Goal: Contribute content: Contribute content

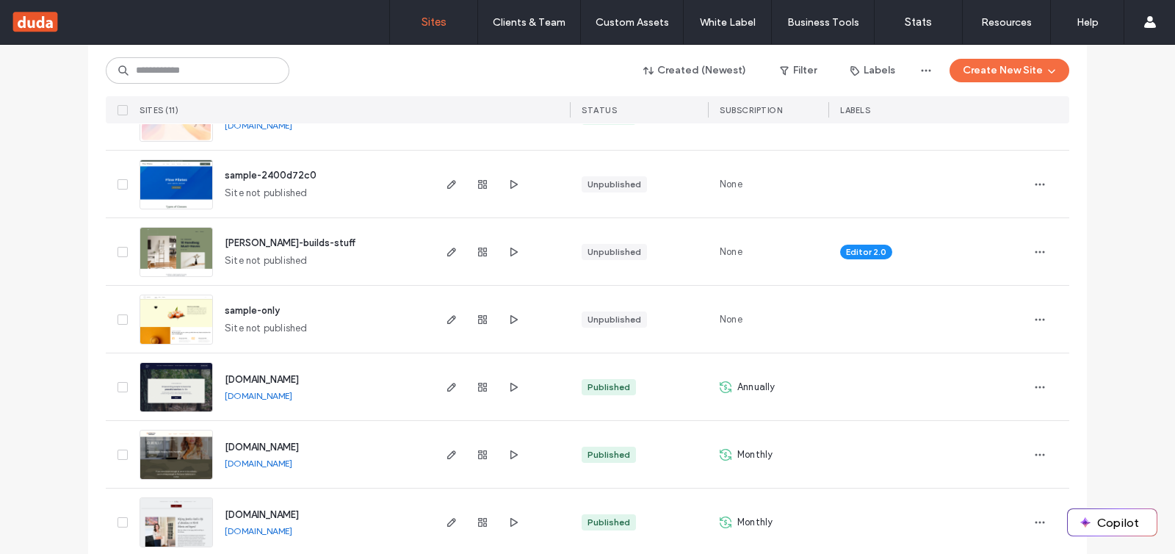
scroll to position [459, 0]
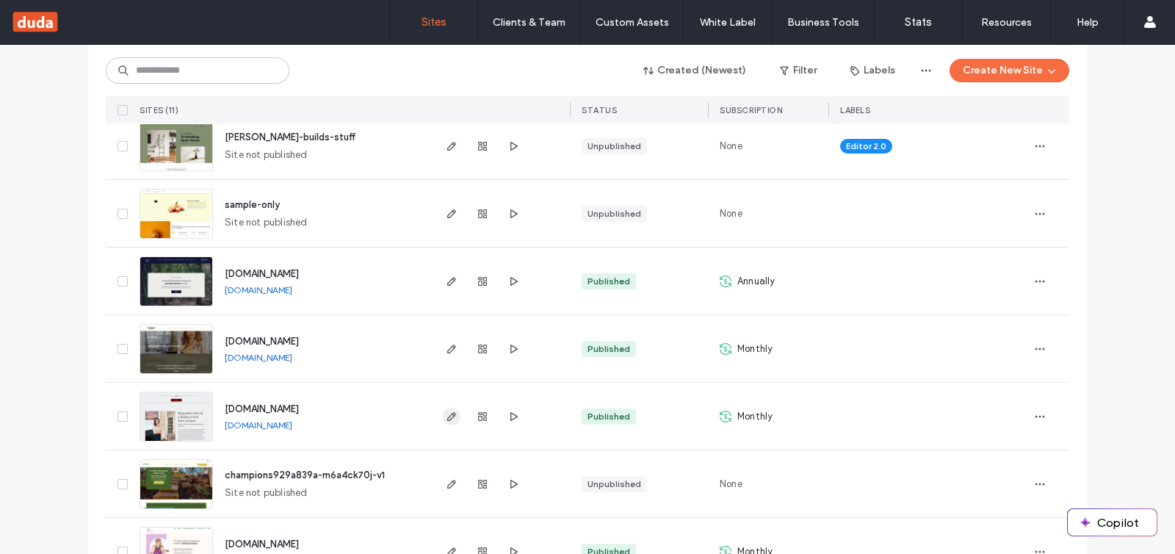
click at [447, 417] on use "button" at bounding box center [451, 416] width 9 height 9
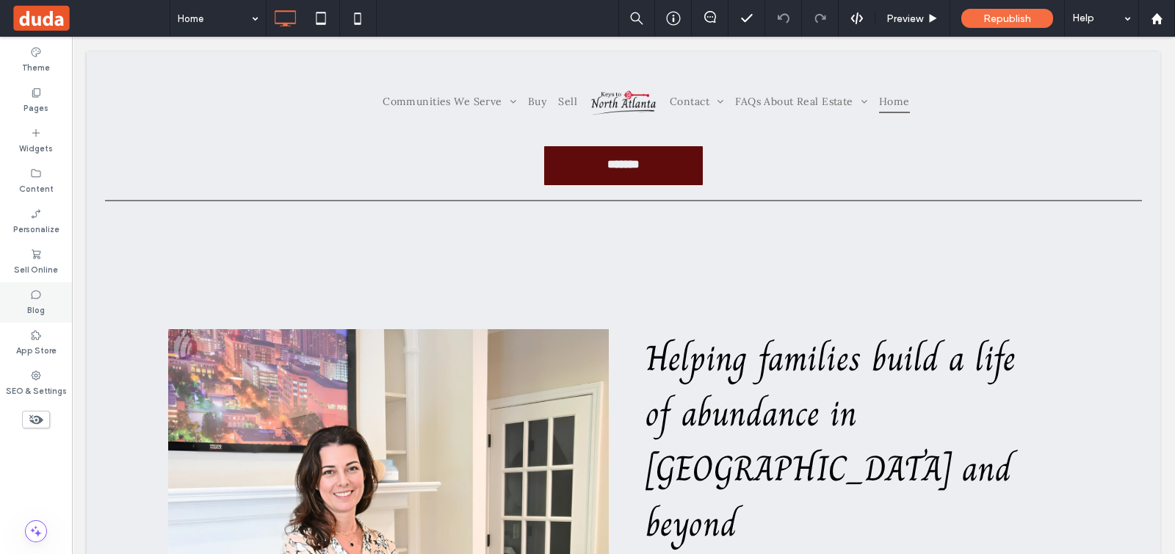
click at [40, 302] on label "Blog" at bounding box center [36, 308] width 18 height 16
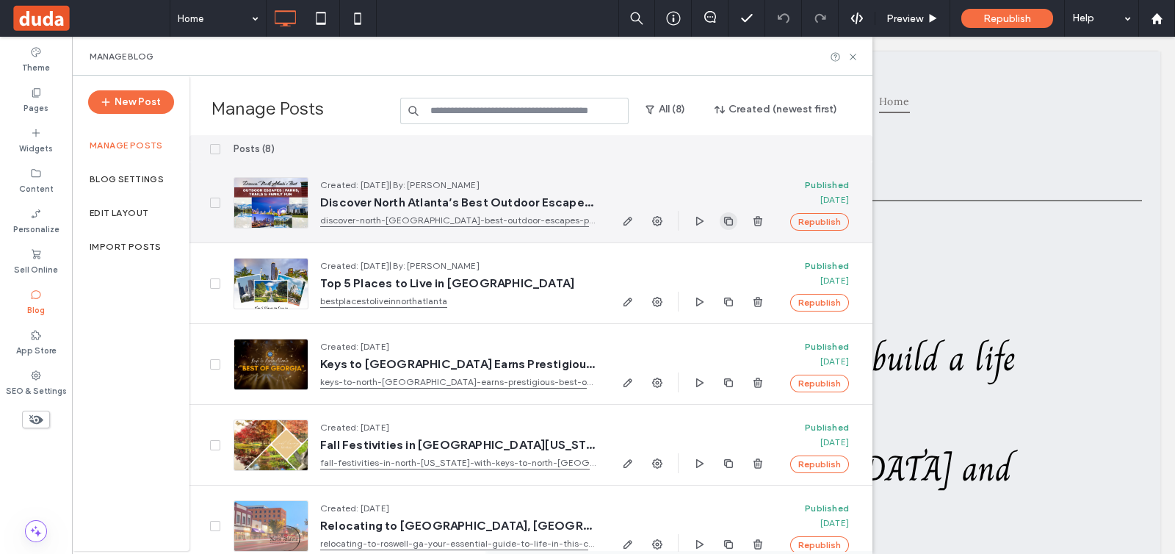
click at [729, 212] on span "button" at bounding box center [729, 221] width 18 height 18
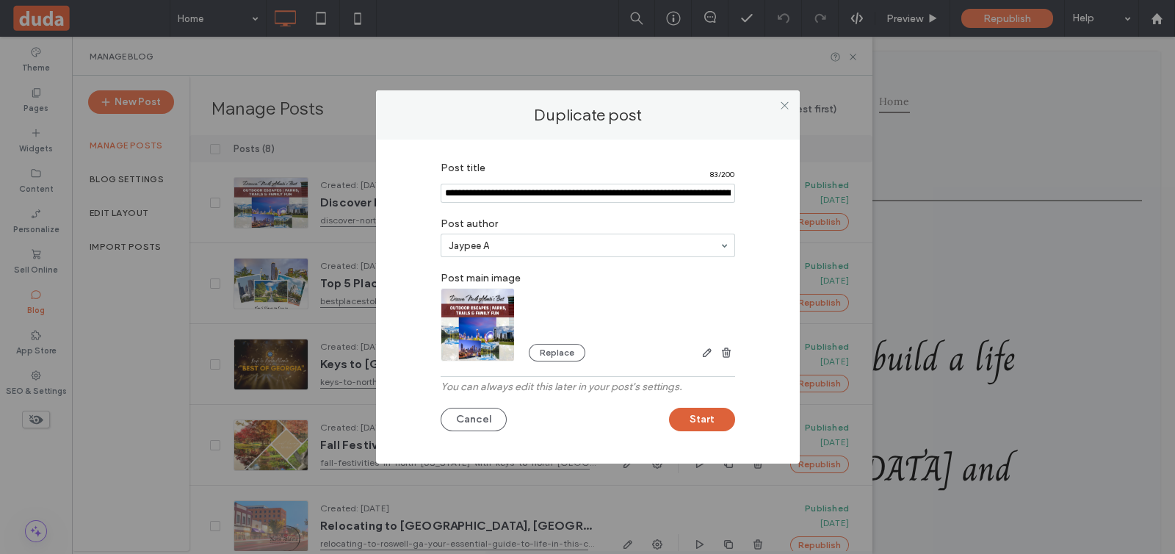
click at [721, 427] on button "Start" at bounding box center [702, 420] width 66 height 24
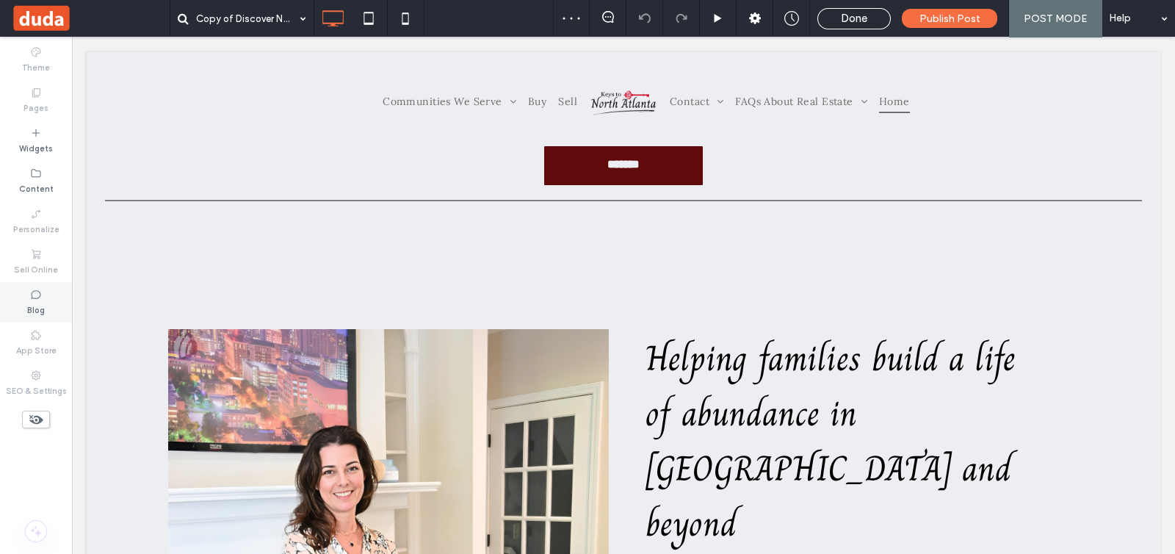
click at [37, 301] on label "Blog" at bounding box center [36, 308] width 18 height 16
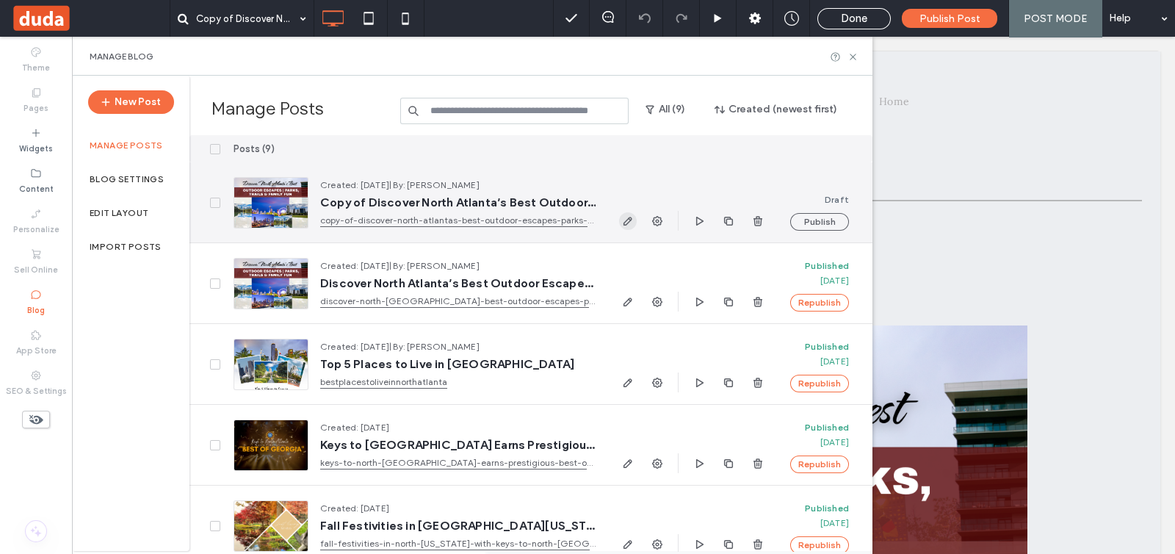
click at [623, 224] on icon "button" at bounding box center [628, 221] width 12 height 12
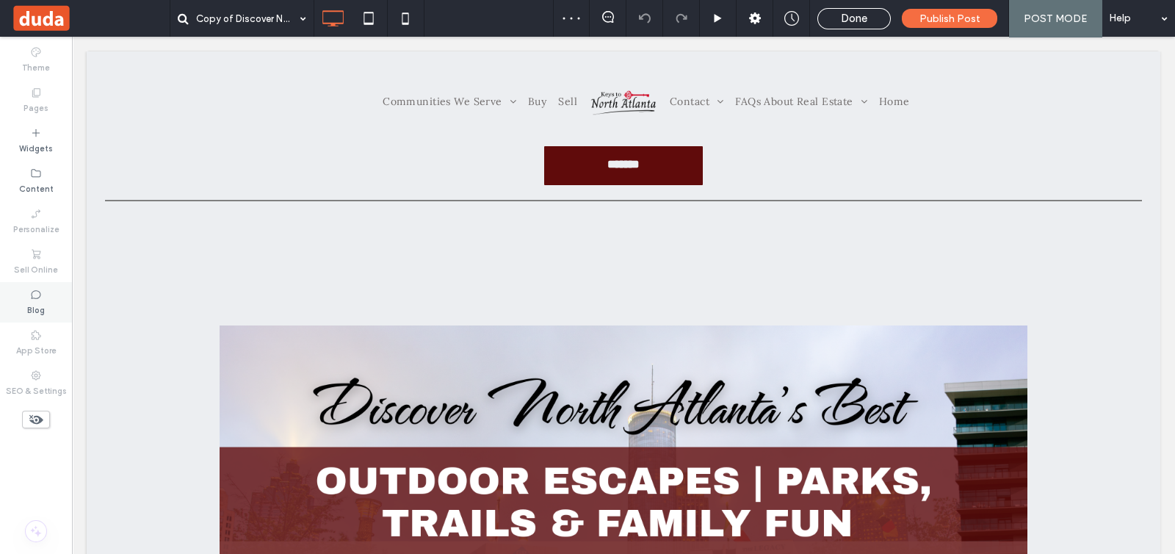
click at [15, 299] on div "Blog" at bounding box center [36, 302] width 72 height 40
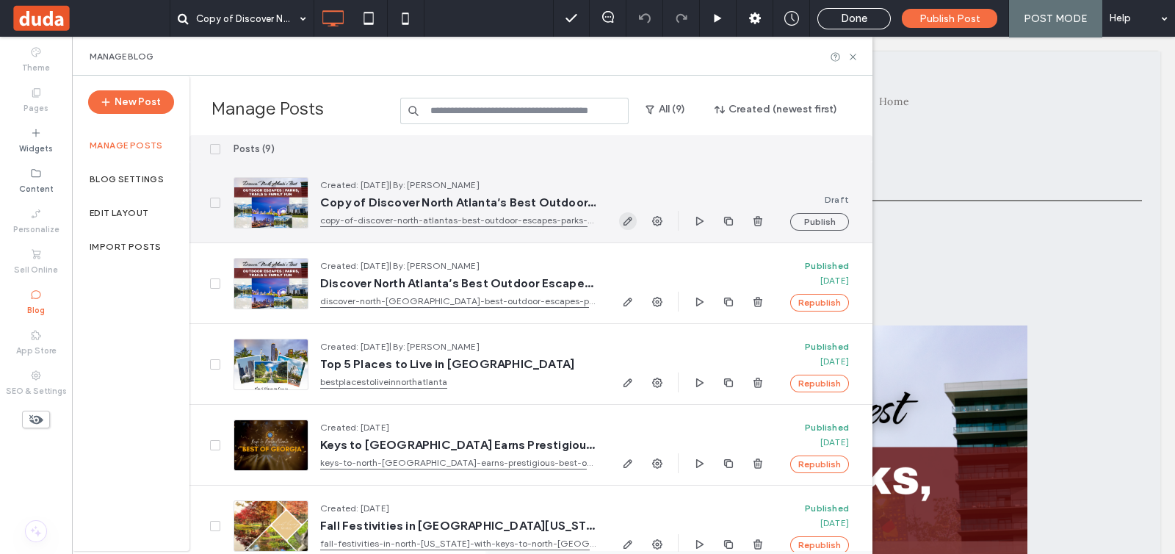
click at [620, 215] on span "button" at bounding box center [628, 221] width 18 height 18
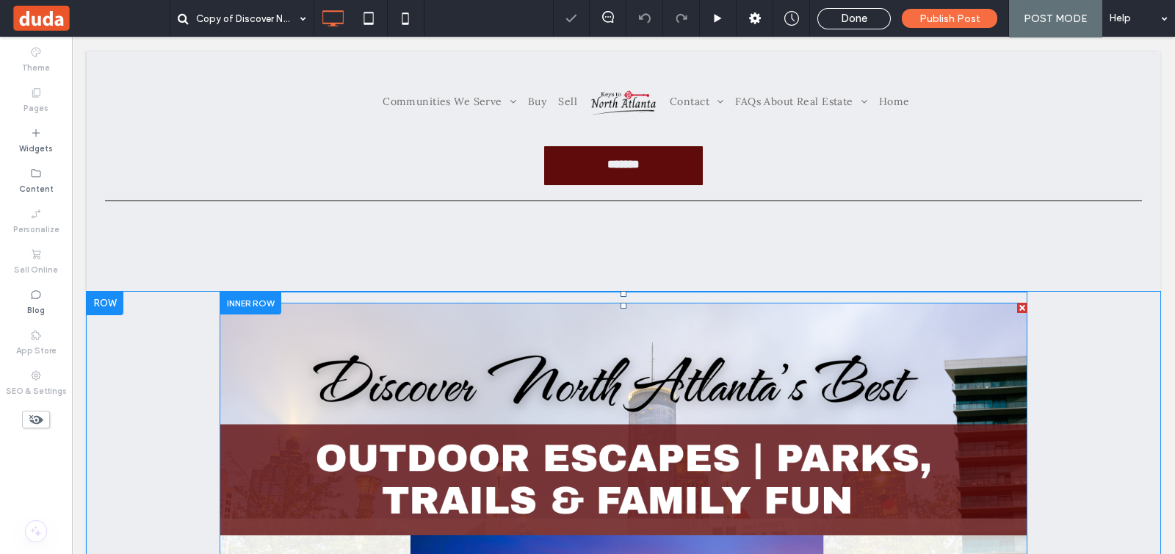
scroll to position [91, 0]
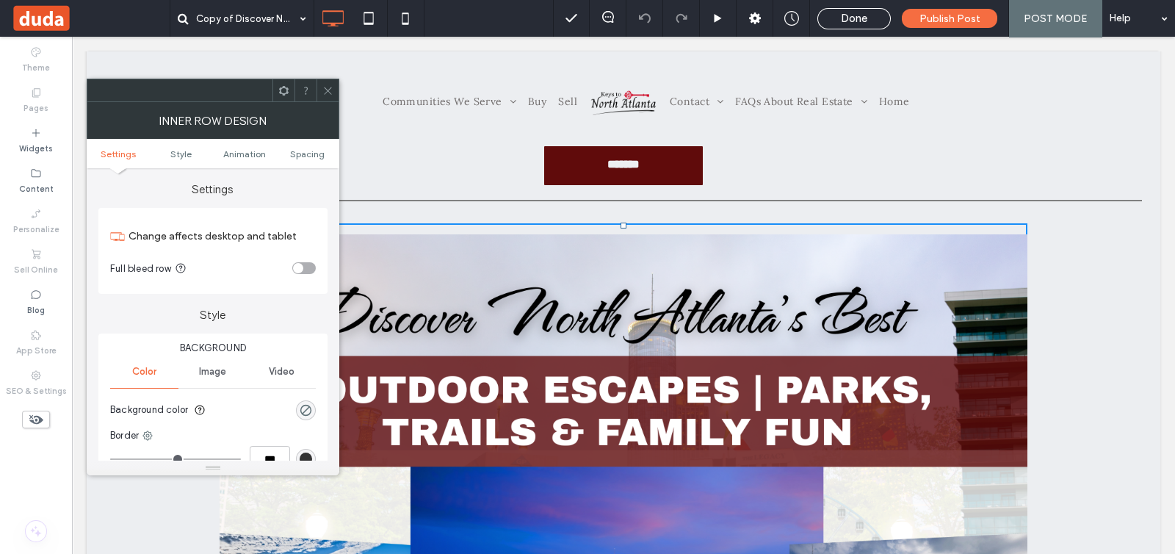
click at [322, 87] on icon at bounding box center [327, 90] width 11 height 11
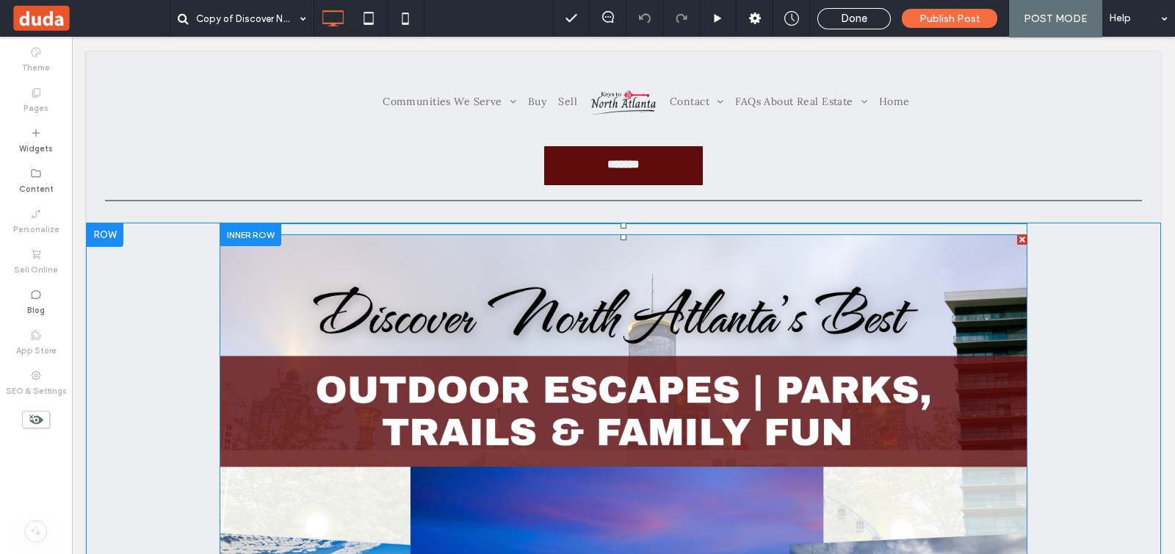
click at [1017, 236] on div at bounding box center [1022, 239] width 10 height 10
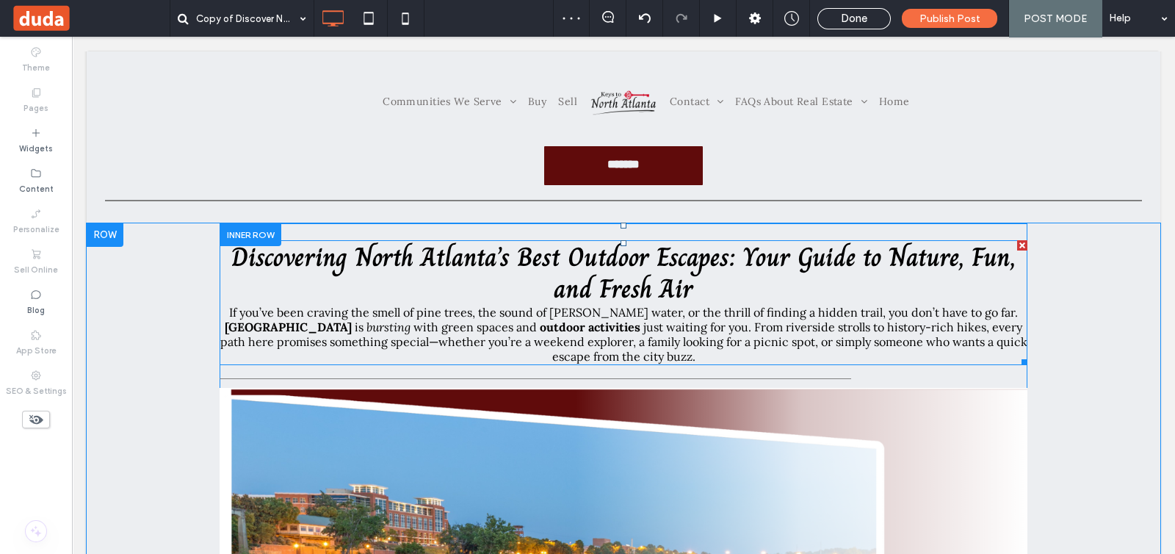
click at [1017, 242] on div at bounding box center [1022, 245] width 10 height 10
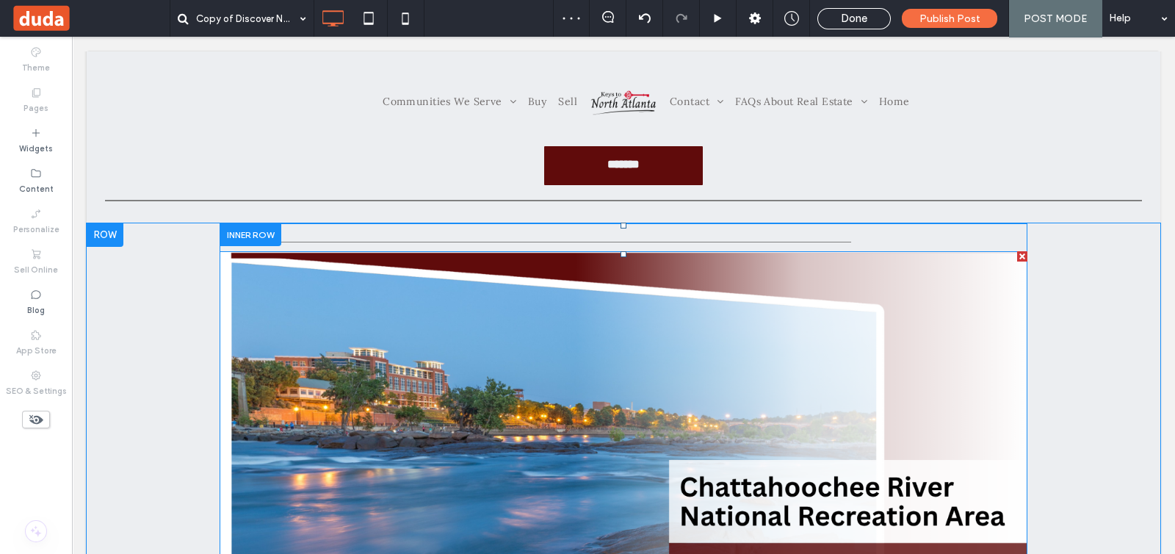
drag, startPoint x: 1016, startPoint y: 256, endPoint x: 1088, endPoint y: 292, distance: 80.1
click at [1017, 256] on div at bounding box center [1022, 256] width 10 height 10
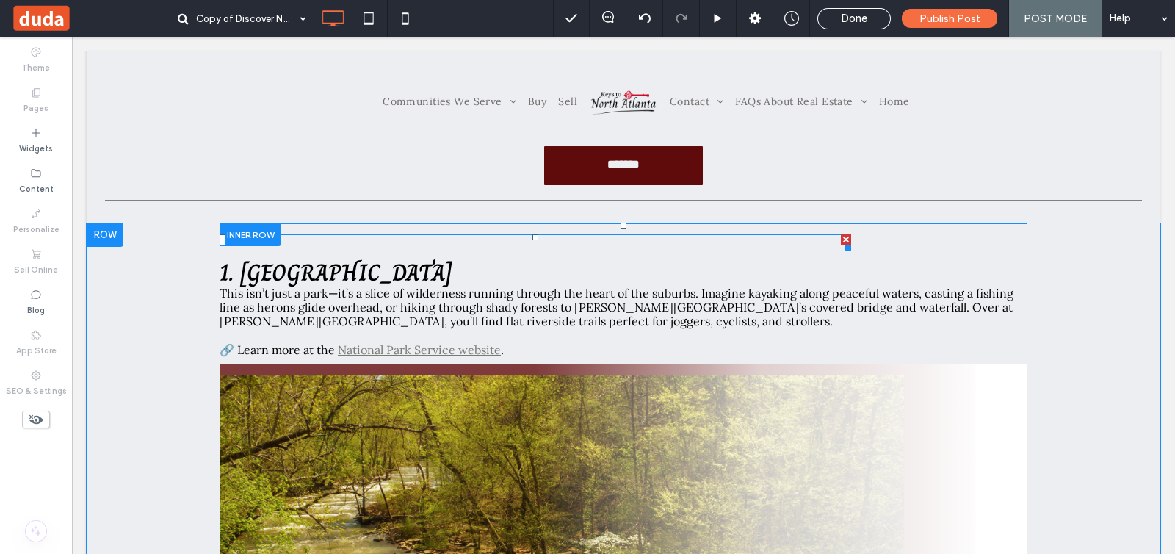
click at [844, 238] on div at bounding box center [846, 239] width 10 height 10
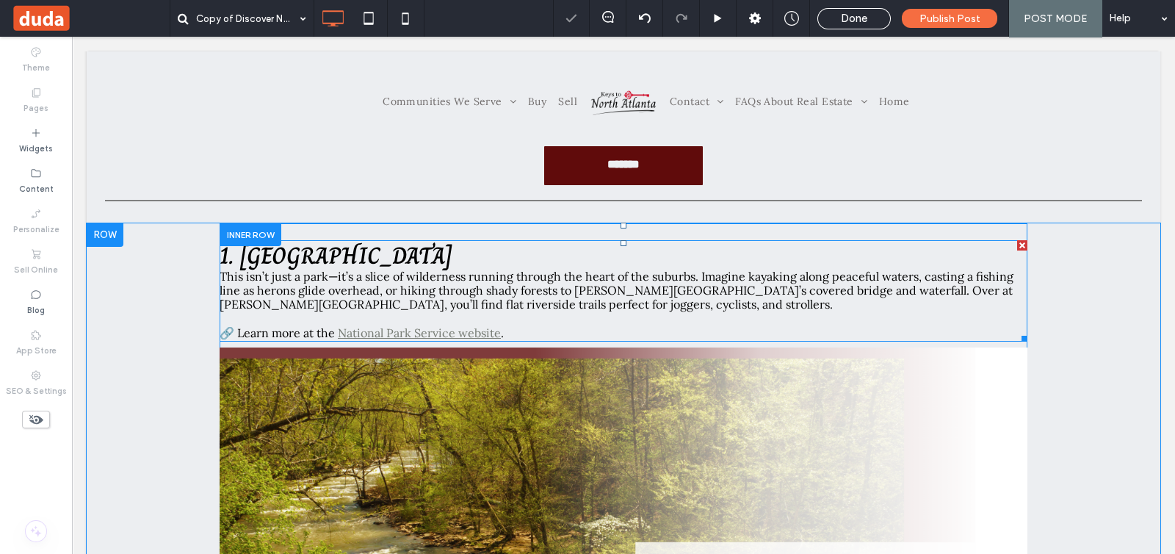
click at [1017, 242] on div at bounding box center [1022, 245] width 10 height 10
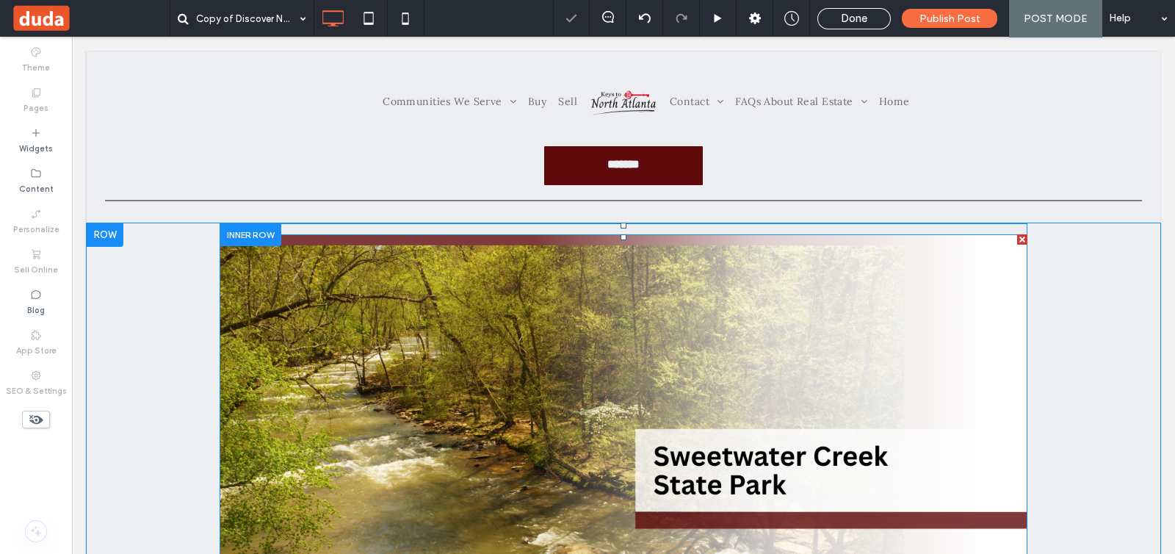
click at [1014, 244] on img at bounding box center [624, 447] width 808 height 426
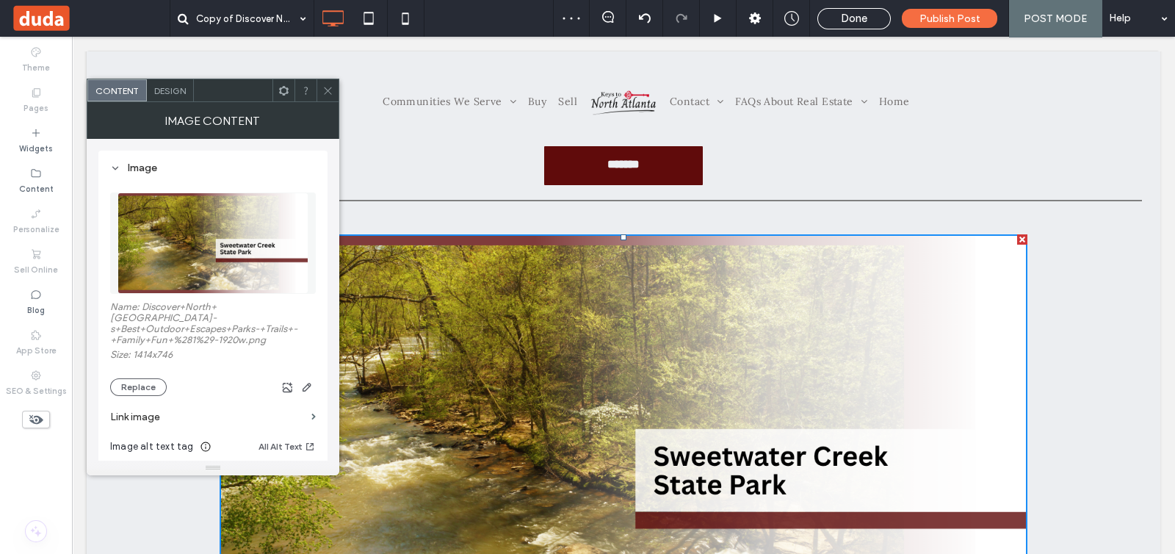
click at [1017, 236] on div at bounding box center [1022, 239] width 10 height 10
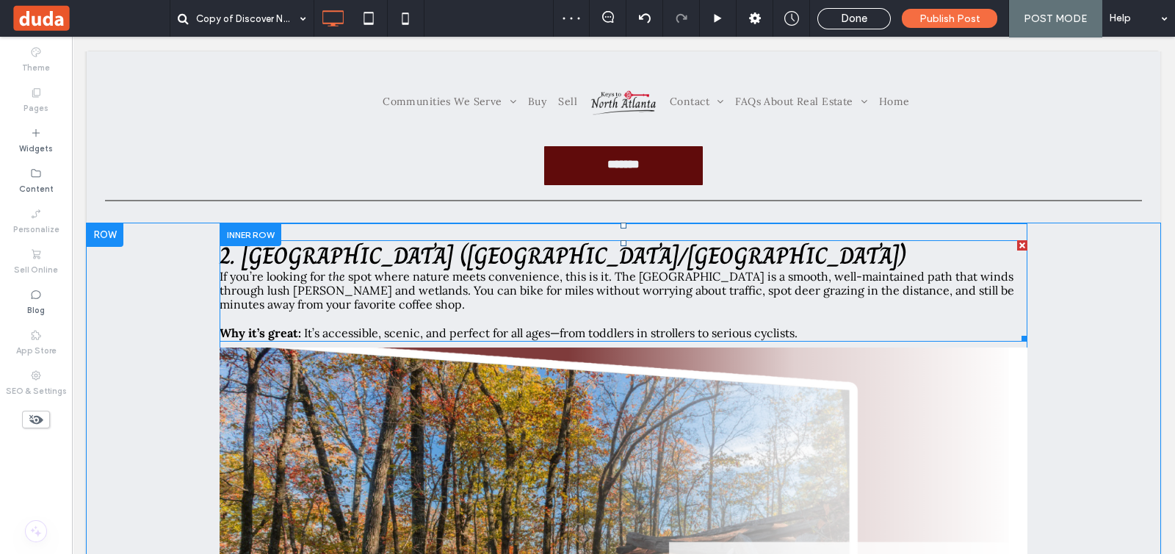
click at [1017, 240] on div at bounding box center [1022, 245] width 10 height 10
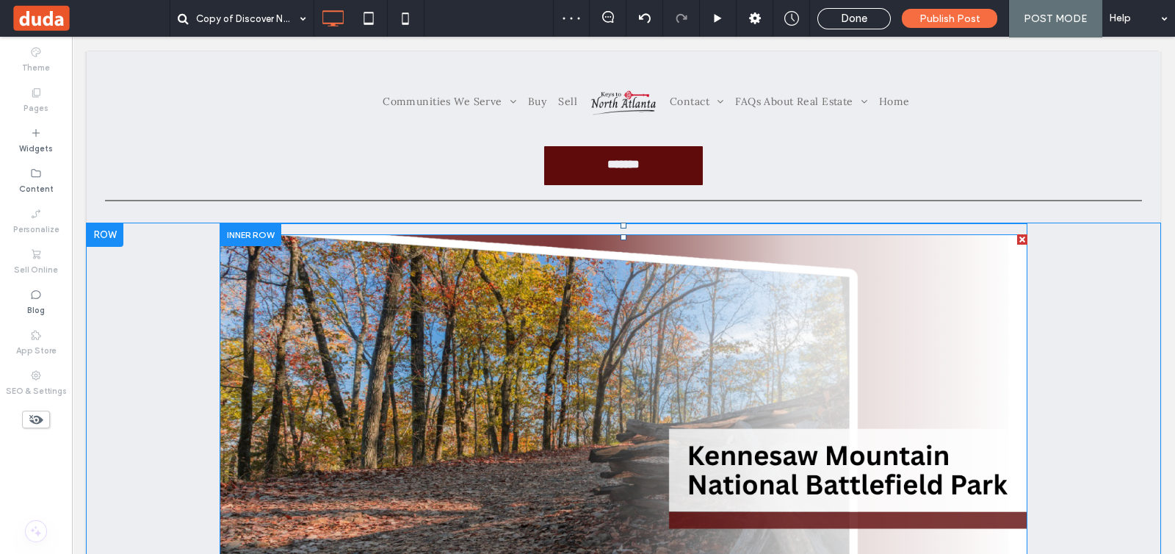
click at [1017, 242] on div at bounding box center [1022, 239] width 10 height 10
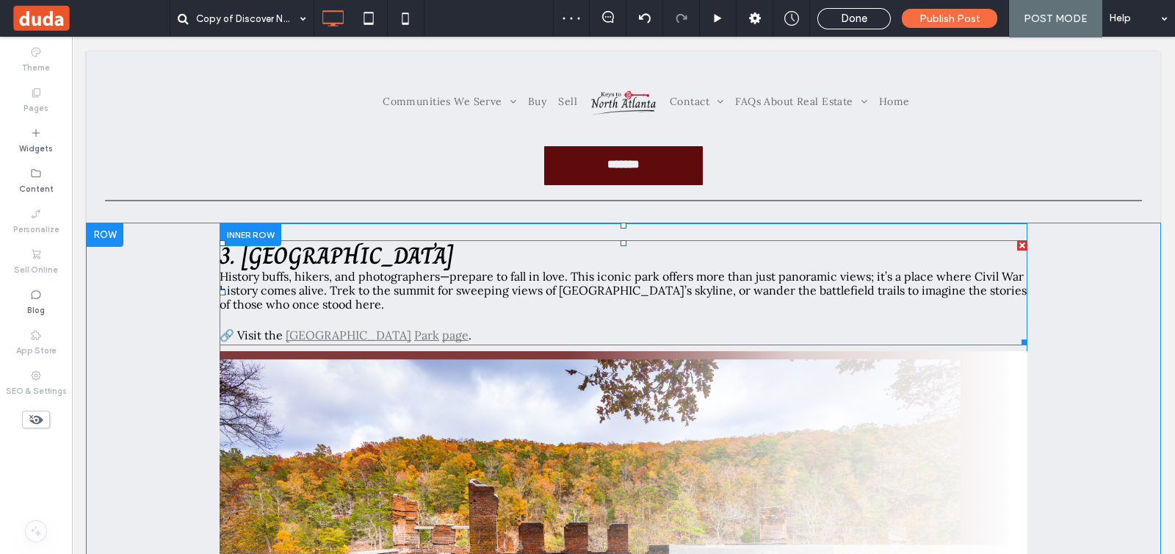
click at [1017, 242] on div at bounding box center [1022, 245] width 10 height 10
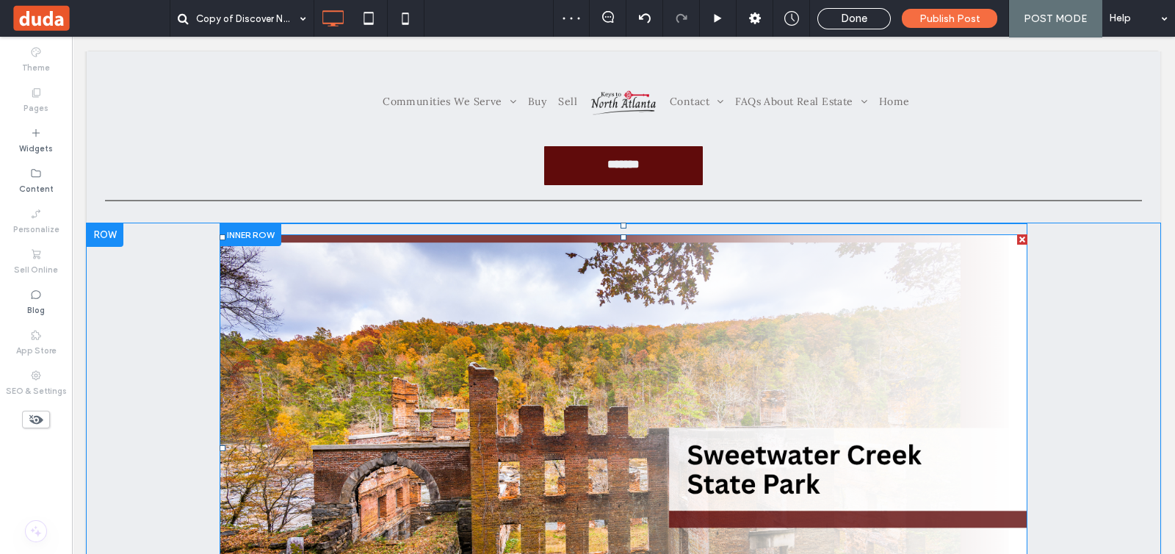
click at [1017, 242] on div at bounding box center [1022, 239] width 10 height 10
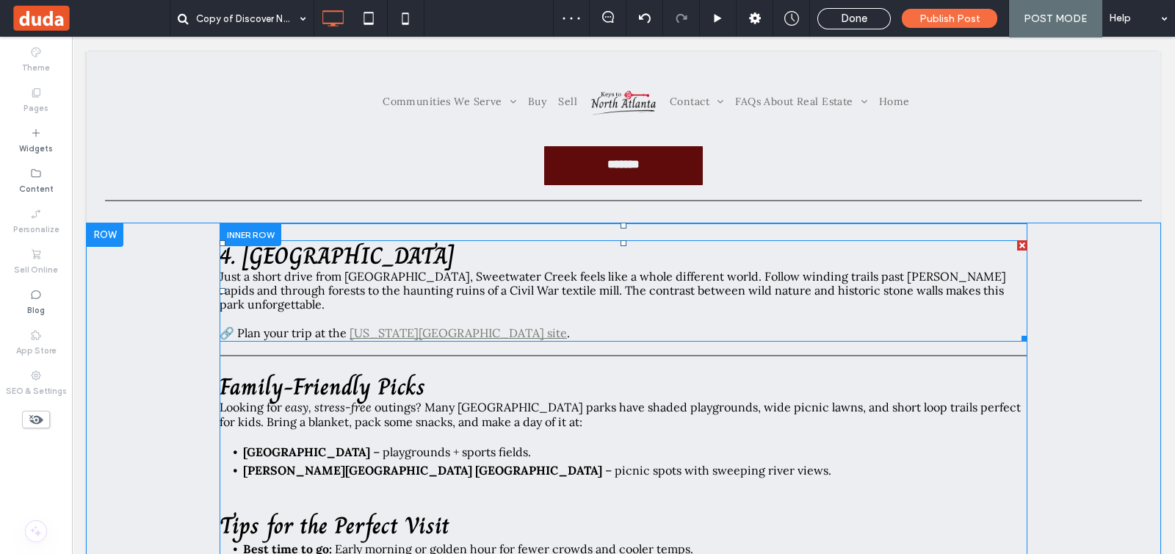
click at [1017, 242] on div at bounding box center [1022, 245] width 10 height 10
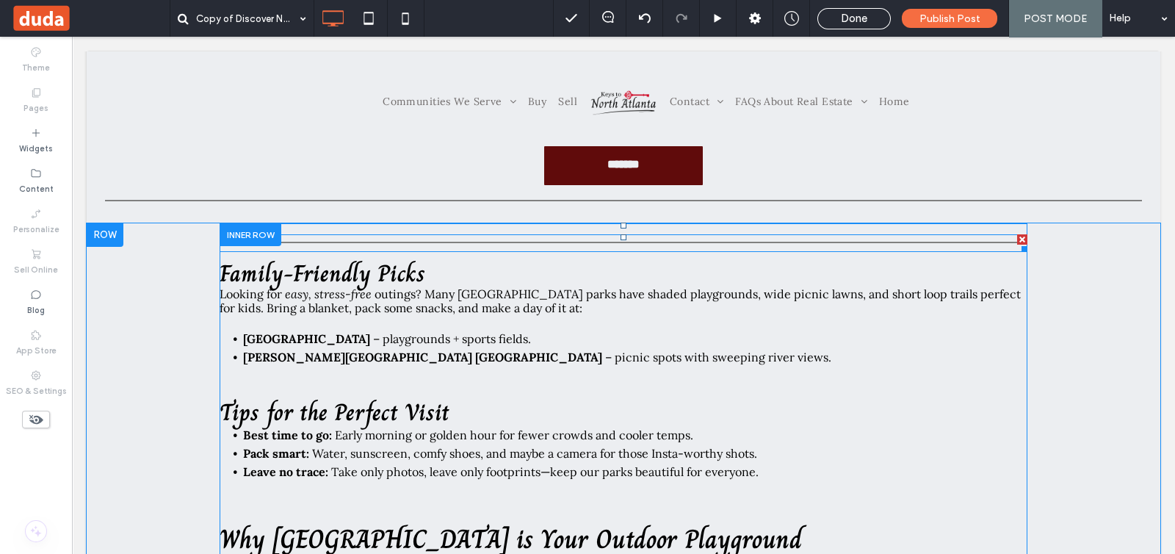
click at [1017, 237] on div at bounding box center [1022, 239] width 10 height 10
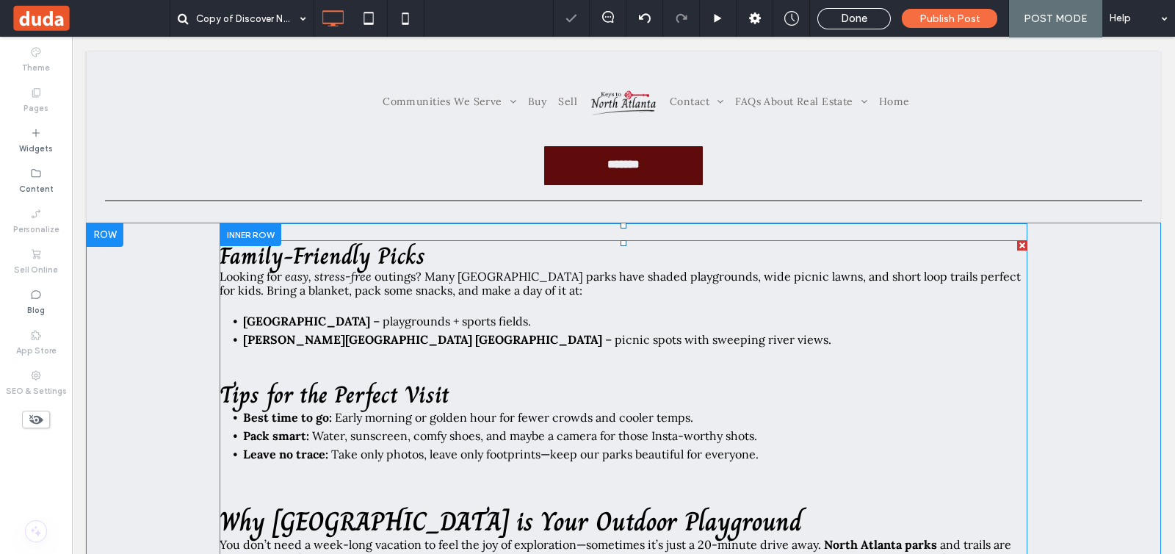
click at [1017, 240] on div at bounding box center [1022, 245] width 10 height 10
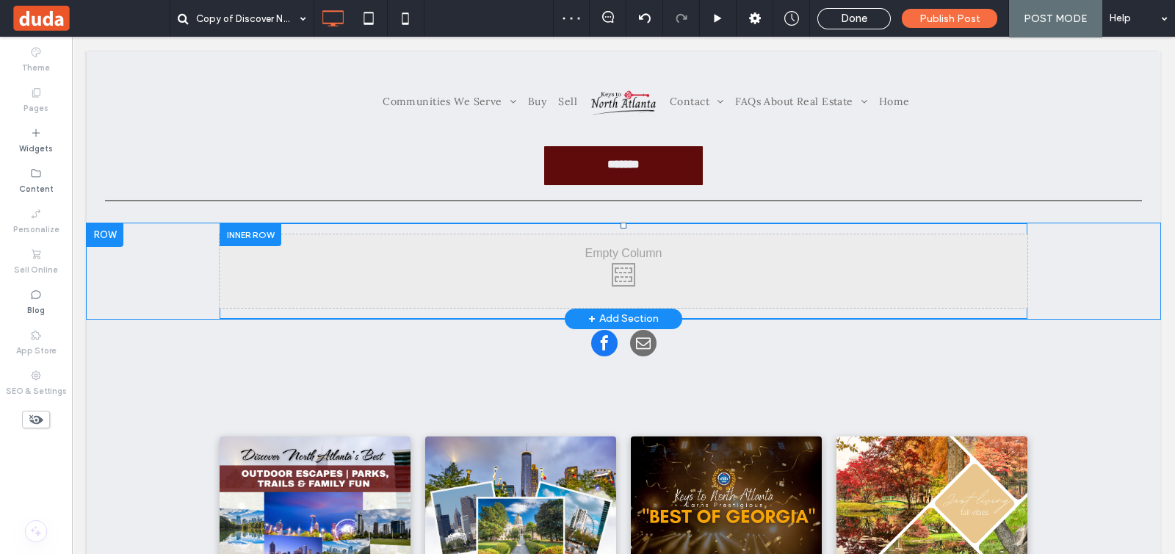
click at [146, 275] on div "Click To Paste Click To Paste Row + Add Section" at bounding box center [624, 270] width 1074 height 95
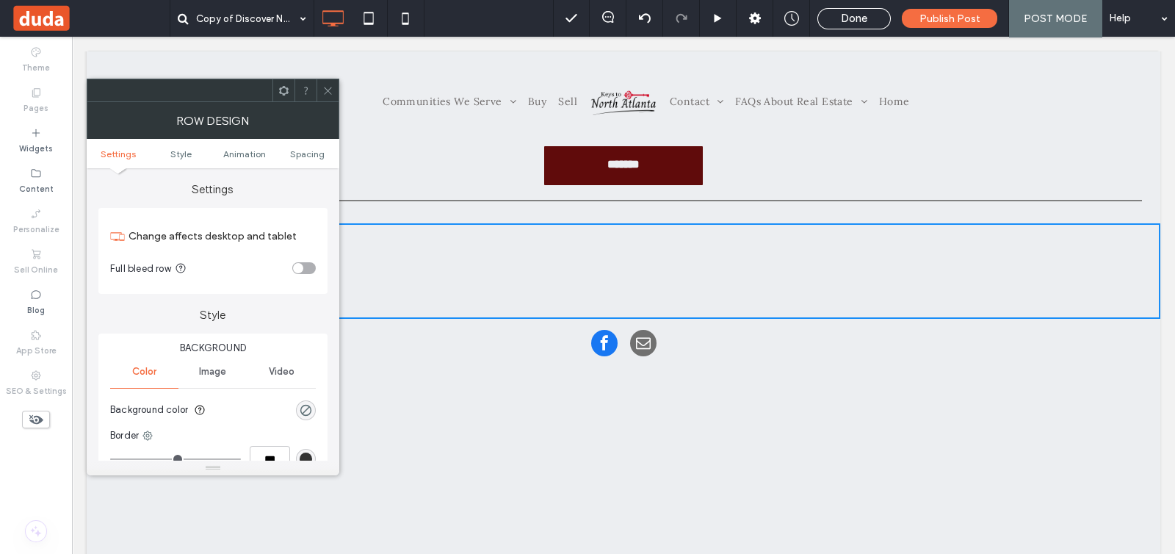
click at [400, 252] on div "Click To Paste" at bounding box center [624, 270] width 808 height 73
click at [331, 90] on icon at bounding box center [327, 90] width 11 height 11
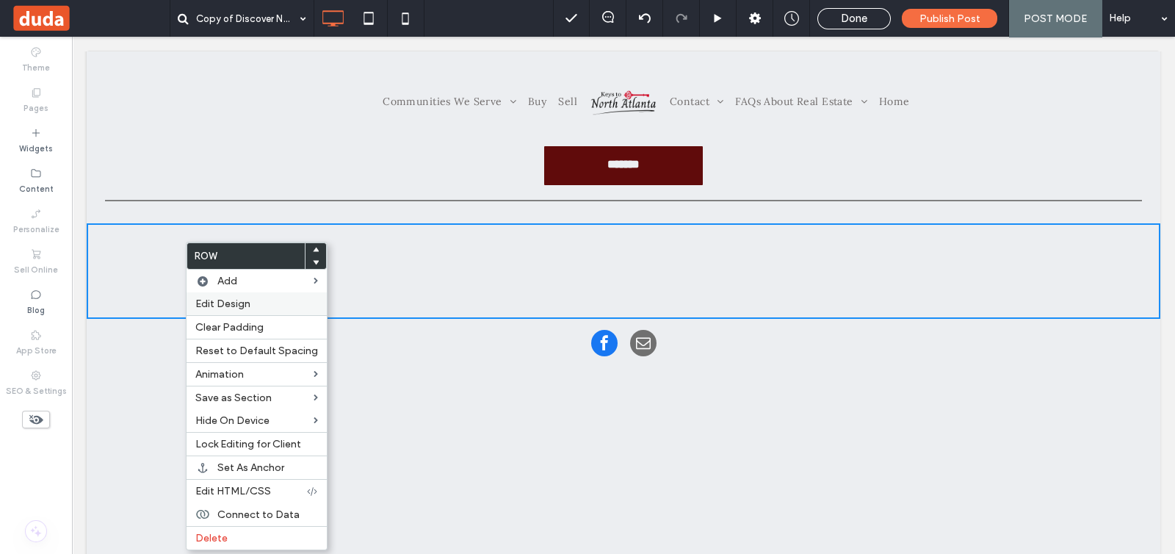
click at [226, 313] on div "Edit Design" at bounding box center [257, 303] width 140 height 23
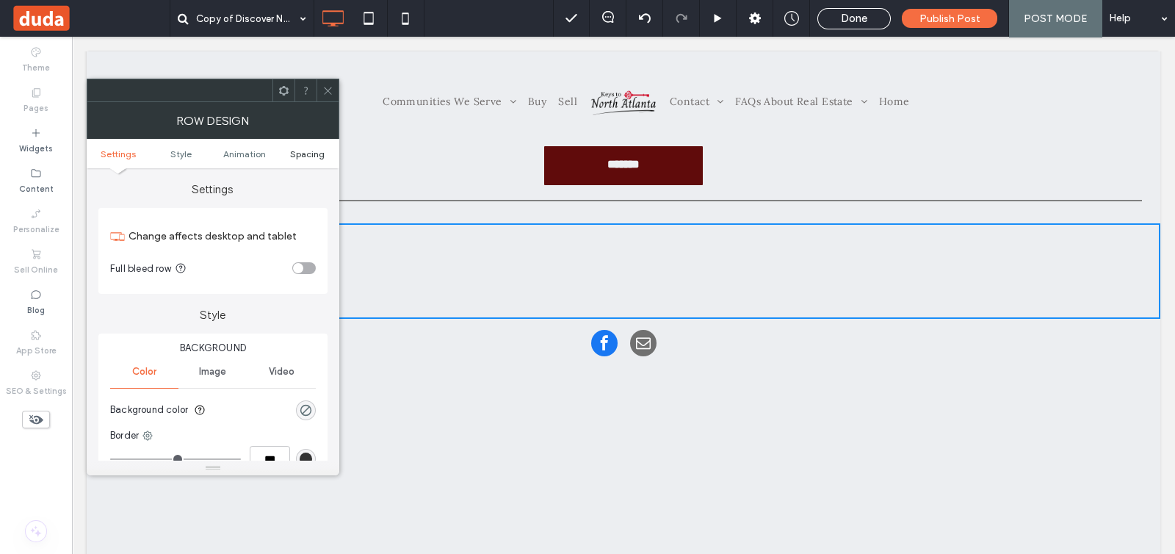
click at [312, 148] on span "Spacing" at bounding box center [307, 153] width 35 height 11
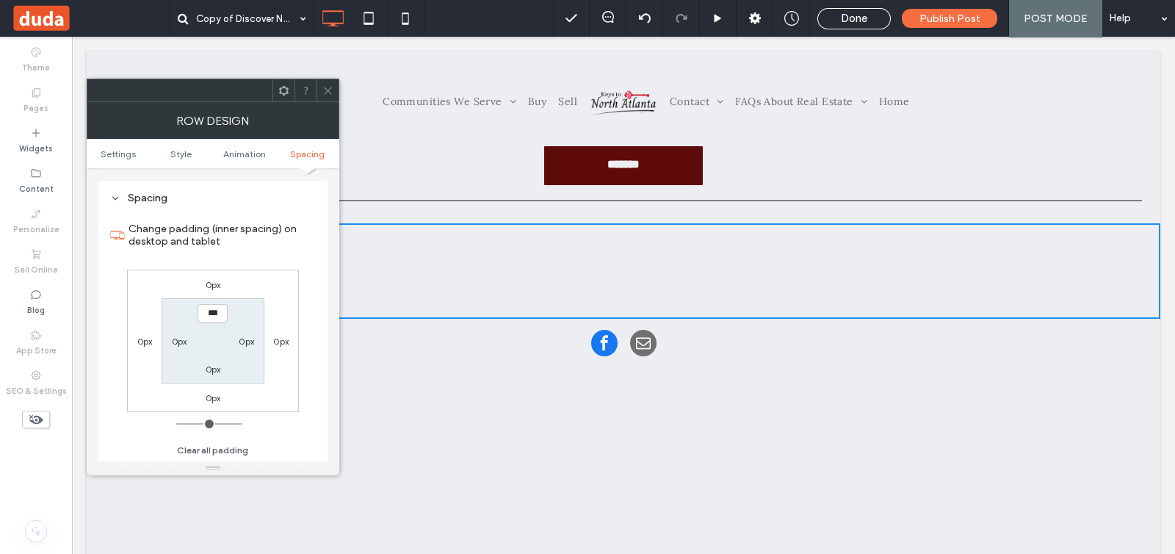
scroll to position [415, 0]
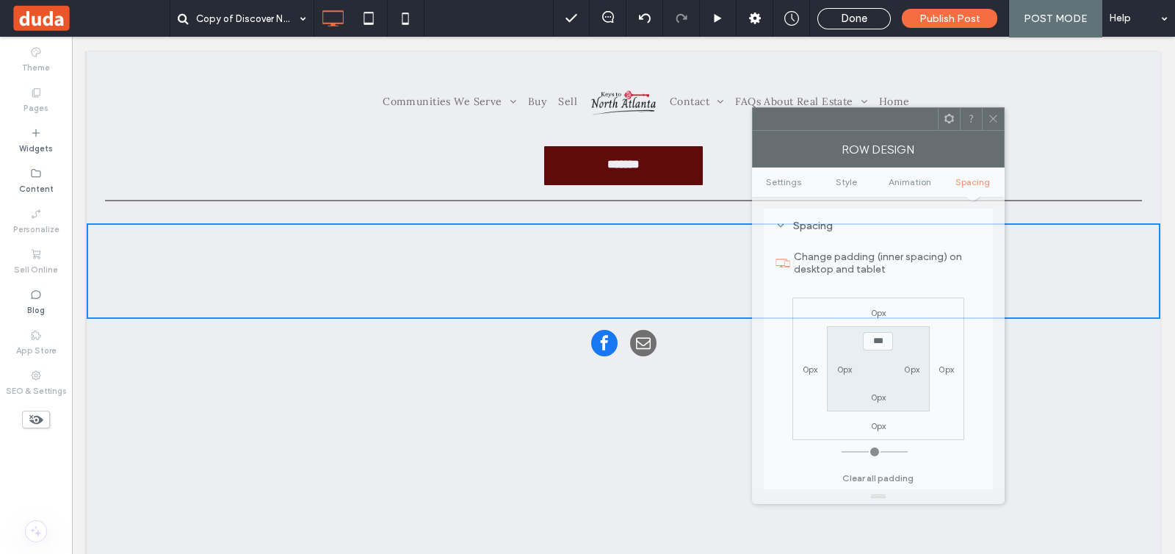
drag, startPoint x: 172, startPoint y: 98, endPoint x: 837, endPoint y: 127, distance: 666.0
click at [837, 127] on div at bounding box center [845, 119] width 185 height 22
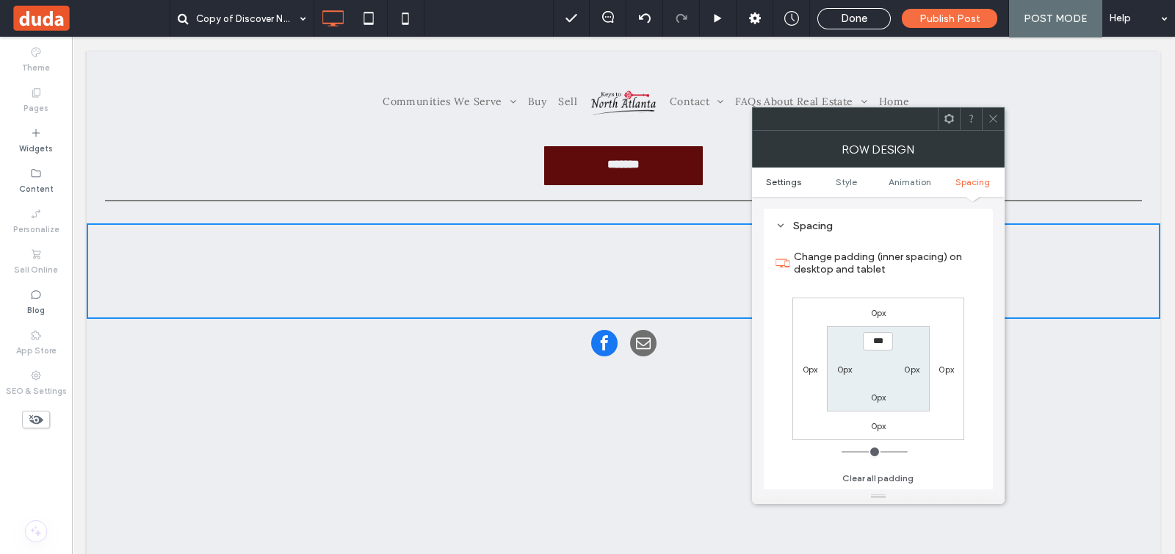
click at [790, 185] on span "Settings" at bounding box center [783, 181] width 35 height 11
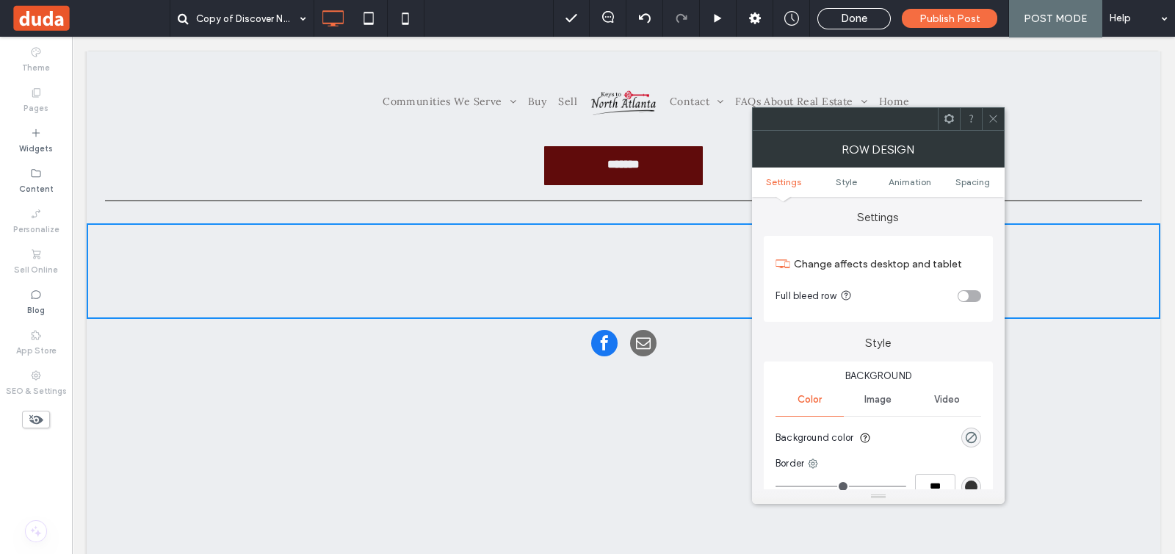
scroll to position [0, 0]
click at [972, 295] on div "toggle" at bounding box center [970, 297] width 24 height 12
click at [975, 299] on div "toggle" at bounding box center [975, 297] width 10 height 10
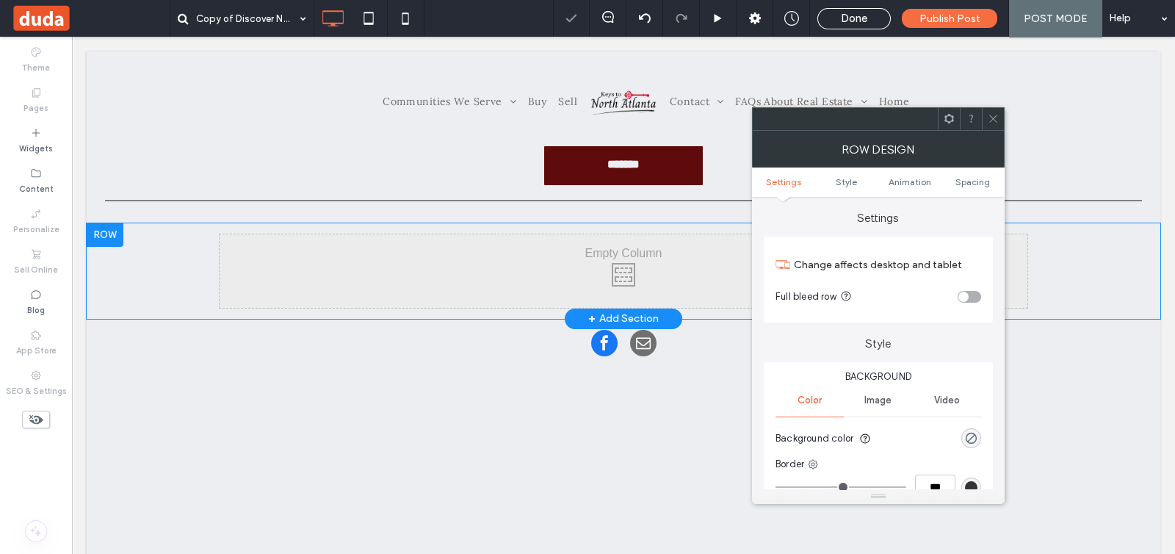
click at [105, 237] on div at bounding box center [105, 235] width 37 height 24
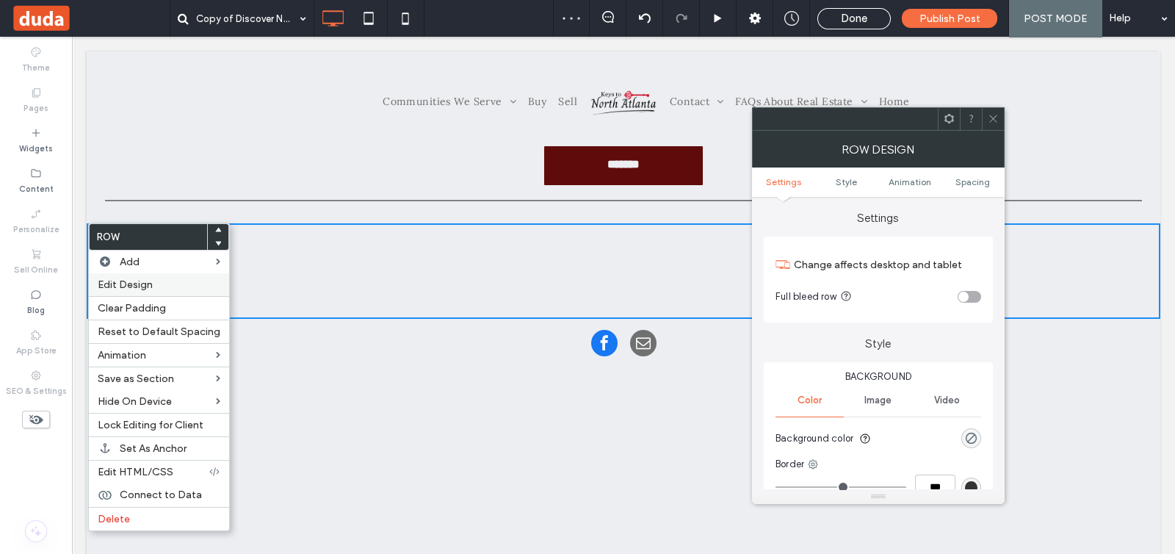
click at [148, 278] on span "Edit Design" at bounding box center [125, 284] width 55 height 12
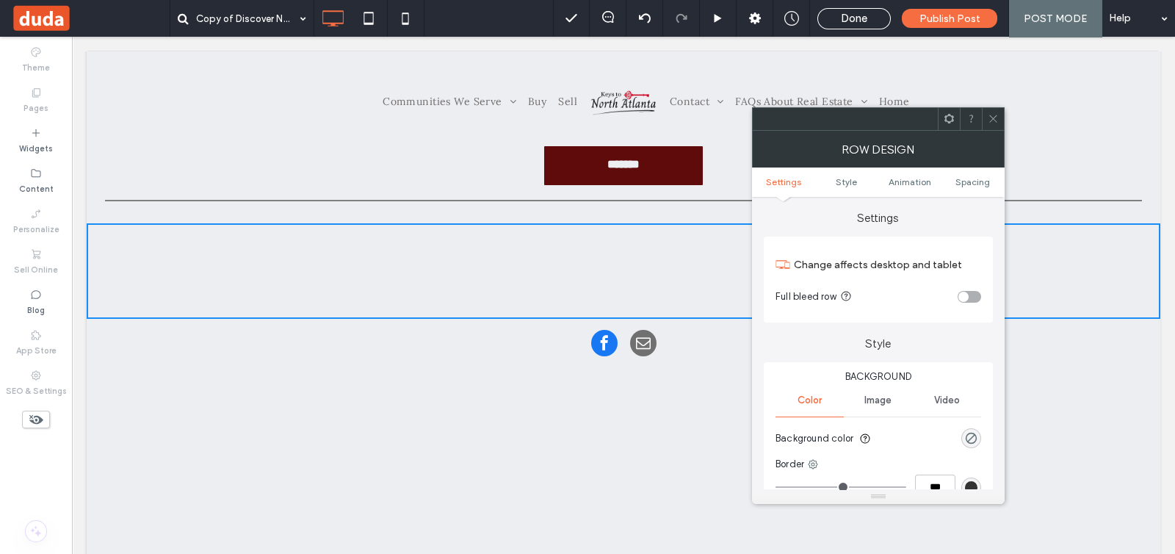
click at [969, 292] on div "toggle" at bounding box center [970, 297] width 24 height 12
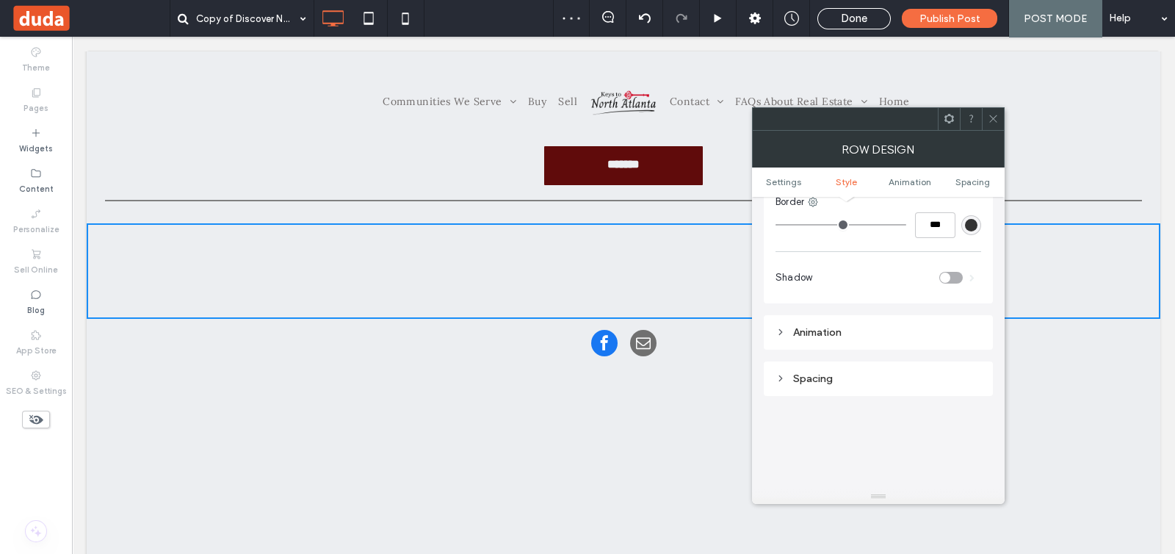
scroll to position [275, 0]
click at [892, 365] on div "Spacing" at bounding box center [879, 365] width 206 height 12
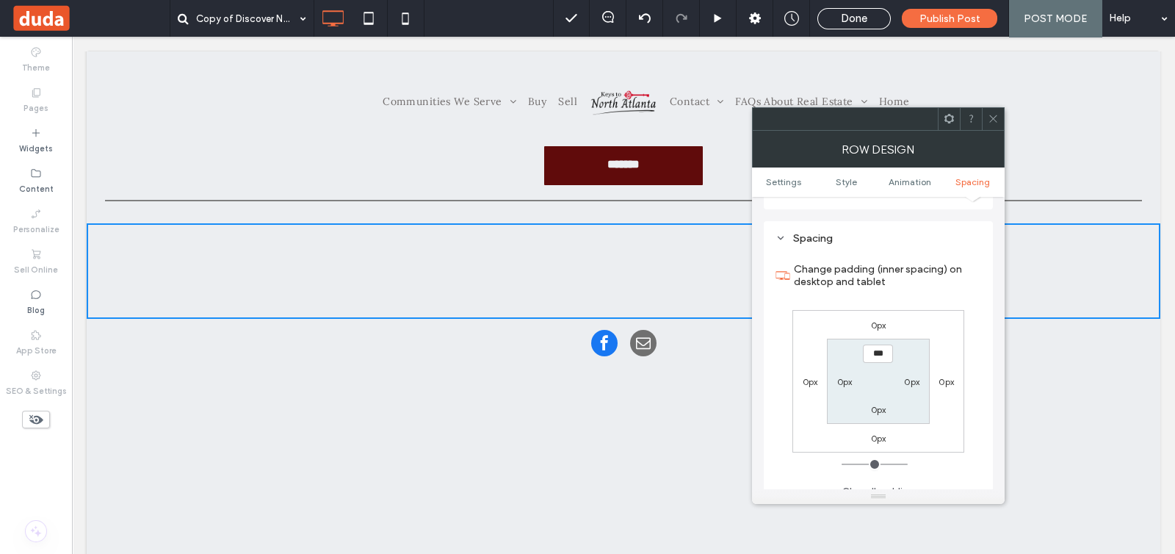
scroll to position [459, 0]
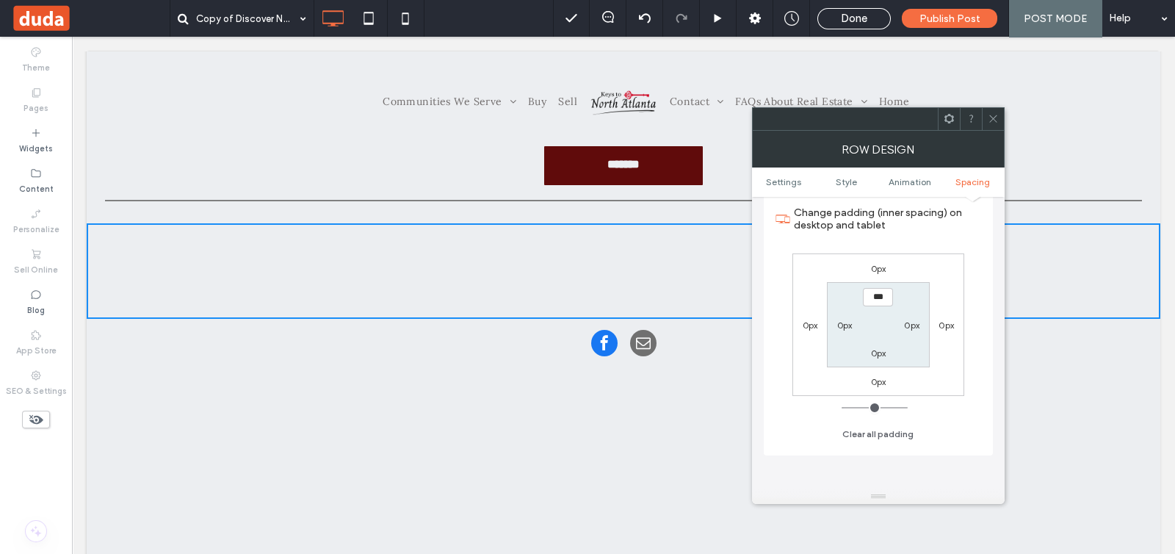
drag, startPoint x: 847, startPoint y: 409, endPoint x: 837, endPoint y: 408, distance: 9.7
click at [842, 408] on input "range" at bounding box center [875, 407] width 66 height 1
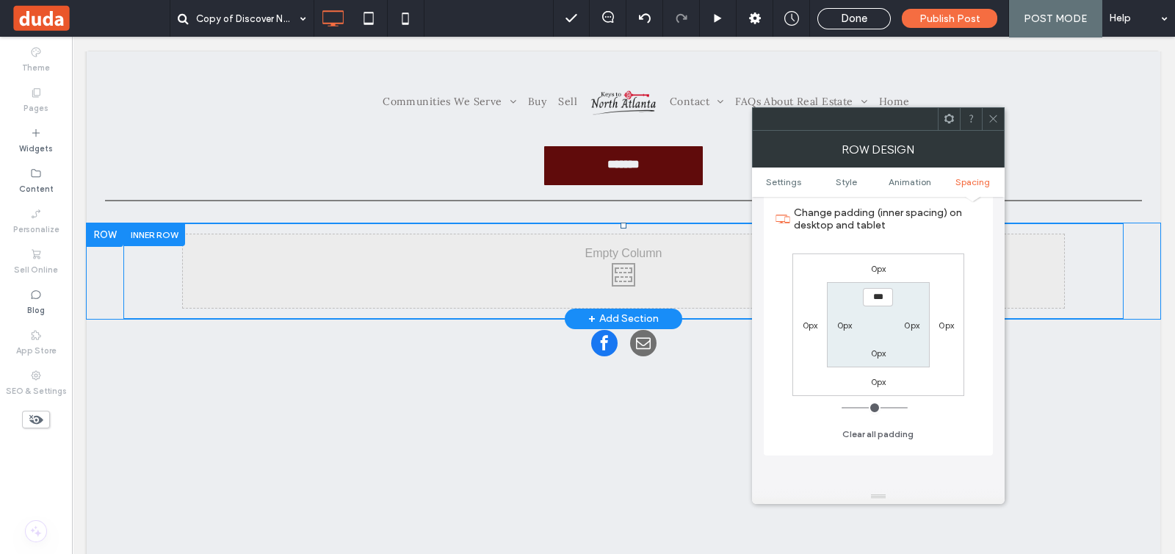
click at [137, 233] on div at bounding box center [154, 234] width 62 height 23
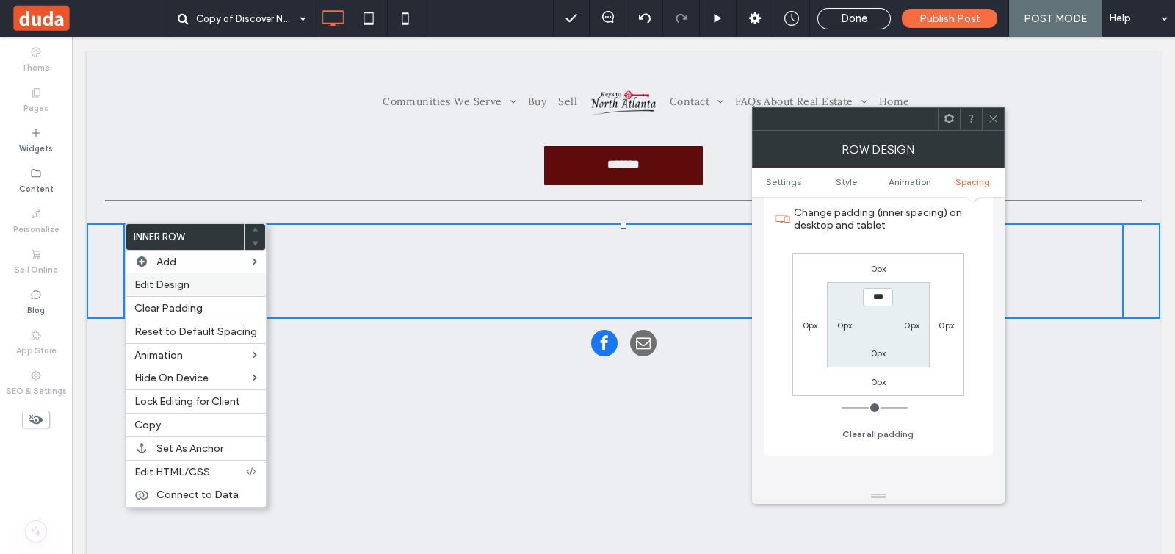
click at [188, 292] on div "Edit Design" at bounding box center [196, 284] width 140 height 23
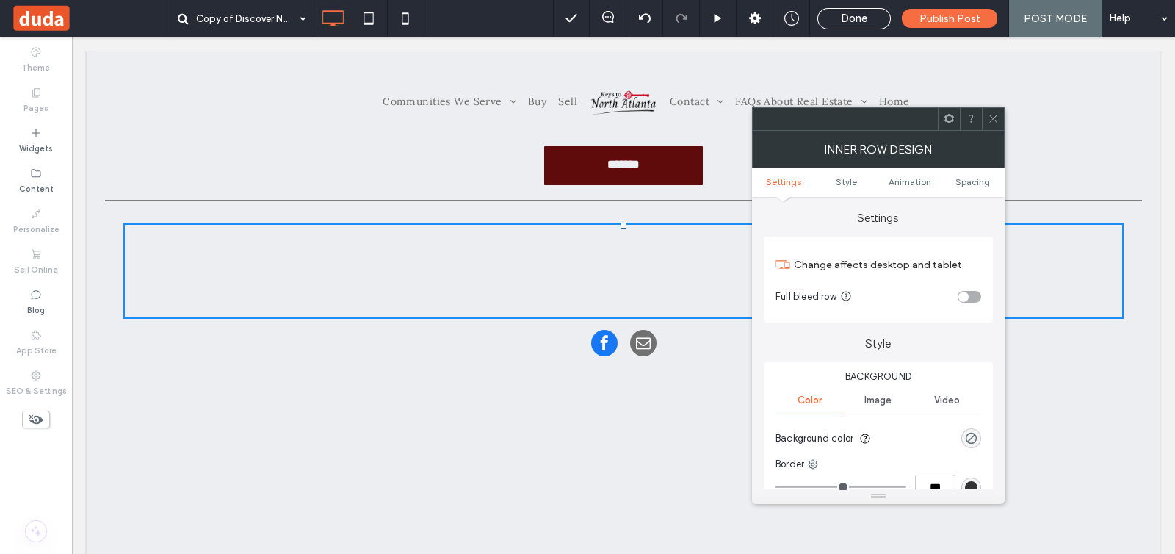
click at [972, 296] on div "toggle" at bounding box center [970, 297] width 24 height 12
click at [973, 181] on span "Spacing" at bounding box center [973, 181] width 35 height 11
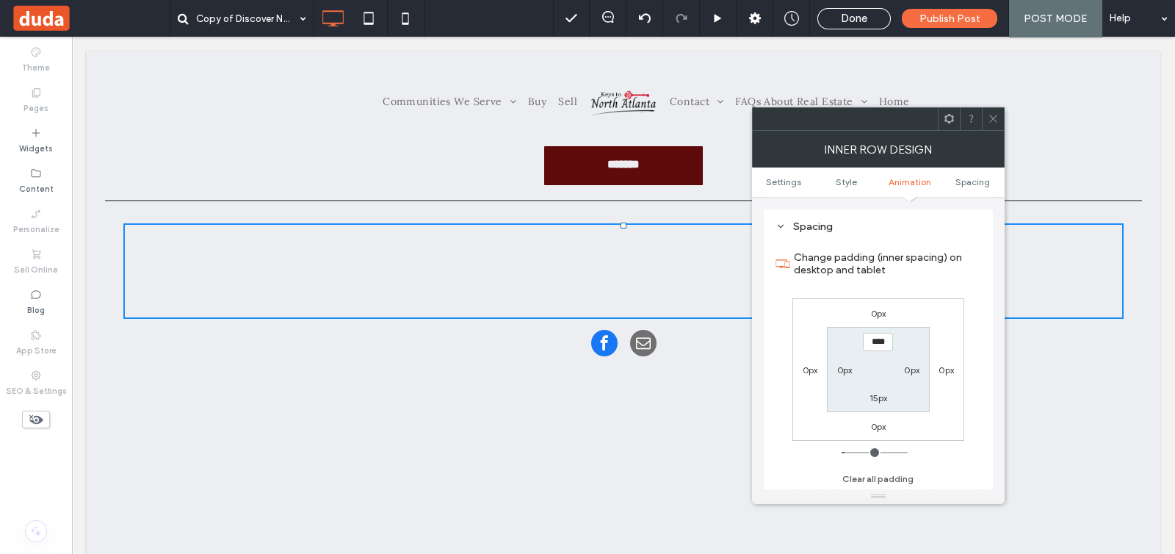
scroll to position [470, 0]
type input "*"
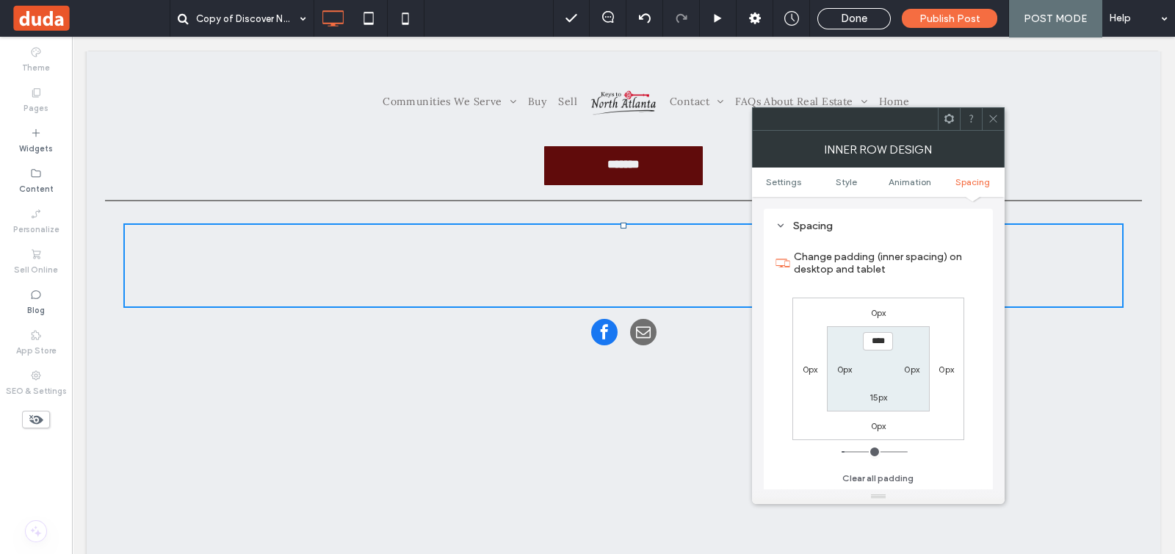
type input "***"
drag, startPoint x: 850, startPoint y: 449, endPoint x: 831, endPoint y: 449, distance: 18.4
click at [842, 451] on input "range" at bounding box center [875, 451] width 66 height 1
click at [875, 402] on div "15px" at bounding box center [879, 396] width 18 height 15
click at [877, 398] on label "15px" at bounding box center [879, 396] width 18 height 11
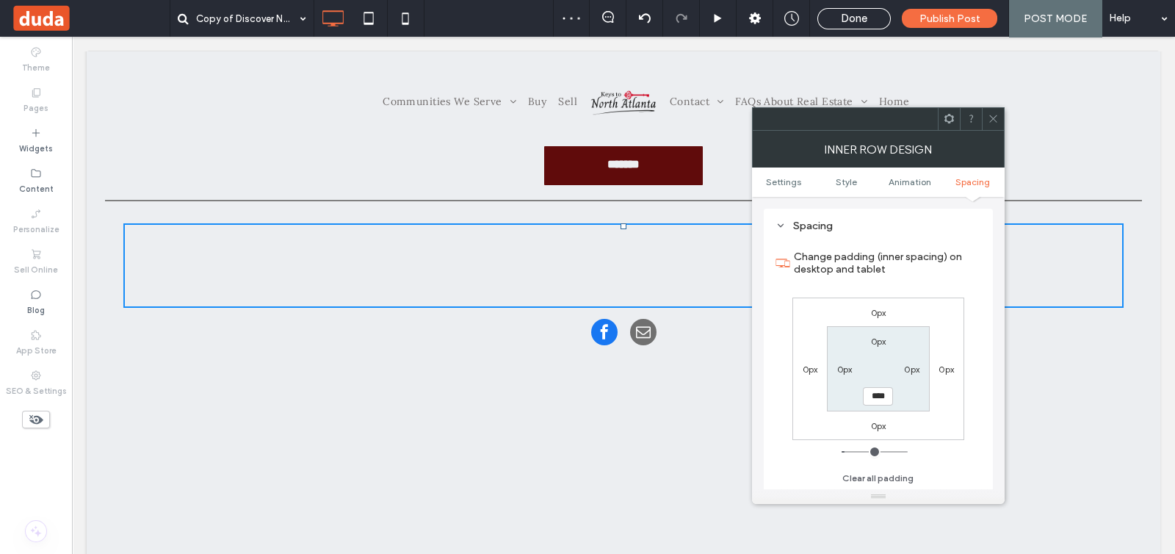
type input "*"
type input "***"
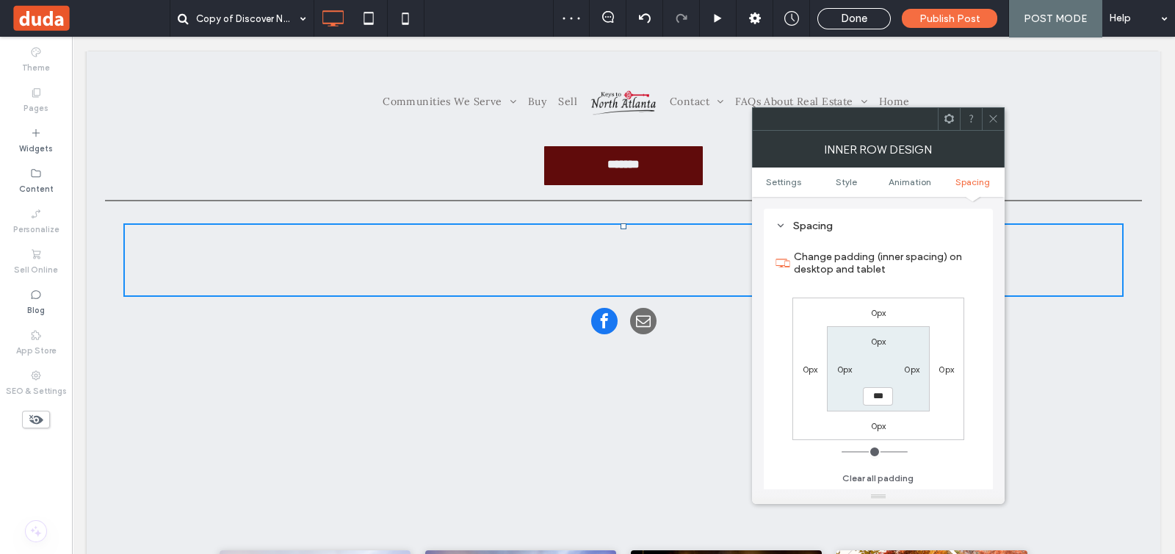
drag, startPoint x: 851, startPoint y: 449, endPoint x: 837, endPoint y: 449, distance: 14.0
type input "*"
click at [842, 451] on input "range" at bounding box center [875, 451] width 66 height 1
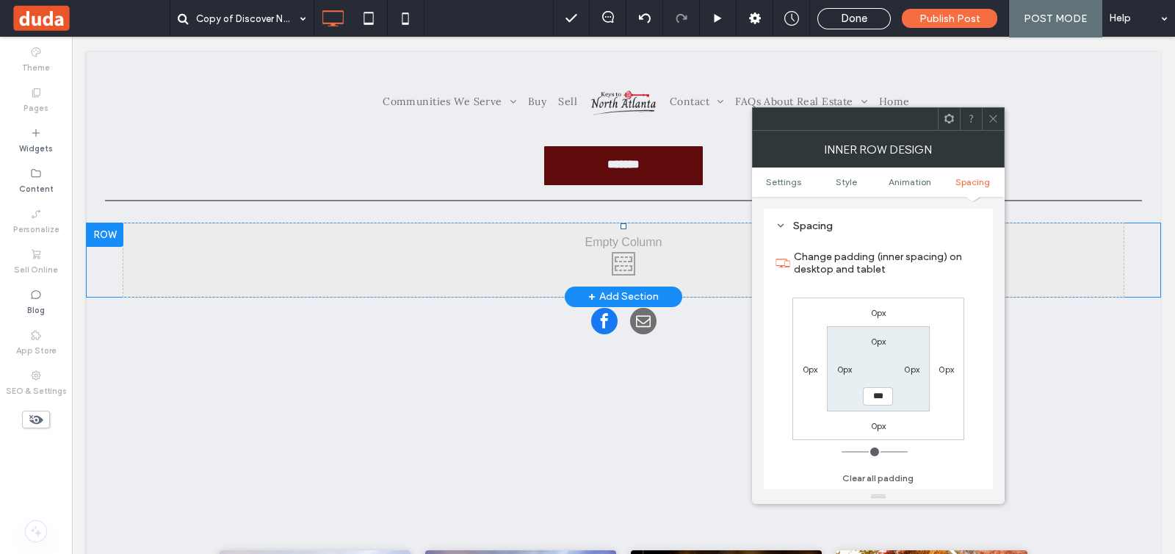
click at [109, 255] on div "Click To Paste Click To Paste" at bounding box center [624, 259] width 1074 height 73
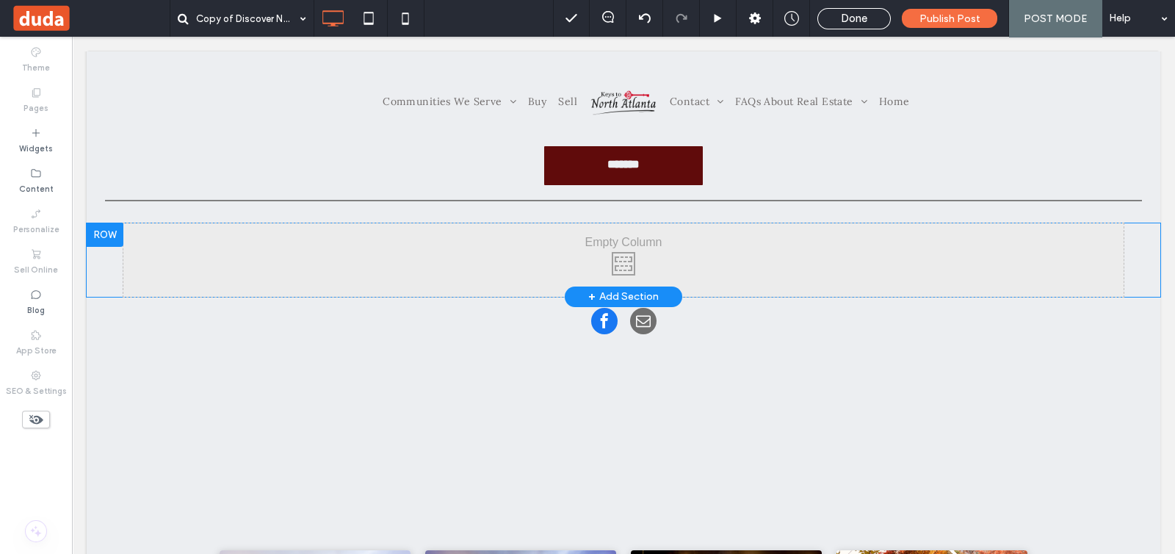
click at [115, 255] on div "Click To Paste Click To Paste" at bounding box center [624, 259] width 1074 height 73
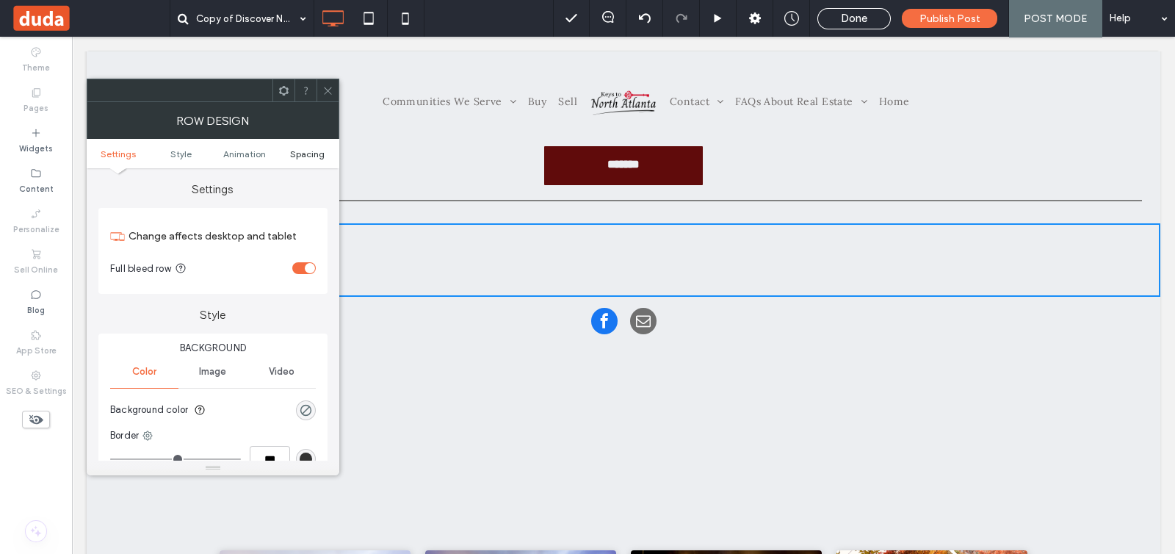
click at [306, 151] on span "Spacing" at bounding box center [307, 153] width 35 height 11
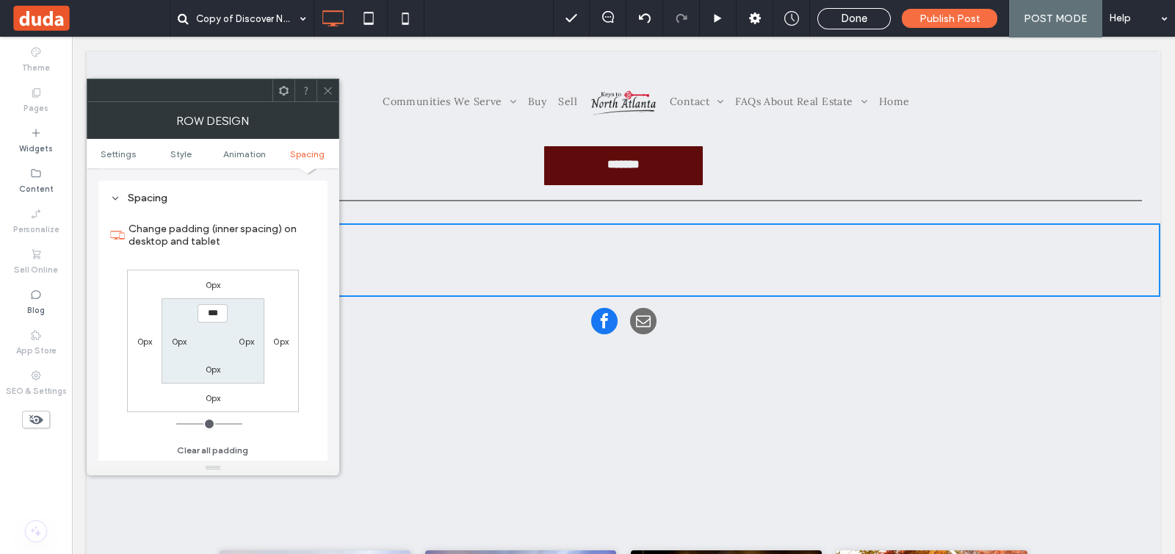
scroll to position [415, 0]
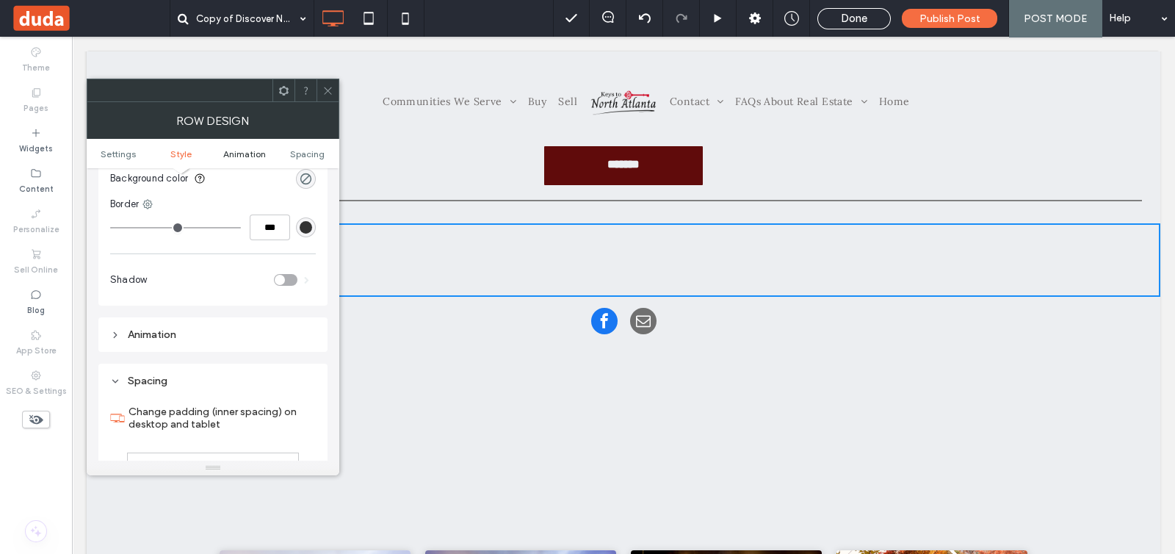
click at [250, 151] on span "Animation" at bounding box center [244, 153] width 43 height 11
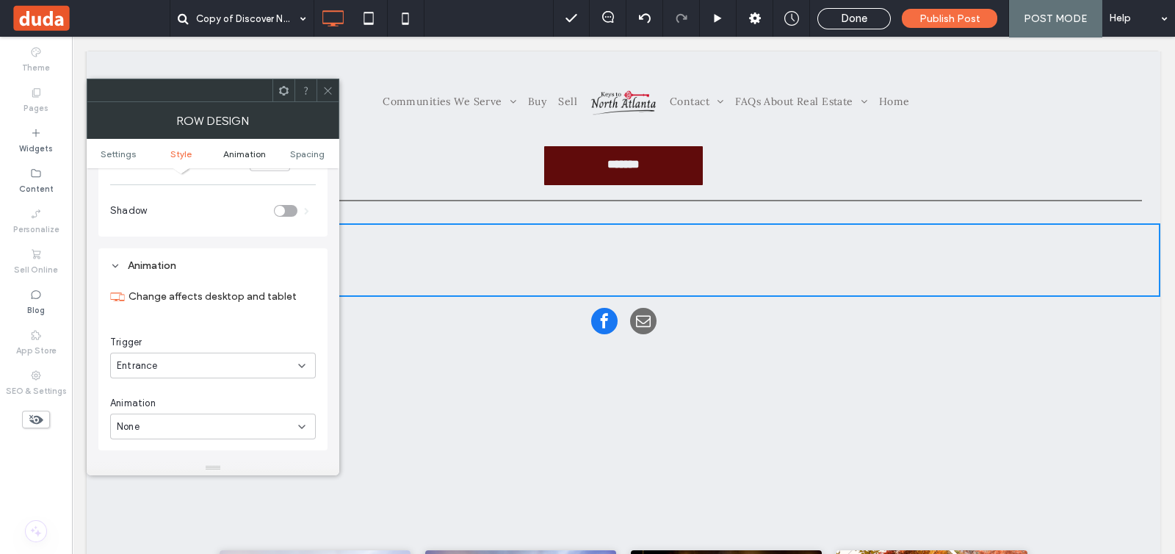
scroll to position [368, 0]
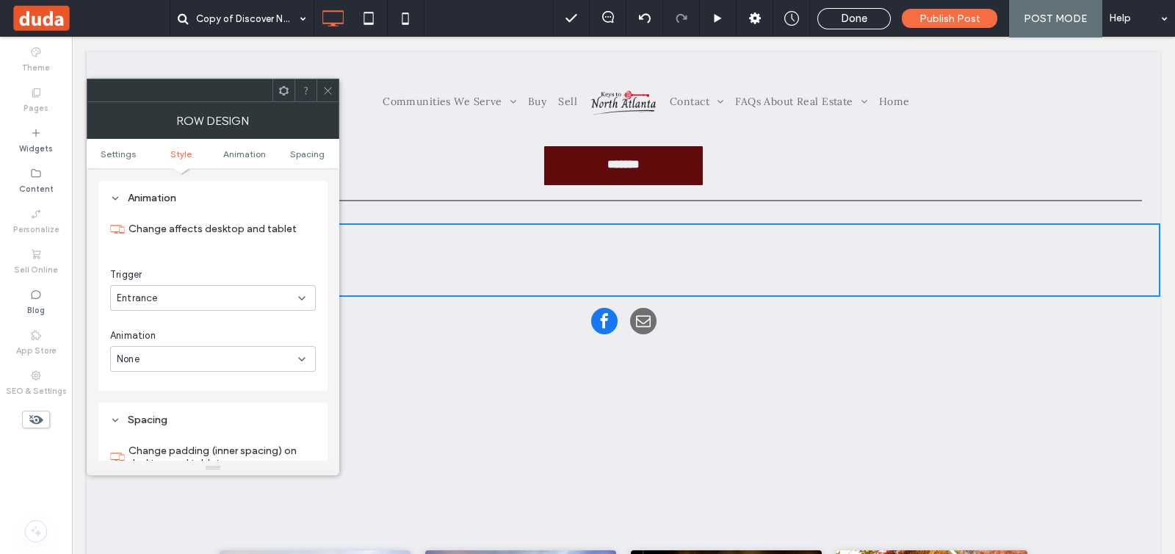
click at [190, 148] on span "Style" at bounding box center [180, 153] width 21 height 11
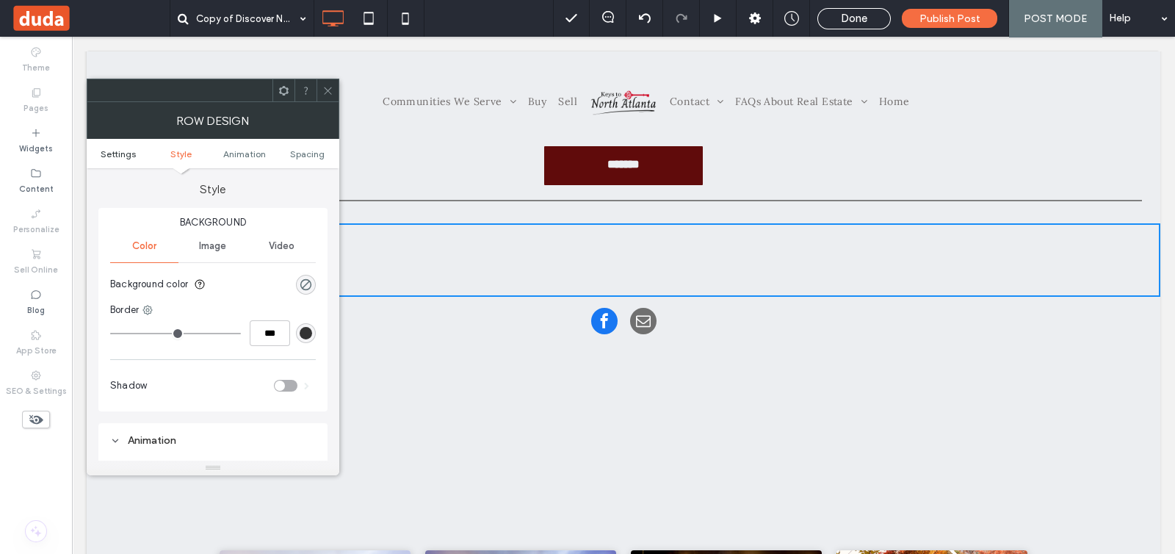
click at [128, 156] on span "Settings" at bounding box center [118, 153] width 35 height 11
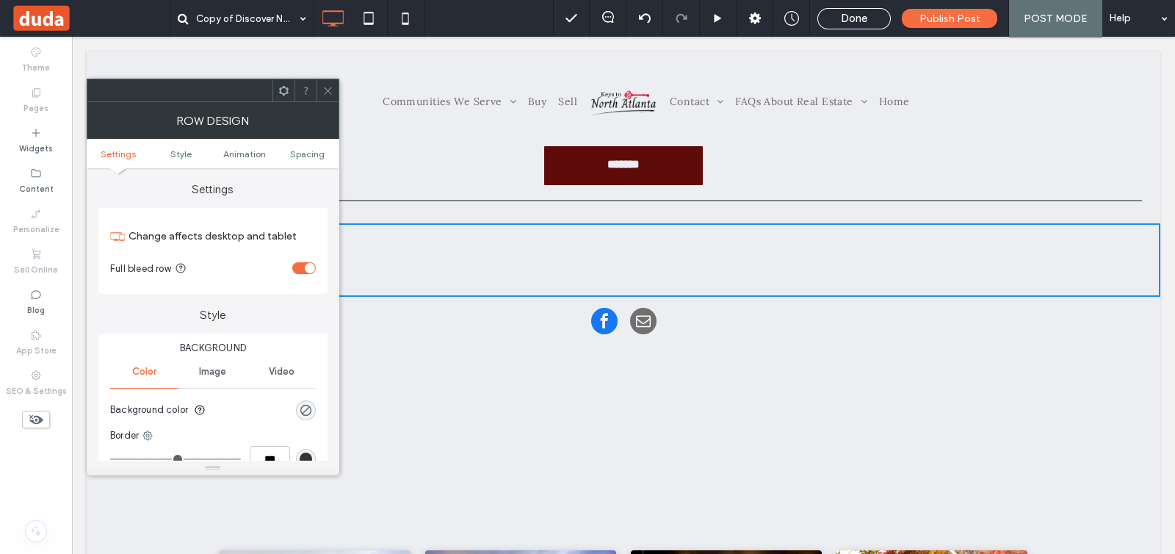
scroll to position [0, 0]
click at [306, 266] on div "toggle" at bounding box center [310, 268] width 10 height 10
click at [307, 266] on div "toggle" at bounding box center [304, 268] width 24 height 12
click at [306, 264] on div "toggle" at bounding box center [310, 268] width 10 height 10
click at [330, 97] on span at bounding box center [327, 90] width 11 height 22
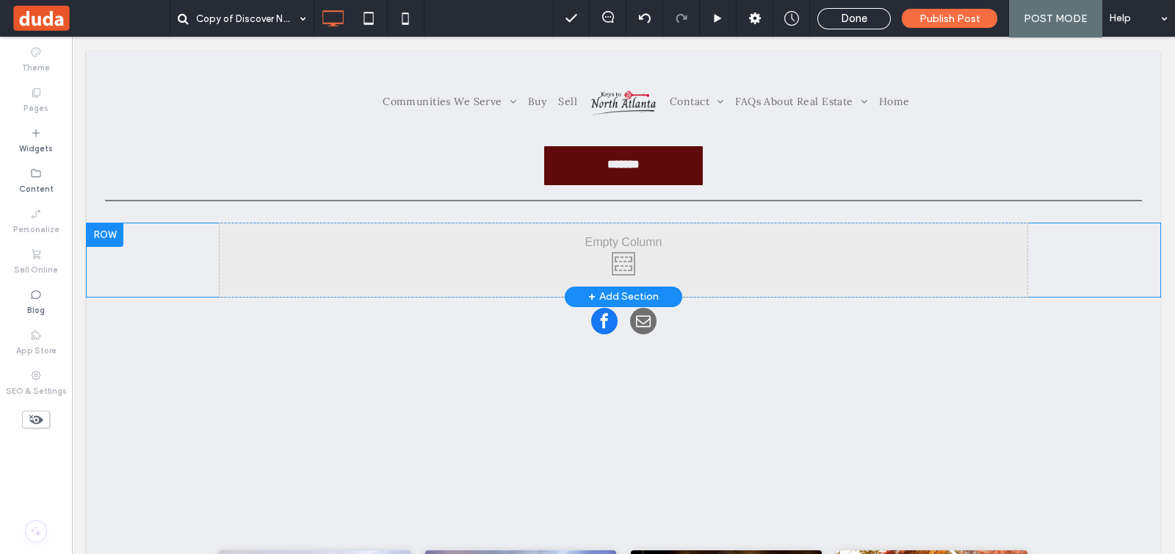
click at [129, 233] on div "Click To Paste Click To Paste Row + Add Section" at bounding box center [624, 259] width 1074 height 73
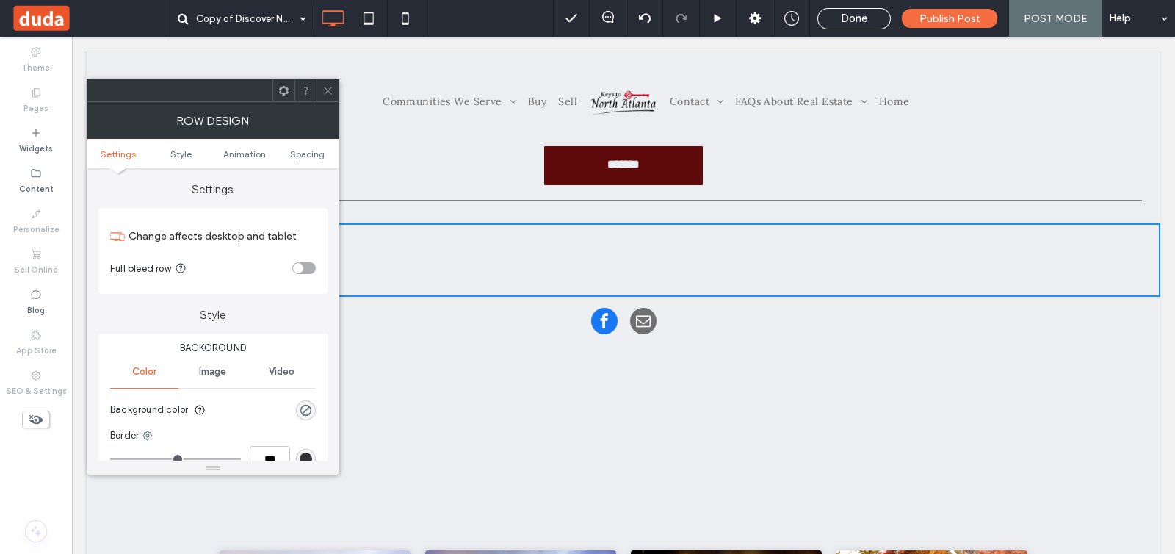
click at [312, 269] on div "toggle" at bounding box center [304, 268] width 24 height 12
click at [441, 267] on div "Click To Paste" at bounding box center [623, 259] width 1000 height 73
click at [330, 99] on span at bounding box center [327, 90] width 11 height 22
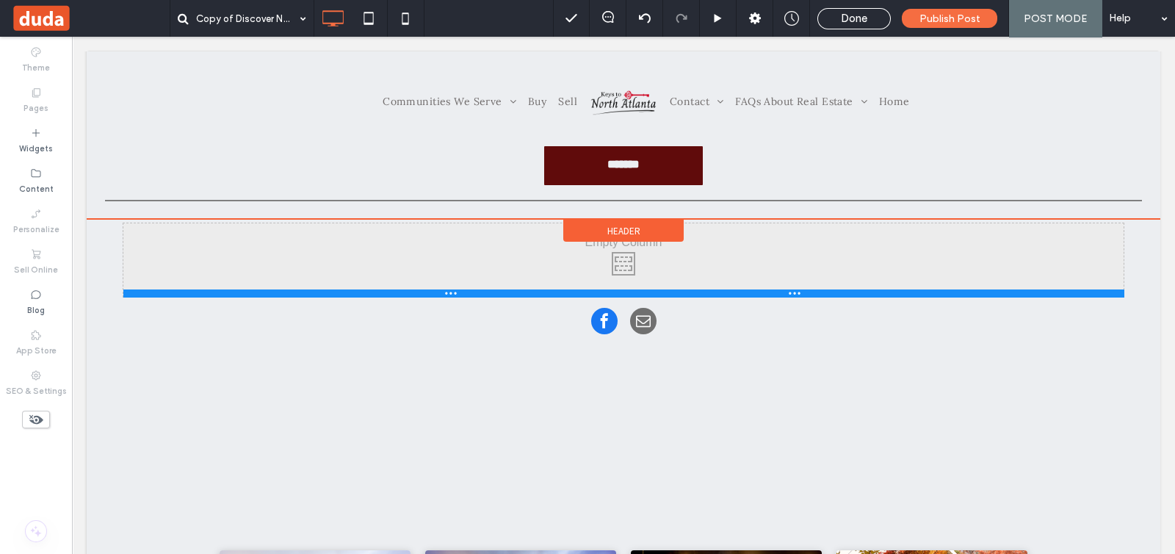
drag, startPoint x: 617, startPoint y: 222, endPoint x: 686, endPoint y: 240, distance: 71.4
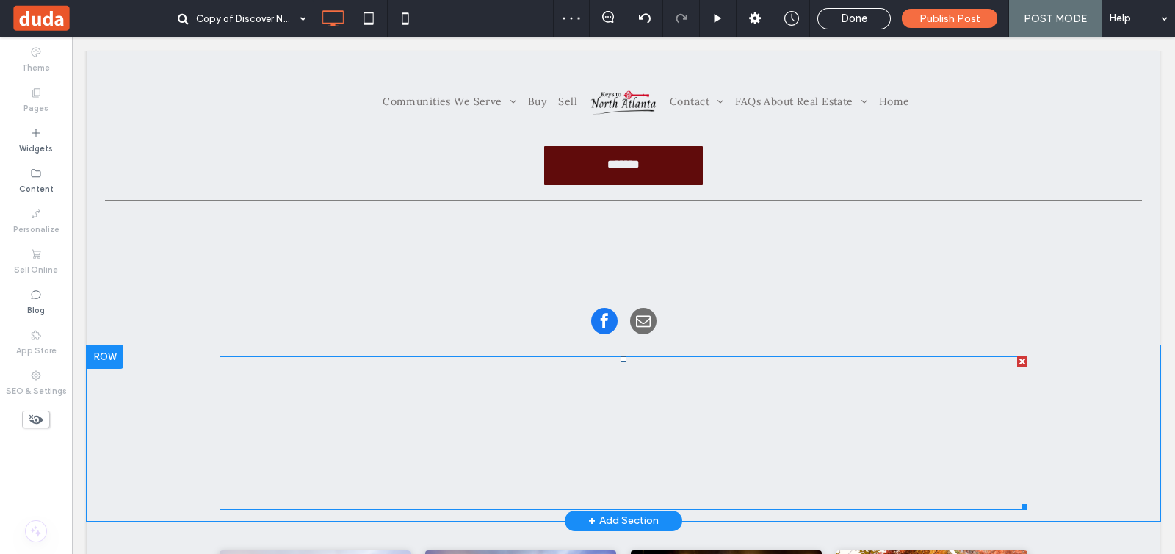
drag, startPoint x: 752, startPoint y: 395, endPoint x: 748, endPoint y: 465, distance: 69.9
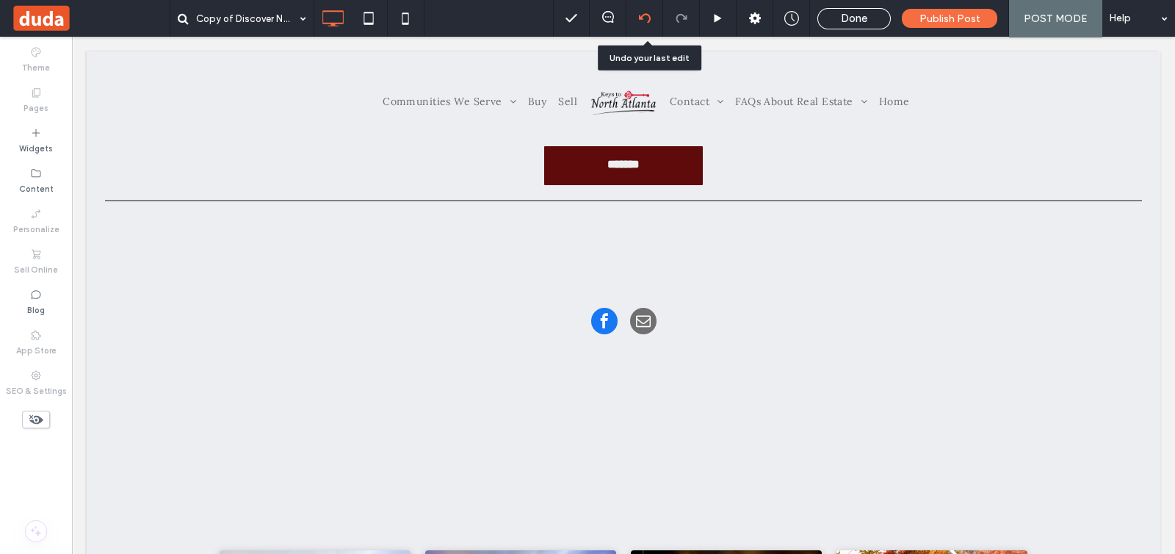
click at [651, 12] on icon at bounding box center [645, 18] width 12 height 12
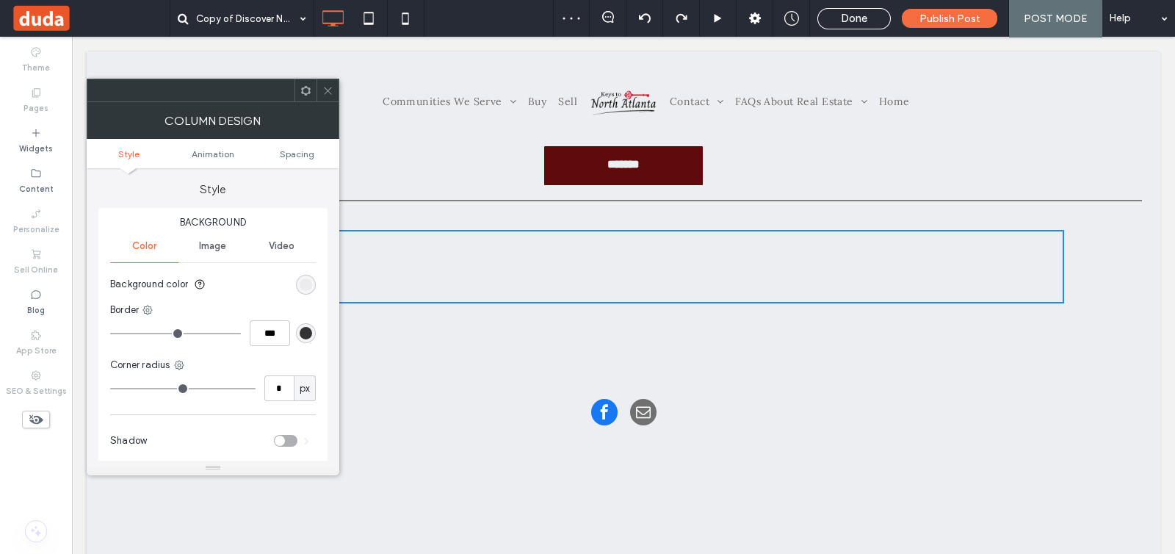
click at [327, 92] on icon at bounding box center [327, 90] width 11 height 11
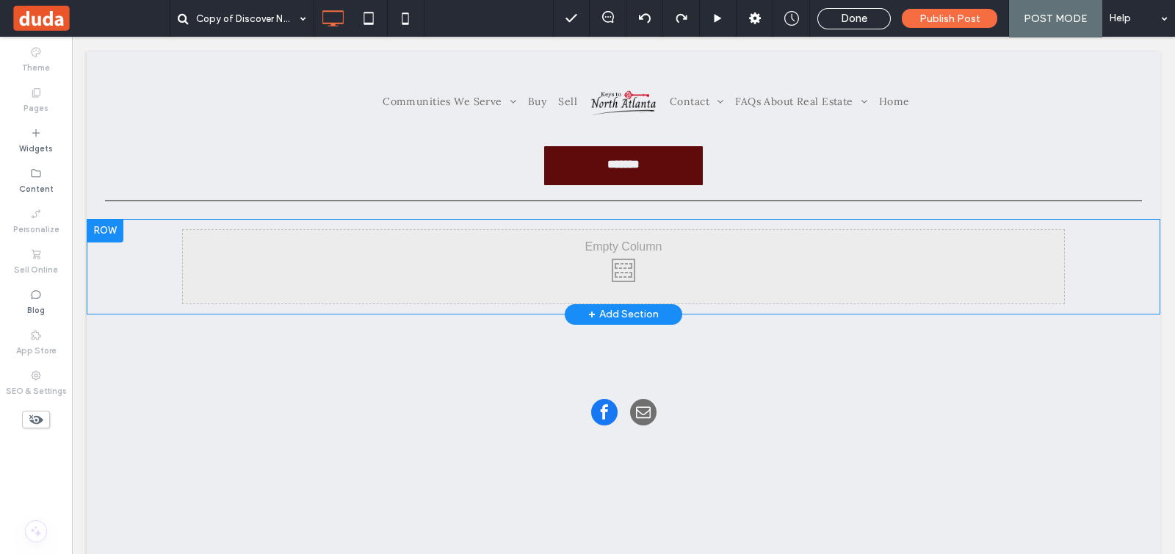
click at [158, 264] on div "Click To Paste Row + Add Section" at bounding box center [624, 266] width 1074 height 95
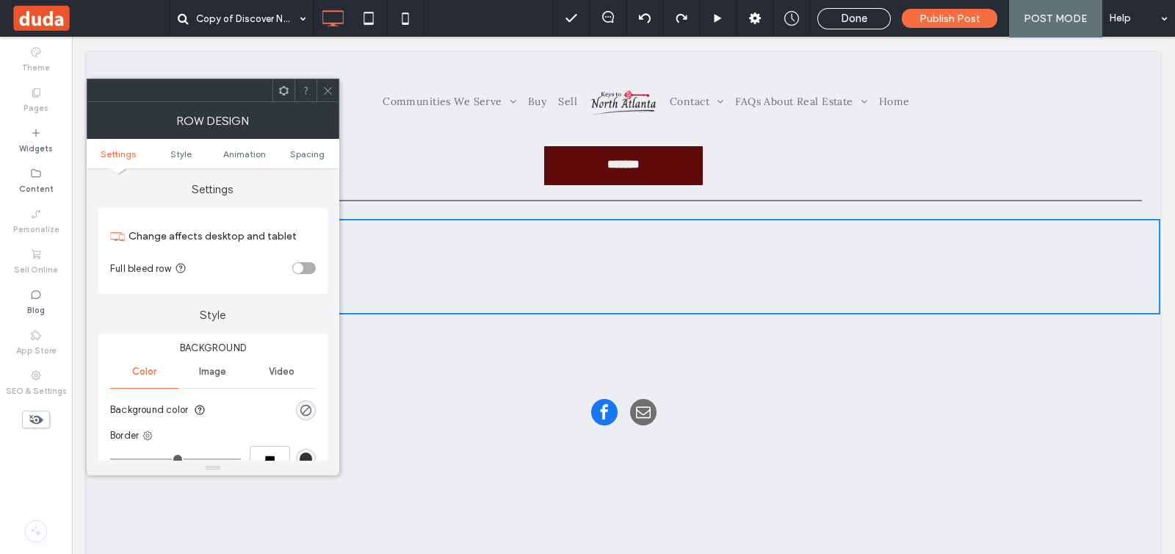
click at [300, 268] on div "toggle" at bounding box center [298, 268] width 10 height 10
click at [325, 87] on use at bounding box center [327, 90] width 7 height 7
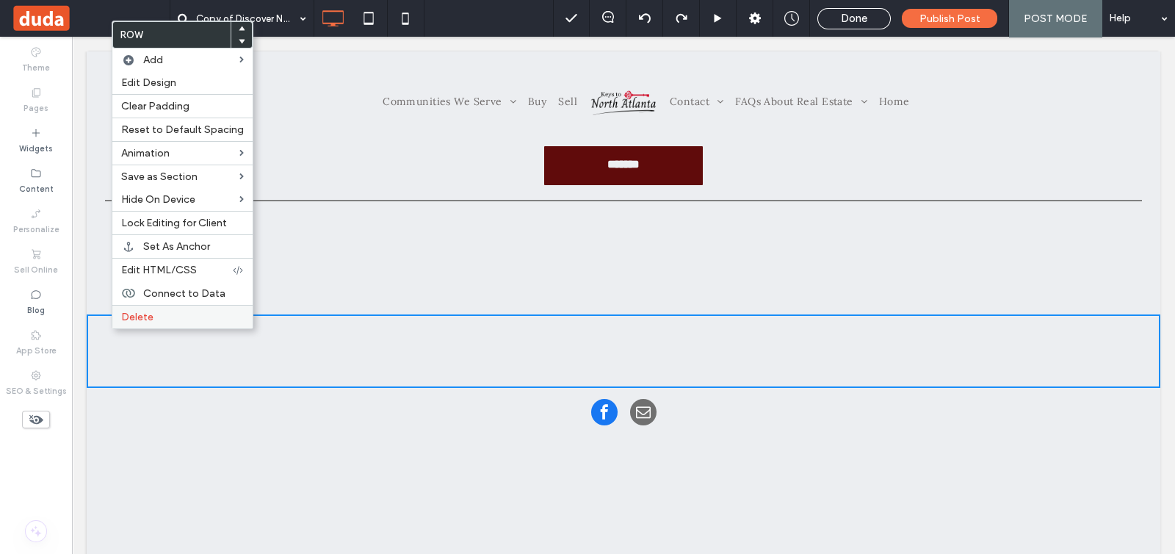
click at [130, 317] on span "Delete" at bounding box center [137, 317] width 32 height 12
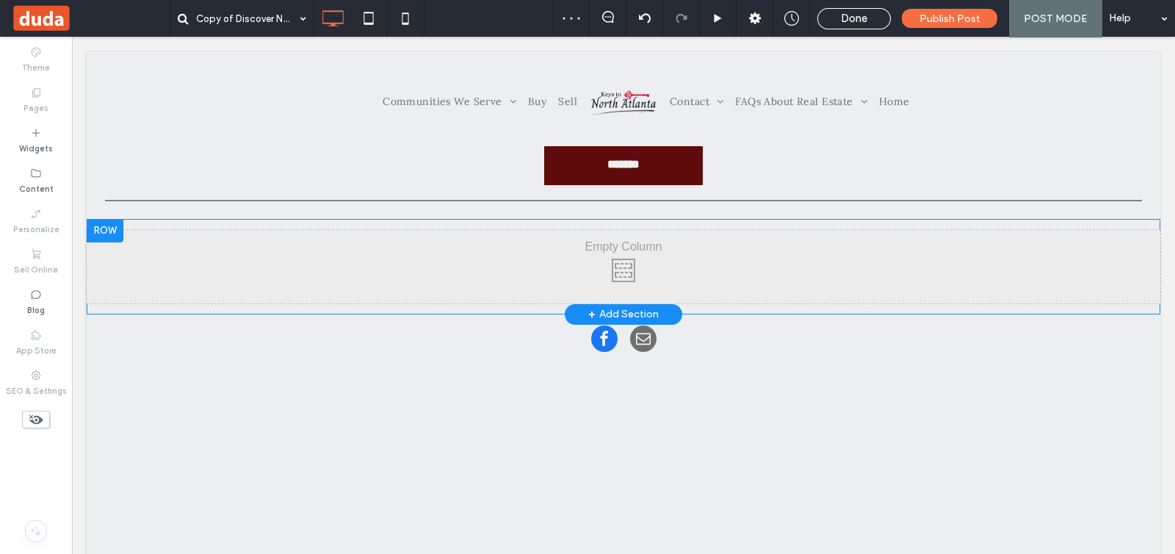
click at [784, 299] on div "Click To Paste" at bounding box center [624, 266] width 1074 height 73
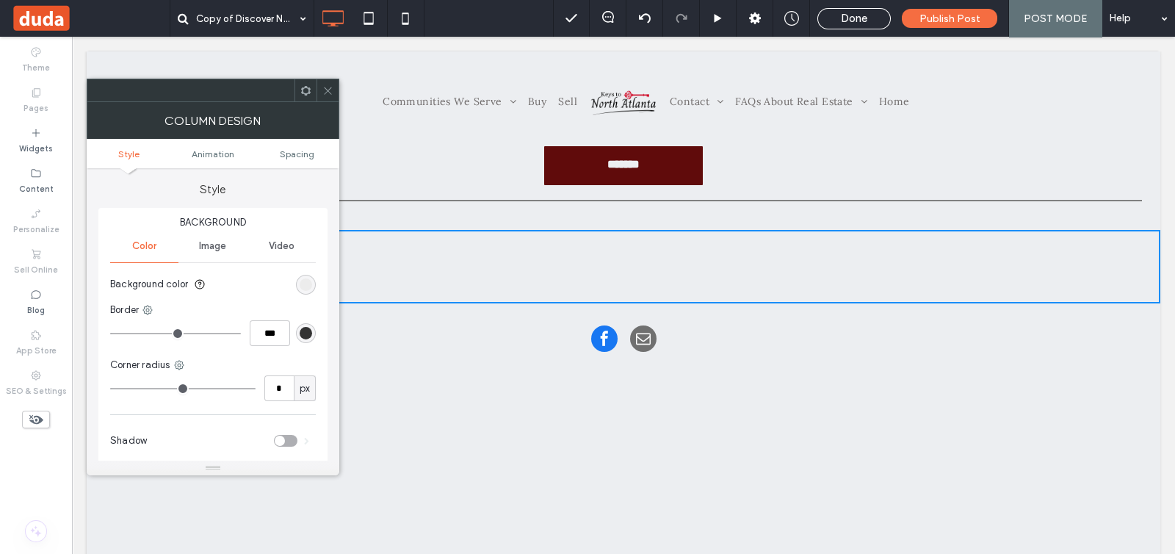
click at [328, 90] on icon at bounding box center [327, 90] width 11 height 11
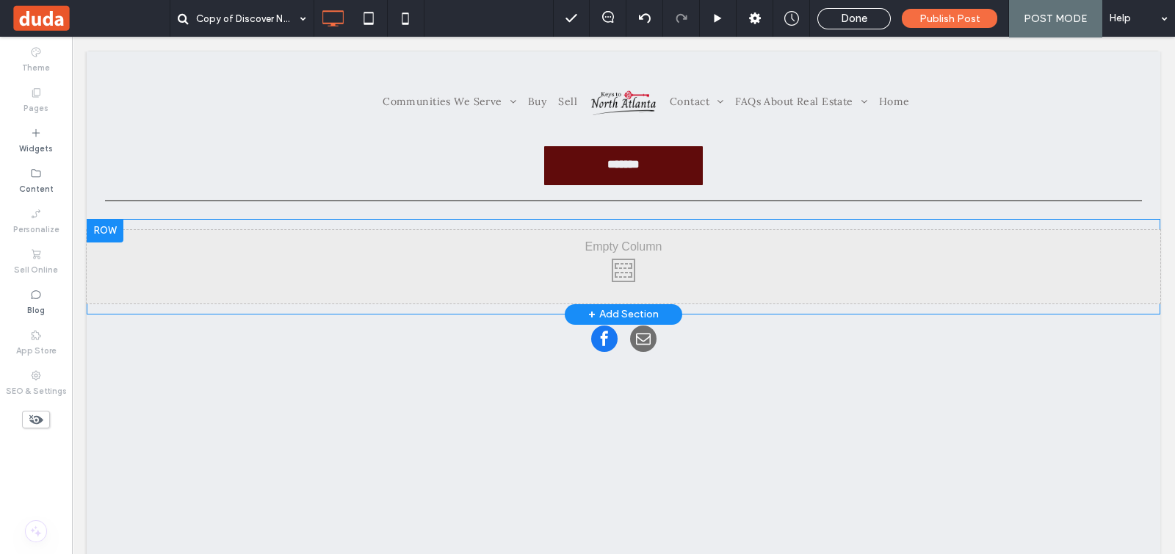
click at [727, 282] on div "Click To Paste" at bounding box center [624, 266] width 1074 height 73
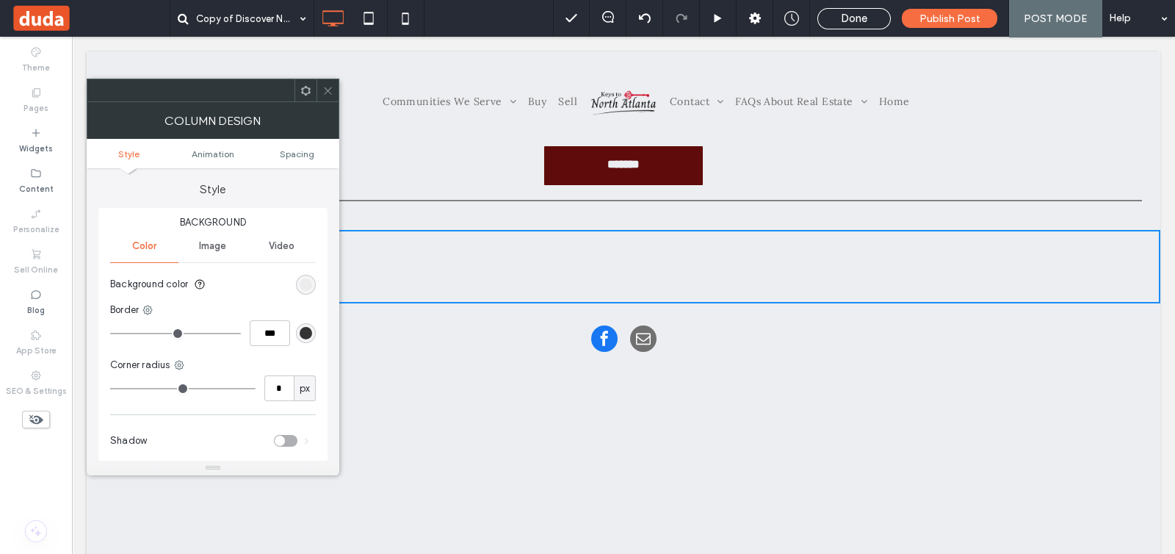
click at [325, 86] on icon at bounding box center [327, 90] width 11 height 11
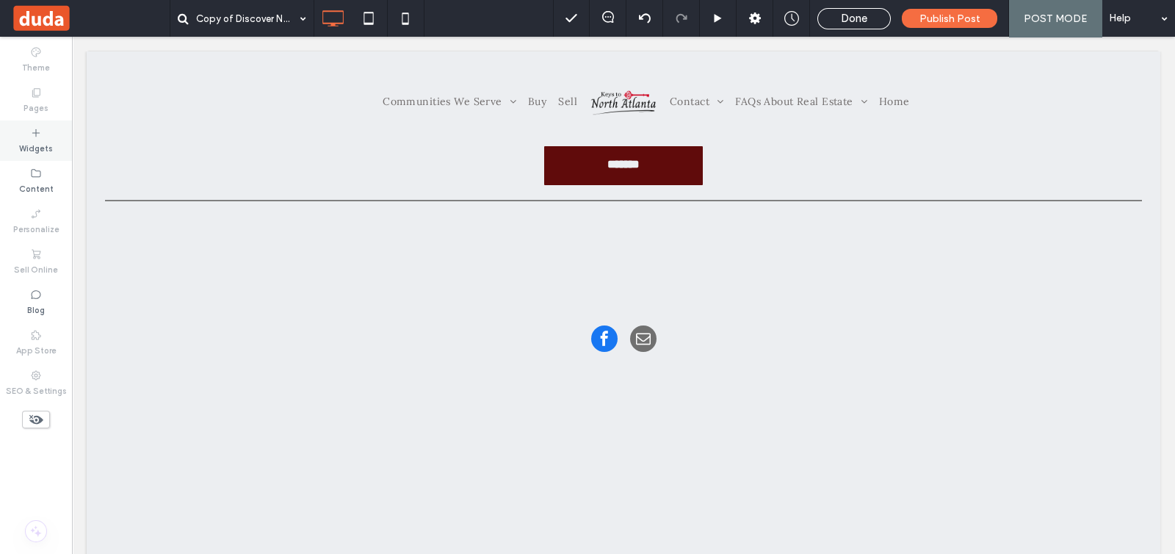
click at [57, 134] on div "Widgets" at bounding box center [36, 140] width 72 height 40
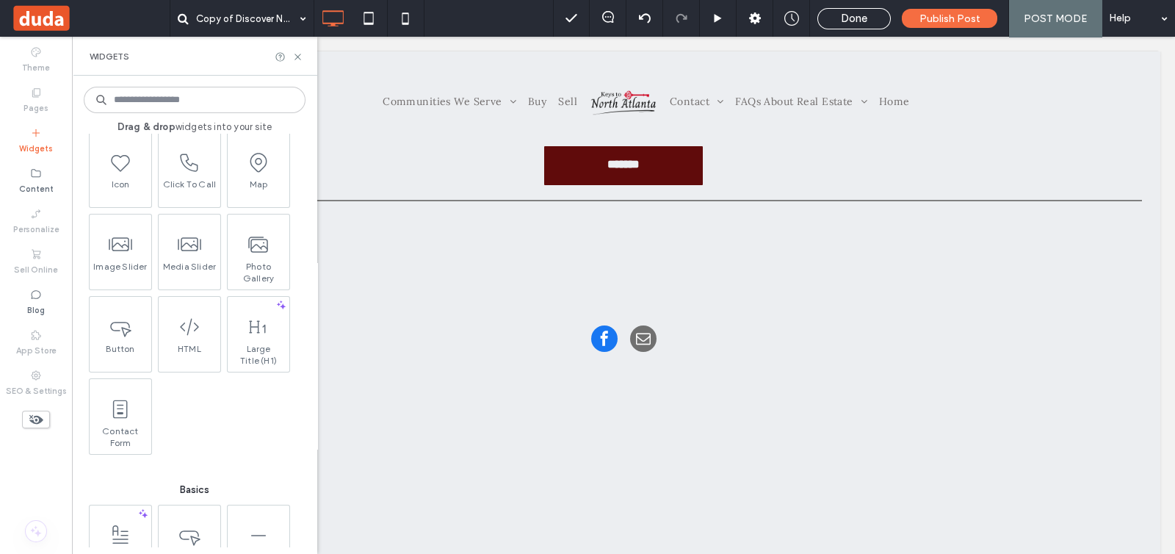
scroll to position [276, 0]
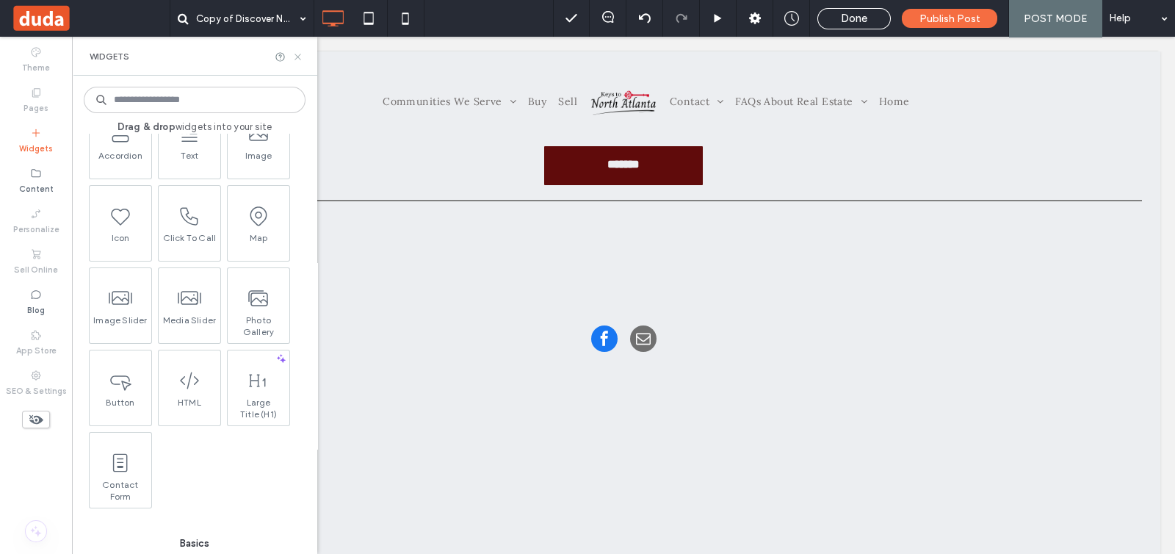
click at [299, 54] on icon at bounding box center [297, 56] width 11 height 11
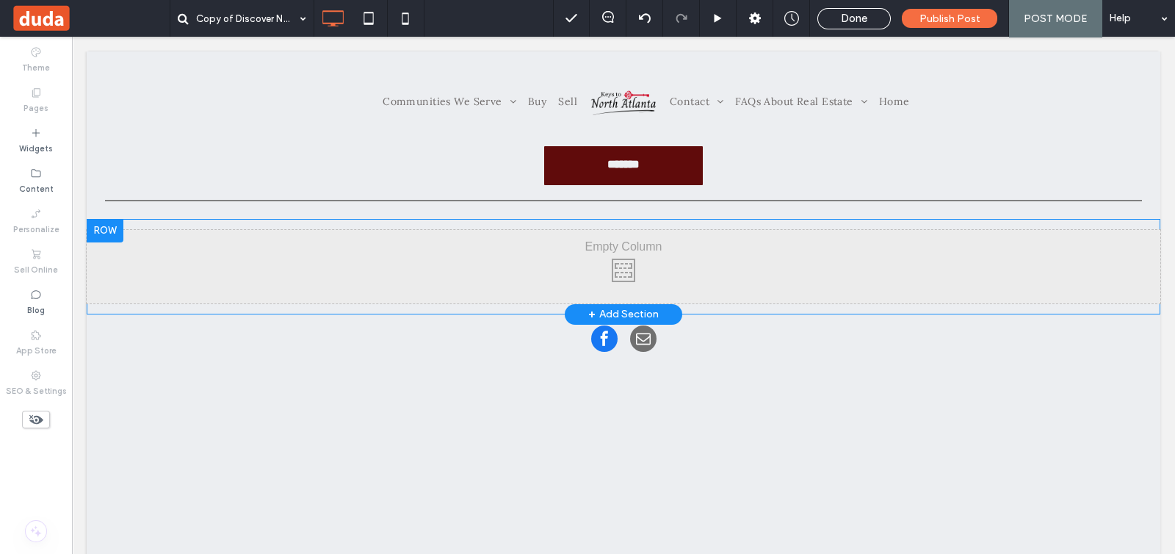
click at [912, 267] on div "Click To Paste" at bounding box center [624, 266] width 1074 height 73
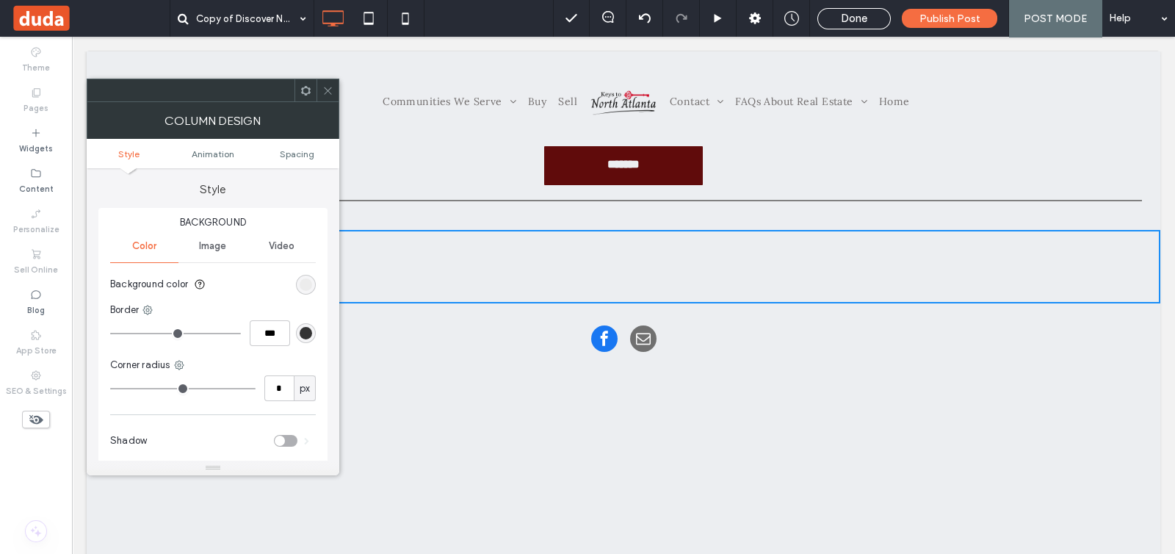
click at [328, 93] on icon at bounding box center [327, 90] width 11 height 11
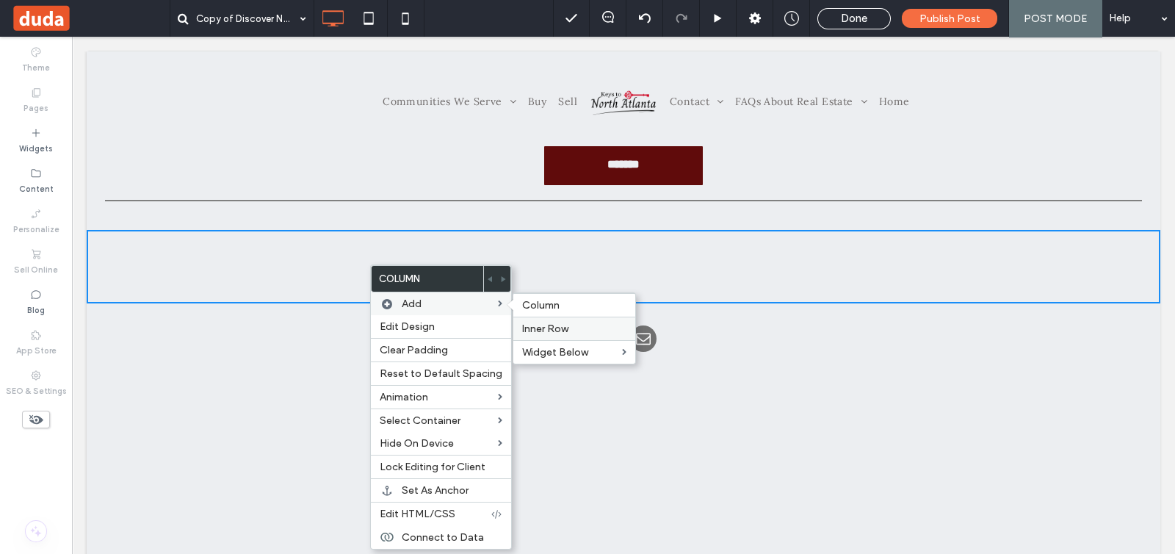
click at [554, 322] on span "Inner Row" at bounding box center [545, 328] width 46 height 12
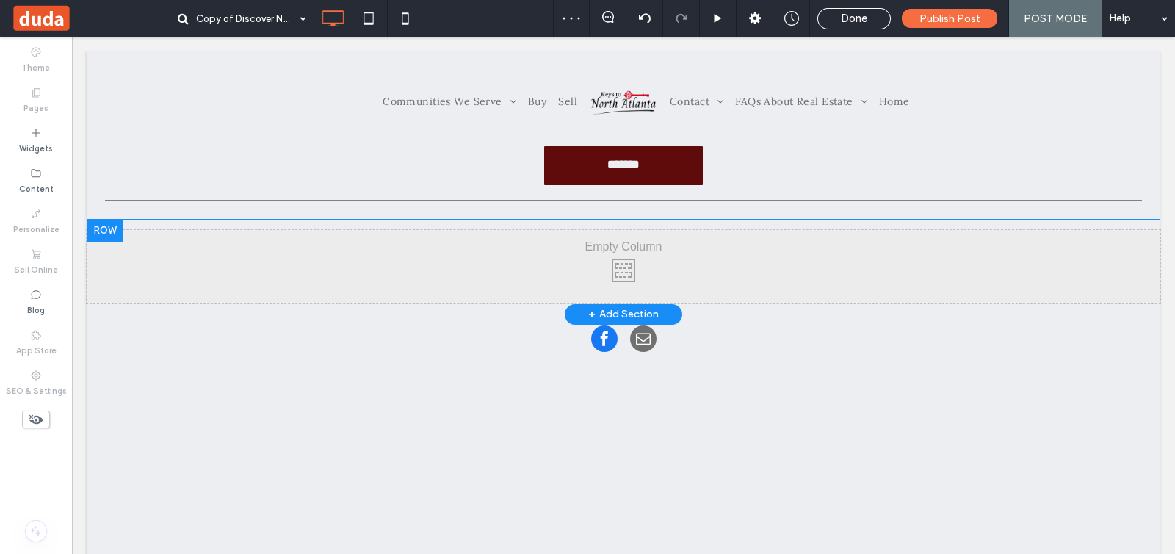
click at [497, 266] on div "Click To Paste" at bounding box center [624, 266] width 1074 height 73
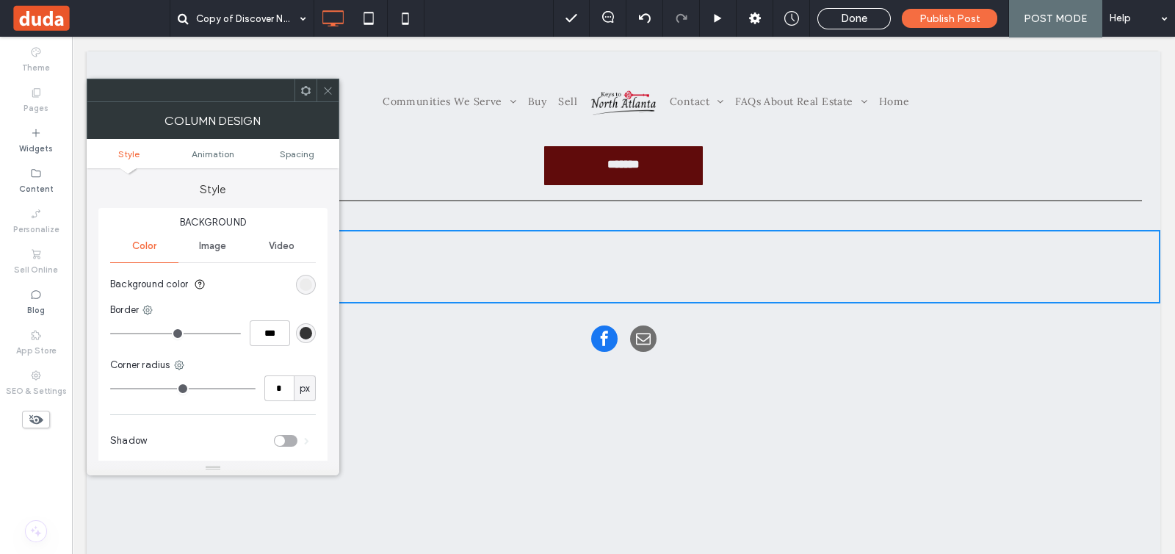
click at [329, 92] on icon at bounding box center [327, 90] width 11 height 11
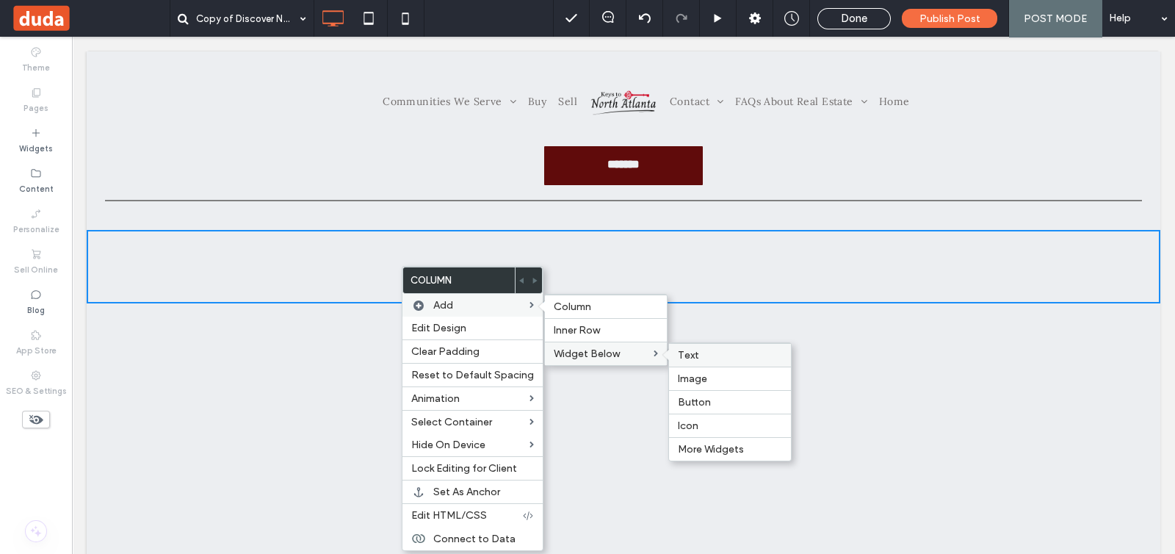
click at [704, 361] on div "Text" at bounding box center [730, 355] width 122 height 24
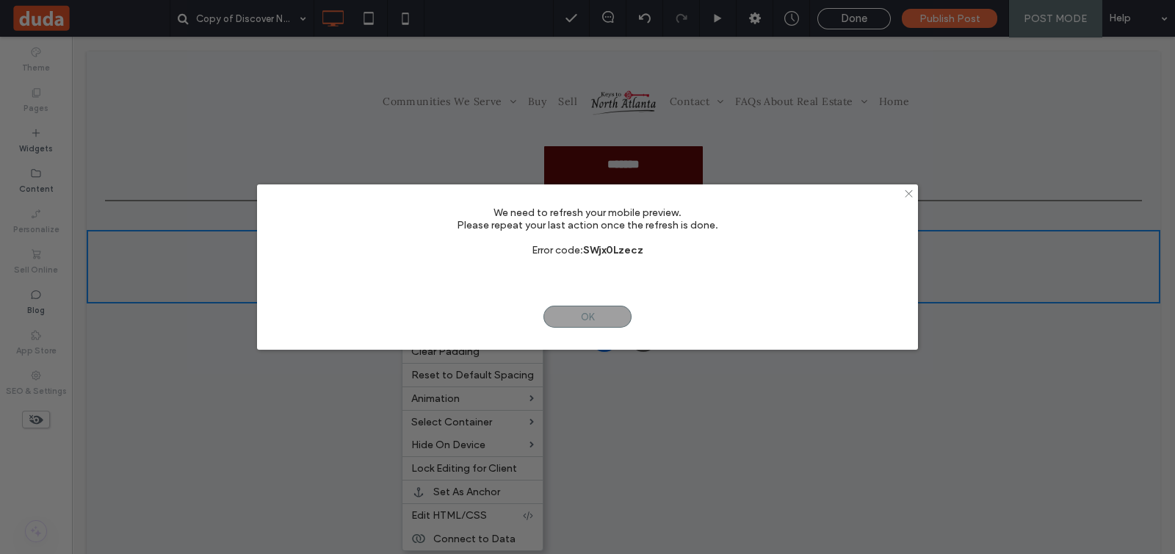
click at [911, 189] on icon at bounding box center [908, 193] width 11 height 11
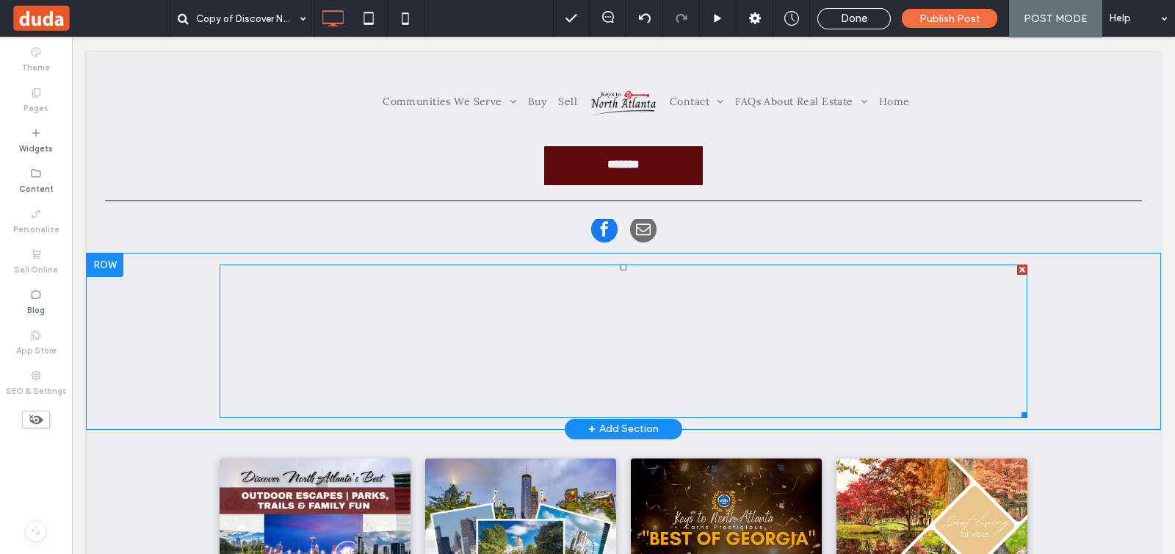
scroll to position [0, 0]
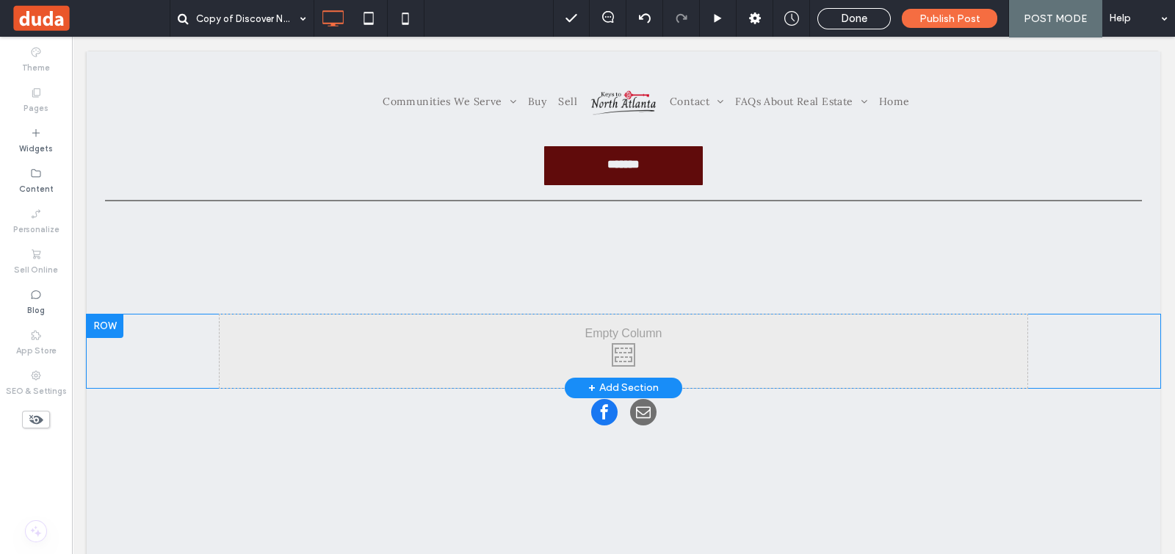
click at [106, 325] on div at bounding box center [105, 326] width 37 height 24
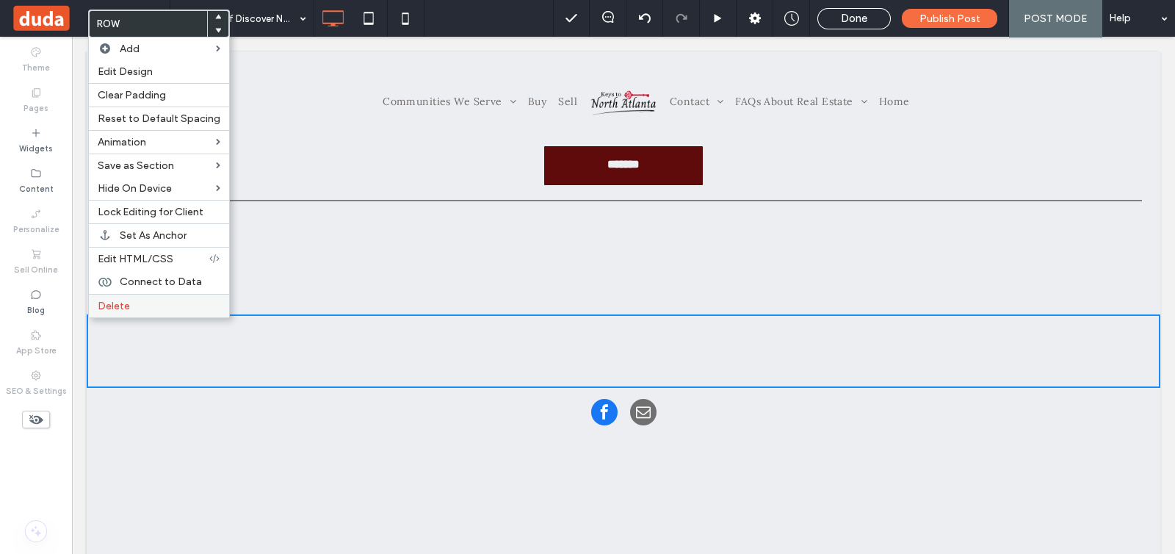
click at [115, 303] on span "Delete" at bounding box center [114, 306] width 32 height 12
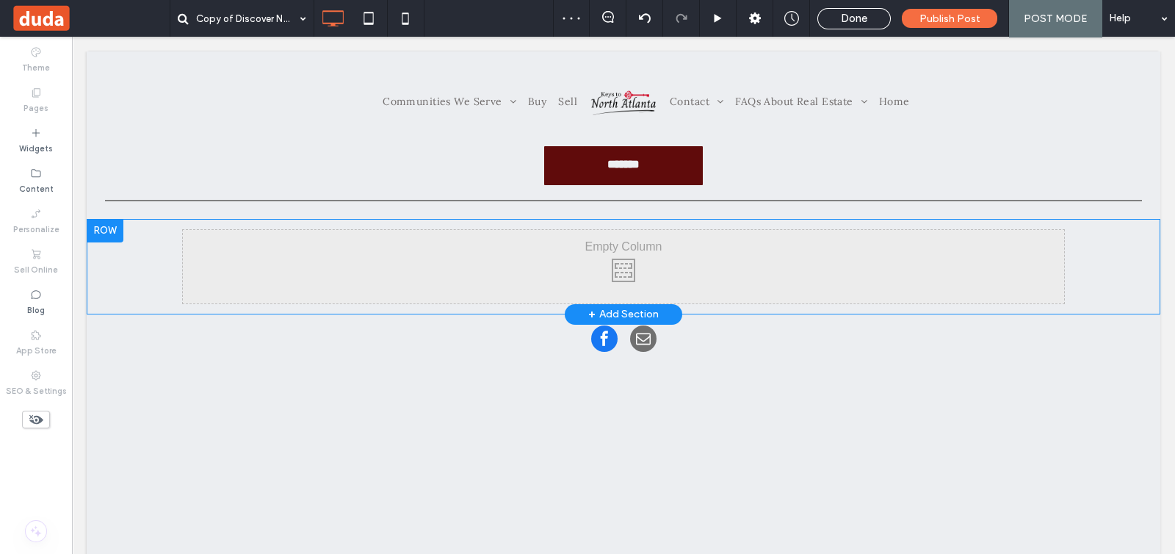
click at [574, 253] on div "Click To Paste" at bounding box center [623, 266] width 881 height 73
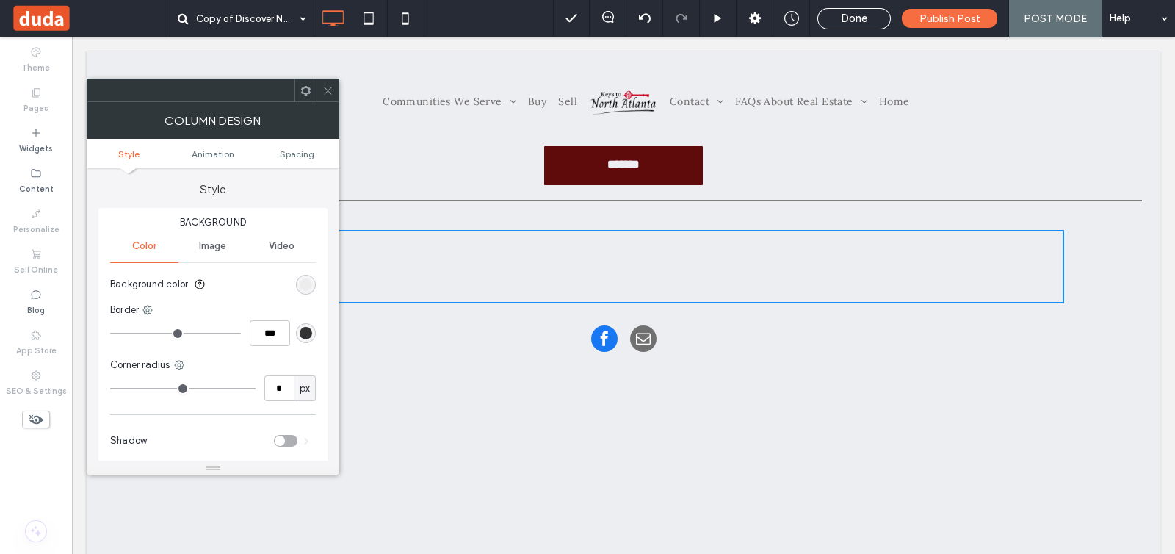
click at [330, 88] on icon at bounding box center [327, 90] width 11 height 11
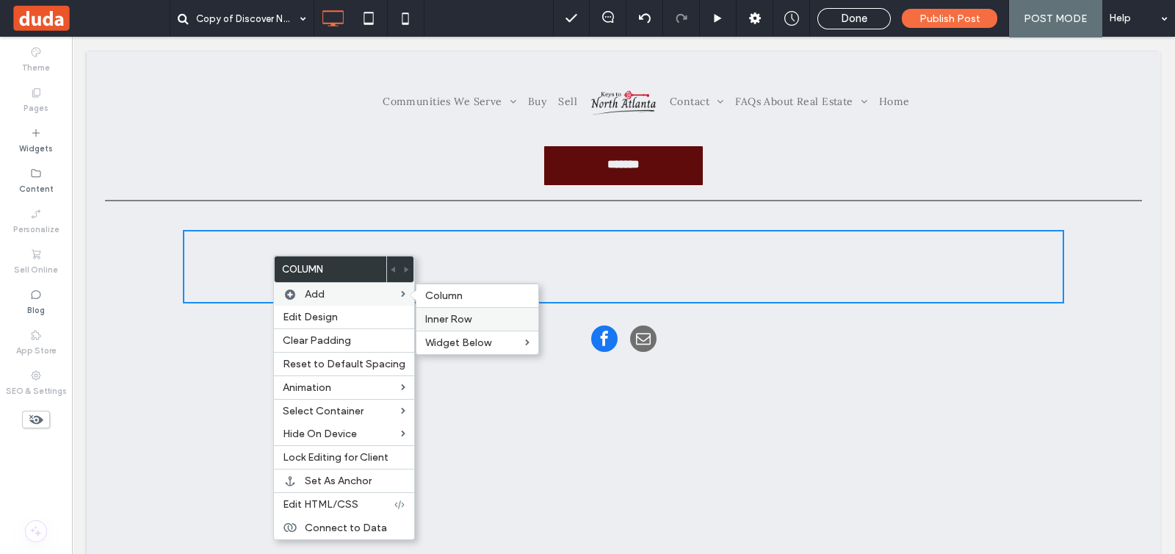
click at [463, 318] on span "Inner Row" at bounding box center [448, 319] width 46 height 12
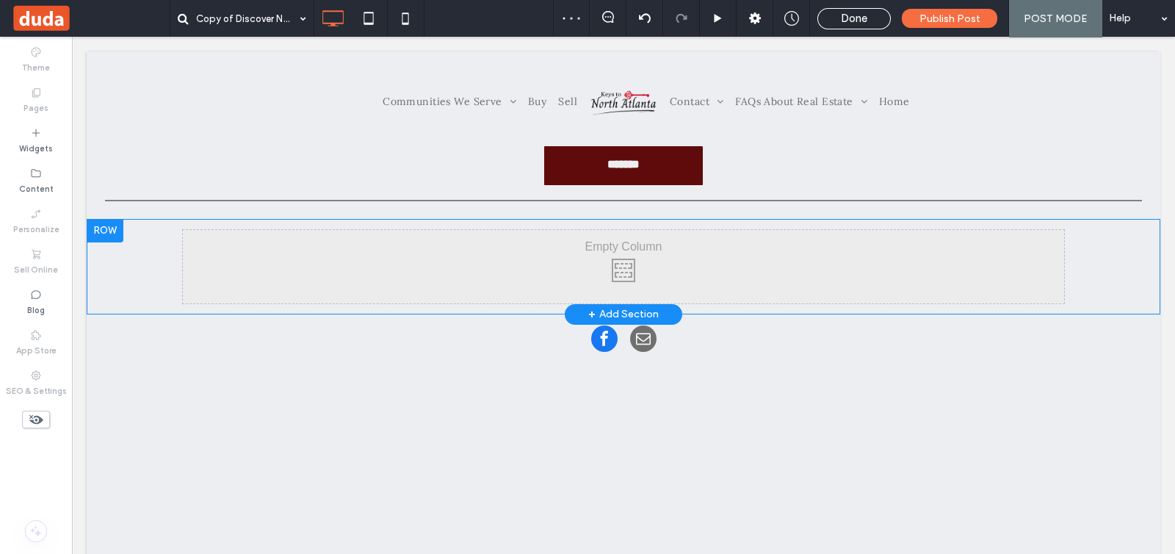
click at [621, 264] on div "Click To Paste" at bounding box center [623, 266] width 881 height 73
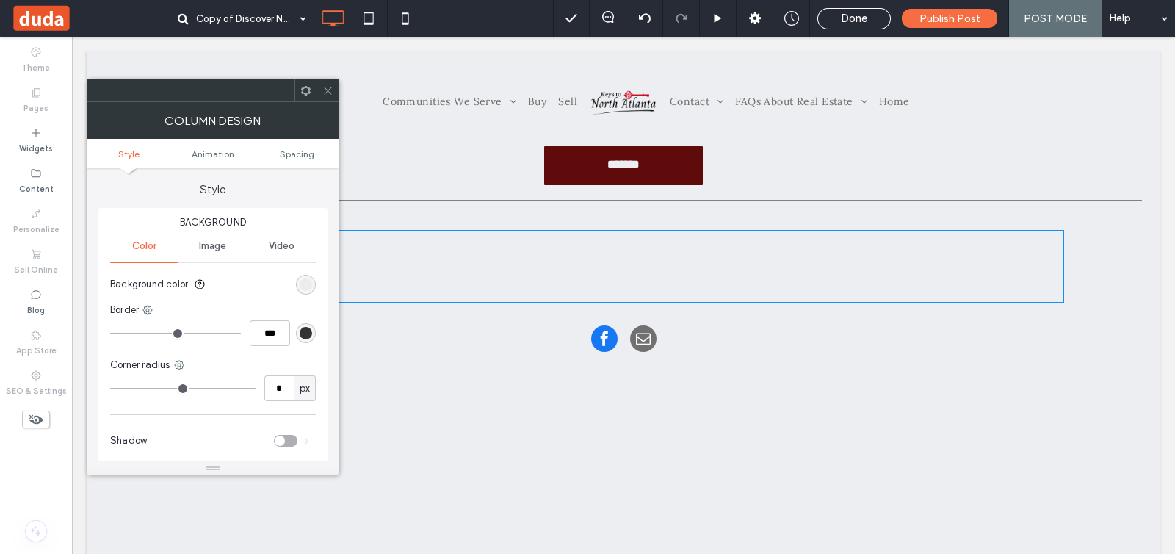
click at [328, 92] on icon at bounding box center [327, 90] width 11 height 11
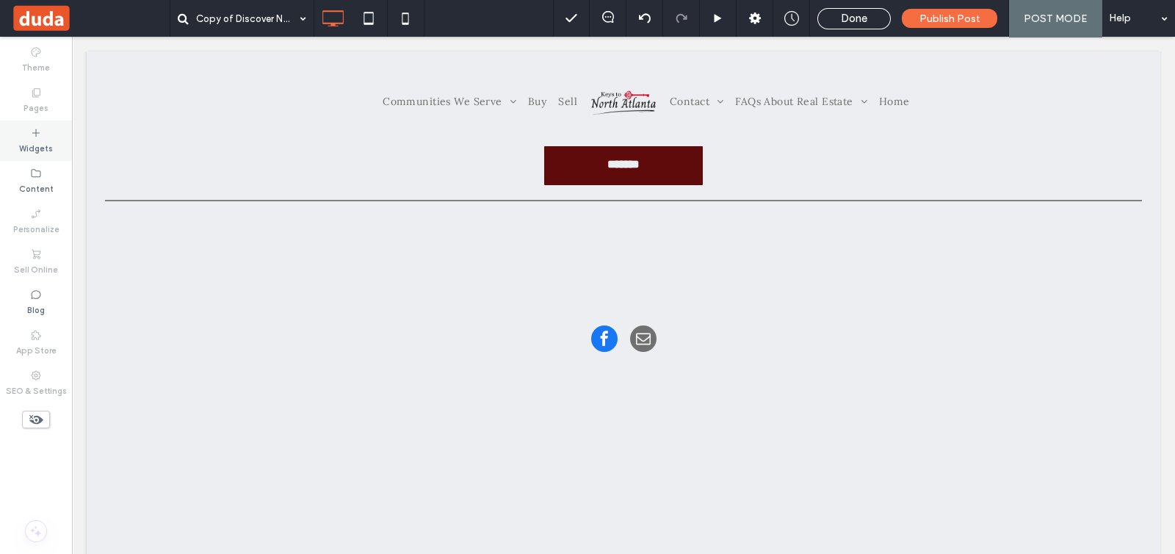
click at [49, 136] on div "Widgets" at bounding box center [36, 140] width 72 height 40
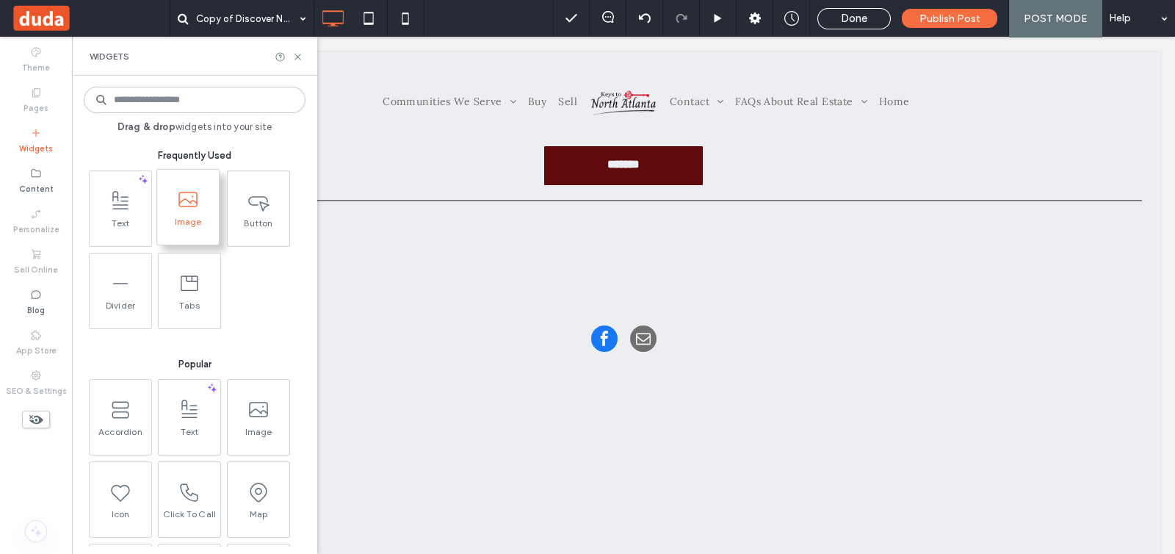
click at [189, 214] on span at bounding box center [188, 199] width 62 height 33
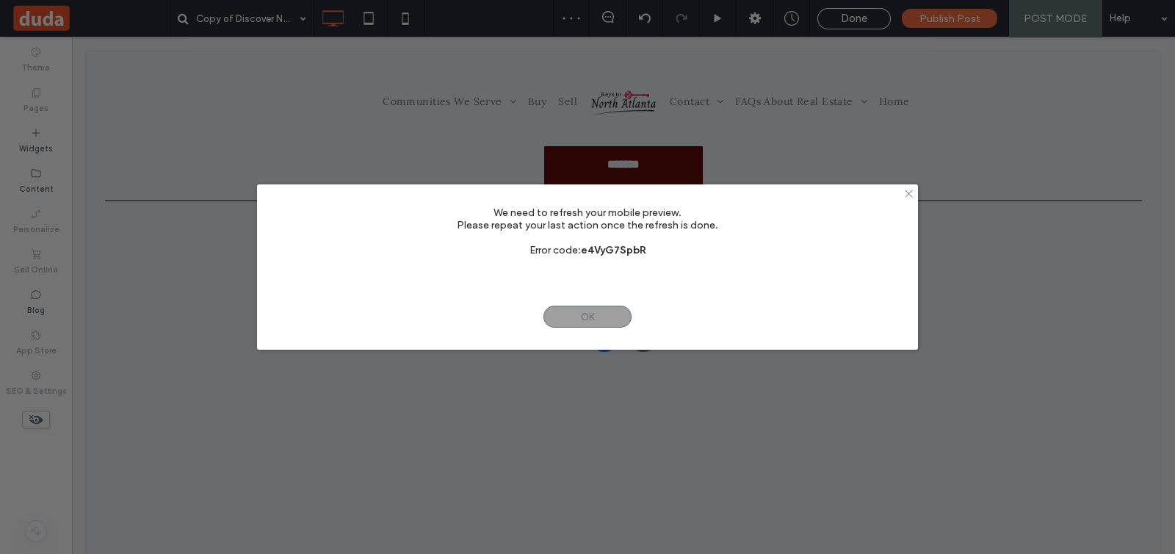
click at [910, 191] on icon at bounding box center [908, 193] width 11 height 11
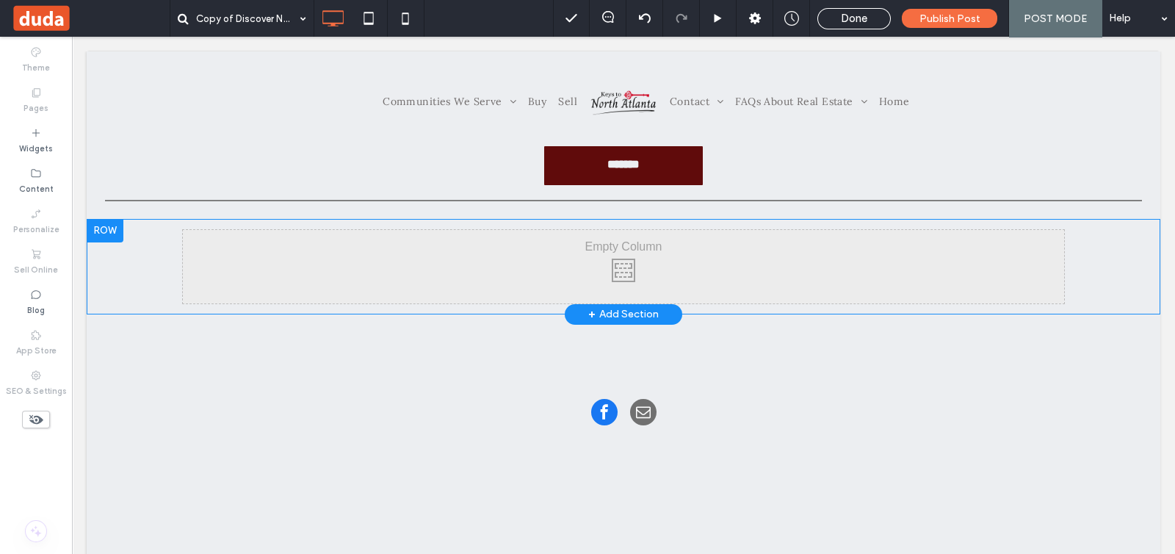
click at [220, 257] on div "Click To Paste" at bounding box center [623, 266] width 881 height 73
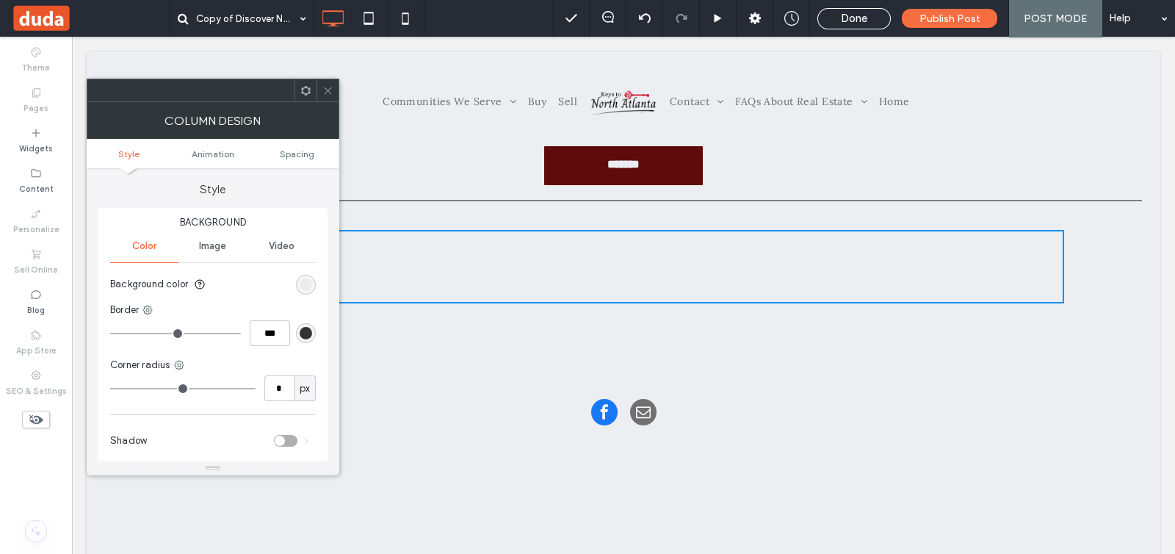
click at [325, 89] on icon at bounding box center [327, 90] width 11 height 11
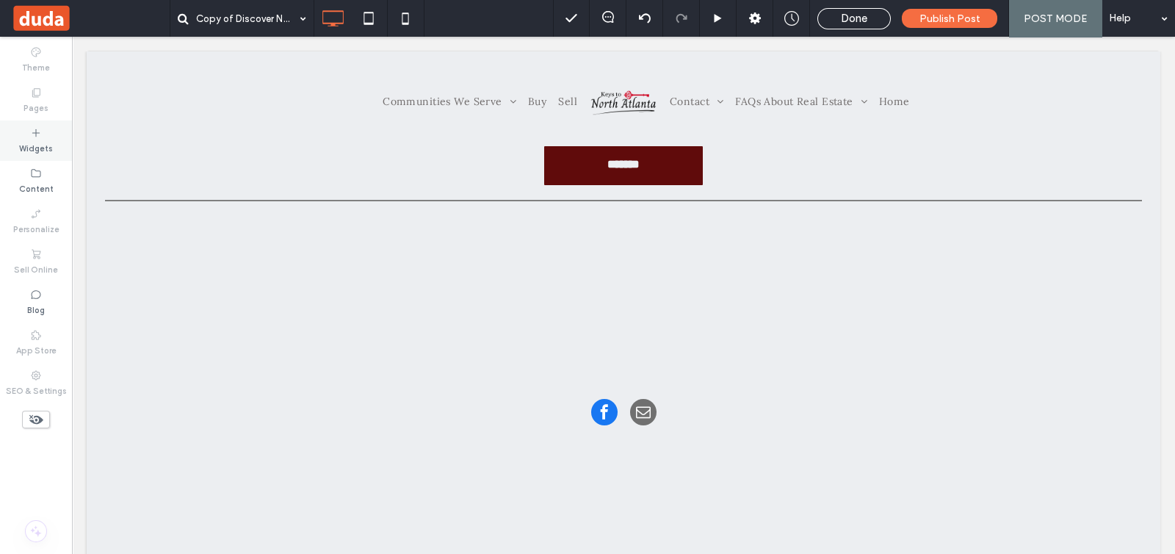
click at [40, 130] on icon at bounding box center [36, 133] width 12 height 12
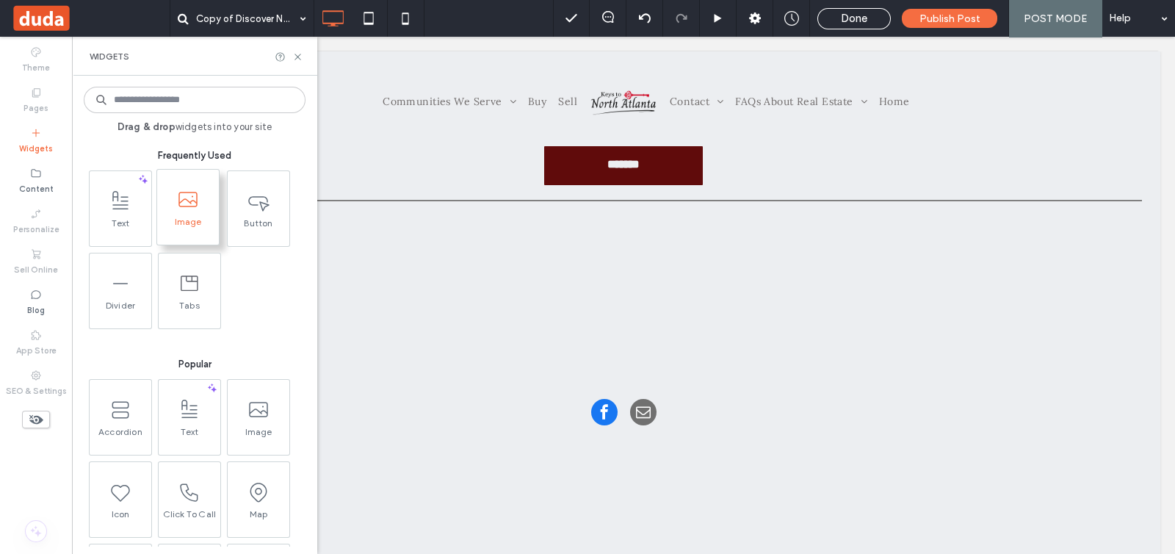
click at [184, 216] on span "Image" at bounding box center [188, 226] width 62 height 21
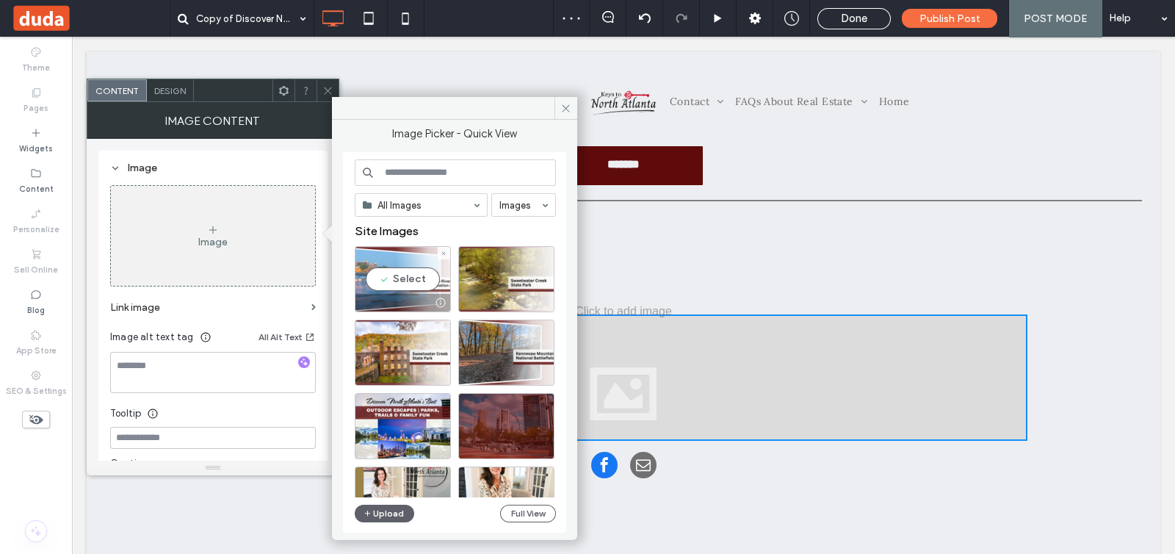
click at [407, 275] on div "Select" at bounding box center [403, 279] width 96 height 66
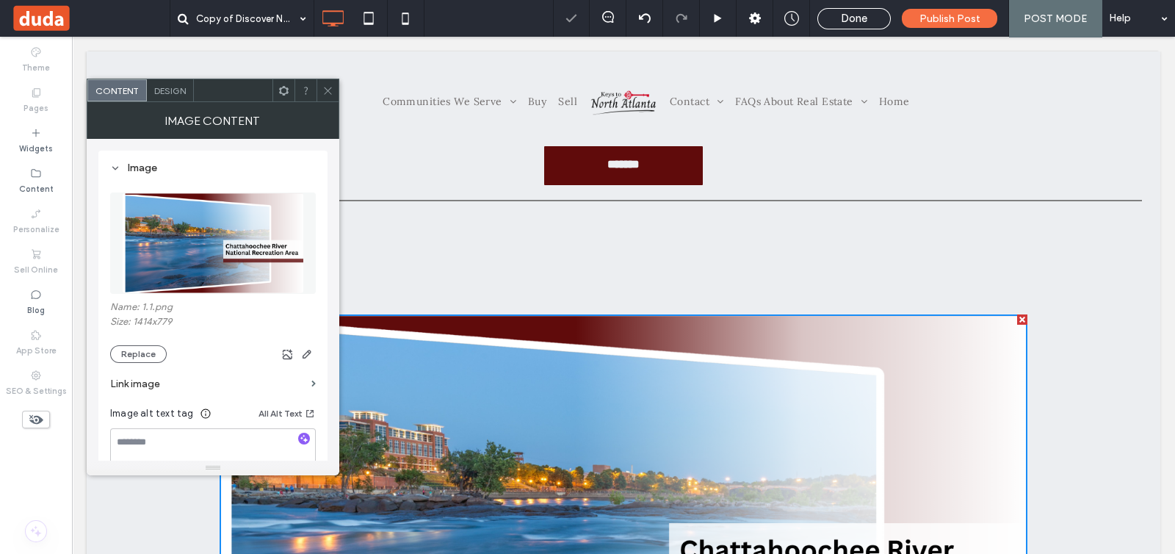
click at [328, 91] on icon at bounding box center [327, 90] width 11 height 11
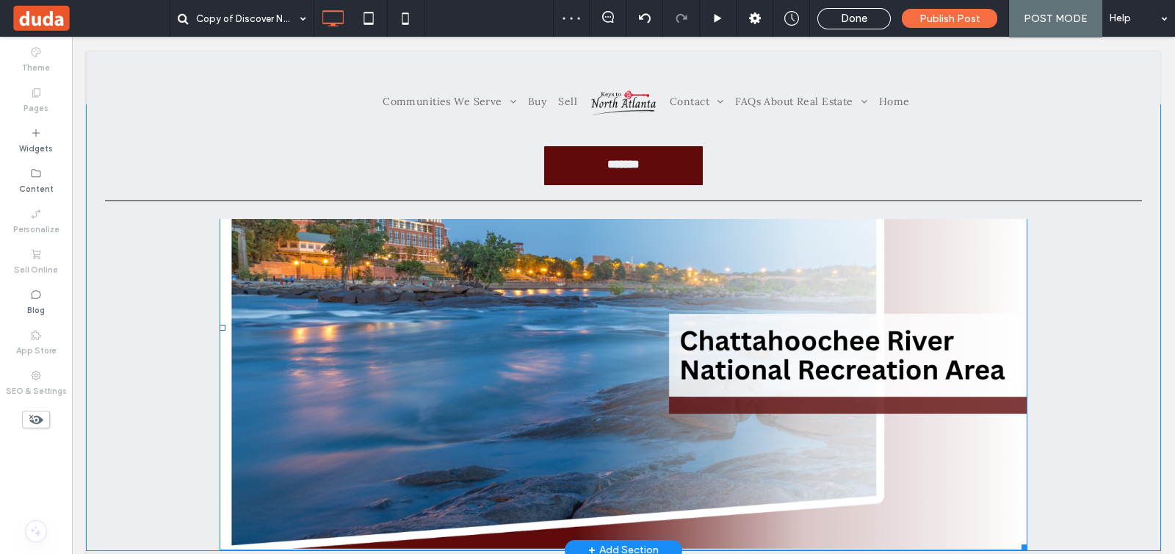
scroll to position [275, 0]
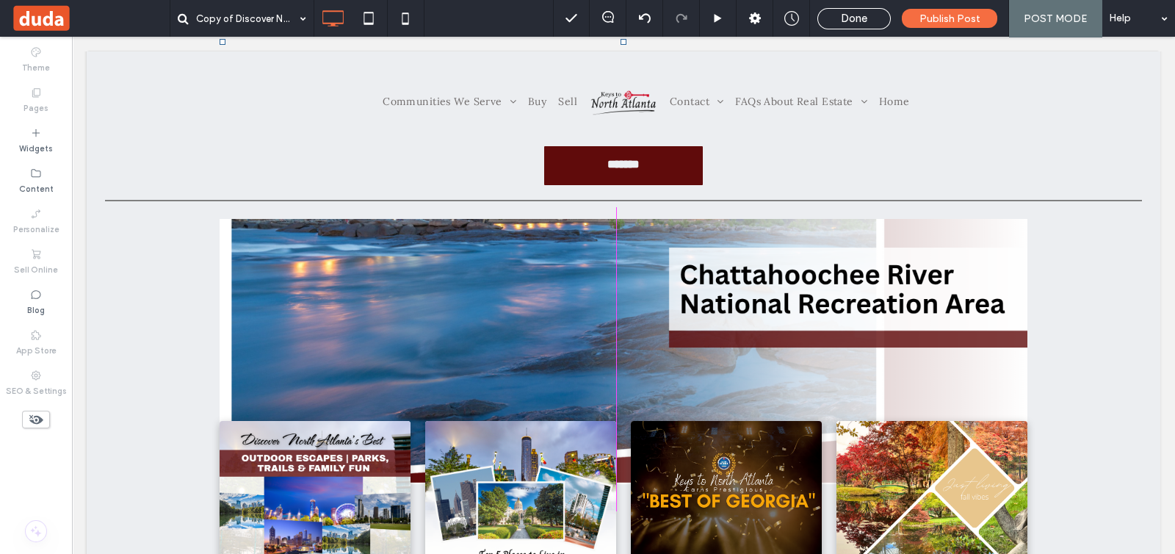
drag, startPoint x: 816, startPoint y: 427, endPoint x: 728, endPoint y: 368, distance: 105.9
click at [728, 368] on div "Click To Paste Row + Add Section Click To Paste W:317.995 H:175 Click To Paste …" at bounding box center [624, 539] width 1074 height 1193
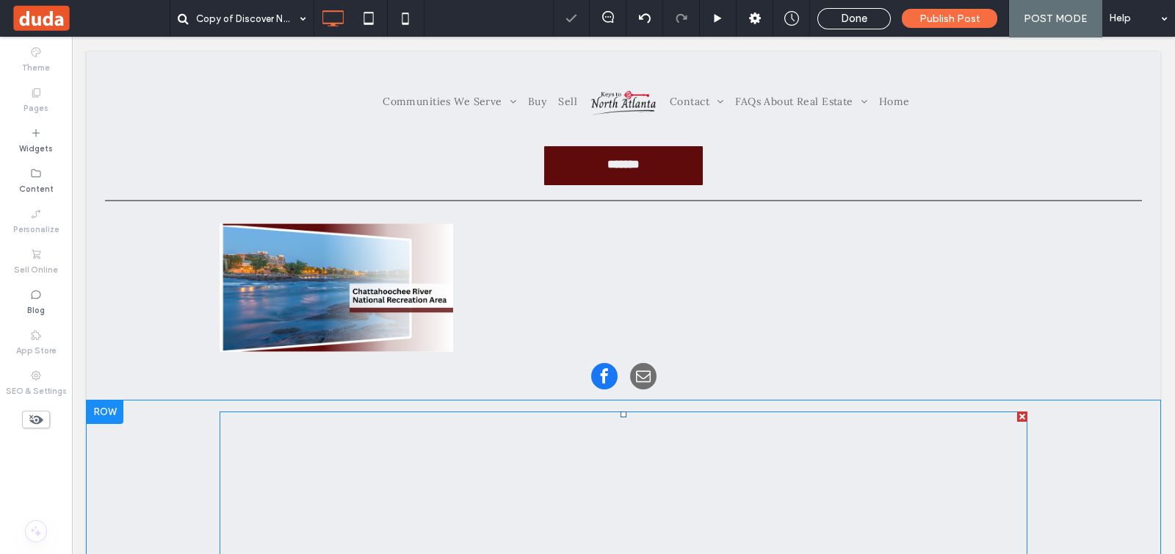
scroll to position [0, 0]
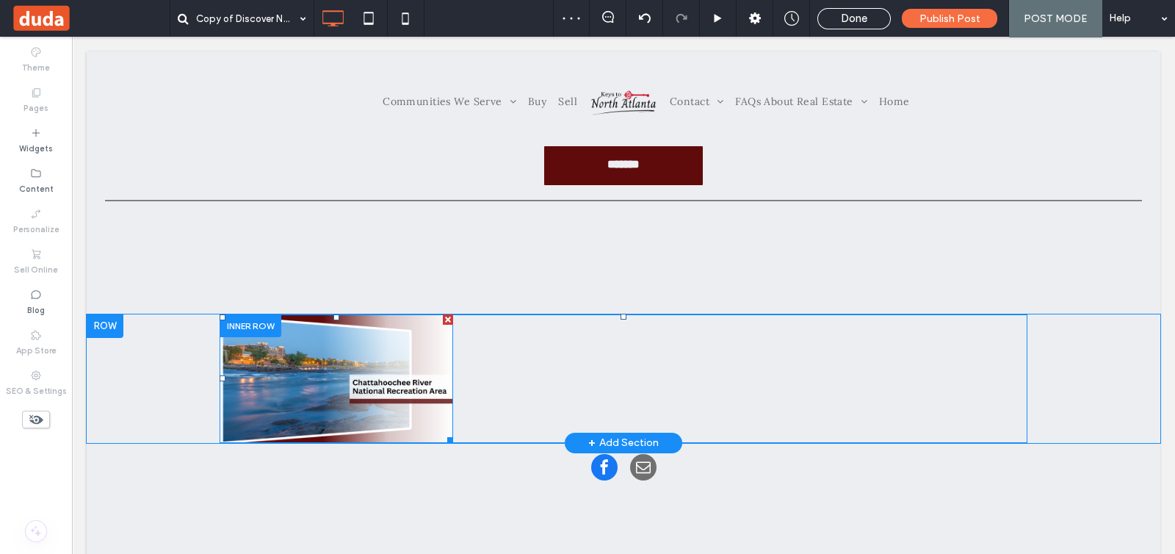
click at [433, 361] on img at bounding box center [337, 378] width 234 height 129
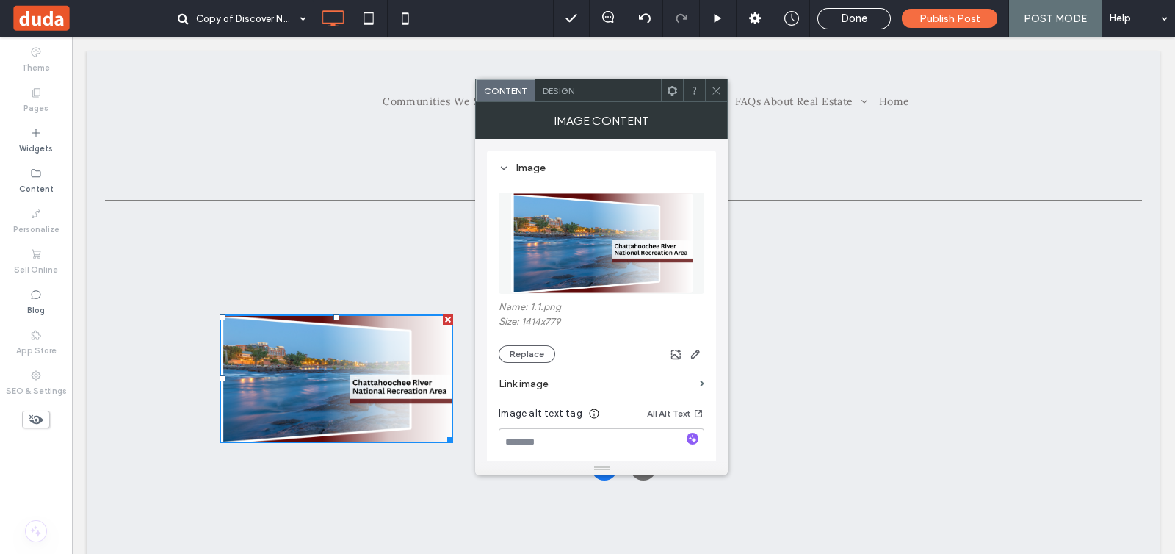
click at [717, 93] on icon at bounding box center [716, 90] width 11 height 11
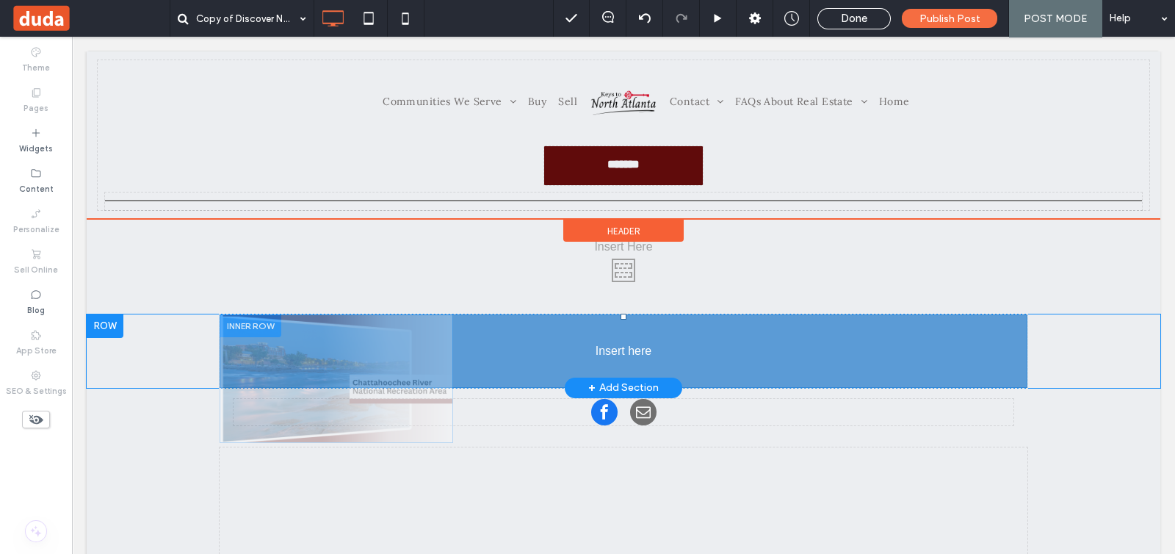
drag, startPoint x: 214, startPoint y: 374, endPoint x: 187, endPoint y: 305, distance: 74.2
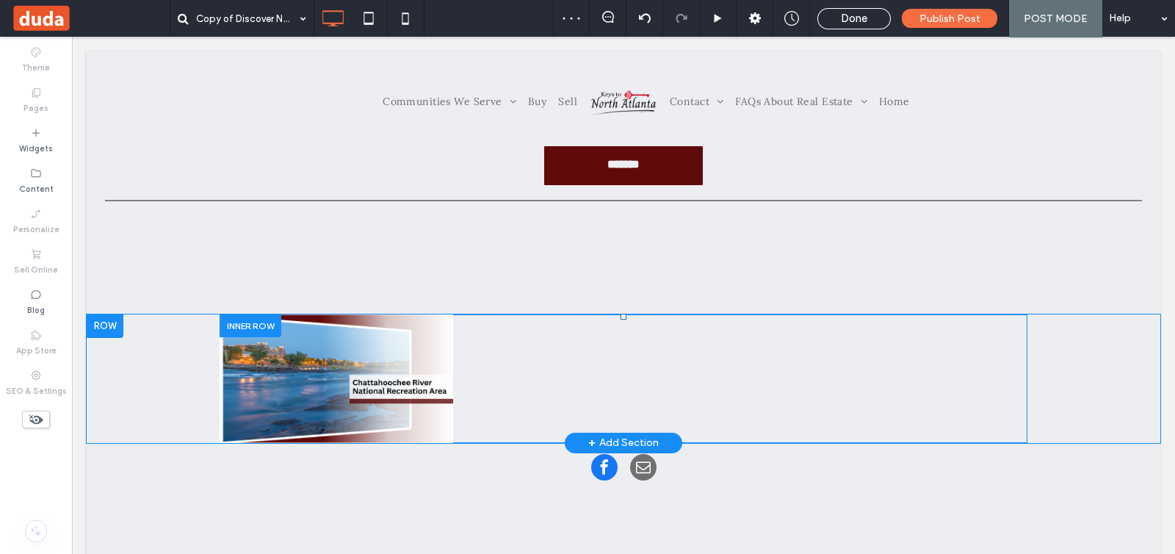
click at [107, 323] on div at bounding box center [105, 326] width 37 height 24
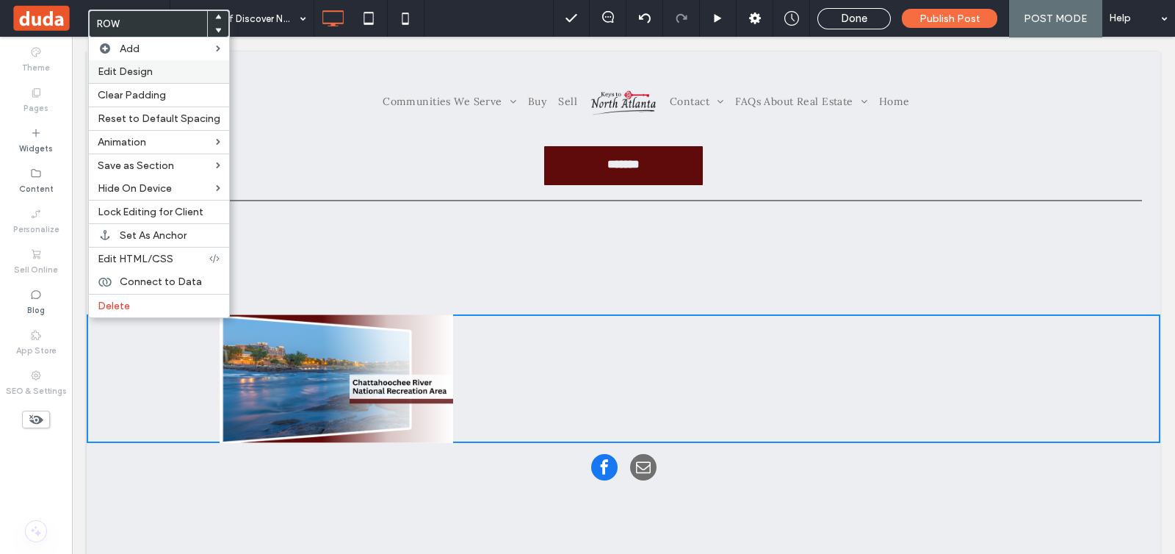
click at [179, 71] on label "Edit Design" at bounding box center [159, 71] width 123 height 12
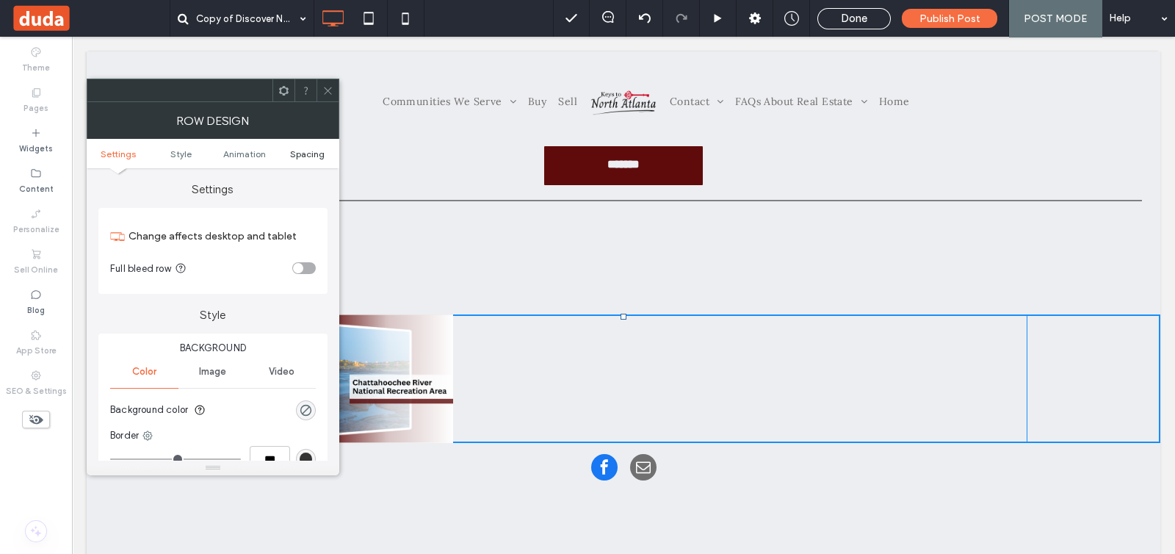
click at [293, 153] on span "Spacing" at bounding box center [307, 153] width 35 height 11
click at [303, 268] on div "toggle" at bounding box center [298, 268] width 10 height 10
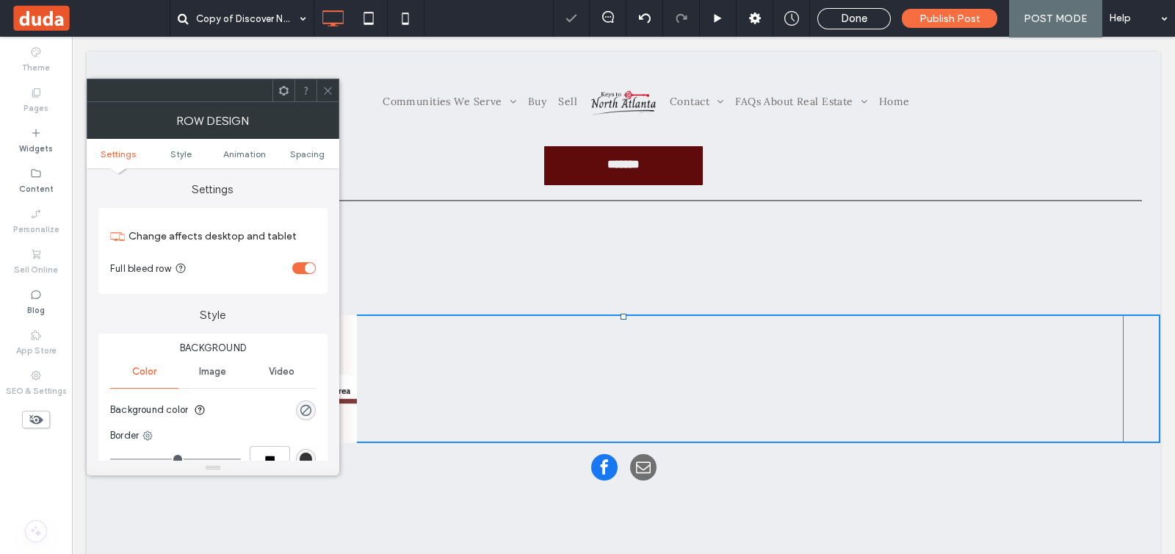
click at [332, 94] on icon at bounding box center [327, 90] width 11 height 11
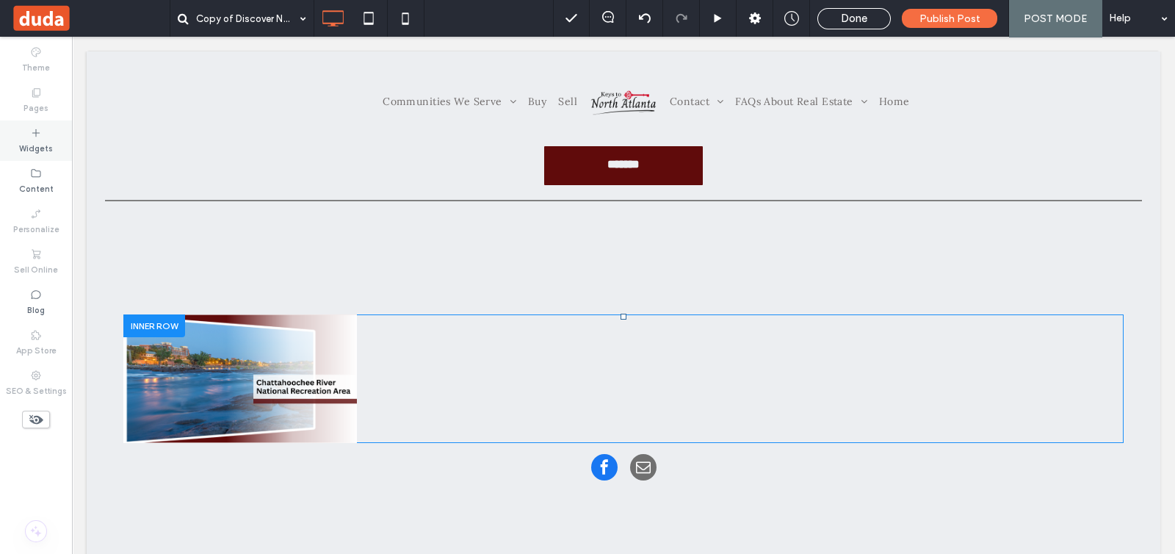
click at [48, 143] on label "Widgets" at bounding box center [36, 147] width 34 height 16
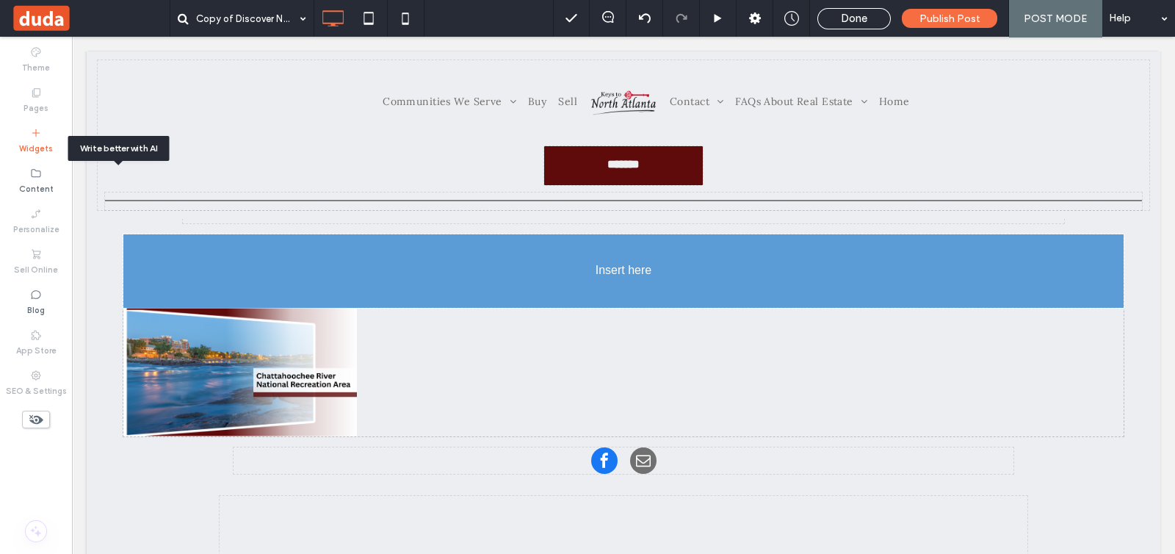
scroll to position [87, 0]
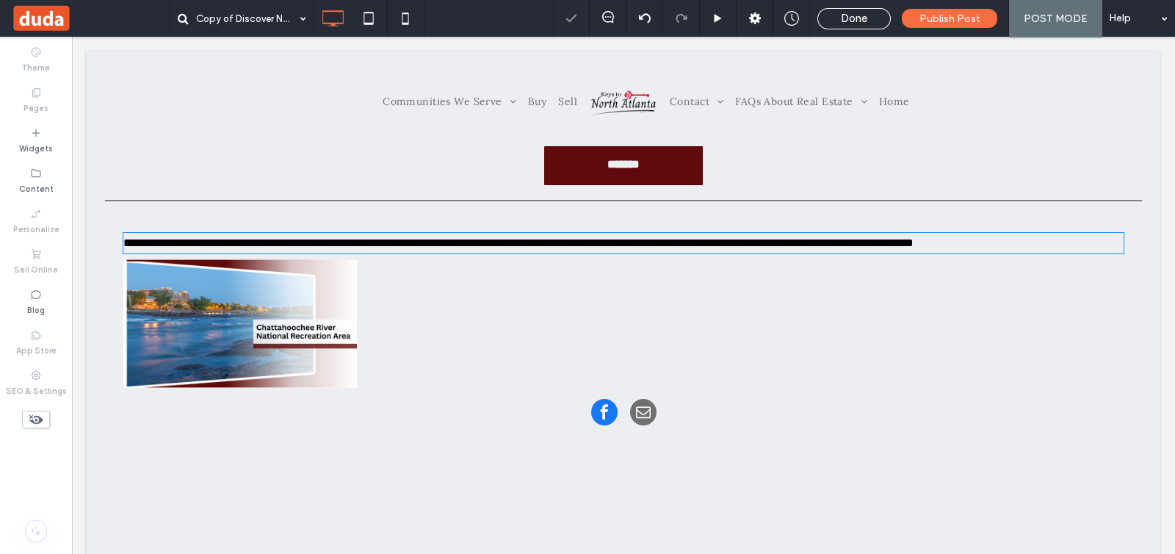
type input "****"
type input "**"
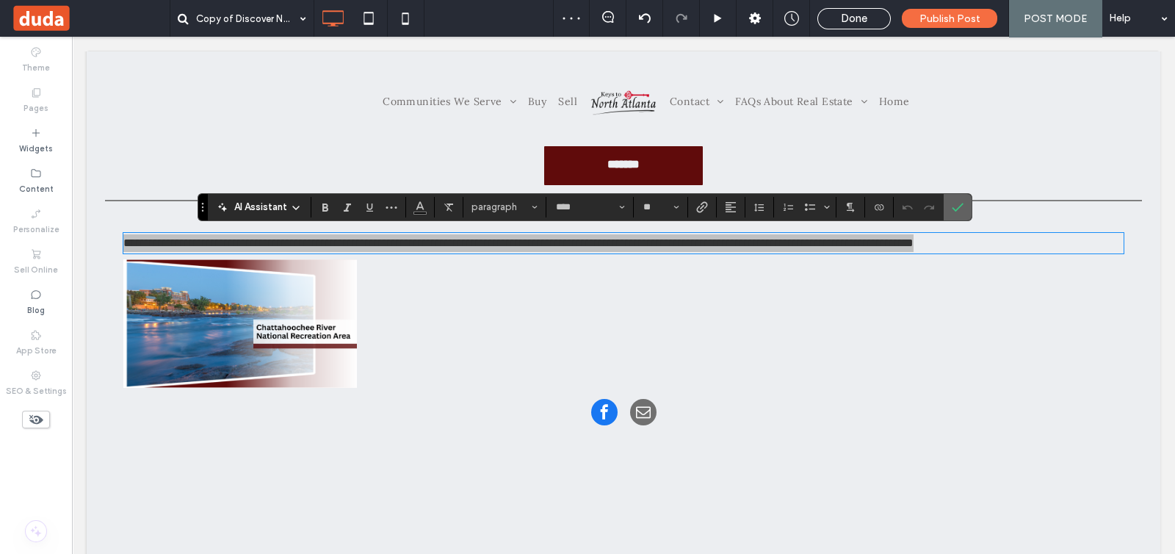
click at [953, 201] on icon "Confirm" at bounding box center [958, 207] width 12 height 12
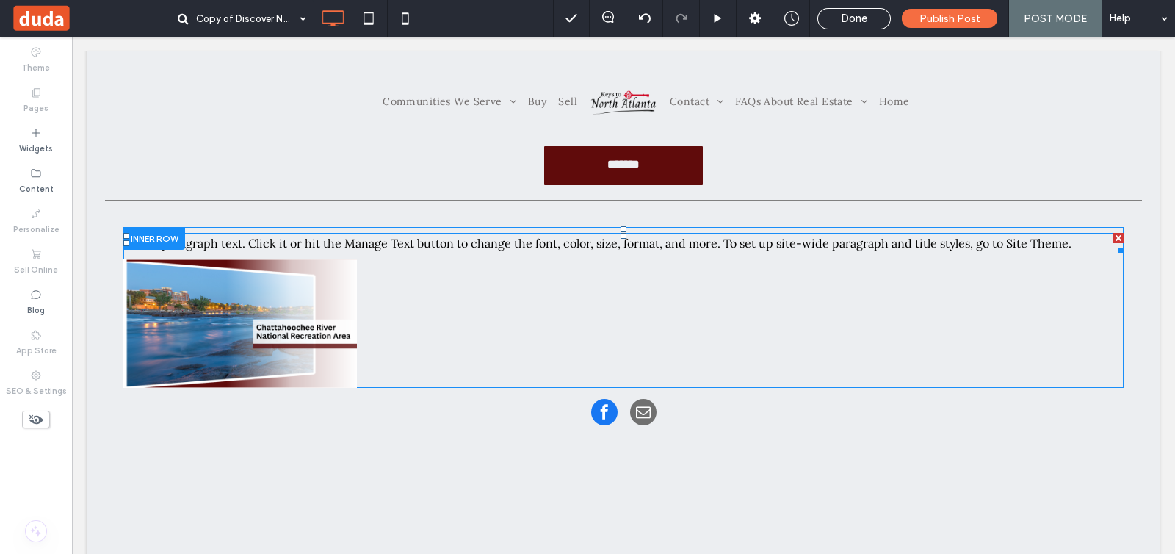
click at [463, 241] on span "This is paragraph text. Click it or hit the Manage Text button to change the fo…" at bounding box center [597, 243] width 948 height 15
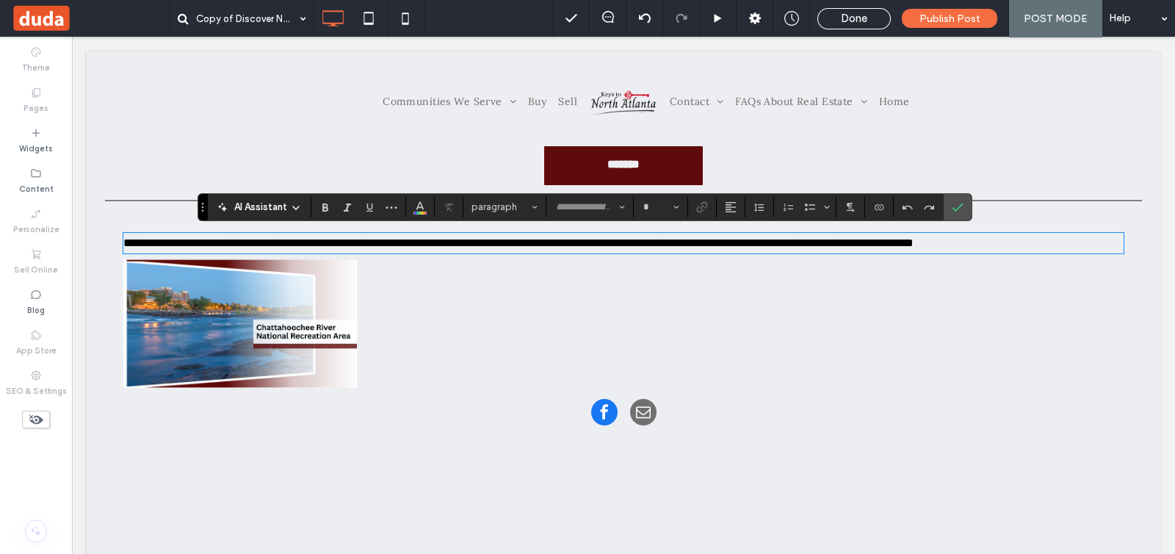
type input "****"
type input "**"
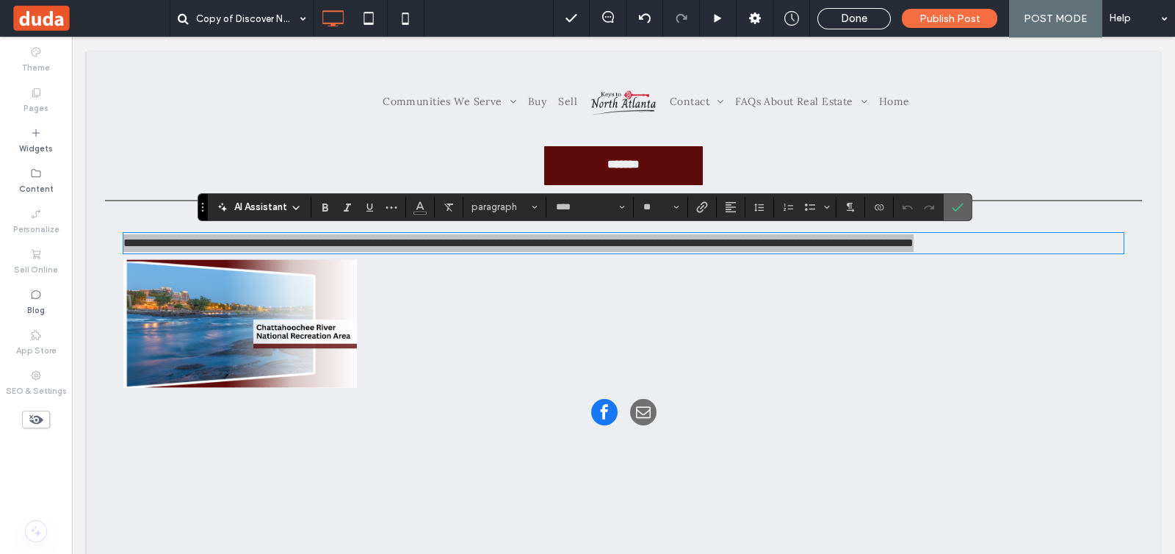
drag, startPoint x: 964, startPoint y: 212, endPoint x: 936, endPoint y: 189, distance: 35.6
click at [964, 212] on label "Confirm" at bounding box center [958, 207] width 22 height 26
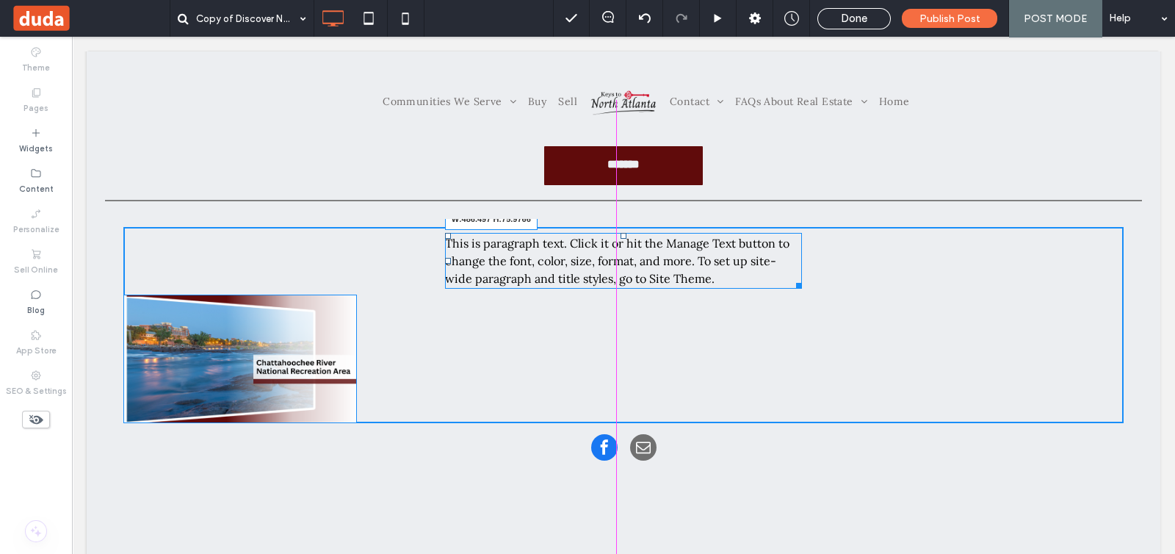
drag, startPoint x: 1032, startPoint y: 250, endPoint x: 785, endPoint y: 278, distance: 248.3
click at [791, 278] on div at bounding box center [796, 283] width 11 height 11
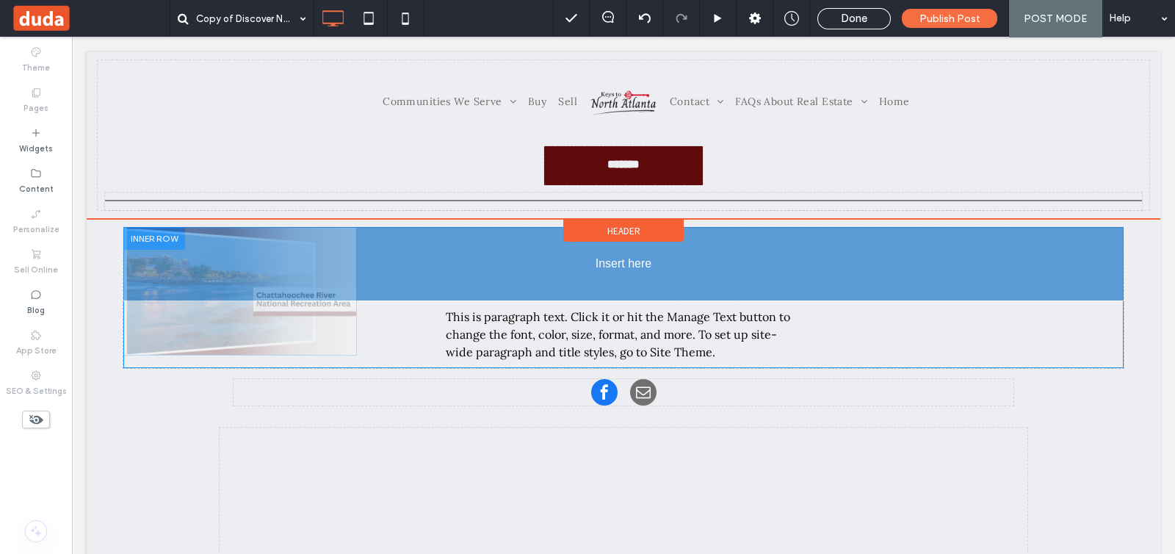
drag, startPoint x: 283, startPoint y: 322, endPoint x: 297, endPoint y: 270, distance: 53.5
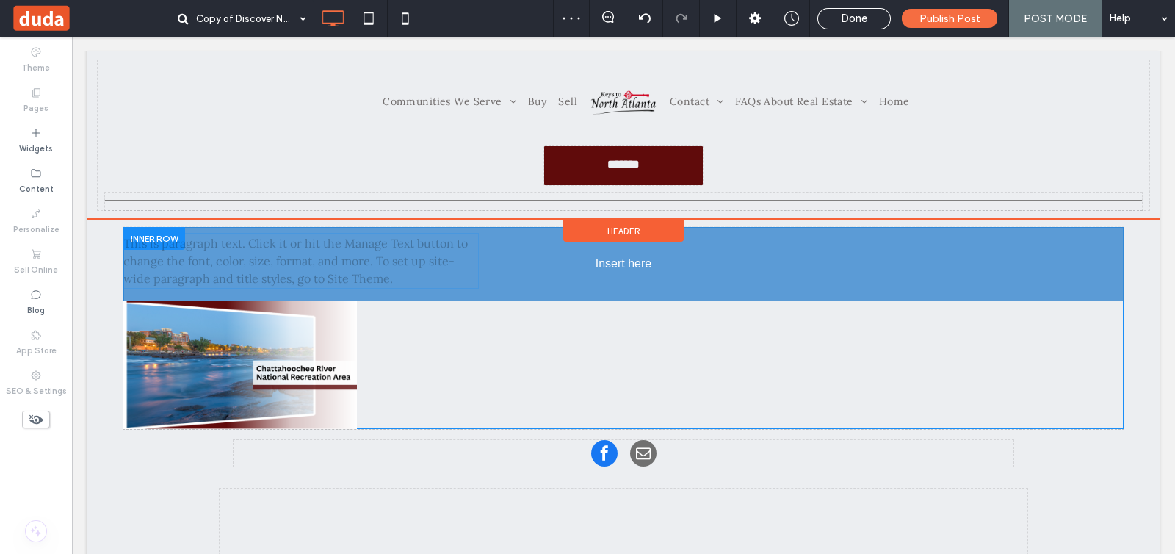
drag, startPoint x: 513, startPoint y: 396, endPoint x: 504, endPoint y: 334, distance: 62.3
drag, startPoint x: 541, startPoint y: 266, endPoint x: 720, endPoint y: 322, distance: 188.4
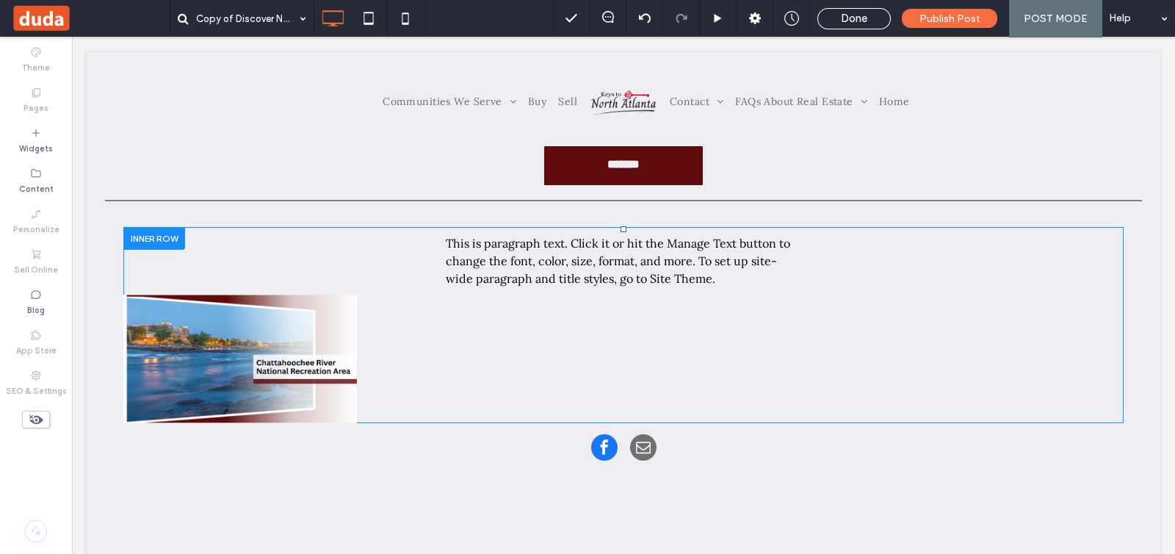
click at [619, 364] on div "Click To Paste This is paragraph text. Click it or hit the Manage Text button t…" at bounding box center [623, 325] width 1000 height 196
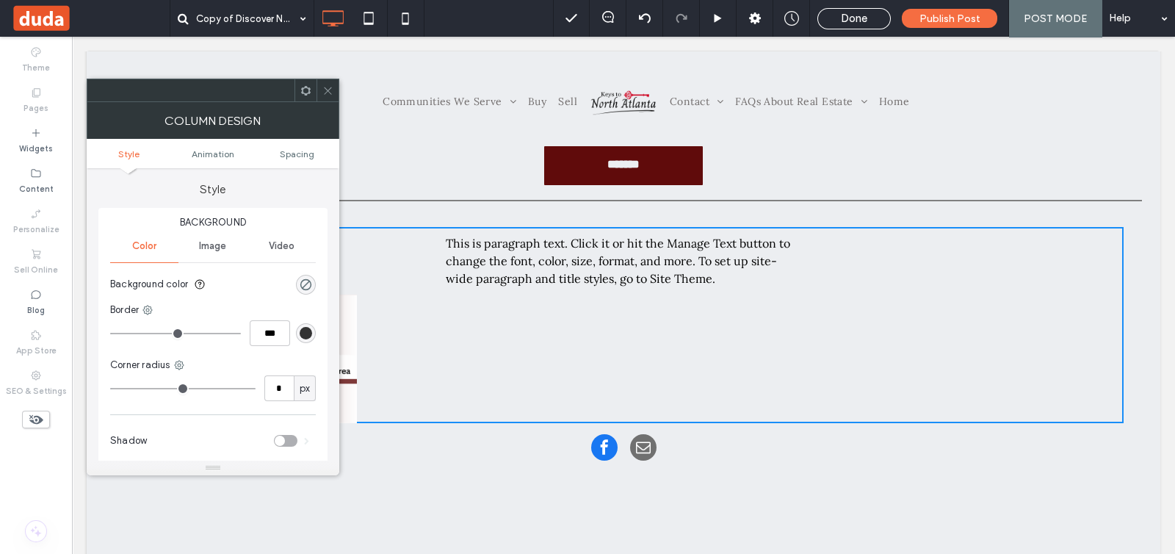
click at [326, 92] on use at bounding box center [327, 90] width 7 height 7
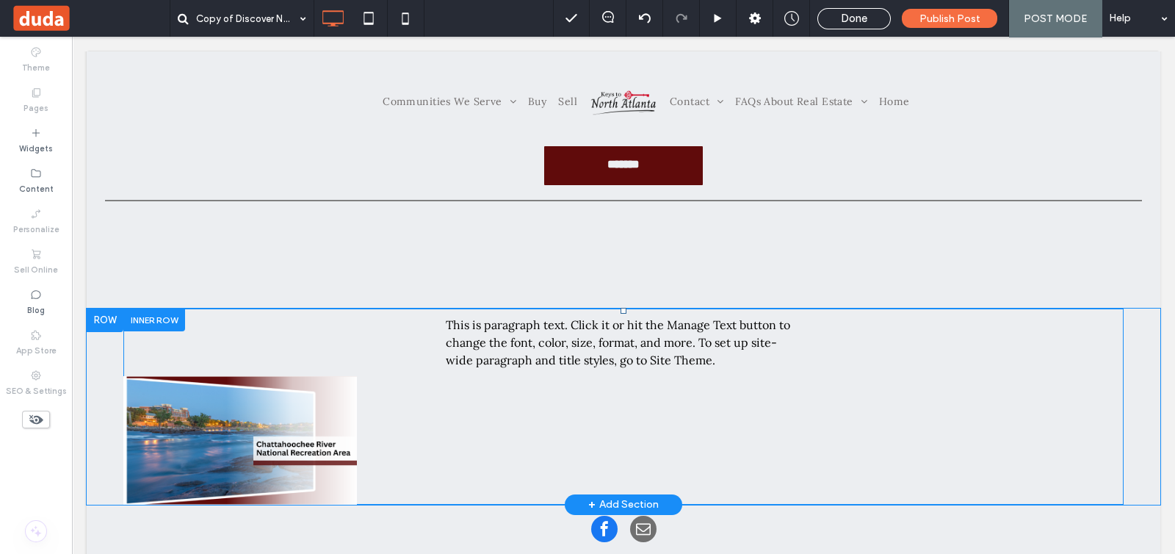
scroll to position [0, 0]
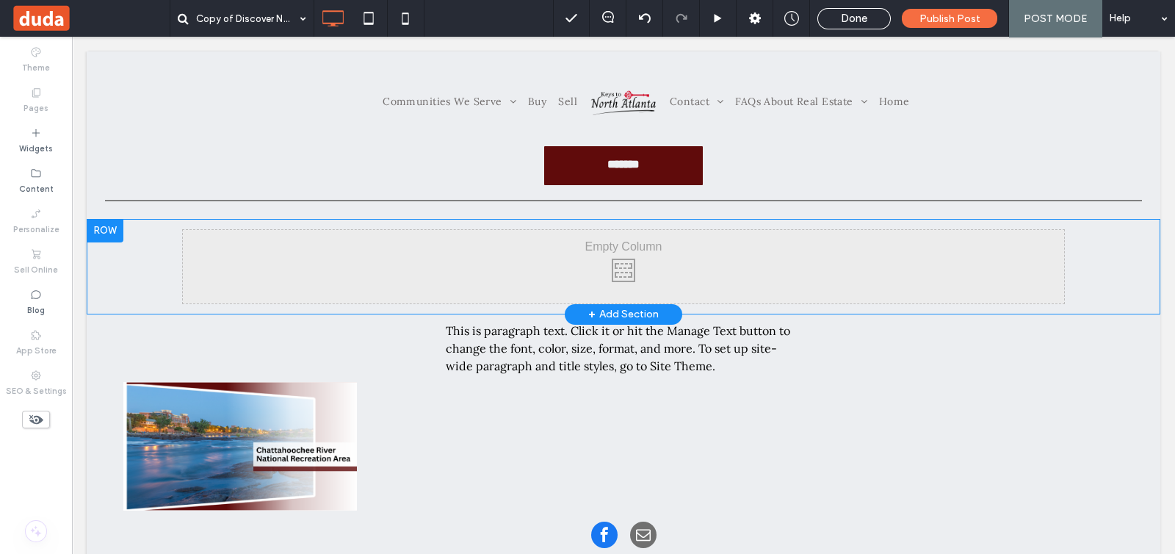
click at [110, 225] on div at bounding box center [105, 231] width 37 height 24
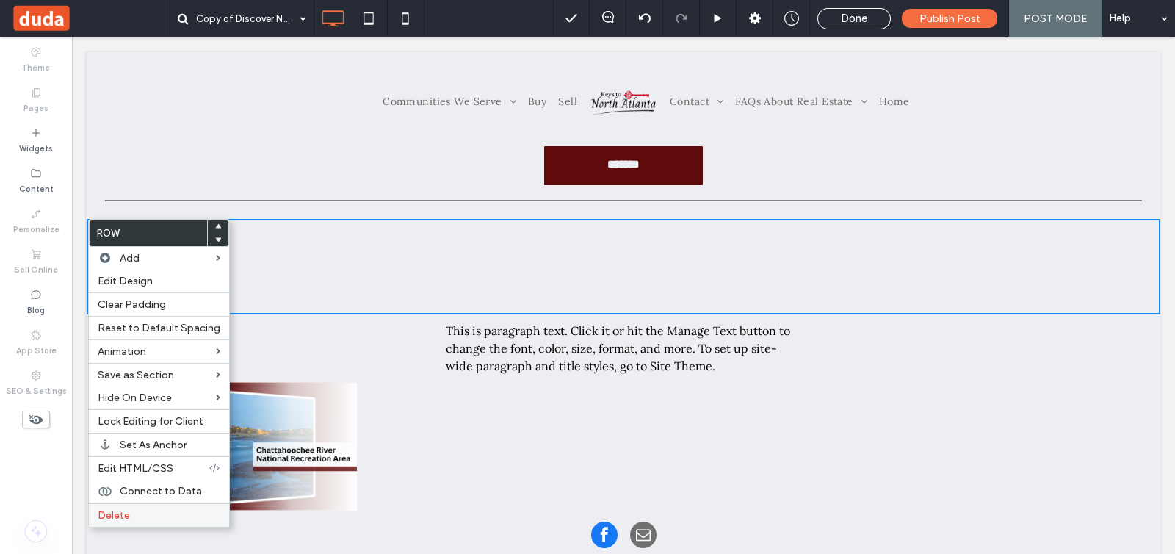
click at [178, 509] on label "Delete" at bounding box center [159, 515] width 123 height 12
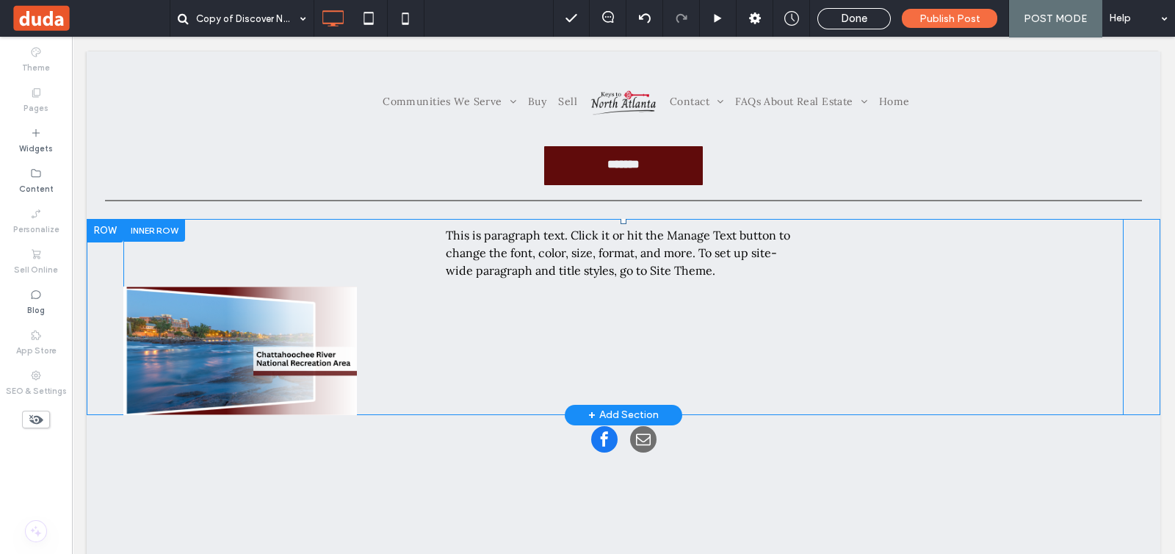
click at [250, 259] on div "Click To Paste This is paragraph text. Click it or hit the Manage Text button t…" at bounding box center [623, 317] width 1000 height 196
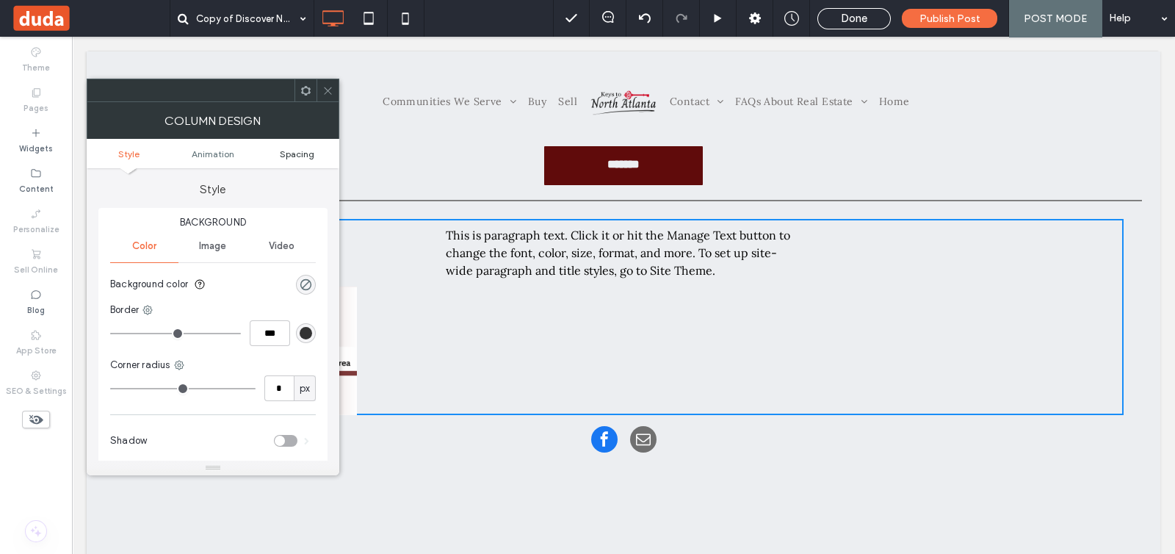
click at [301, 152] on span "Spacing" at bounding box center [297, 153] width 35 height 11
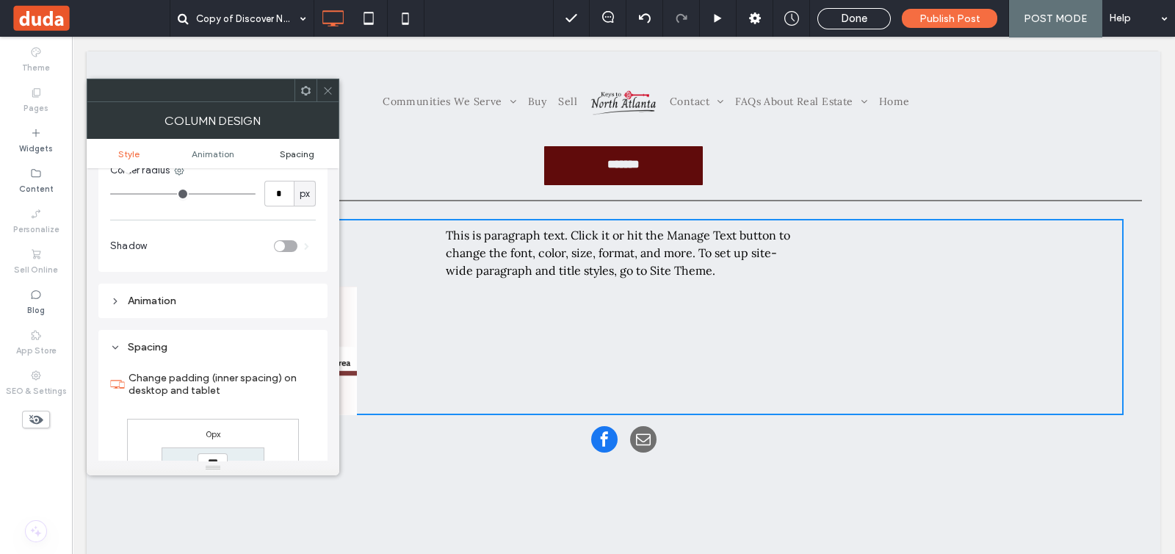
scroll to position [344, 0]
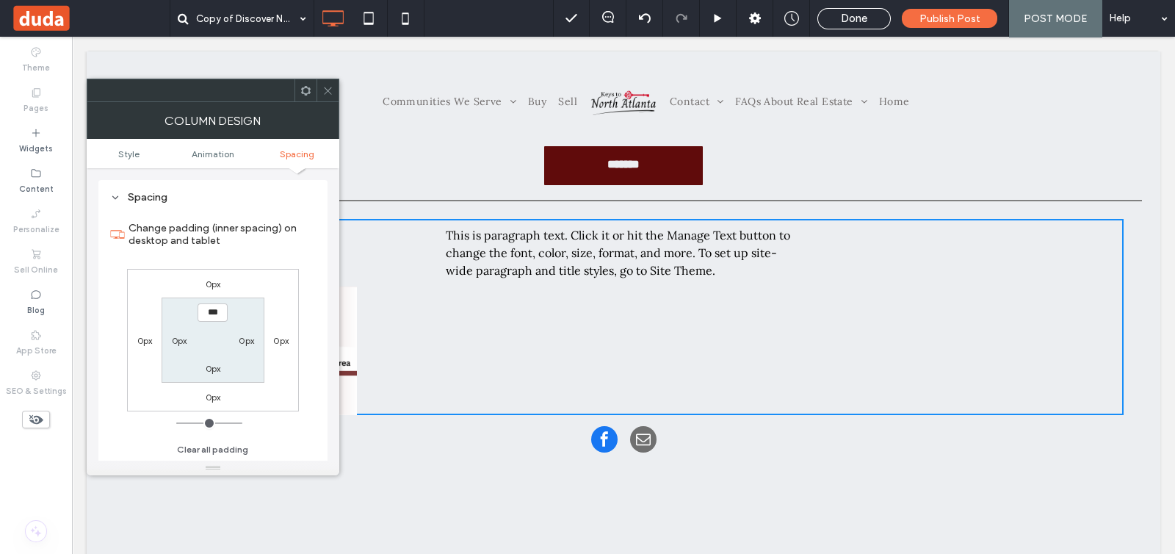
click at [327, 93] on icon at bounding box center [327, 90] width 11 height 11
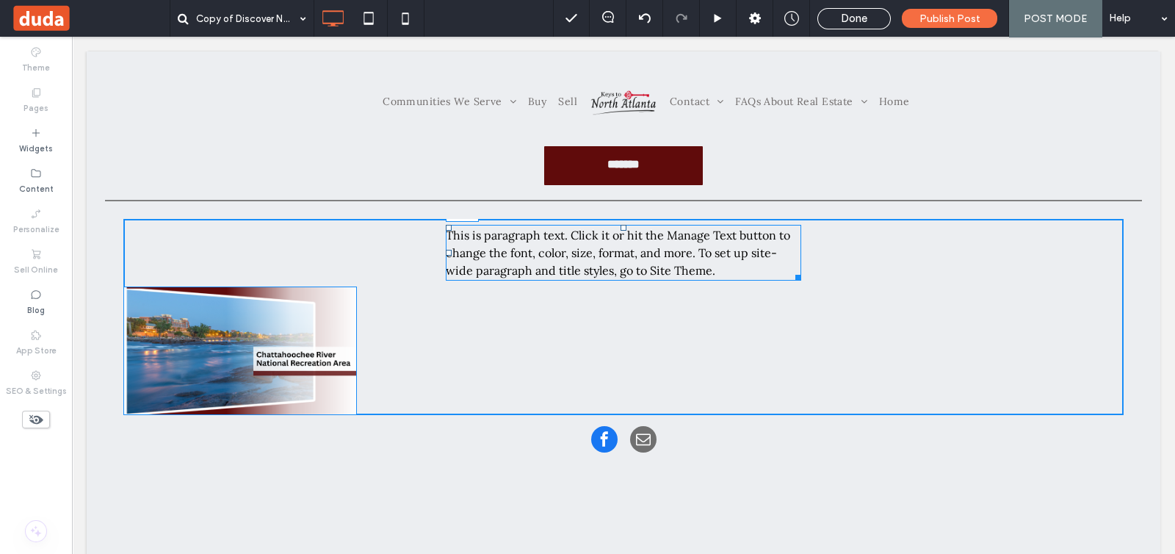
drag, startPoint x: 617, startPoint y: 225, endPoint x: 621, endPoint y: 316, distance: 91.2
click at [621, 281] on div "This is paragraph text. Click it or hit the Manage Text button to change the fo…" at bounding box center [623, 253] width 355 height 56
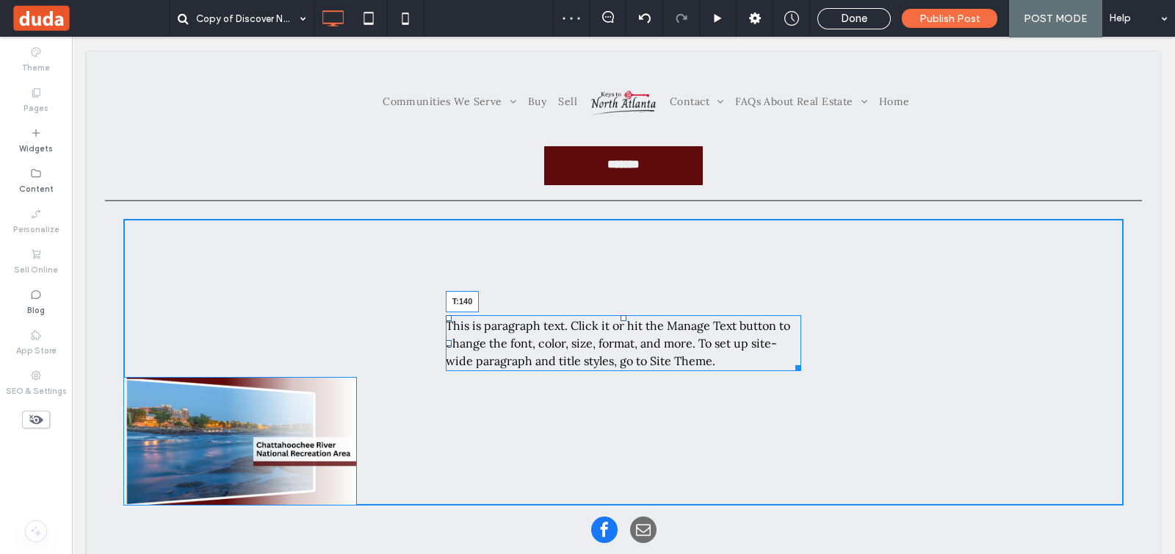
drag, startPoint x: 618, startPoint y: 315, endPoint x: 659, endPoint y: 322, distance: 41.7
click at [659, 322] on div "This is paragraph text. Click it or hit the Manage Text button to change the fo…" at bounding box center [623, 343] width 355 height 56
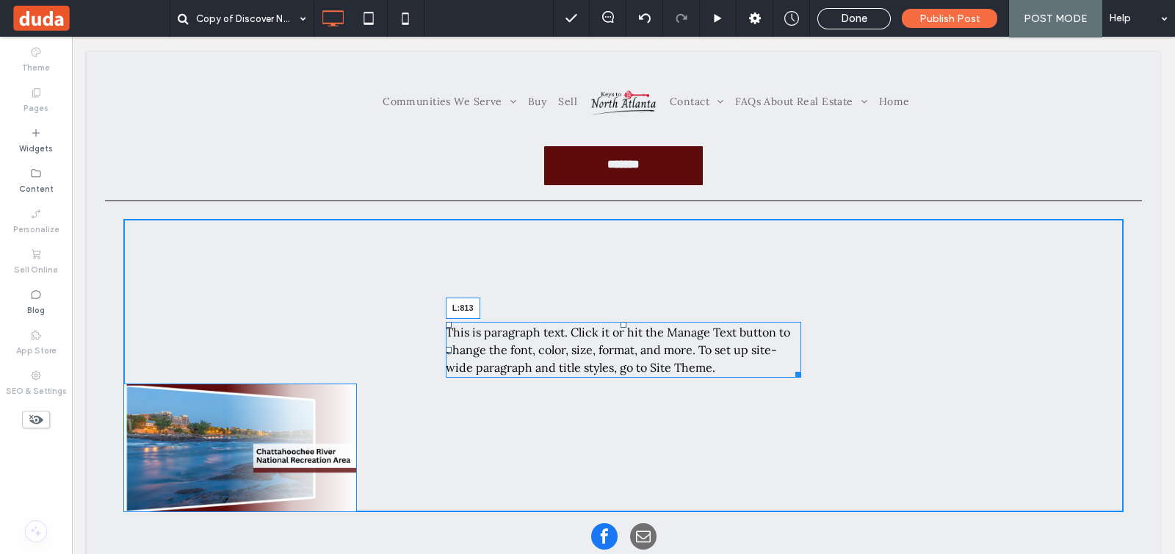
drag, startPoint x: 439, startPoint y: 349, endPoint x: 721, endPoint y: 350, distance: 282.0
click at [452, 350] on div at bounding box center [449, 350] width 6 height 6
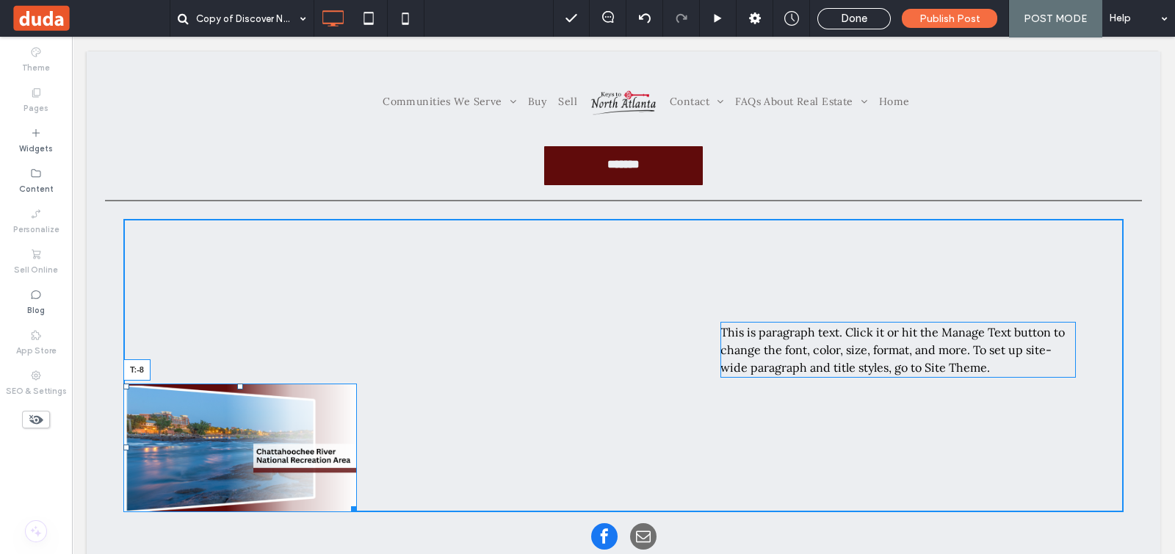
drag, startPoint x: 255, startPoint y: 353, endPoint x: 414, endPoint y: 364, distance: 159.8
click at [414, 364] on div "Click To Paste This is paragraph text. Click it or hit the Manage Text button t…" at bounding box center [623, 365] width 1000 height 293
drag, startPoint x: 125, startPoint y: 449, endPoint x: 485, endPoint y: 426, distance: 360.6
click at [357, 426] on div "L:490" at bounding box center [240, 447] width 234 height 129
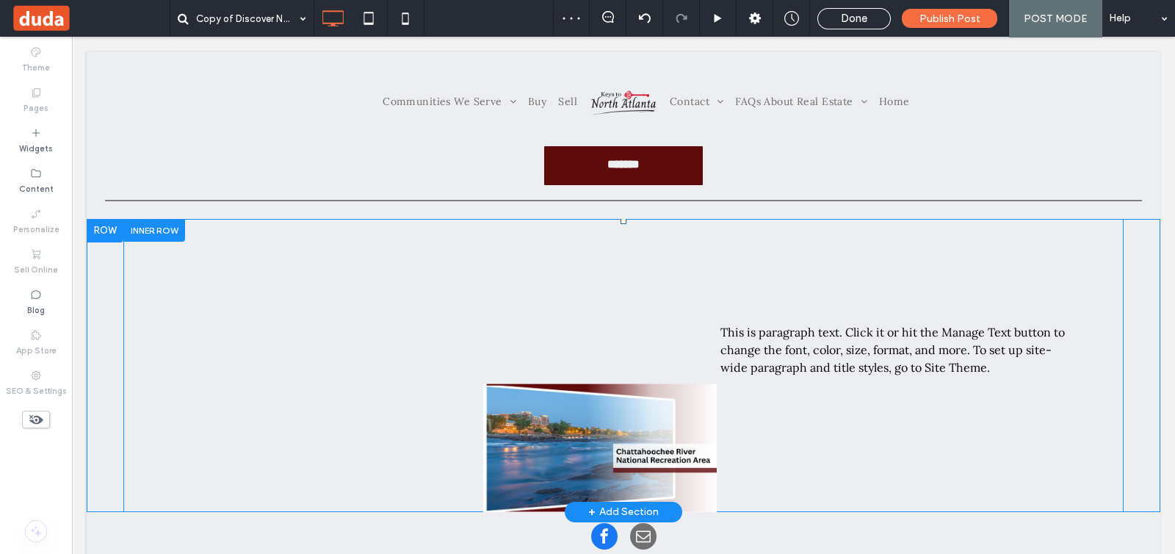
click at [787, 441] on div "Click To Paste This is paragraph text. Click it or hit the Manage Text button t…" at bounding box center [623, 365] width 1000 height 293
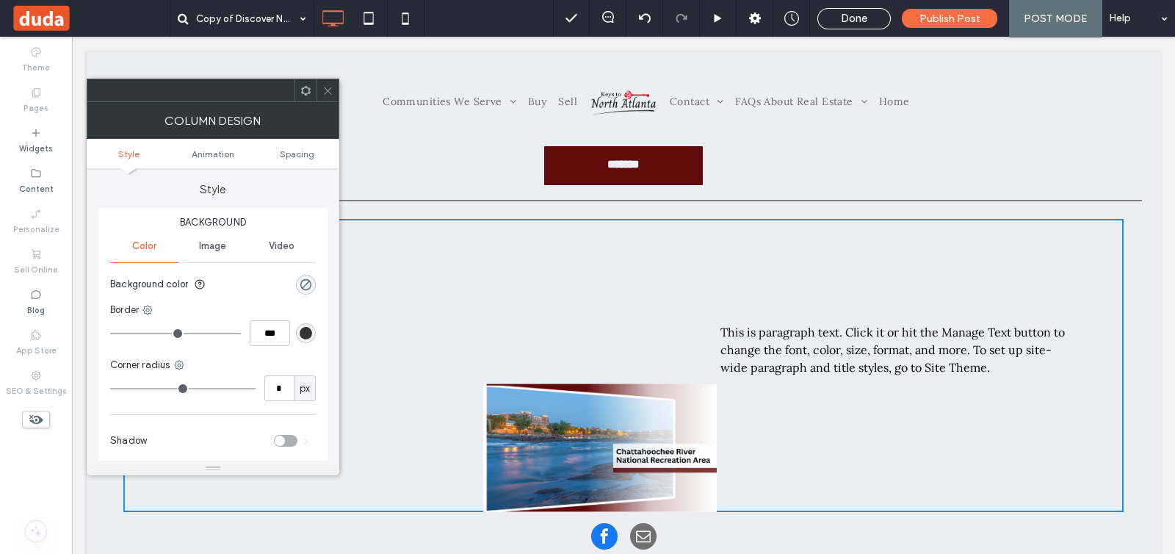
click at [326, 93] on icon at bounding box center [327, 90] width 11 height 11
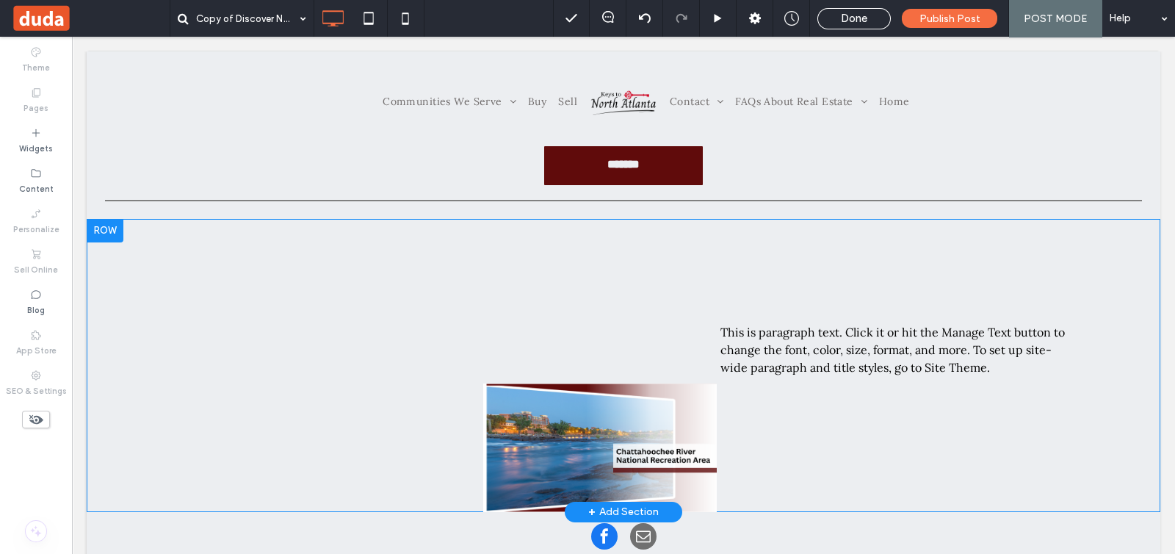
click at [104, 228] on div at bounding box center [105, 231] width 37 height 24
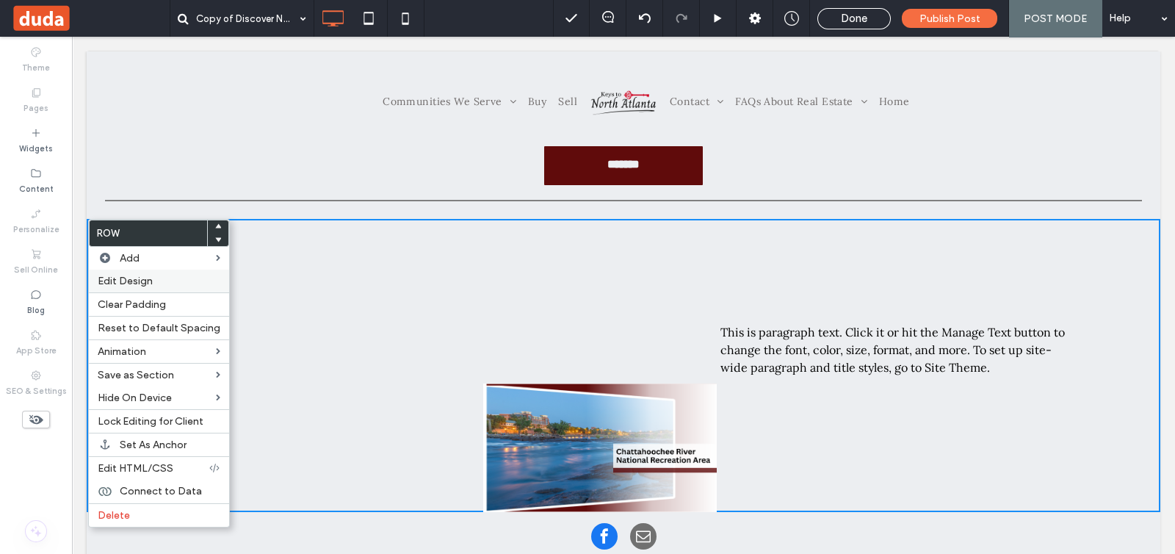
click at [165, 278] on label "Edit Design" at bounding box center [159, 281] width 123 height 12
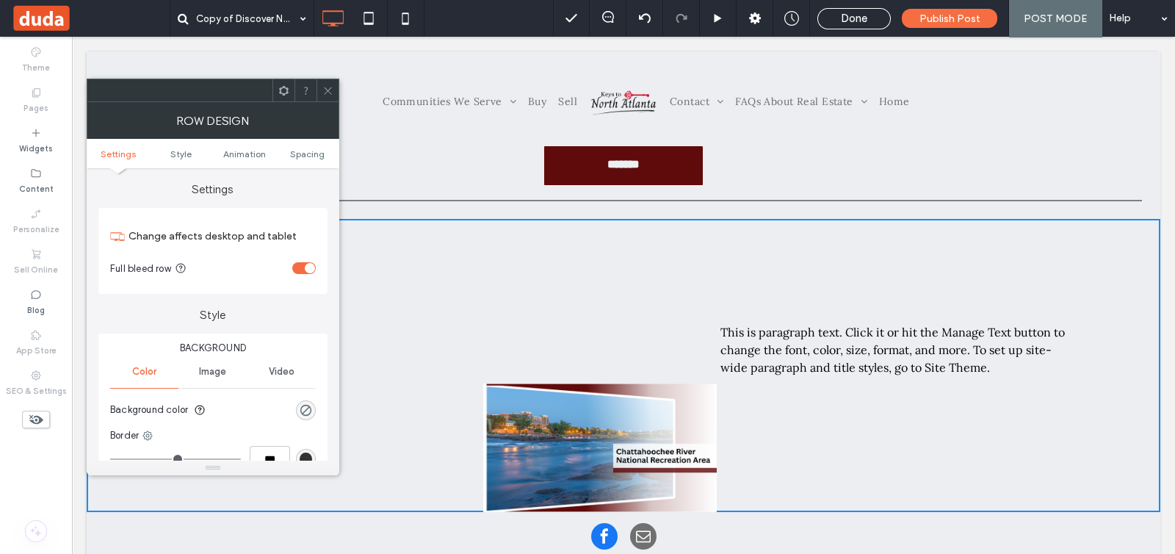
click at [299, 264] on div "toggle" at bounding box center [304, 268] width 24 height 12
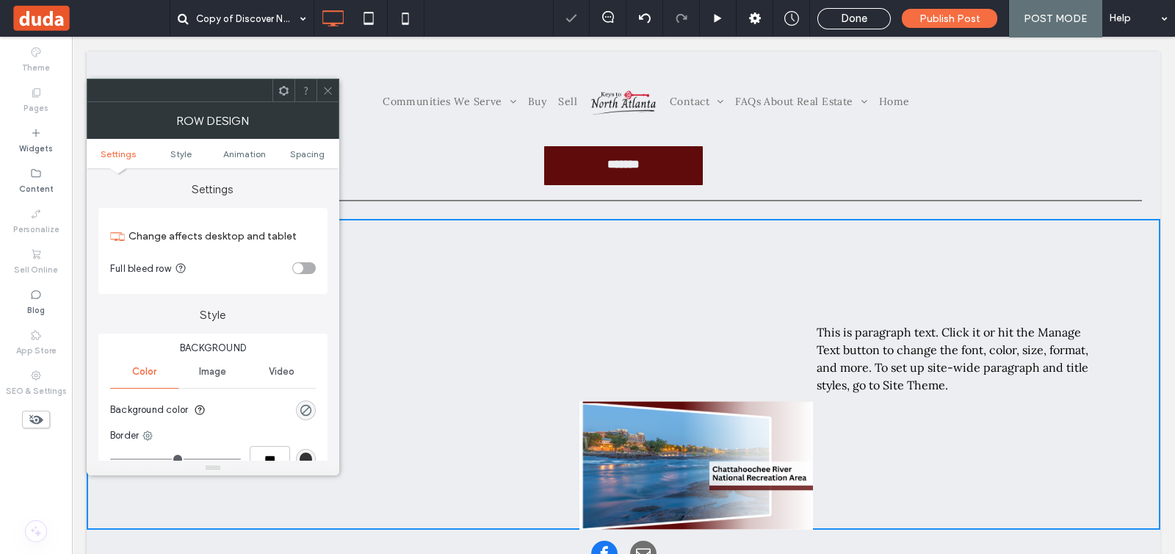
click at [328, 93] on icon at bounding box center [327, 90] width 11 height 11
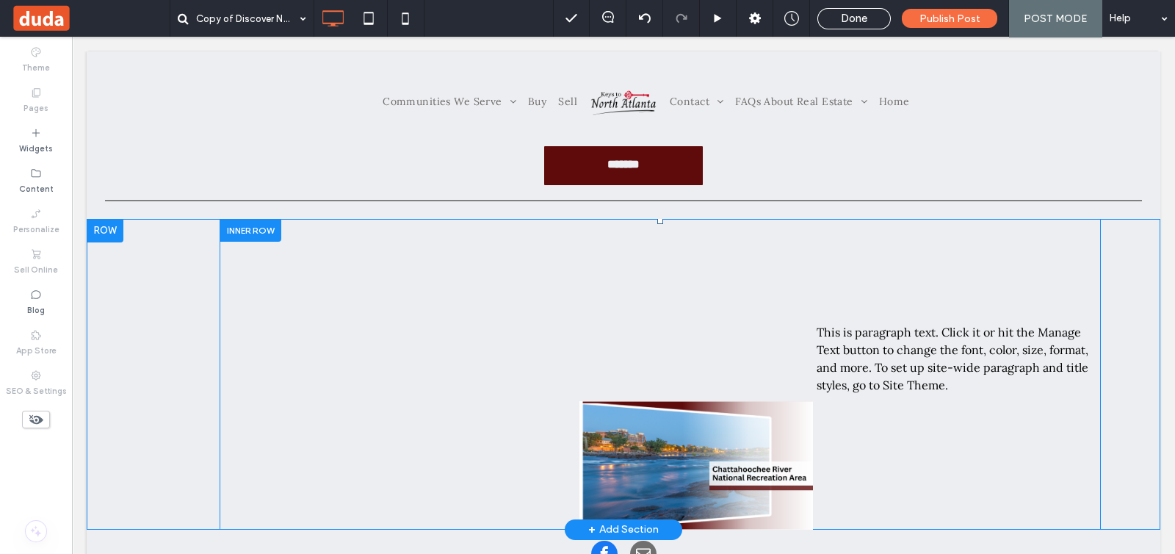
click at [1072, 456] on div "Click To Paste This is paragraph text. Click it or hit the Manage Text button t…" at bounding box center [660, 374] width 881 height 311
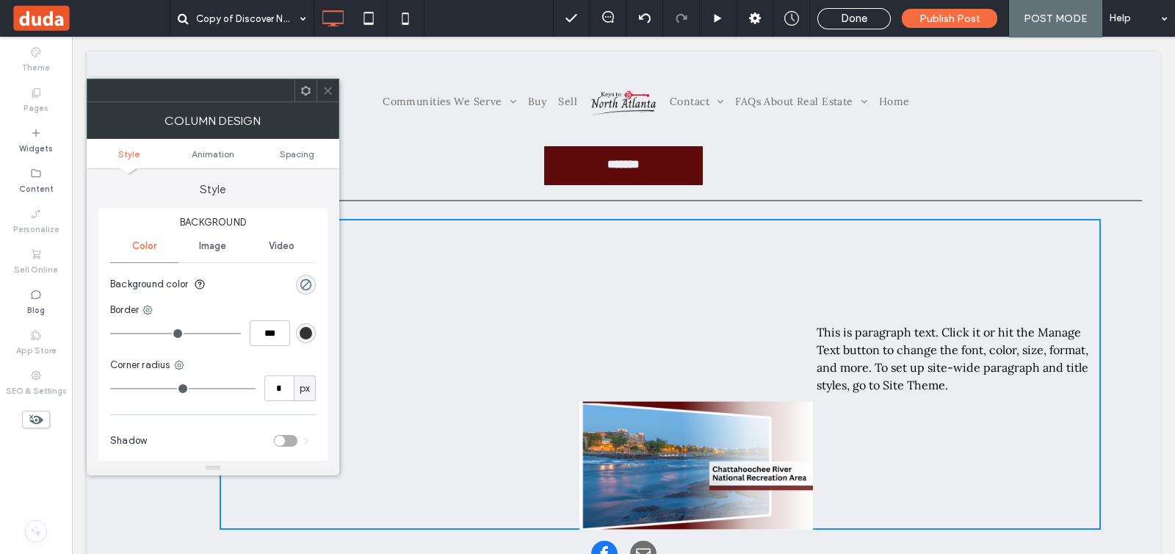
click at [329, 87] on icon at bounding box center [327, 90] width 11 height 11
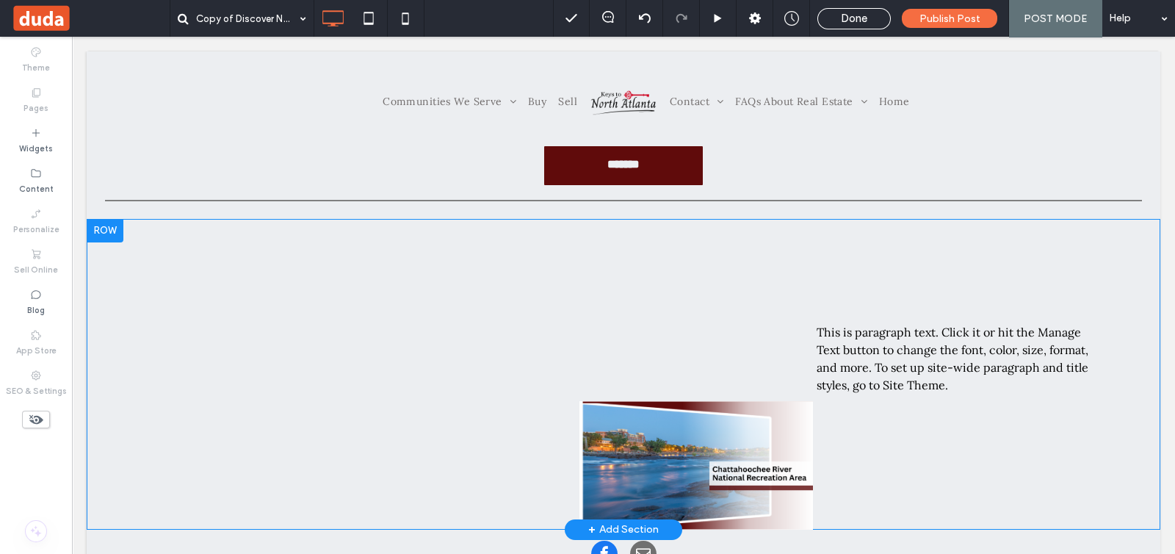
click at [1109, 388] on div "Click To Paste This is paragraph text. Click it or hit the Manage Text button t…" at bounding box center [624, 374] width 1074 height 311
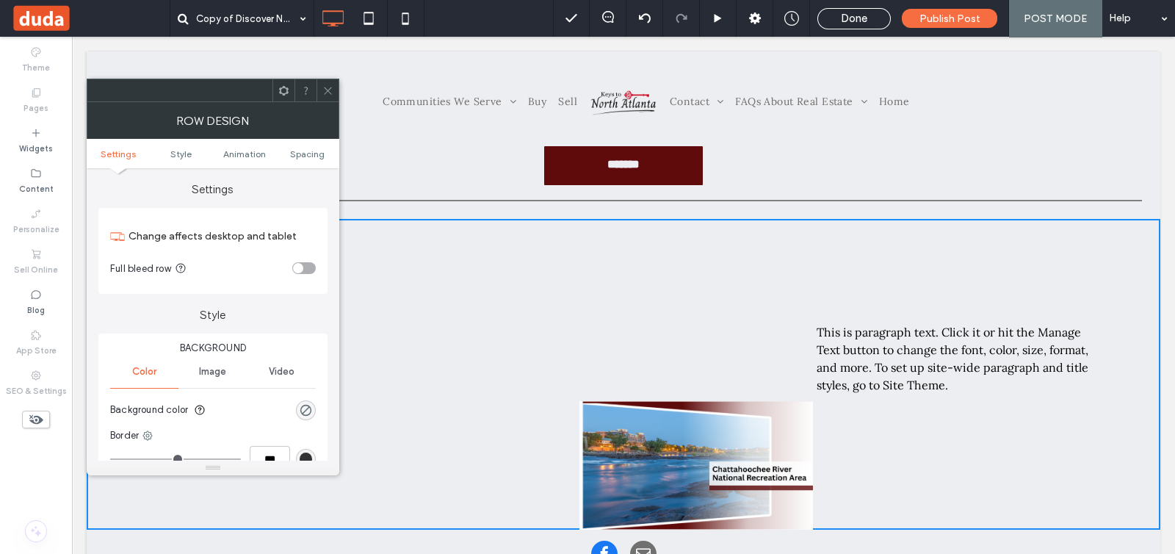
drag, startPoint x: 330, startPoint y: 86, endPoint x: 276, endPoint y: 71, distance: 56.3
click at [330, 86] on icon at bounding box center [327, 90] width 11 height 11
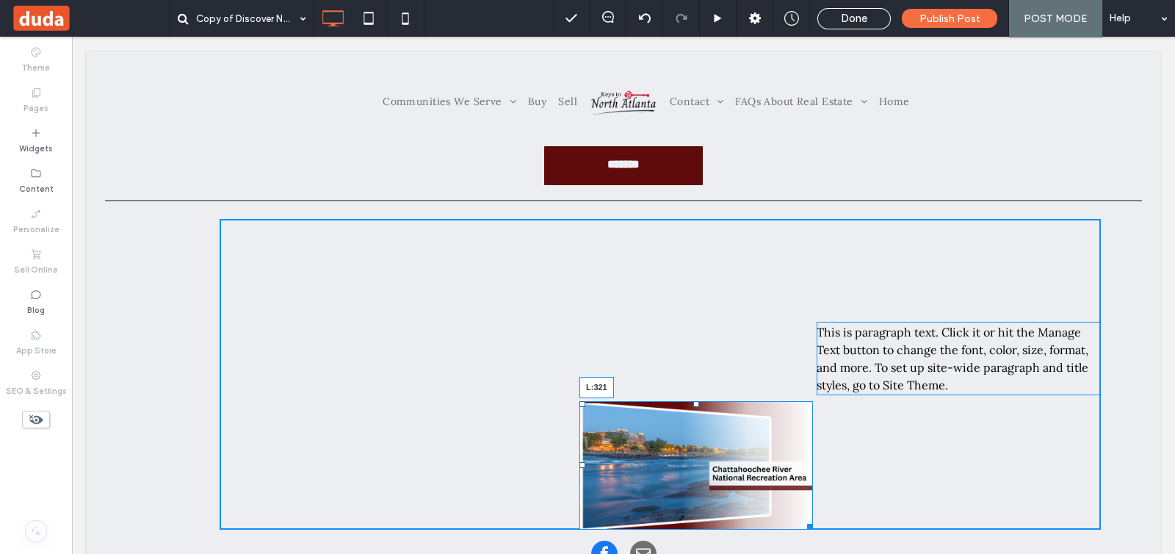
drag, startPoint x: 574, startPoint y: 464, endPoint x: 451, endPoint y: 445, distance: 124.9
click at [579, 445] on div "L:321" at bounding box center [696, 465] width 234 height 129
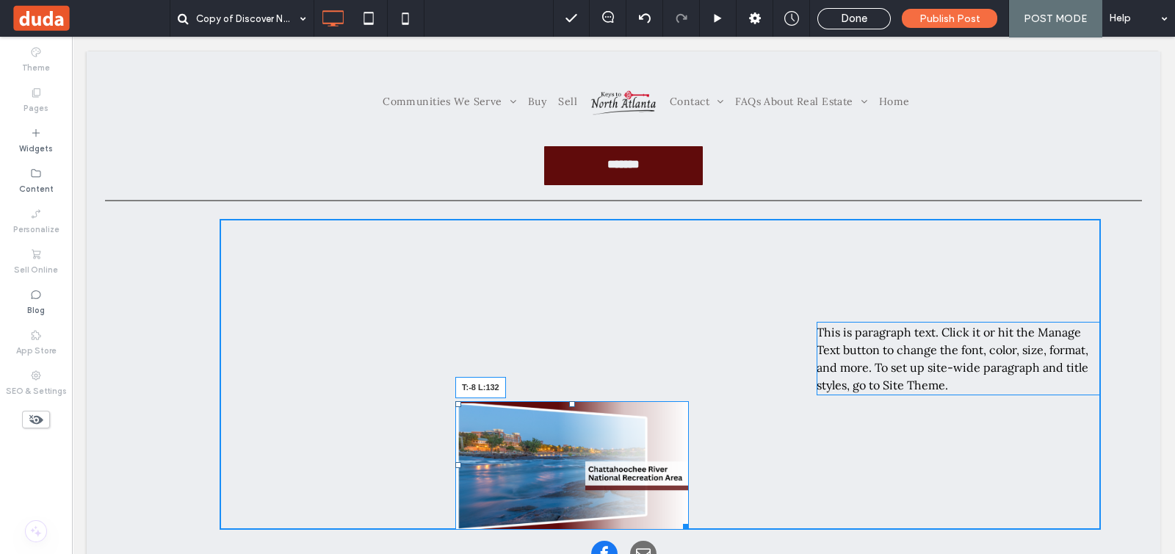
drag, startPoint x: 452, startPoint y: 403, endPoint x: 313, endPoint y: 344, distance: 150.7
click at [313, 344] on div "Click To Paste This is paragraph text. Click it or hit the Manage Text button t…" at bounding box center [660, 374] width 881 height 311
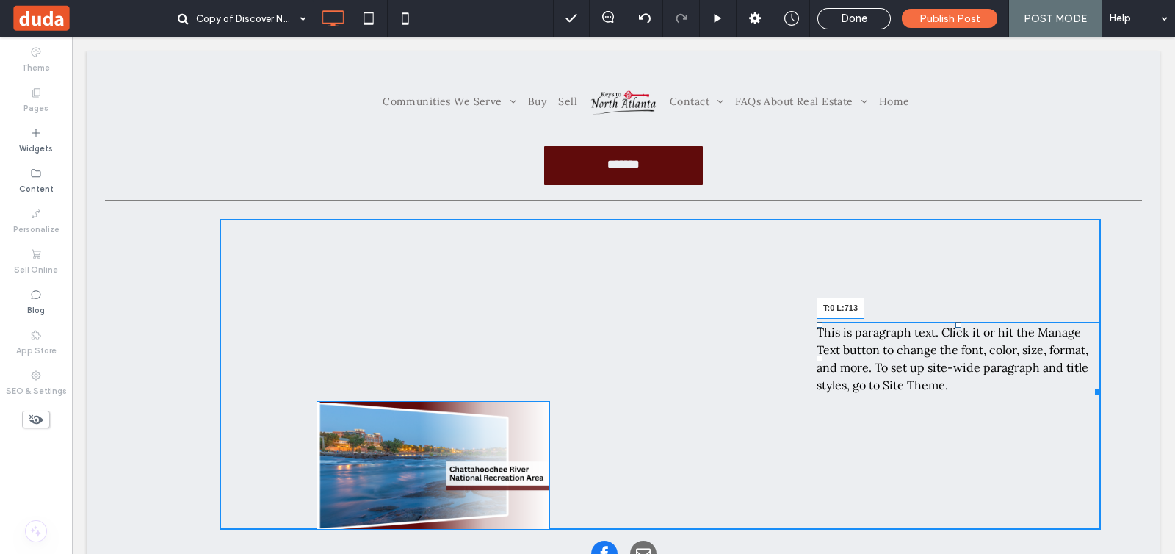
drag, startPoint x: 814, startPoint y: 325, endPoint x: 815, endPoint y: 220, distance: 105.0
click at [817, 322] on div "This is paragraph text. Click it or hit the Manage Text button to change the fo…" at bounding box center [959, 358] width 284 height 73
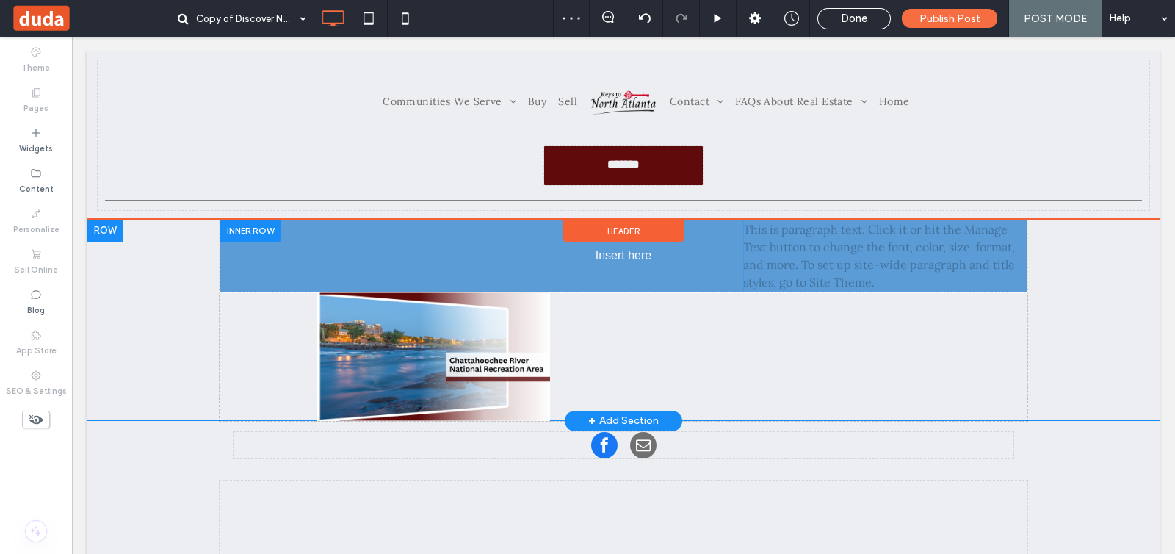
drag, startPoint x: 742, startPoint y: 222, endPoint x: 625, endPoint y: 237, distance: 117.8
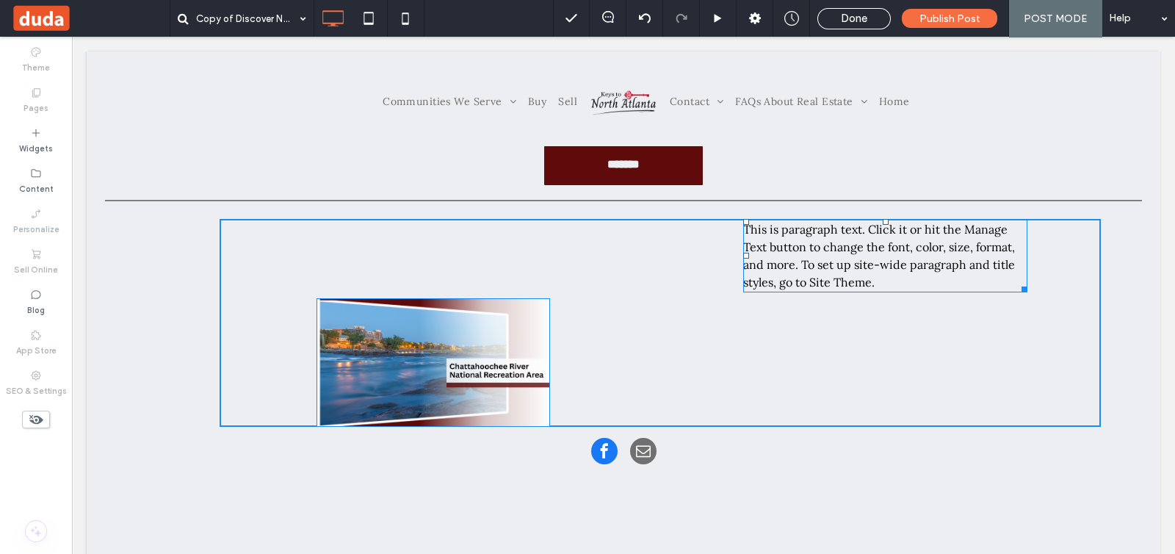
drag, startPoint x: 735, startPoint y: 251, endPoint x: 490, endPoint y: 272, distance: 246.2
click at [743, 272] on div "This is paragraph text. Click it or hit the Manage Text button to change the fo…" at bounding box center [885, 255] width 284 height 73
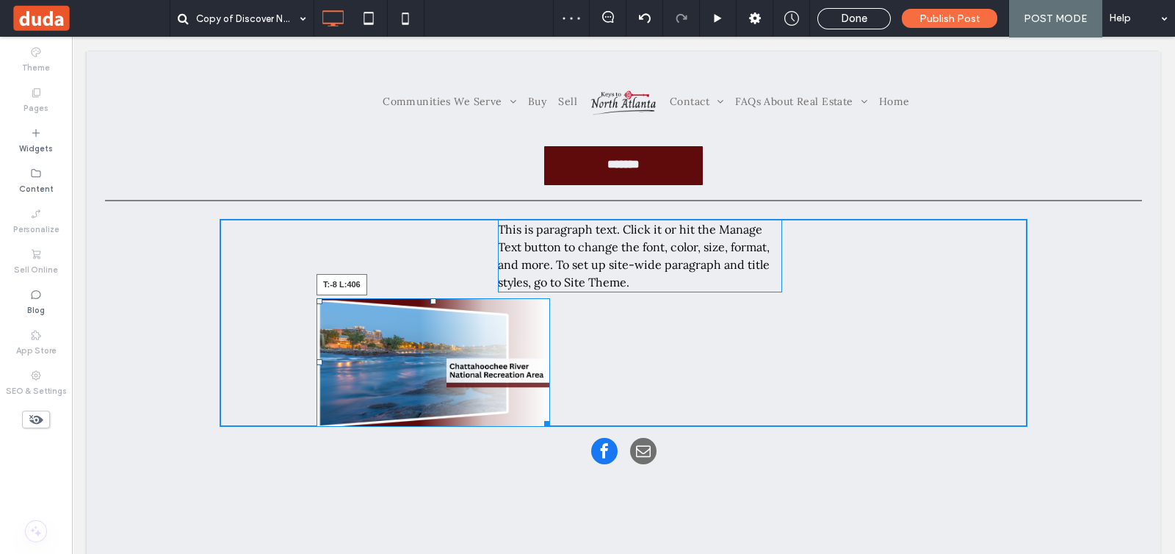
drag, startPoint x: 311, startPoint y: 303, endPoint x: 596, endPoint y: 336, distance: 286.9
click at [511, 295] on div "Click To Paste This is paragraph text. Click it or hit the Manage Text button t…" at bounding box center [624, 323] width 808 height 208
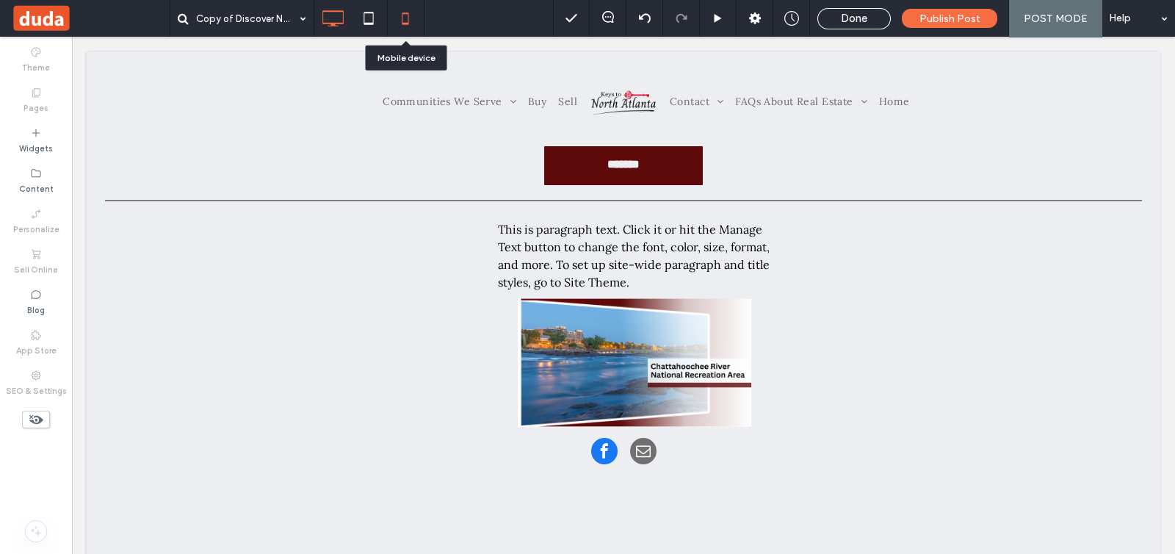
click at [410, 11] on icon at bounding box center [405, 18] width 29 height 29
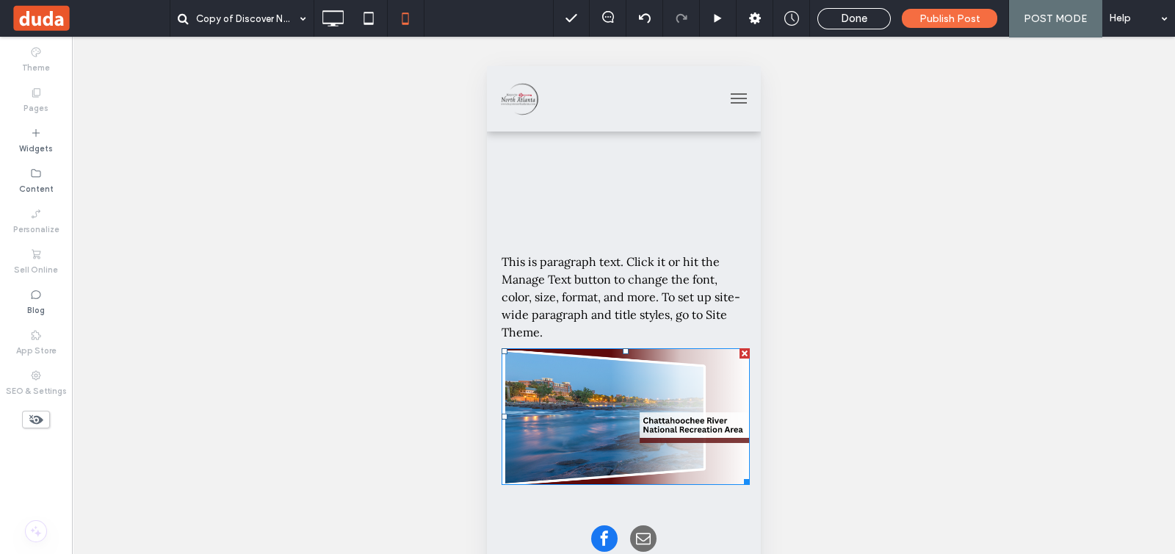
scroll to position [0, 0]
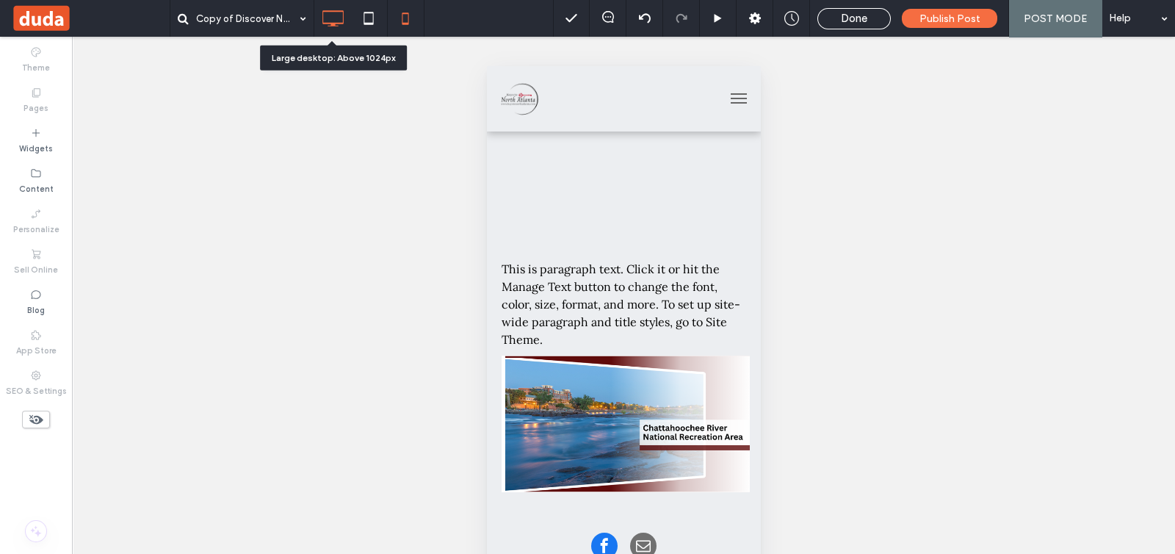
click at [328, 26] on use at bounding box center [332, 18] width 21 height 16
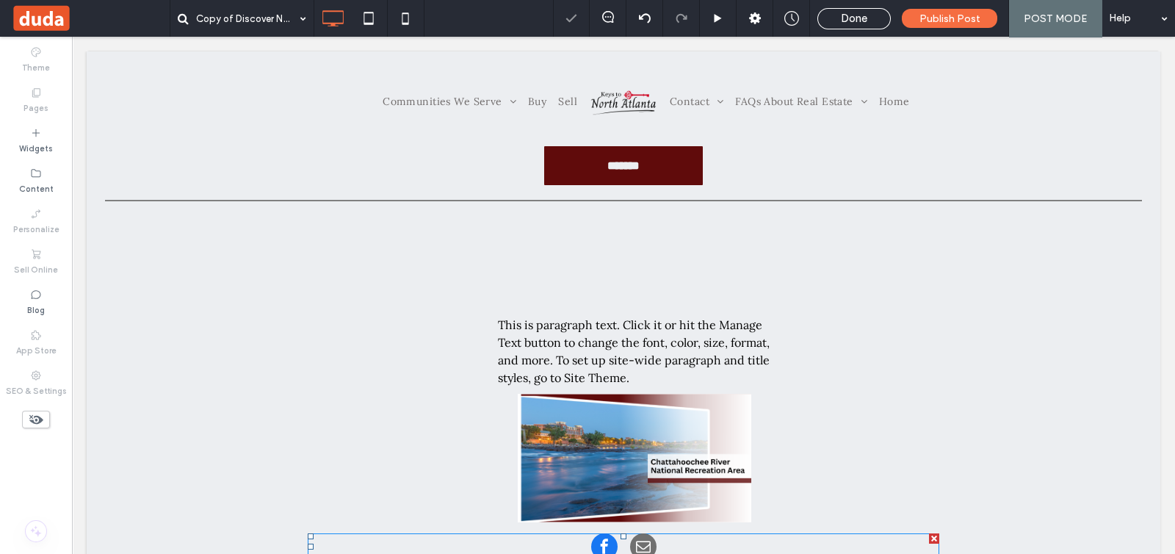
scroll to position [91, 0]
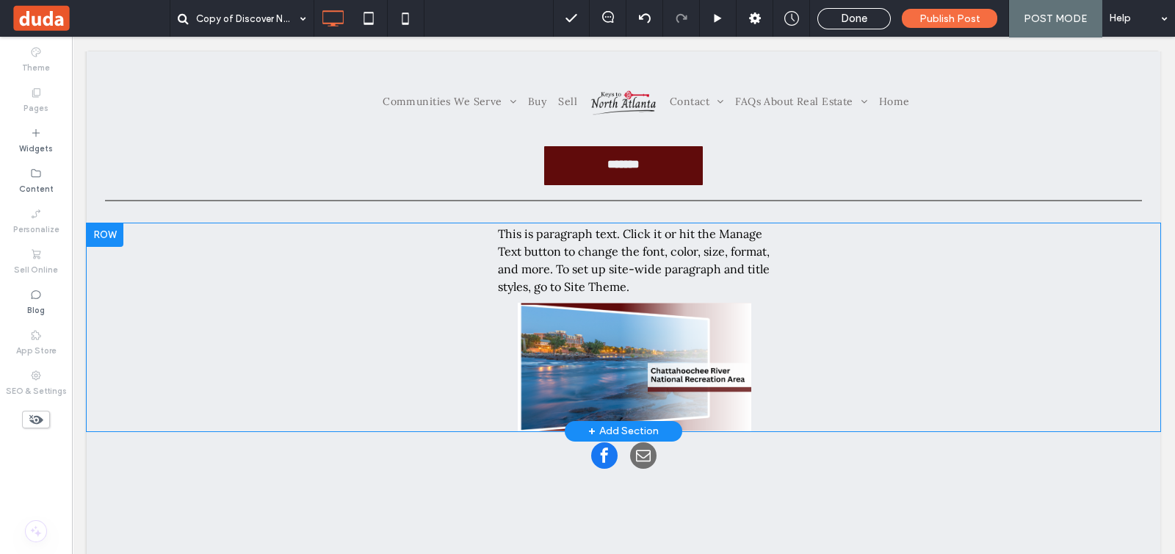
click at [609, 428] on div "+ Add Section" at bounding box center [623, 431] width 71 height 16
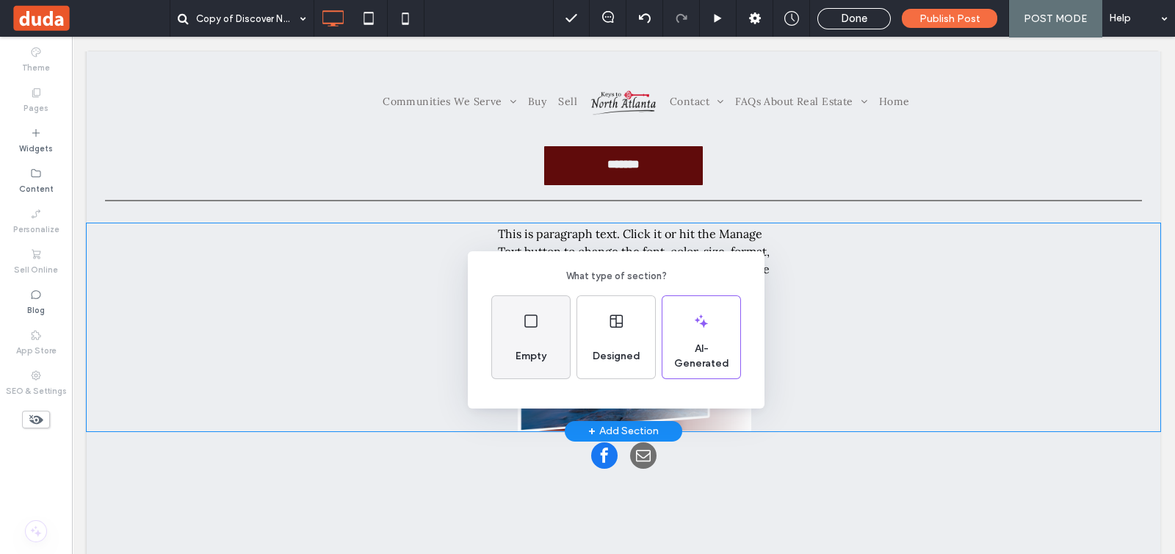
click at [546, 332] on div "Empty" at bounding box center [531, 337] width 78 height 82
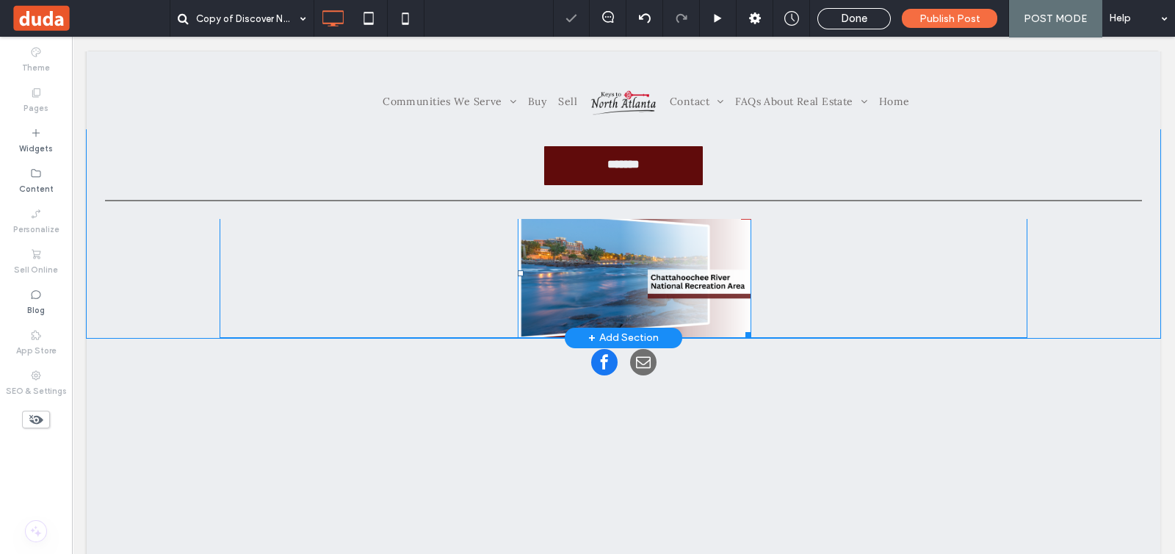
scroll to position [275, 0]
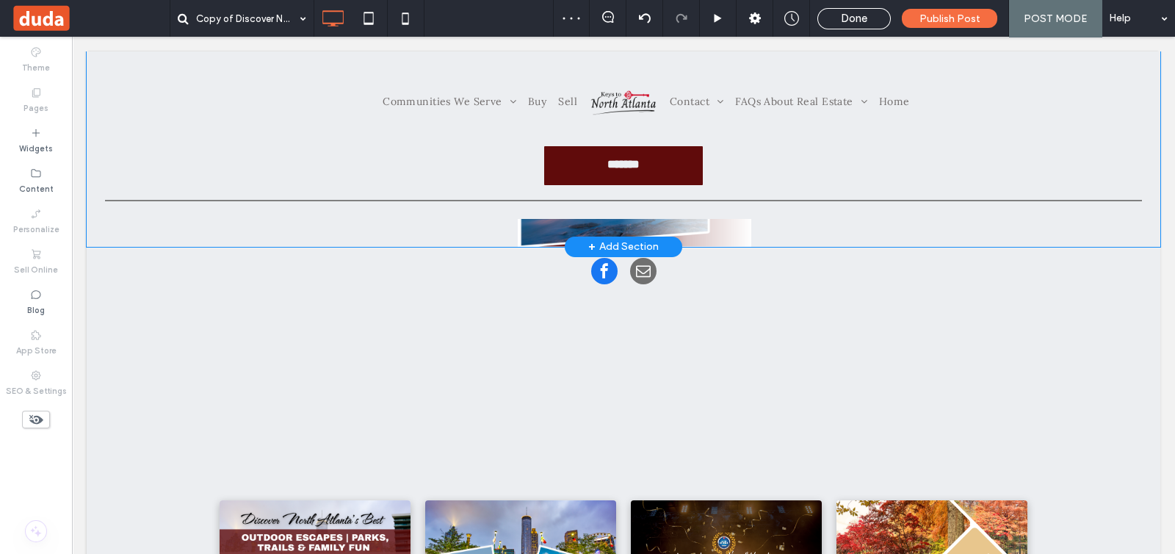
click at [617, 242] on div "+ Add Section" at bounding box center [623, 247] width 71 height 16
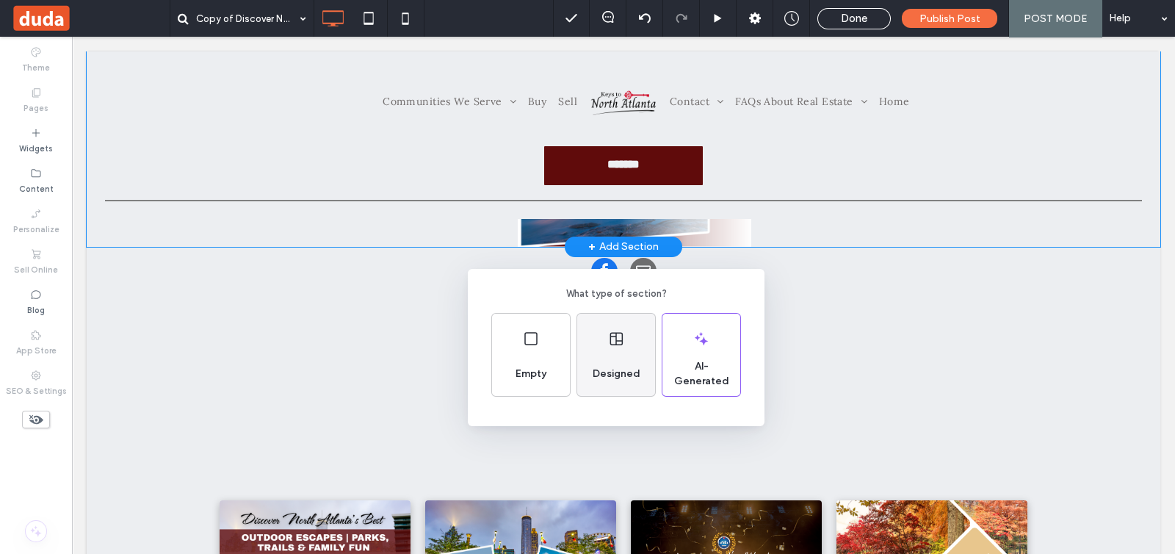
click at [635, 345] on div "Designed" at bounding box center [616, 355] width 78 height 82
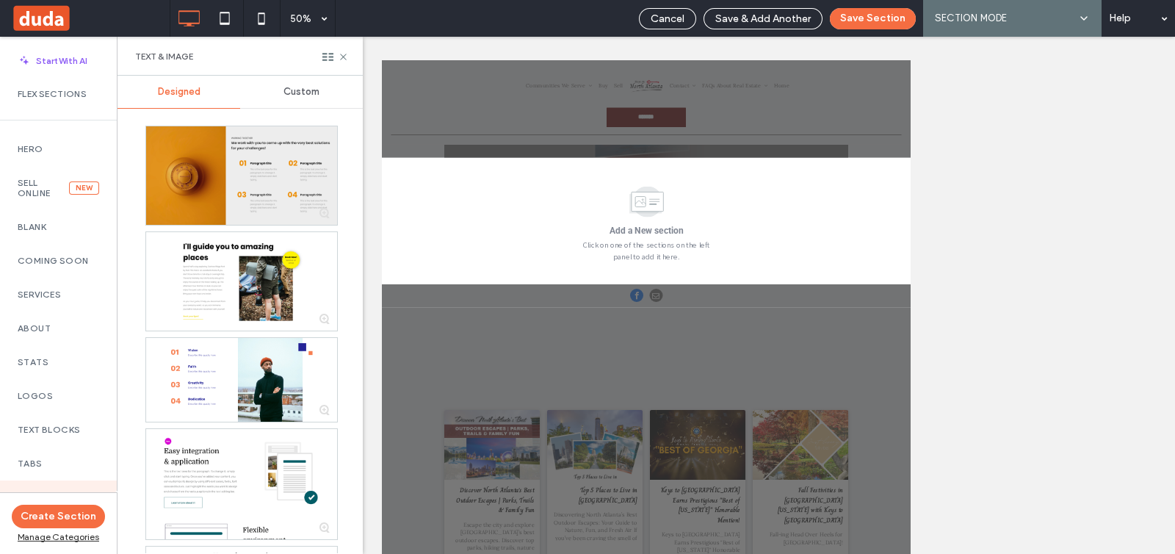
click at [279, 185] on div at bounding box center [241, 175] width 191 height 98
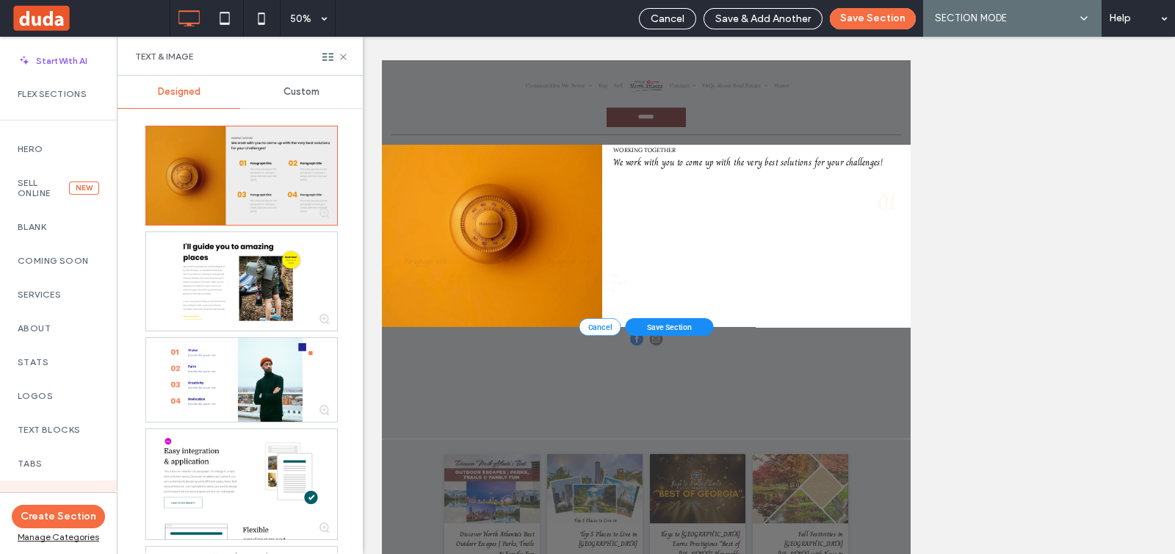
scroll to position [353, 0]
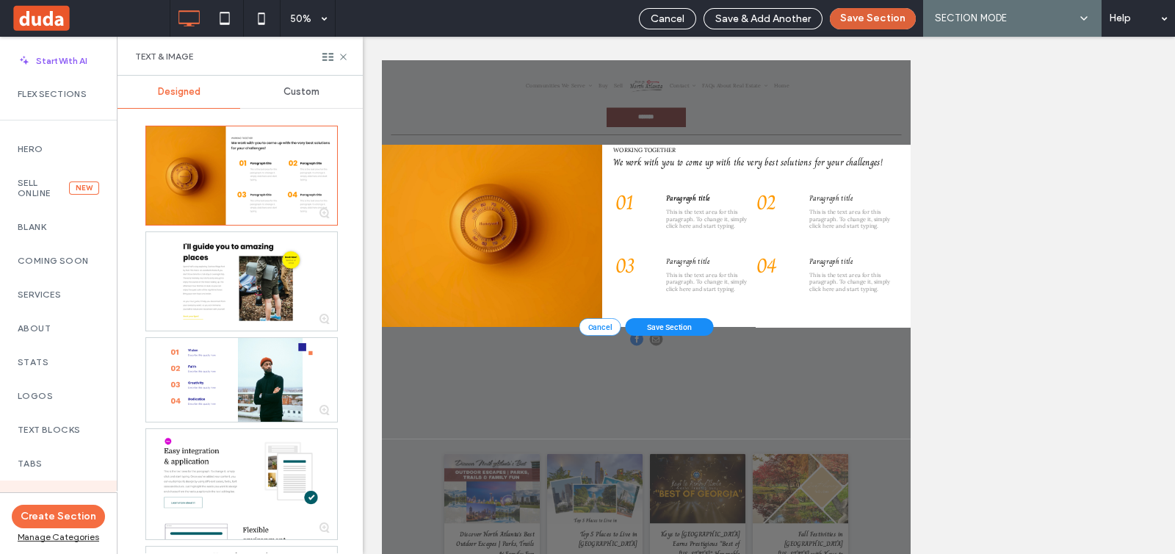
click at [864, 22] on button "Save Section" at bounding box center [873, 18] width 86 height 21
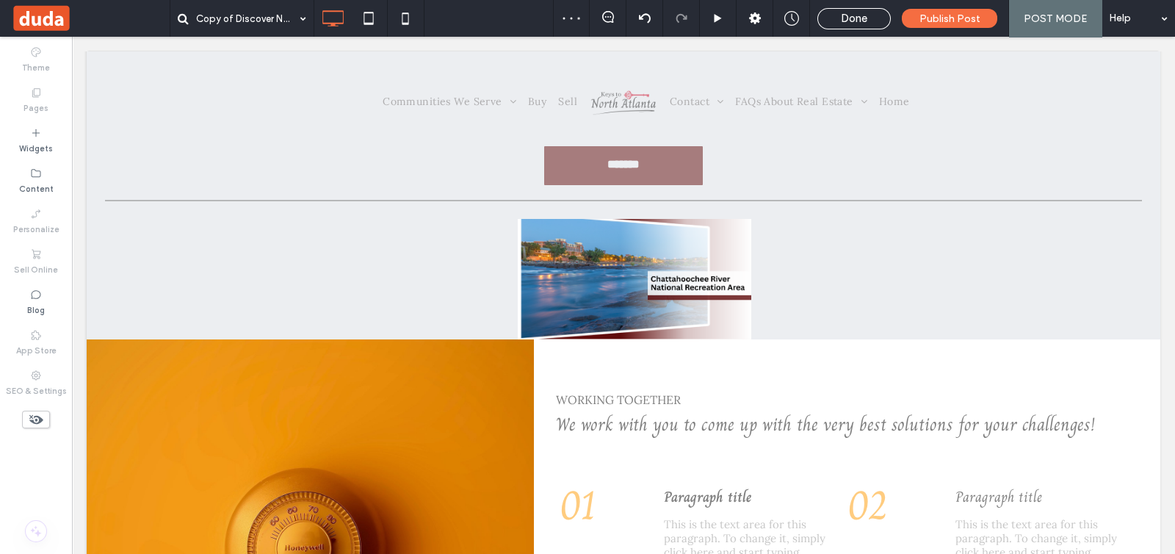
scroll to position [183, 0]
click at [607, 357] on div "WORKING TOGETHER We work with you to come up with the very best solutions for y…" at bounding box center [847, 546] width 626 height 415
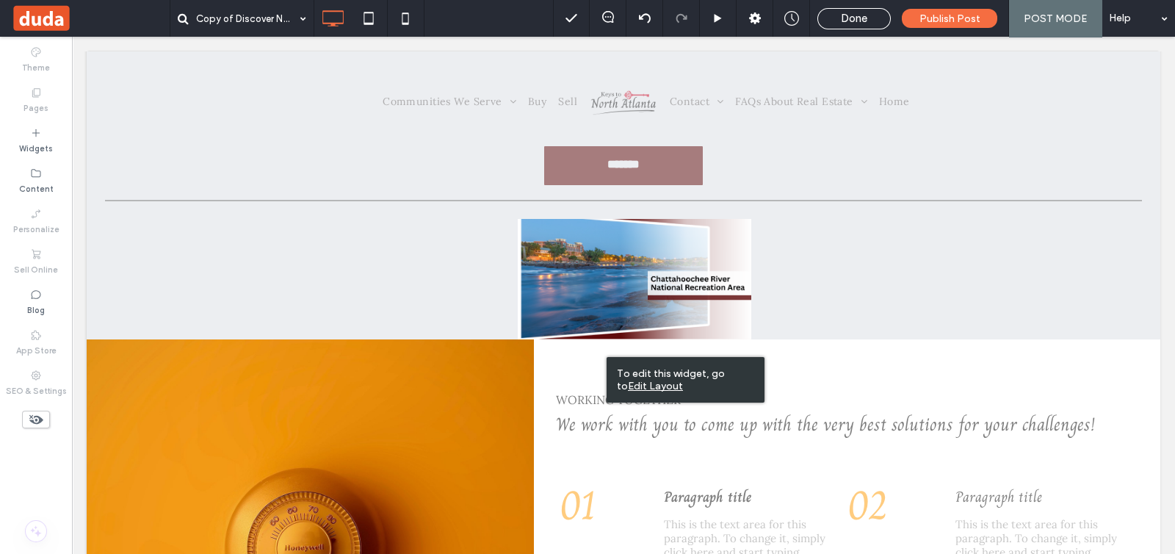
click at [543, 428] on div "WORKING TOGETHER We work with you to come up with the very best solutions for y…" at bounding box center [847, 546] width 626 height 415
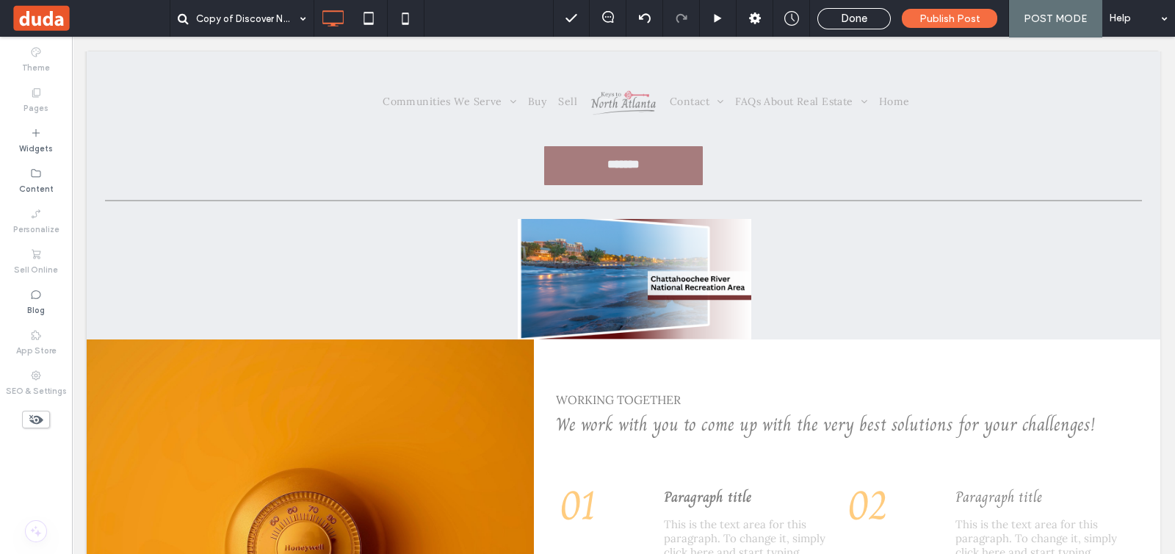
click at [446, 457] on div "Click To Paste" at bounding box center [310, 546] width 447 height 415
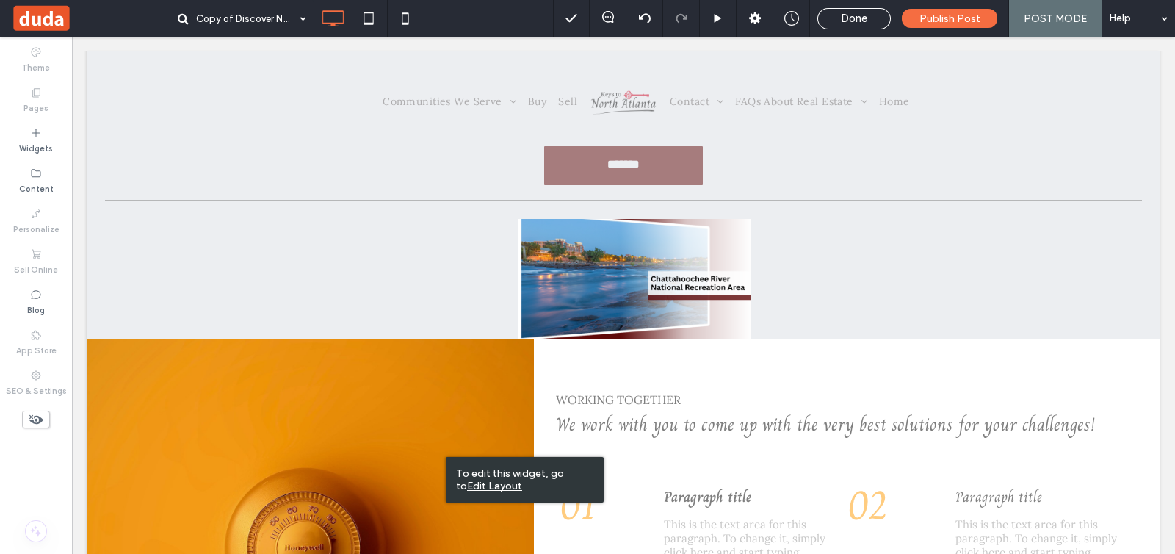
click at [522, 480] on u "Edit Layout" at bounding box center [494, 486] width 55 height 12
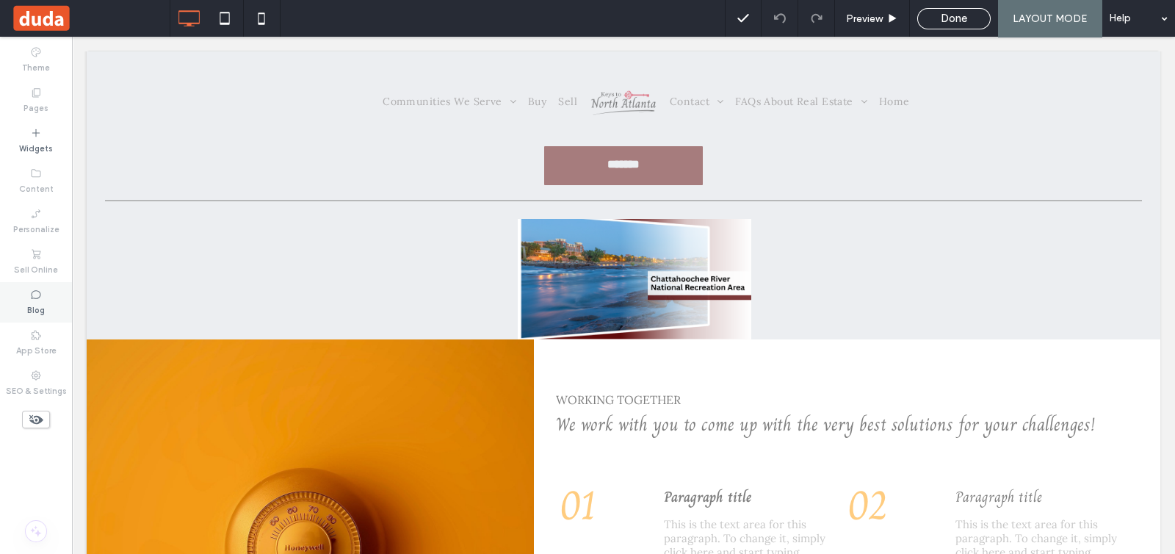
click at [20, 317] on div "Blog" at bounding box center [36, 302] width 72 height 40
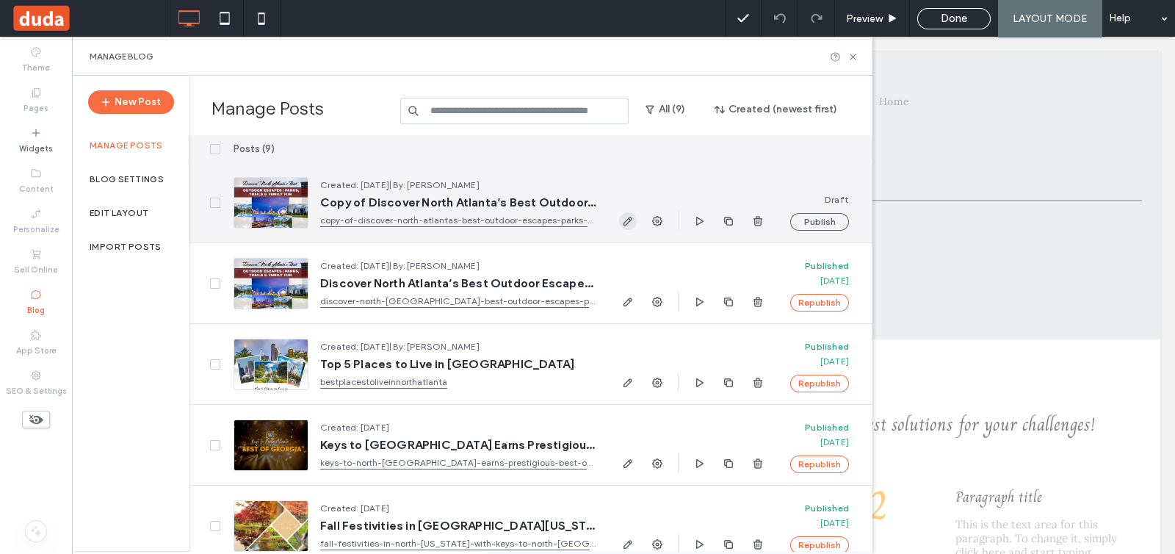
click at [628, 218] on use "button" at bounding box center [628, 221] width 9 height 9
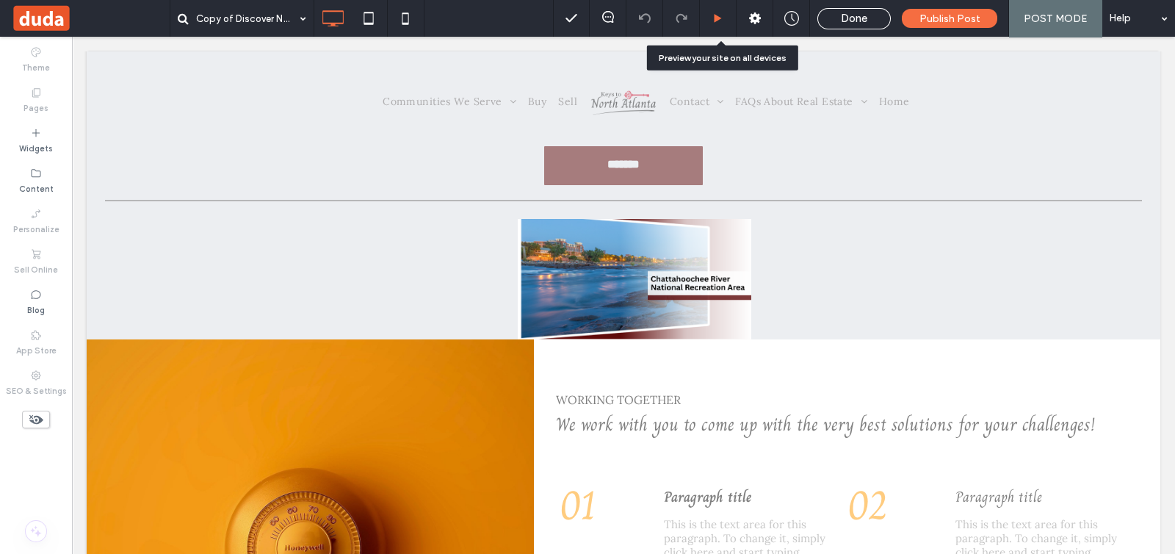
click at [720, 23] on icon at bounding box center [717, 18] width 11 height 11
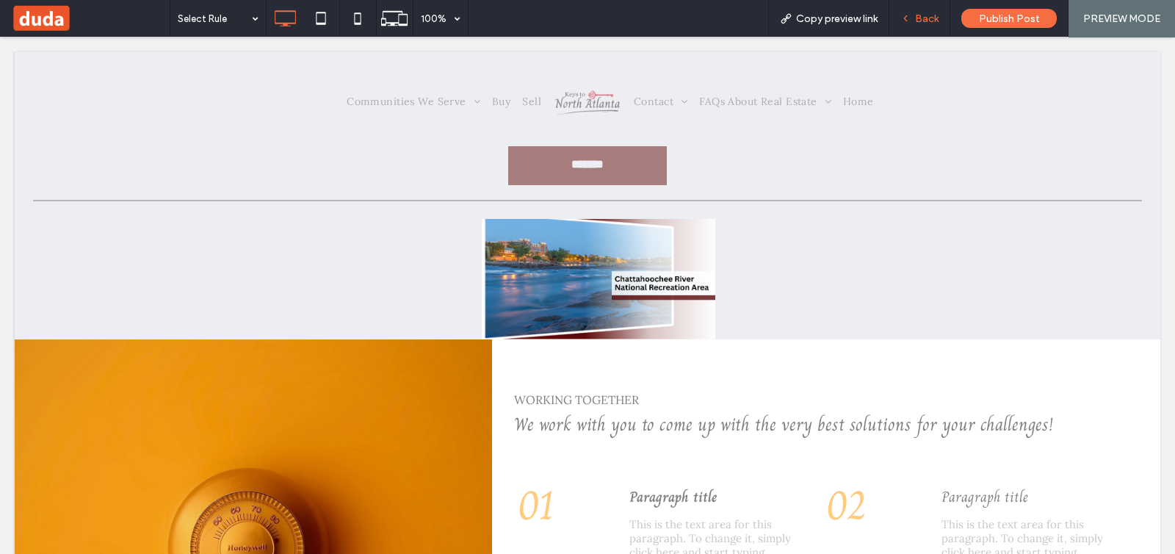
click at [892, 11] on div "Back" at bounding box center [919, 18] width 61 height 37
click at [908, 13] on icon at bounding box center [905, 18] width 10 height 10
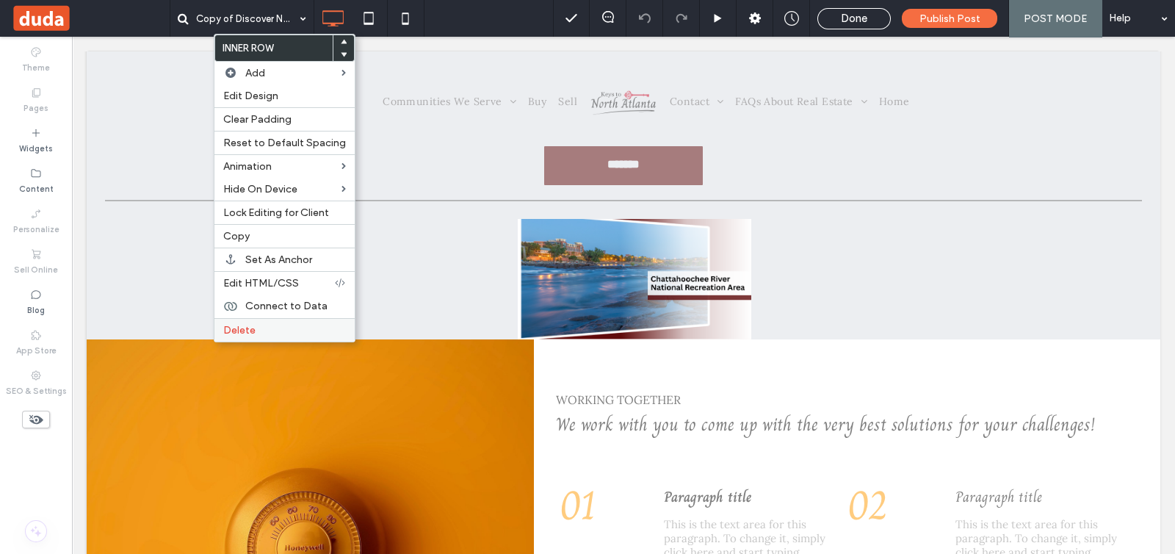
click at [248, 330] on span "Delete" at bounding box center [239, 330] width 32 height 12
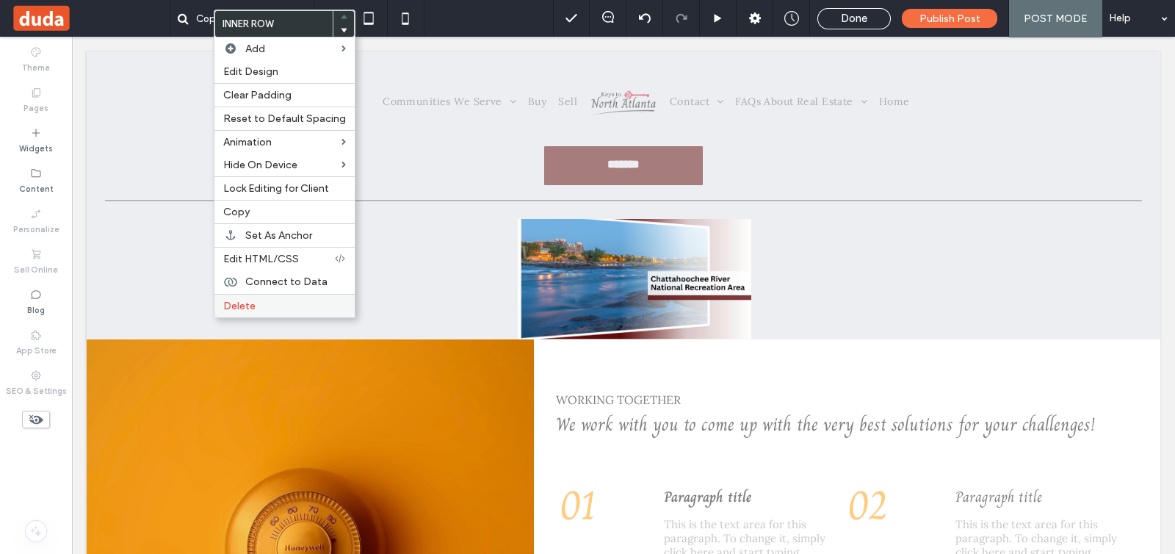
click at [314, 300] on label "Delete" at bounding box center [284, 306] width 123 height 12
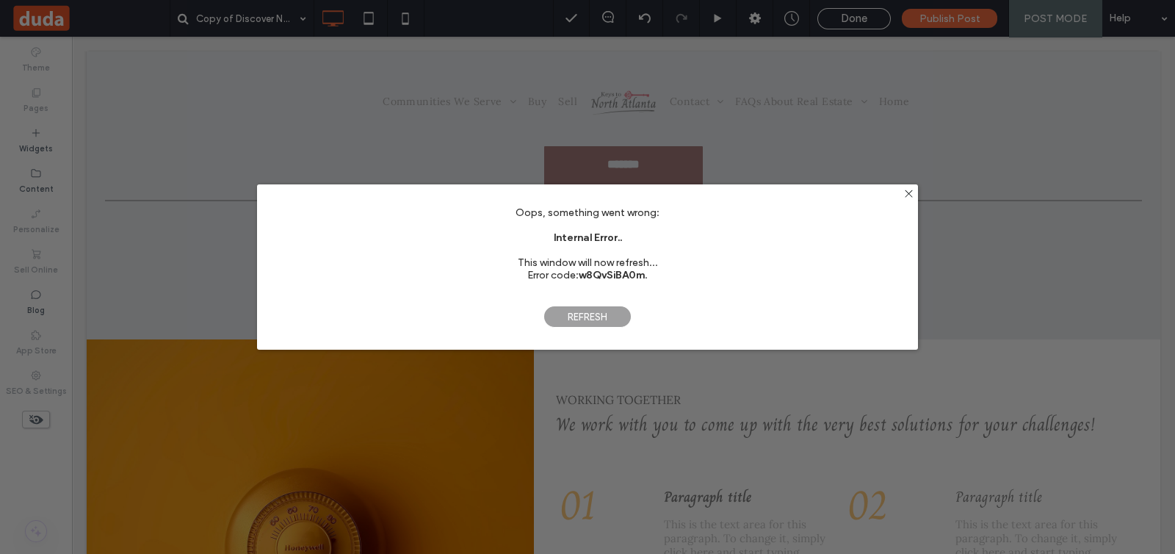
click at [607, 322] on span "Refresh" at bounding box center [587, 317] width 88 height 22
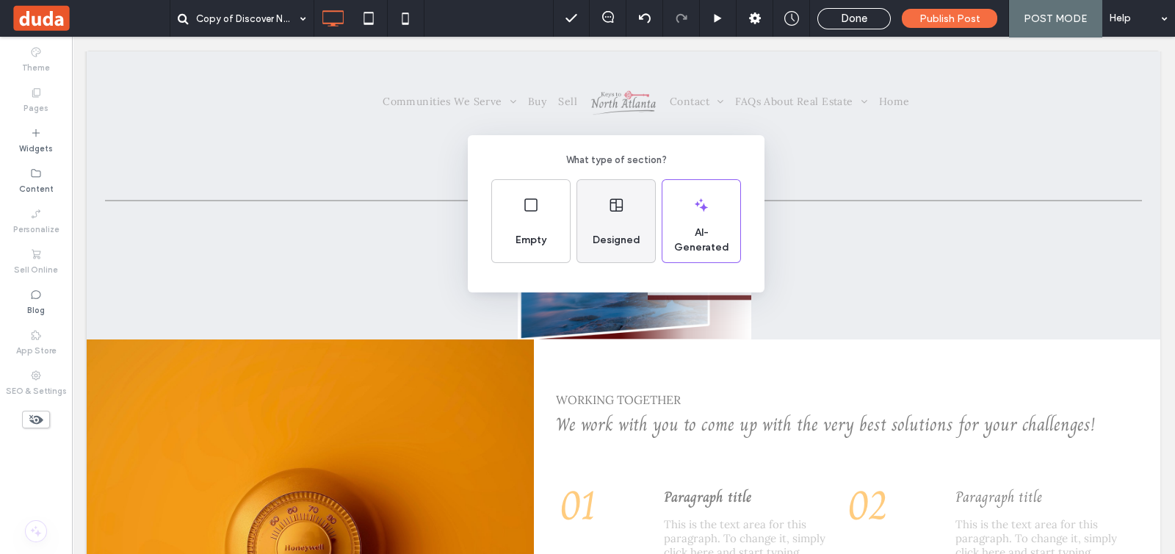
click at [610, 230] on div "Designed" at bounding box center [616, 240] width 59 height 32
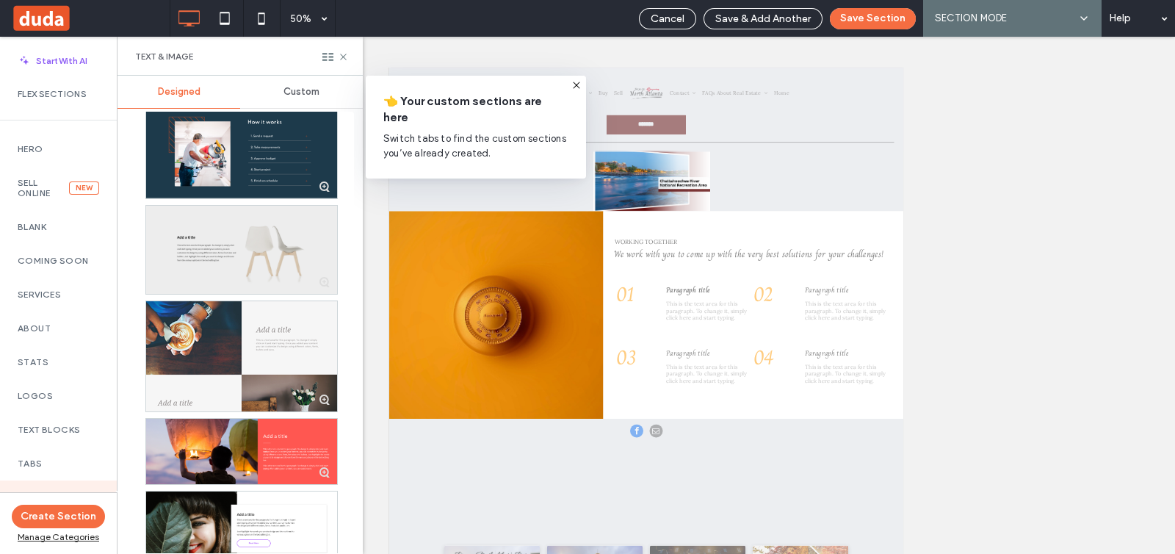
scroll to position [734, 0]
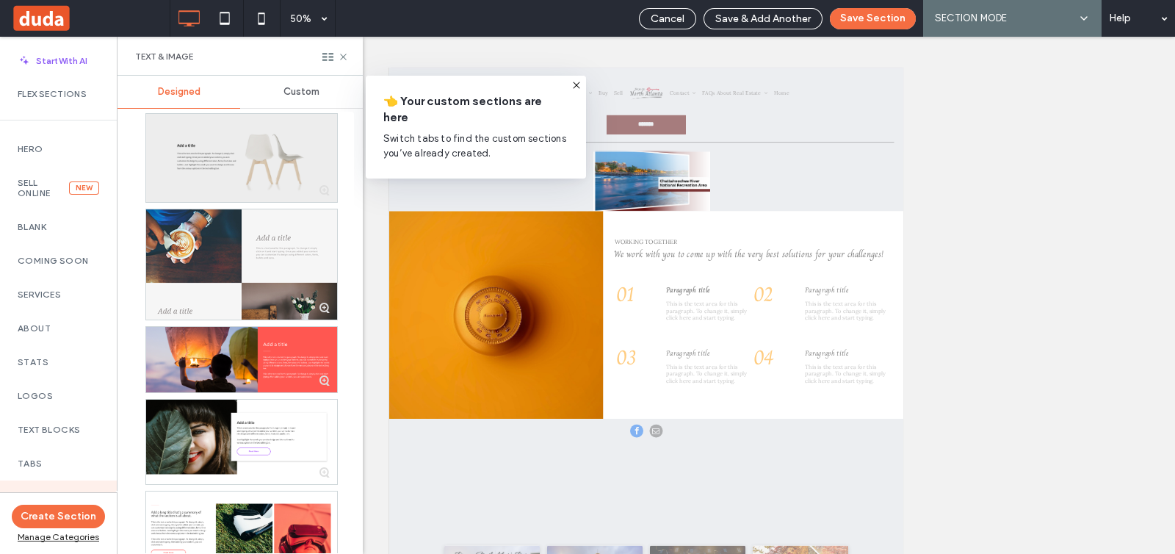
click at [286, 274] on div at bounding box center [241, 264] width 191 height 110
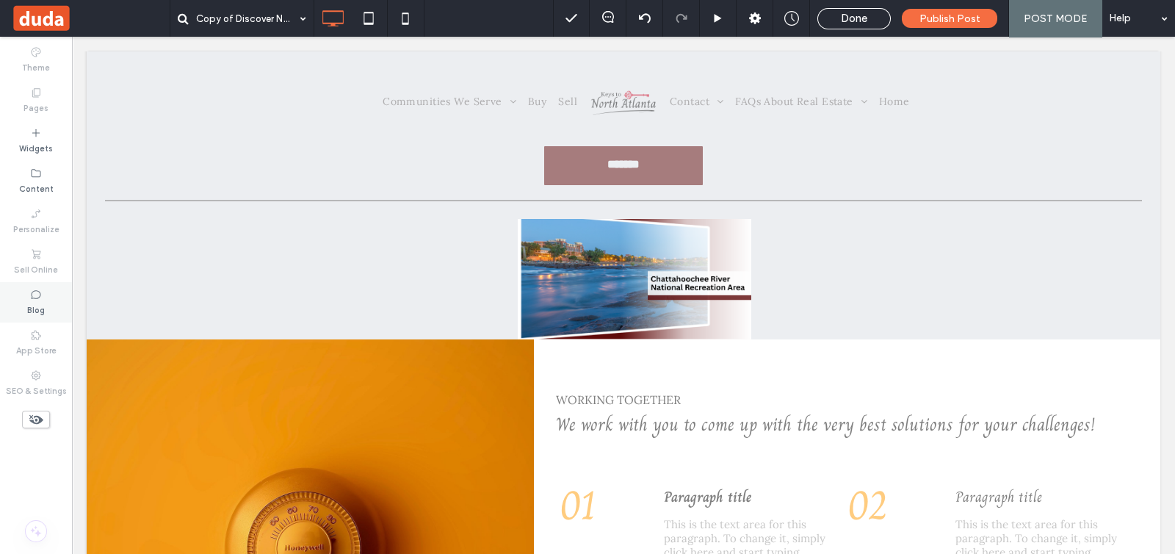
click at [31, 303] on label "Blog" at bounding box center [36, 308] width 18 height 16
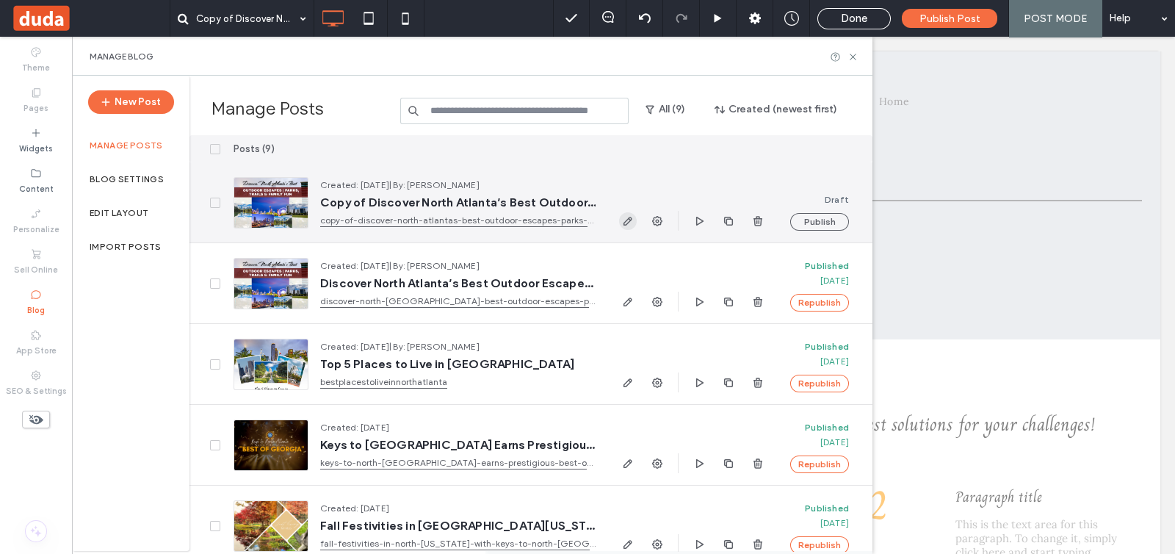
click at [624, 220] on icon "button" at bounding box center [628, 221] width 12 height 12
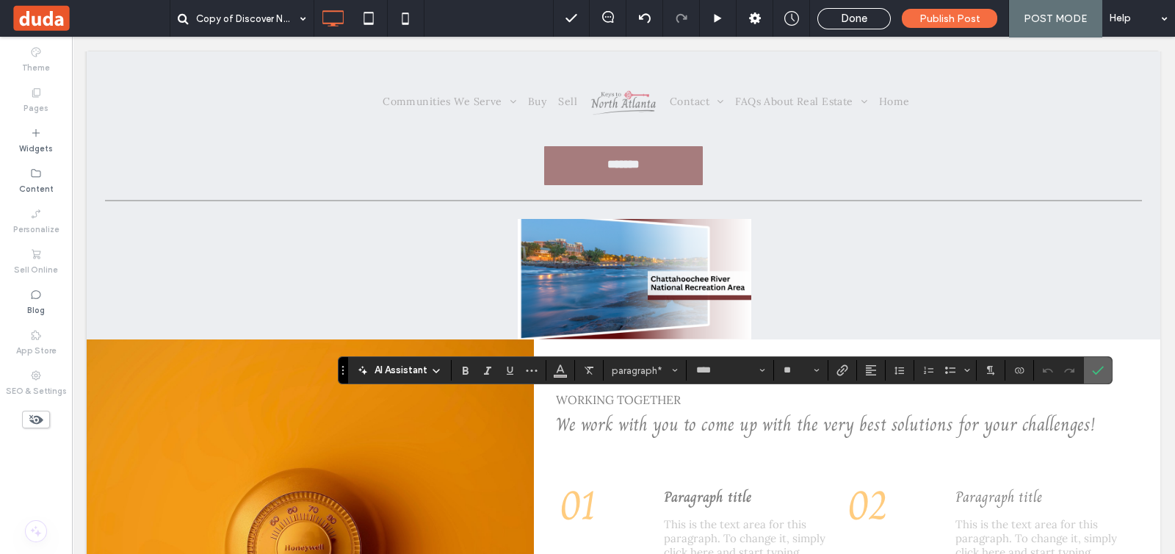
click at [1099, 369] on icon "Confirm" at bounding box center [1098, 370] width 12 height 12
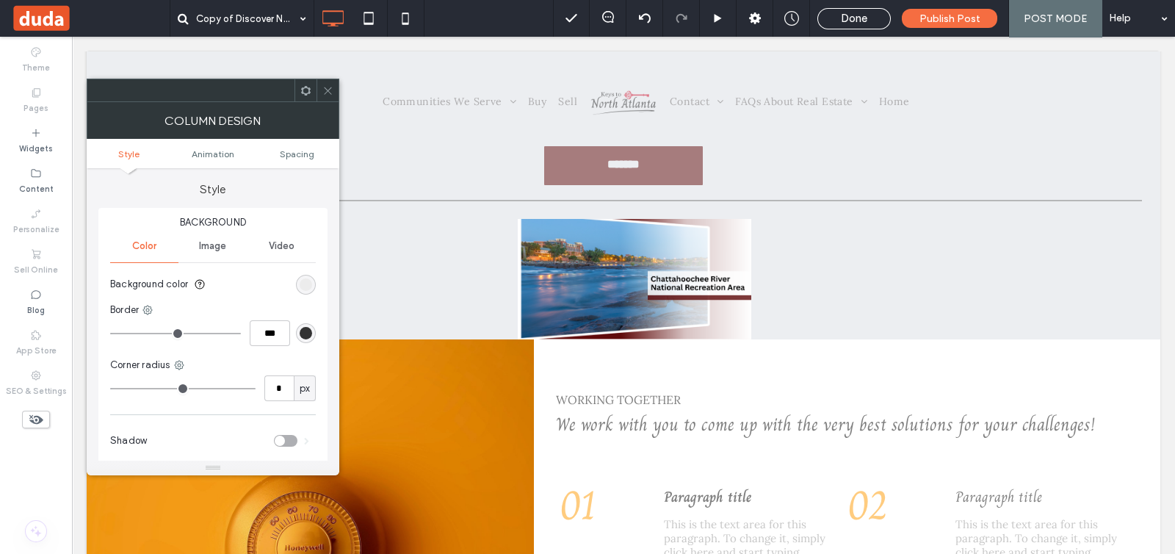
click at [322, 82] on span at bounding box center [327, 90] width 11 height 22
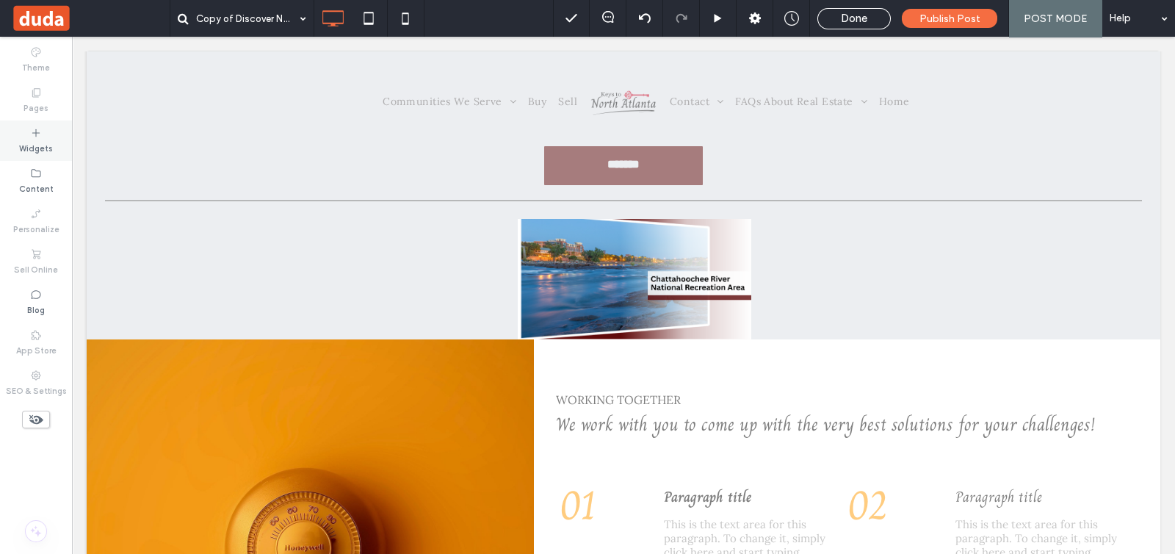
click at [37, 141] on label "Widgets" at bounding box center [36, 147] width 34 height 16
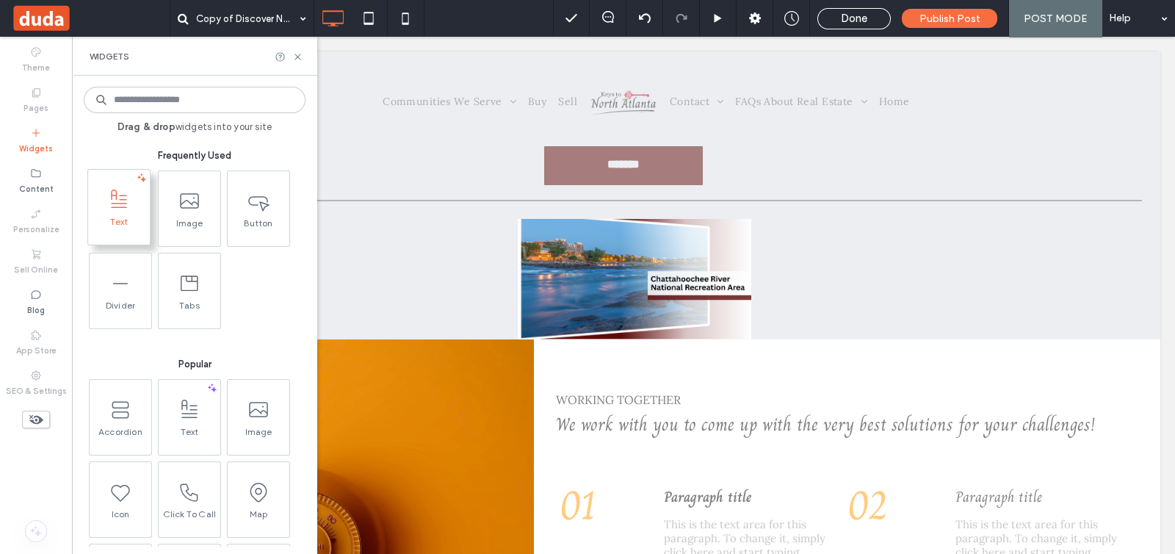
click at [120, 211] on span at bounding box center [119, 199] width 62 height 33
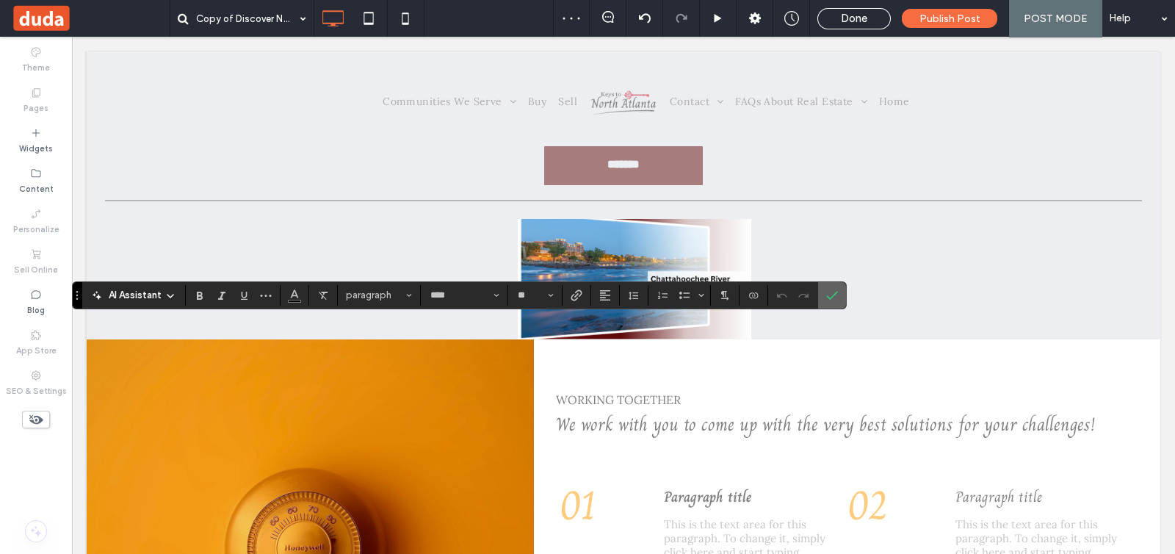
click at [826, 290] on icon "Confirm" at bounding box center [832, 295] width 12 height 12
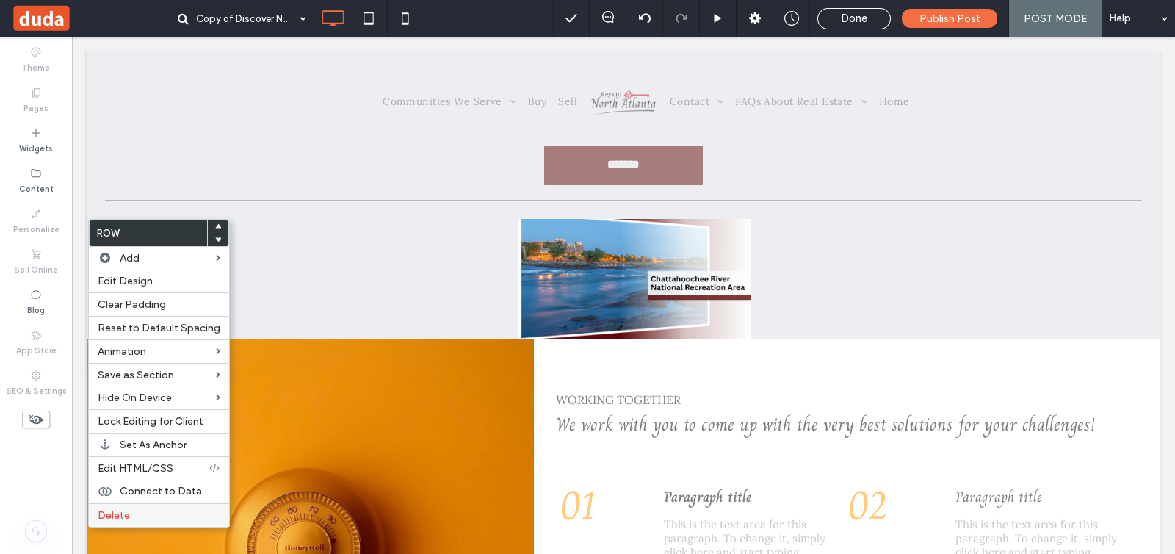
click at [178, 510] on label "Delete" at bounding box center [159, 515] width 123 height 12
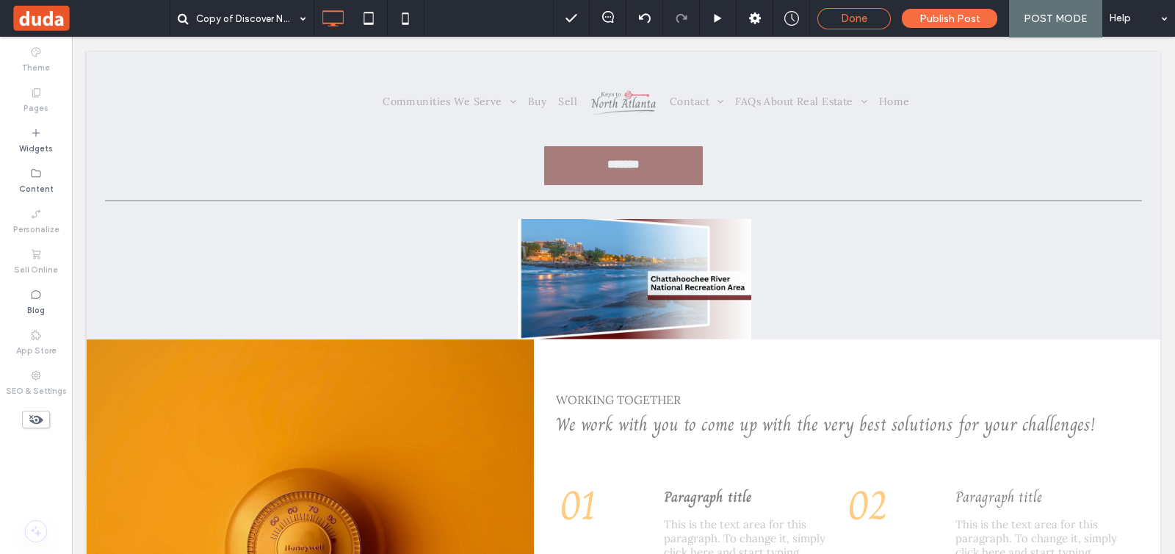
type input "*****"
type input "**"
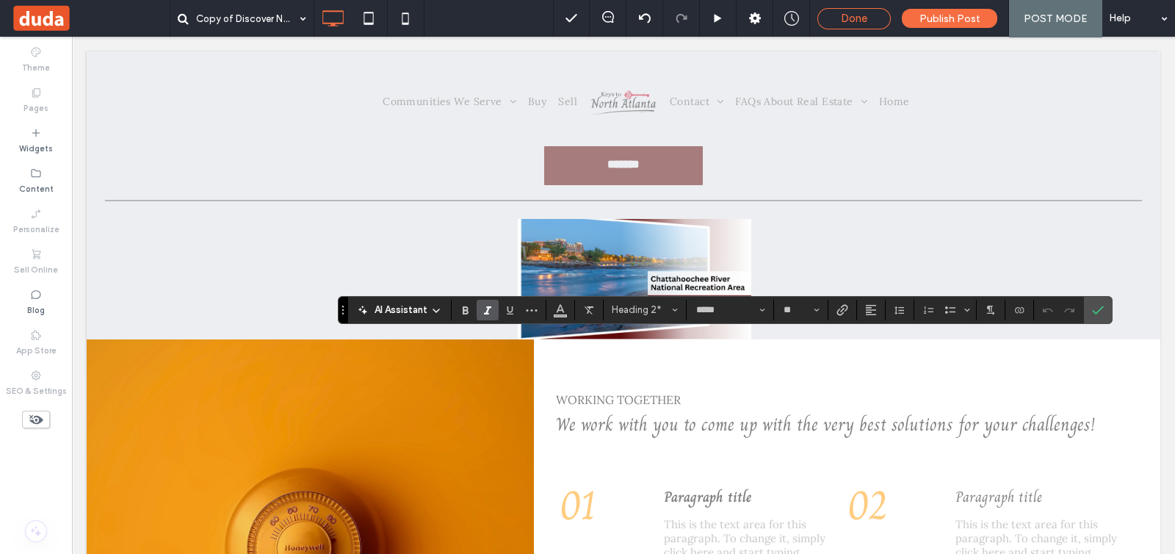
type input "****"
type input "**"
click at [1097, 311] on icon "Confirm" at bounding box center [1098, 310] width 12 height 12
click at [1088, 311] on label "Confirm" at bounding box center [1098, 310] width 22 height 26
click at [1094, 300] on span "Confirm" at bounding box center [1095, 310] width 7 height 26
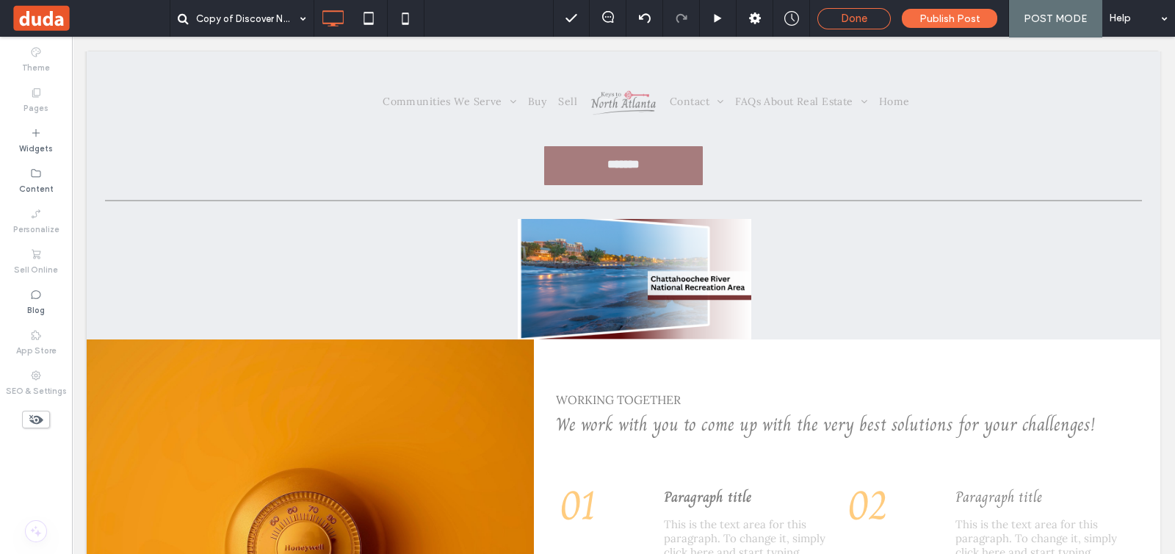
type input "****"
type input "**"
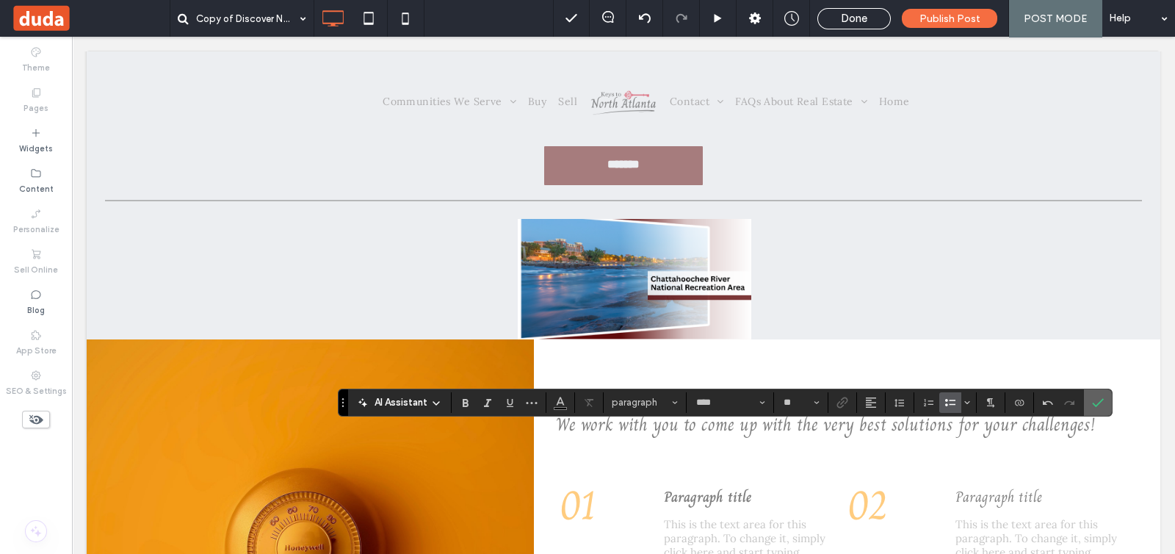
click at [1087, 403] on label "Confirm" at bounding box center [1098, 402] width 22 height 26
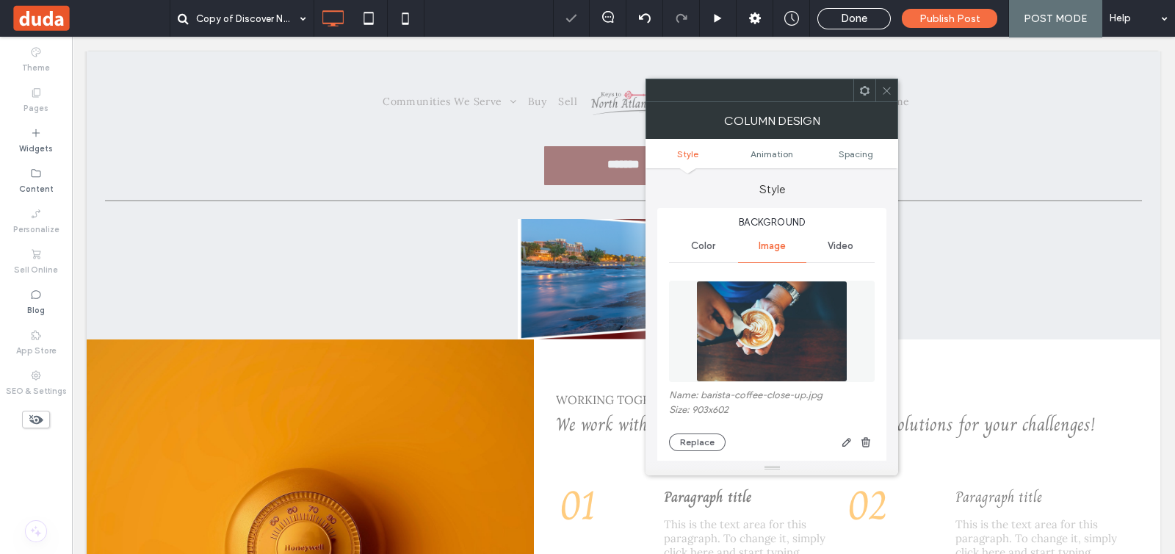
click at [886, 93] on icon at bounding box center [886, 90] width 11 height 11
click at [699, 436] on button "Replace" at bounding box center [697, 442] width 57 height 18
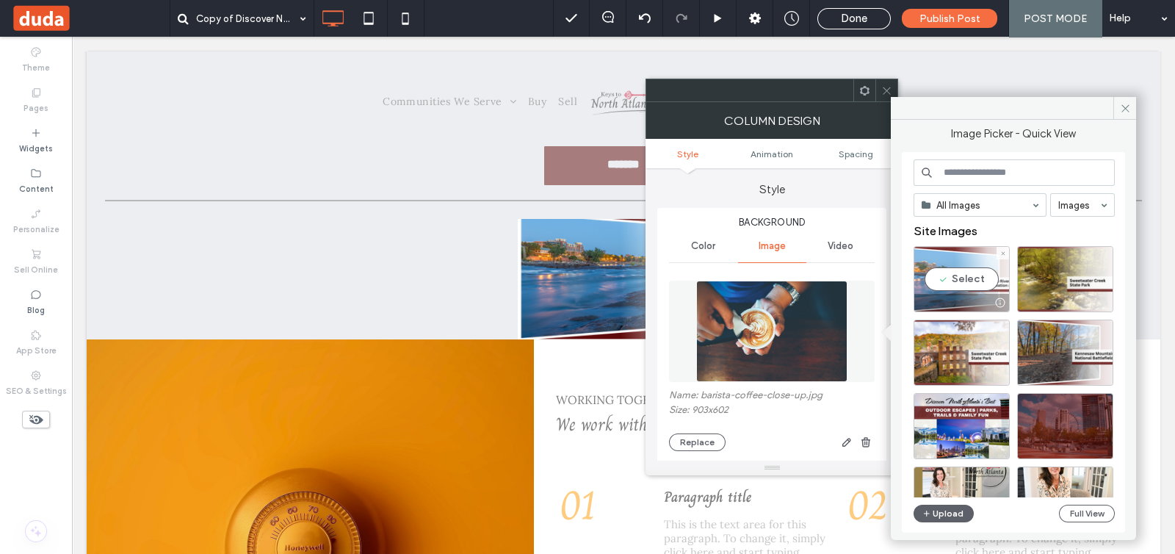
click at [936, 283] on div "Select" at bounding box center [962, 279] width 96 height 66
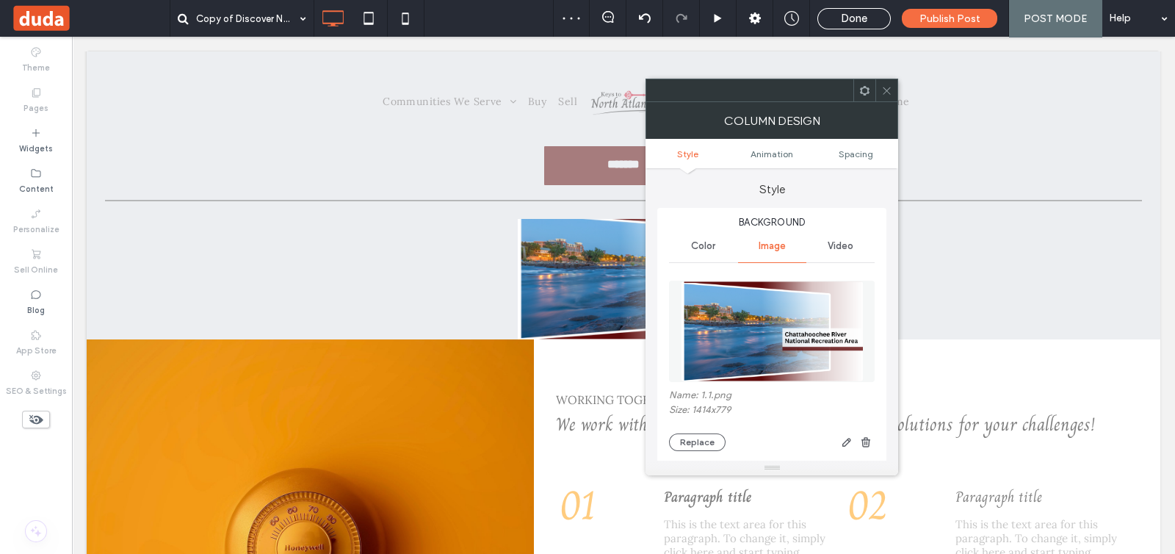
click at [886, 96] on span at bounding box center [886, 90] width 11 height 22
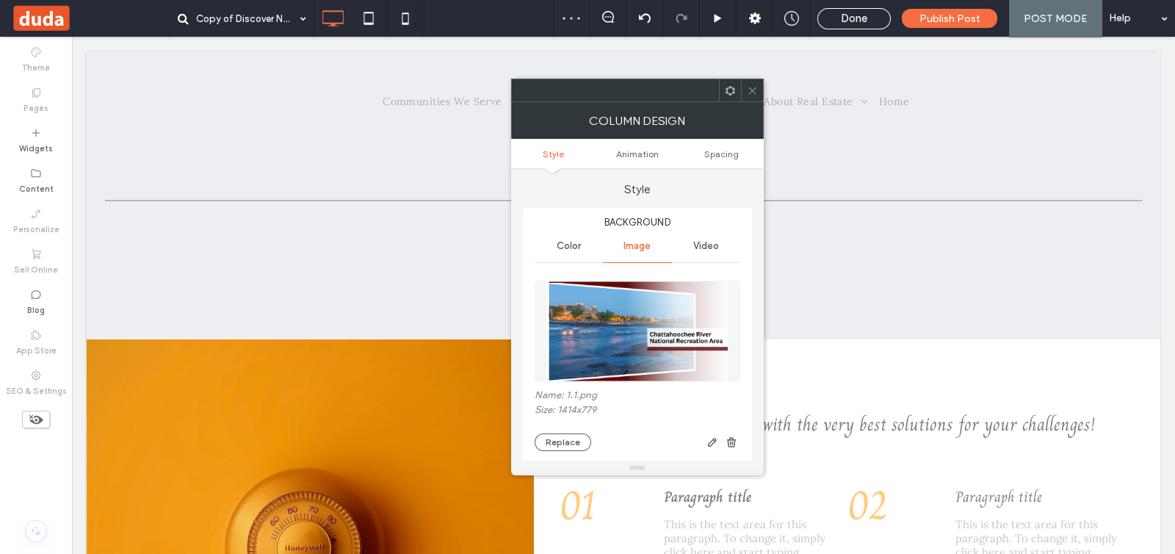
click at [754, 93] on icon at bounding box center [752, 90] width 11 height 11
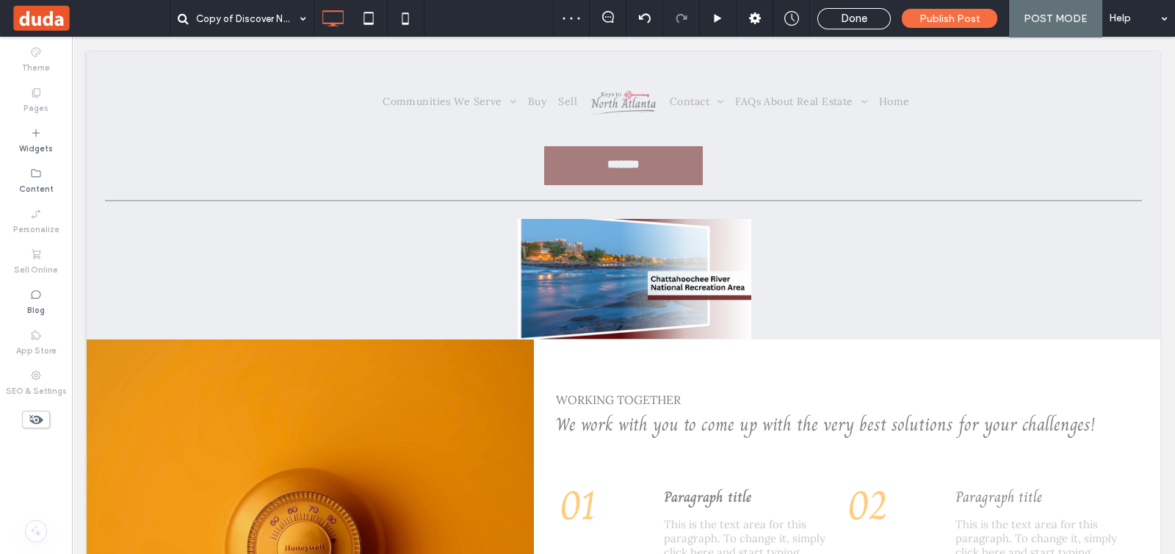
click at [617, 222] on div at bounding box center [587, 277] width 1175 height 554
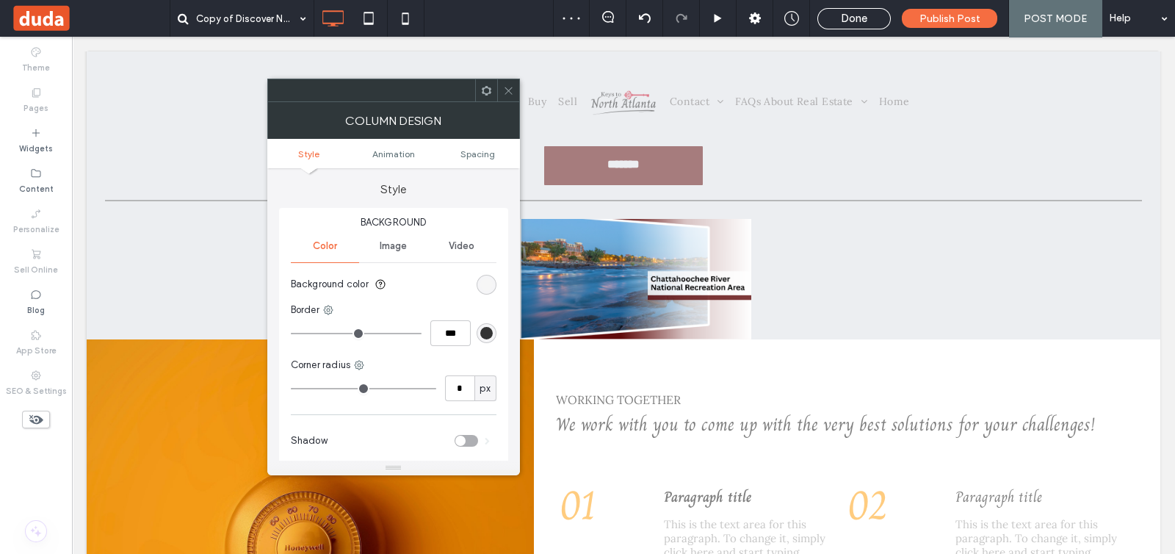
click at [466, 145] on ul "Style Animation Spacing" at bounding box center [393, 153] width 253 height 29
click at [468, 159] on ul "Style Animation Spacing" at bounding box center [393, 153] width 253 height 29
click at [469, 155] on span "Spacing" at bounding box center [477, 153] width 35 height 11
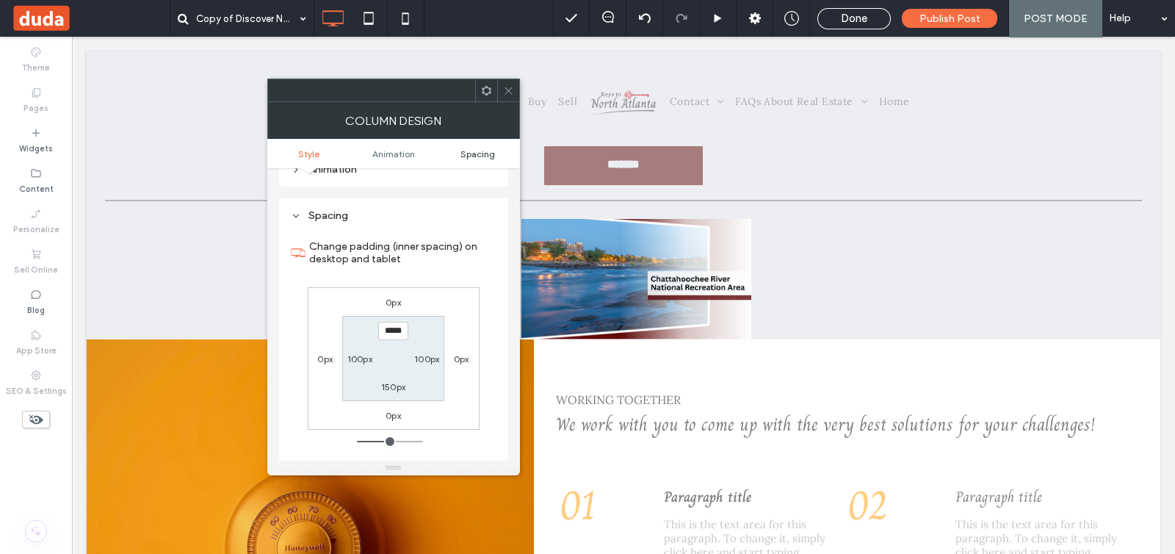
scroll to position [344, 0]
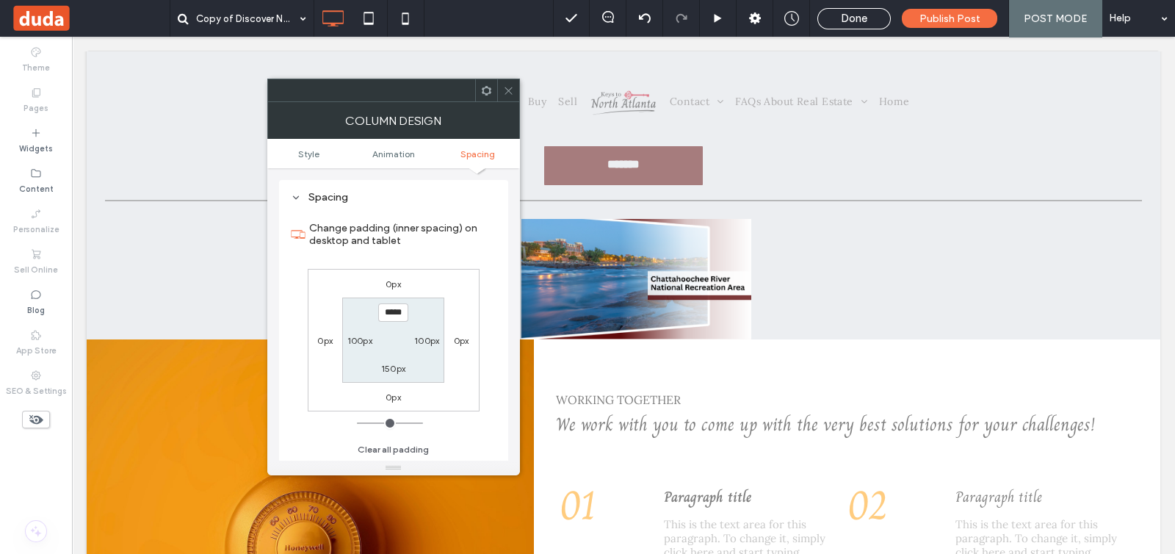
type input "*"
type input "***"
drag, startPoint x: 387, startPoint y: 419, endPoint x: 344, endPoint y: 421, distance: 43.4
click at [357, 422] on input "range" at bounding box center [390, 422] width 66 height 1
click at [361, 339] on label "100px" at bounding box center [359, 340] width 25 height 11
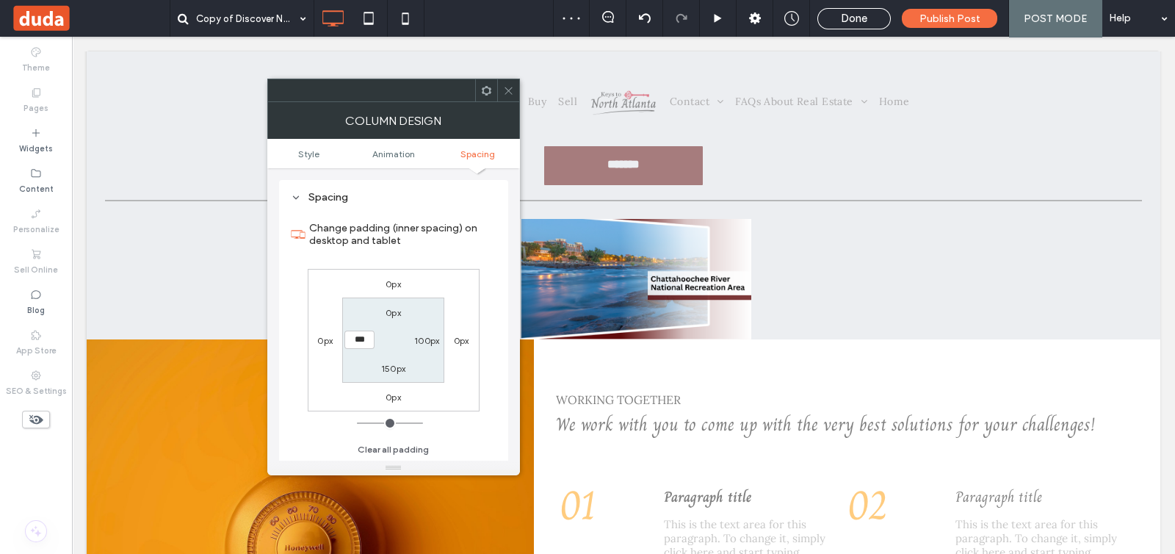
type input "*"
type input "***"
drag, startPoint x: 379, startPoint y: 421, endPoint x: 345, endPoint y: 420, distance: 33.8
click at [357, 422] on input "range" at bounding box center [390, 422] width 66 height 1
type input "**"
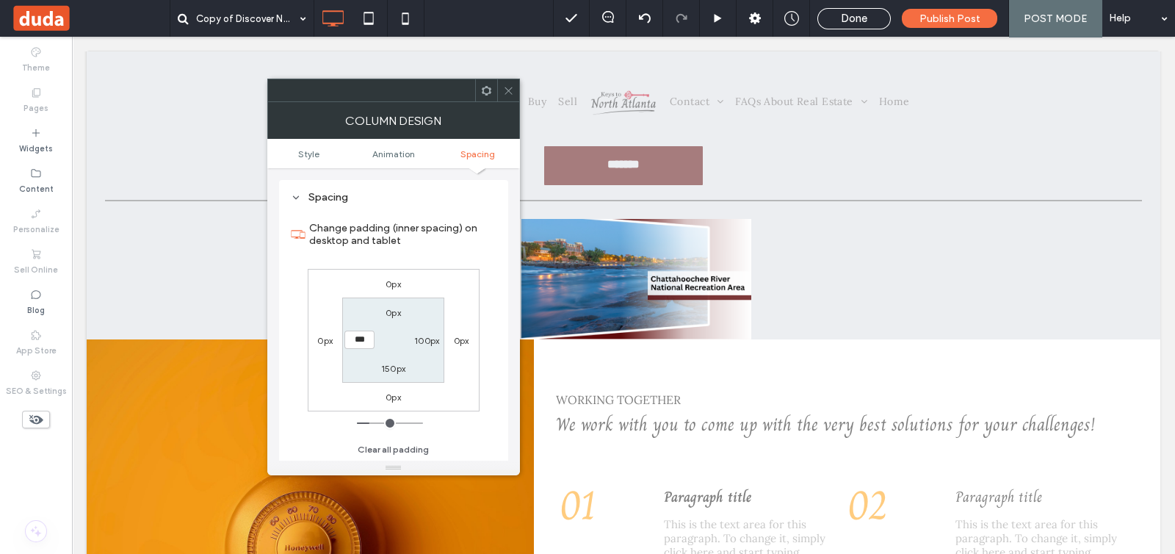
type input "****"
type input "**"
type input "****"
type input "**"
type input "****"
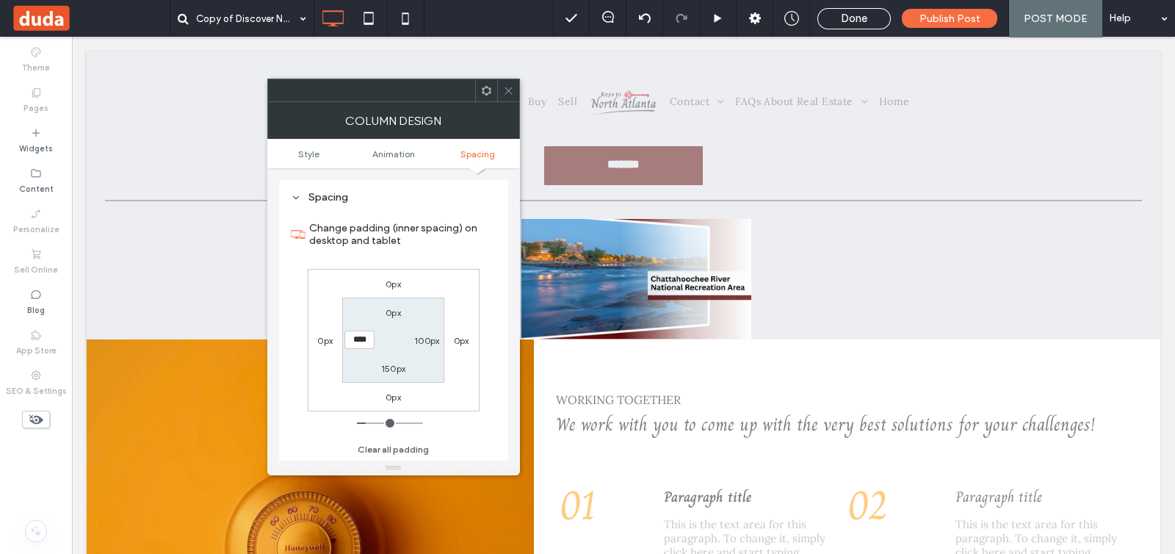
type input "**"
type input "****"
type input "**"
type input "****"
type input "**"
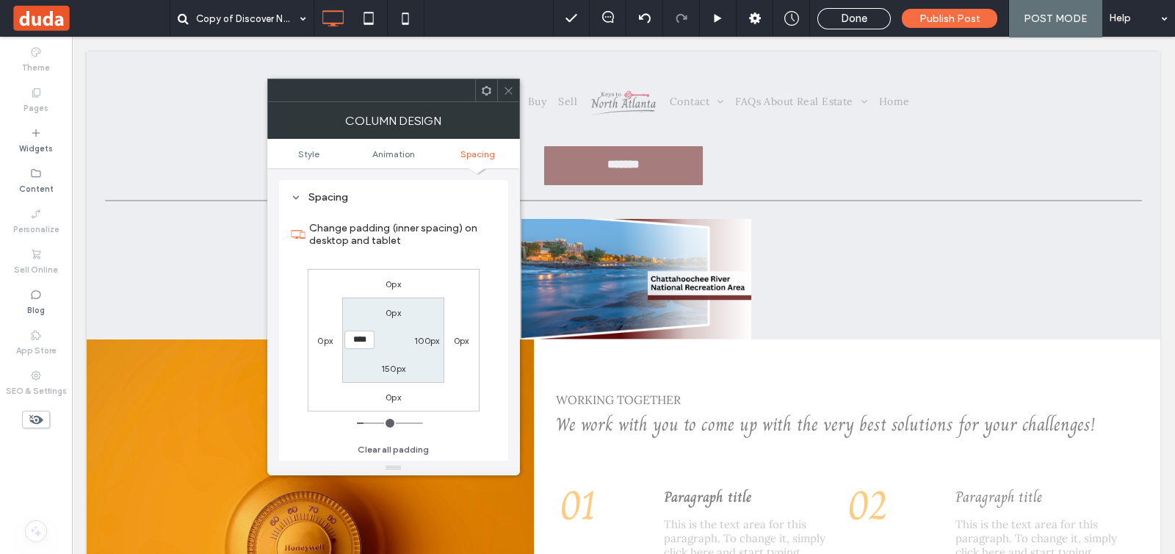
click at [368, 424] on input "range" at bounding box center [390, 422] width 66 height 1
click at [503, 87] on icon at bounding box center [508, 90] width 11 height 11
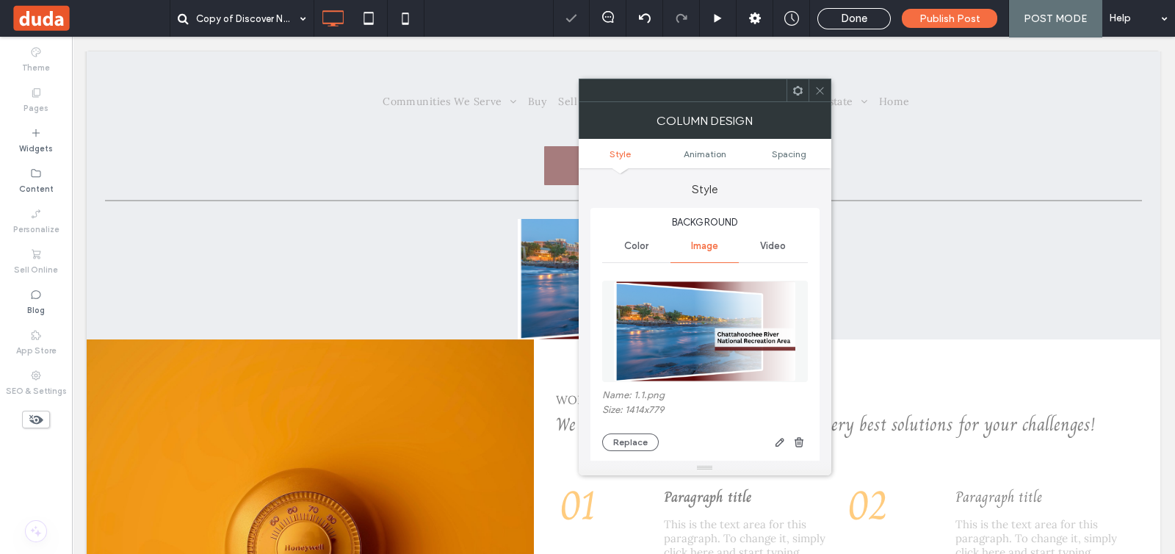
click at [813, 87] on div at bounding box center [820, 90] width 22 height 22
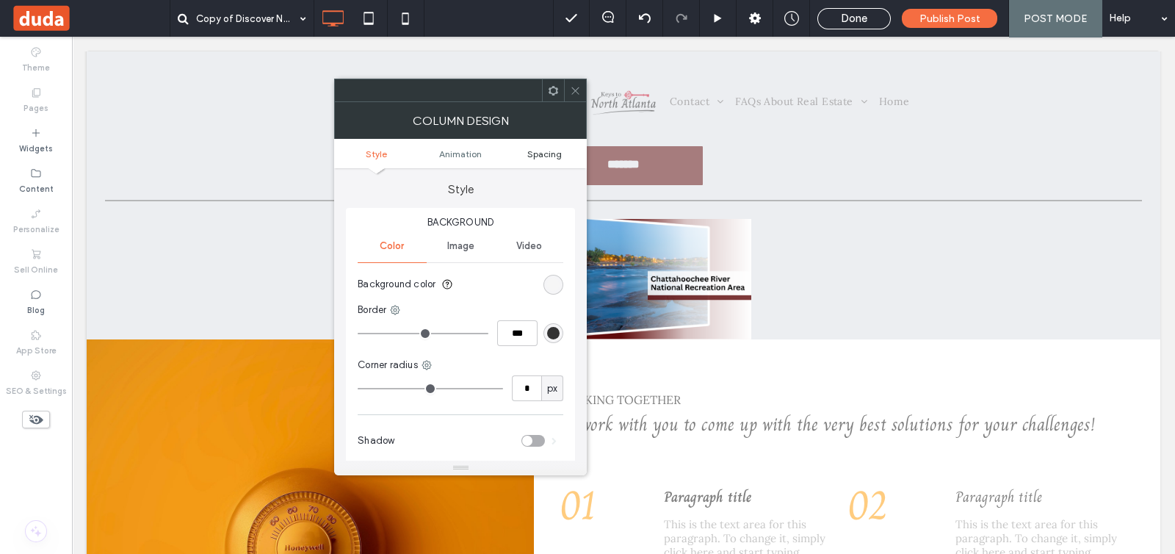
click at [557, 151] on span "Spacing" at bounding box center [544, 153] width 35 height 11
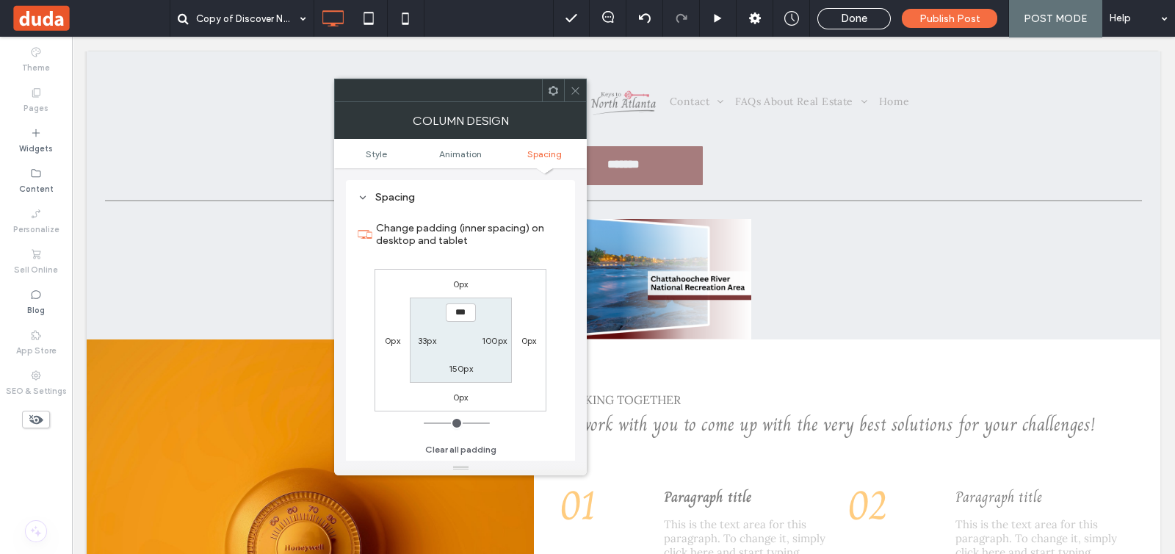
type input "*"
type input "***"
type input "**"
type input "****"
type input "**"
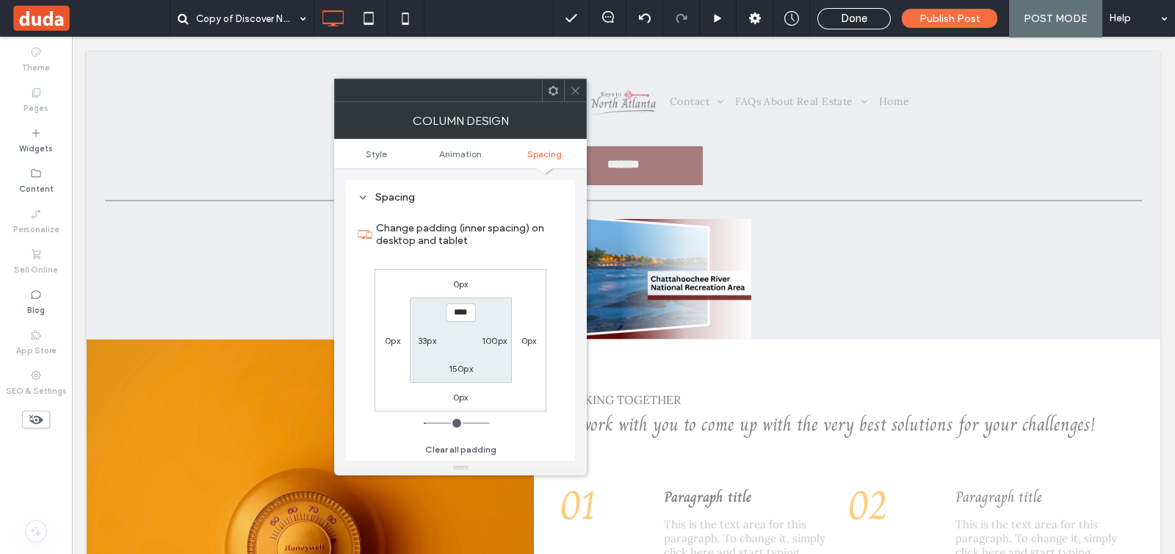
type input "****"
type input "**"
type input "****"
type input "**"
type input "****"
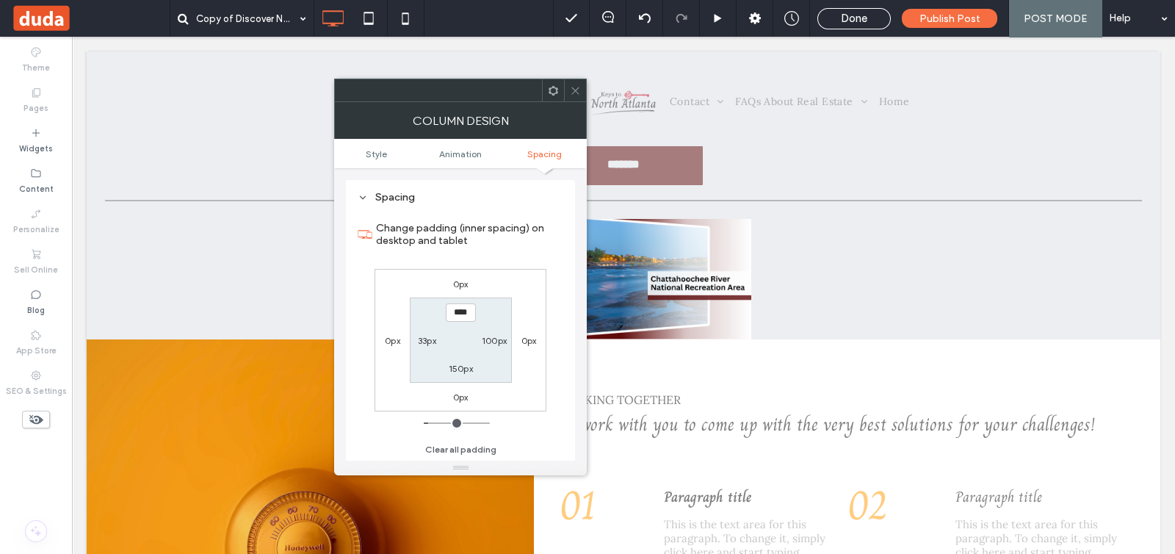
type input "**"
click at [433, 423] on input "range" at bounding box center [457, 422] width 66 height 1
click at [573, 86] on icon at bounding box center [575, 90] width 11 height 11
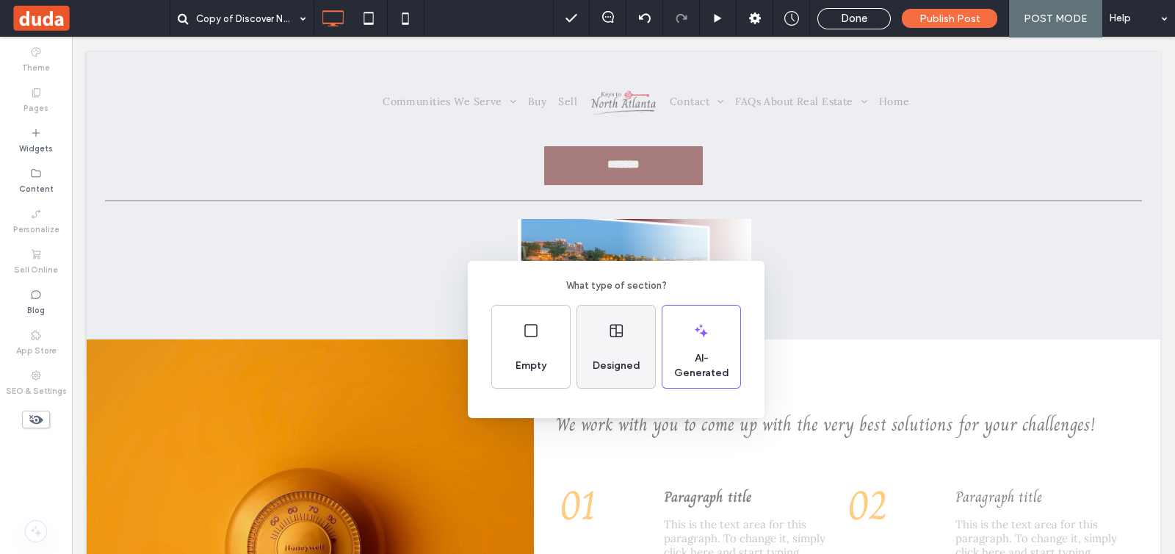
click at [646, 371] on div "Designed" at bounding box center [616, 347] width 78 height 82
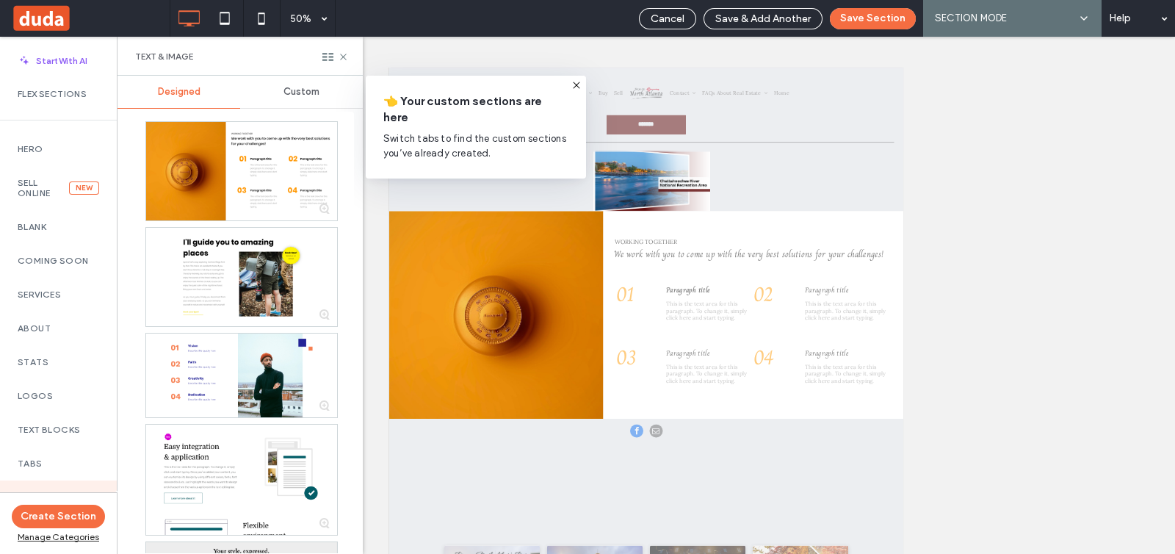
scroll to position [0, 0]
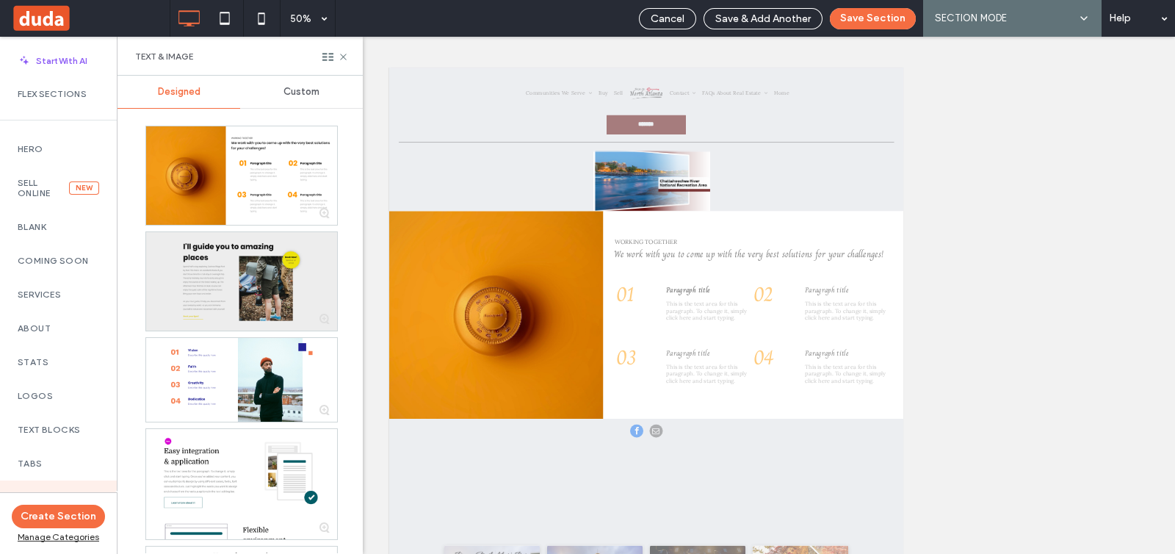
click at [251, 278] on div at bounding box center [241, 281] width 191 height 99
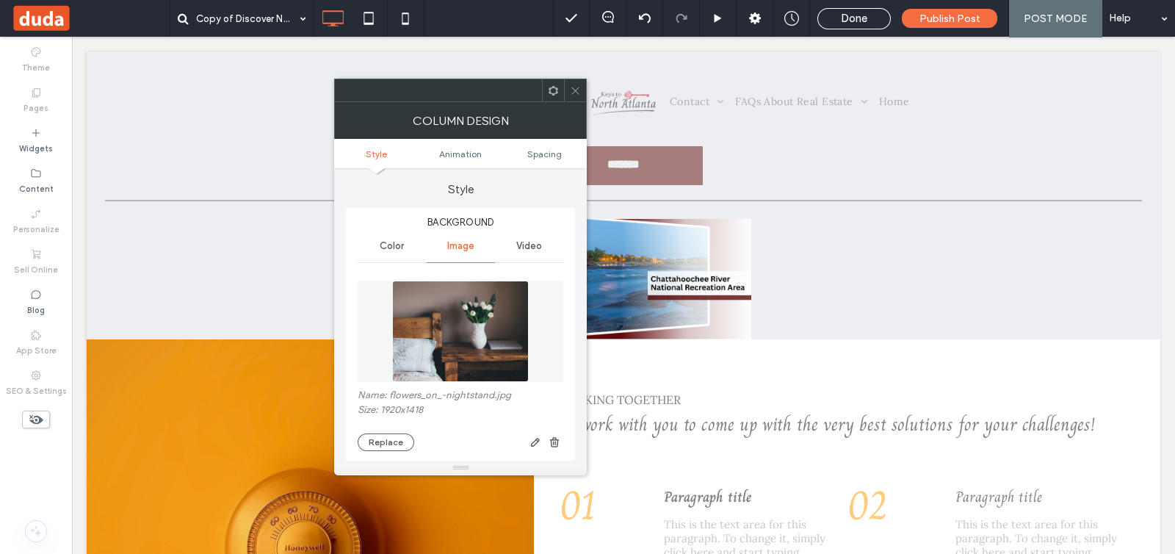
click at [576, 95] on icon at bounding box center [575, 90] width 11 height 11
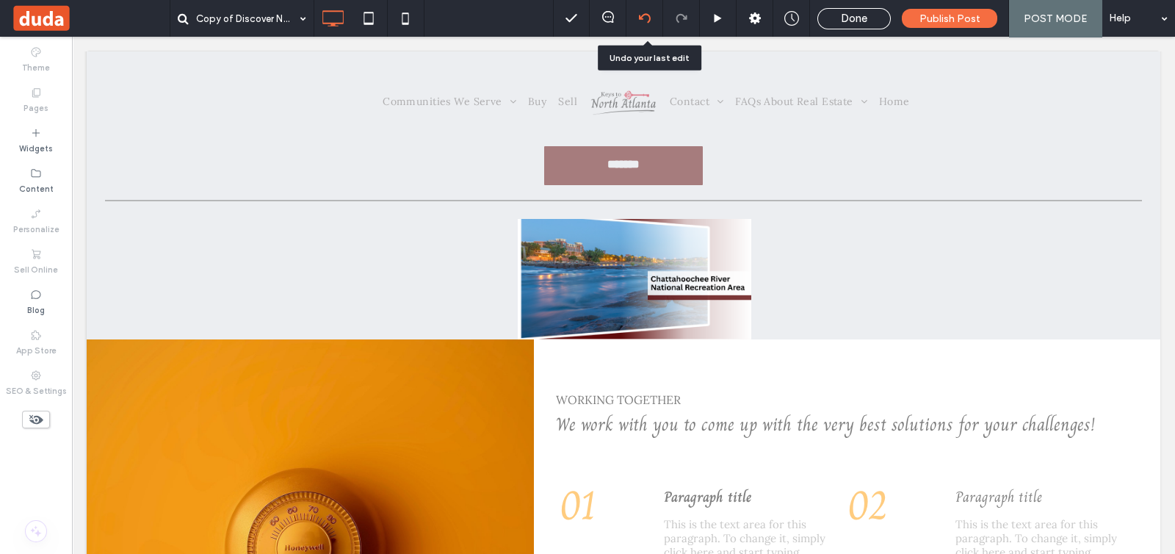
click at [648, 17] on icon at bounding box center [645, 18] width 12 height 12
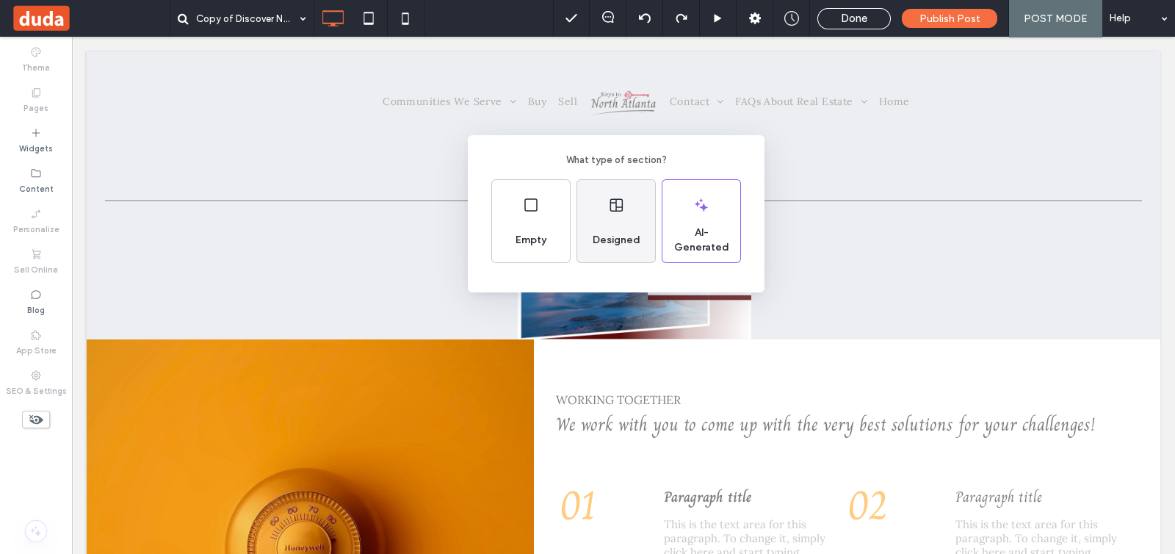
click at [594, 241] on span "Designed" at bounding box center [616, 240] width 59 height 15
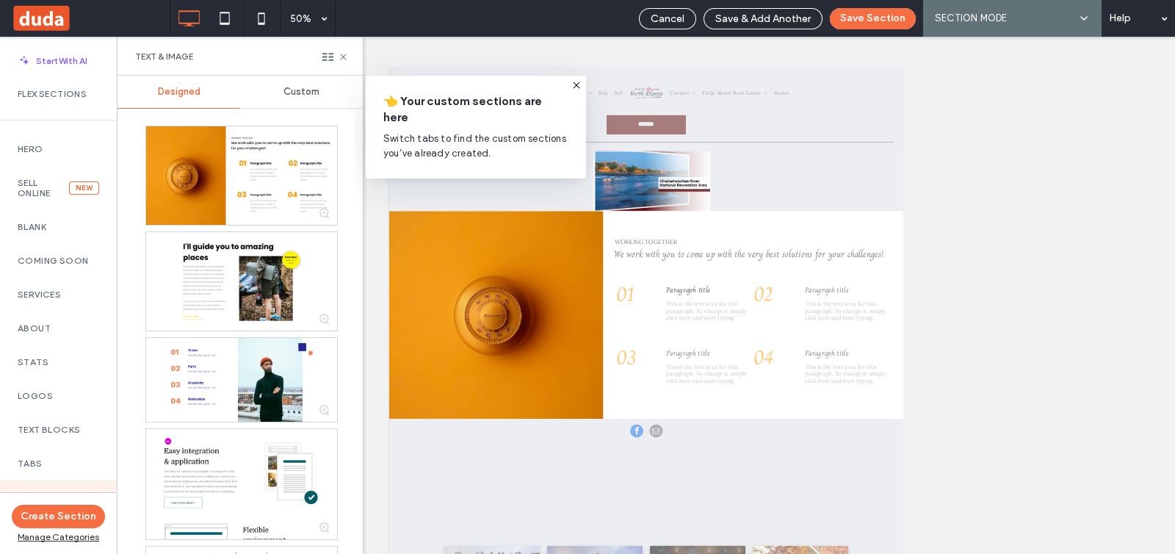
click at [290, 98] on div "Custom" at bounding box center [301, 92] width 123 height 32
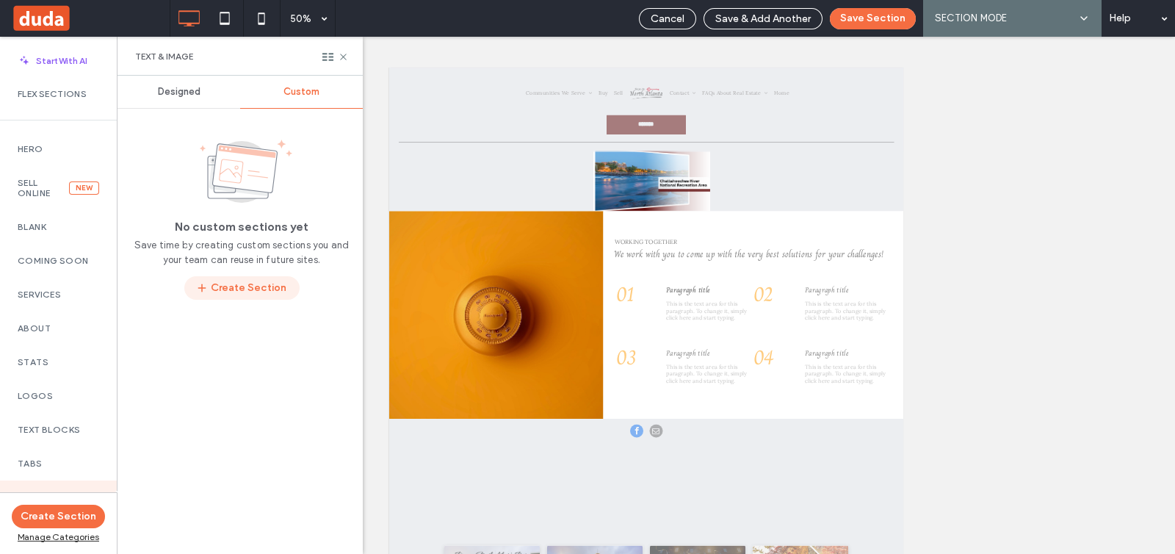
click at [263, 284] on button "Create Section" at bounding box center [241, 288] width 115 height 24
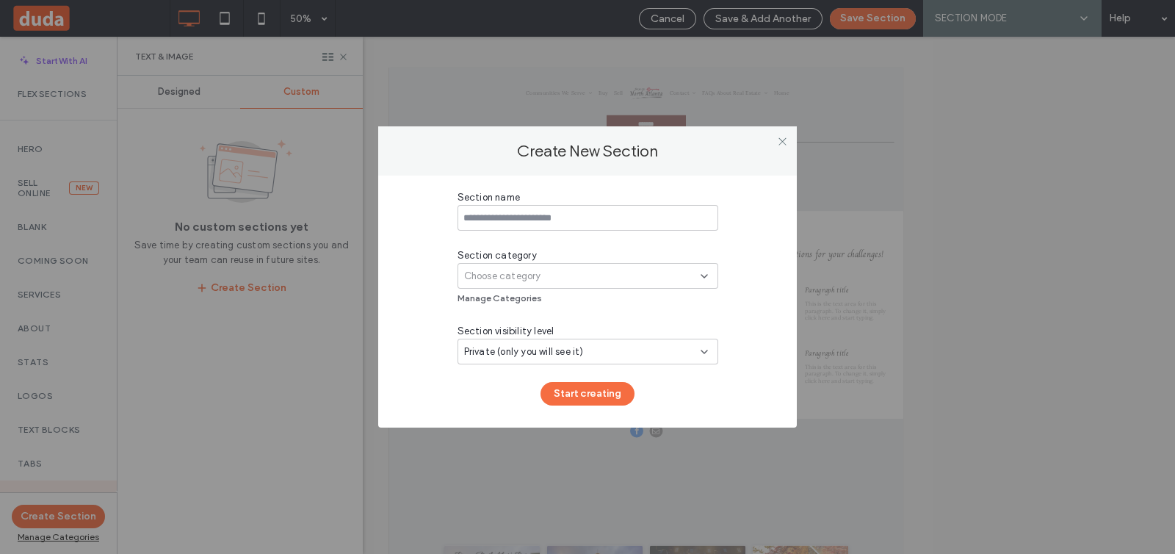
click at [662, 267] on div "Choose category" at bounding box center [588, 276] width 261 height 26
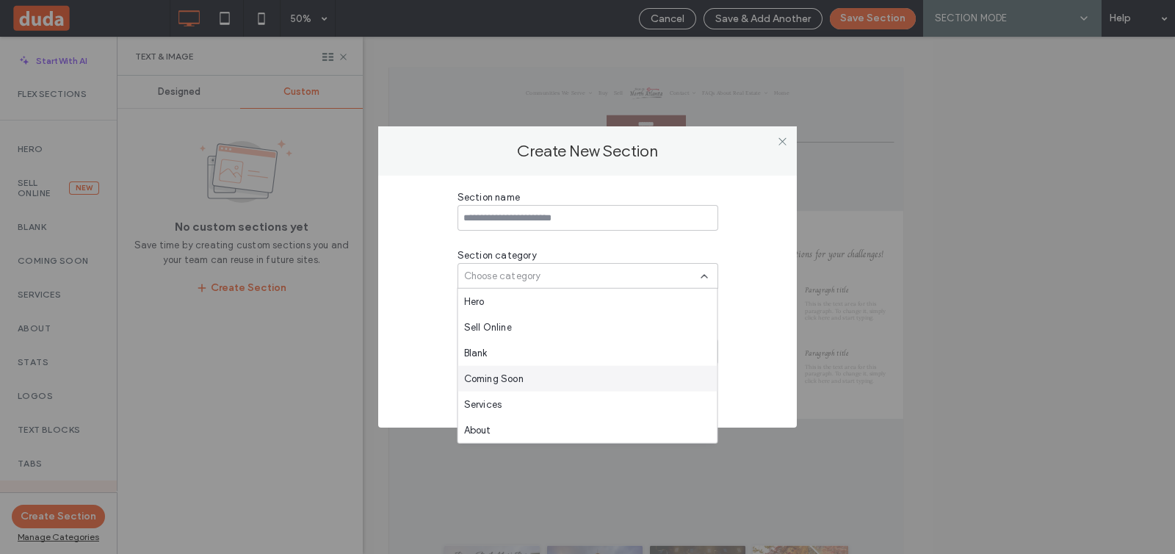
click at [607, 372] on div "Coming Soon" at bounding box center [587, 379] width 259 height 26
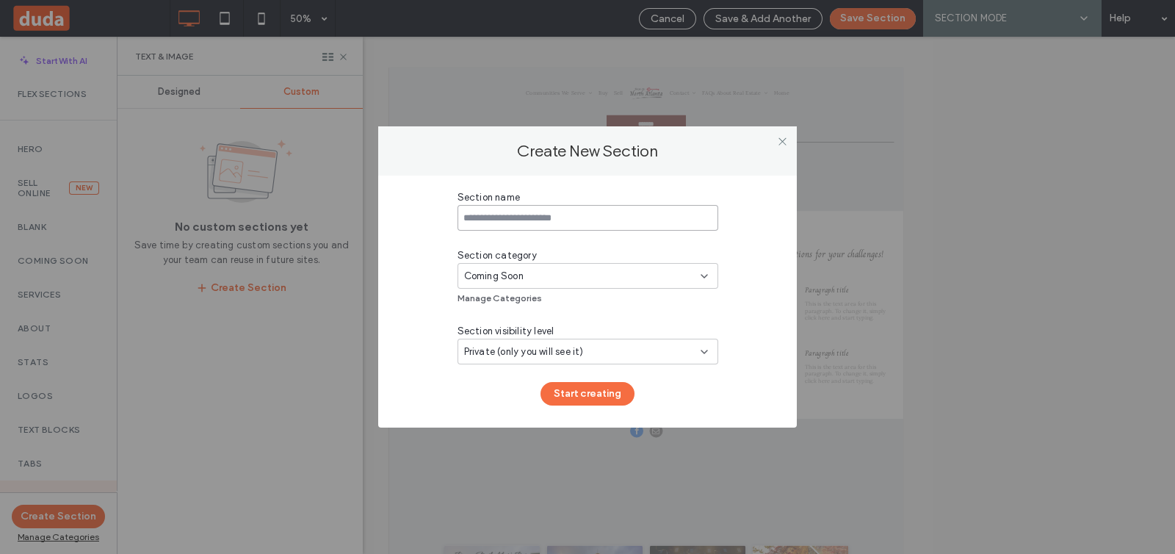
click at [684, 227] on input at bounding box center [588, 218] width 261 height 26
type input "**"
click at [610, 390] on button "Start creating" at bounding box center [588, 394] width 94 height 24
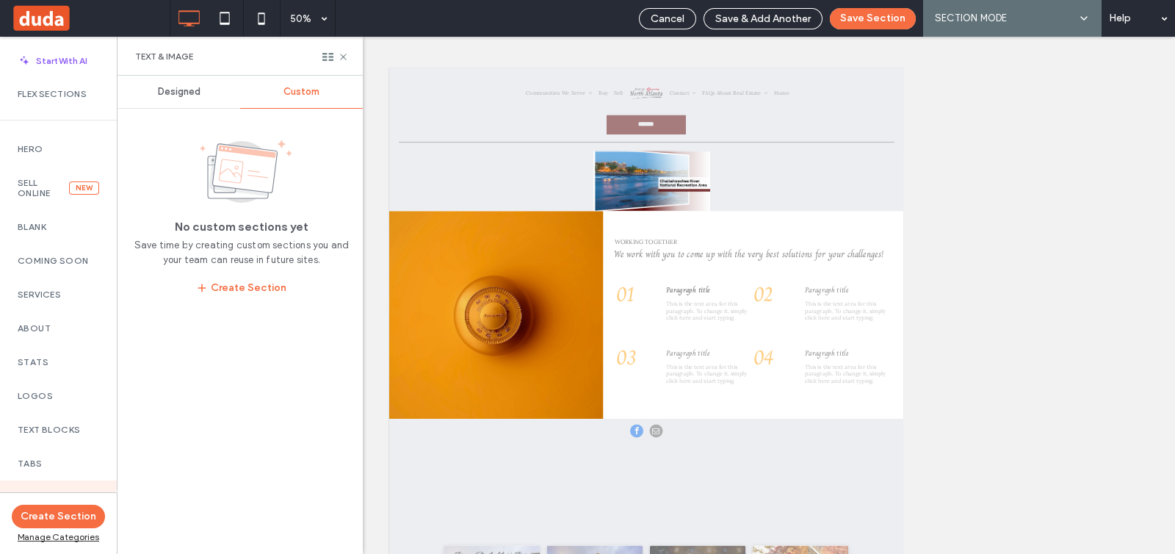
click at [206, 87] on div "Designed" at bounding box center [179, 92] width 123 height 32
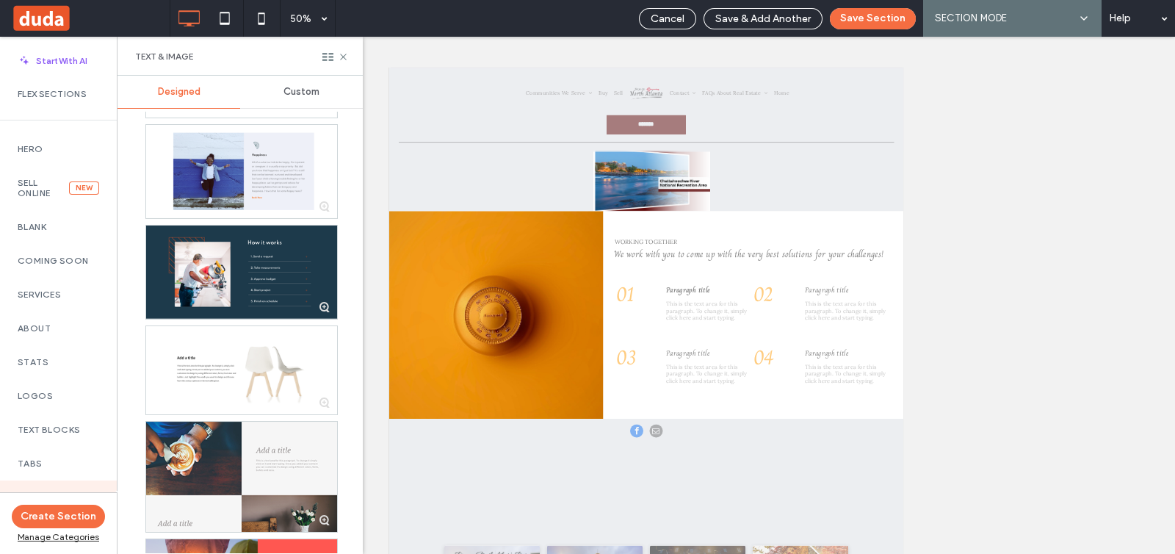
scroll to position [551, 0]
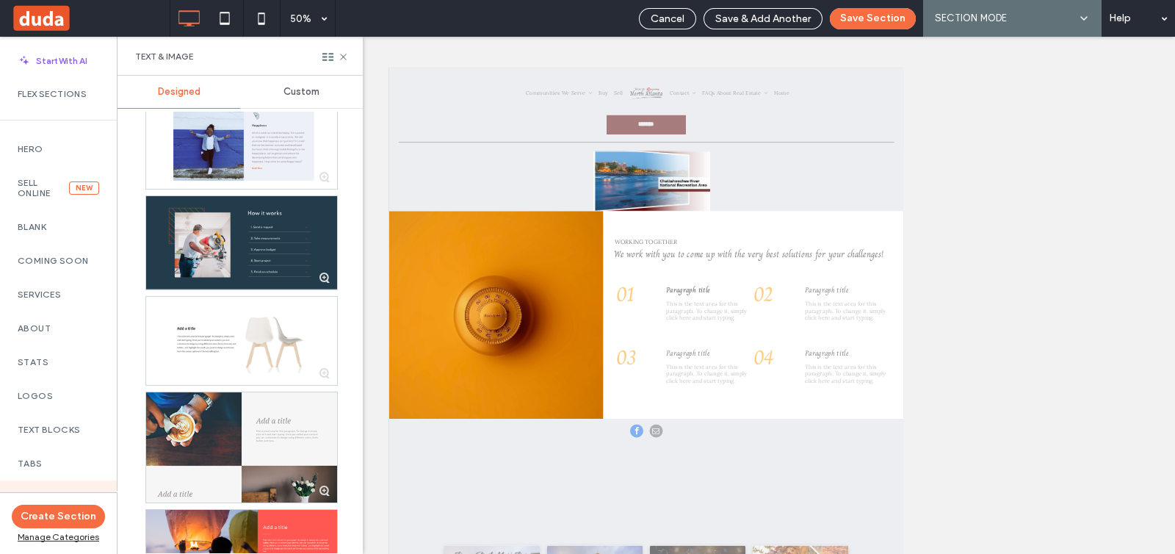
click at [234, 251] on div at bounding box center [241, 242] width 191 height 93
click at [328, 62] on icon at bounding box center [327, 56] width 11 height 11
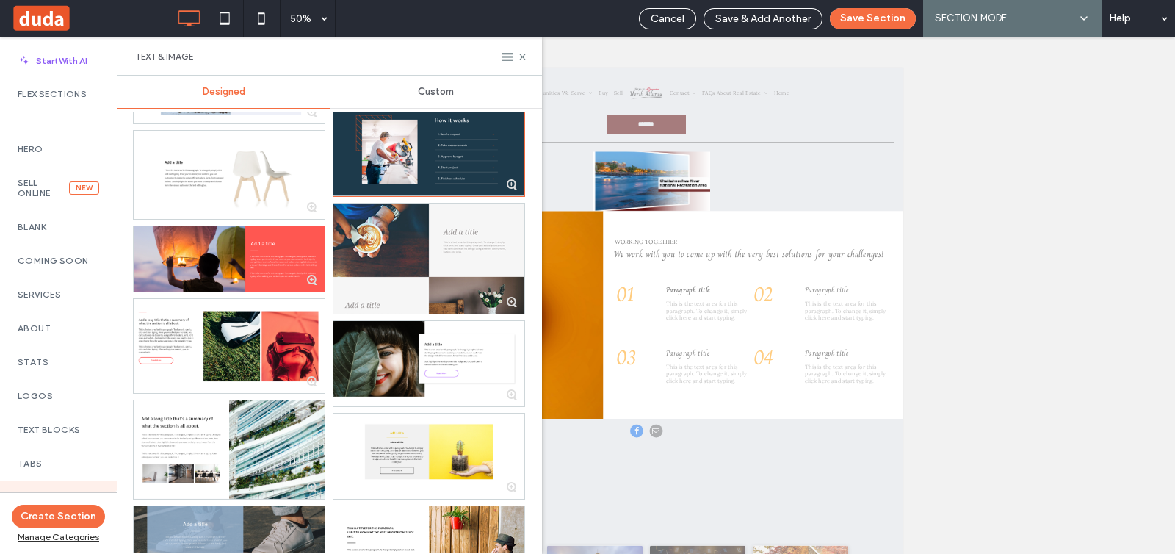
scroll to position [452, 0]
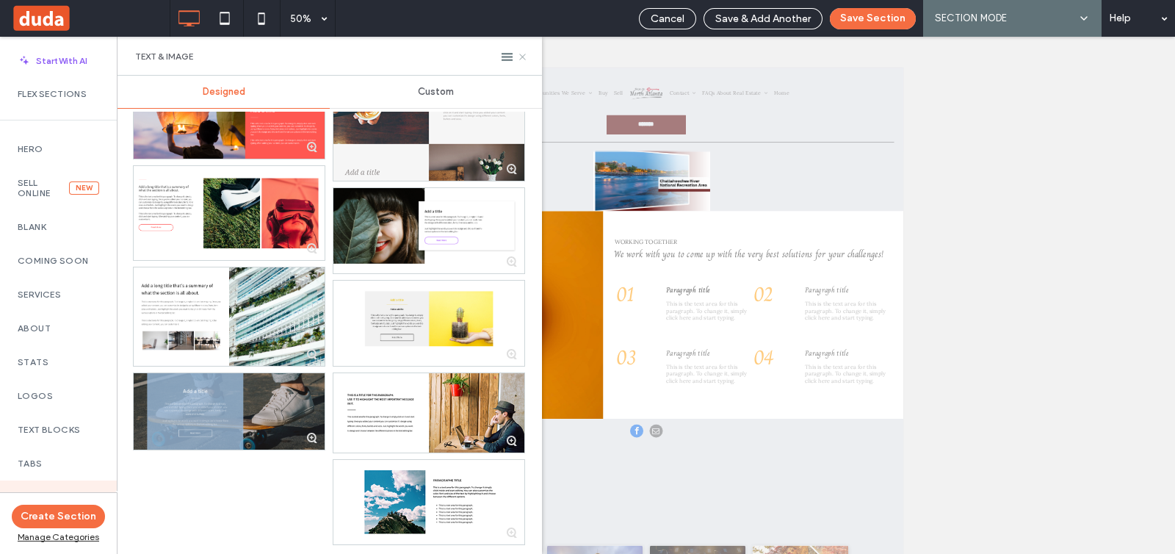
click at [524, 59] on icon at bounding box center [522, 56] width 11 height 11
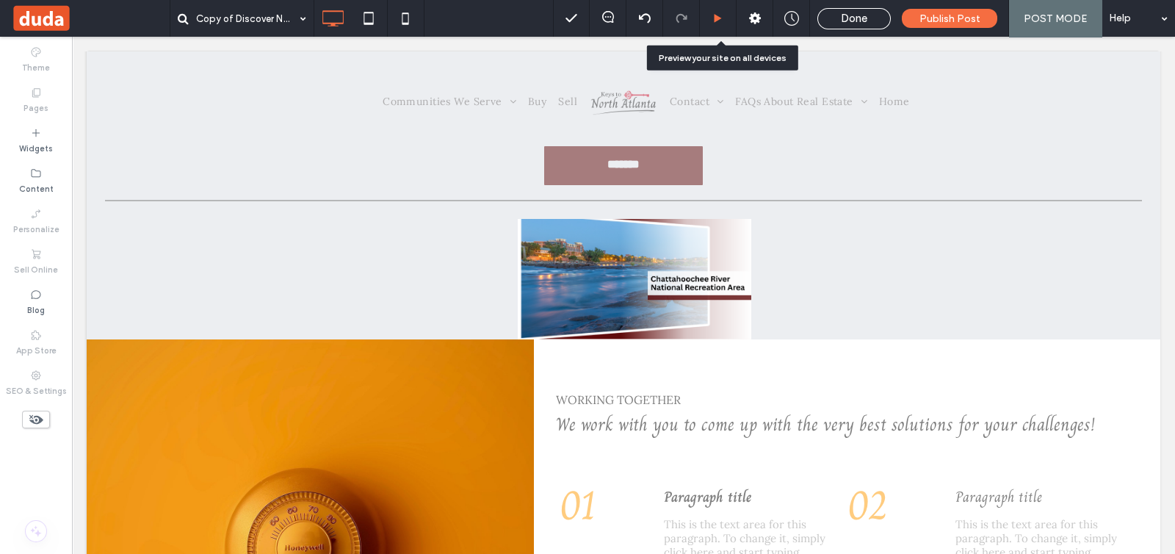
click at [722, 13] on icon at bounding box center [717, 18] width 11 height 11
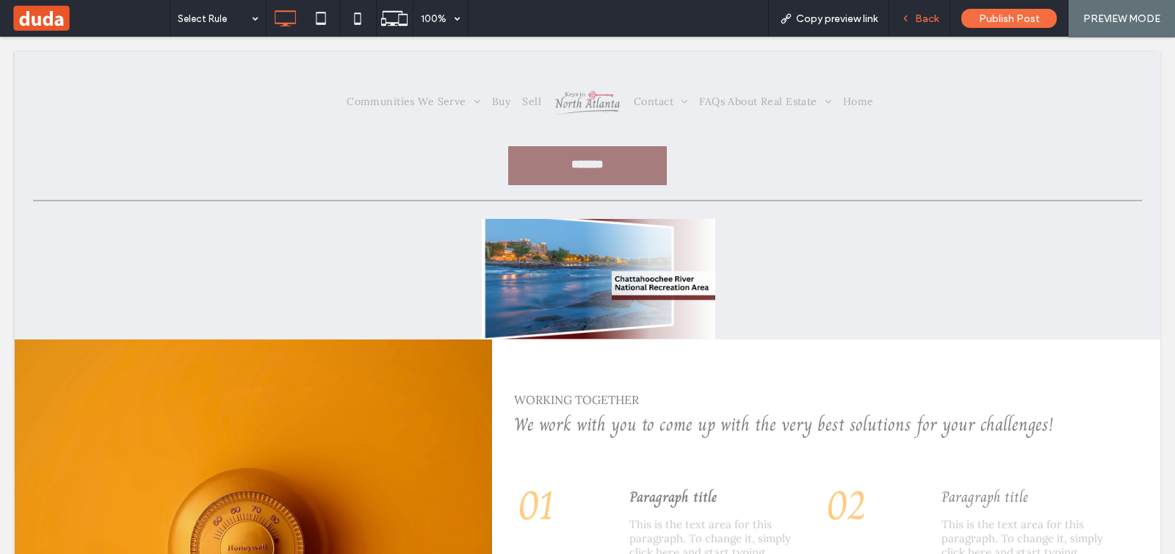
click at [909, 16] on icon at bounding box center [905, 18] width 10 height 10
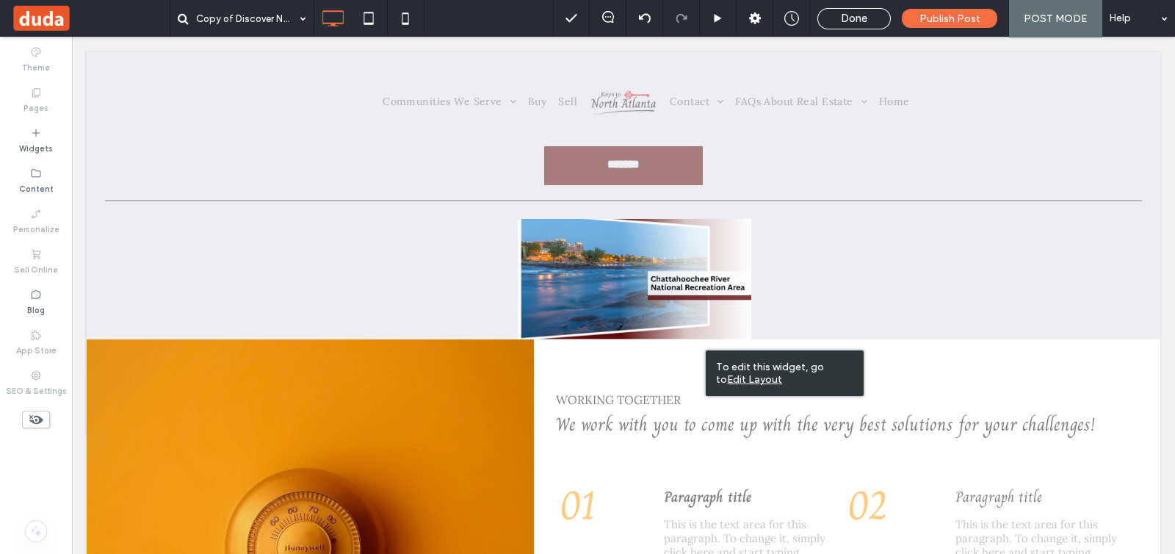
click at [782, 373] on u "Edit Layout" at bounding box center [754, 379] width 55 height 12
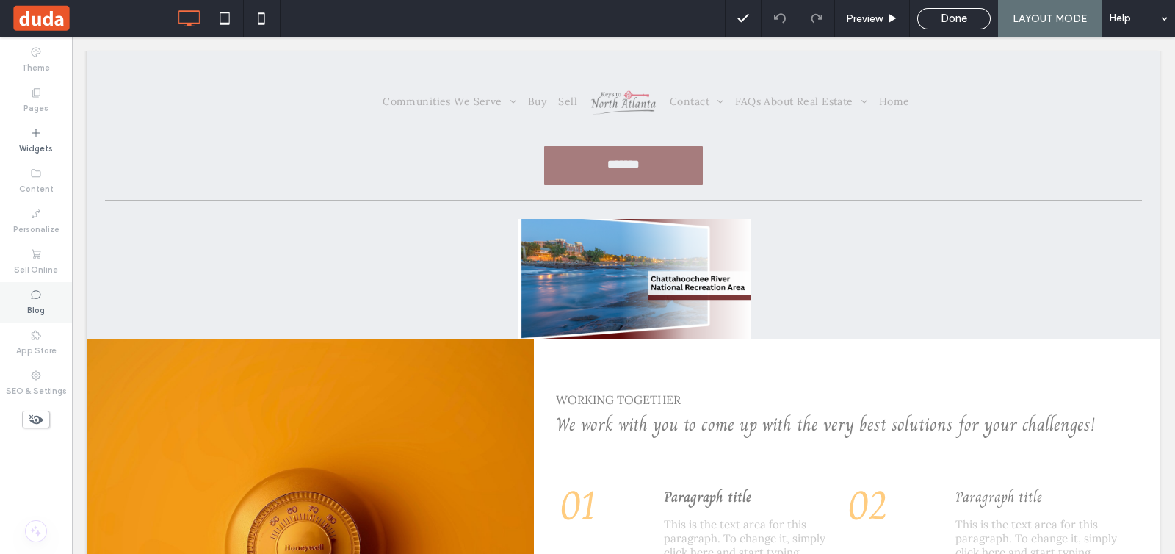
click at [33, 305] on label "Blog" at bounding box center [36, 308] width 18 height 16
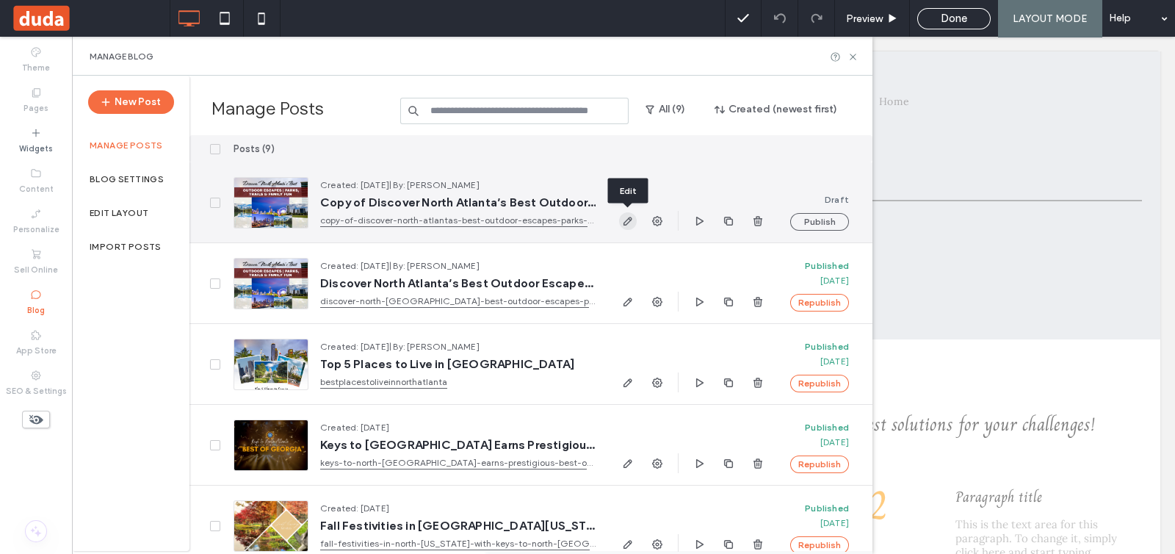
click at [630, 216] on icon "button" at bounding box center [628, 221] width 12 height 12
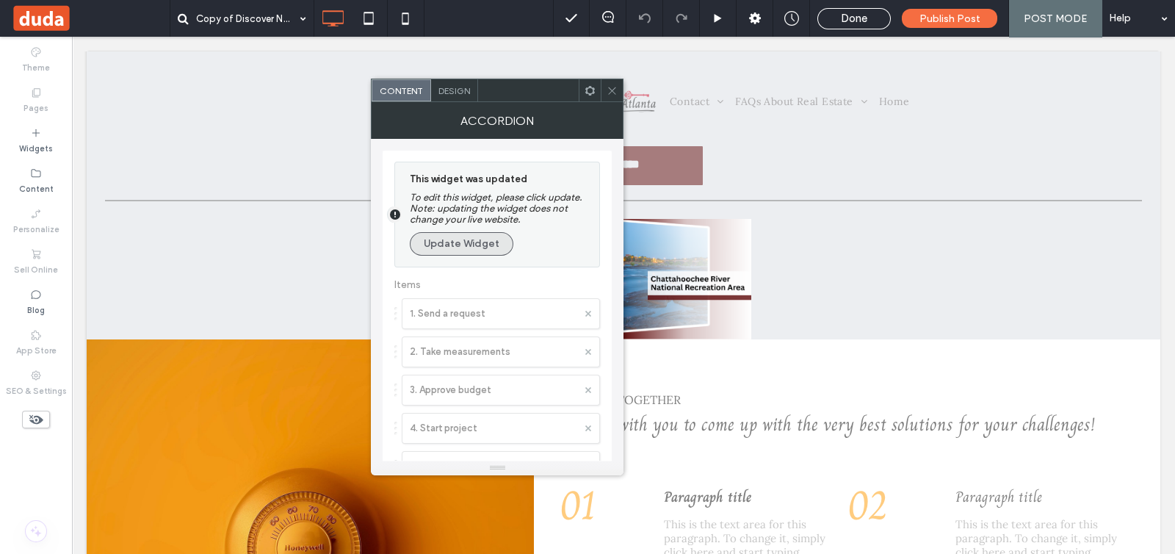
click at [476, 239] on button "Update Widget" at bounding box center [462, 244] width 104 height 24
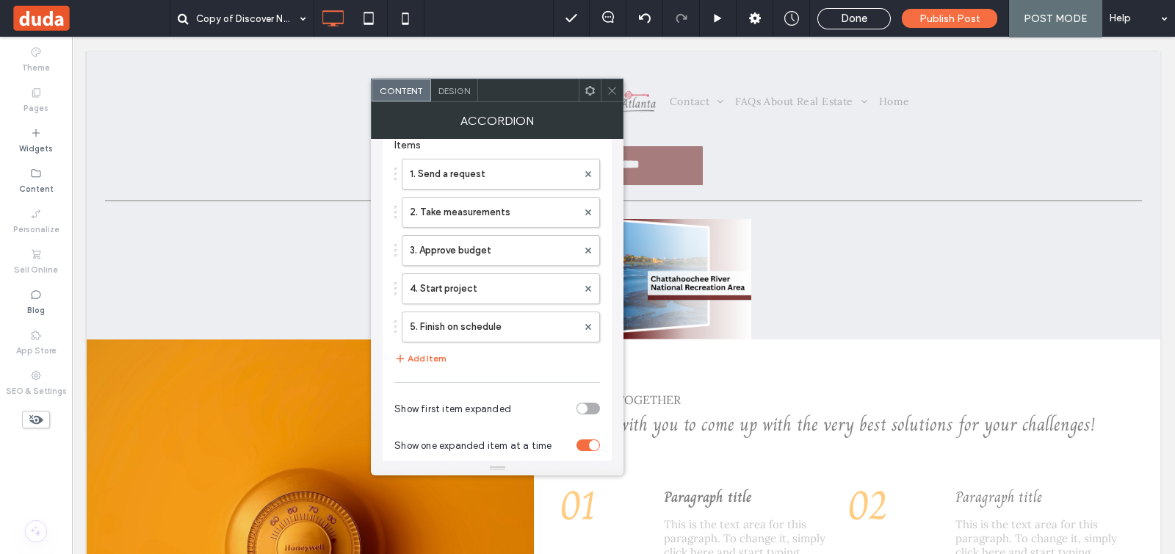
scroll to position [183, 0]
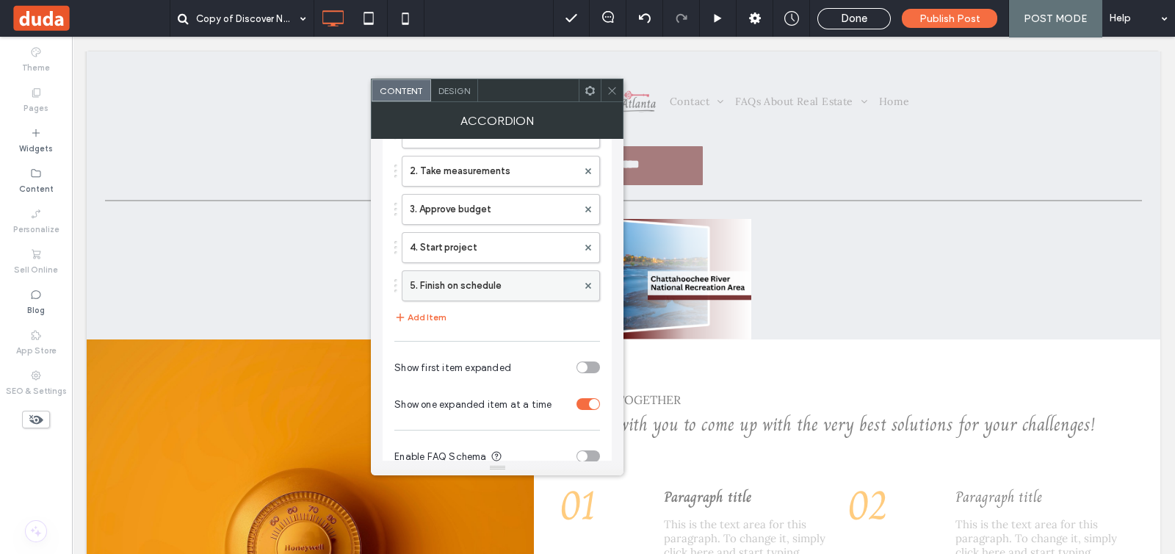
click at [485, 279] on label "5. Finish on schedule" at bounding box center [493, 285] width 167 height 29
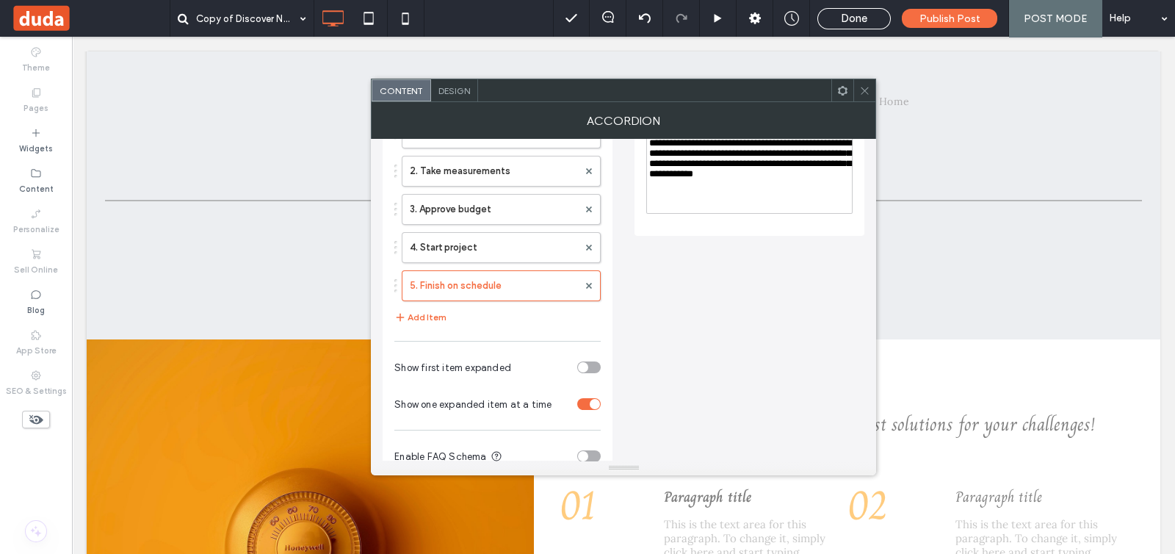
click at [492, 316] on div "1. Send a request 2. Take measurements 3. Approve budget 4. Start project 5. Fi…" at bounding box center [497, 221] width 206 height 223
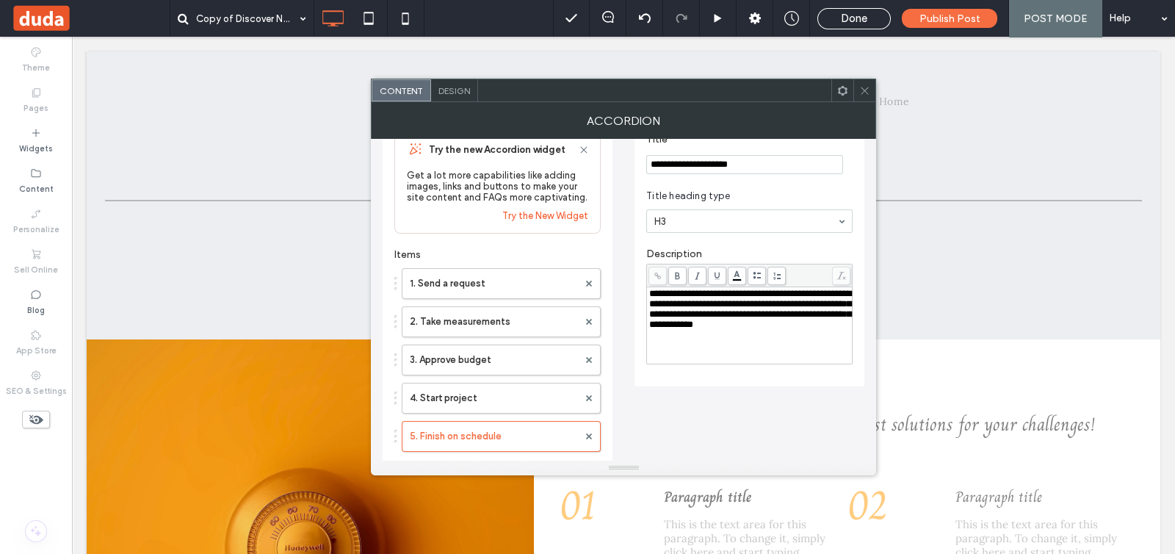
scroll to position [0, 0]
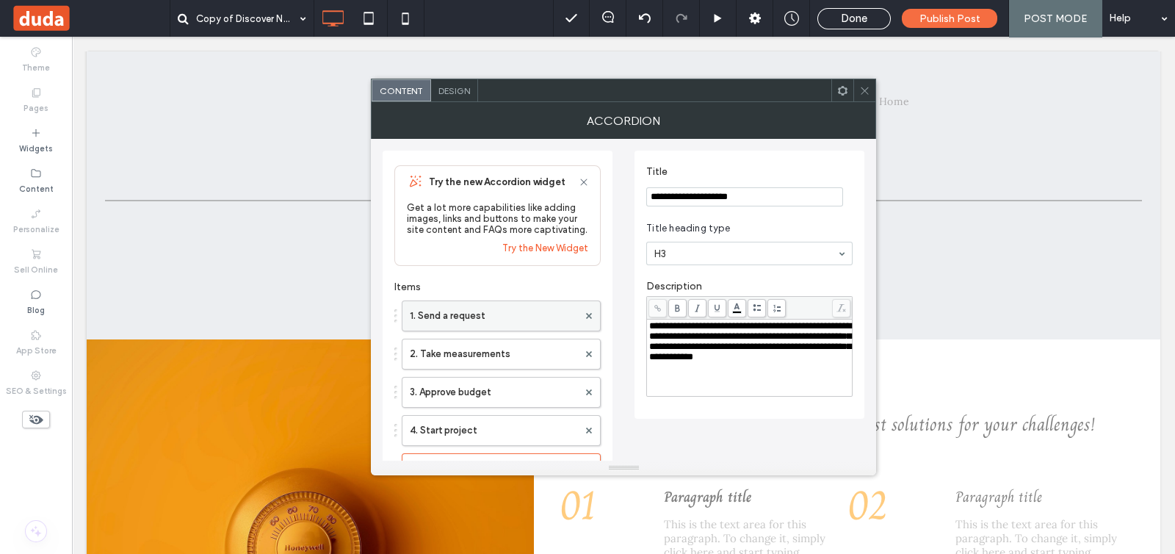
click at [463, 321] on label "1. Send a request" at bounding box center [494, 315] width 168 height 29
click at [480, 321] on label "1. Send a request" at bounding box center [494, 315] width 168 height 29
click at [715, 354] on span "**********" at bounding box center [750, 341] width 202 height 40
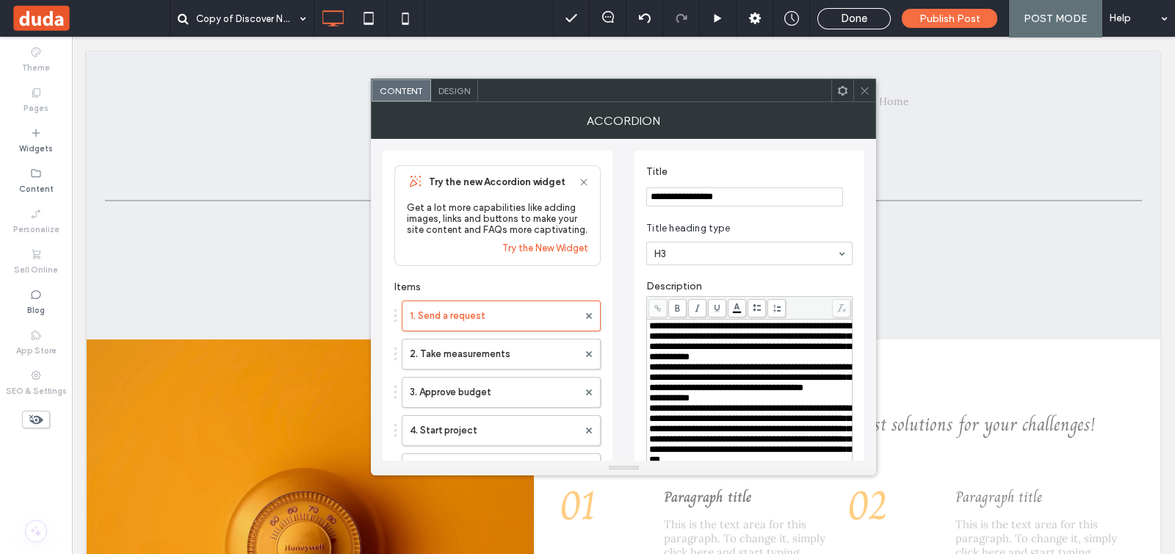
click at [740, 193] on input "**********" at bounding box center [744, 196] width 197 height 19
paste input "**********"
click at [745, 229] on span "Title heading type" at bounding box center [746, 228] width 201 height 15
click at [648, 194] on input "**********" at bounding box center [744, 196] width 197 height 19
type input "**********"
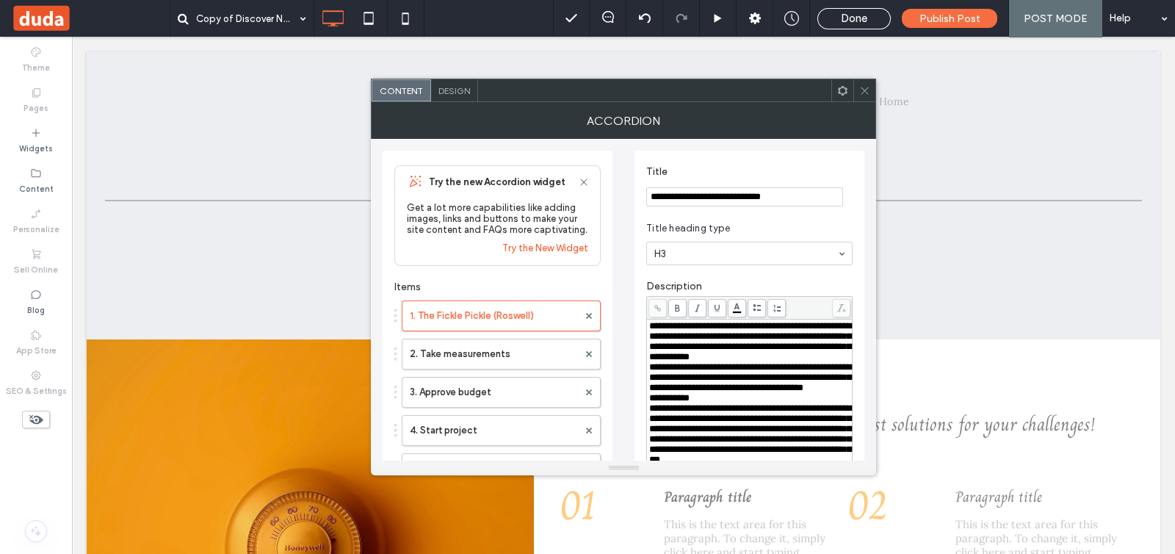
click at [545, 250] on link "Try the New Widget" at bounding box center [545, 247] width 86 height 11
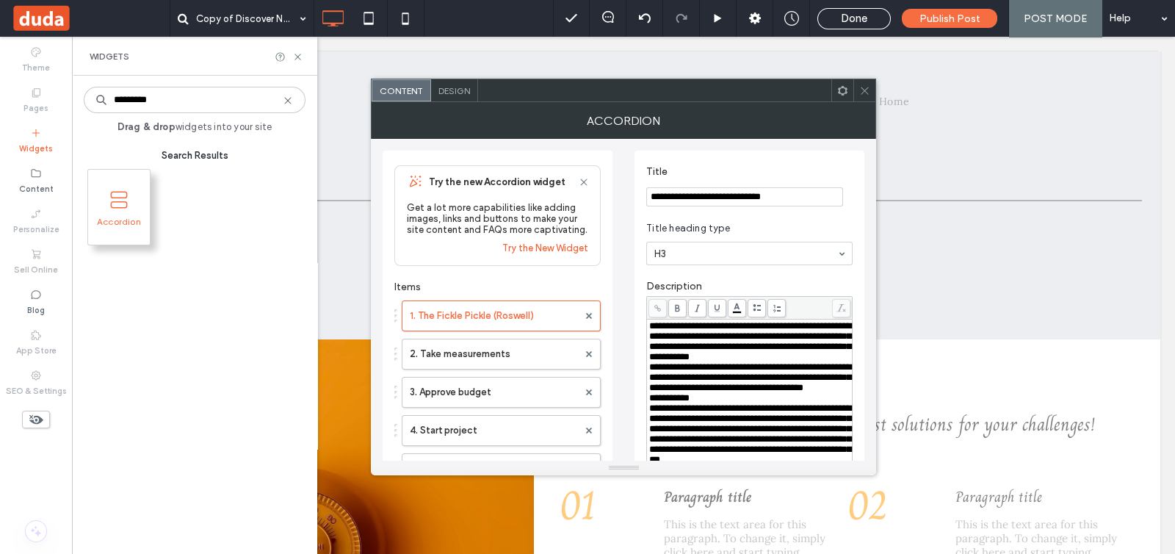
click at [136, 220] on span "Accordion" at bounding box center [119, 226] width 62 height 21
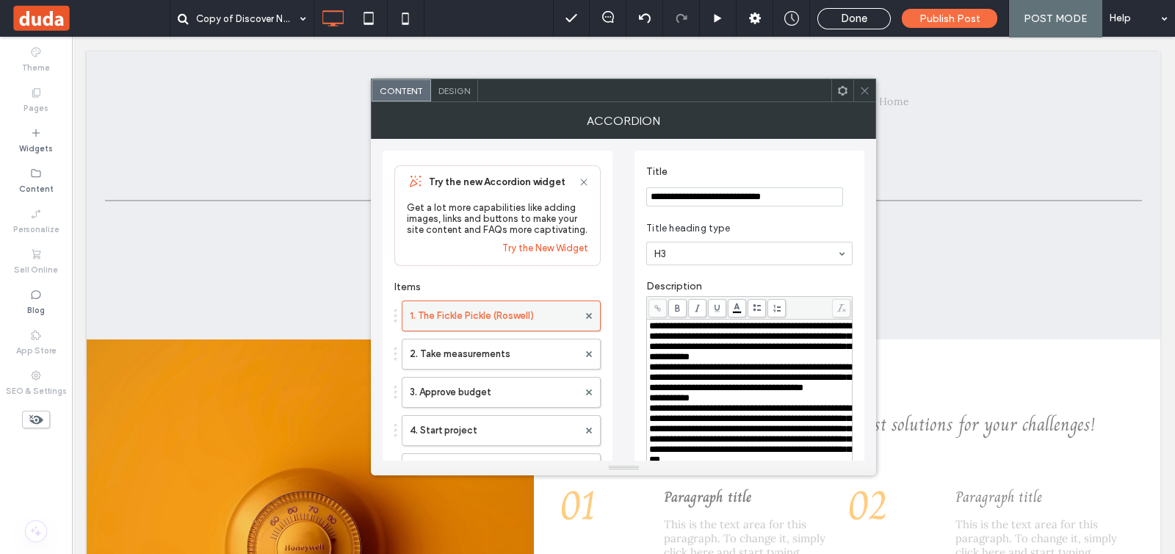
click at [523, 325] on label "1. The Fickle Pickle (Roswell)" at bounding box center [494, 315] width 168 height 29
click at [541, 248] on link "Try the New Widget" at bounding box center [545, 247] width 86 height 11
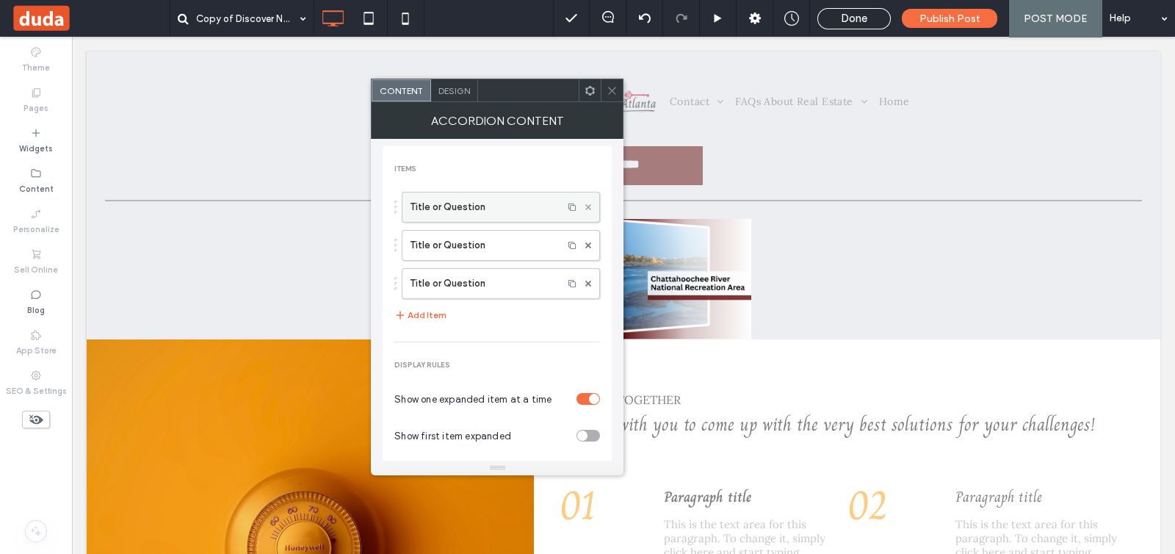
click at [585, 208] on use at bounding box center [588, 207] width 6 height 6
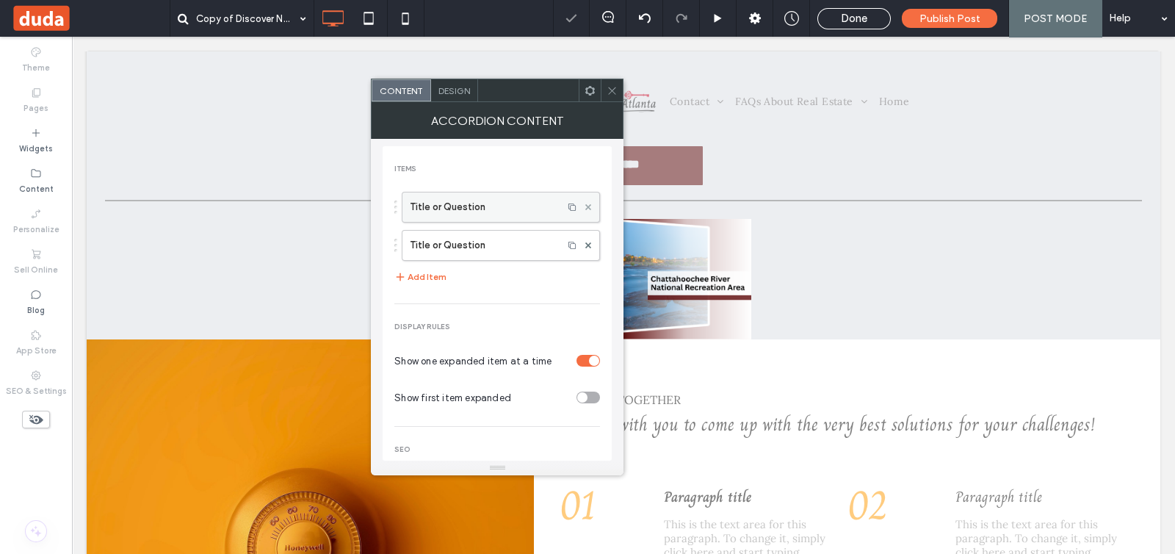
click at [585, 209] on icon at bounding box center [588, 207] width 6 height 6
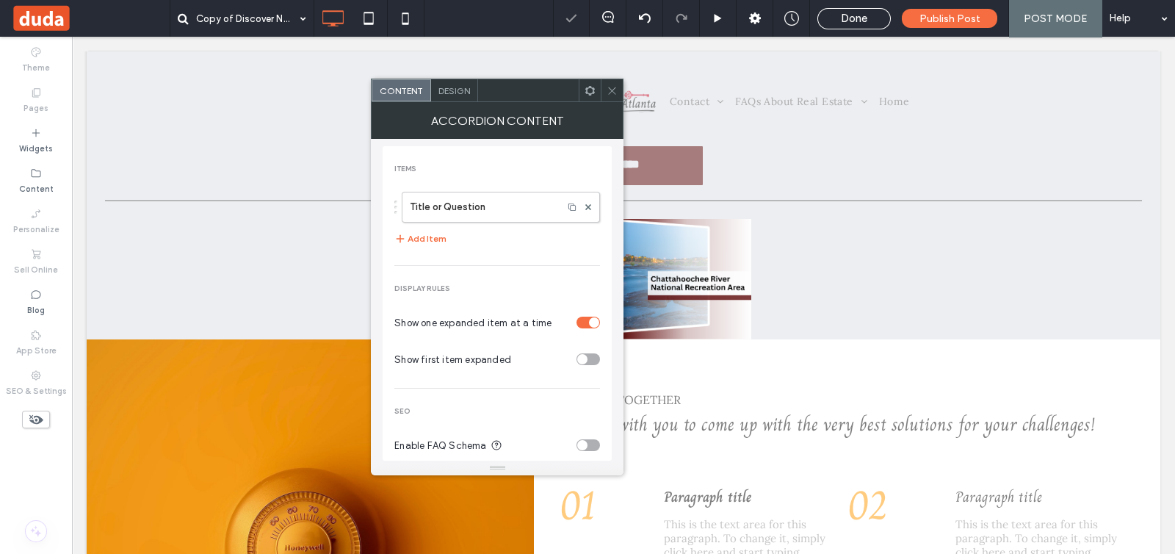
click at [466, 102] on div "Accordion Content" at bounding box center [497, 120] width 253 height 37
click at [462, 98] on div "Design" at bounding box center [454, 90] width 47 height 22
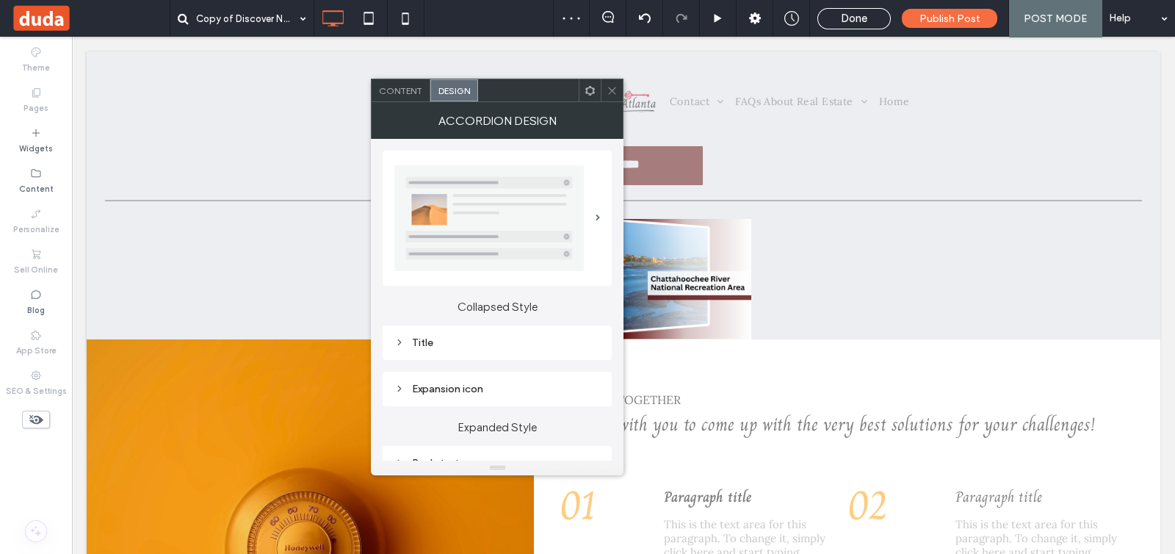
click at [391, 94] on span "Content" at bounding box center [400, 90] width 43 height 11
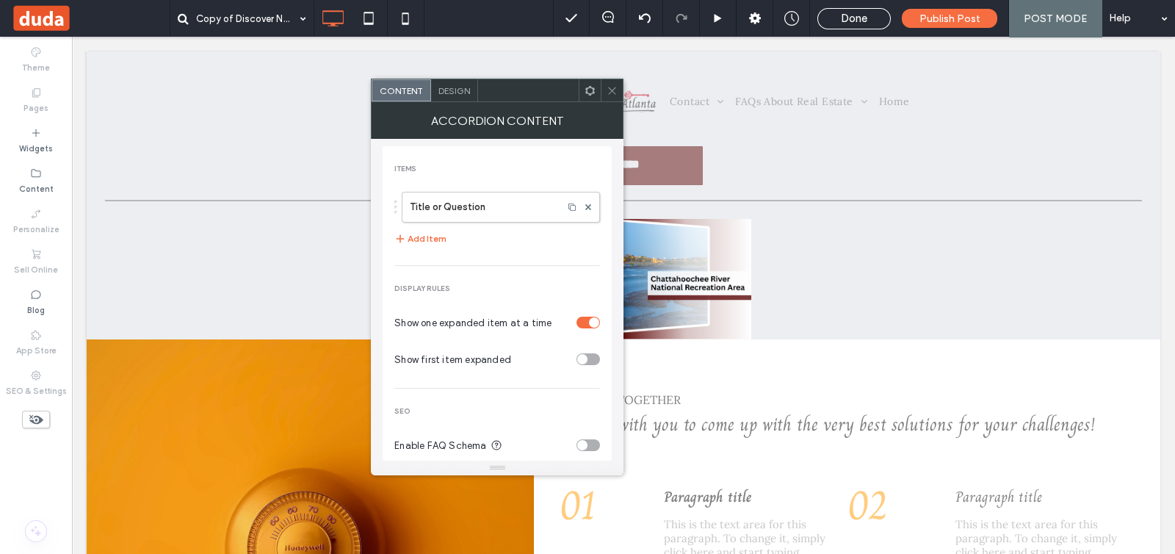
click at [455, 93] on span "Design" at bounding box center [454, 90] width 32 height 11
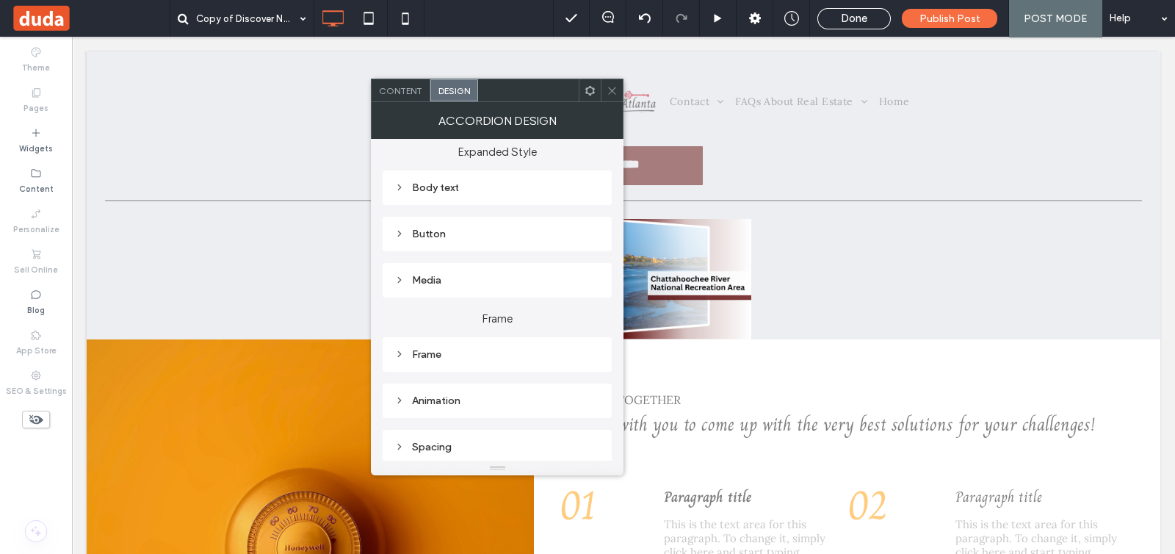
scroll to position [277, 0]
click at [460, 274] on div "Media" at bounding box center [497, 278] width 206 height 12
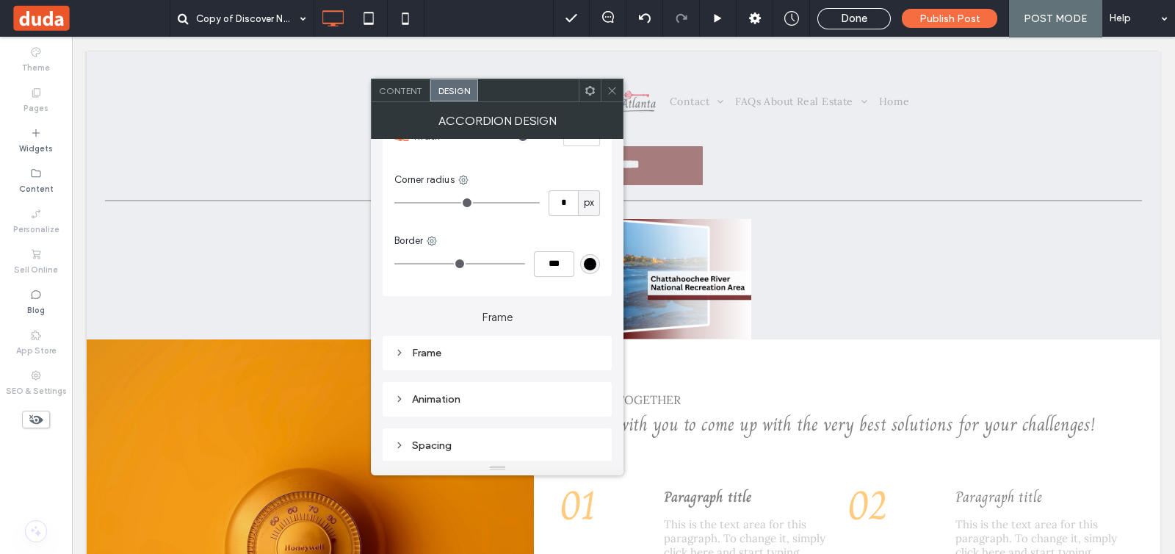
scroll to position [367, 0]
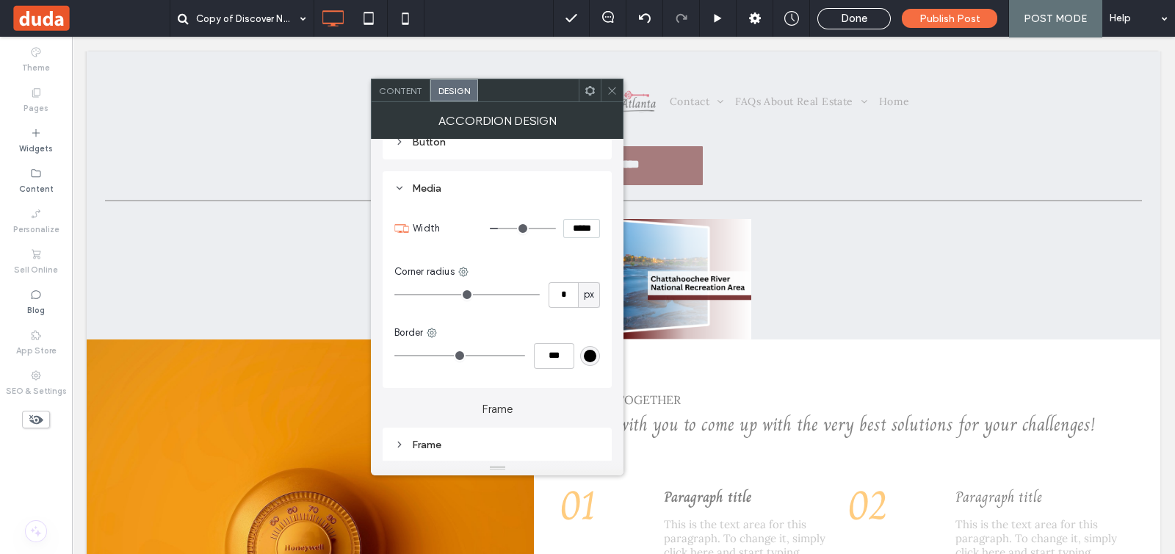
type input "**"
type input "****"
type input "***"
type input "*****"
type input "***"
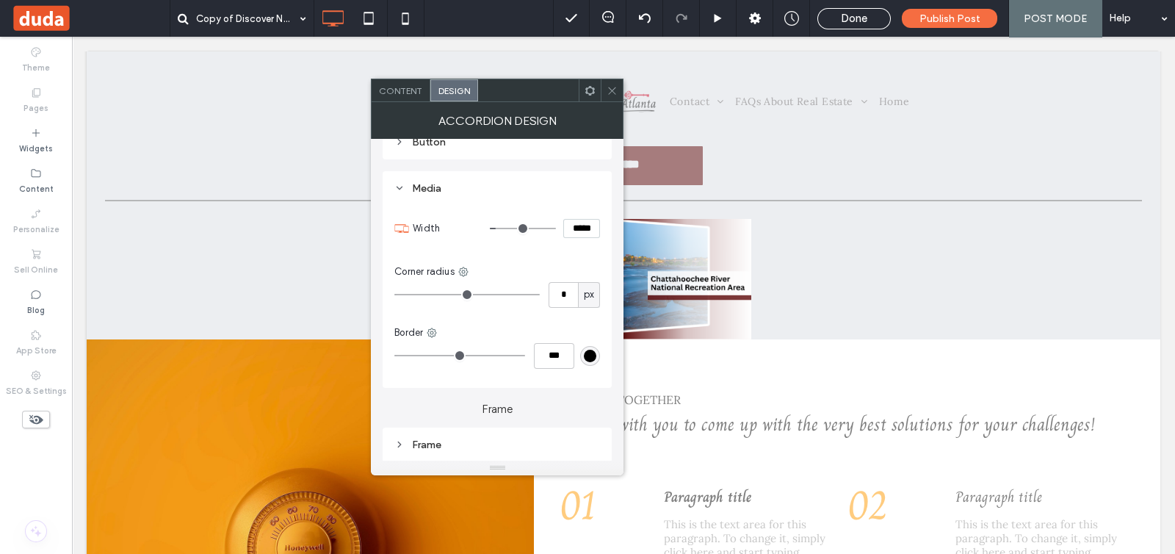
type input "*****"
drag, startPoint x: 499, startPoint y: 224, endPoint x: 507, endPoint y: 227, distance: 7.9
click at [505, 228] on input "range" at bounding box center [523, 228] width 66 height 1
type input "***"
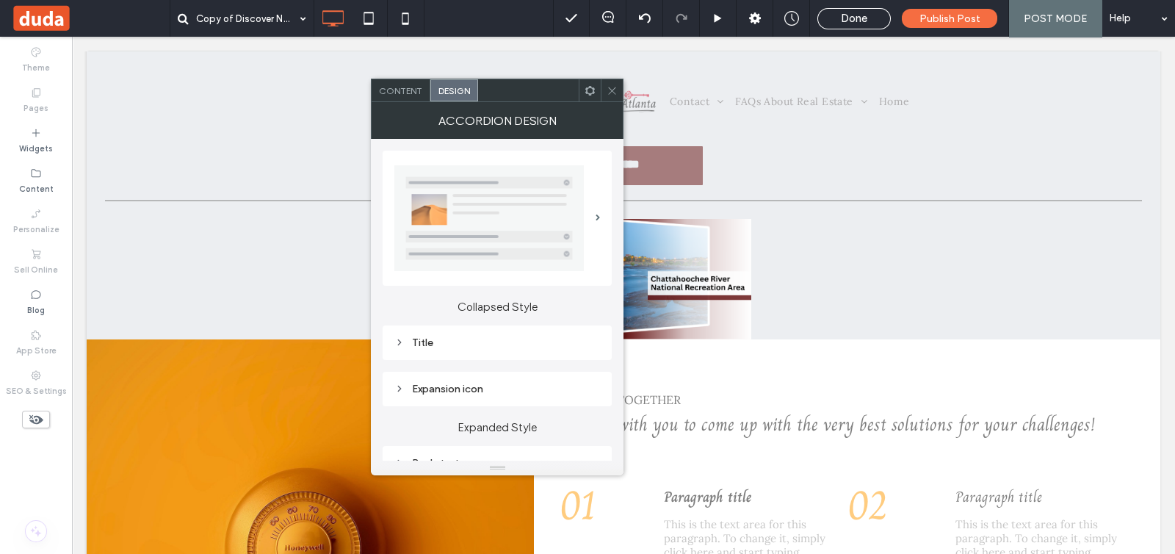
scroll to position [0, 0]
click at [488, 220] on img at bounding box center [488, 218] width 189 height 106
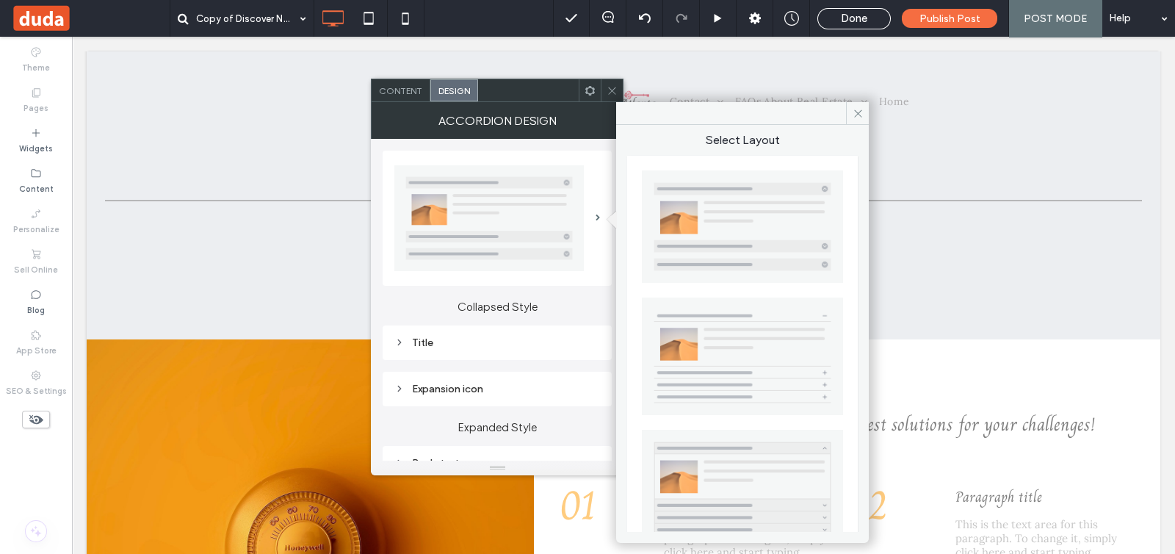
click at [617, 89] on icon at bounding box center [612, 90] width 11 height 11
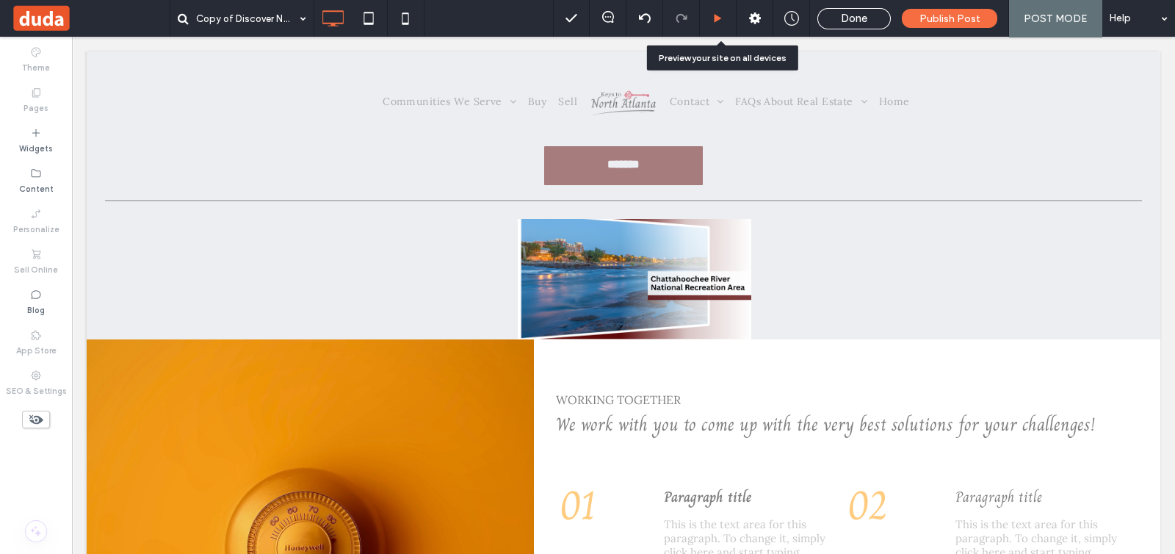
click at [721, 13] on icon at bounding box center [717, 18] width 11 height 11
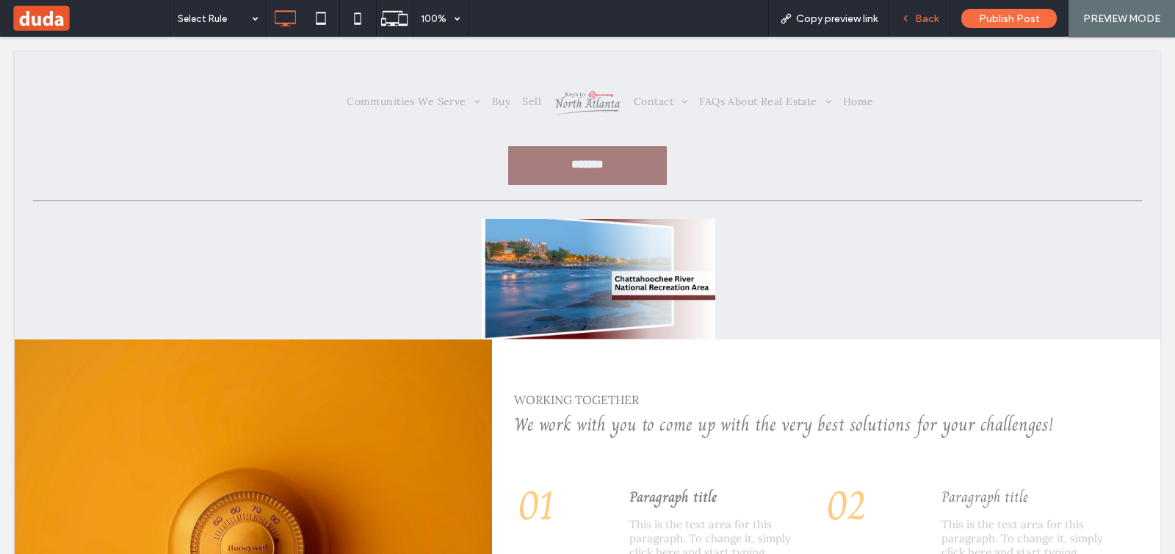
click at [911, 21] on div "Back" at bounding box center [919, 18] width 60 height 12
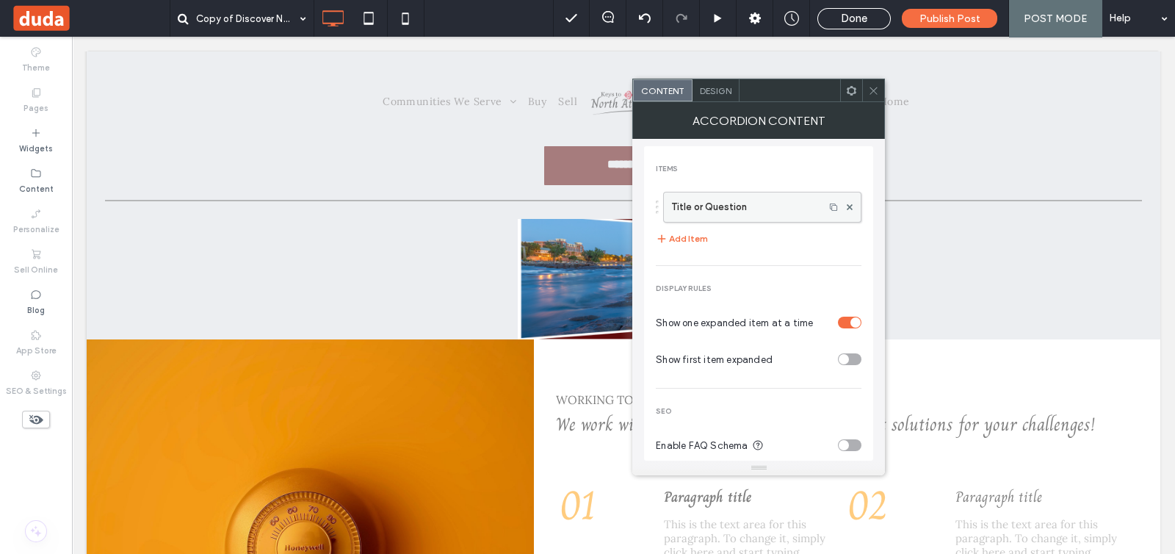
click at [734, 210] on label "Title or Question" at bounding box center [743, 206] width 145 height 29
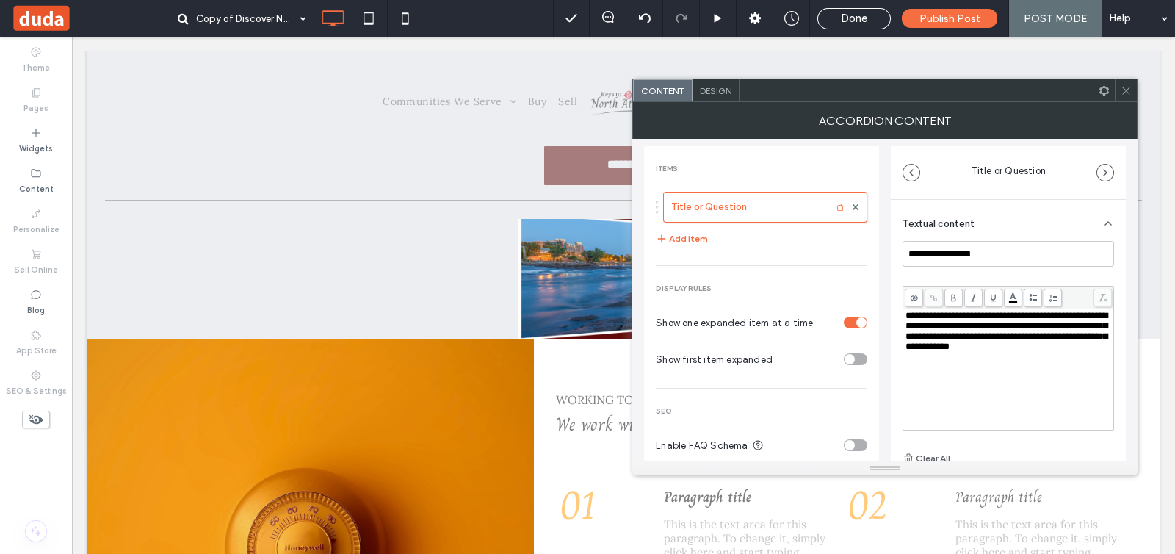
scroll to position [17, 0]
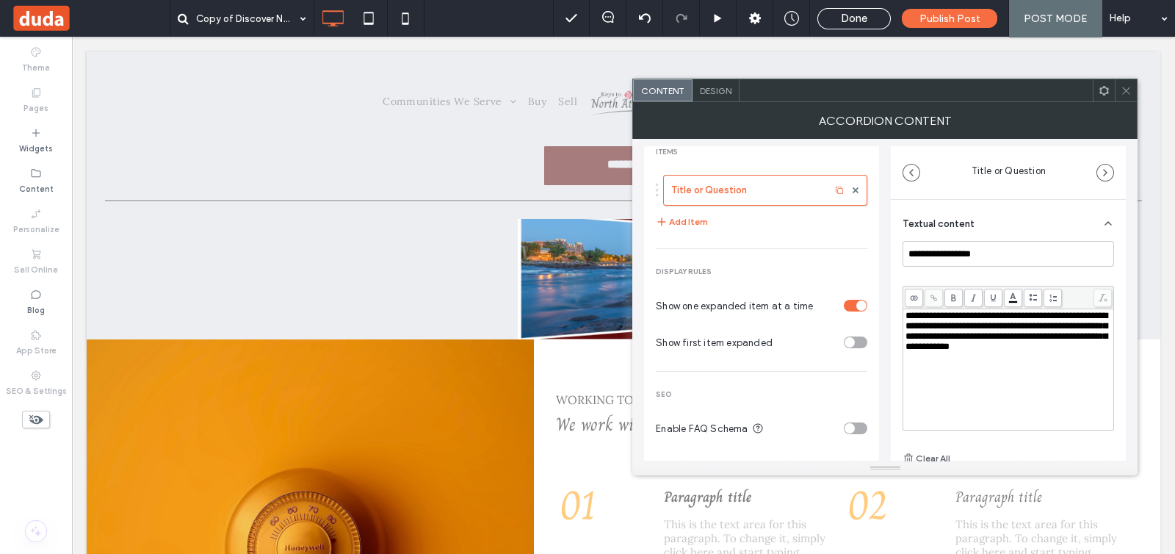
click at [852, 339] on div "toggle" at bounding box center [856, 342] width 24 height 12
click at [856, 339] on div "toggle" at bounding box center [861, 342] width 10 height 10
click at [709, 101] on div "Design" at bounding box center [716, 90] width 47 height 22
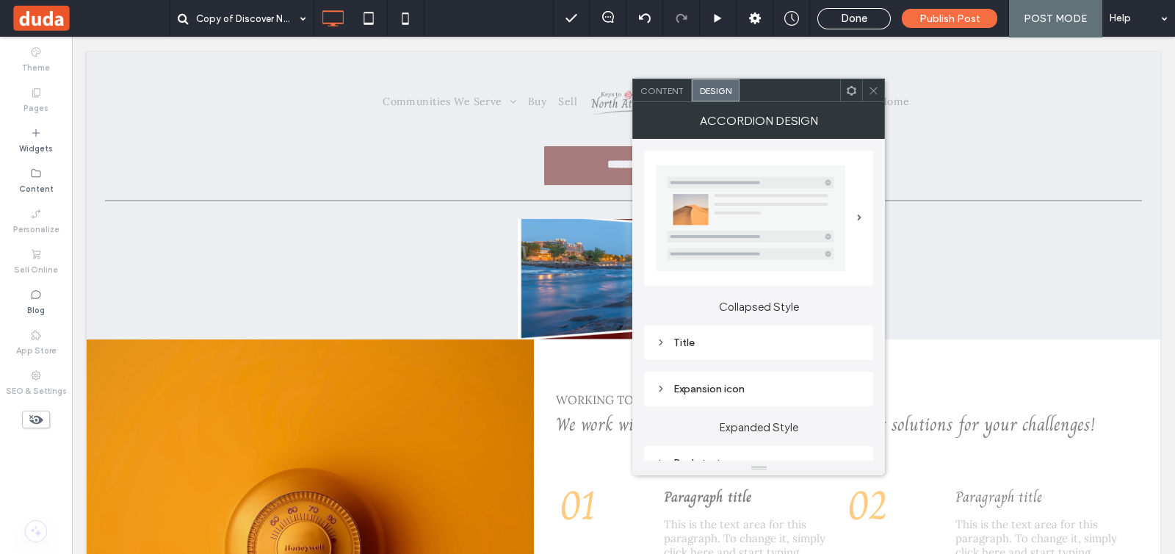
click at [674, 90] on span "Content" at bounding box center [661, 90] width 43 height 11
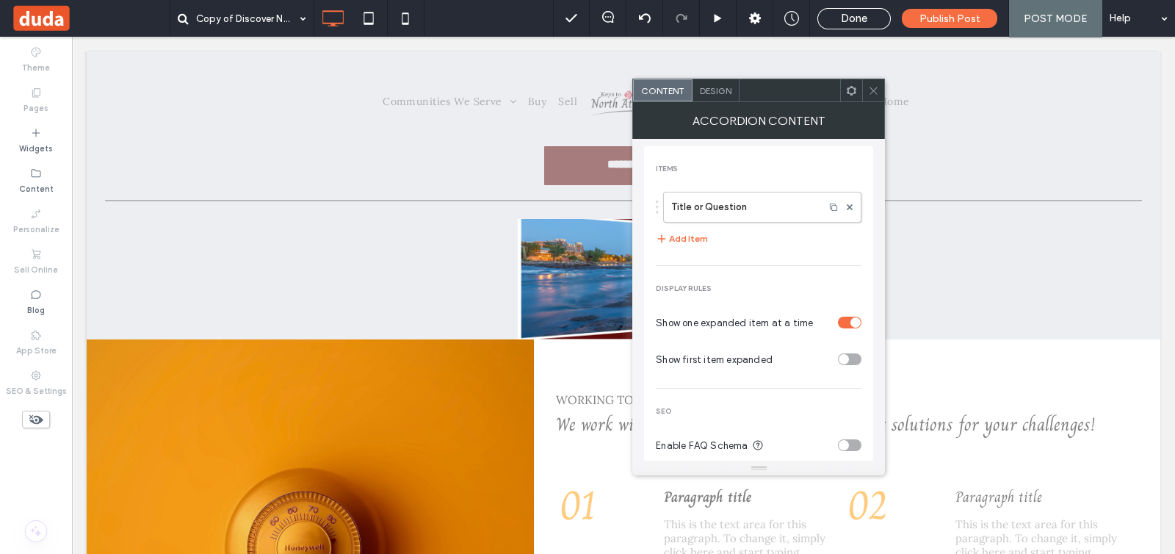
click at [701, 97] on div "Design" at bounding box center [716, 90] width 47 height 22
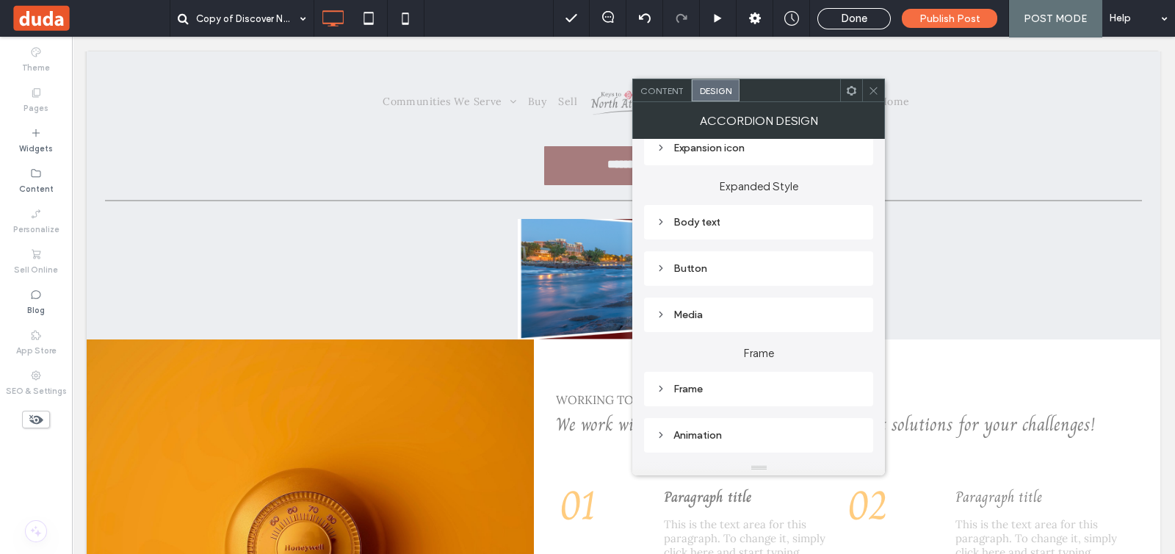
scroll to position [275, 0]
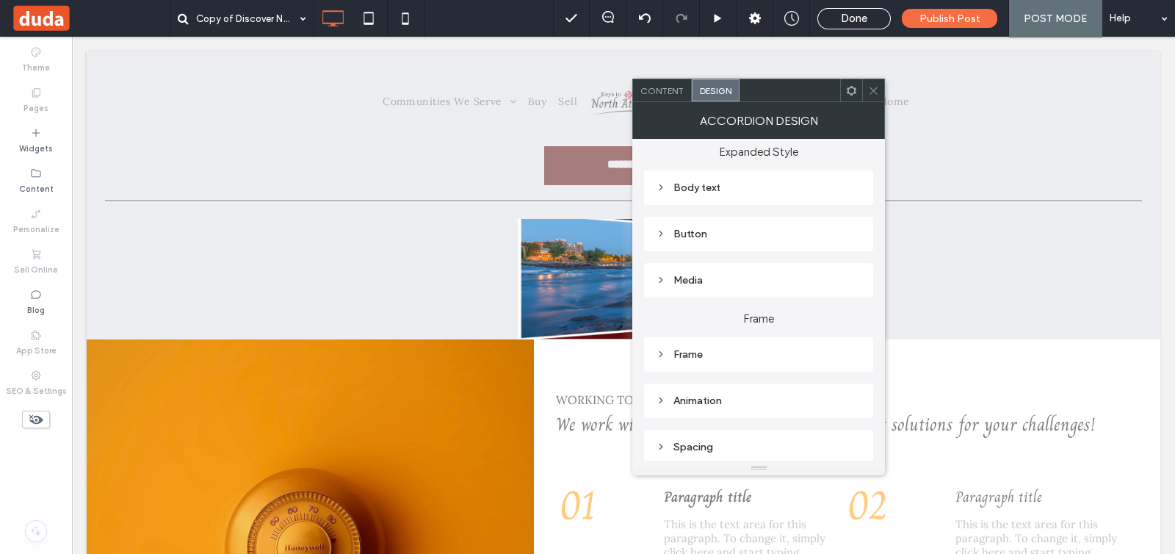
click at [709, 274] on div "Media" at bounding box center [759, 280] width 206 height 12
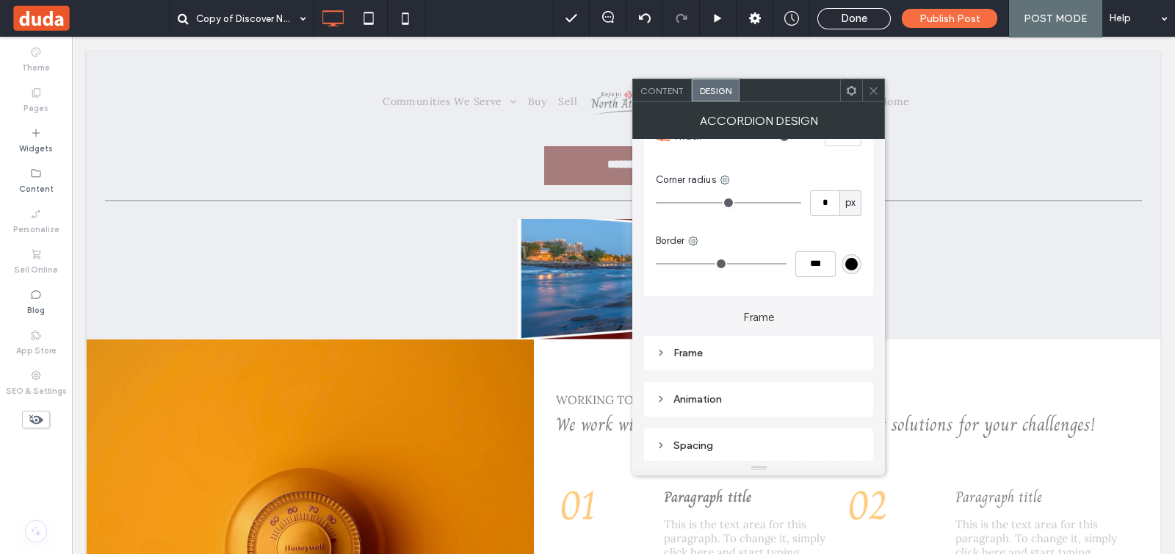
scroll to position [367, 0]
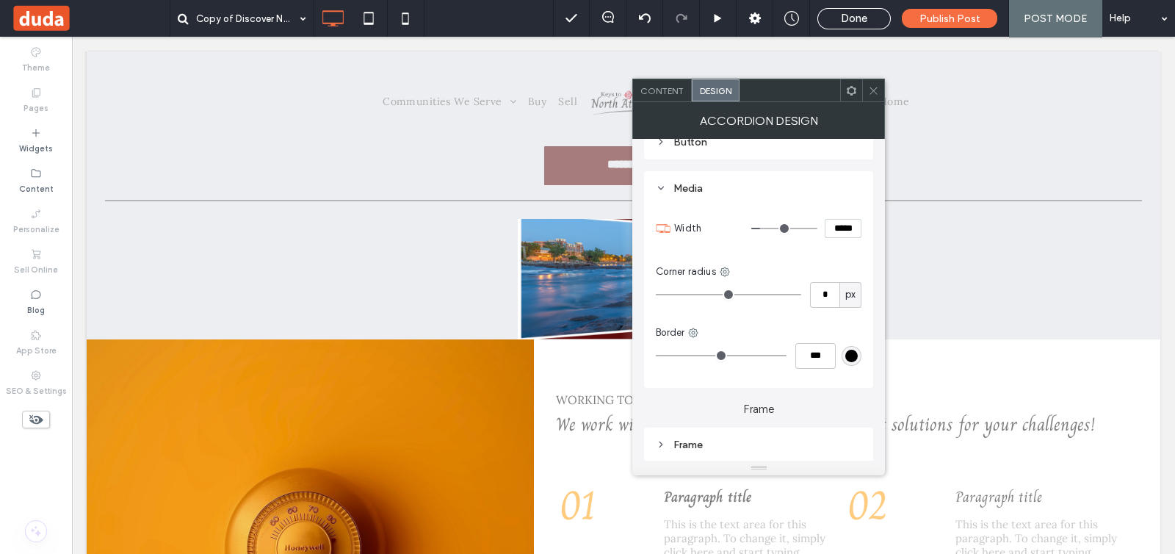
click at [873, 90] on use at bounding box center [873, 90] width 7 height 7
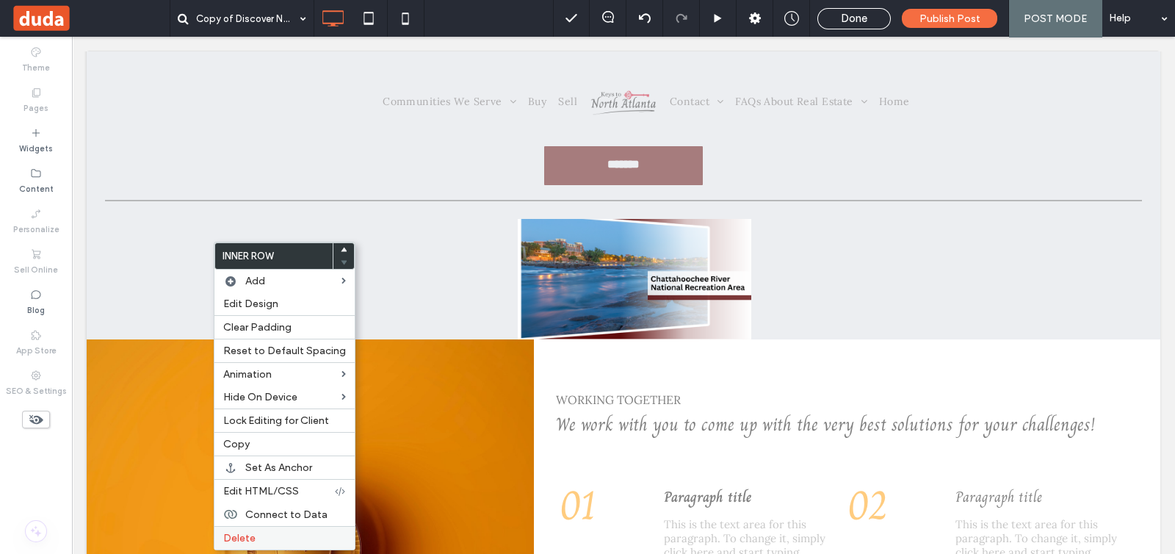
click at [271, 533] on label "Delete" at bounding box center [284, 538] width 123 height 12
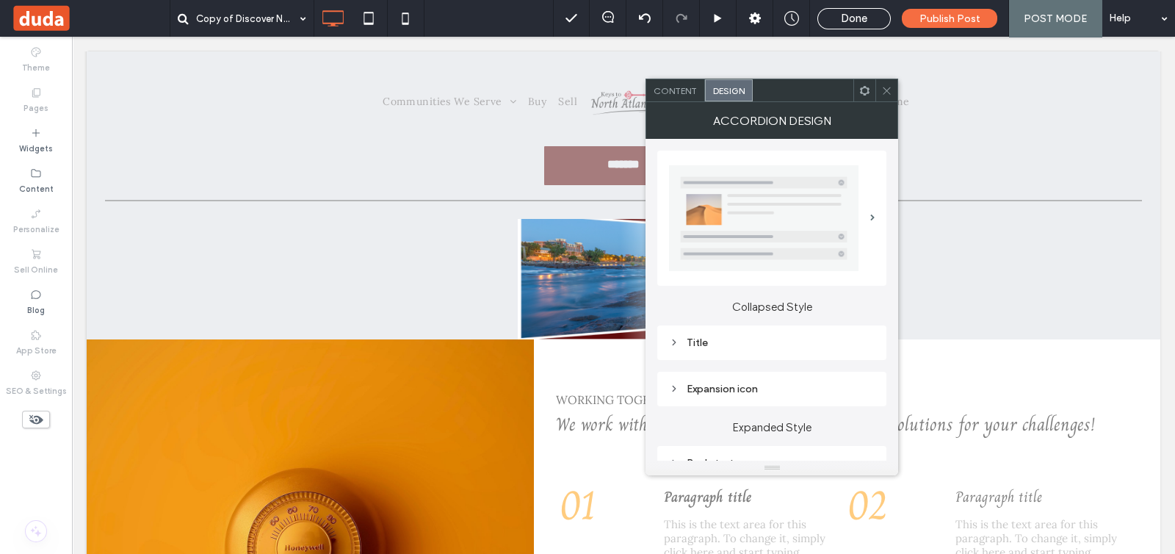
click at [886, 82] on span at bounding box center [886, 90] width 11 height 22
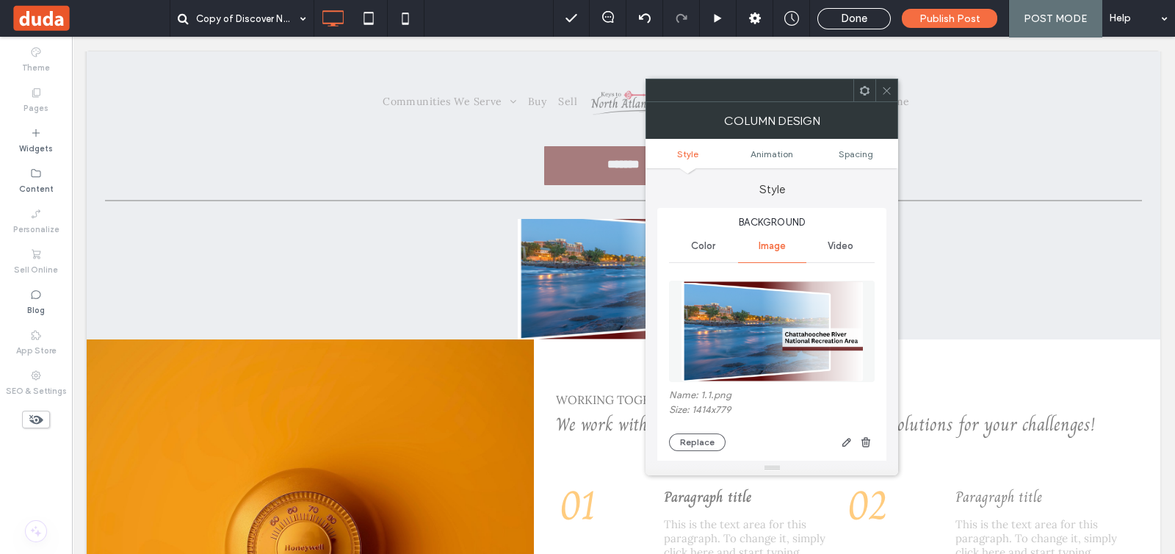
click at [887, 94] on icon at bounding box center [886, 90] width 11 height 11
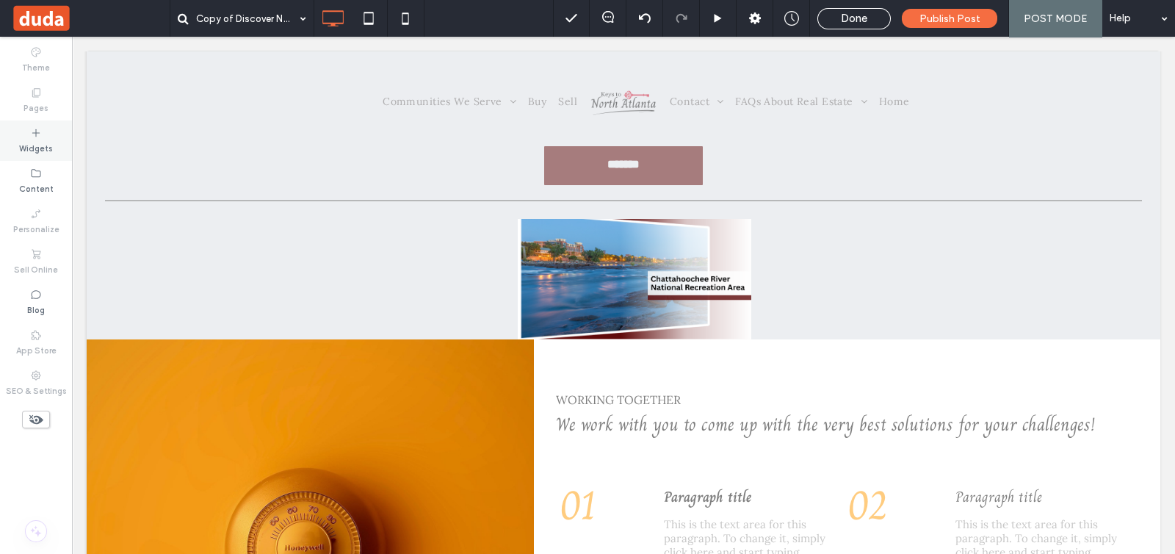
click at [37, 137] on icon at bounding box center [36, 133] width 12 height 12
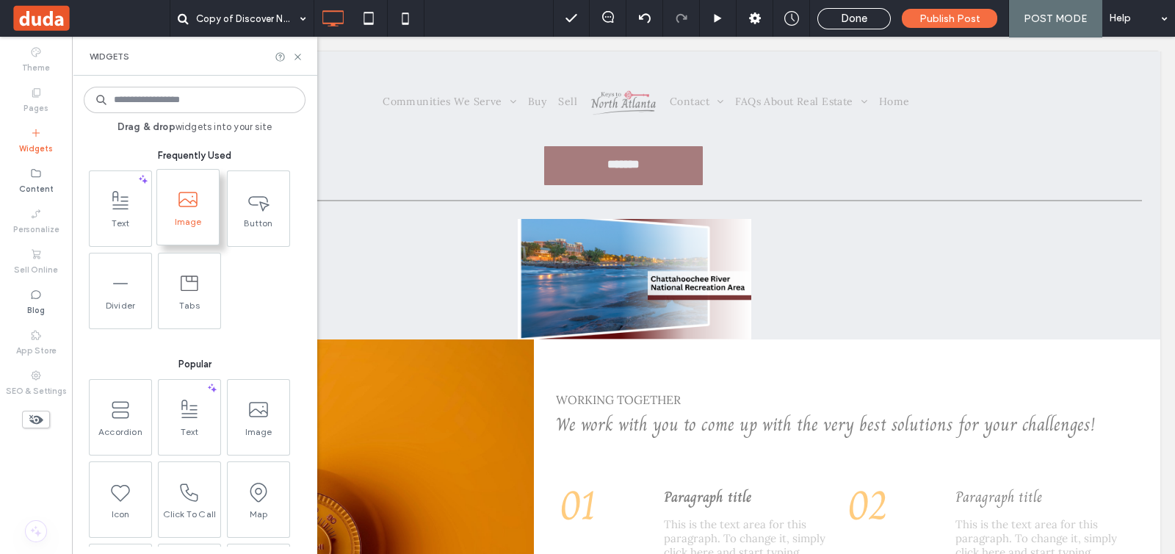
click at [187, 214] on span at bounding box center [188, 199] width 62 height 33
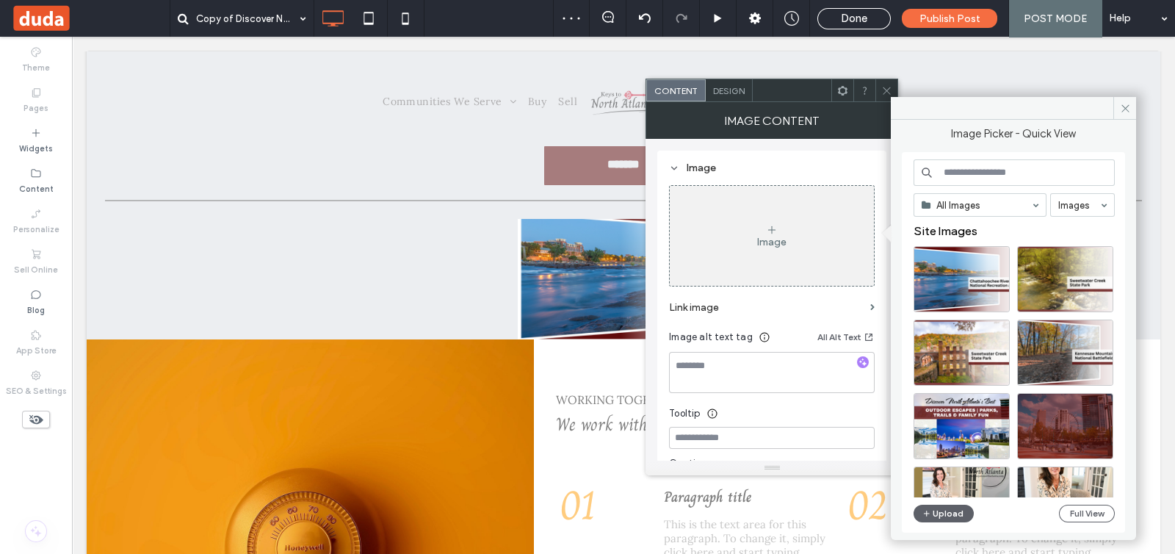
click at [884, 89] on icon at bounding box center [886, 90] width 11 height 11
click at [1130, 105] on icon at bounding box center [1125, 108] width 11 height 11
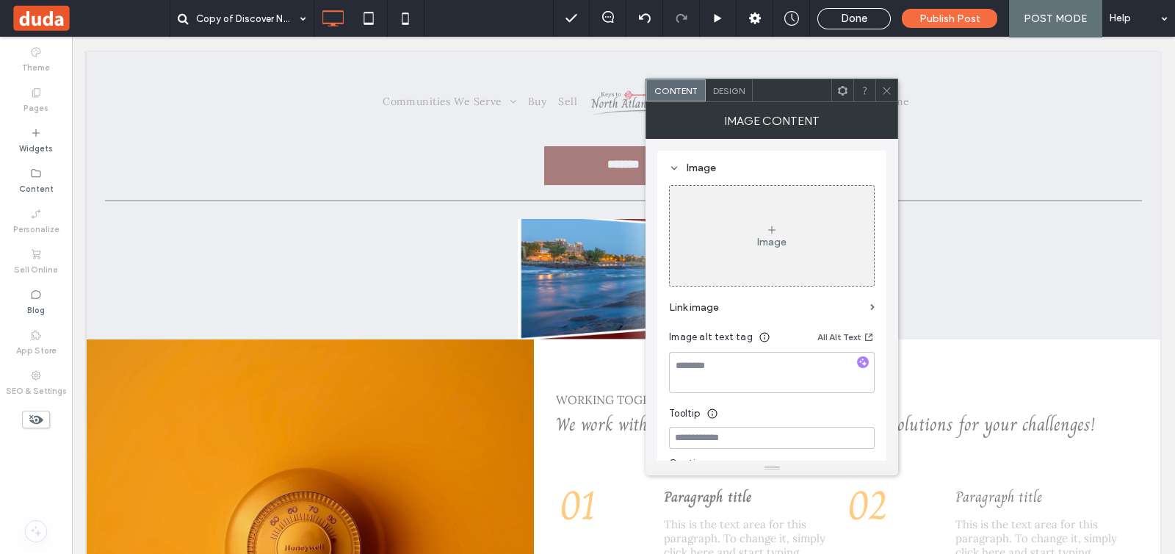
click at [882, 87] on icon at bounding box center [886, 90] width 11 height 11
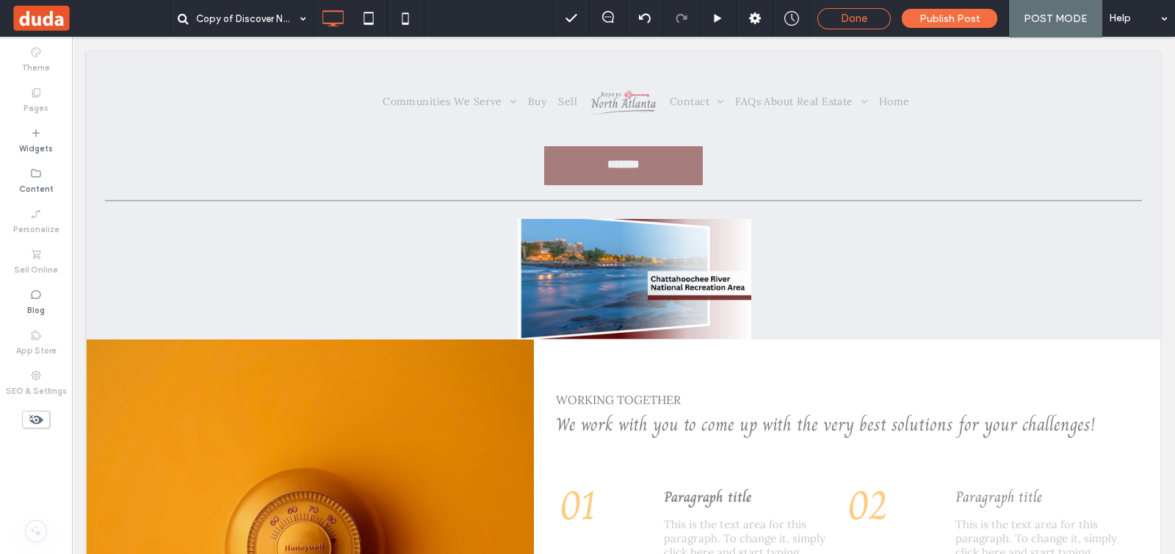
click at [842, 24] on div "Done" at bounding box center [854, 18] width 72 height 13
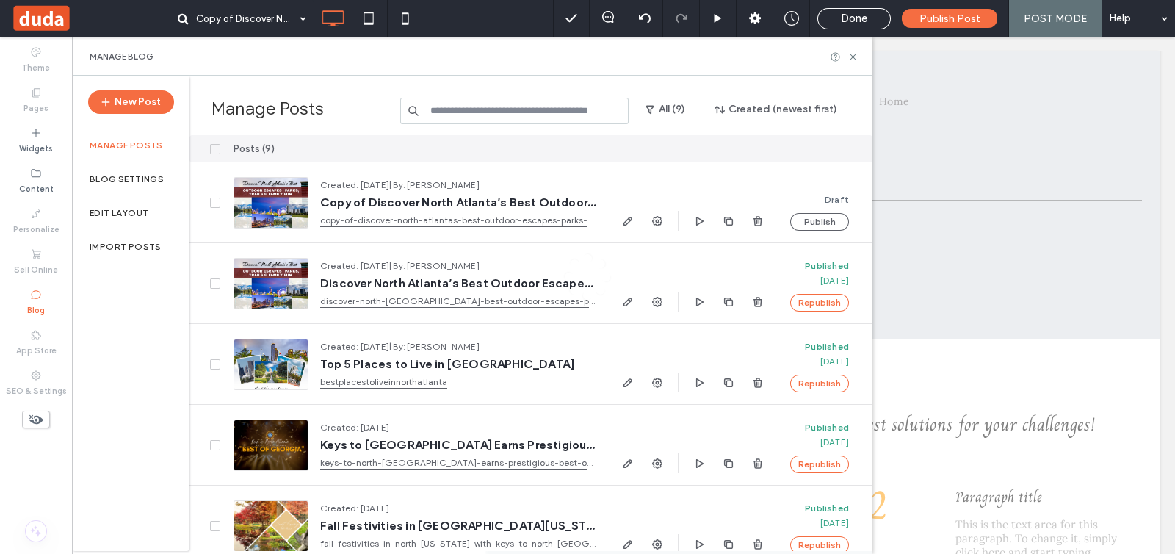
click at [627, 219] on div at bounding box center [587, 277] width 1175 height 554
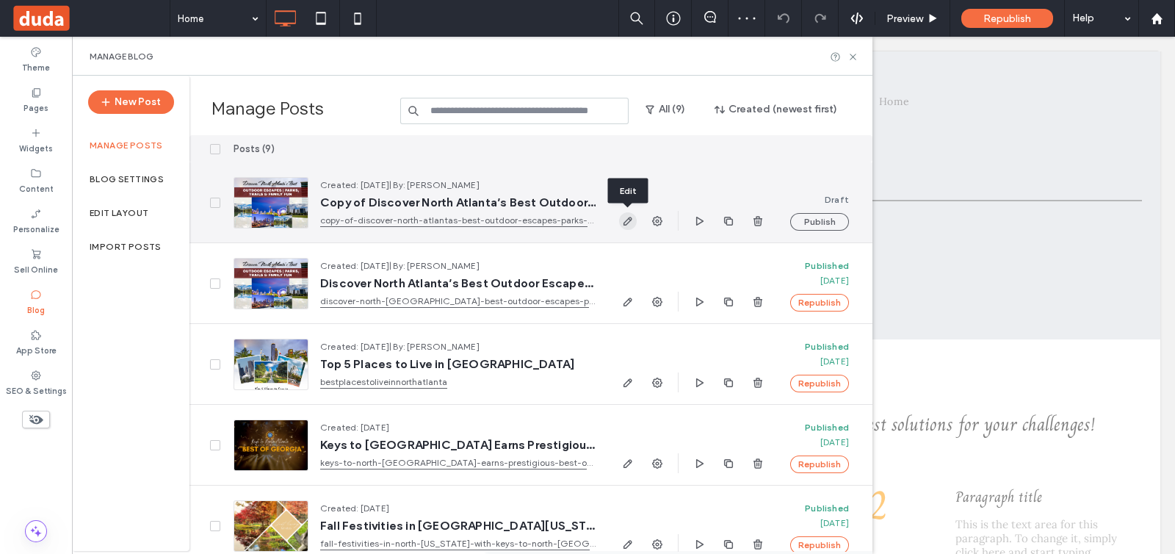
click at [627, 217] on icon "button" at bounding box center [628, 221] width 12 height 12
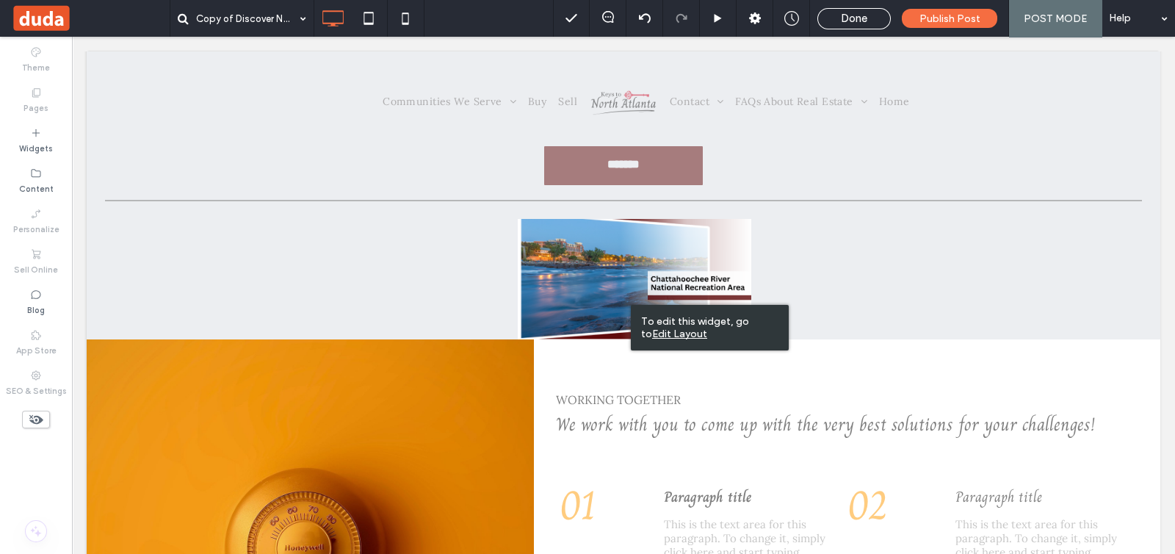
click at [662, 332] on u "Edit Layout" at bounding box center [679, 334] width 55 height 12
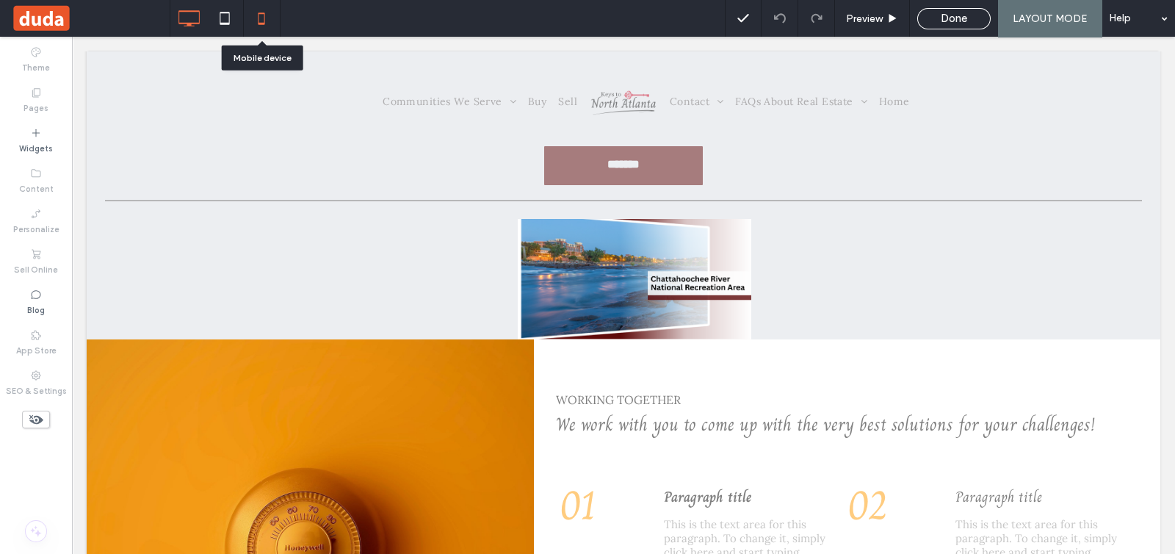
click at [268, 15] on icon at bounding box center [261, 18] width 29 height 29
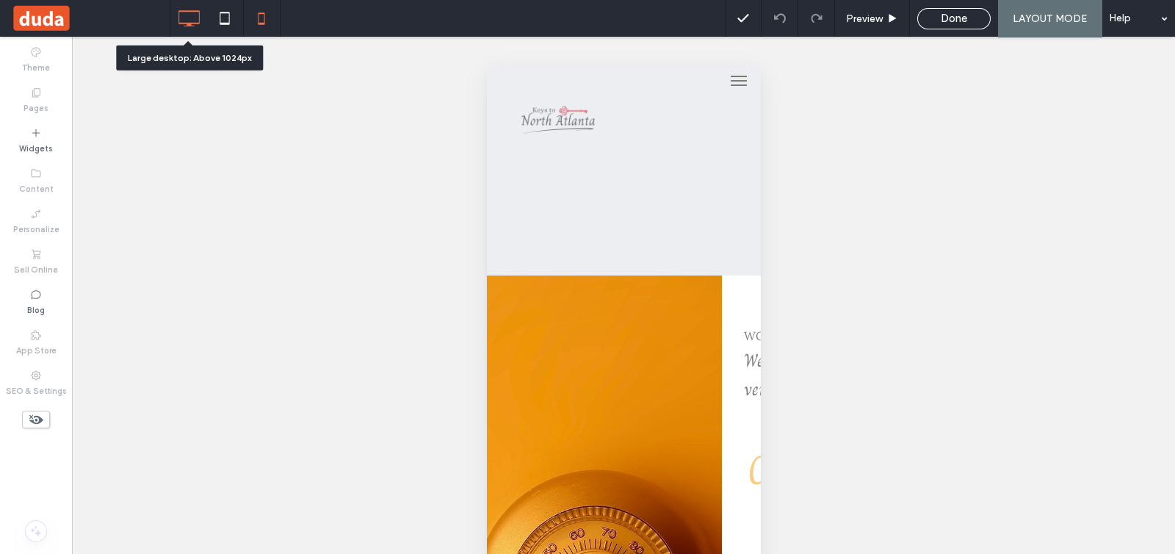
click at [188, 28] on icon at bounding box center [188, 18] width 29 height 29
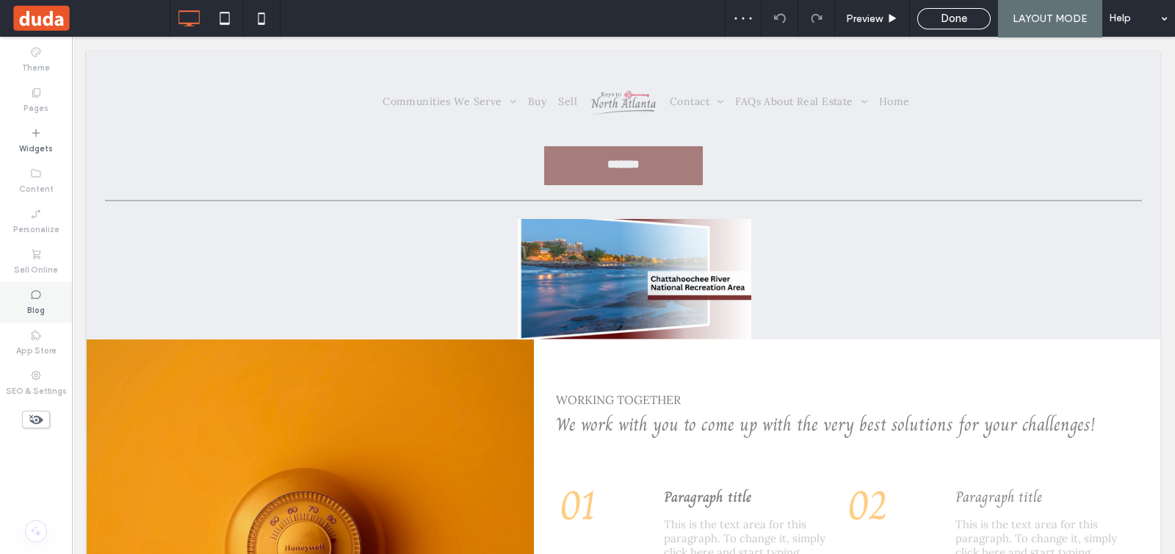
click at [26, 290] on div "Blog" at bounding box center [36, 302] width 72 height 40
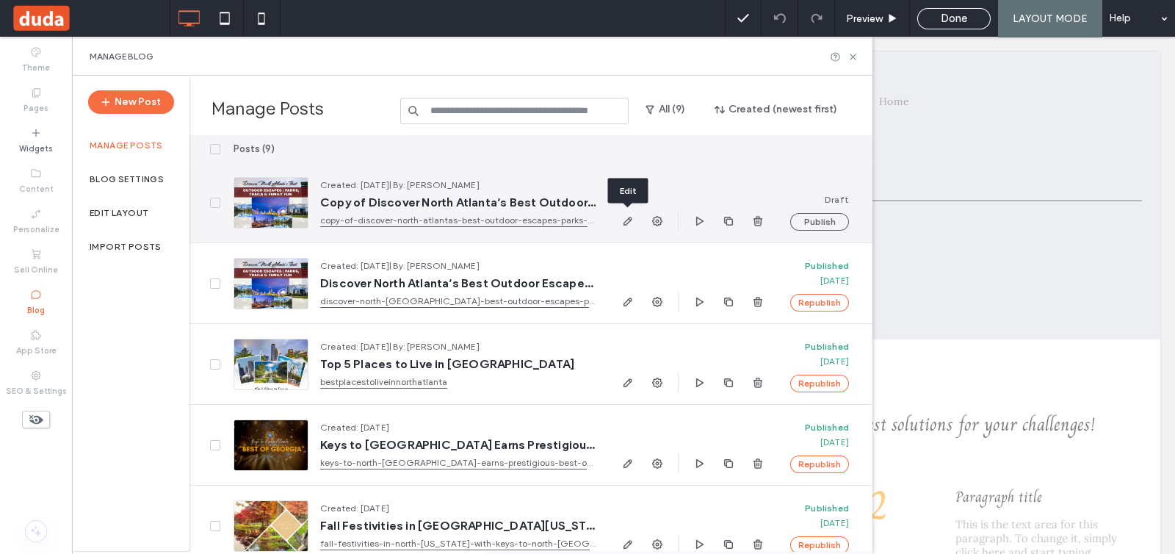
click at [630, 222] on icon "button" at bounding box center [628, 221] width 12 height 12
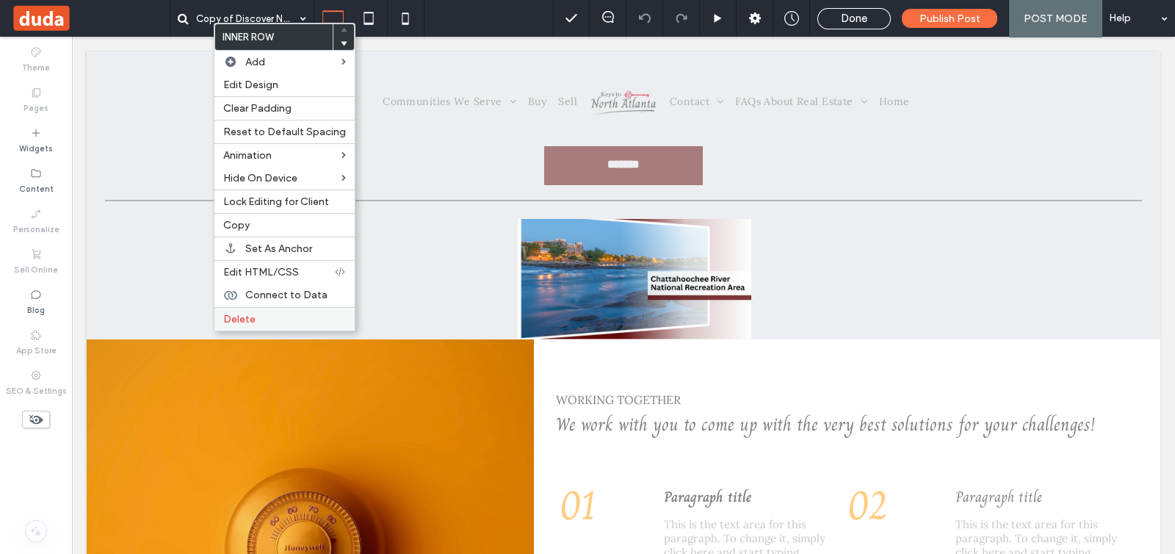
click at [280, 313] on label "Delete" at bounding box center [284, 319] width 123 height 12
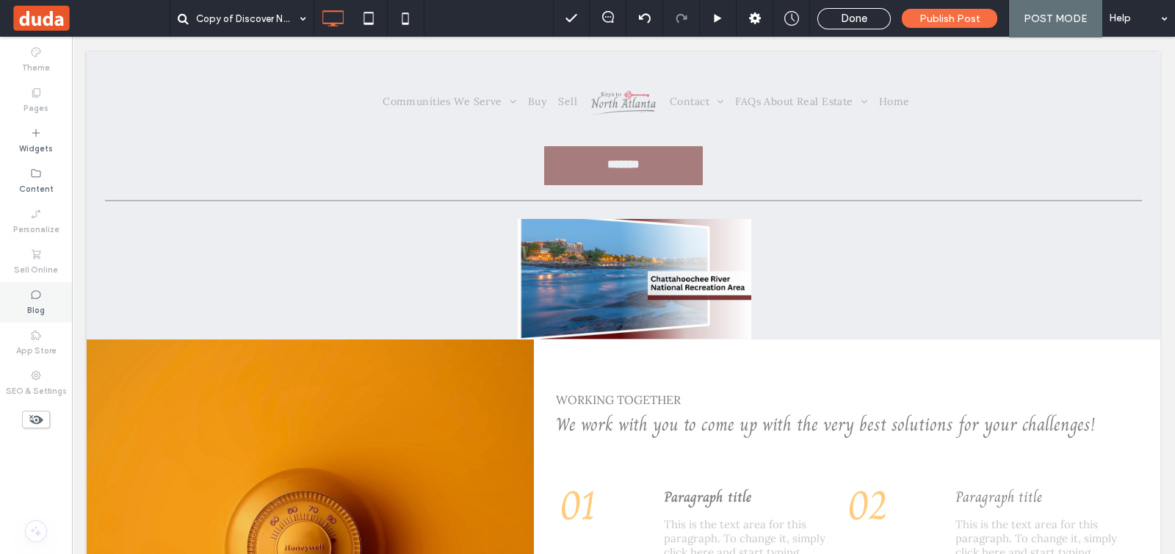
click at [29, 306] on label "Blog" at bounding box center [36, 308] width 18 height 16
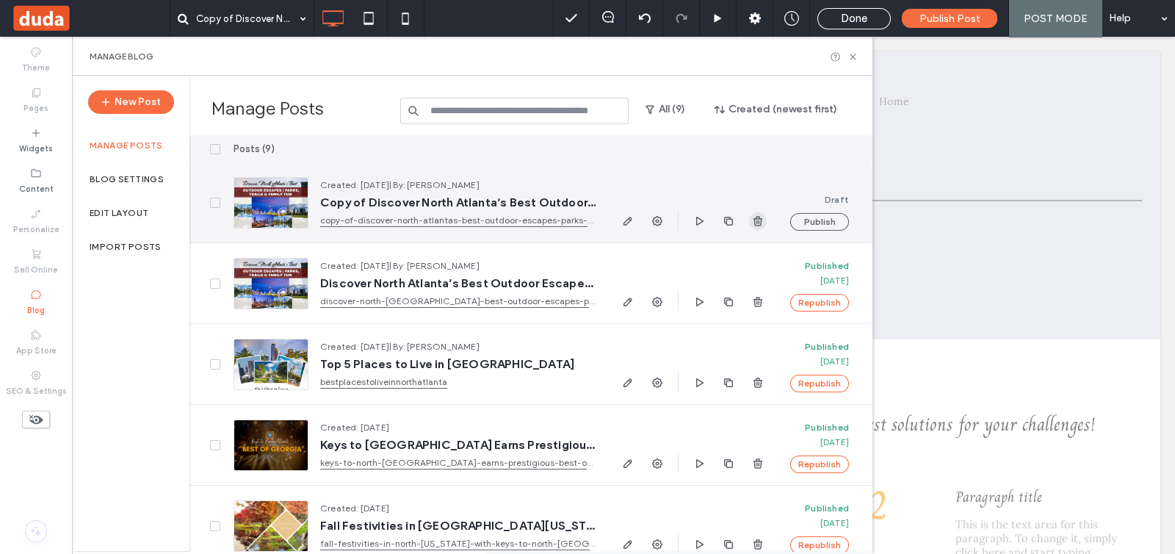
click at [760, 225] on use "button" at bounding box center [758, 221] width 9 height 10
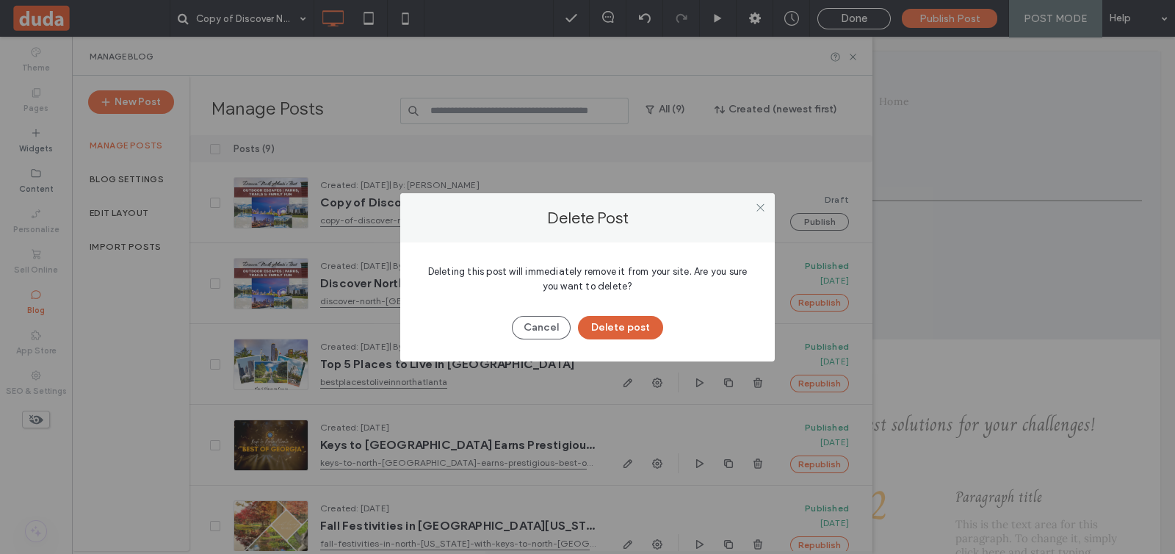
click at [635, 330] on button "Delete post" at bounding box center [620, 328] width 85 height 24
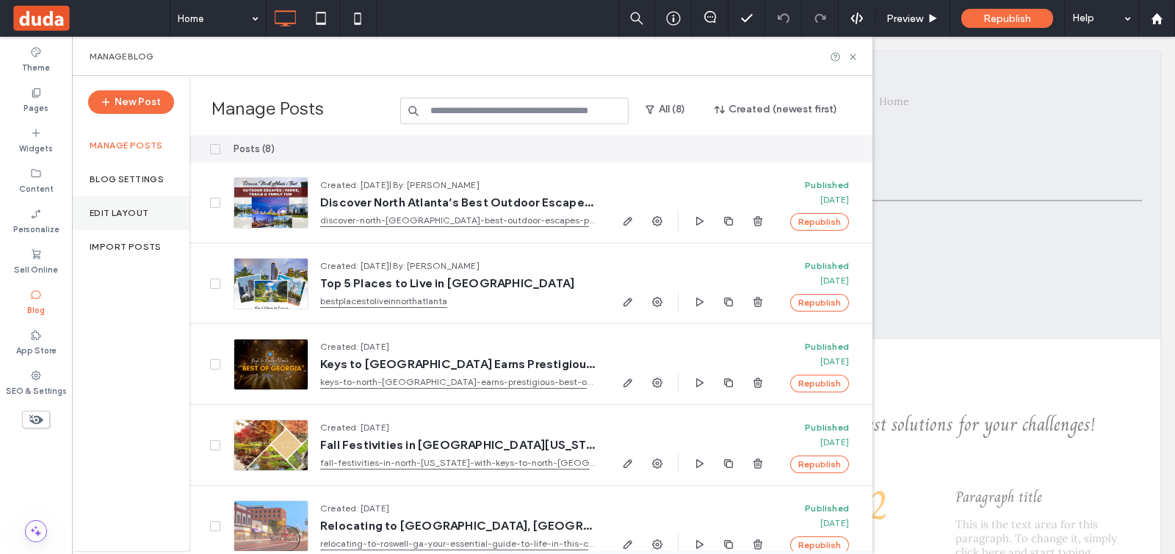
click at [132, 215] on label "Edit Layout" at bounding box center [119, 213] width 59 height 10
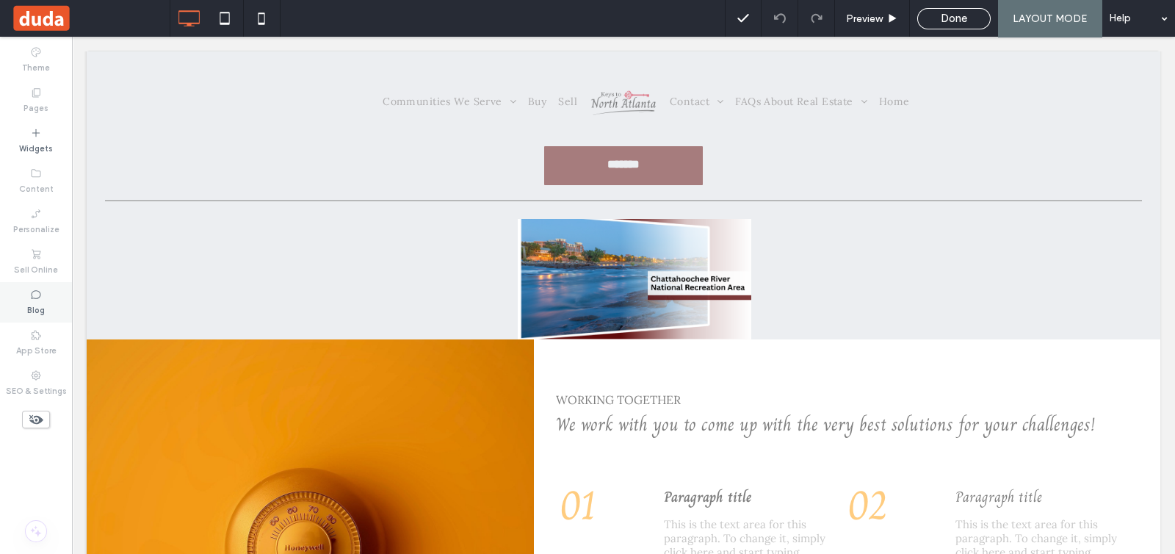
click at [43, 297] on div "Blog" at bounding box center [36, 302] width 72 height 40
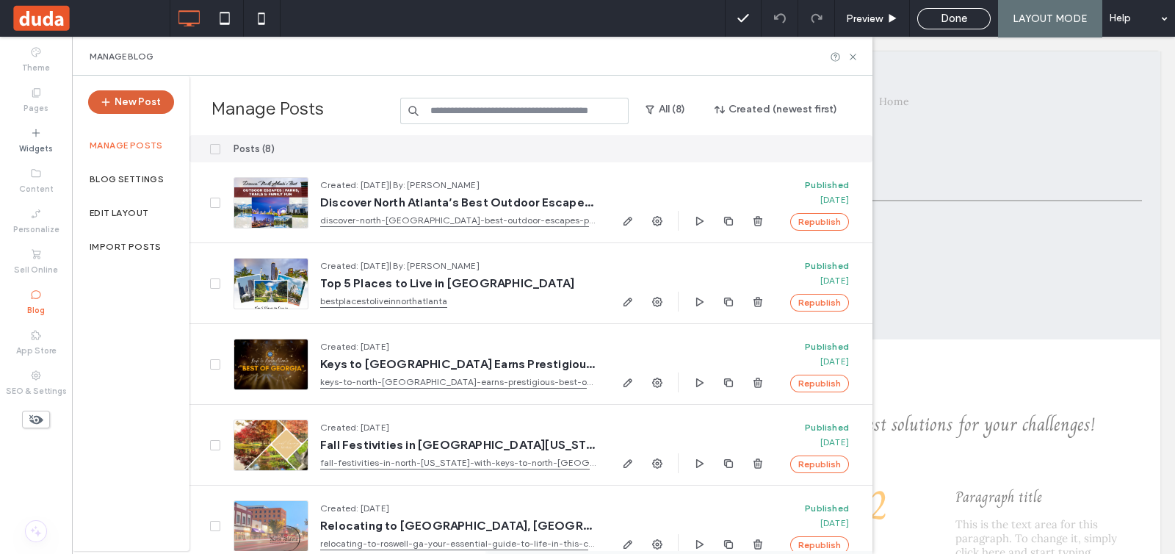
click at [140, 112] on button "New Post" at bounding box center [131, 102] width 86 height 24
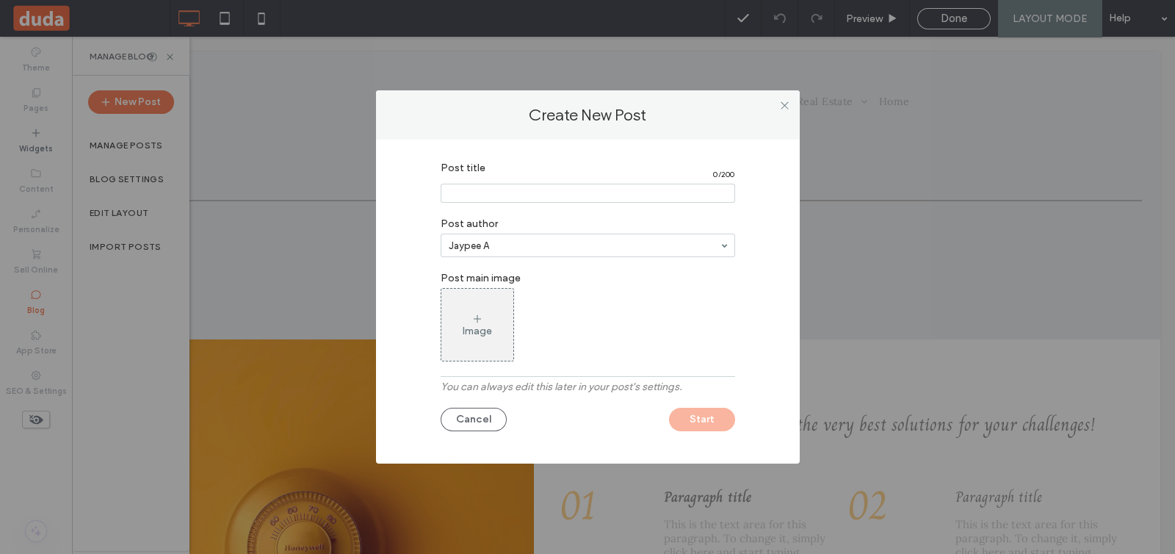
click at [532, 196] on input "Post title" at bounding box center [588, 193] width 295 height 19
type input "**********"
click at [500, 334] on div "Image" at bounding box center [477, 324] width 72 height 69
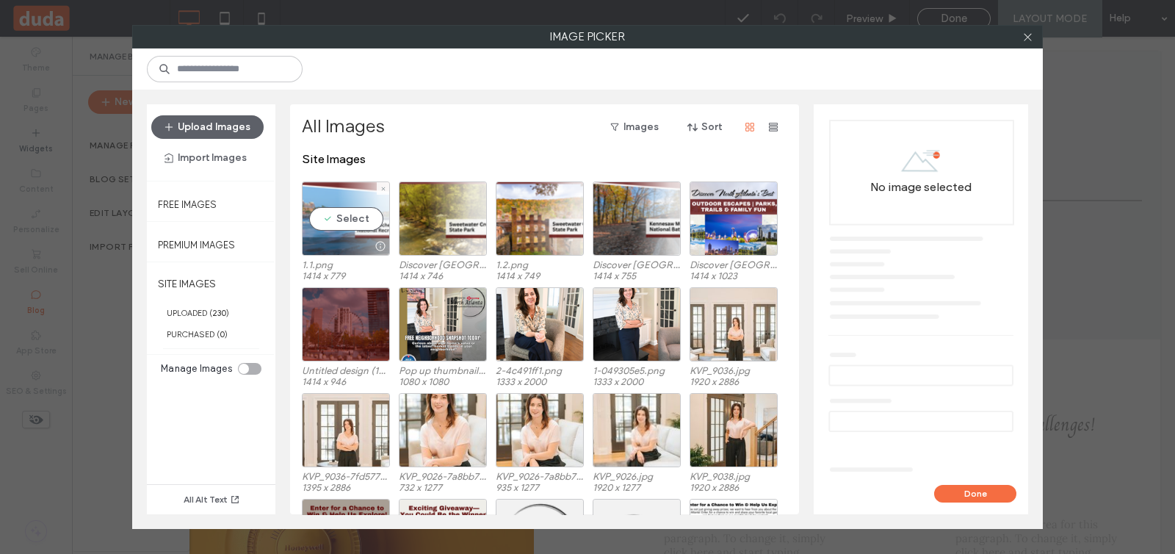
click at [358, 223] on div "Select" at bounding box center [346, 218] width 88 height 74
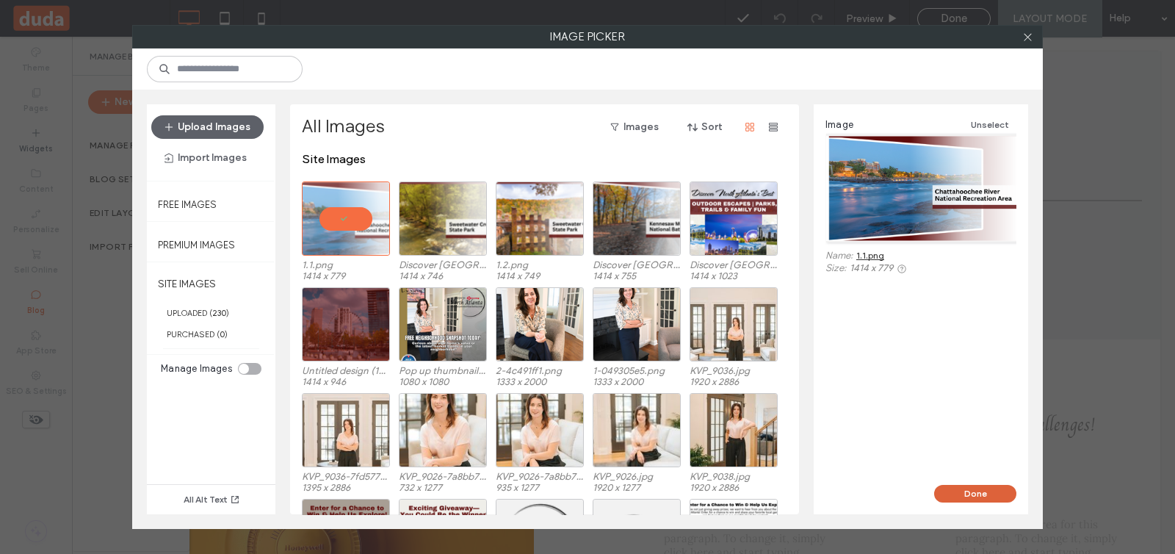
click at [976, 494] on button "Done" at bounding box center [975, 494] width 82 height 18
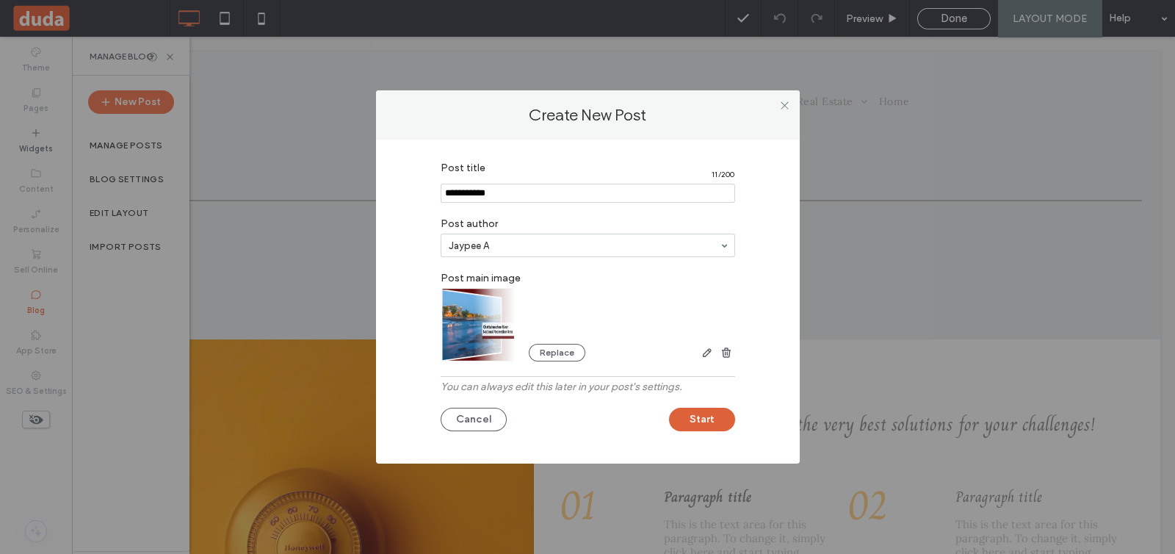
click at [707, 420] on button "Start" at bounding box center [702, 420] width 66 height 24
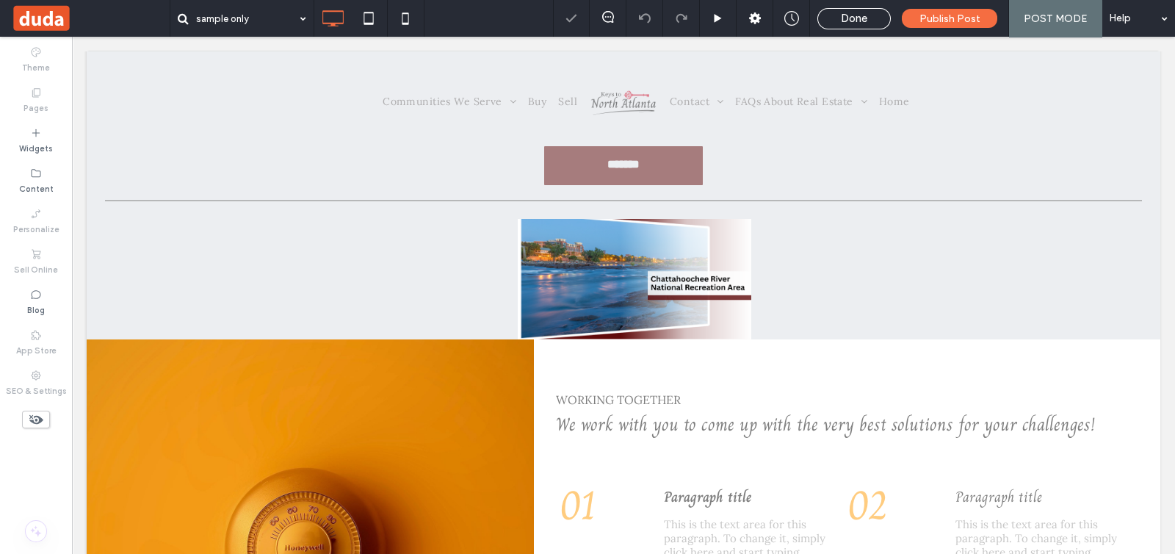
type input "****"
type input "**"
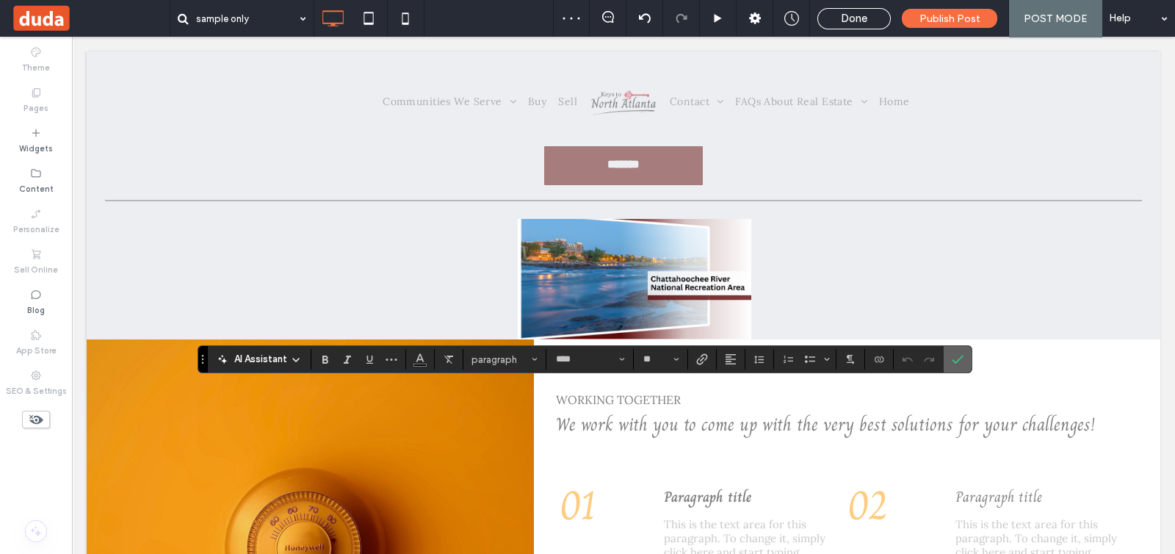
click at [947, 361] on label "Confirm" at bounding box center [958, 359] width 22 height 26
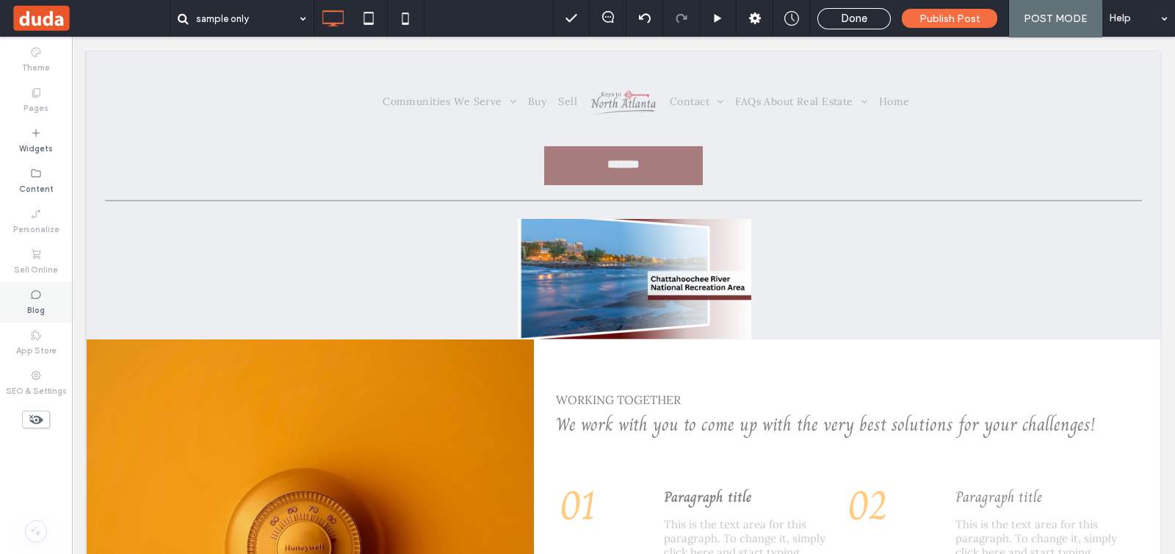
click at [37, 312] on label "Blog" at bounding box center [36, 308] width 18 height 16
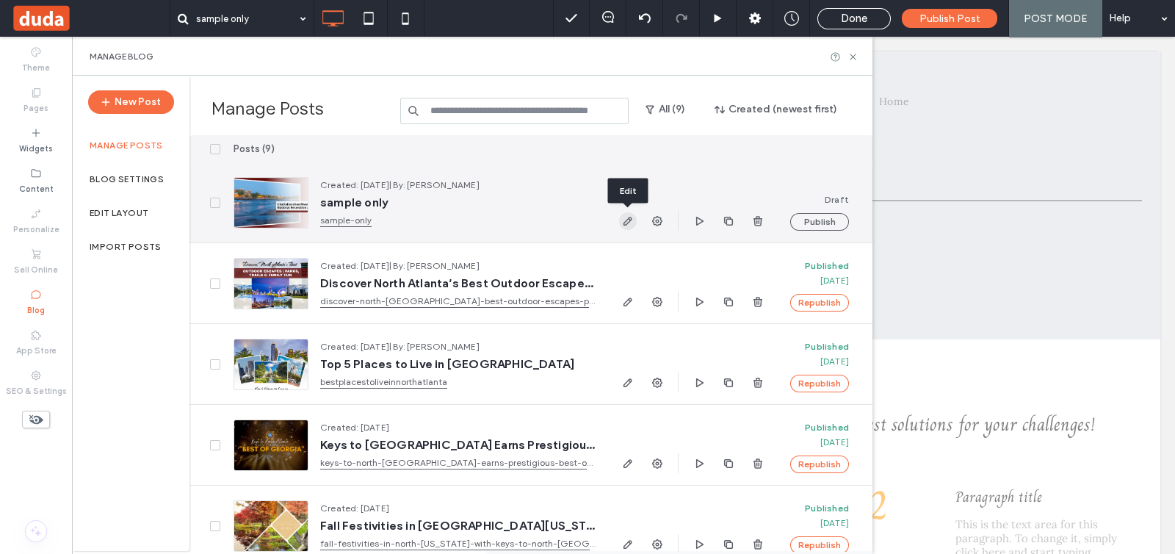
click at [626, 225] on icon "button" at bounding box center [628, 221] width 12 height 12
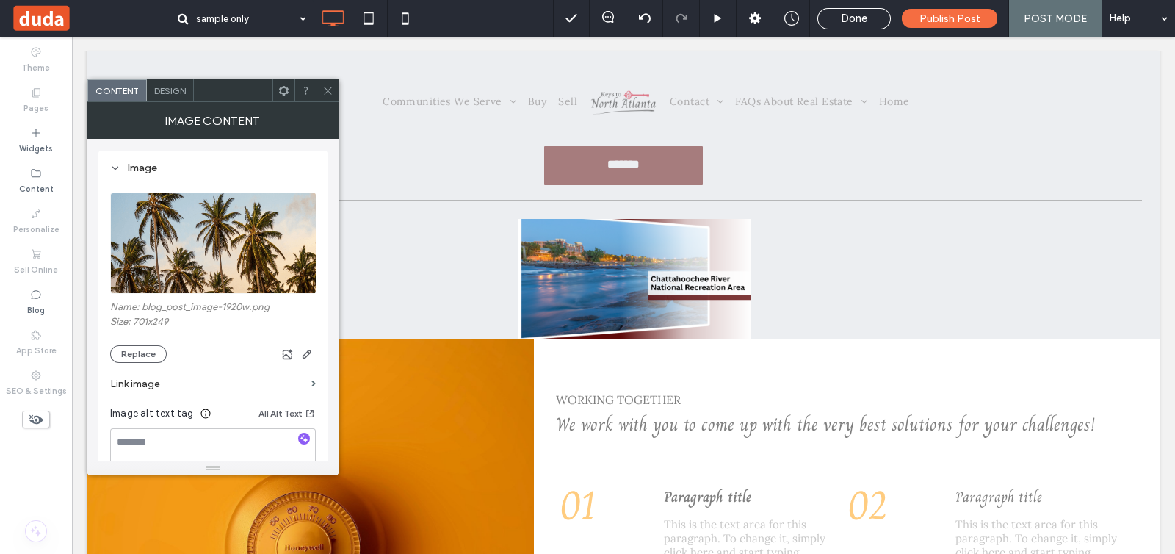
click at [328, 93] on icon at bounding box center [327, 90] width 11 height 11
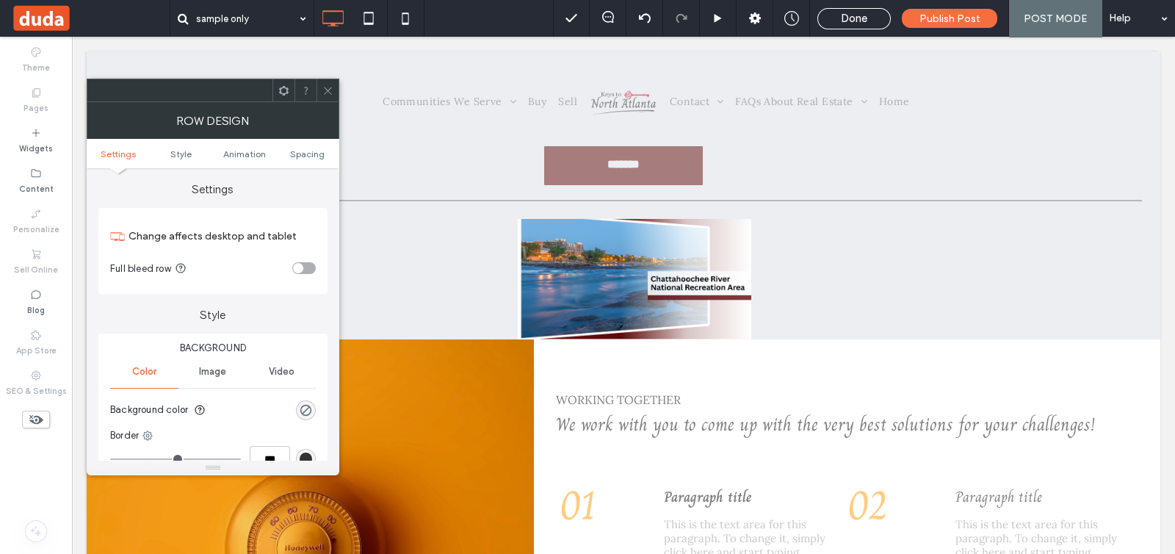
click at [323, 93] on icon at bounding box center [327, 90] width 11 height 11
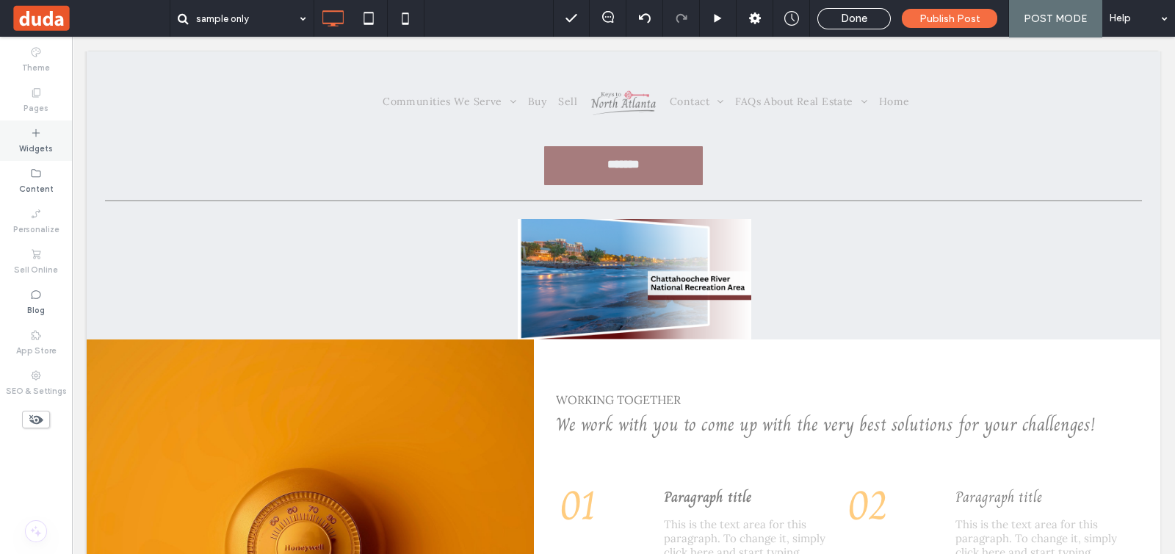
click at [44, 151] on label "Widgets" at bounding box center [36, 147] width 34 height 16
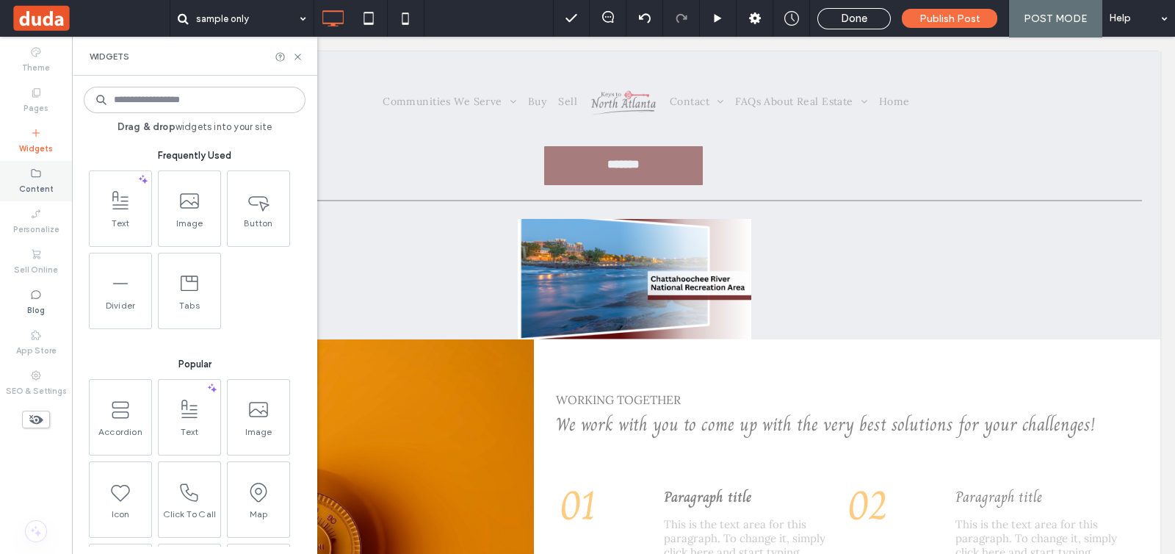
click at [35, 174] on icon at bounding box center [36, 173] width 12 height 12
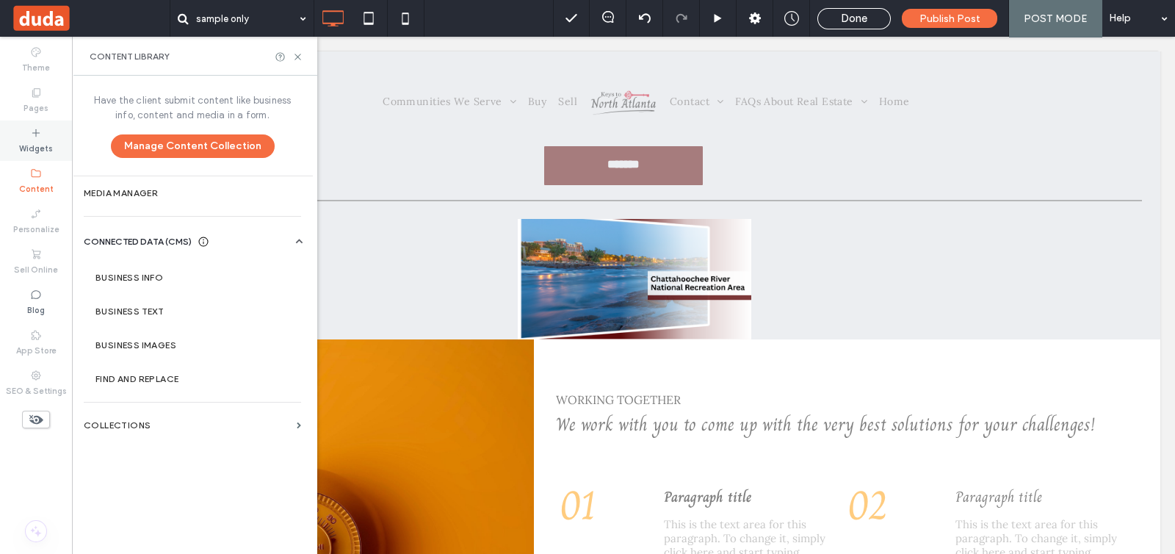
click at [37, 155] on div "Widgets" at bounding box center [36, 140] width 72 height 40
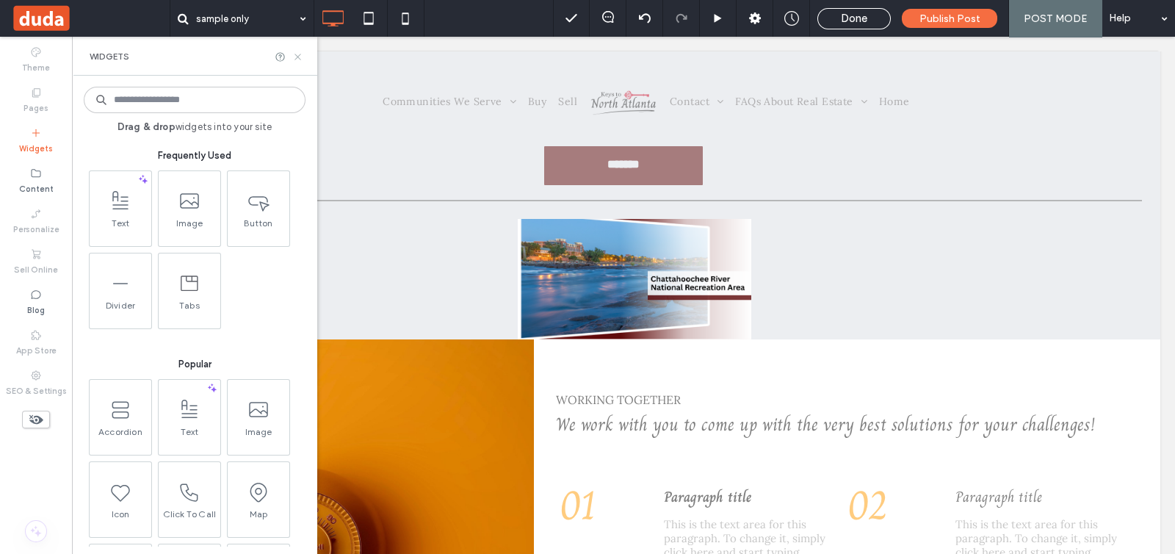
click at [296, 54] on use at bounding box center [298, 57] width 6 height 6
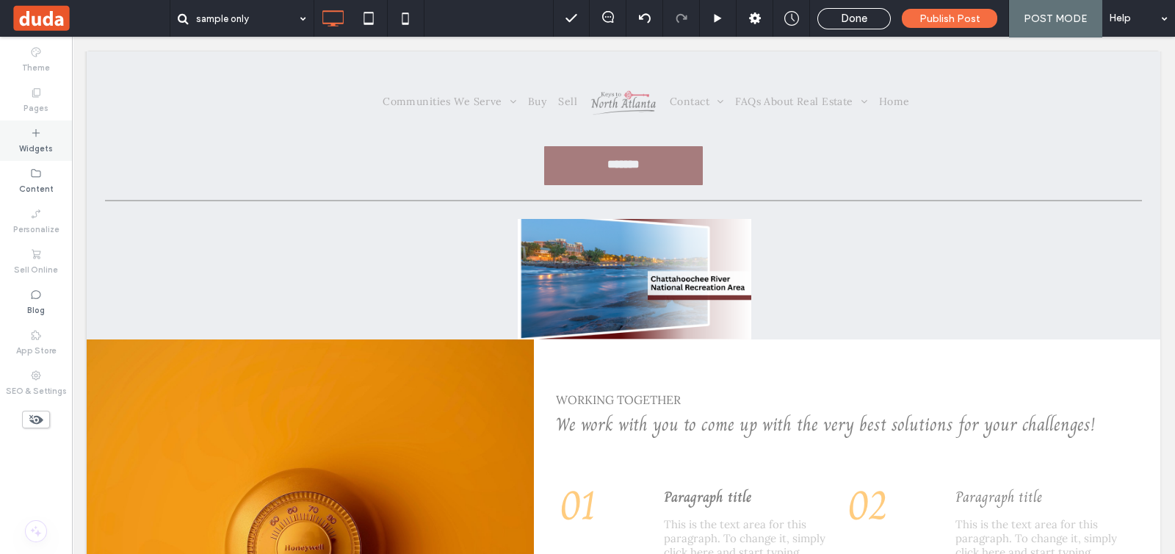
click at [29, 137] on div "Widgets" at bounding box center [36, 140] width 72 height 40
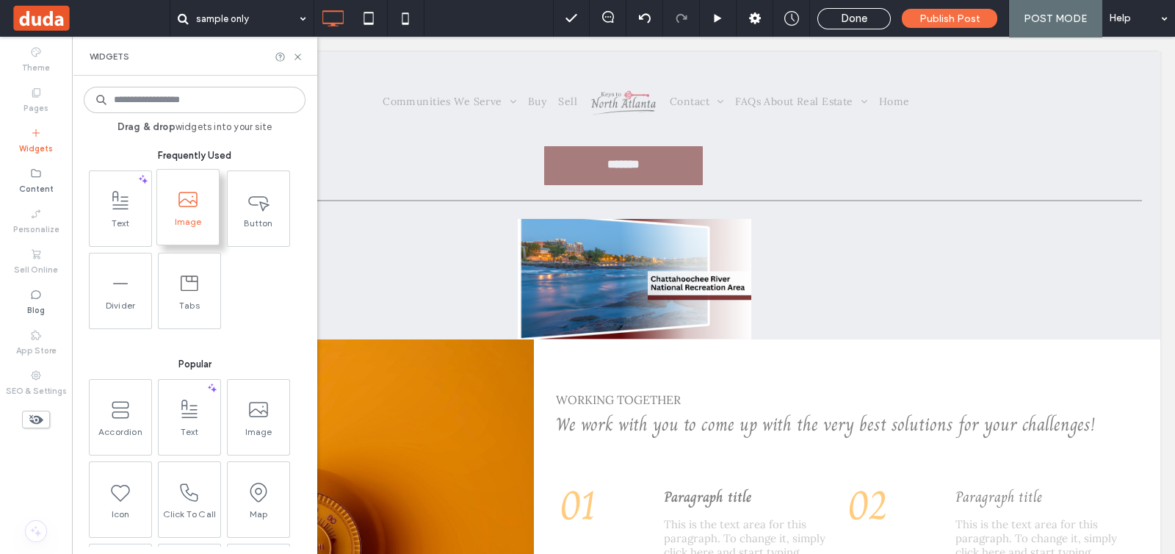
click at [173, 211] on span at bounding box center [188, 199] width 62 height 33
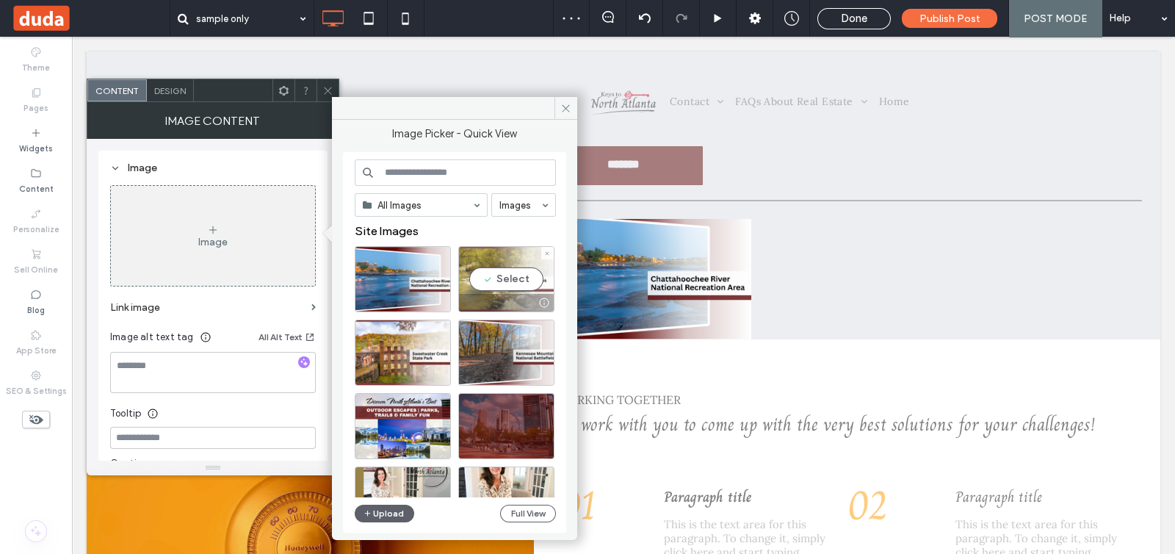
click at [522, 269] on div "Select" at bounding box center [506, 279] width 96 height 66
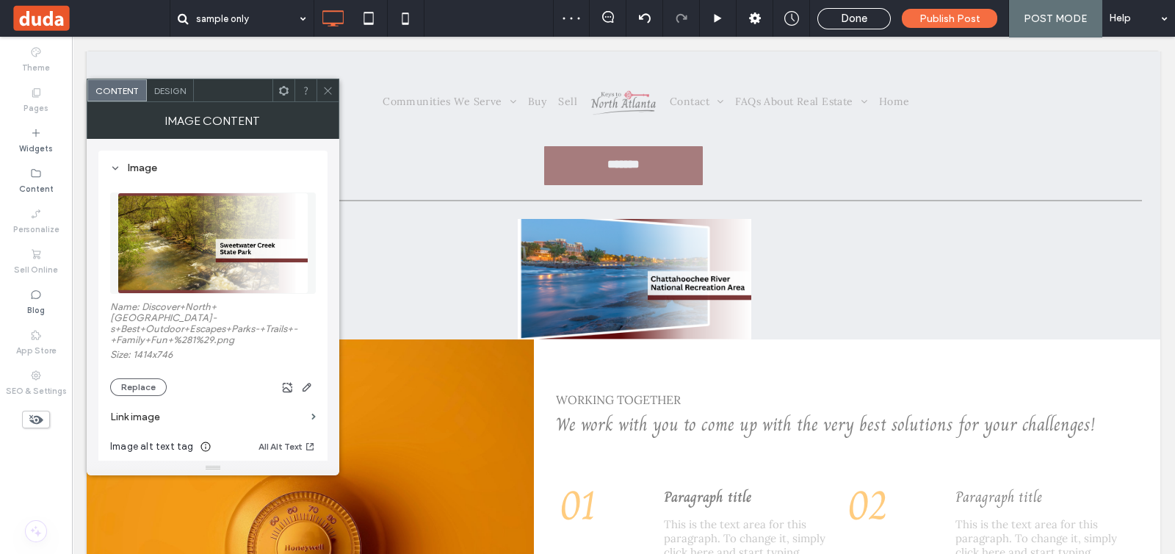
click at [327, 88] on icon at bounding box center [327, 90] width 11 height 11
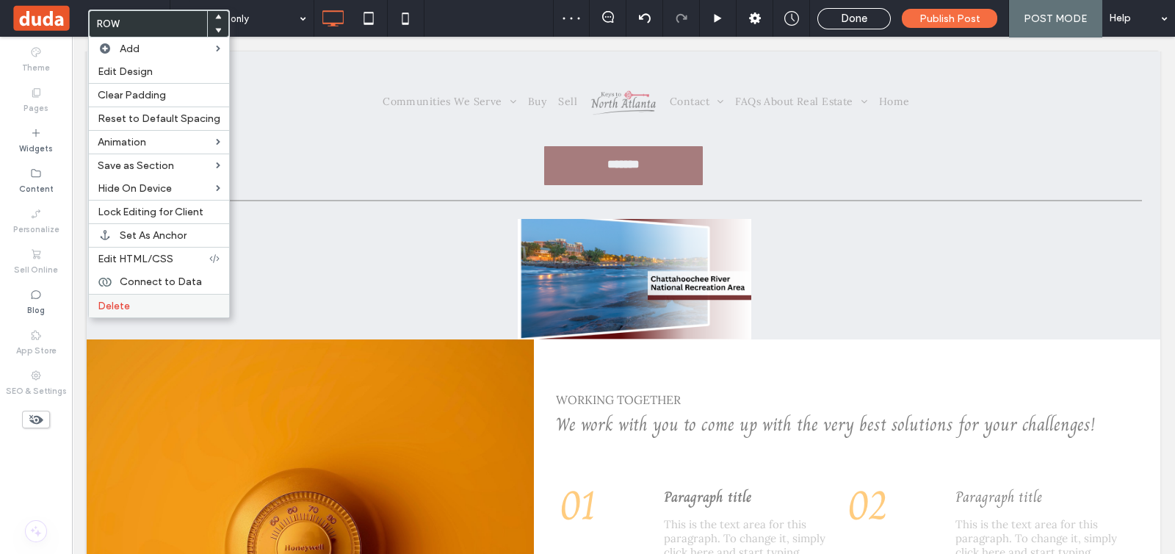
click at [129, 301] on label "Delete" at bounding box center [159, 306] width 123 height 12
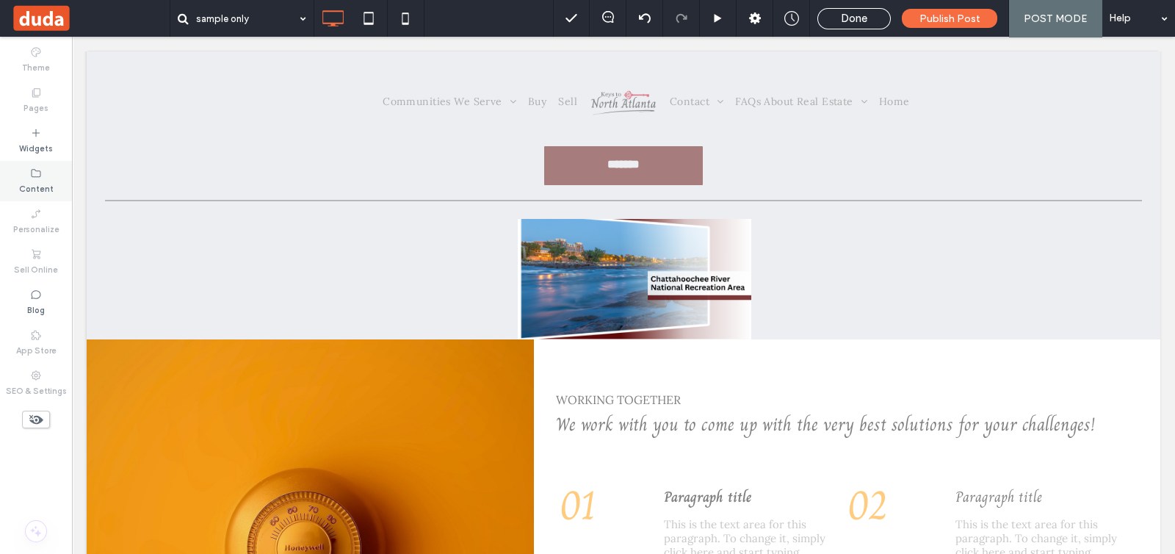
click at [41, 178] on icon at bounding box center [36, 173] width 12 height 12
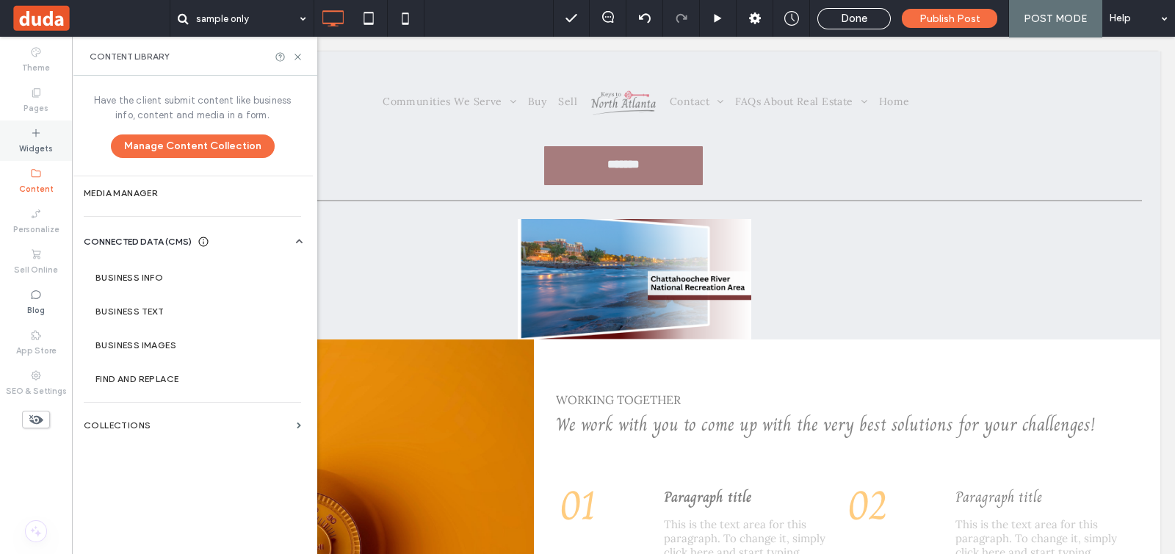
click at [37, 153] on label "Widgets" at bounding box center [36, 147] width 34 height 16
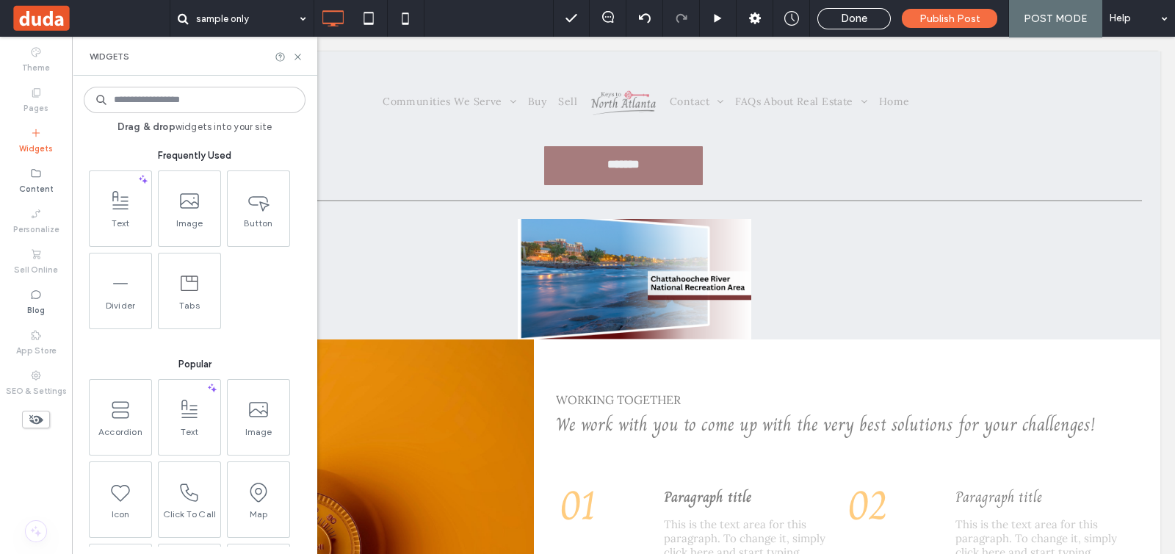
click at [37, 153] on label "Widgets" at bounding box center [36, 147] width 34 height 16
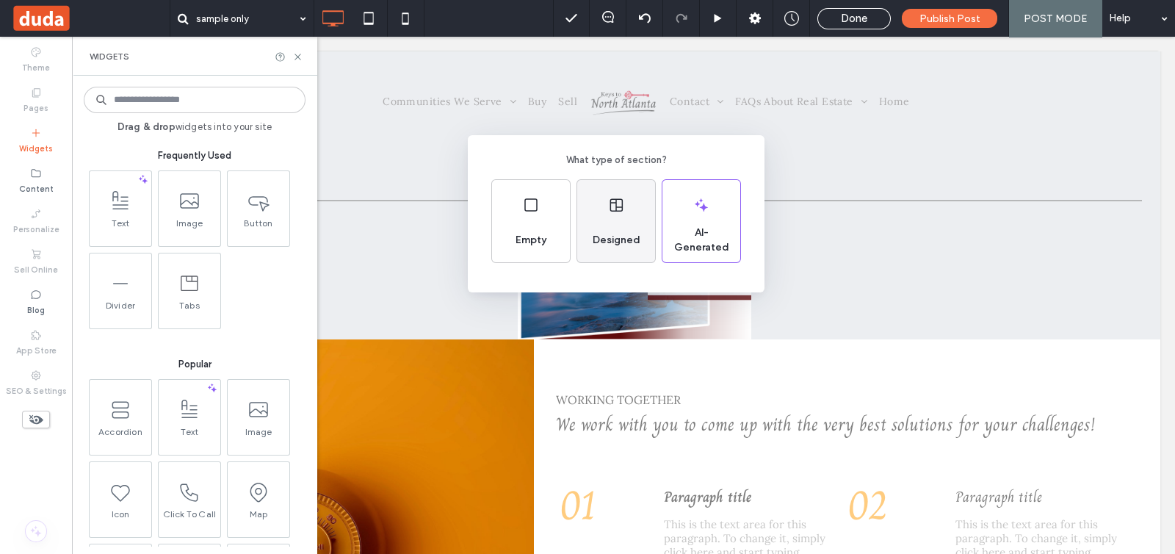
click at [588, 230] on div "Designed" at bounding box center [616, 240] width 59 height 32
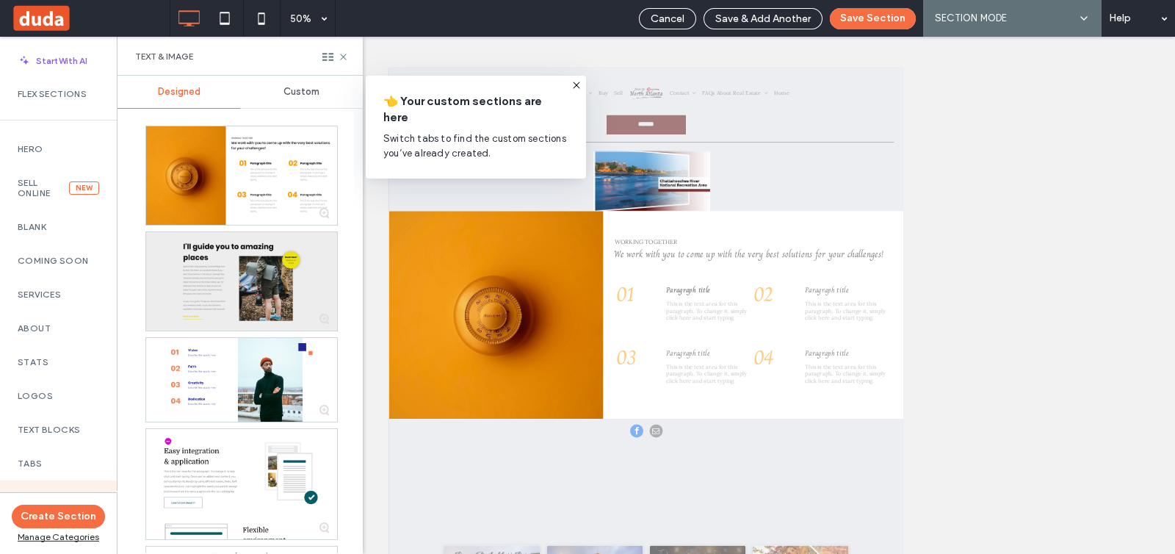
click at [257, 275] on div at bounding box center [241, 281] width 191 height 99
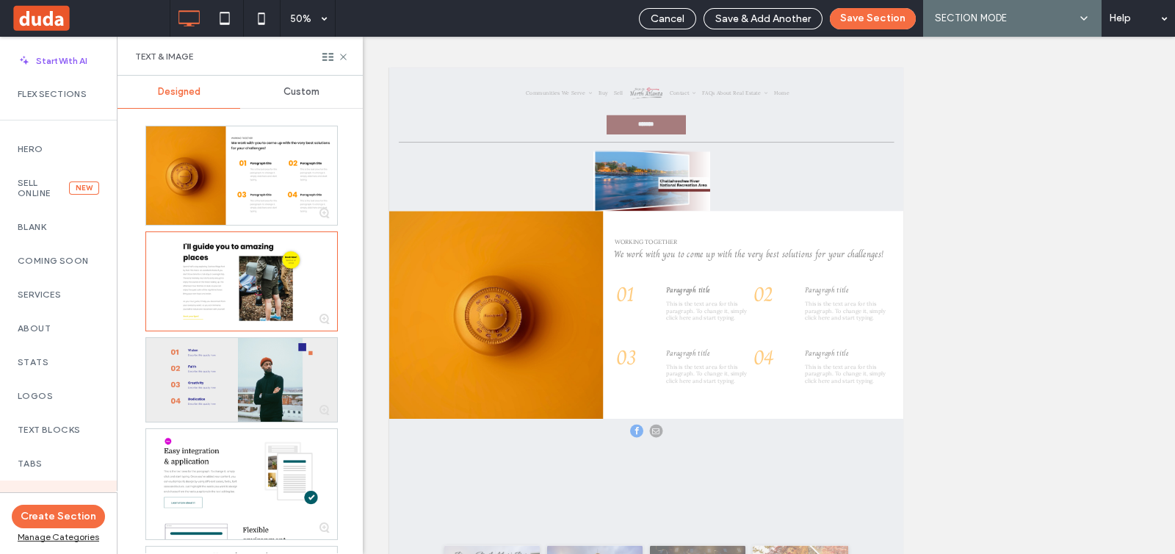
click at [258, 357] on div at bounding box center [241, 380] width 191 height 84
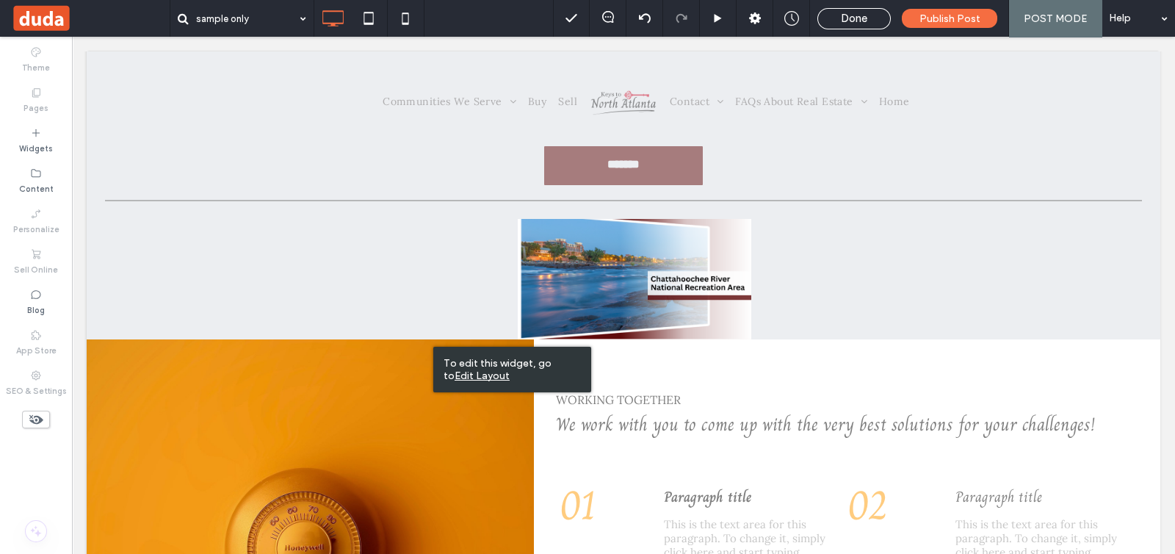
click at [510, 369] on u "Edit Layout" at bounding box center [482, 375] width 55 height 12
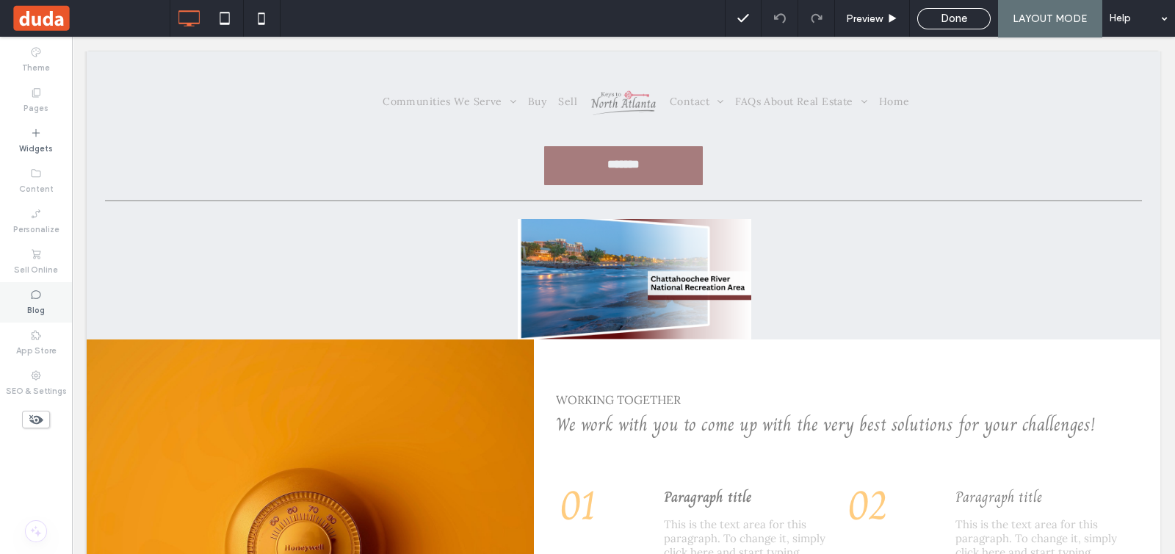
click at [48, 313] on div "Blog" at bounding box center [36, 302] width 72 height 40
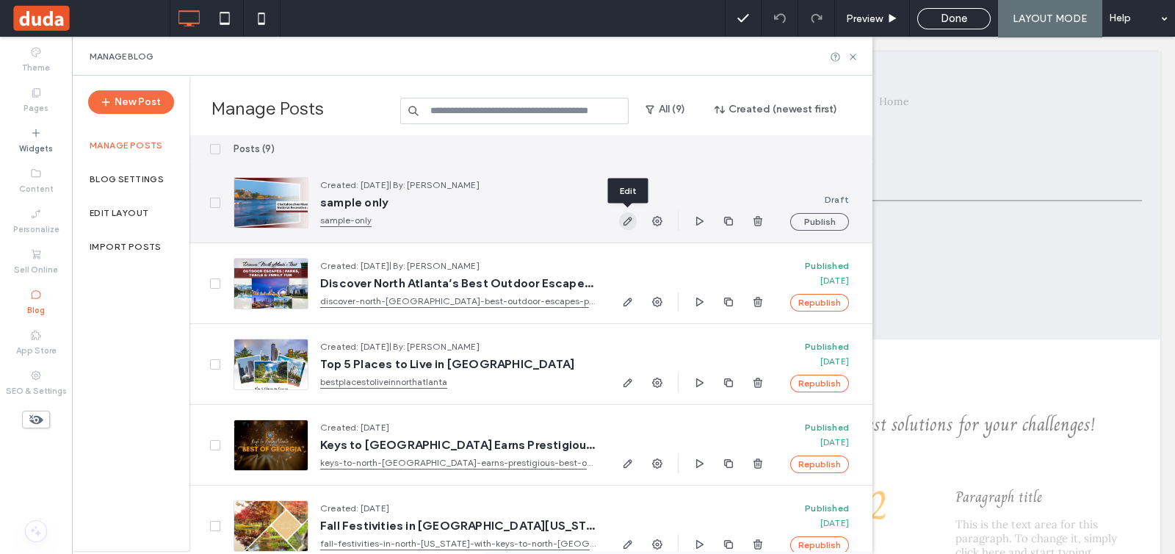
click at [622, 222] on icon "button" at bounding box center [628, 221] width 12 height 12
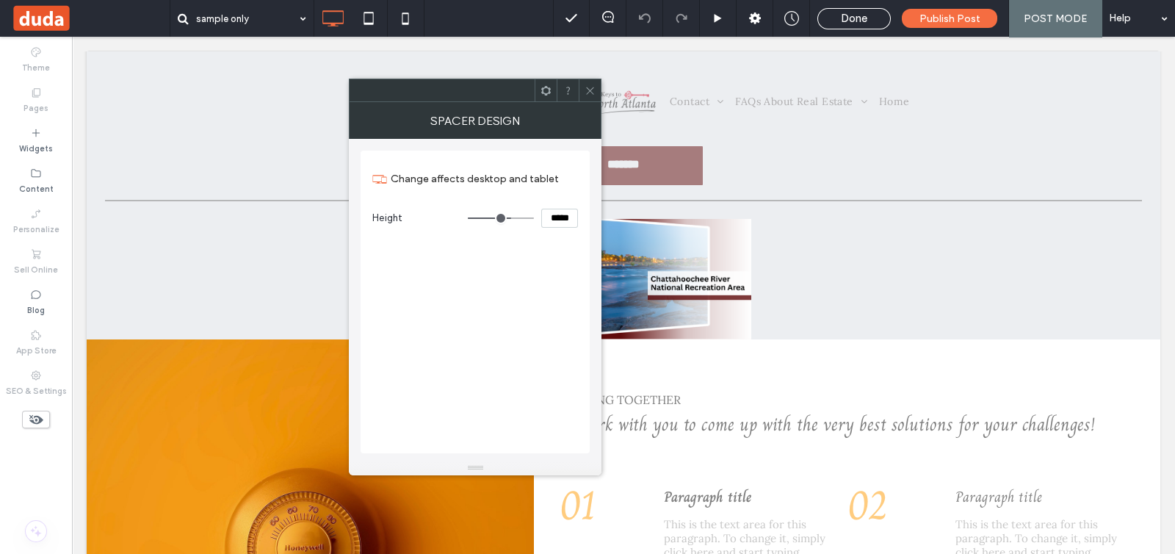
click at [594, 87] on icon at bounding box center [590, 90] width 11 height 11
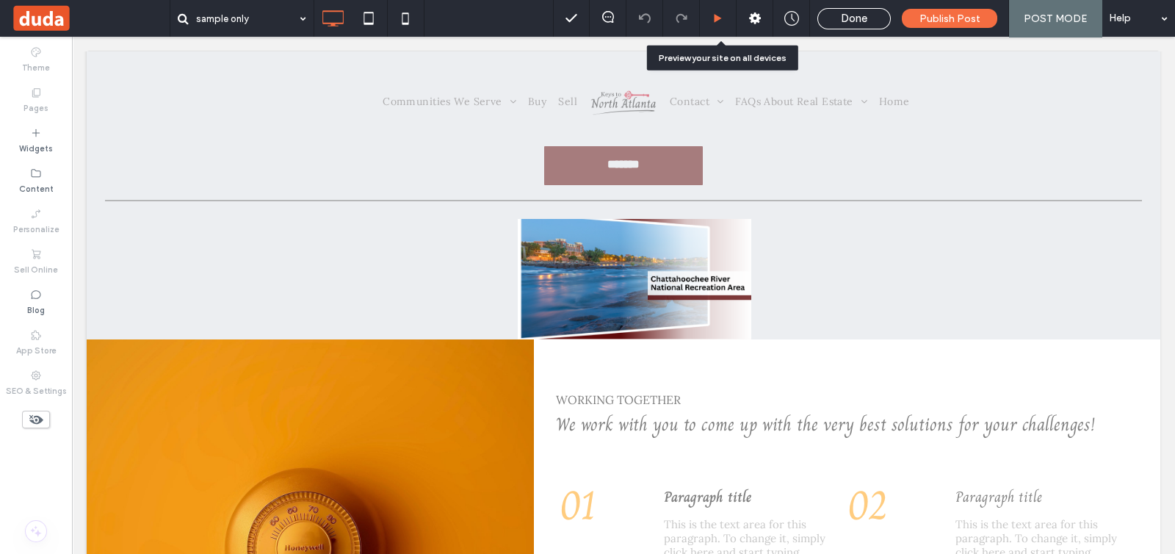
click at [716, 24] on icon at bounding box center [717, 18] width 11 height 11
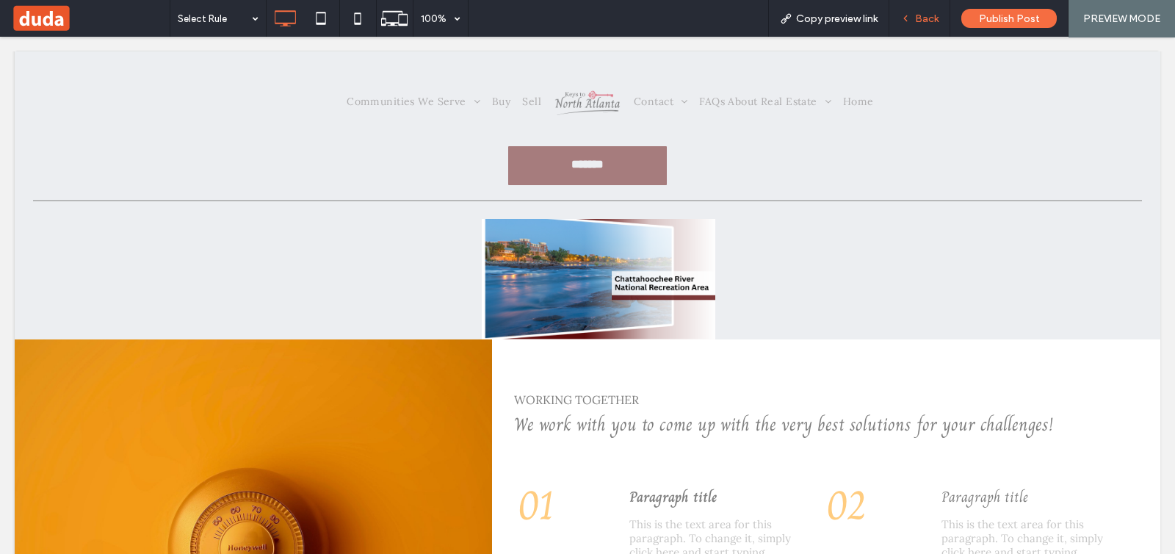
click at [913, 26] on div "Back" at bounding box center [919, 18] width 61 height 37
click at [931, 27] on div "Back" at bounding box center [919, 18] width 61 height 37
click at [904, 12] on div "Back" at bounding box center [919, 18] width 60 height 12
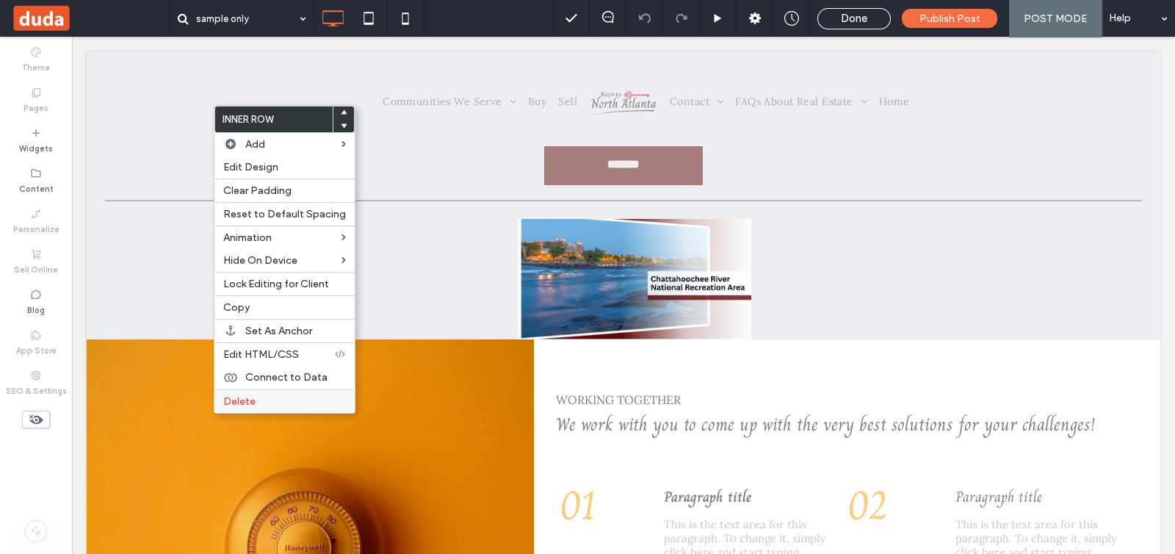
click at [275, 395] on label "Delete" at bounding box center [284, 401] width 123 height 12
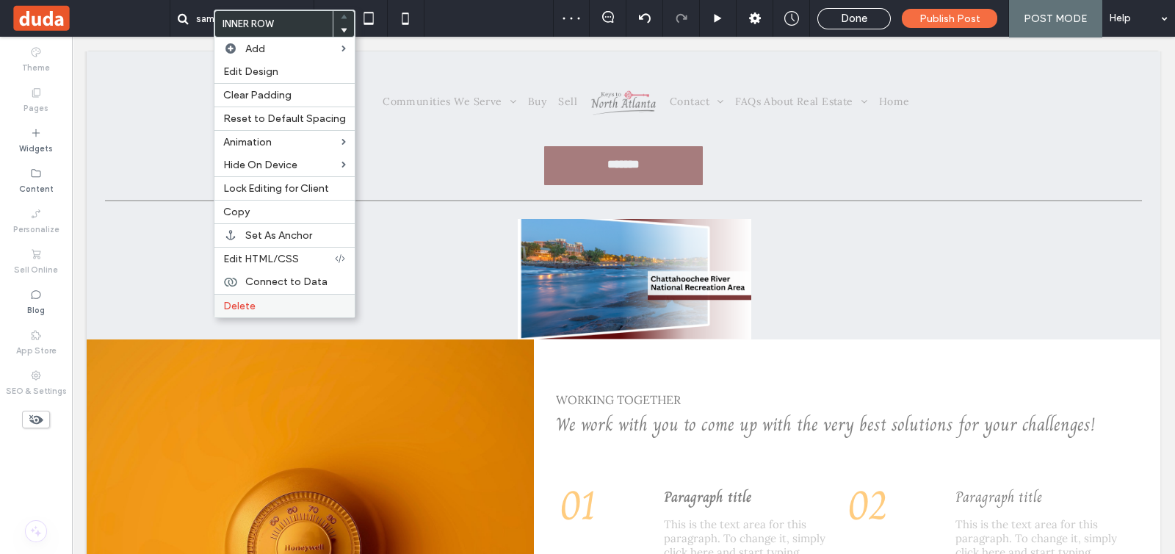
click at [281, 289] on div "Connect to Data" at bounding box center [284, 282] width 140 height 24
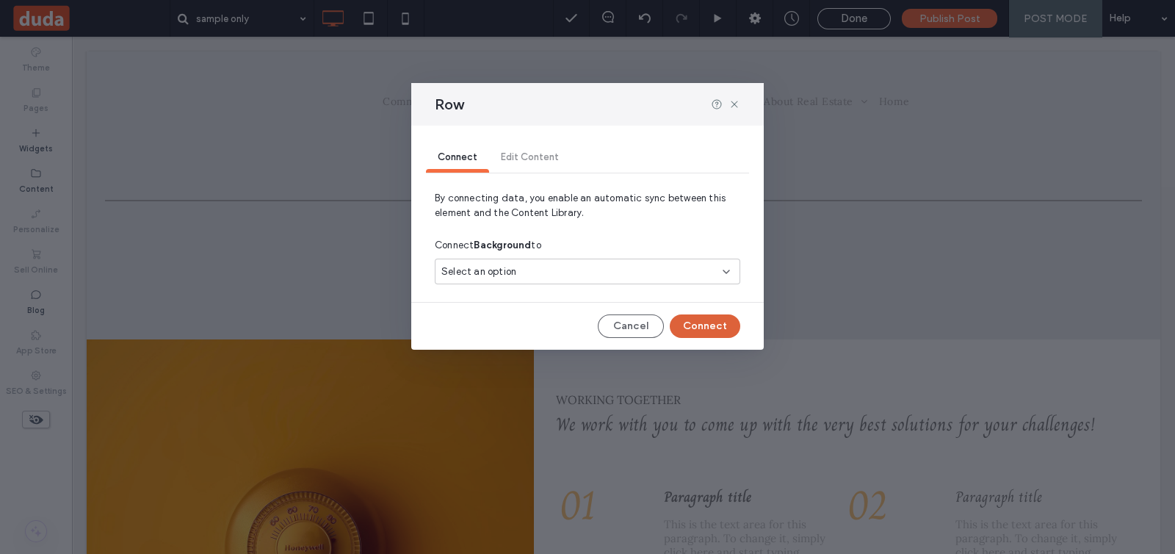
click at [716, 330] on button "Connect" at bounding box center [705, 326] width 71 height 24
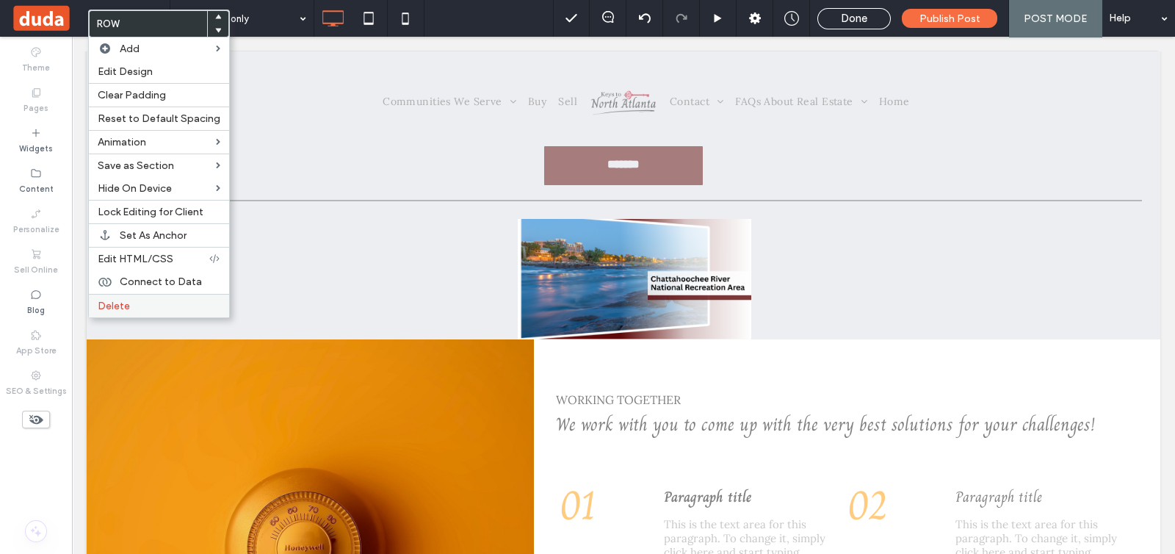
click at [119, 300] on span "Delete" at bounding box center [114, 306] width 32 height 12
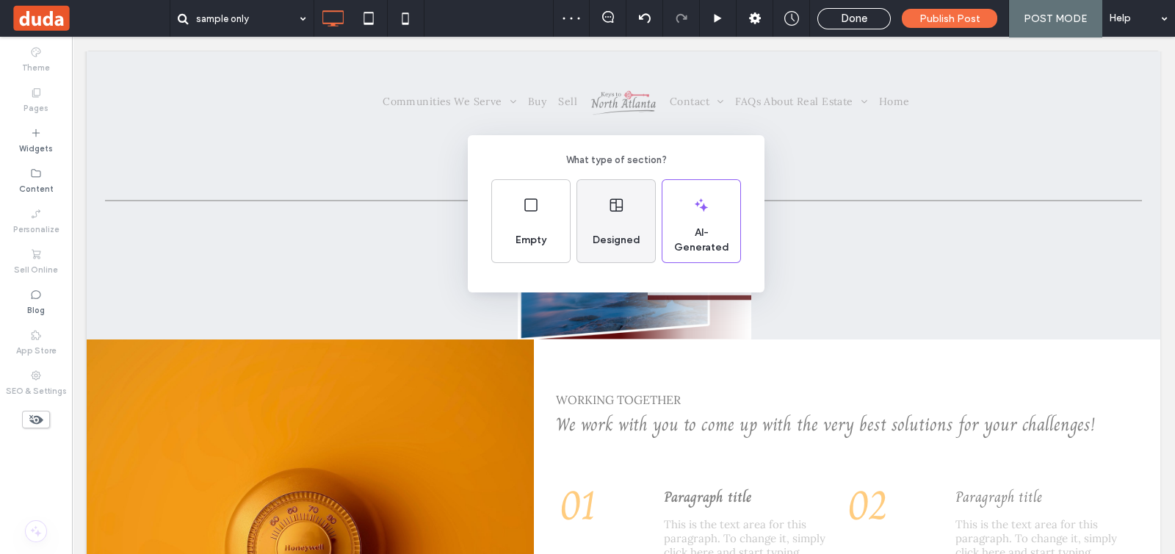
click at [591, 243] on span "Designed" at bounding box center [616, 240] width 59 height 15
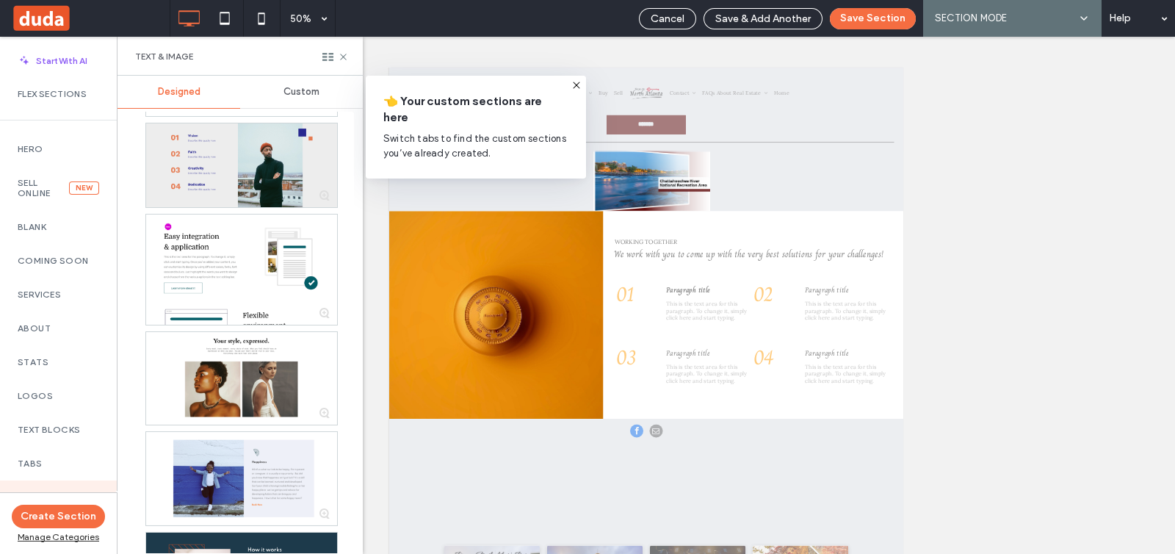
scroll to position [275, 0]
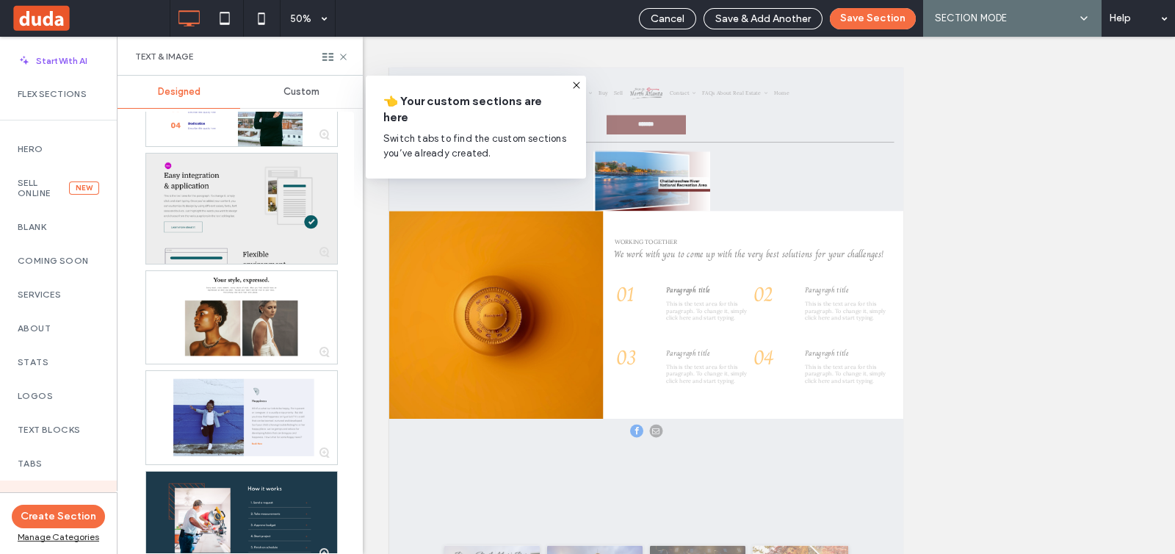
click at [242, 218] on div at bounding box center [241, 208] width 191 height 110
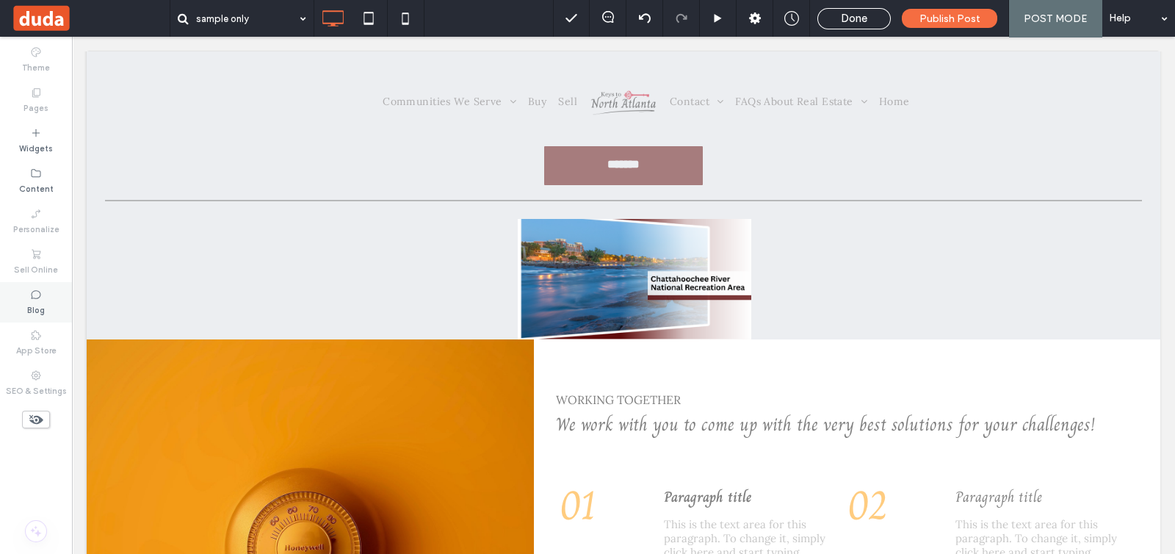
click at [22, 292] on div "Blog" at bounding box center [36, 302] width 72 height 40
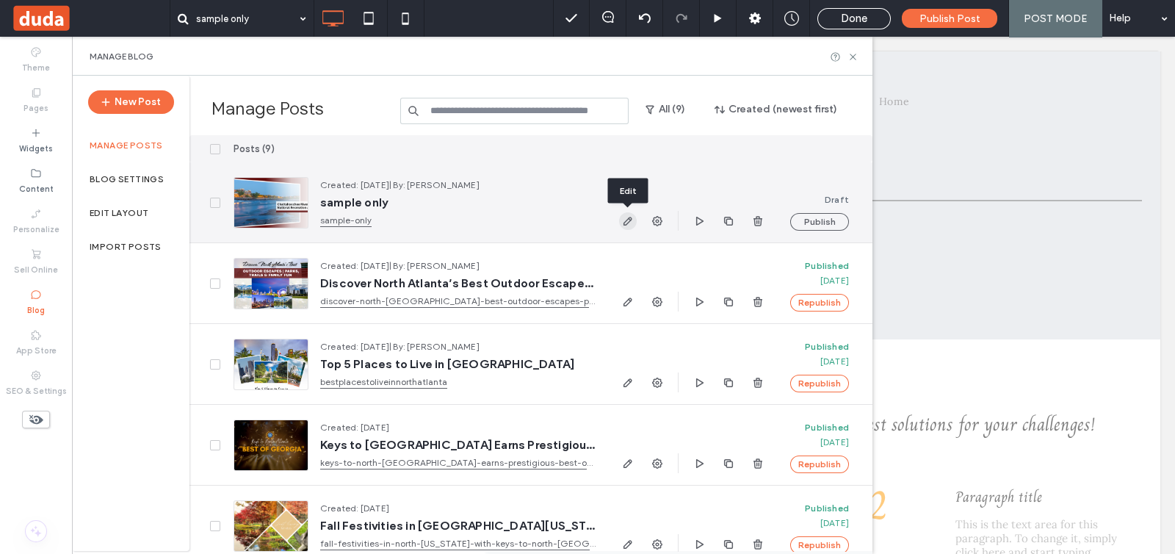
click at [626, 222] on icon "button" at bounding box center [628, 221] width 12 height 12
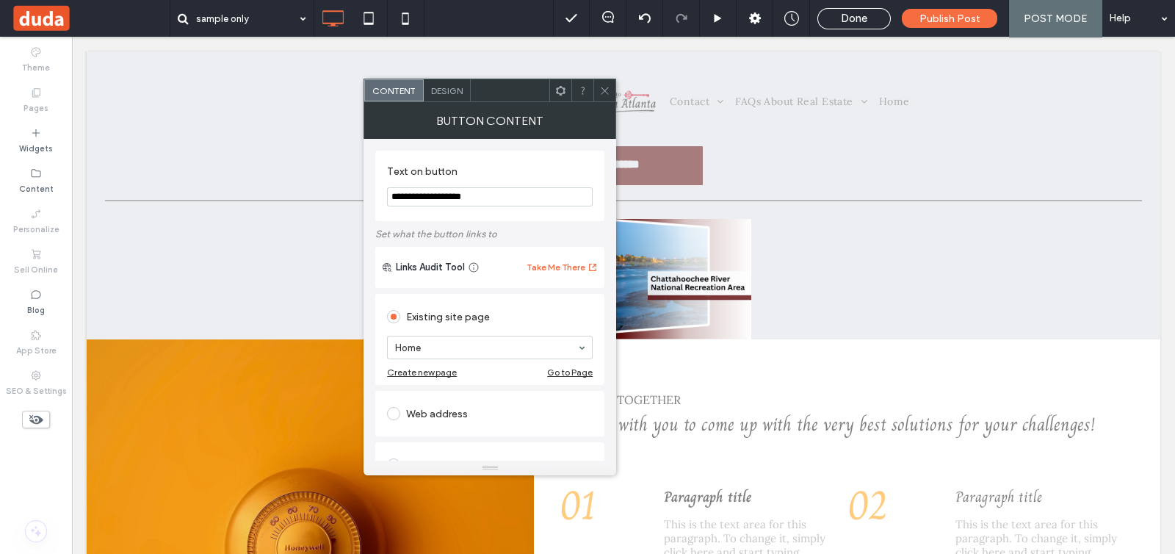
click at [607, 89] on icon at bounding box center [604, 90] width 11 height 11
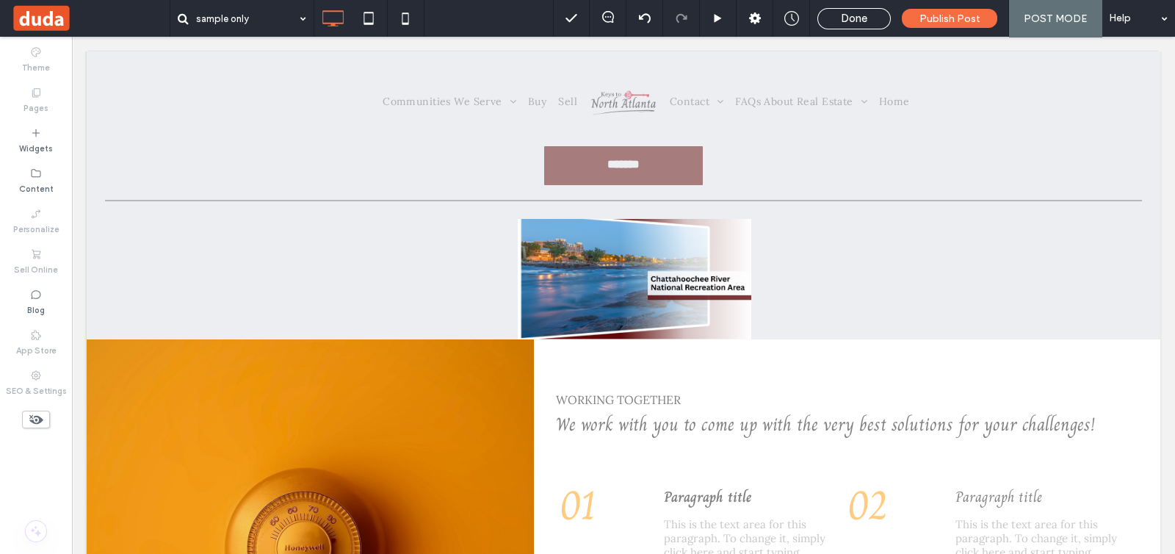
type input "****"
type input "**"
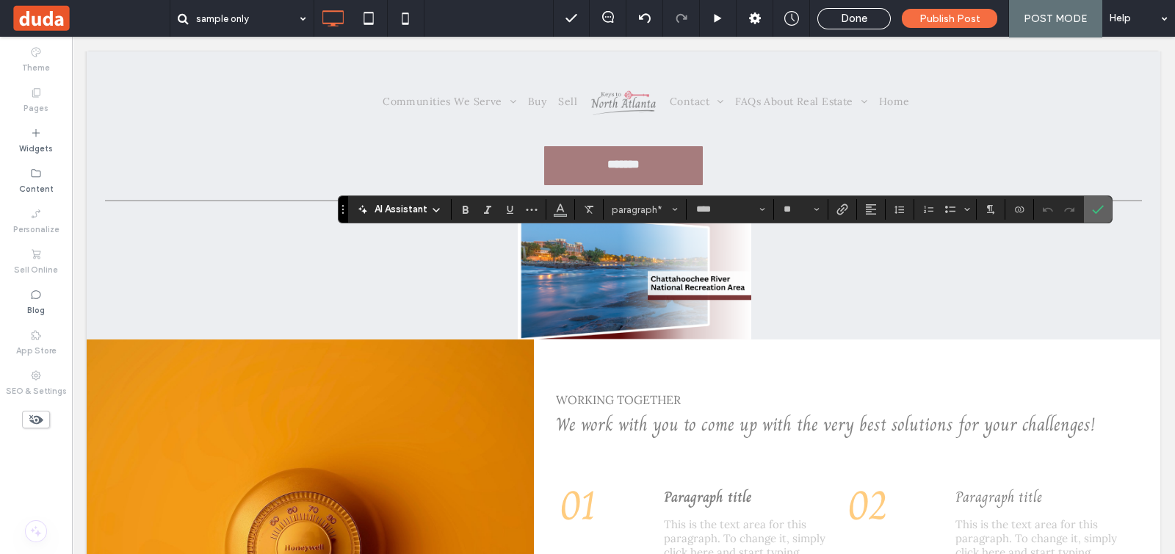
click at [1093, 215] on span "Confirm" at bounding box center [1095, 209] width 7 height 26
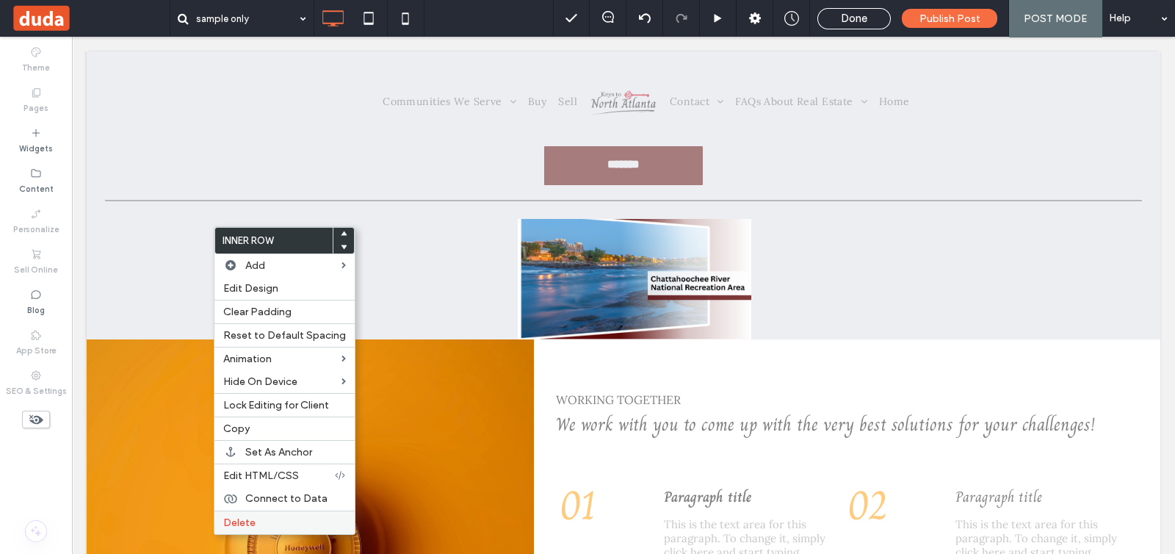
click at [261, 516] on label "Delete" at bounding box center [284, 522] width 123 height 12
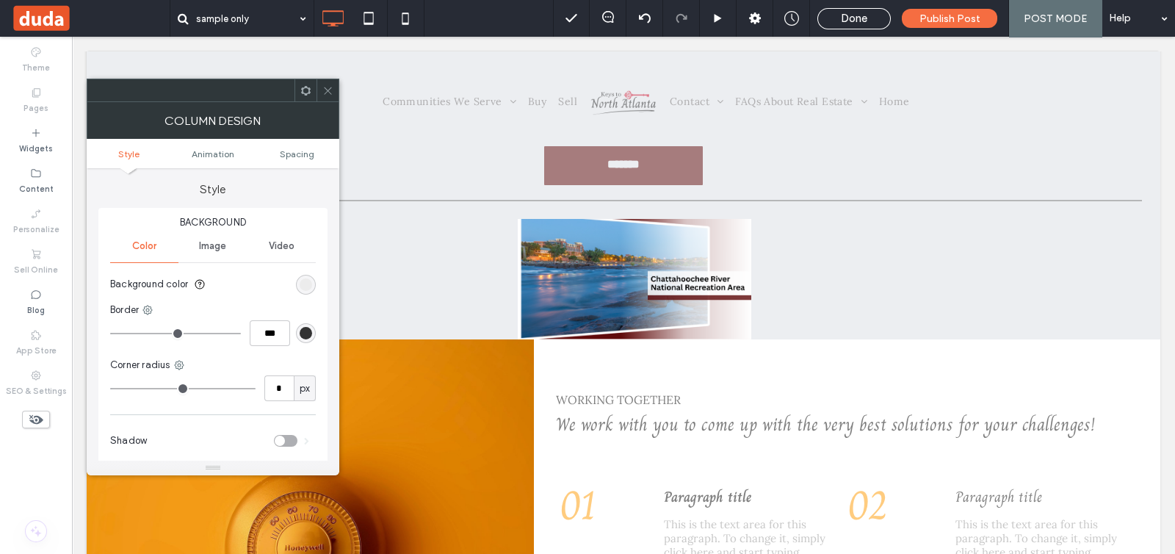
click at [327, 94] on icon at bounding box center [327, 90] width 11 height 11
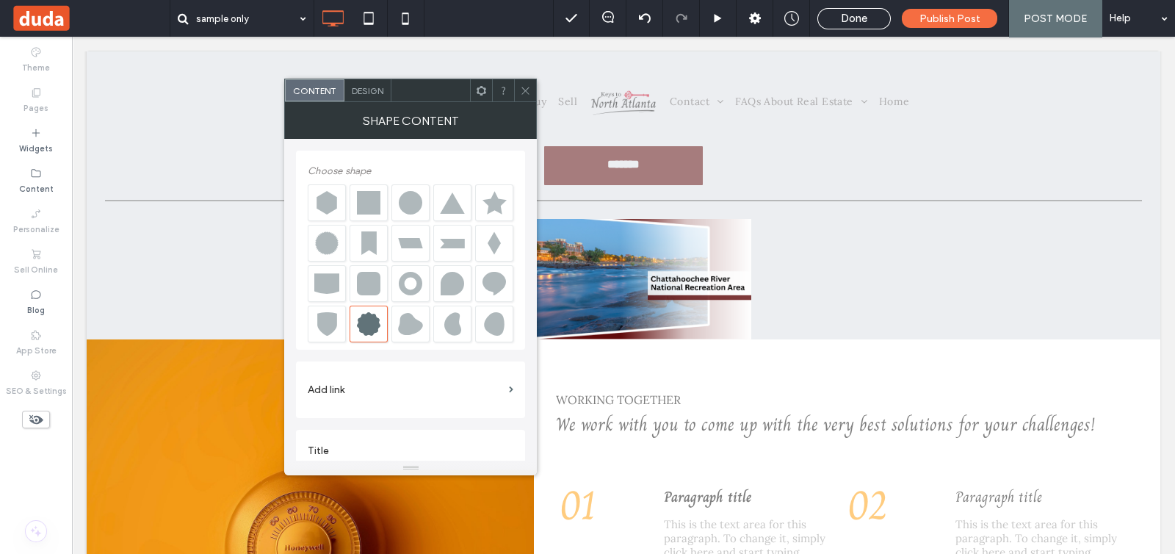
scroll to position [15, 0]
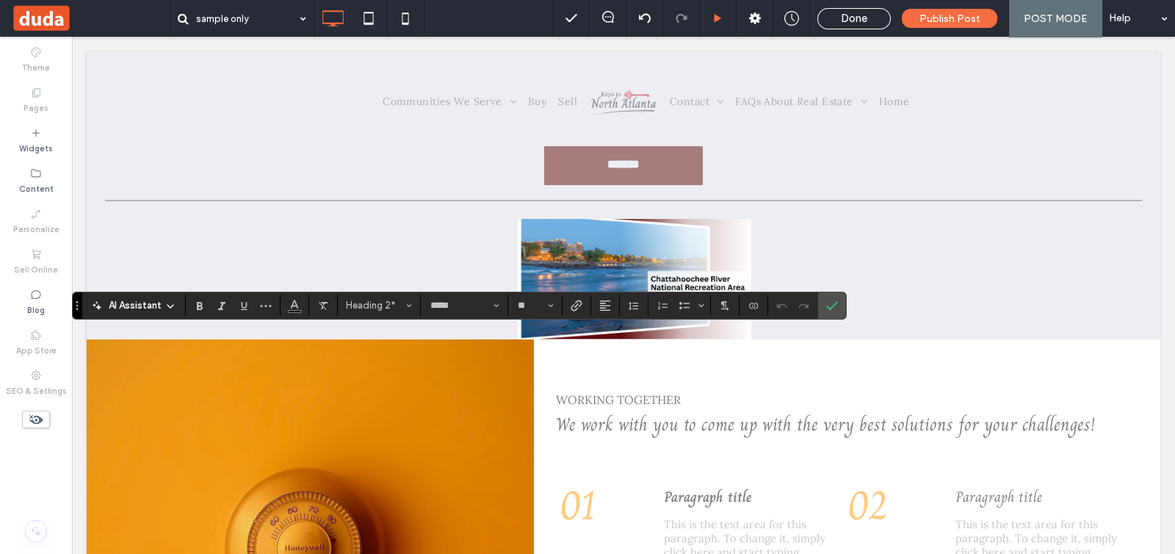
type input "****"
type input "**"
type input "*****"
type input "**"
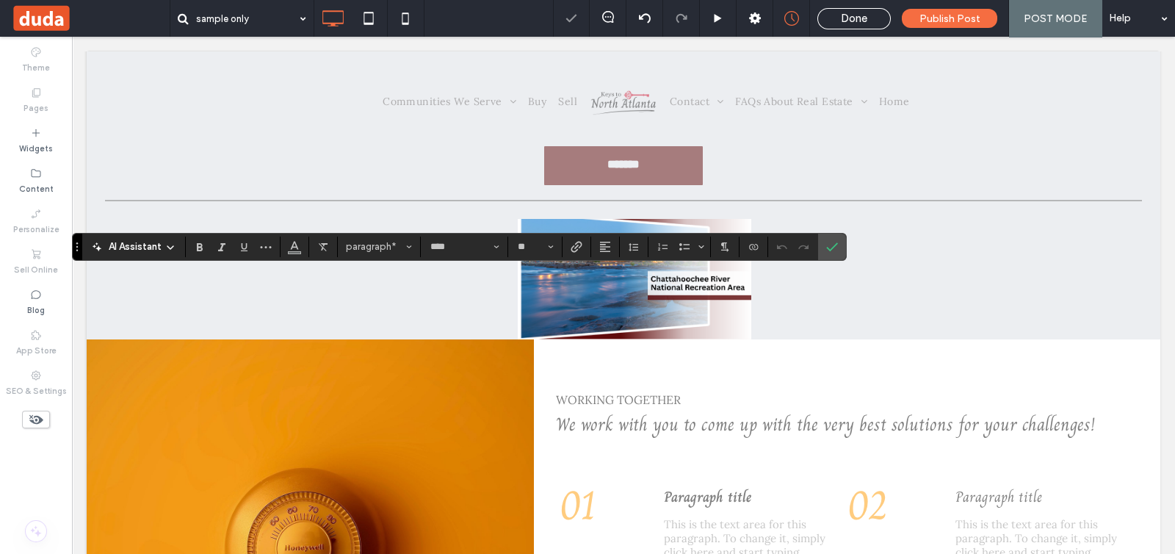
type input "**"
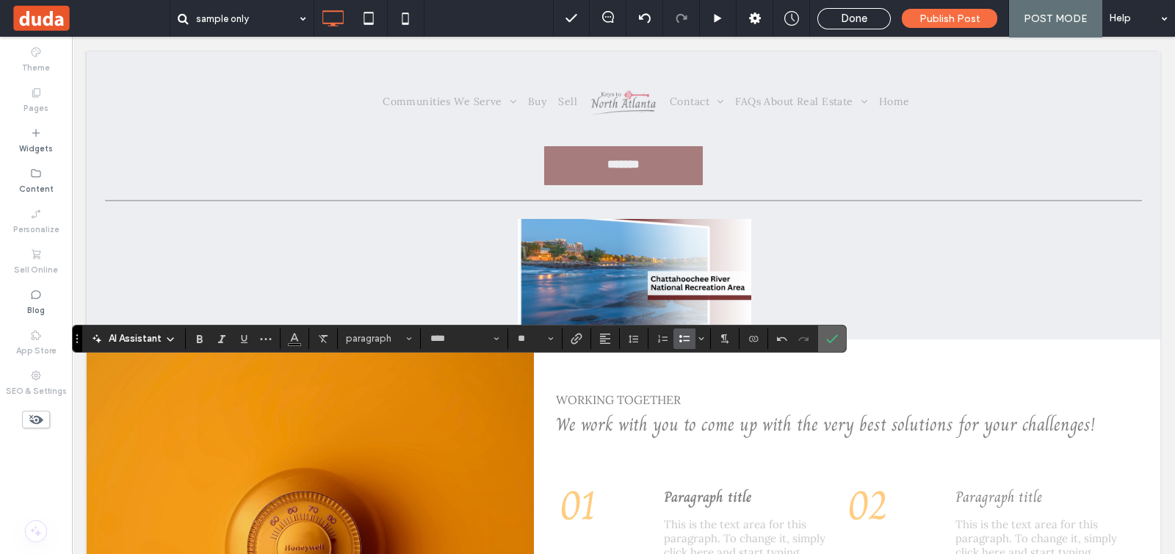
click at [837, 335] on label "Confirm" at bounding box center [832, 338] width 22 height 26
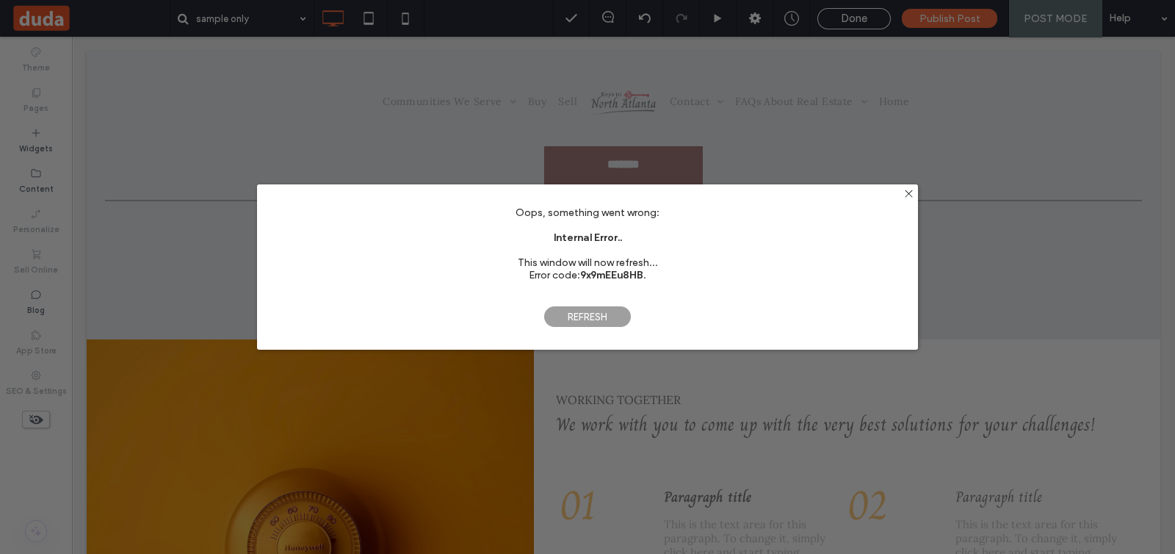
click at [581, 316] on span "Refresh" at bounding box center [587, 317] width 88 height 22
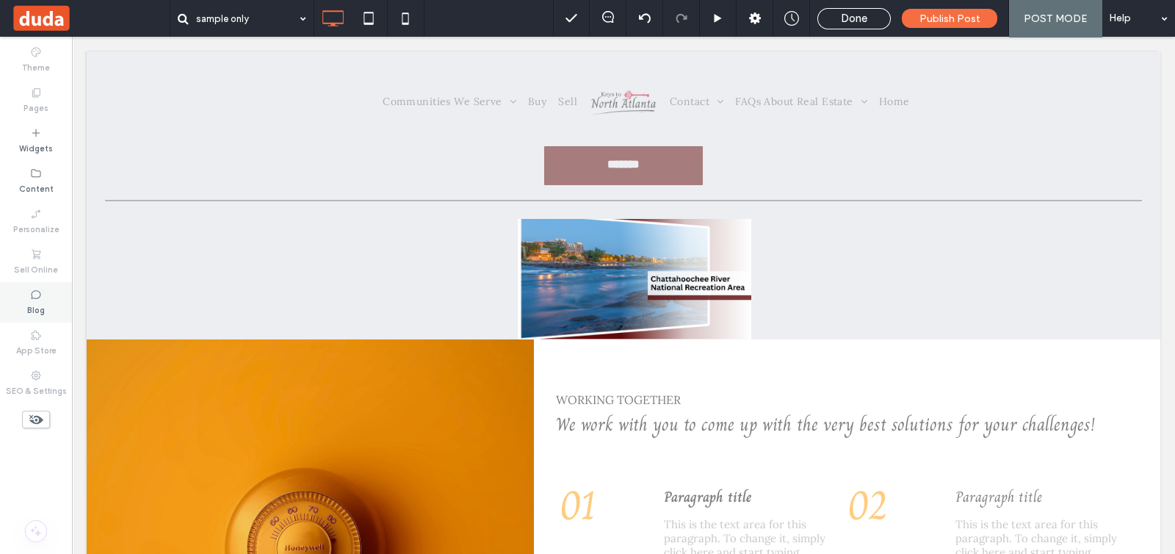
click at [51, 317] on div "Blog" at bounding box center [36, 302] width 72 height 40
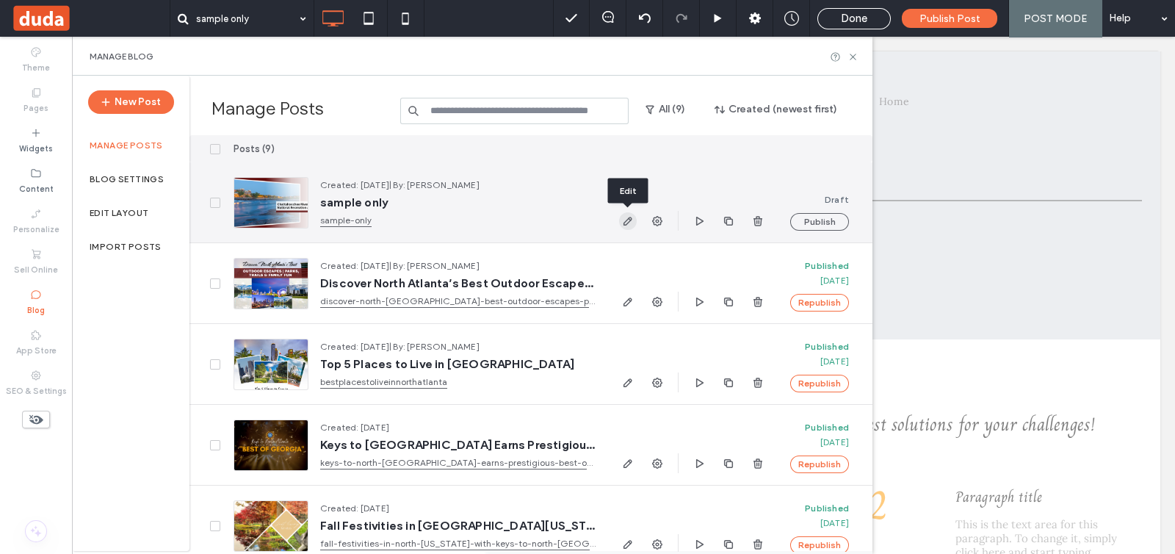
click at [623, 217] on icon "button" at bounding box center [628, 221] width 12 height 12
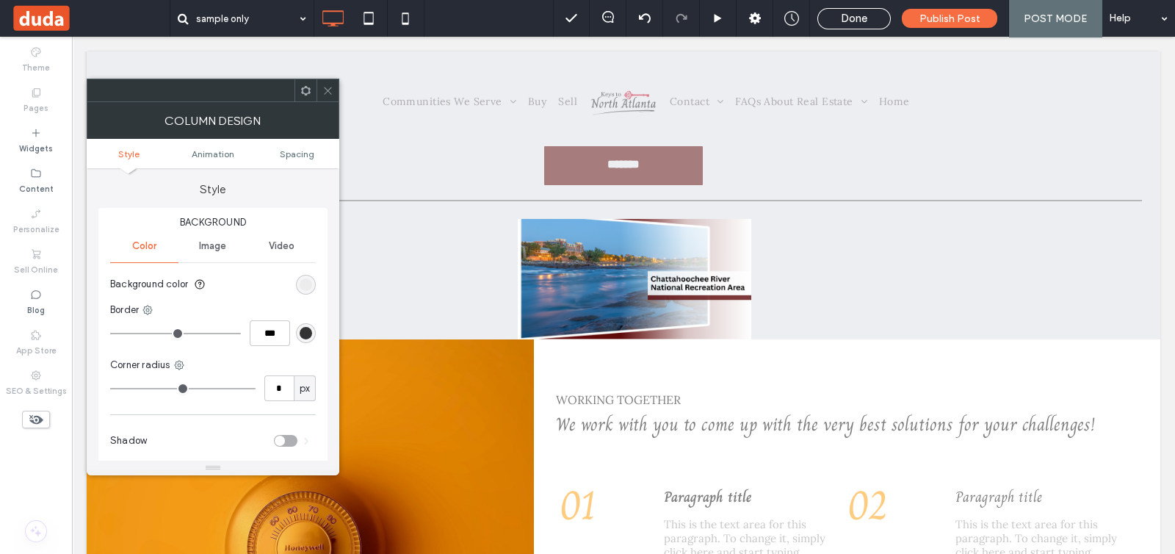
click at [329, 85] on icon at bounding box center [327, 90] width 11 height 11
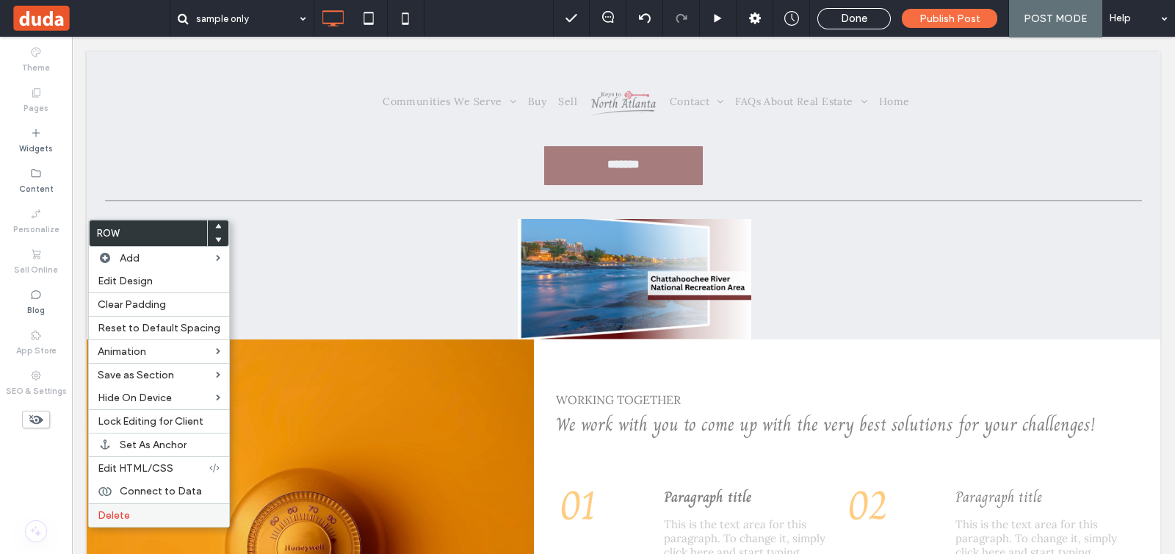
click at [151, 503] on div "Delete" at bounding box center [159, 515] width 140 height 24
click at [138, 503] on div "Delete" at bounding box center [159, 515] width 140 height 24
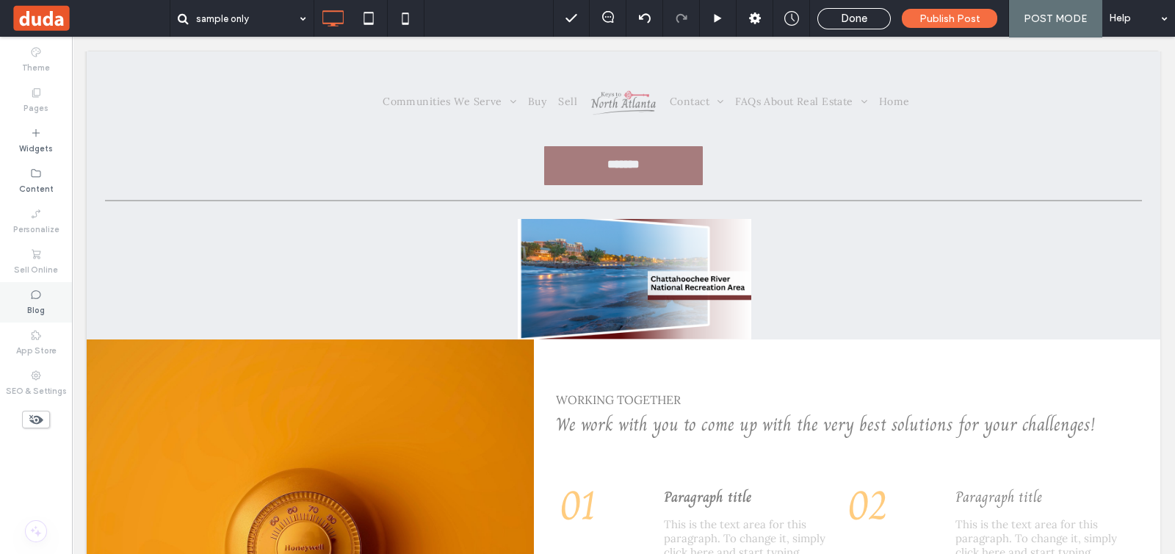
click at [38, 306] on label "Blog" at bounding box center [36, 308] width 18 height 16
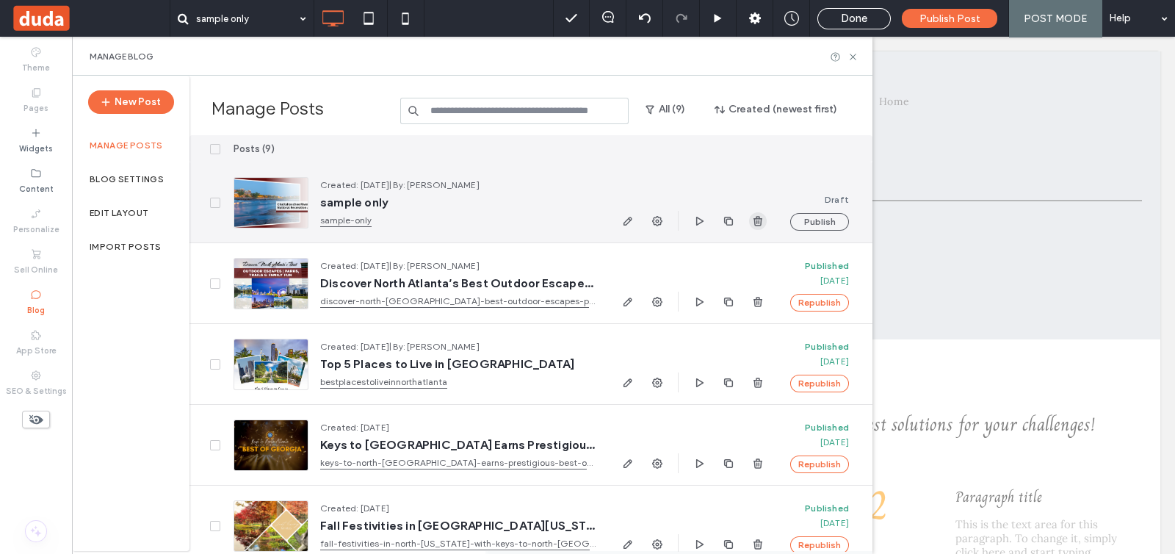
click at [760, 223] on icon "button" at bounding box center [758, 221] width 12 height 12
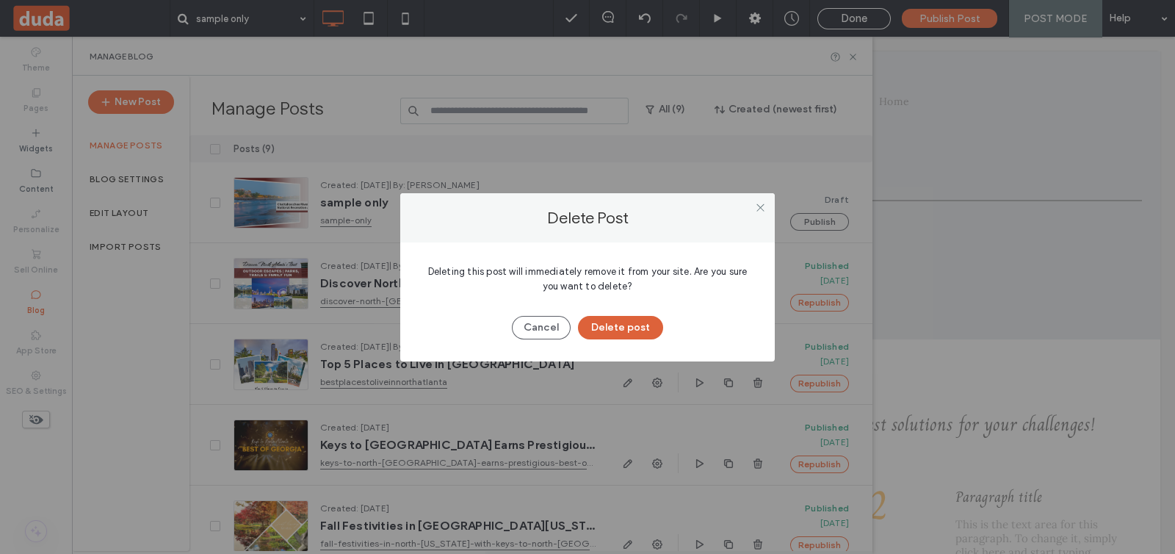
click at [639, 330] on button "Delete post" at bounding box center [620, 328] width 85 height 24
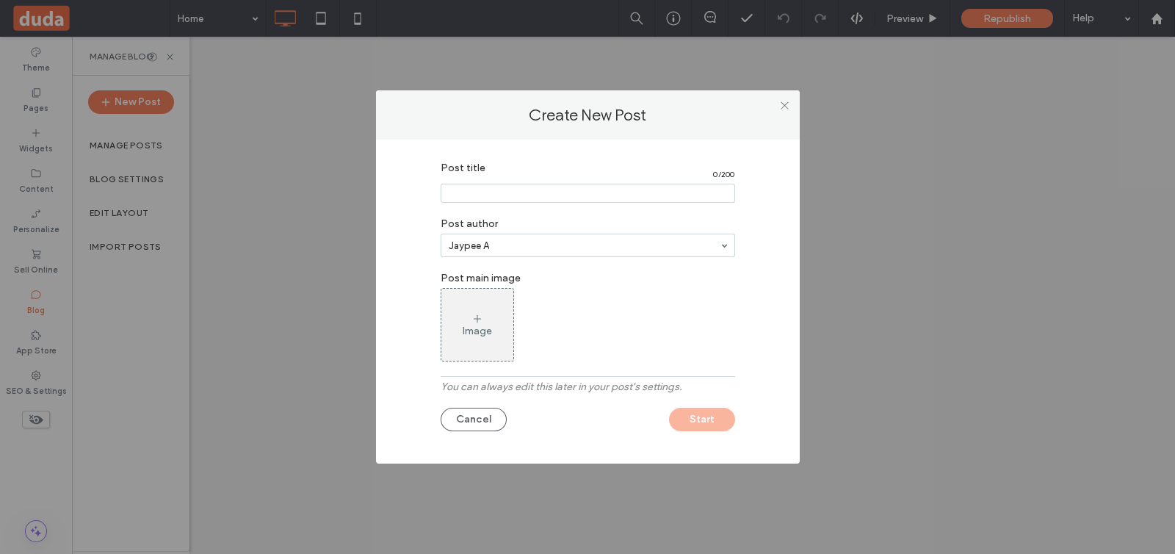
click at [512, 196] on input "Post title" at bounding box center [588, 193] width 295 height 19
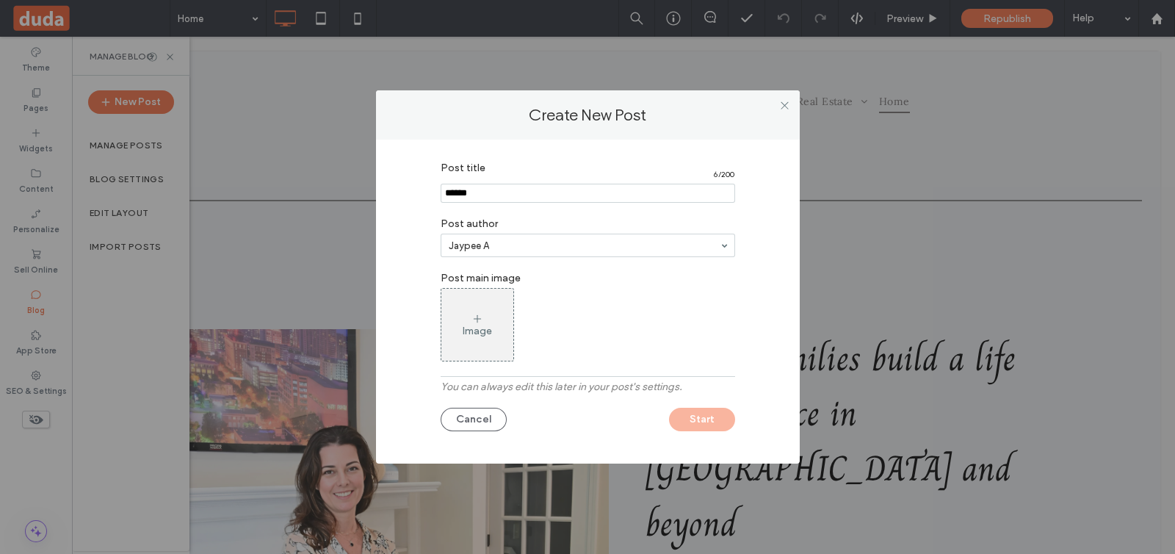
type input "******"
click at [441, 306] on div "Image" at bounding box center [477, 324] width 72 height 69
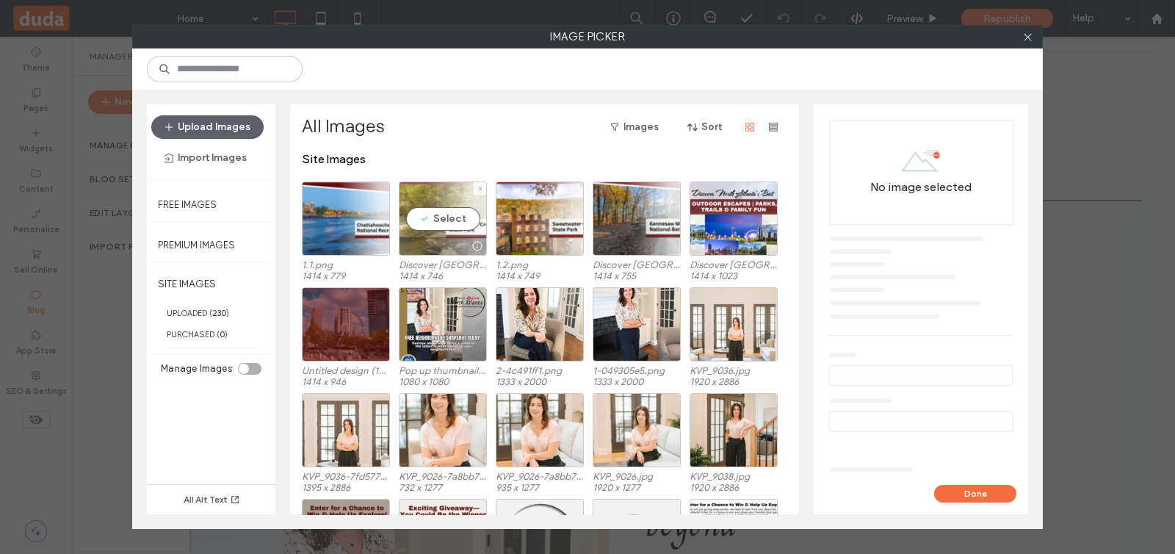
click at [441, 216] on div "Select" at bounding box center [443, 218] width 88 height 74
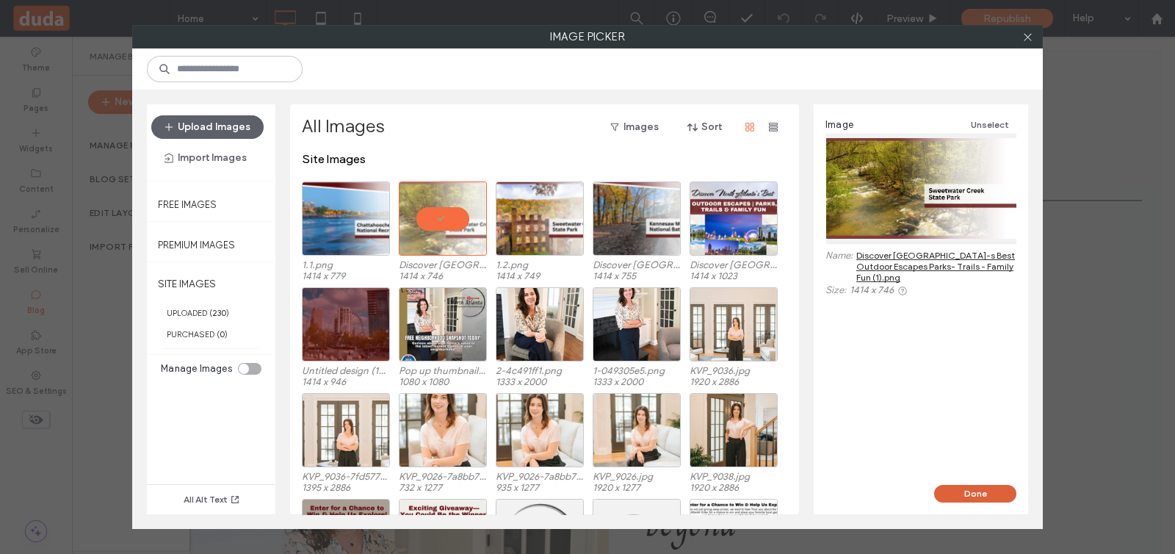
click at [969, 494] on button "Done" at bounding box center [975, 494] width 82 height 18
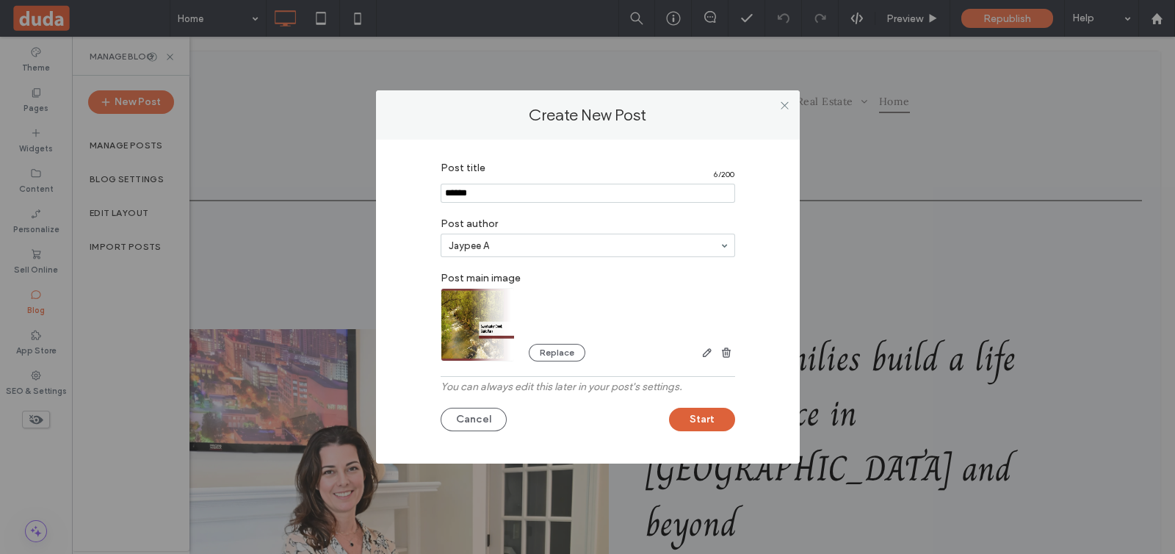
click at [708, 427] on button "Start" at bounding box center [702, 420] width 66 height 24
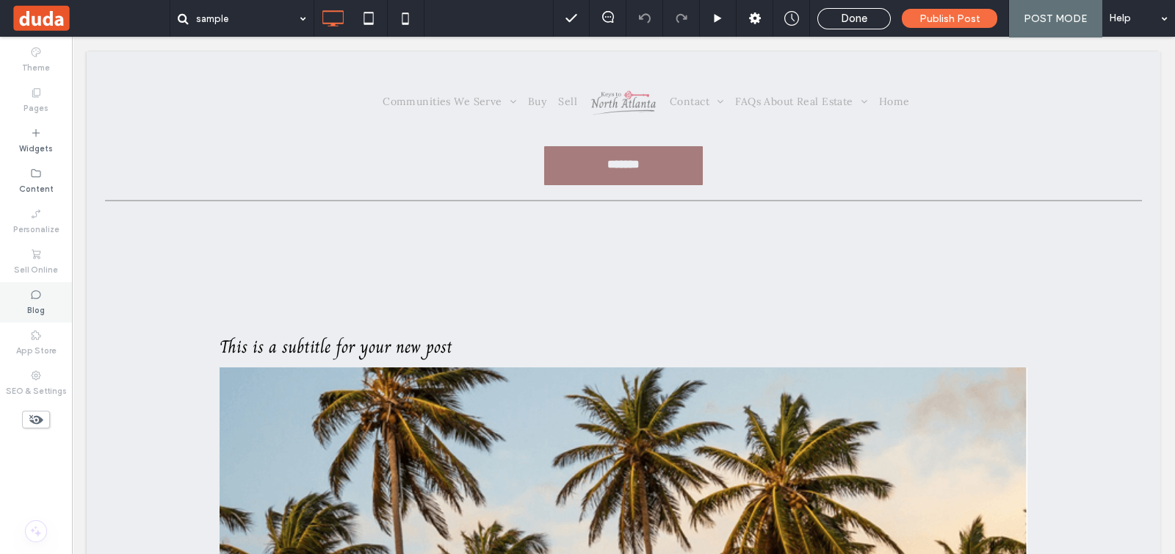
click at [32, 308] on label "Blog" at bounding box center [36, 308] width 18 height 16
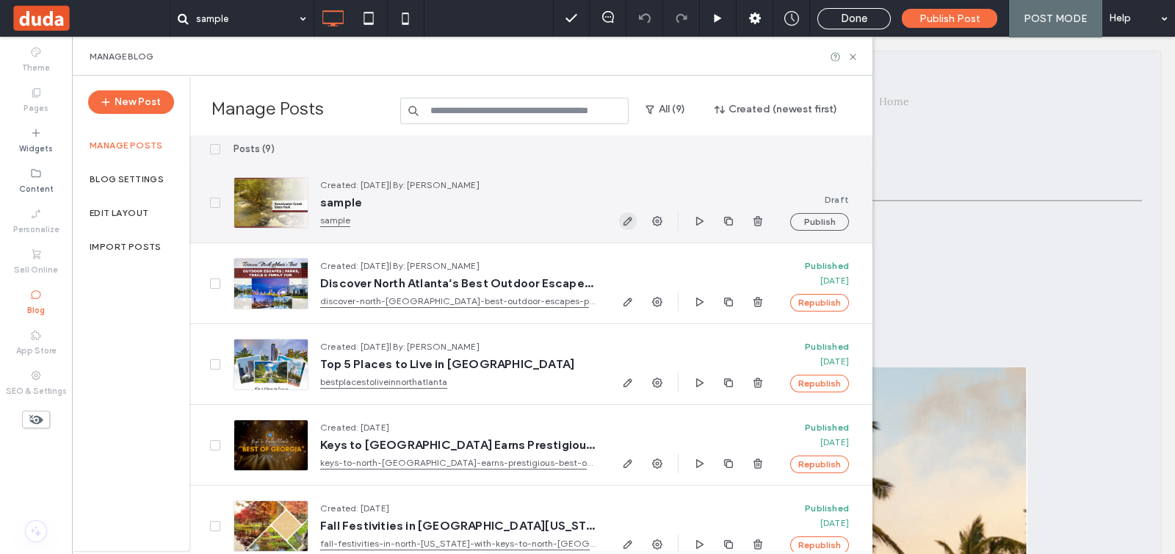
click at [624, 225] on icon "button" at bounding box center [628, 221] width 12 height 12
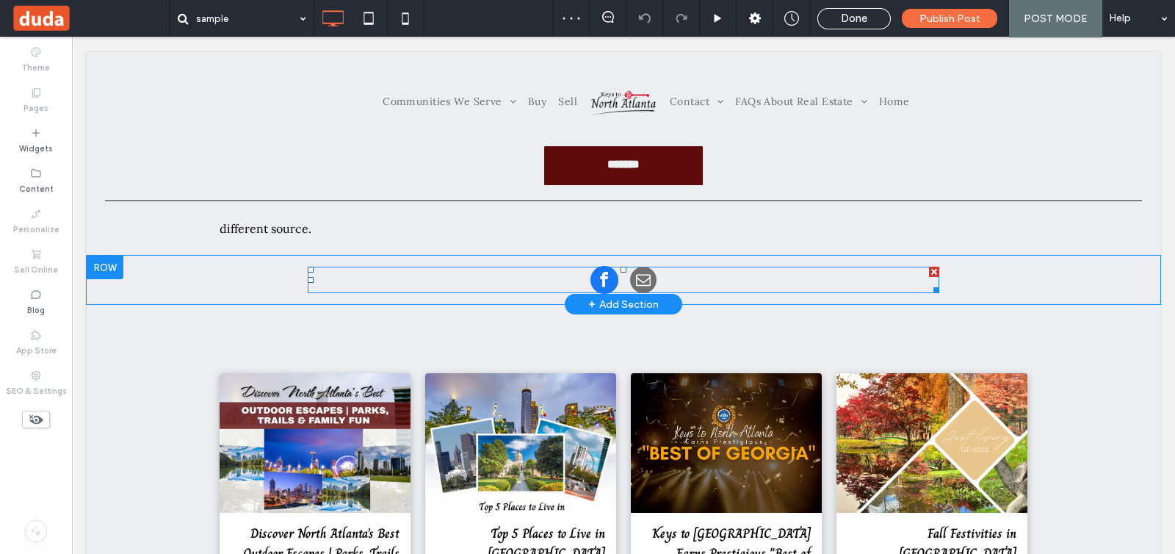
scroll to position [366, 0]
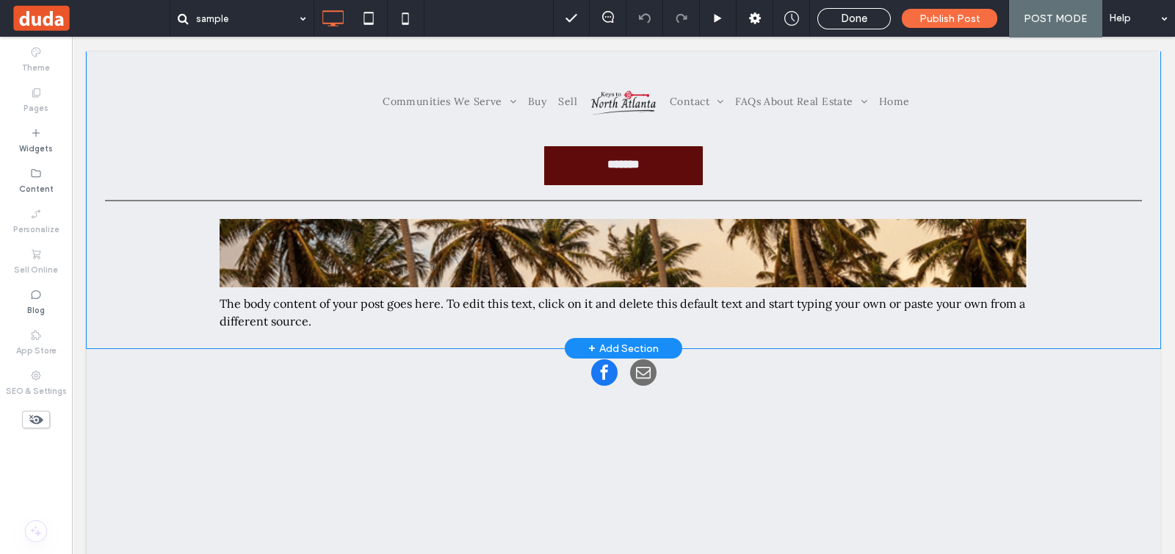
click at [607, 342] on div "+ Add Section" at bounding box center [623, 348] width 71 height 16
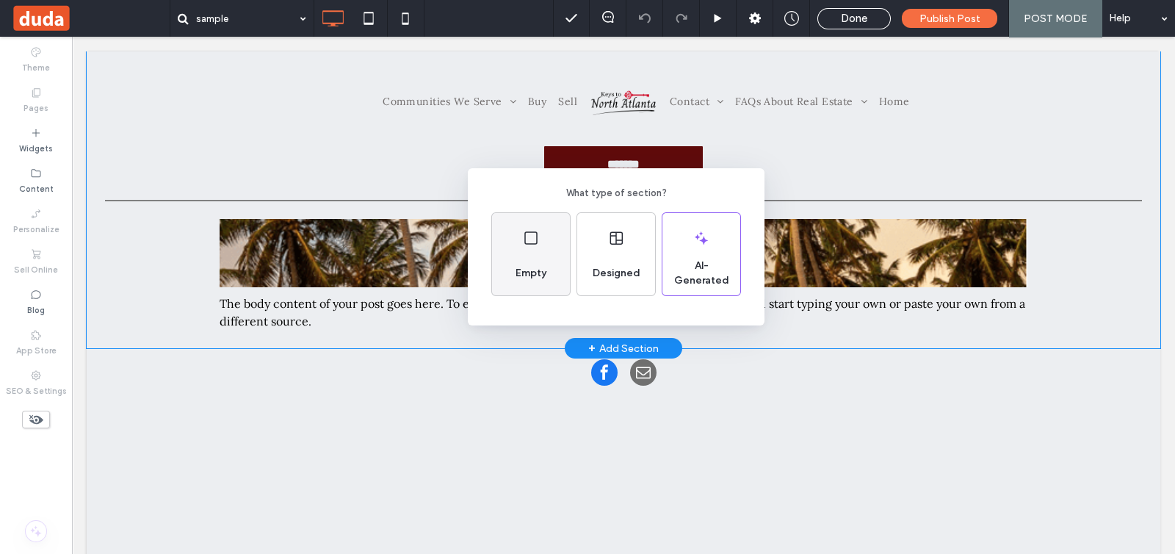
click at [507, 244] on div "Empty" at bounding box center [531, 254] width 78 height 82
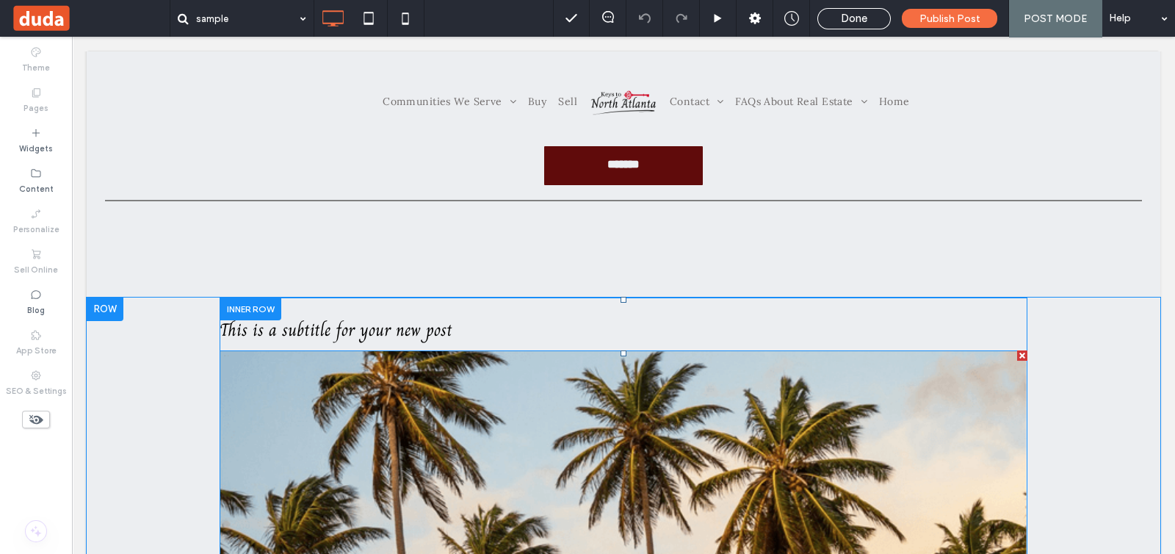
scroll to position [0, 0]
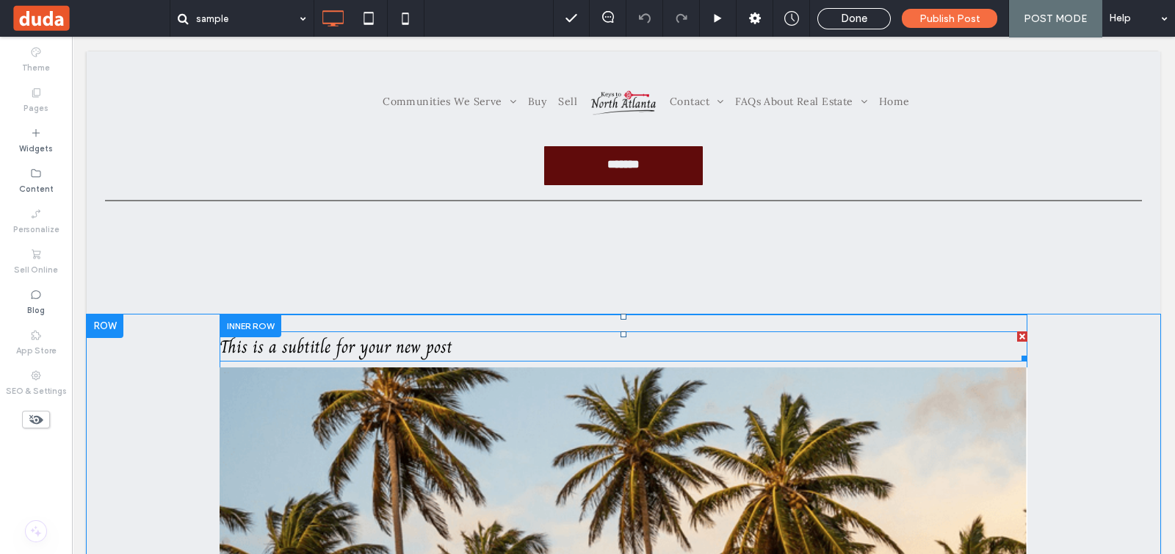
click at [510, 347] on h3 "This is a subtitle for your new post" at bounding box center [624, 346] width 808 height 30
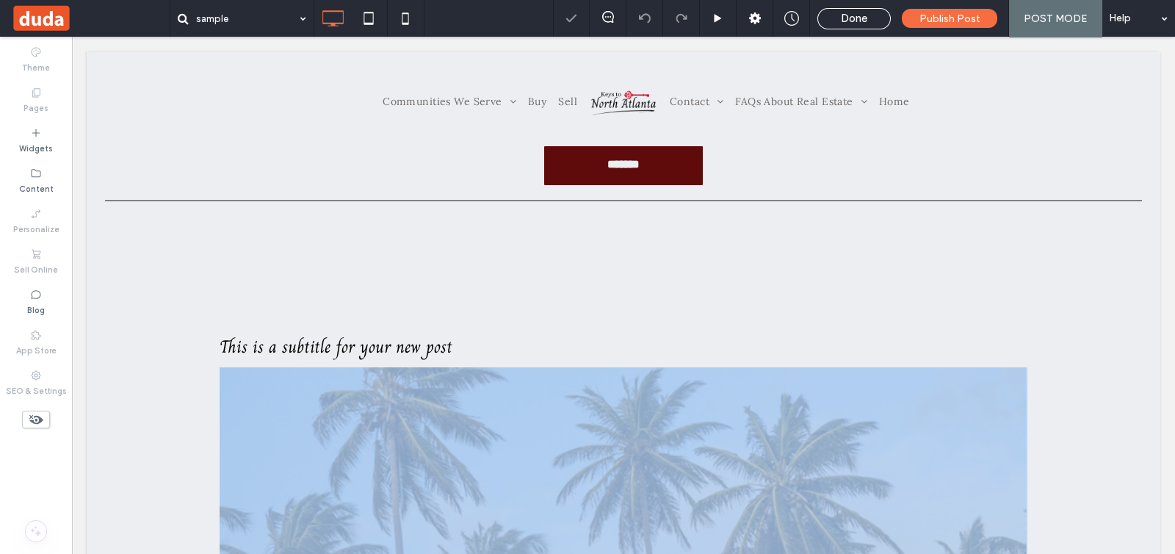
click at [510, 347] on h3 "This is a subtitle for your new post" at bounding box center [624, 346] width 808 height 30
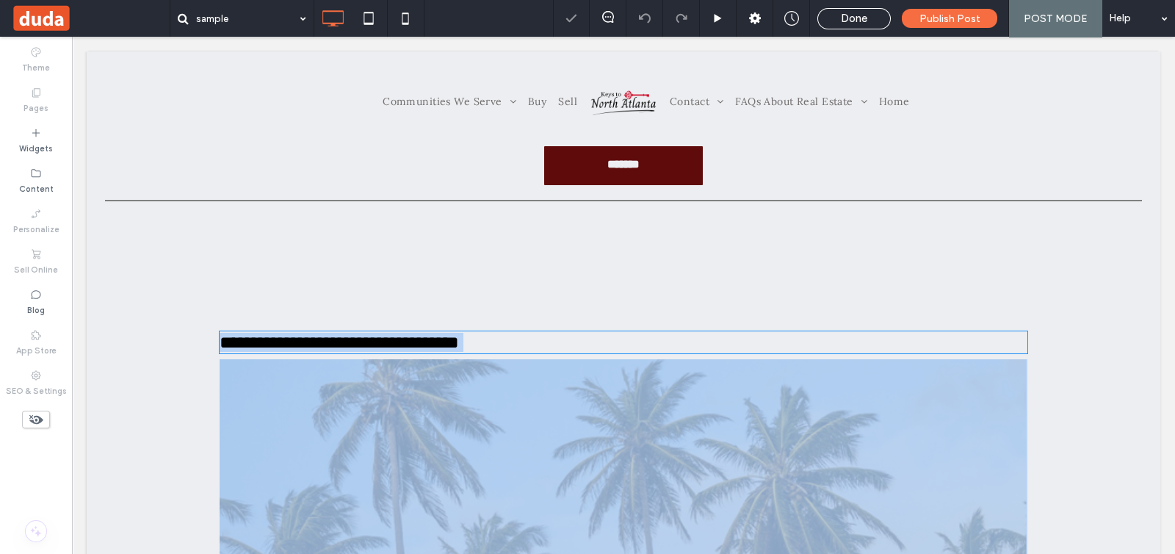
type input "*****"
type input "**"
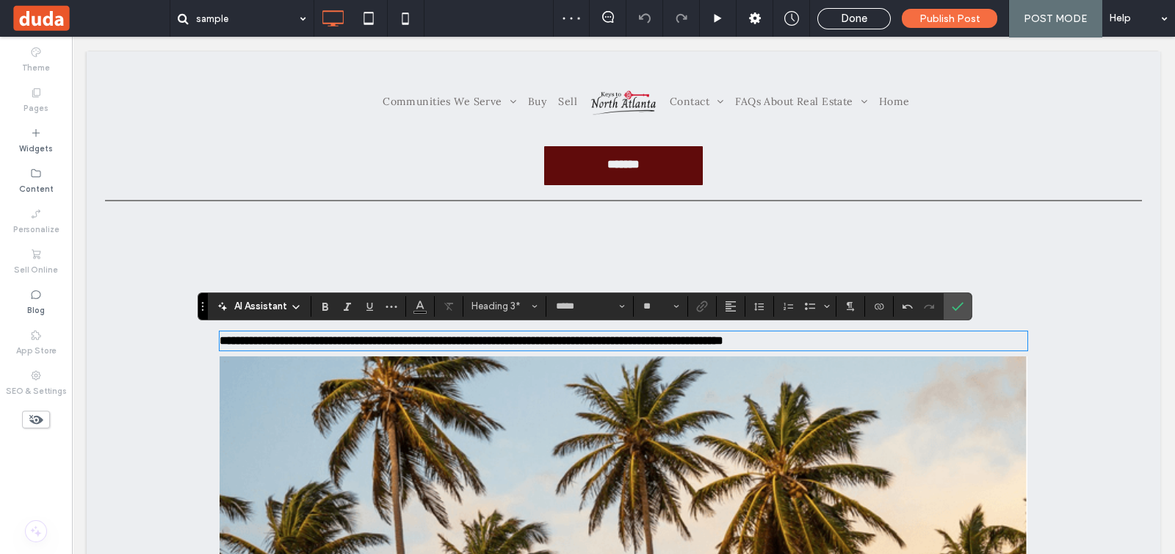
type input "****"
type input "**"
click at [538, 301] on button "paragraph*" at bounding box center [504, 306] width 76 height 21
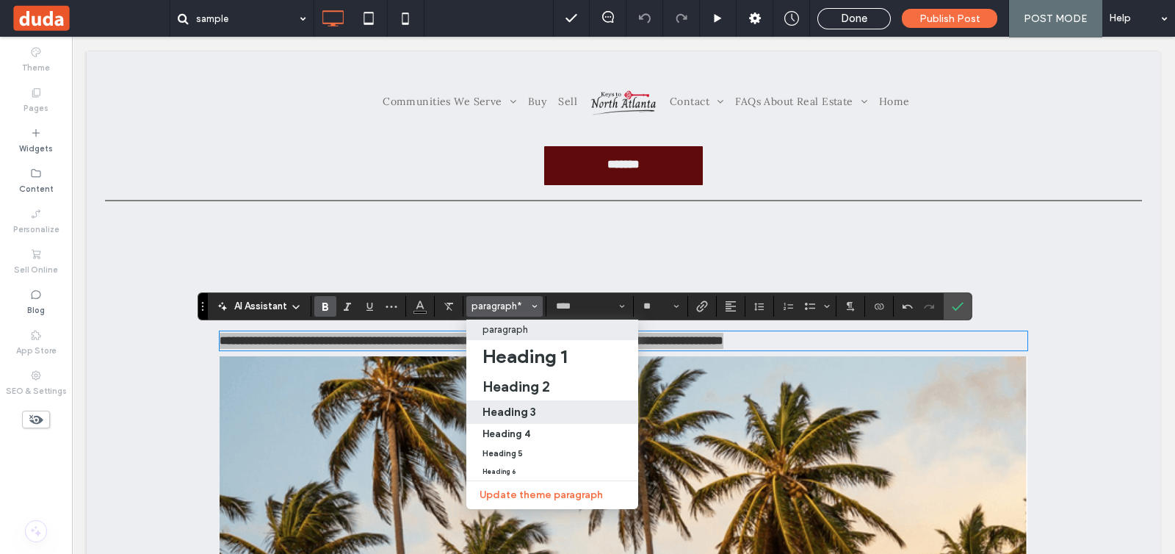
click at [558, 408] on div "Heading 3" at bounding box center [553, 412] width 140 height 14
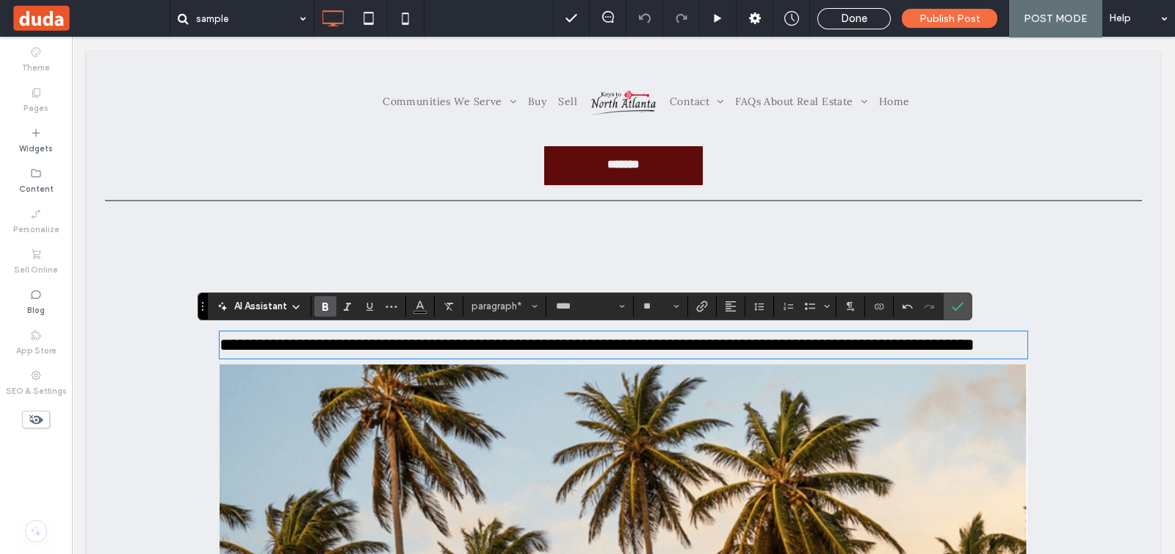
type input "*****"
type input "**"
click at [330, 309] on icon "Bold" at bounding box center [325, 306] width 12 height 12
click at [729, 310] on use "Alignment" at bounding box center [731, 306] width 10 height 10
click at [737, 347] on icon "ui.textEditor.alignment.center" at bounding box center [742, 351] width 12 height 12
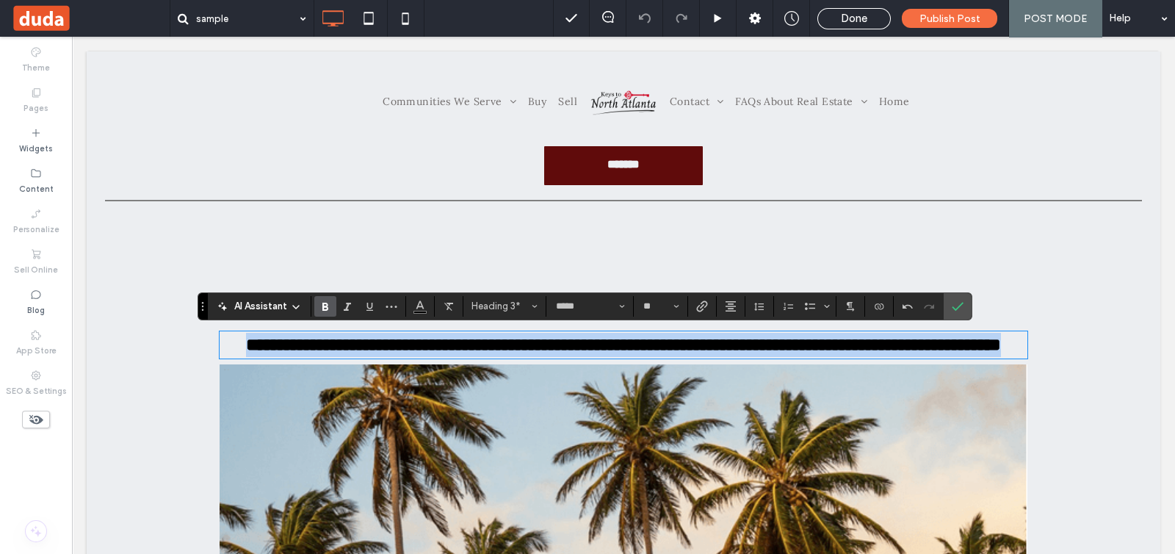
click at [1007, 357] on h3 "**********" at bounding box center [624, 345] width 808 height 24
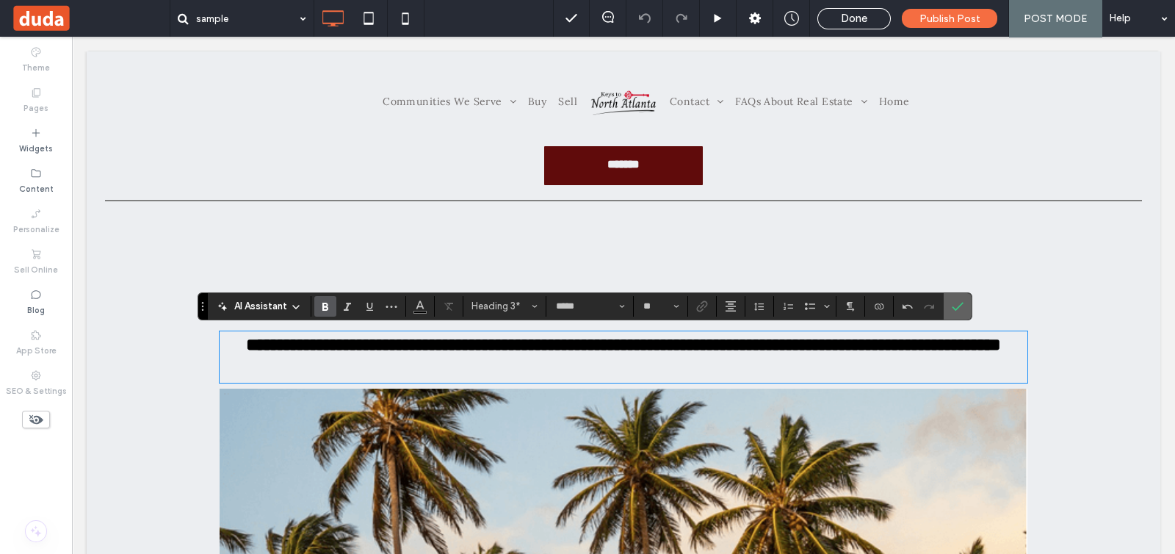
drag, startPoint x: 955, startPoint y: 308, endPoint x: 864, endPoint y: 281, distance: 94.1
click at [955, 308] on use "Confirm" at bounding box center [959, 306] width 12 height 9
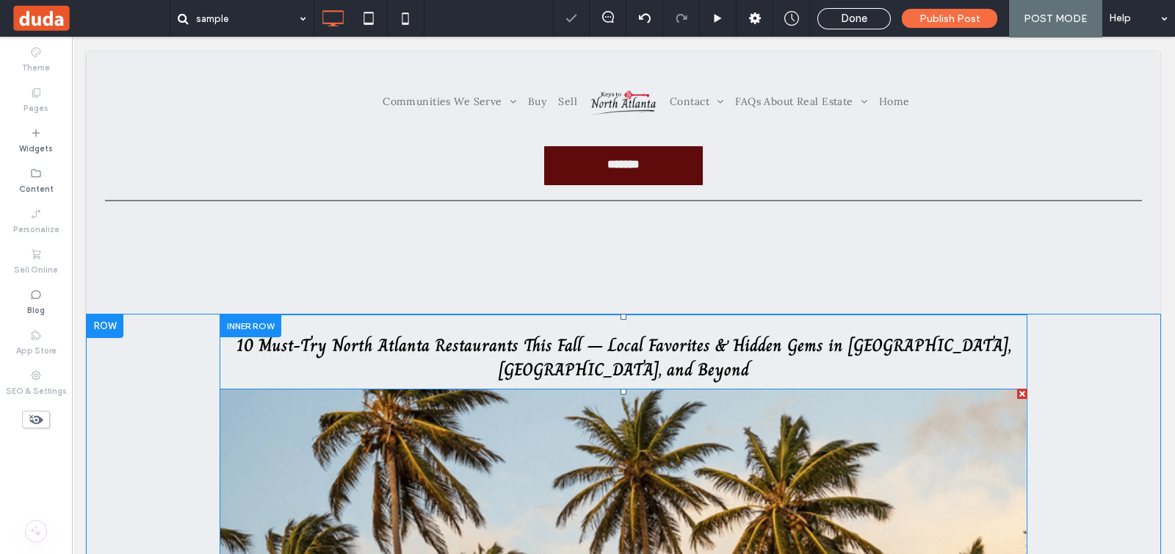
scroll to position [91, 0]
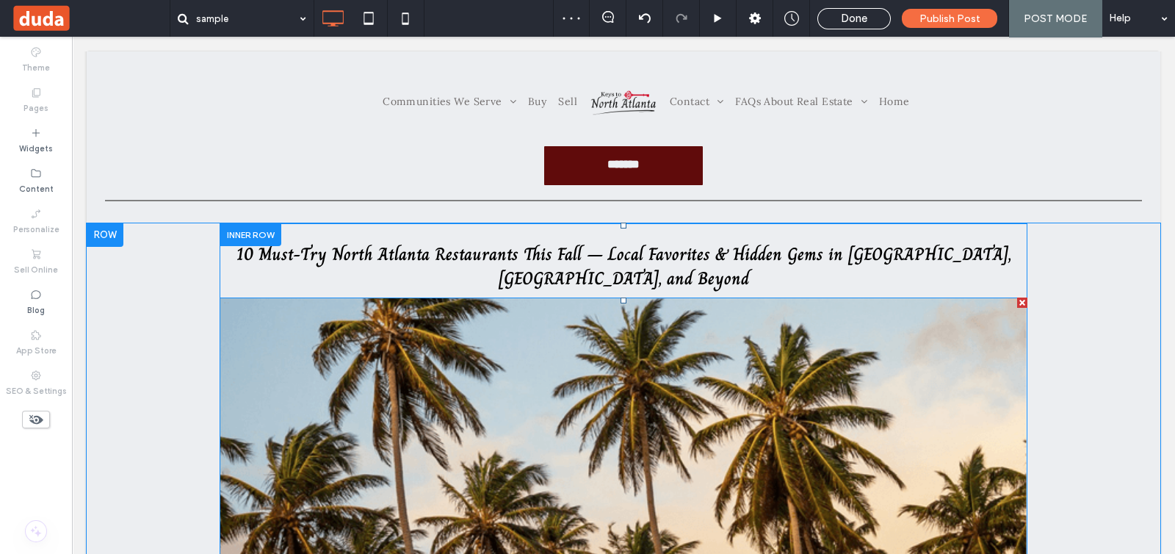
click at [1017, 298] on div at bounding box center [1022, 302] width 10 height 10
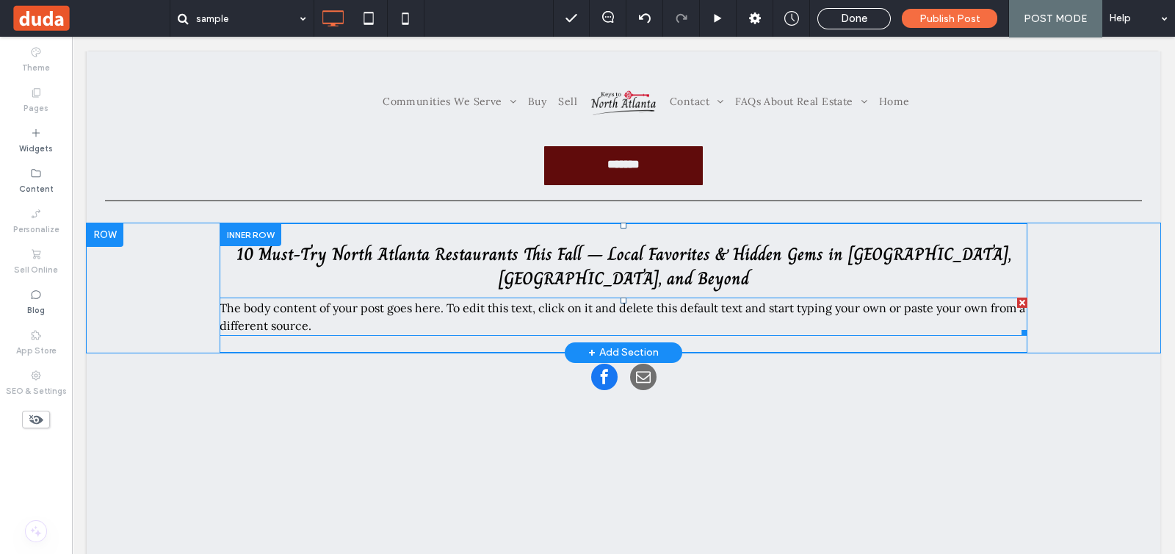
click at [554, 317] on div "The body content of your post goes here. To edit this text, click on it and del…" at bounding box center [624, 316] width 808 height 38
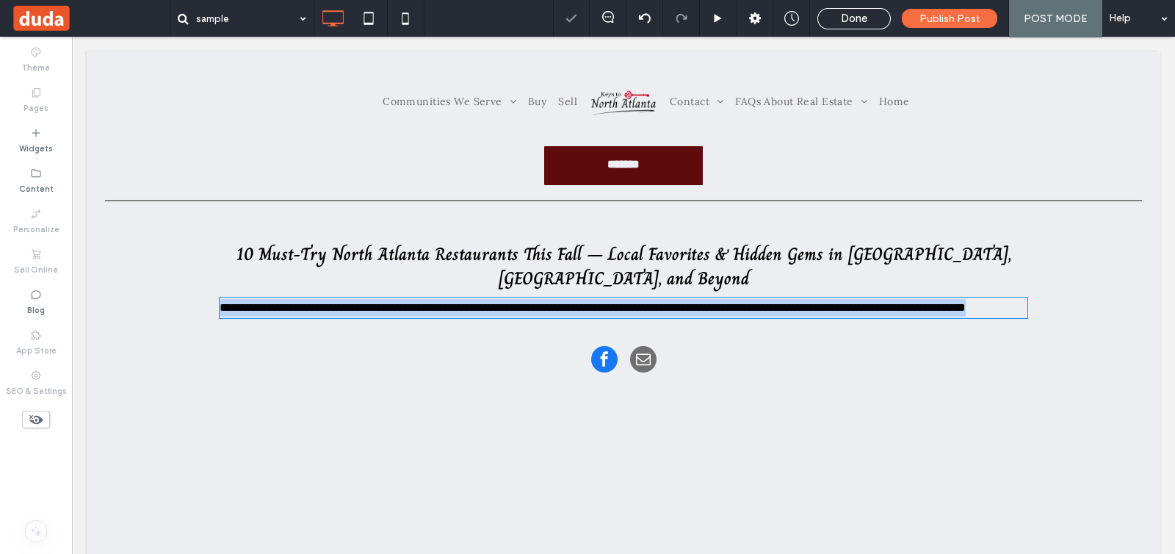
click at [536, 304] on span "**********" at bounding box center [593, 307] width 746 height 11
type input "****"
type input "**"
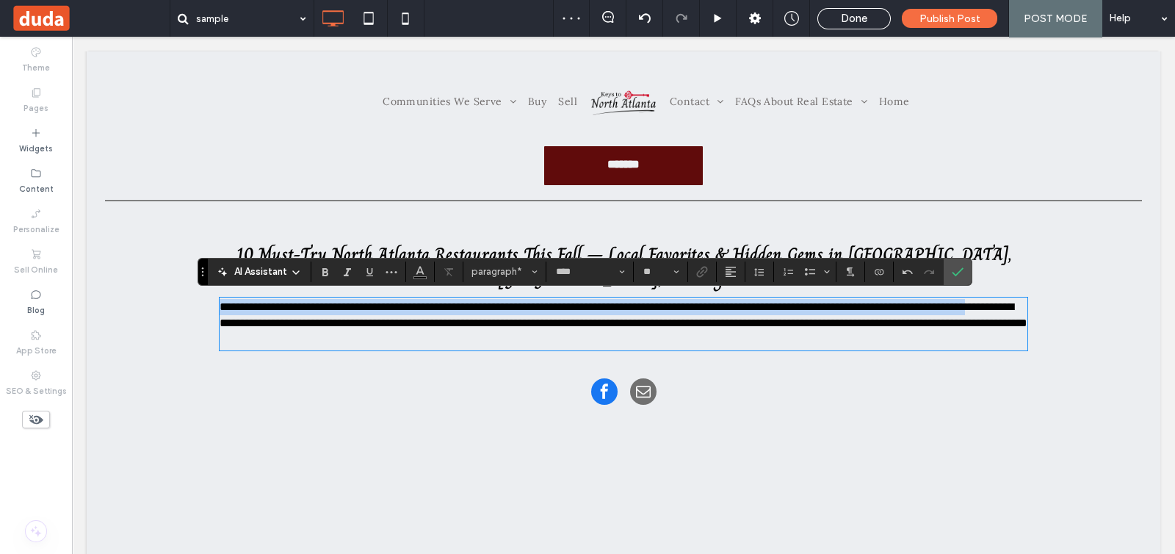
scroll to position [0, 0]
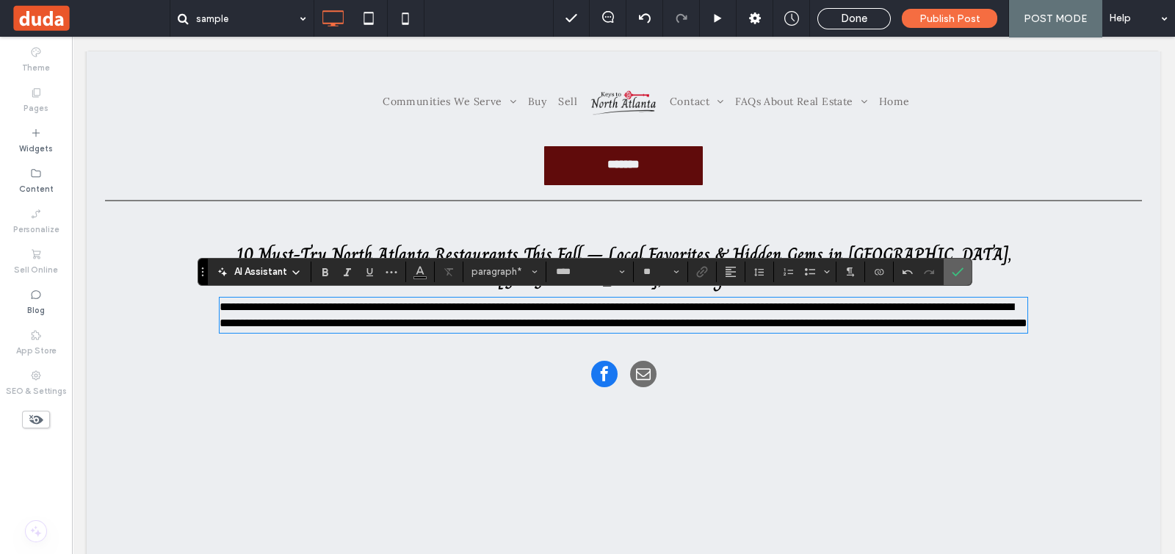
click at [954, 278] on span "Confirm" at bounding box center [955, 272] width 7 height 26
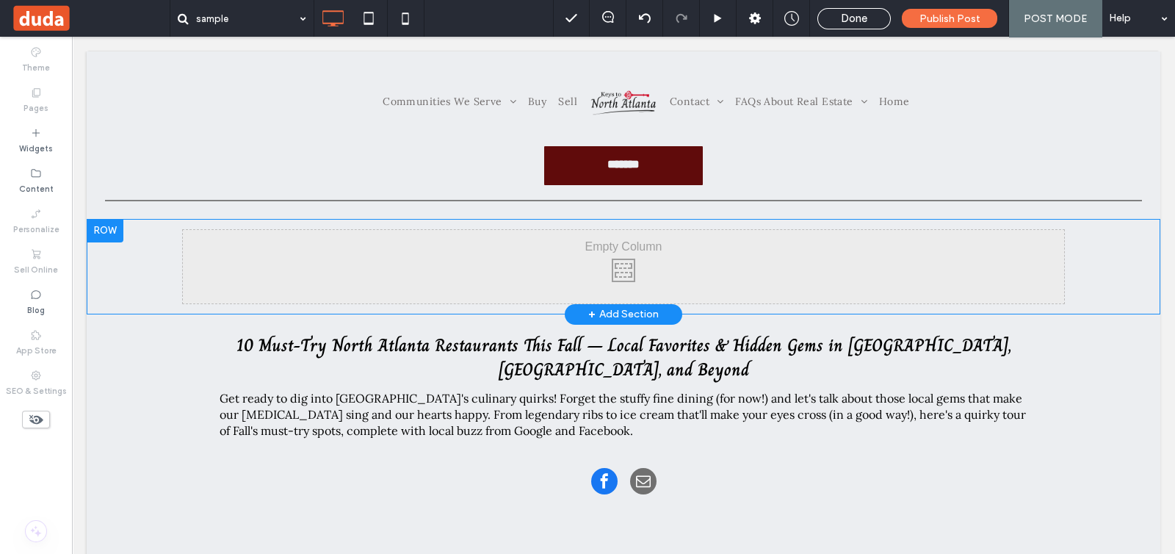
click at [102, 234] on div at bounding box center [105, 231] width 37 height 24
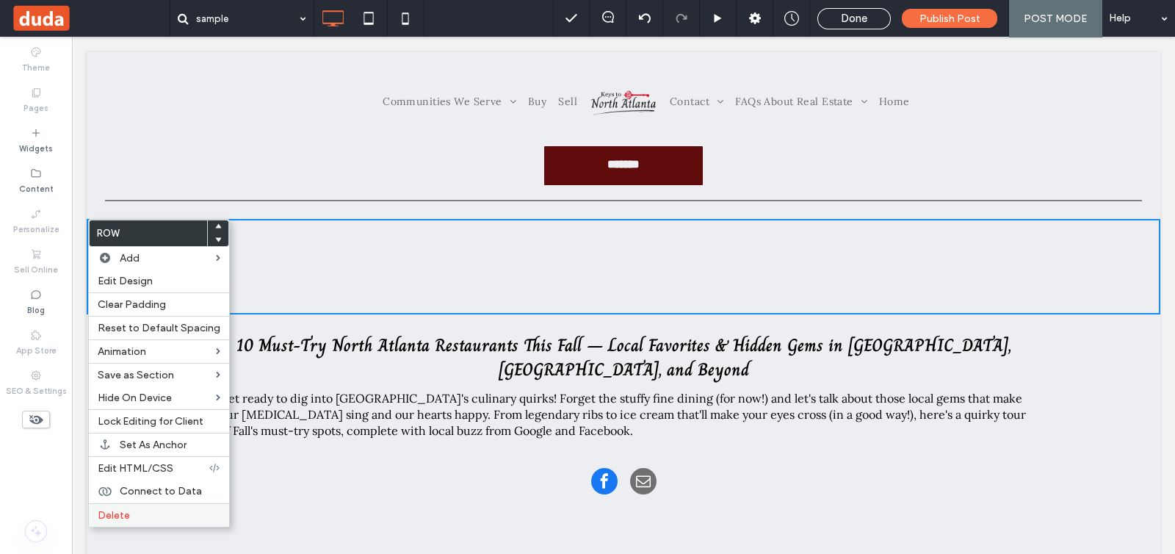
click at [155, 505] on div "Delete" at bounding box center [159, 515] width 140 height 24
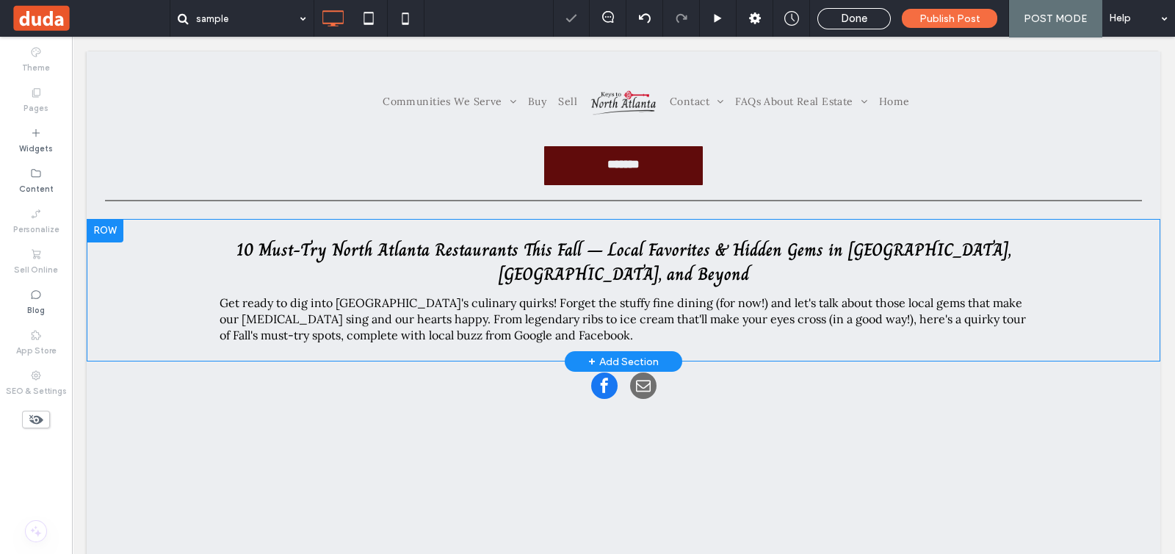
click at [618, 354] on div "+ Add Section" at bounding box center [623, 361] width 71 height 16
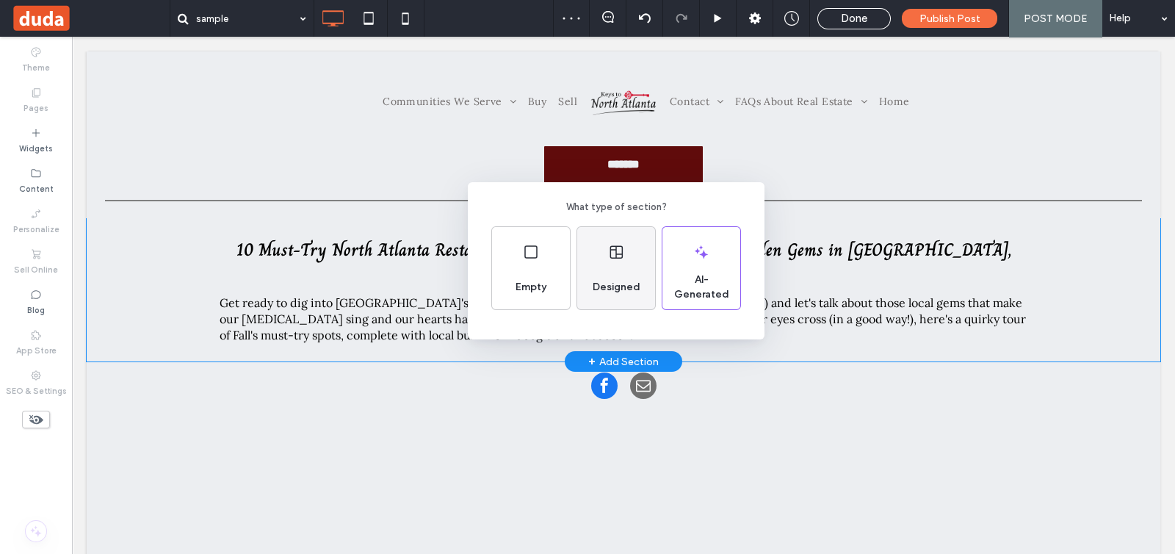
click at [623, 264] on div "Designed" at bounding box center [616, 268] width 78 height 82
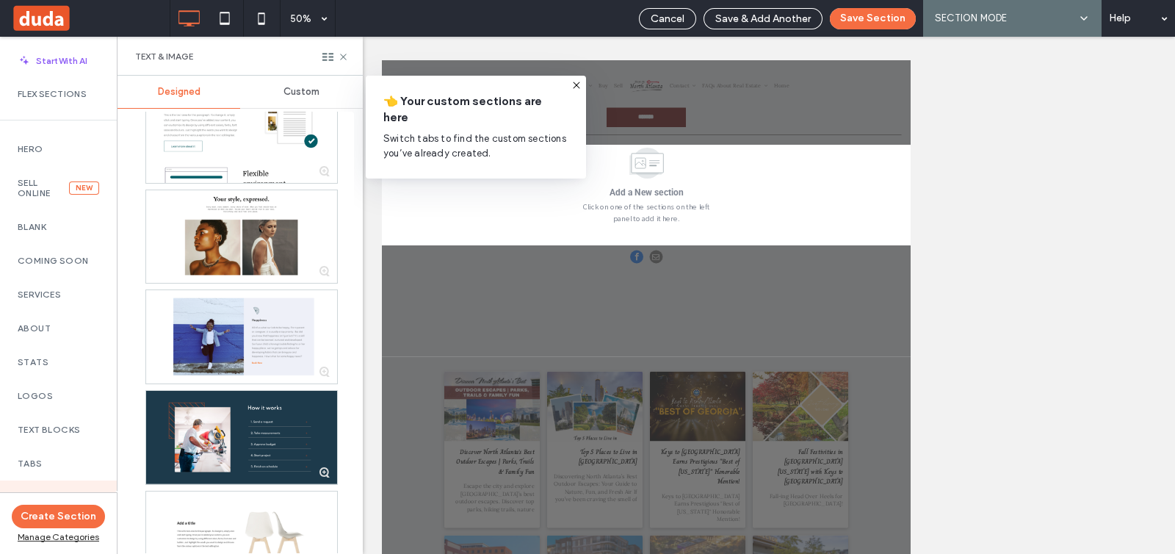
scroll to position [366, 0]
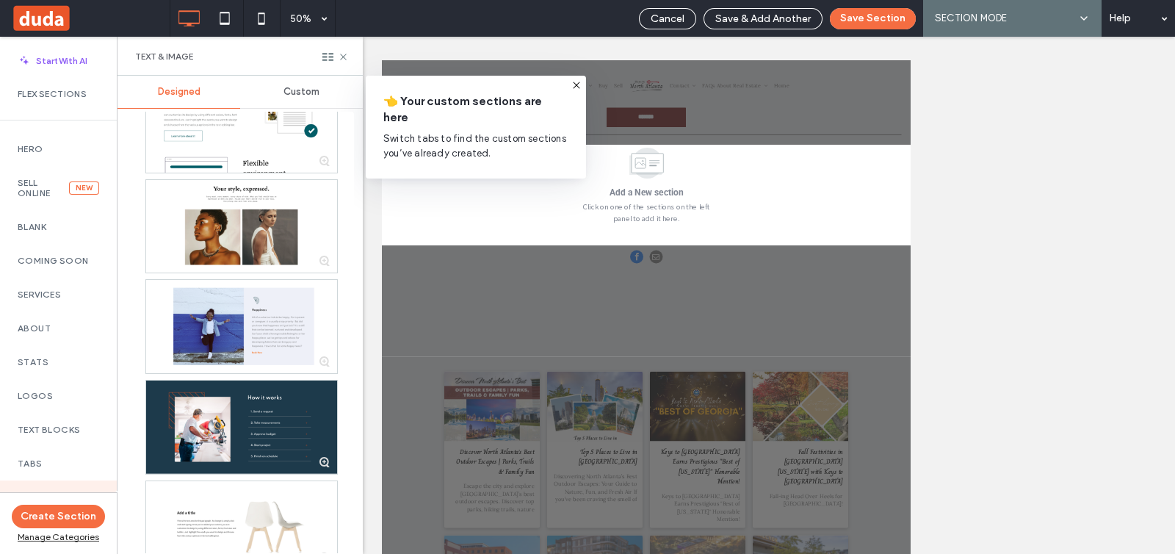
click at [297, 87] on span "Custom" at bounding box center [301, 92] width 36 height 12
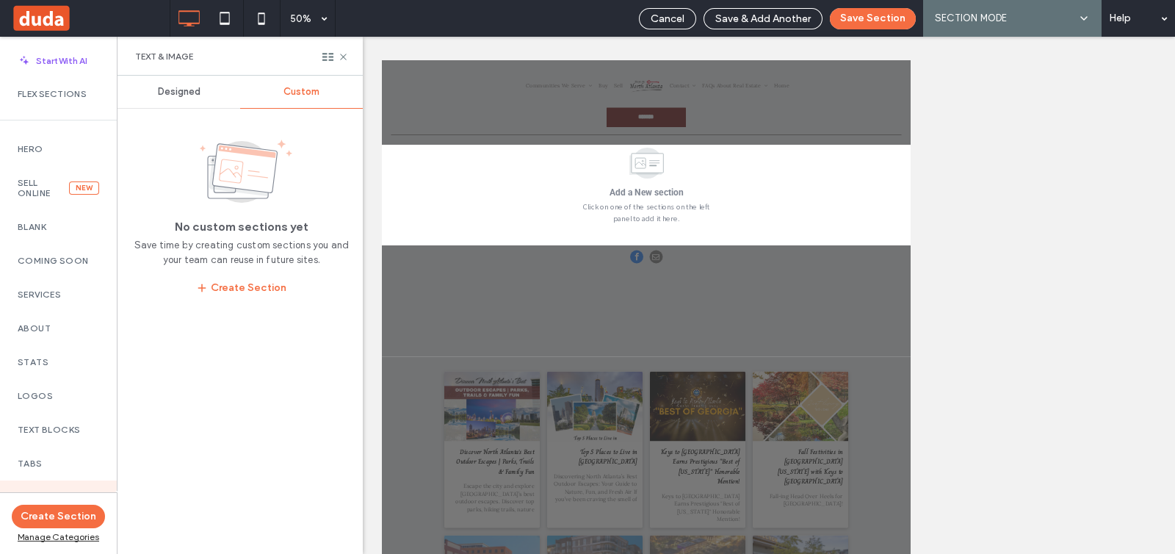
scroll to position [0, 0]
click at [208, 94] on div "Designed" at bounding box center [179, 92] width 123 height 32
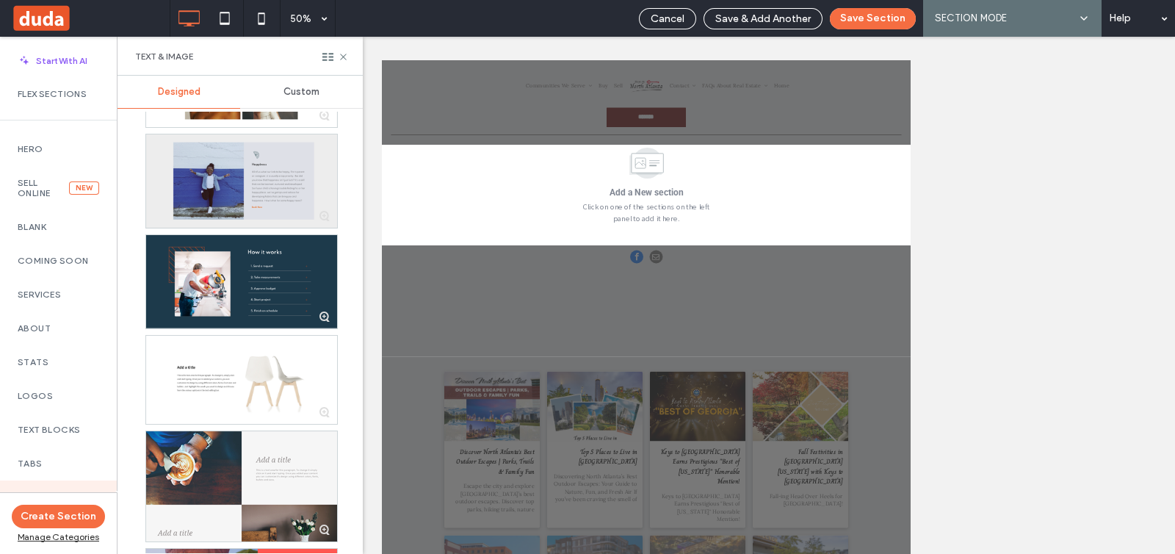
scroll to position [551, 0]
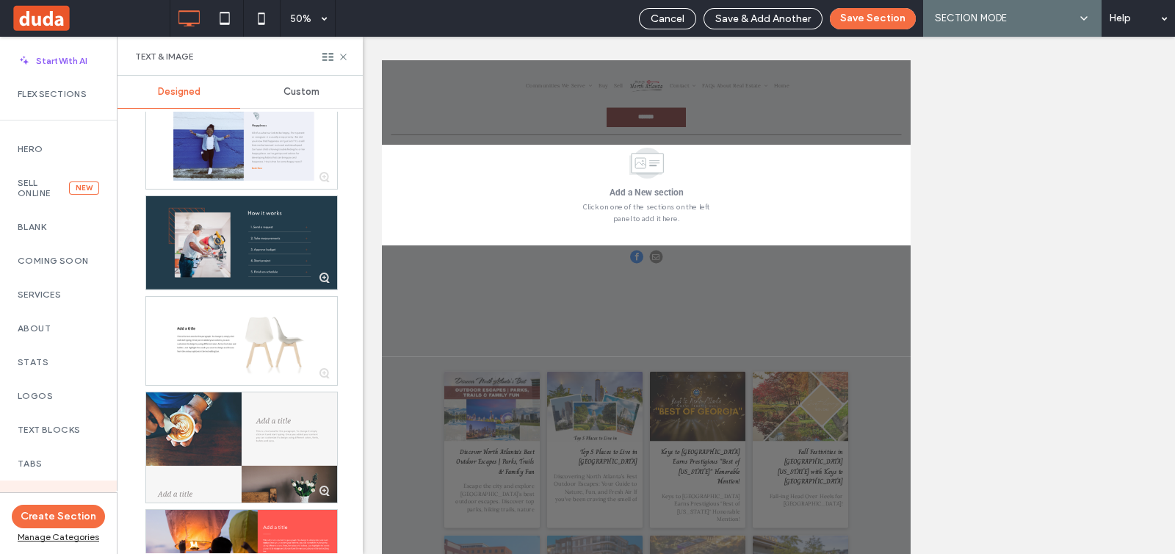
click at [238, 242] on div at bounding box center [241, 242] width 191 height 93
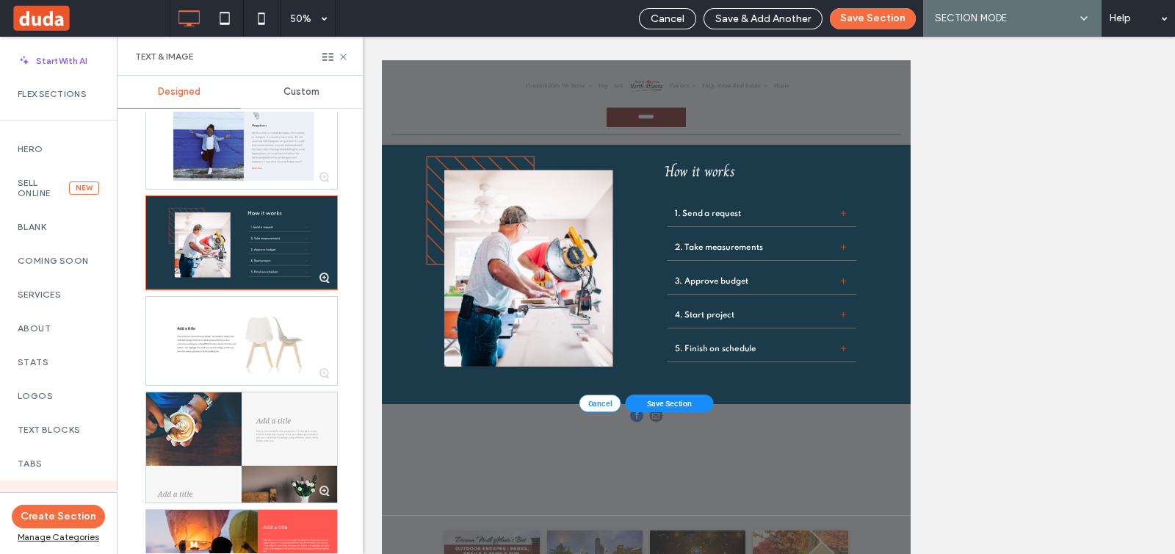
click at [1007, 358] on div "1. Send a request" at bounding box center [1033, 366] width 133 height 22
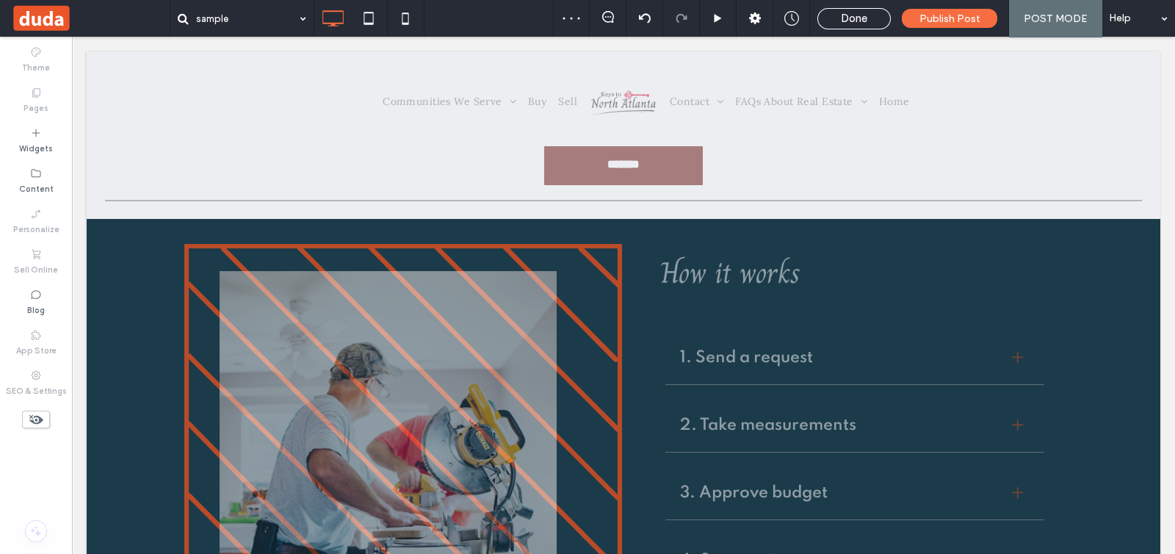
click at [183, 224] on div "Click To Paste How it works 1. Send a request Describe the item or answer the q…" at bounding box center [624, 453] width 1074 height 568
click at [259, 247] on u "Edit Layout" at bounding box center [231, 253] width 55 height 12
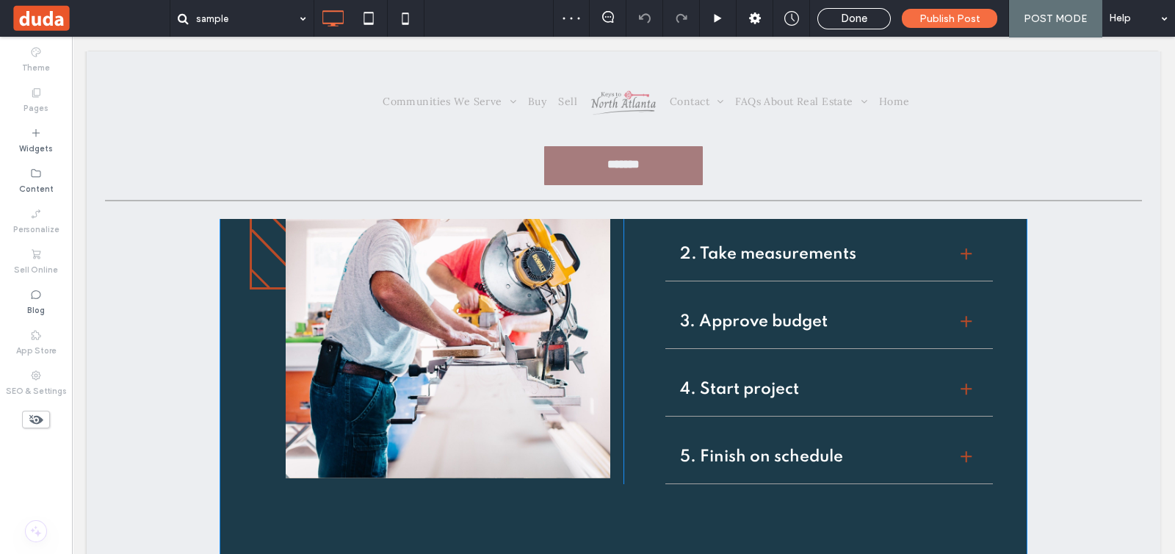
scroll to position [275, 0]
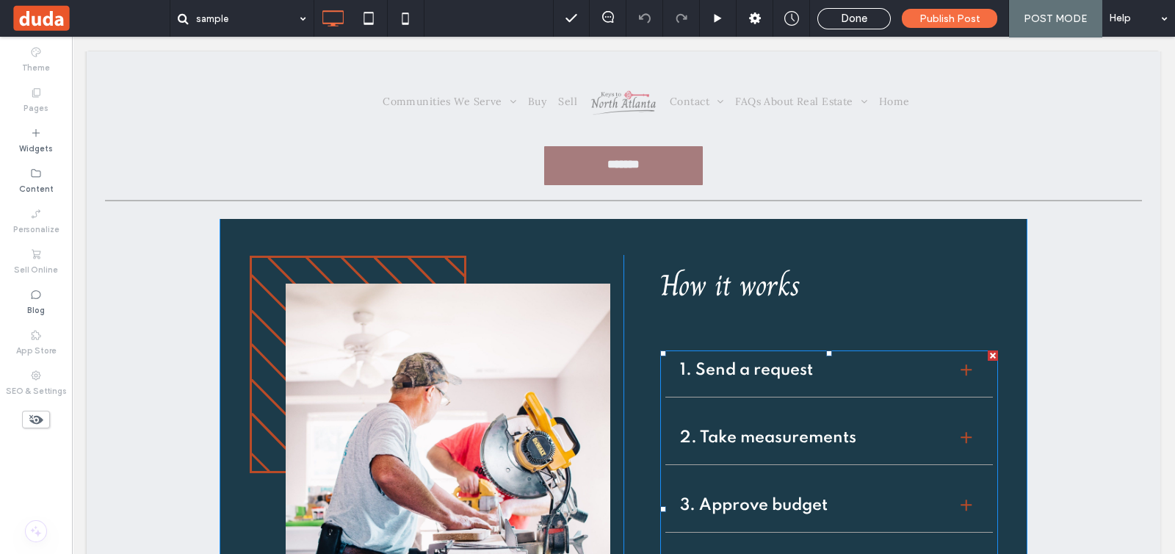
click at [751, 372] on span at bounding box center [829, 508] width 338 height 317
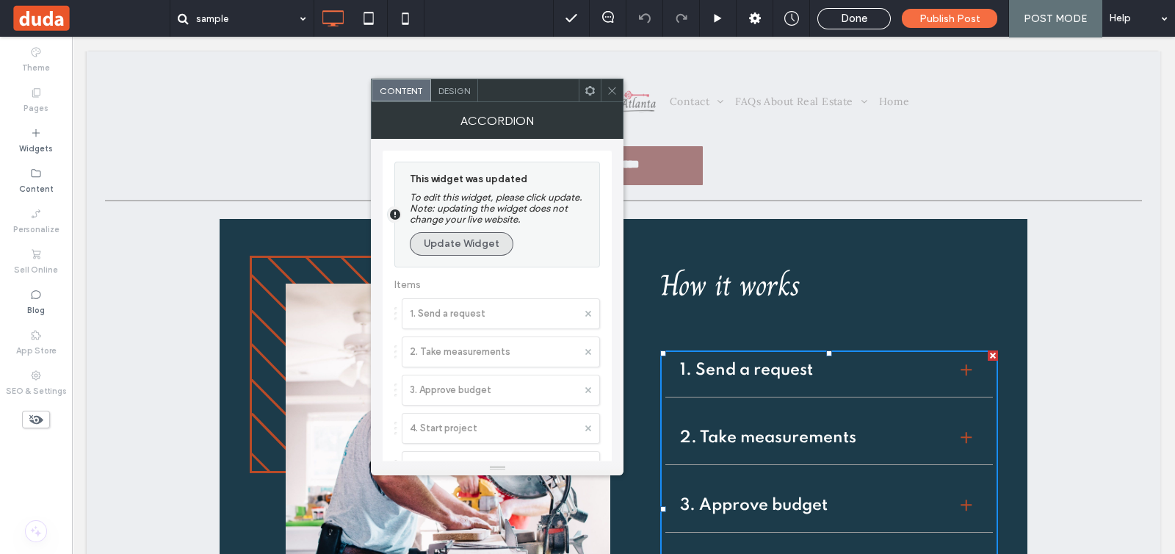
click at [493, 253] on button "Update Widget" at bounding box center [462, 244] width 104 height 24
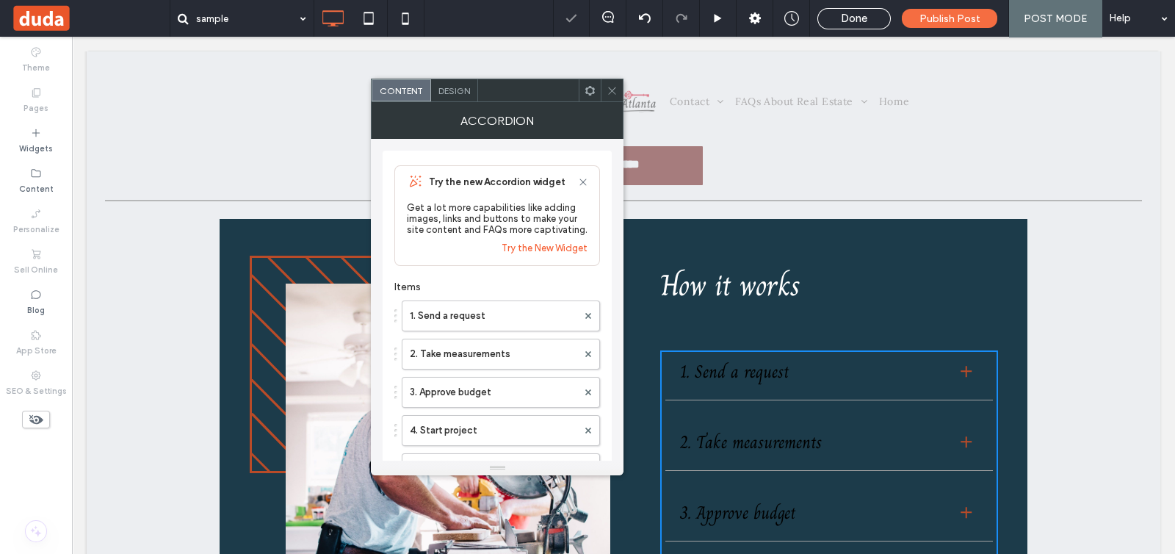
scroll to position [91, 0]
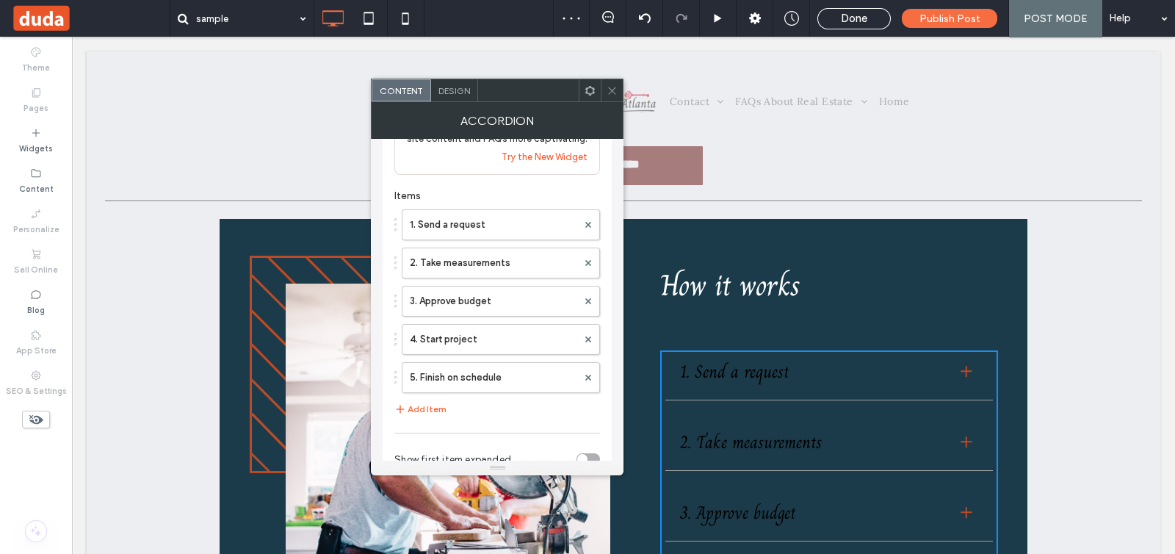
click at [588, 376] on use at bounding box center [588, 378] width 6 height 6
click at [587, 344] on span at bounding box center [588, 339] width 6 height 22
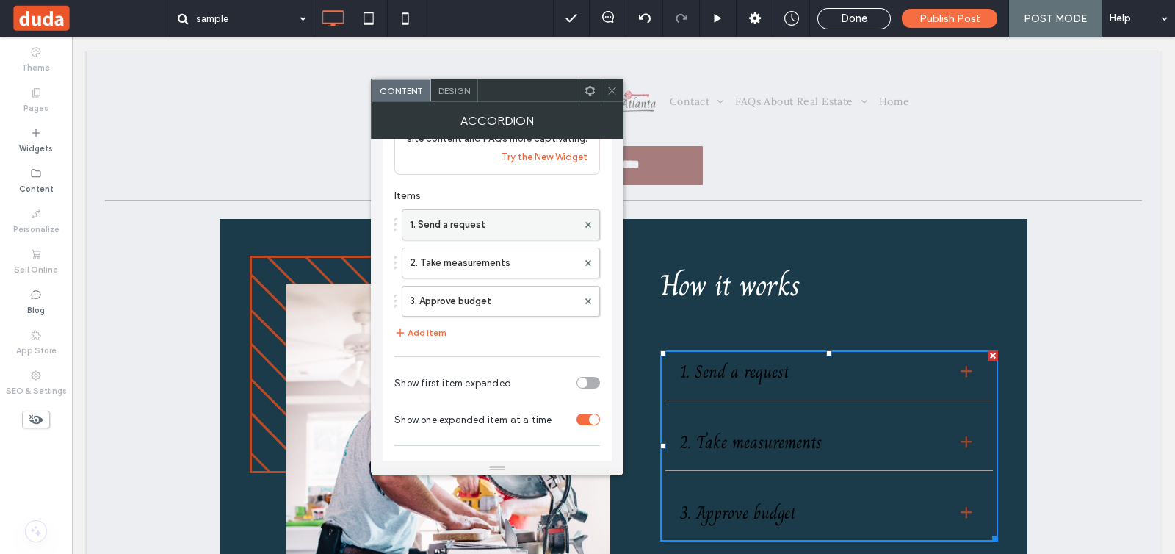
click at [488, 223] on label "1. Send a request" at bounding box center [493, 224] width 167 height 29
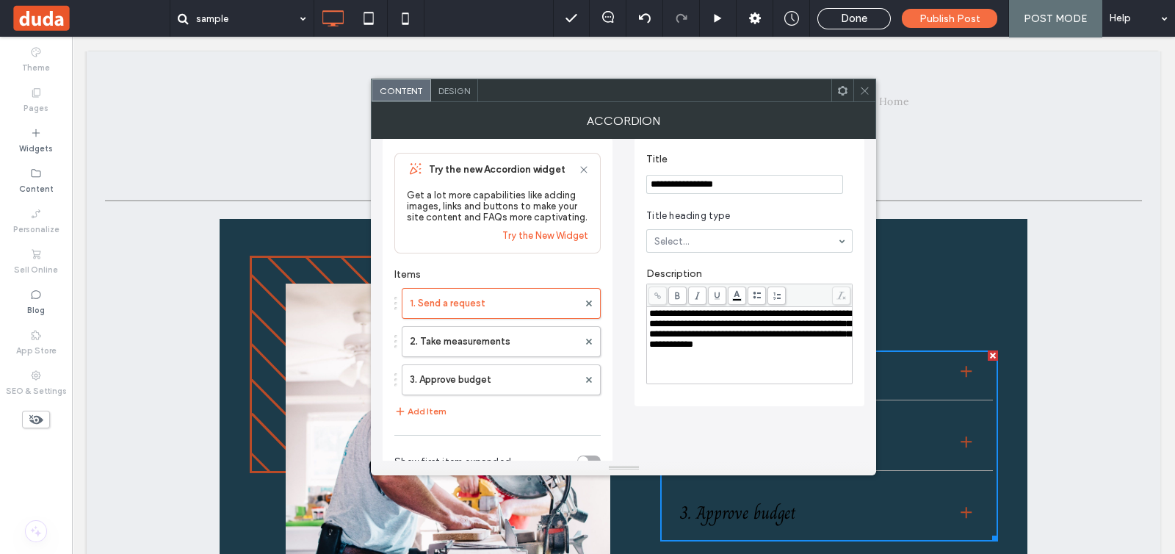
scroll to position [0, 0]
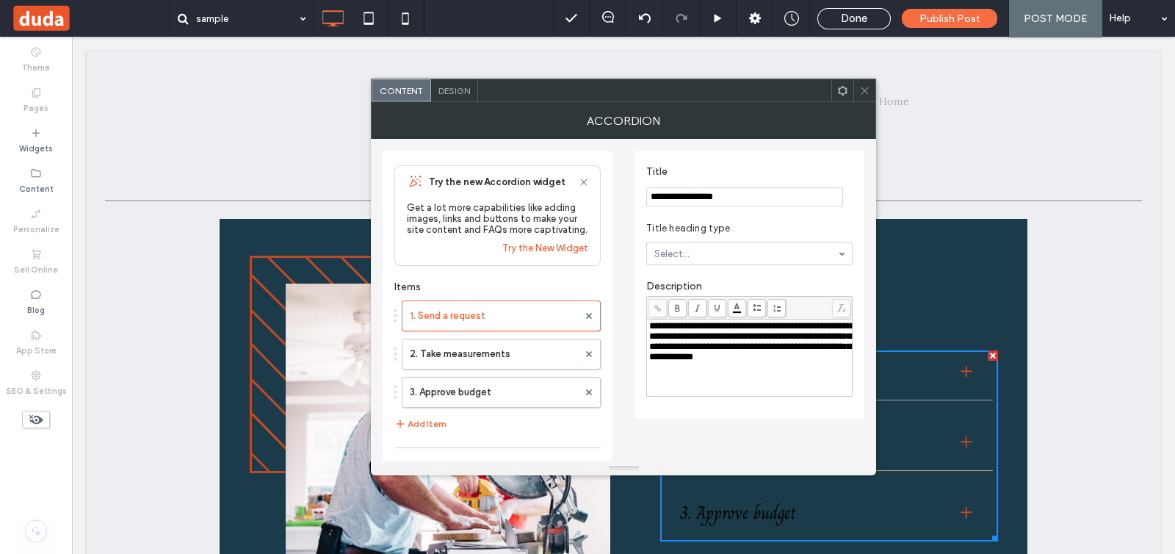
click at [717, 193] on input "**********" at bounding box center [744, 196] width 197 height 19
paste input "Title"
type input "****"
click at [708, 351] on span "**********" at bounding box center [750, 341] width 202 height 40
click at [516, 360] on label "2. Take measurements" at bounding box center [494, 353] width 168 height 29
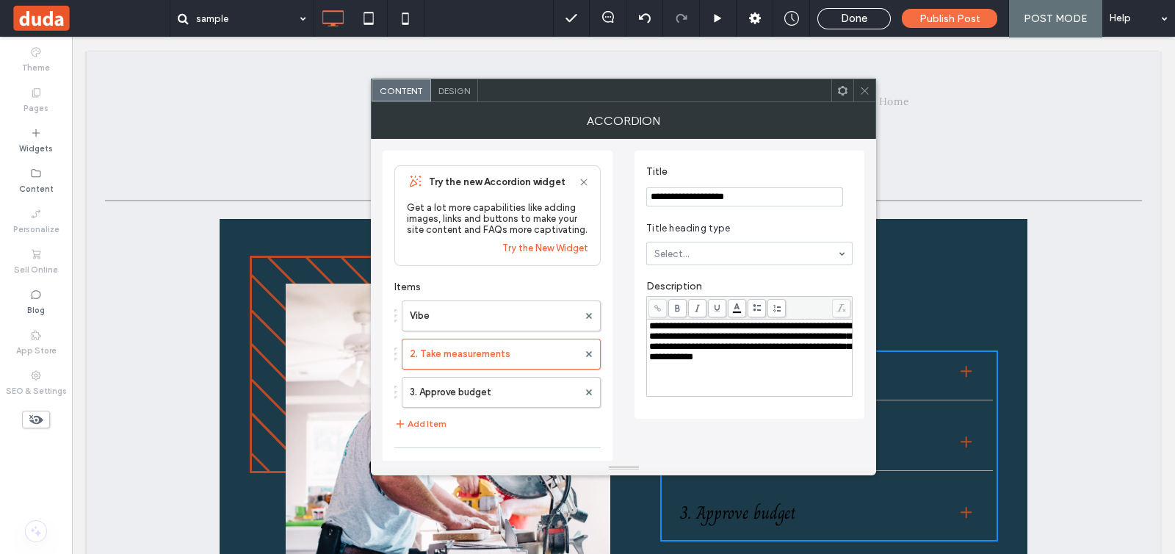
click at [697, 199] on input "**********" at bounding box center [744, 196] width 197 height 19
paste input "Title"
type input "*********"
click at [732, 328] on span "**********" at bounding box center [750, 341] width 202 height 40
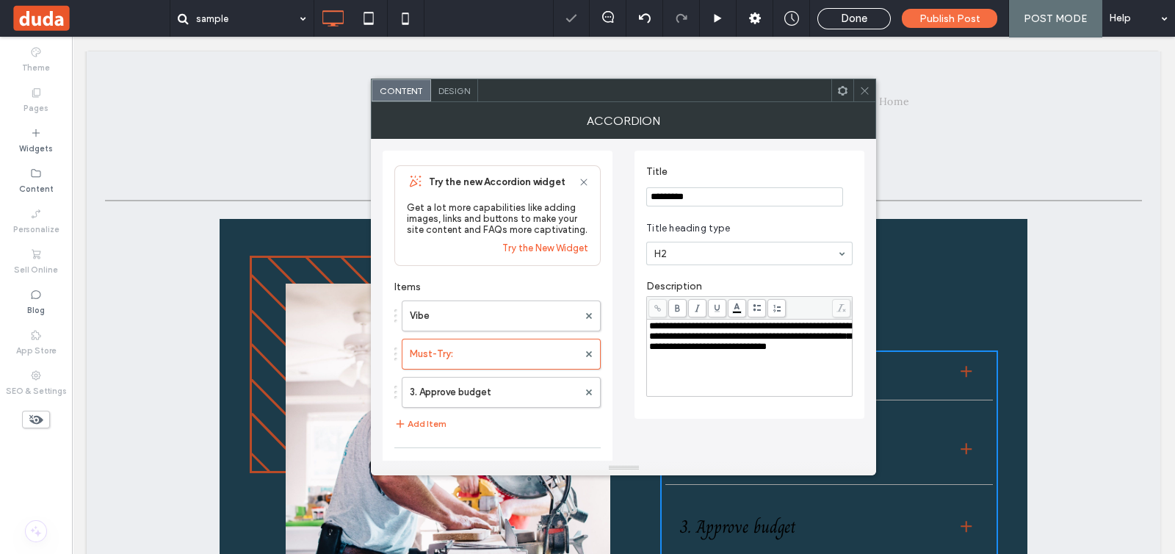
click at [760, 200] on input "*********" at bounding box center [744, 196] width 197 height 19
click at [512, 317] on label "Vibe" at bounding box center [494, 315] width 168 height 29
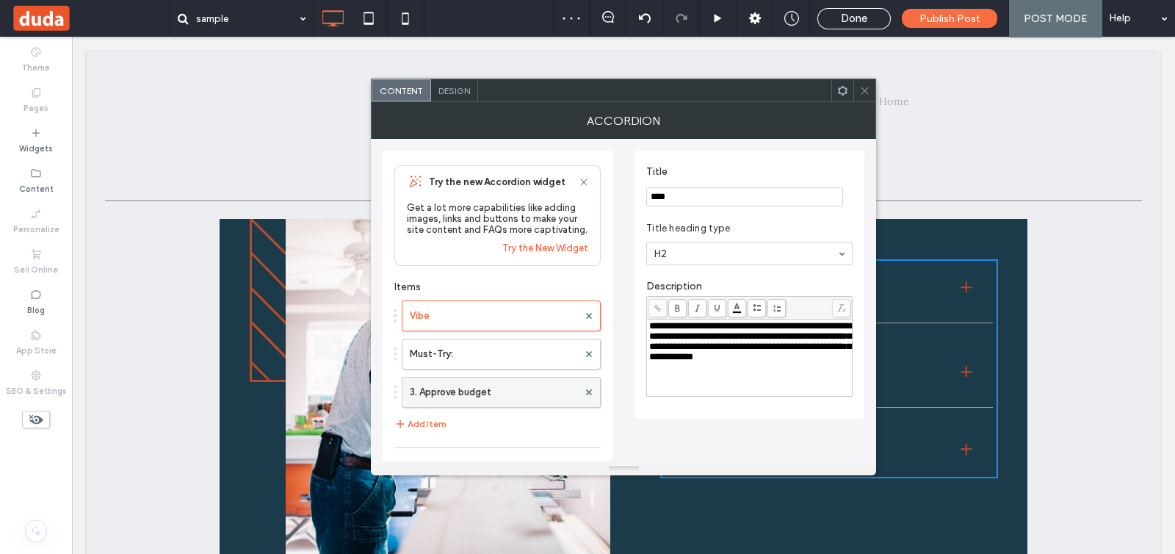
click at [518, 389] on label "3. Approve budget" at bounding box center [494, 392] width 168 height 29
click at [695, 197] on input "**********" at bounding box center [744, 196] width 197 height 19
paste input "Title"
type input "**********"
click at [680, 352] on span "**********" at bounding box center [750, 341] width 202 height 40
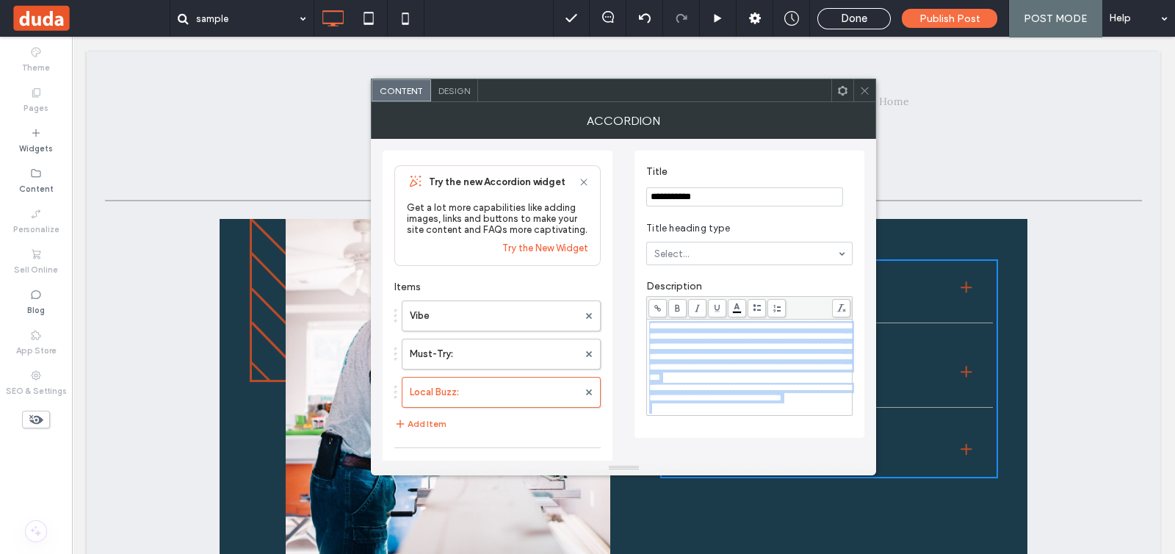
click at [754, 304] on icon at bounding box center [757, 308] width 8 height 8
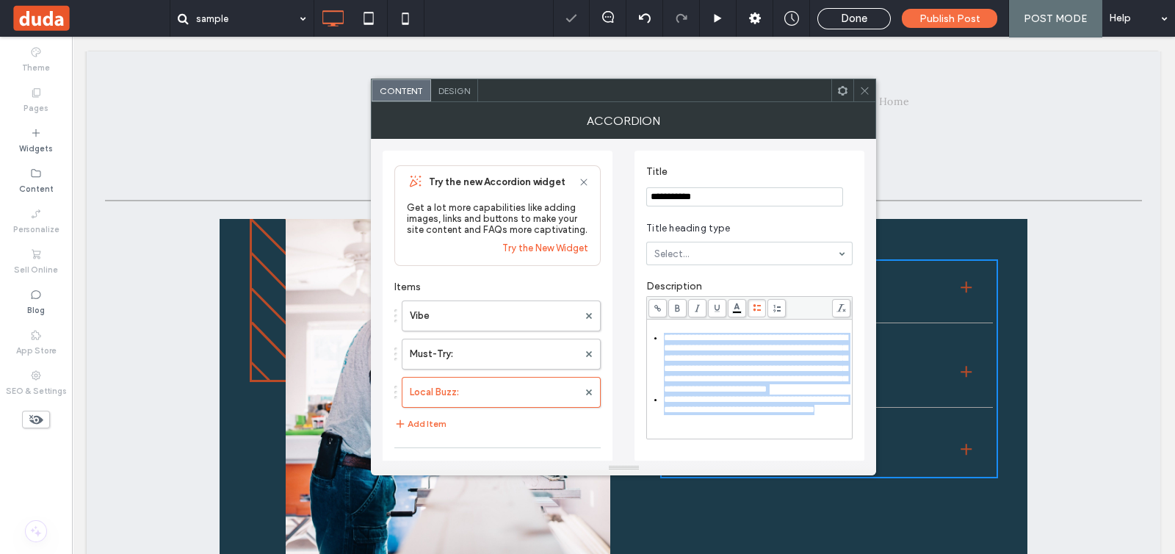
click at [699, 372] on span "**********" at bounding box center [756, 363] width 184 height 61
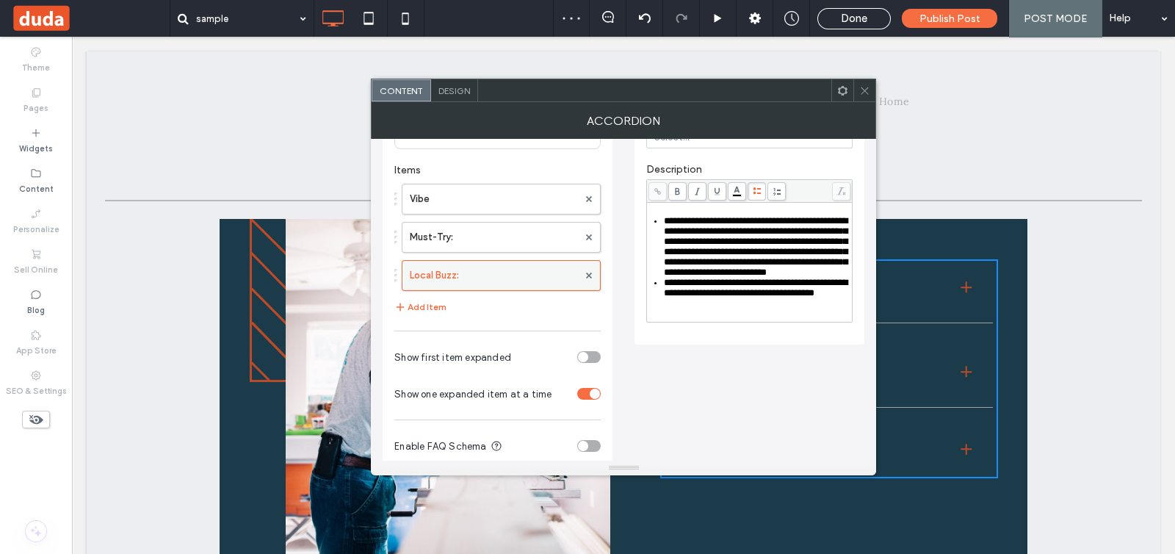
scroll to position [136, 0]
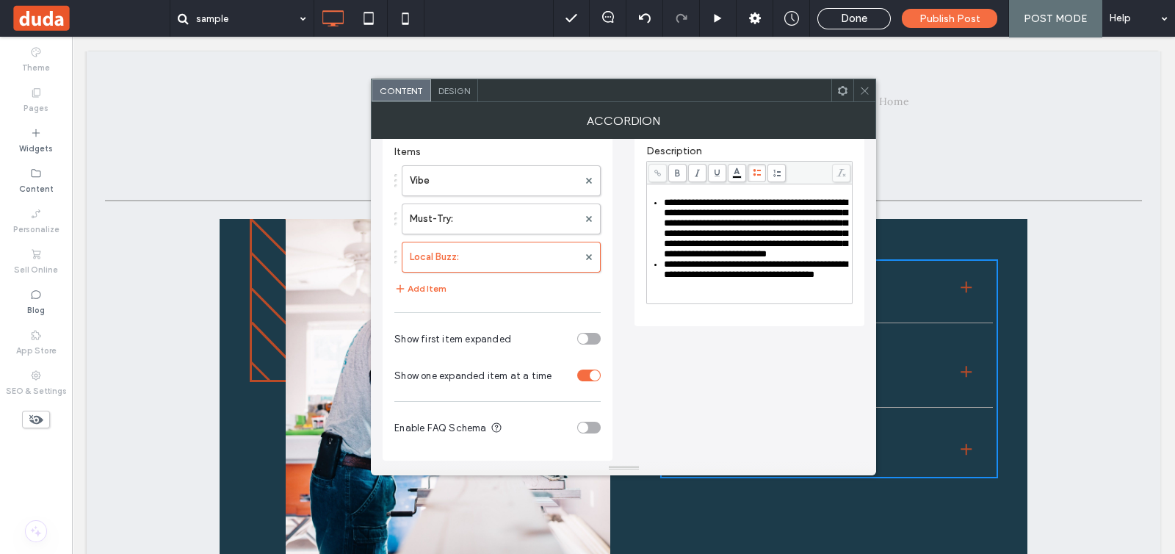
click at [584, 336] on div "toggle" at bounding box center [583, 338] width 10 height 10
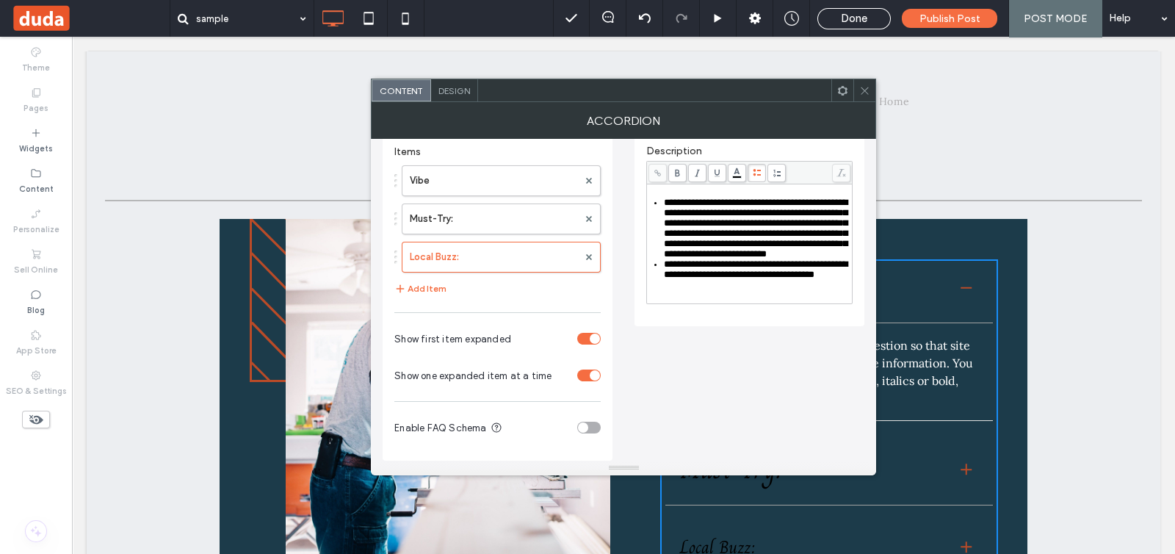
click at [867, 93] on icon at bounding box center [864, 90] width 11 height 11
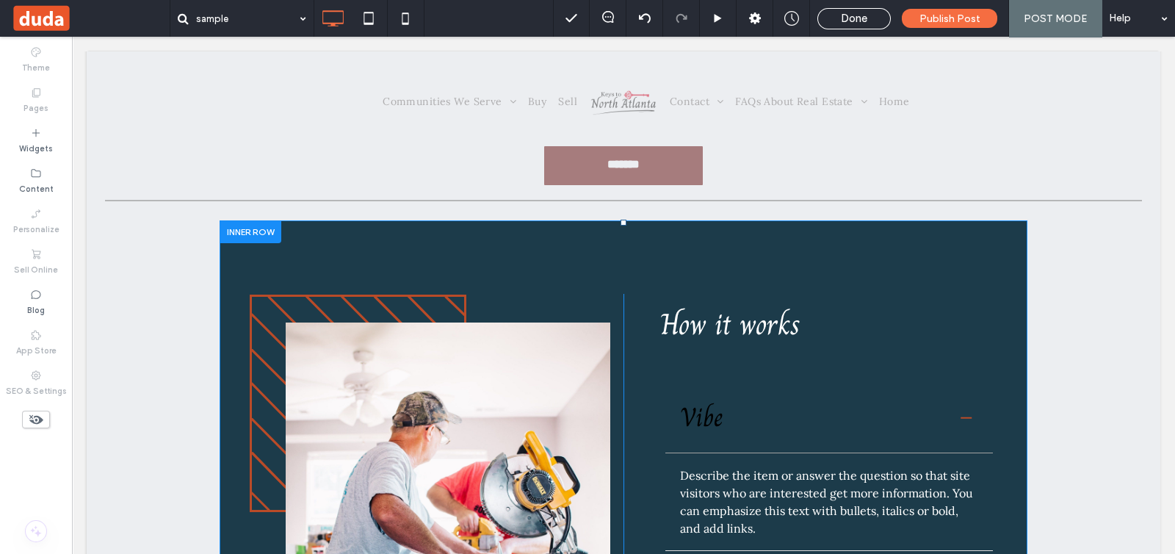
scroll to position [275, 0]
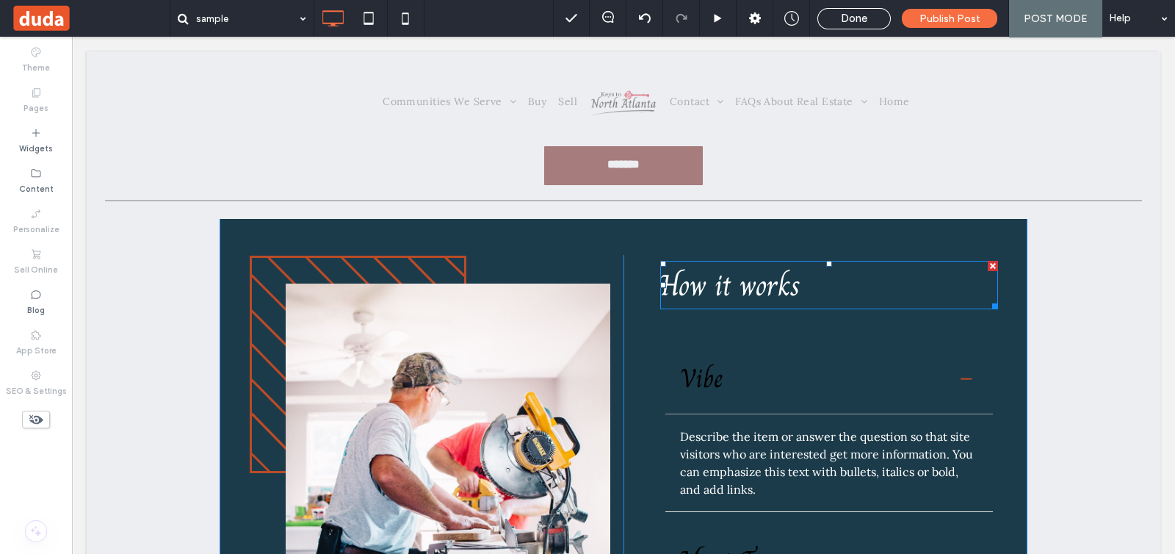
click at [687, 281] on span "How it works" at bounding box center [730, 285] width 140 height 46
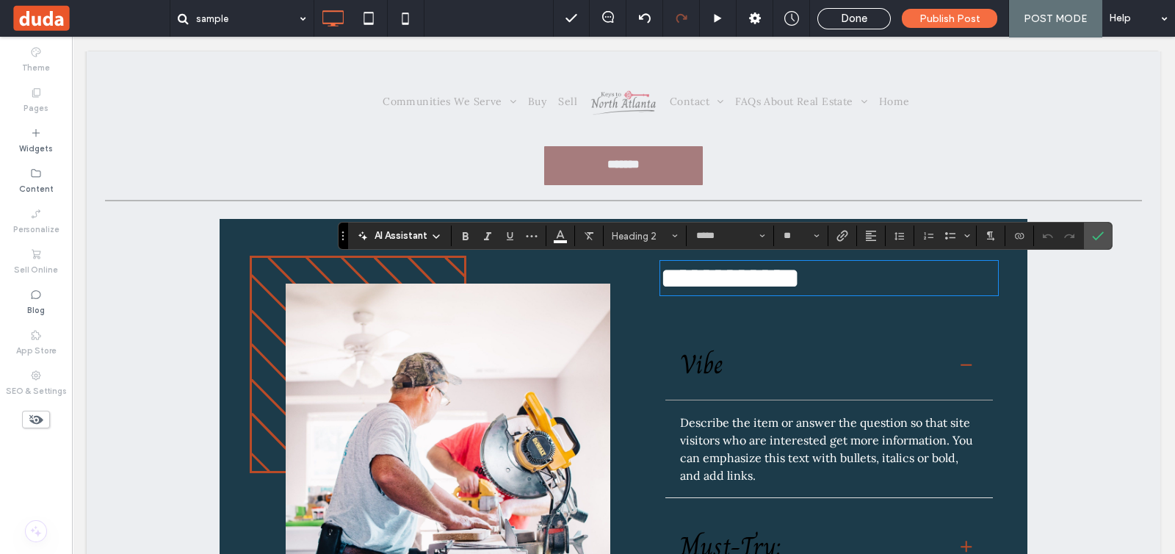
type input "*****"
type input "**"
paste div
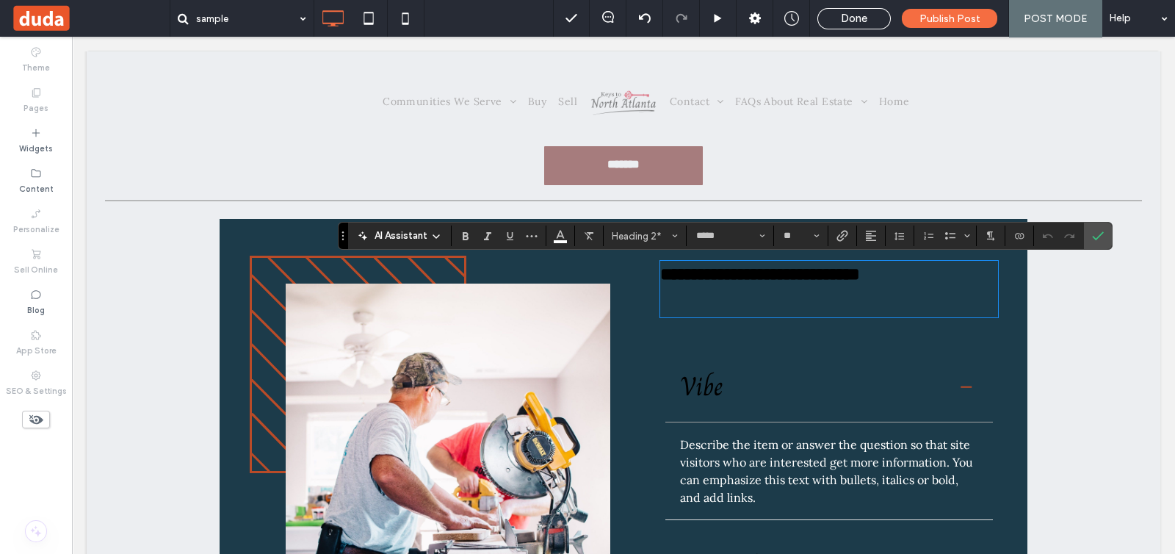
type input "****"
type input "**"
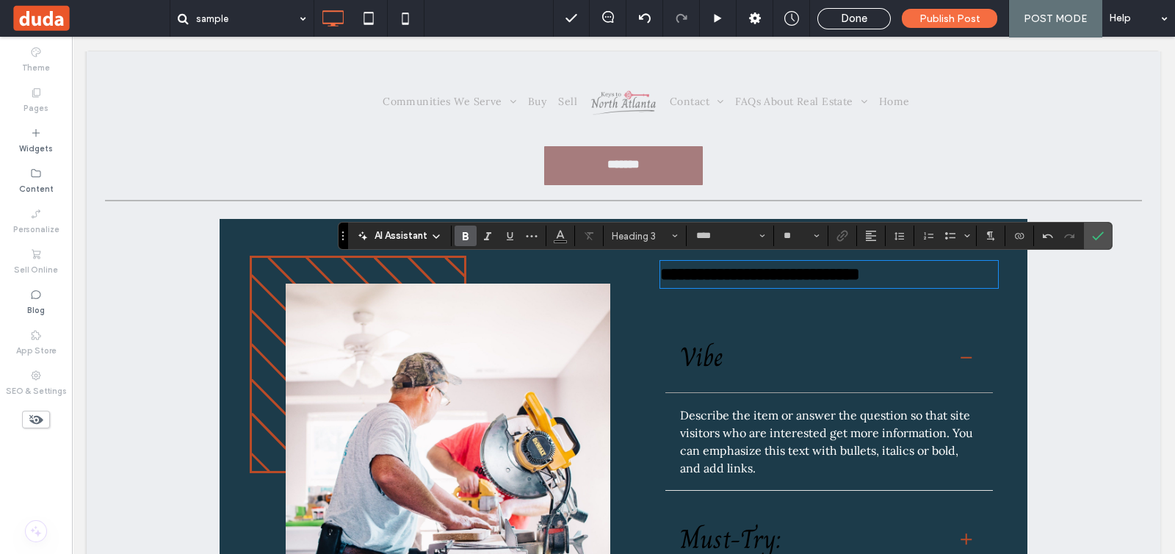
type input "*****"
type input "**"
click at [566, 239] on button "Color" at bounding box center [560, 235] width 22 height 21
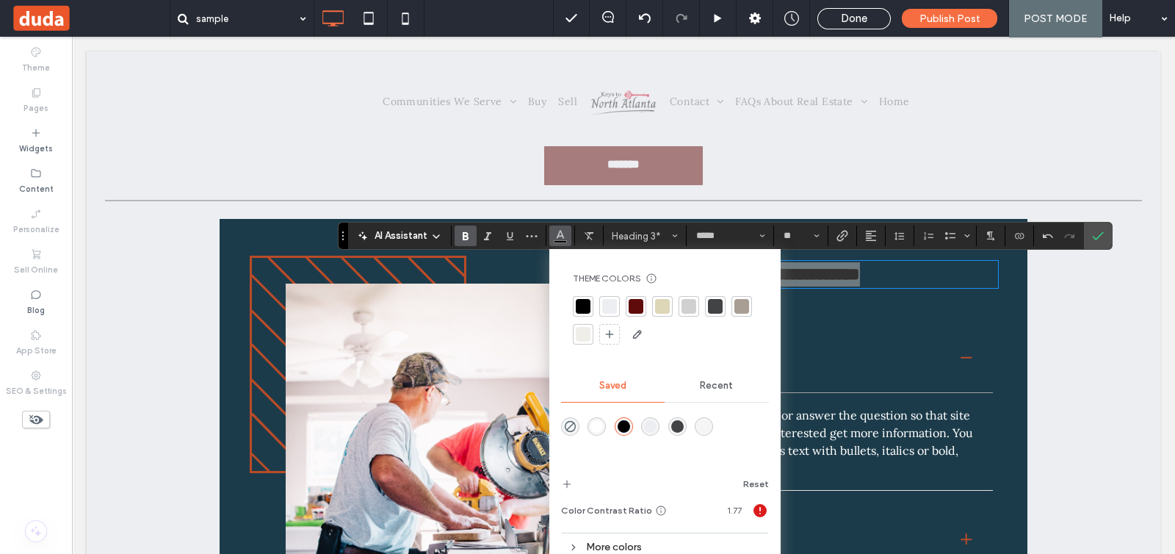
click at [600, 425] on div "rgba(255,255,255,1)" at bounding box center [596, 426] width 12 height 12
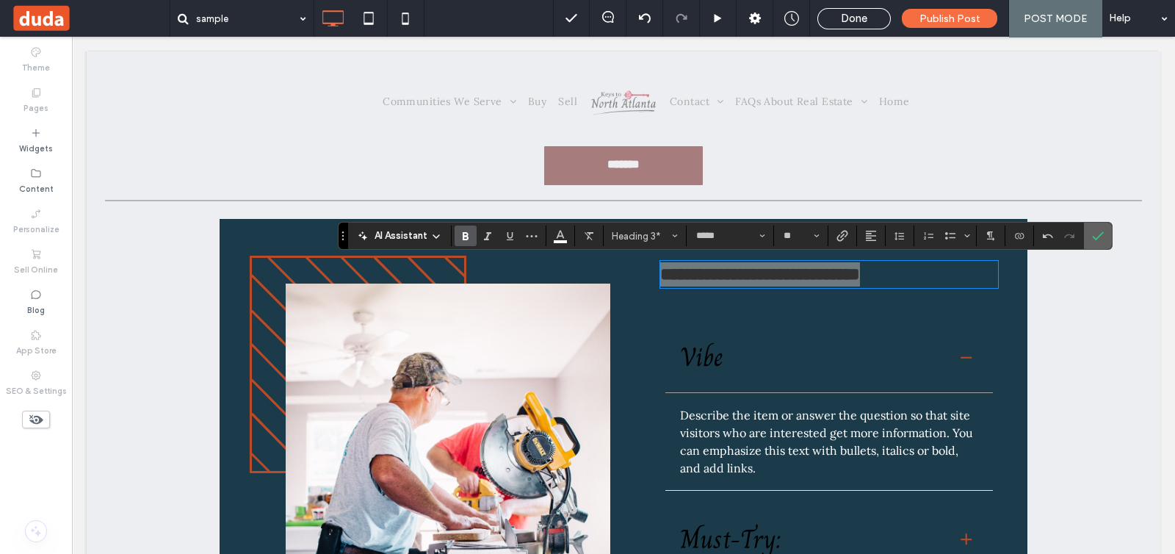
click at [1088, 236] on label "Confirm" at bounding box center [1098, 236] width 22 height 26
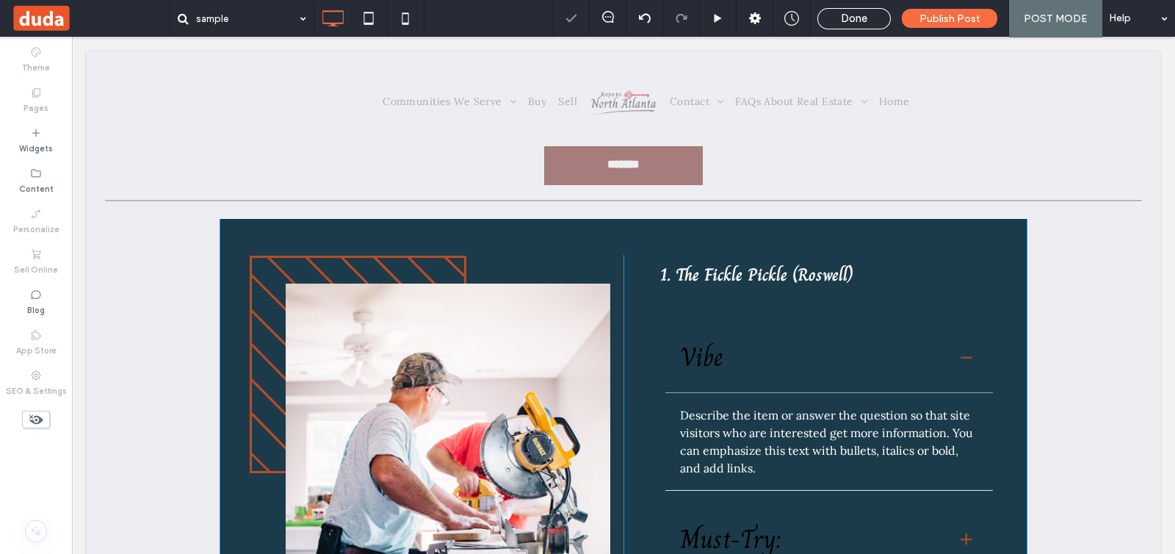
click at [996, 236] on div "Click To Paste 1. The Fickle Pickle (Roswell) Vibe Describe the item or answer …" at bounding box center [624, 458] width 808 height 554
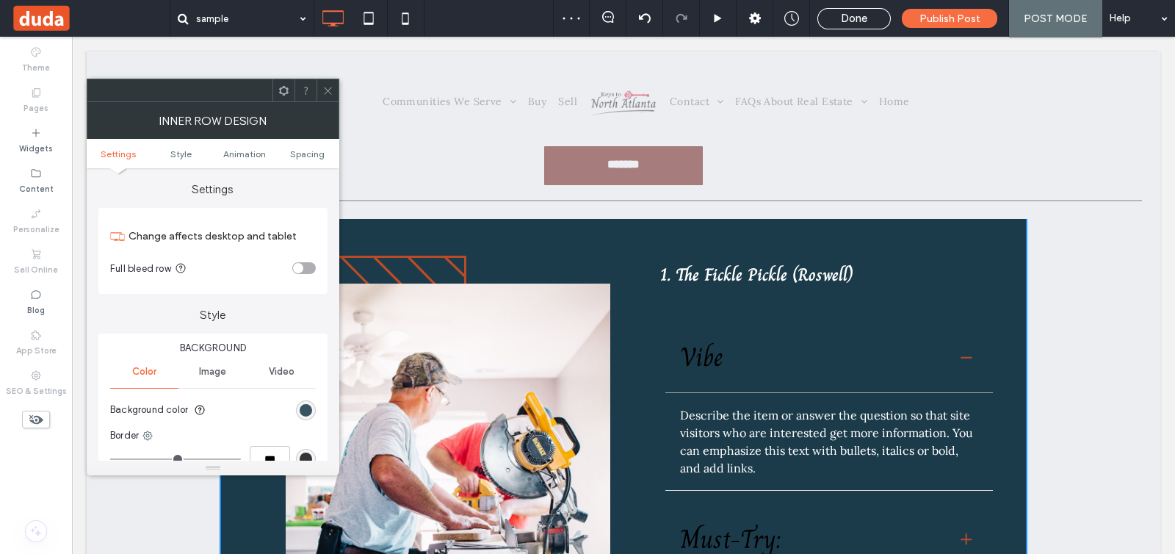
click at [305, 409] on div "rgb(28, 59, 74)" at bounding box center [306, 410] width 12 height 12
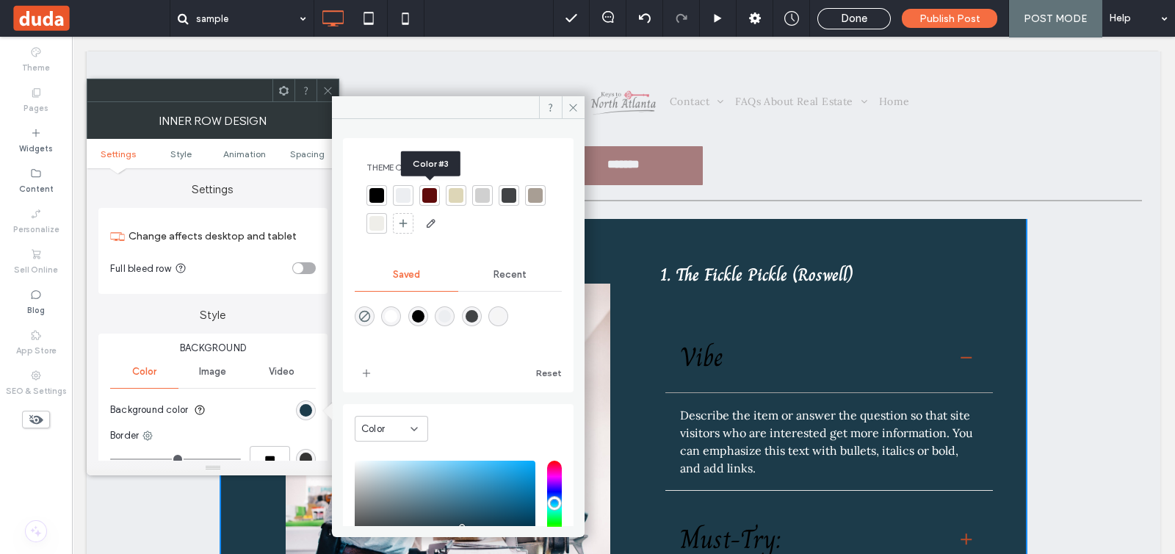
click at [426, 192] on div at bounding box center [429, 195] width 15 height 15
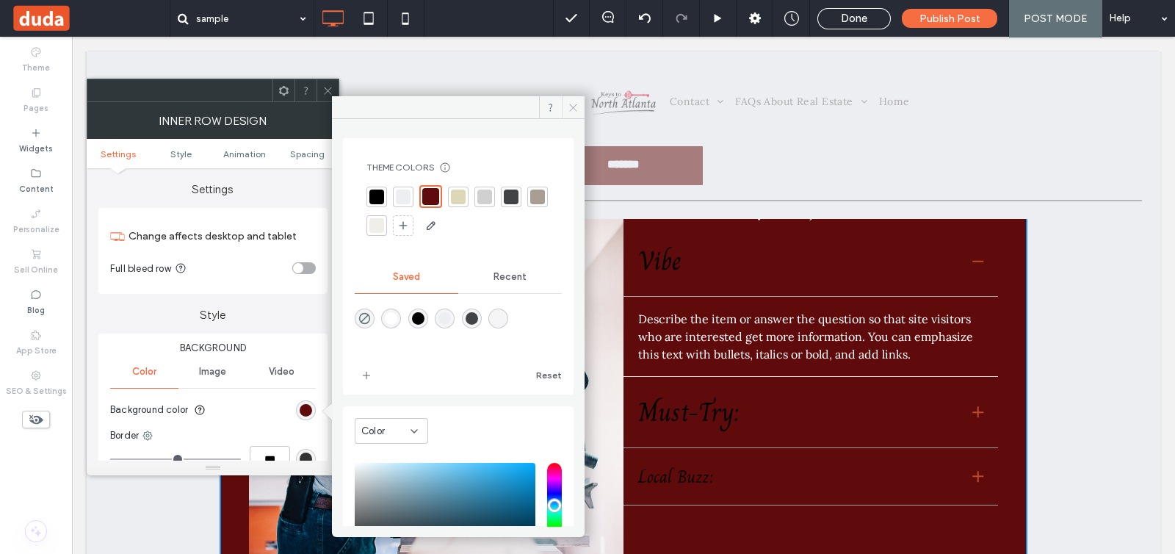
drag, startPoint x: 570, startPoint y: 113, endPoint x: 496, endPoint y: 76, distance: 82.1
click at [570, 113] on span at bounding box center [573, 107] width 23 height 22
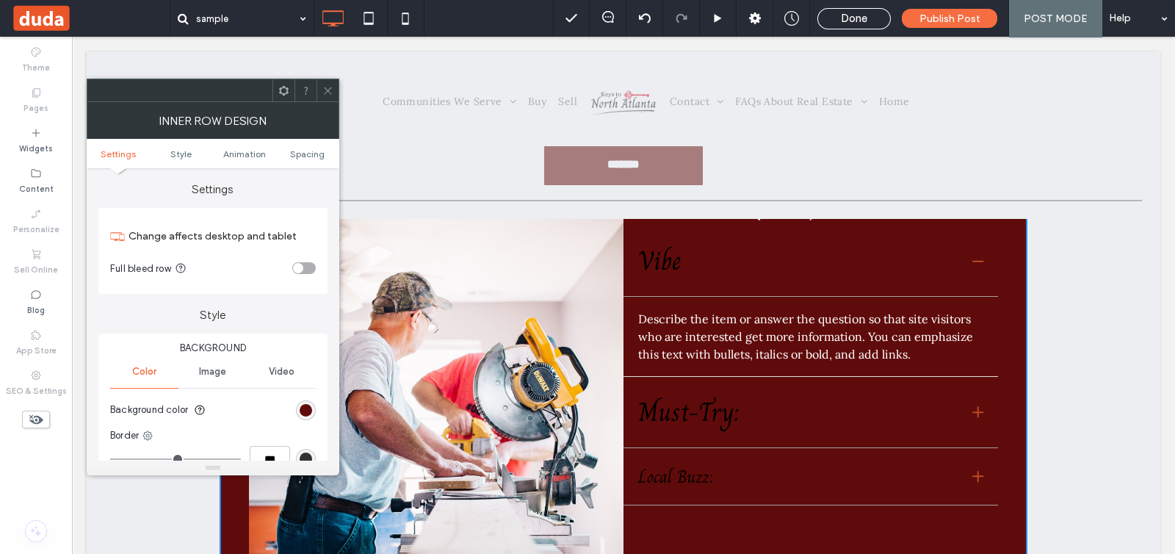
click at [322, 95] on span at bounding box center [327, 90] width 11 height 22
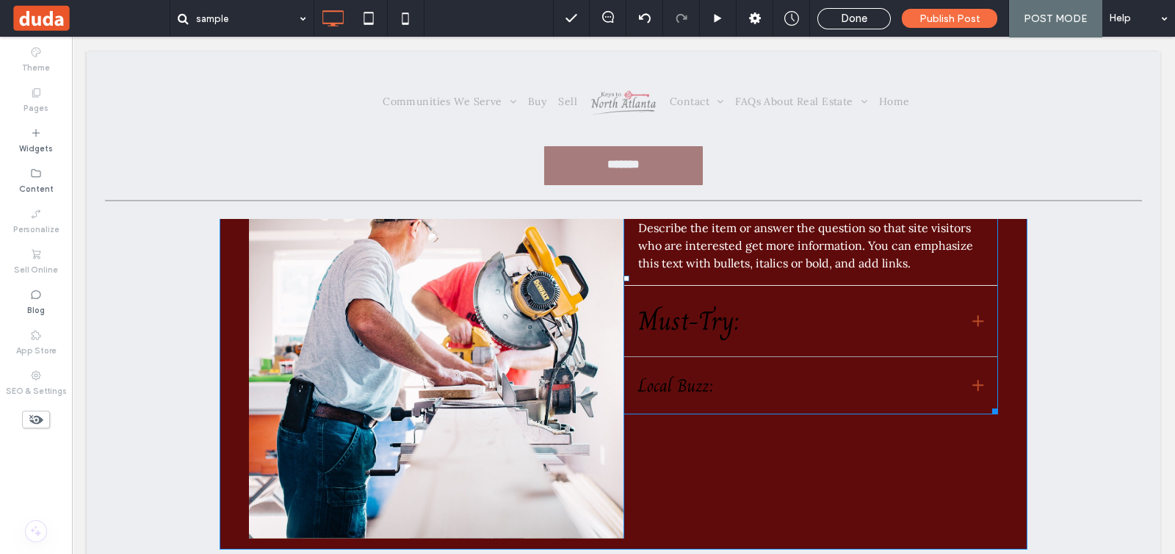
scroll to position [183, 0]
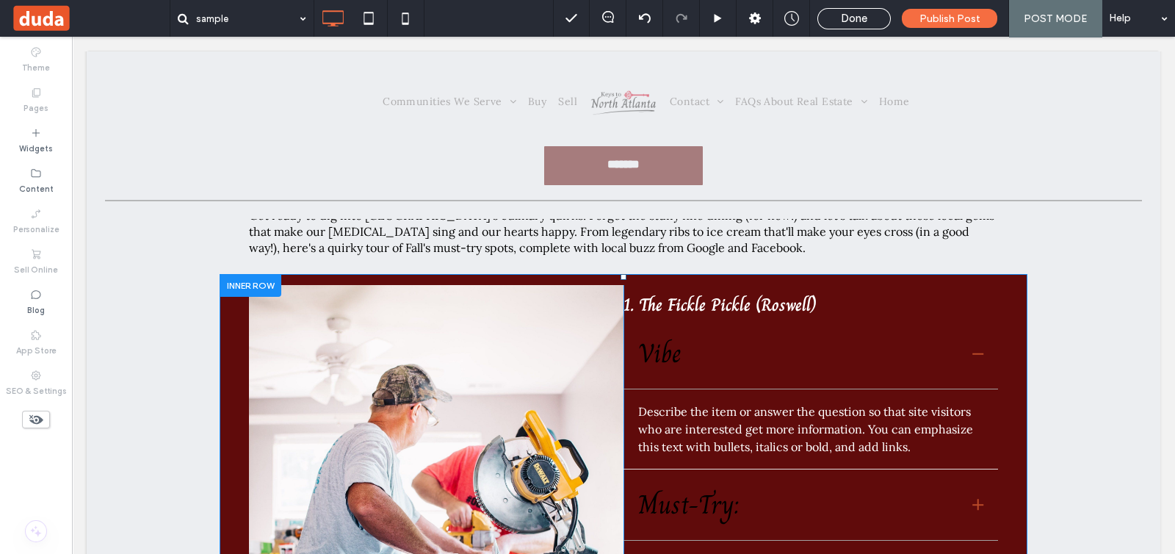
click at [229, 340] on div "Click To Paste 1. The Fickle Pickle (Roswell) Vibe Describe the item or answer …" at bounding box center [624, 503] width 808 height 458
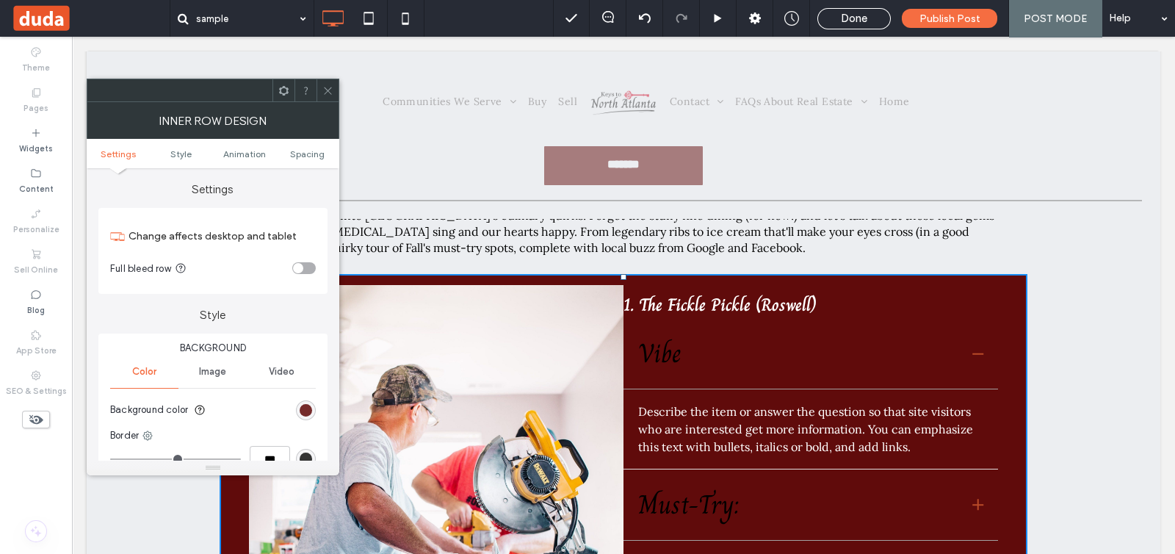
click at [305, 408] on div "rgb(96, 11, 11)" at bounding box center [306, 410] width 12 height 12
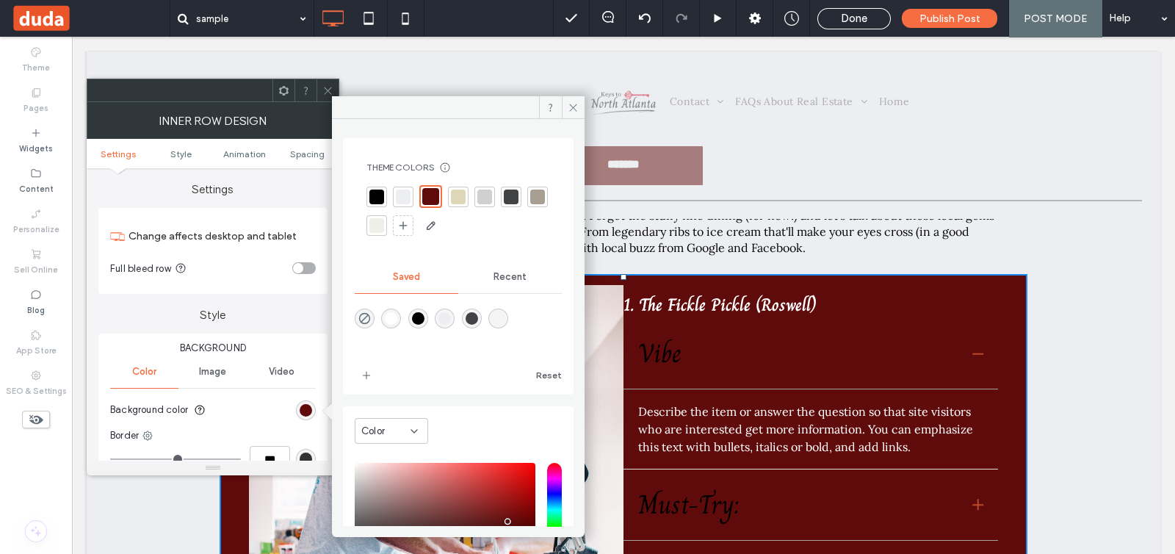
click at [457, 195] on div at bounding box center [458, 196] width 15 height 15
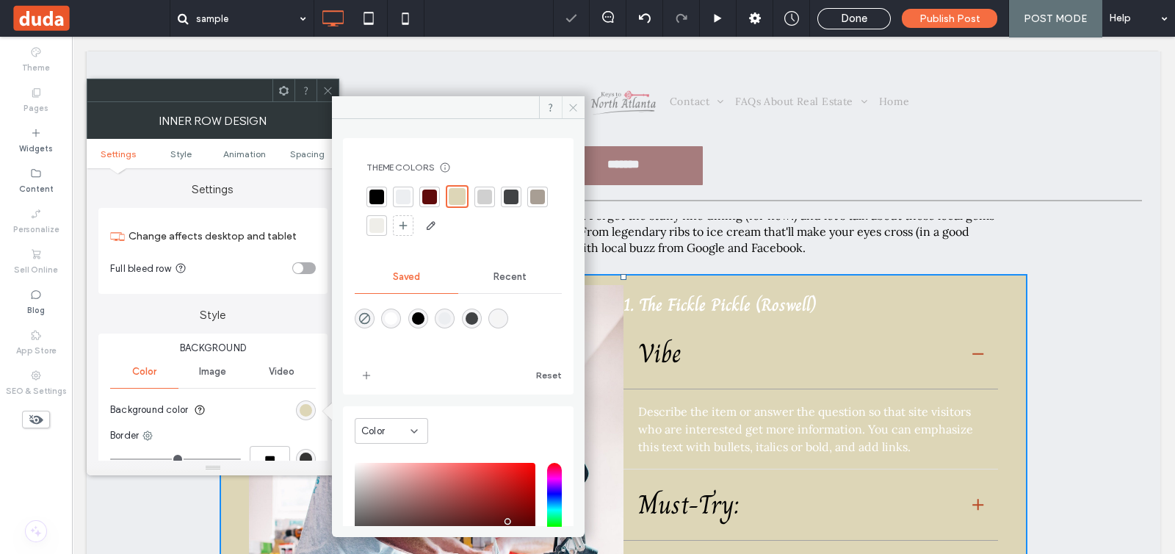
click at [570, 107] on icon at bounding box center [573, 107] width 11 height 11
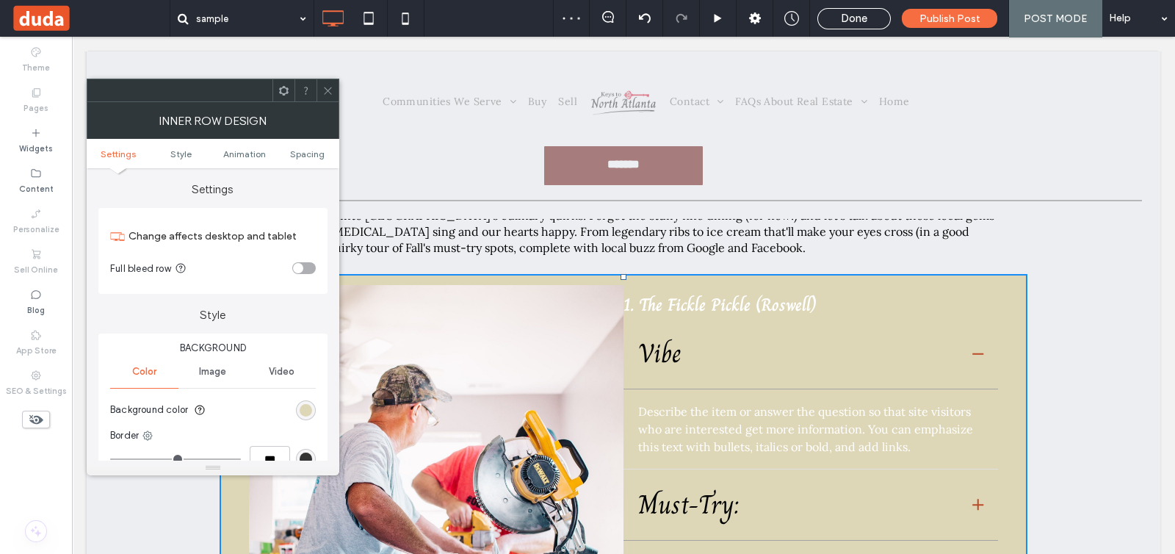
drag, startPoint x: 331, startPoint y: 96, endPoint x: 372, endPoint y: 289, distance: 197.5
click at [331, 96] on span at bounding box center [327, 90] width 11 height 22
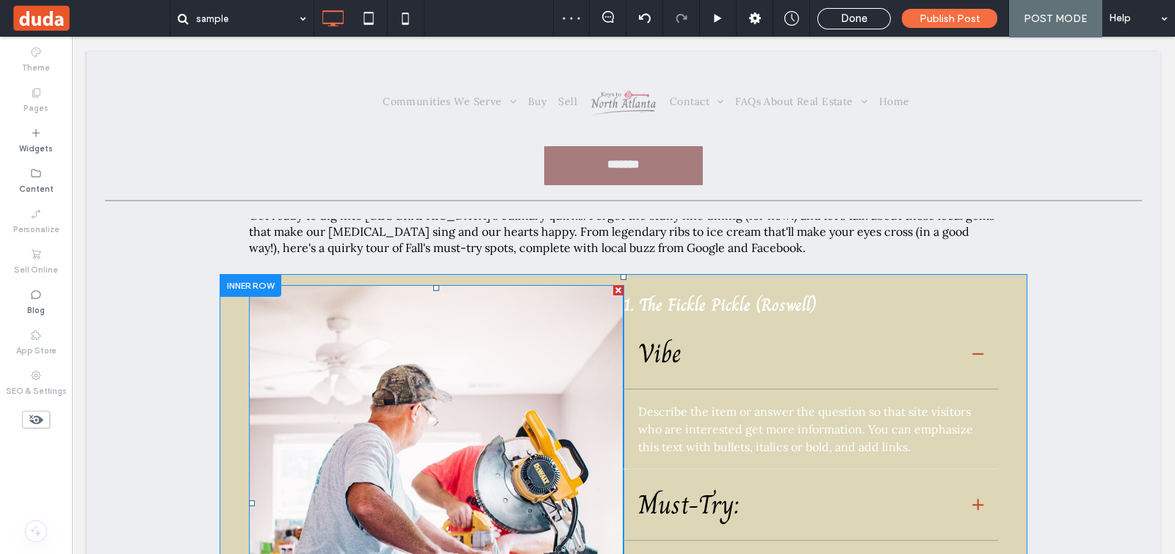
click at [444, 327] on img at bounding box center [436, 503] width 375 height 436
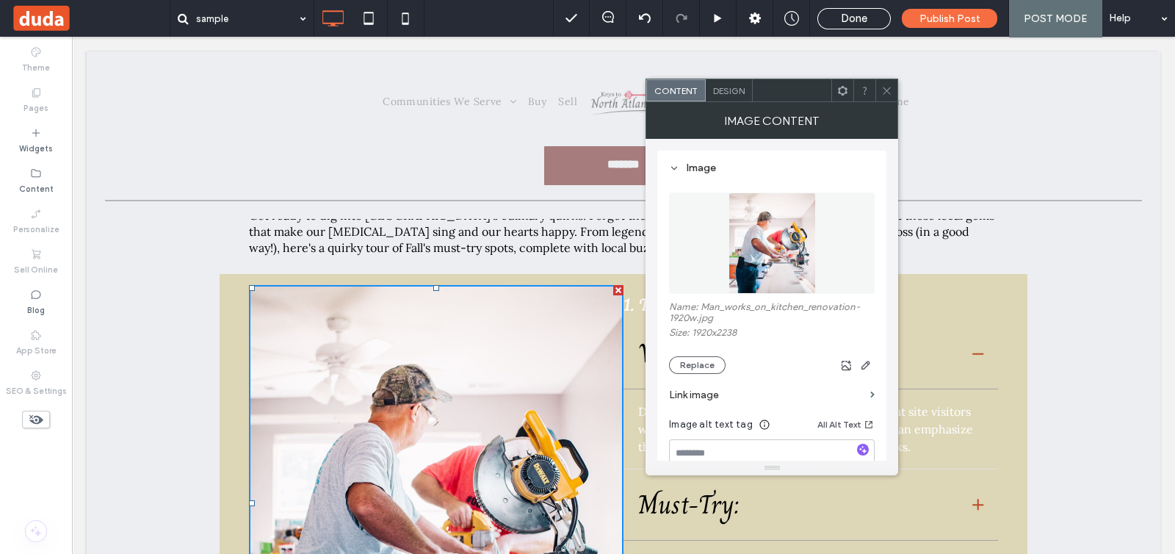
click at [884, 96] on span at bounding box center [886, 90] width 11 height 22
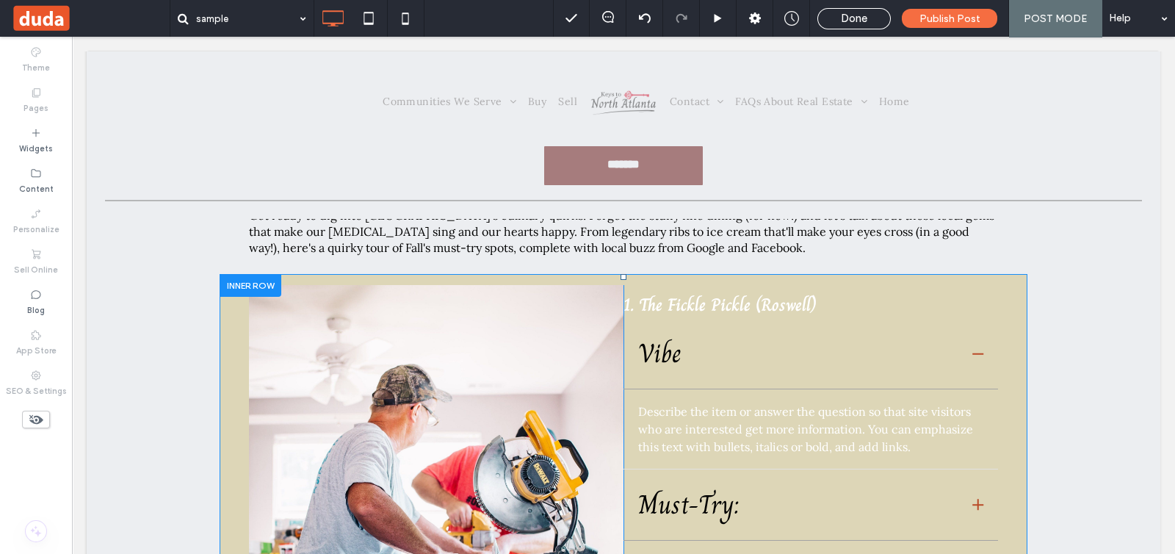
click at [878, 275] on div "Click To Paste 1. The Fickle Pickle (Roswell) Vibe Describe the item or answer …" at bounding box center [624, 503] width 808 height 458
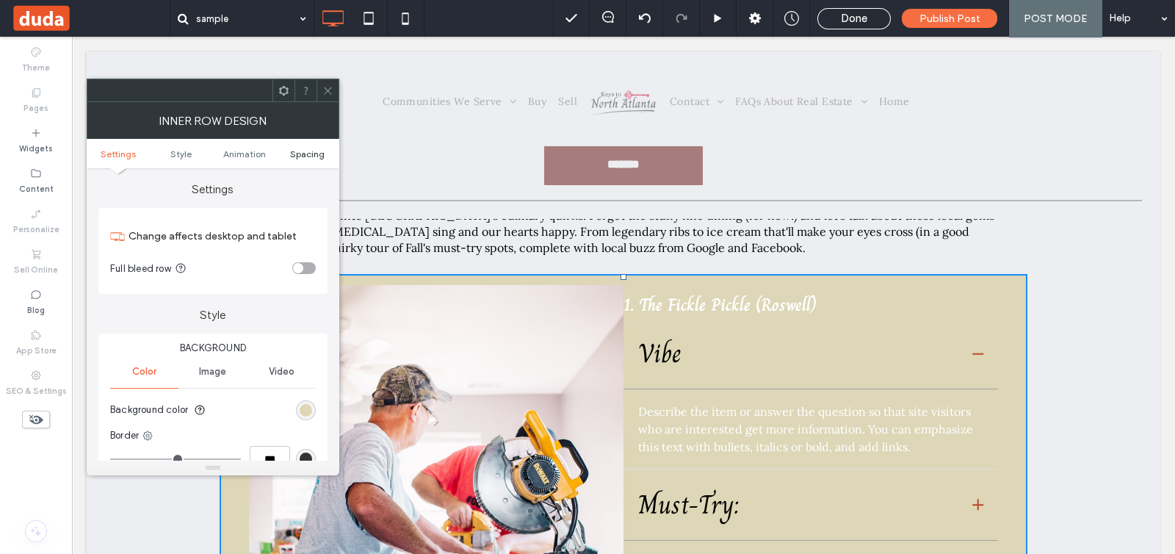
click at [297, 153] on span "Spacing" at bounding box center [307, 153] width 35 height 11
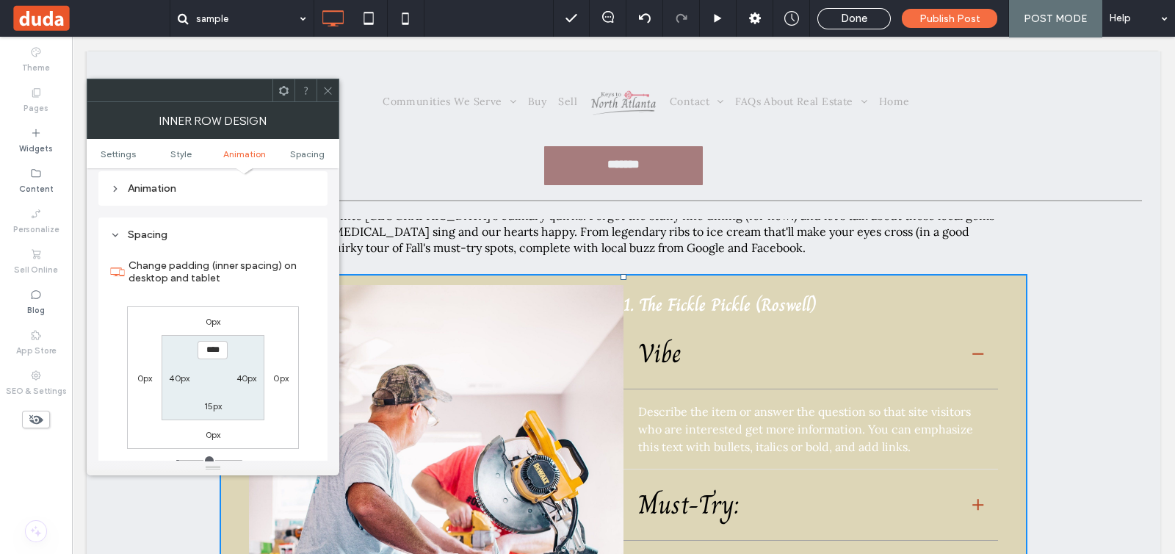
scroll to position [470, 0]
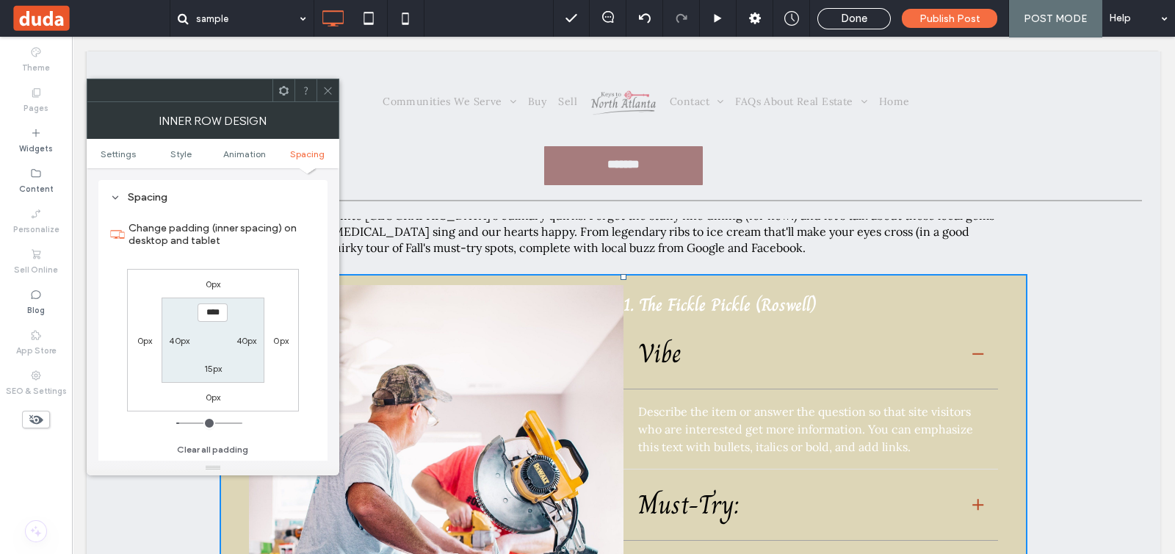
click at [172, 343] on label "40px" at bounding box center [179, 340] width 21 height 11
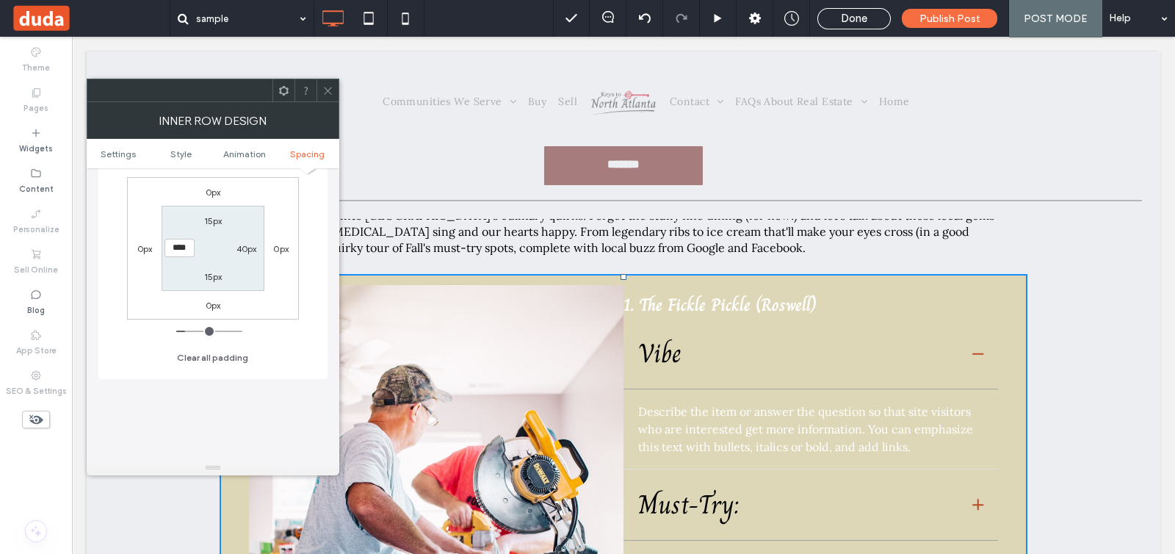
type input "**"
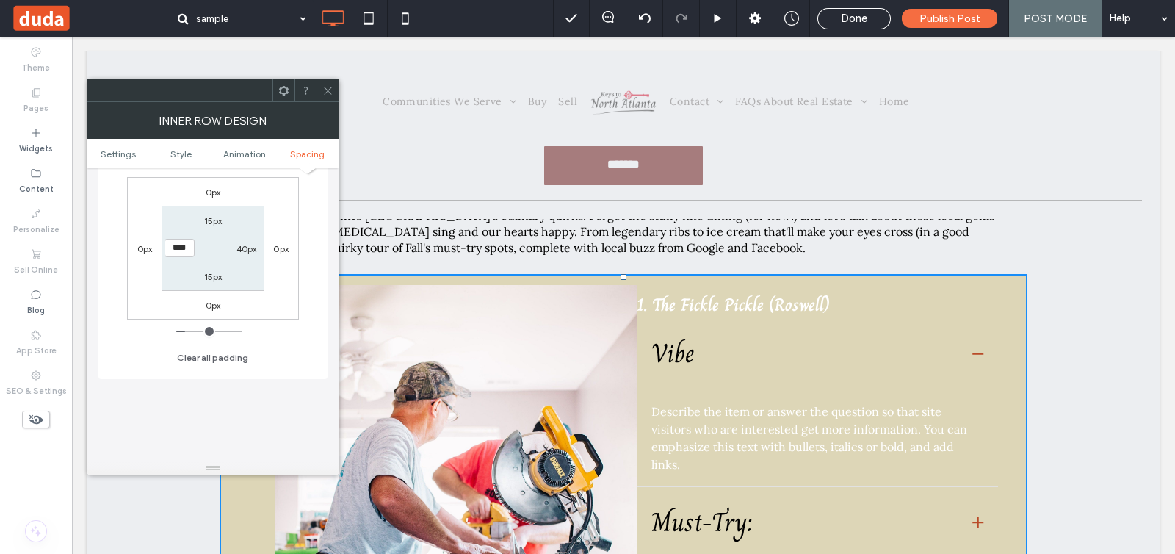
type input "****"
type input "**"
type input "****"
type input "**"
type input "****"
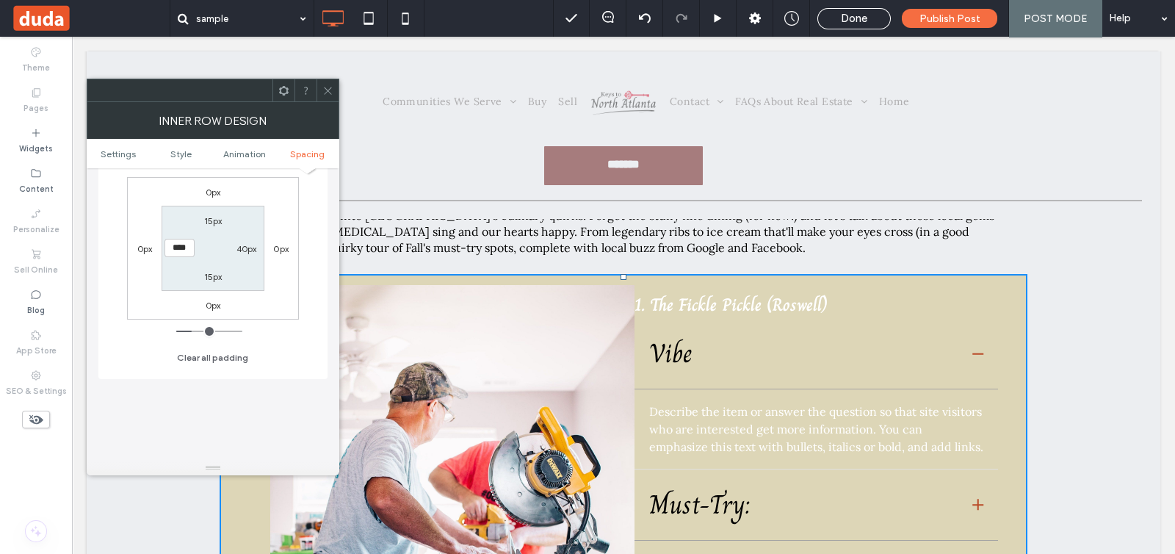
type input "**"
type input "****"
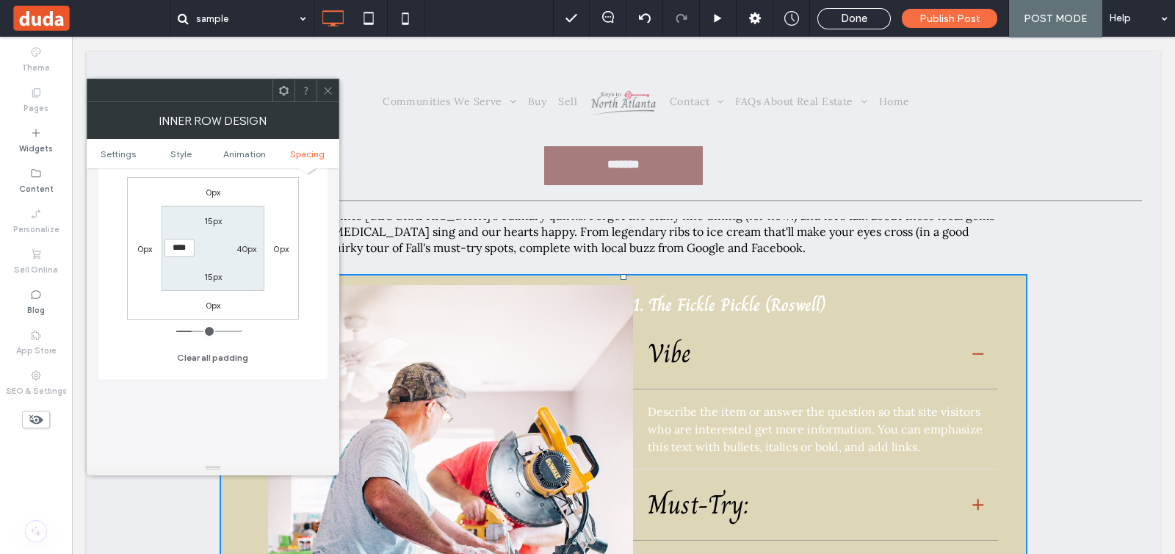
type input "**"
type input "****"
type input "**"
type input "****"
type input "**"
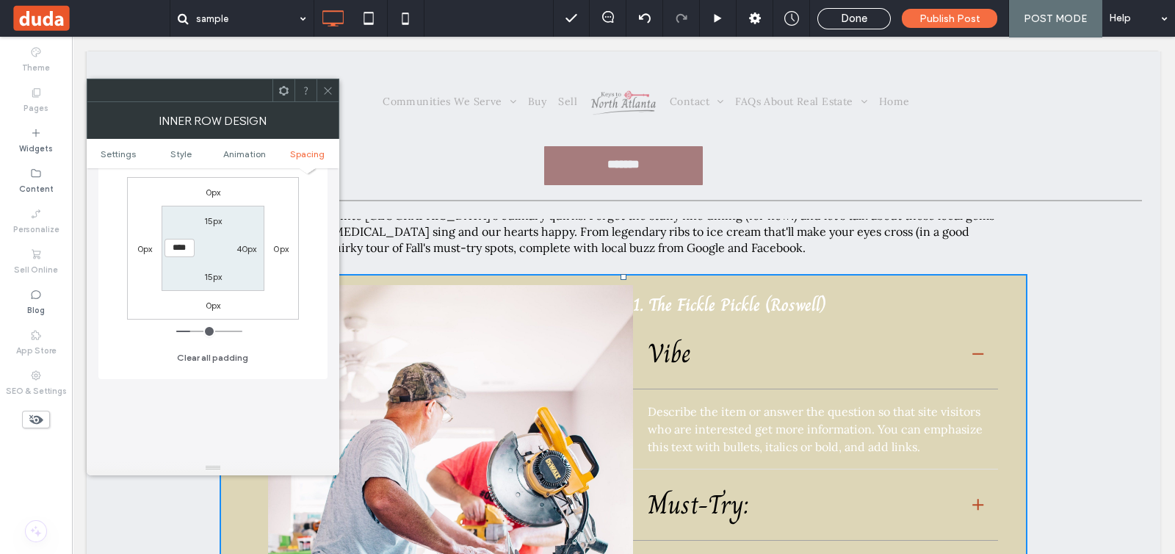
click at [192, 332] on input "range" at bounding box center [209, 330] width 66 height 1
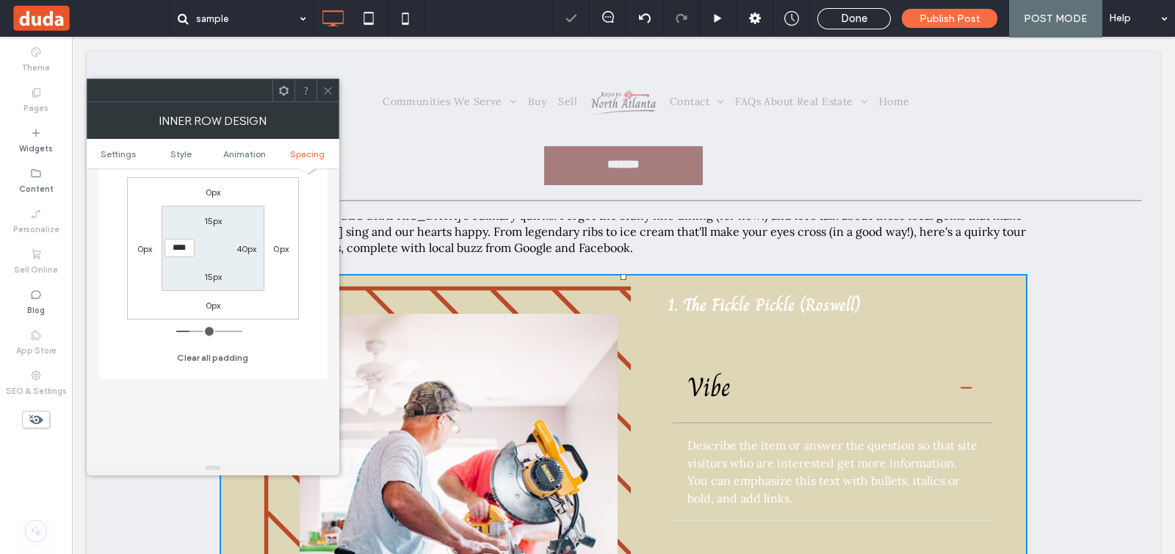
click at [206, 225] on div "15px" at bounding box center [213, 220] width 18 height 15
click at [334, 93] on div at bounding box center [328, 90] width 22 height 22
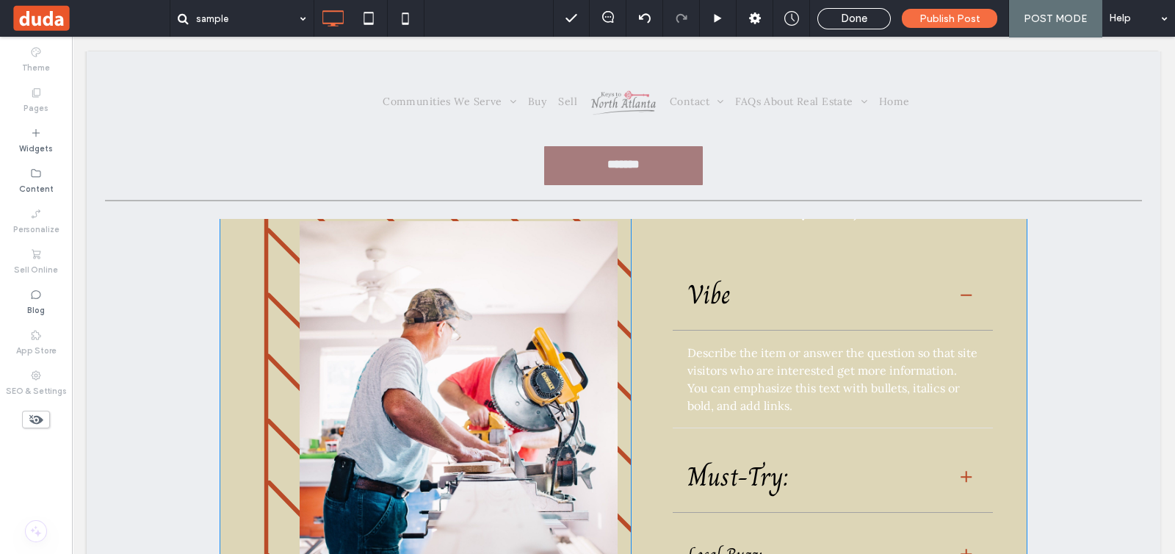
scroll to position [183, 0]
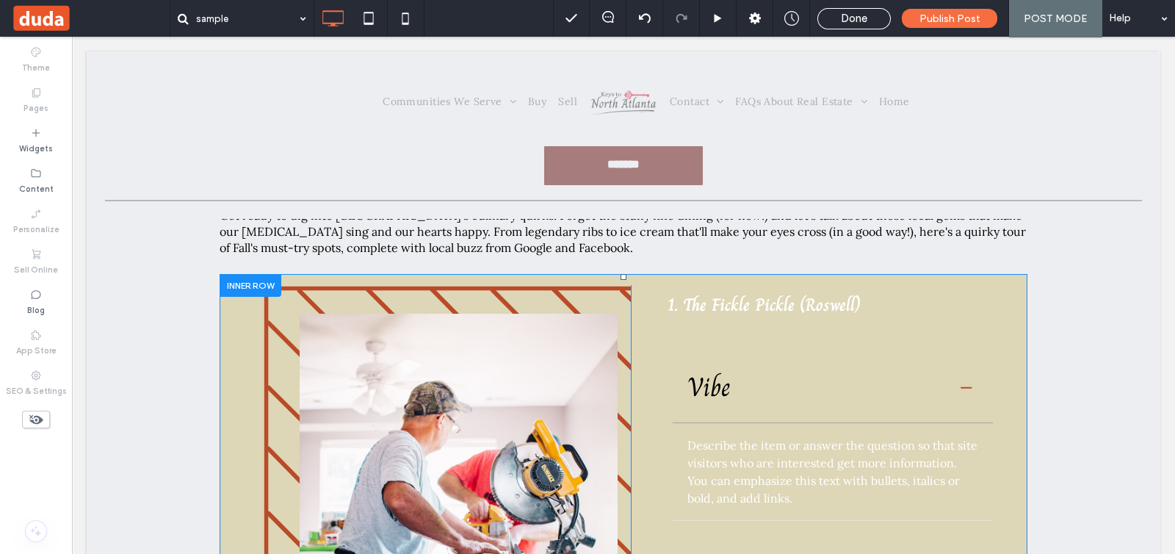
click at [267, 358] on div "Click To Paste" at bounding box center [447, 484] width 368 height 399
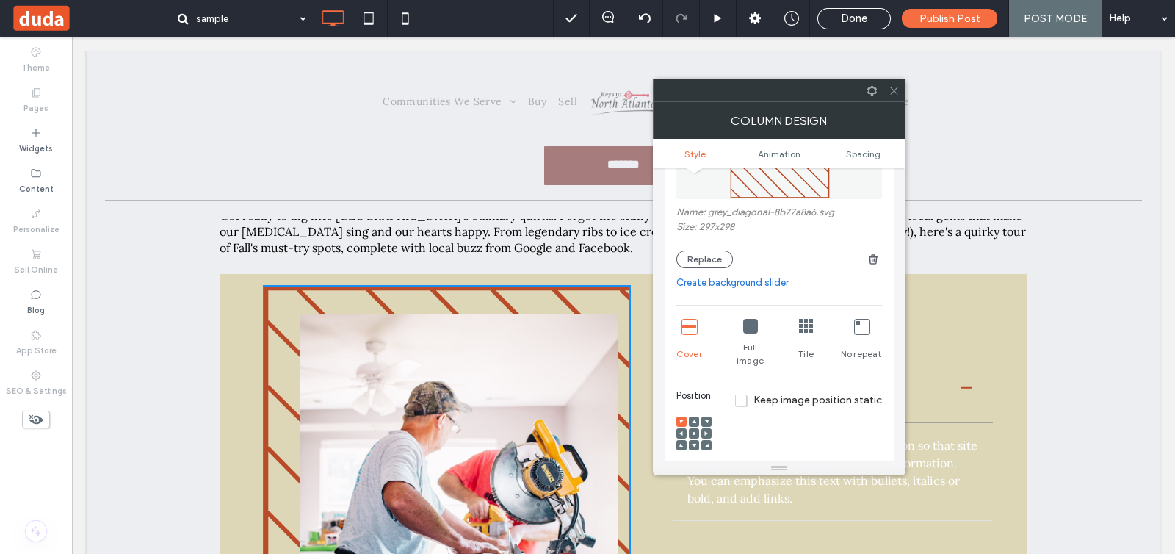
click at [895, 90] on icon at bounding box center [894, 90] width 11 height 11
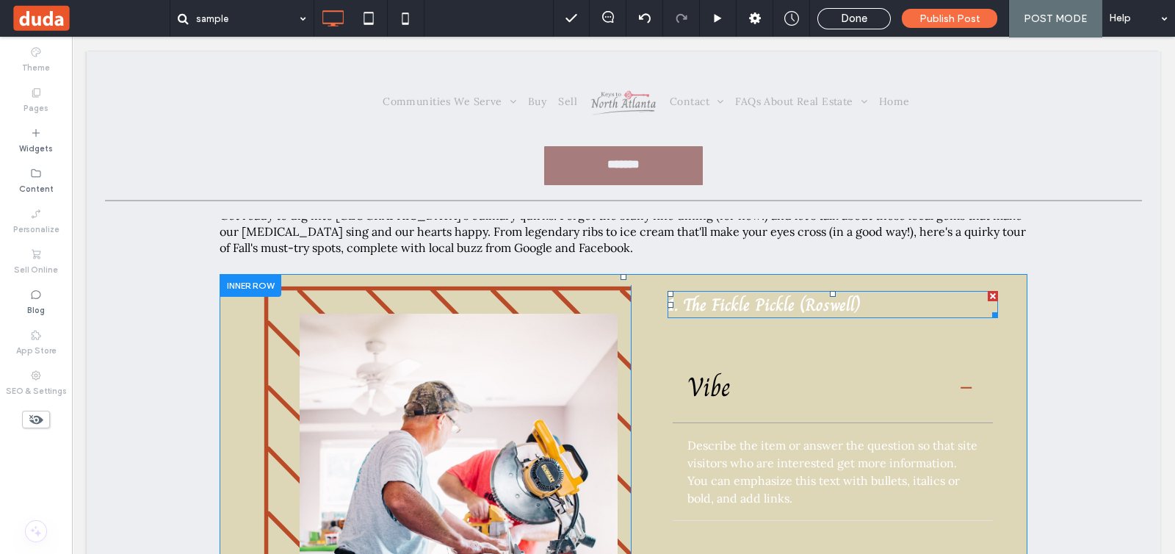
click at [716, 306] on strong "1. The Fickle Pickle (Roswell)" at bounding box center [764, 304] width 192 height 27
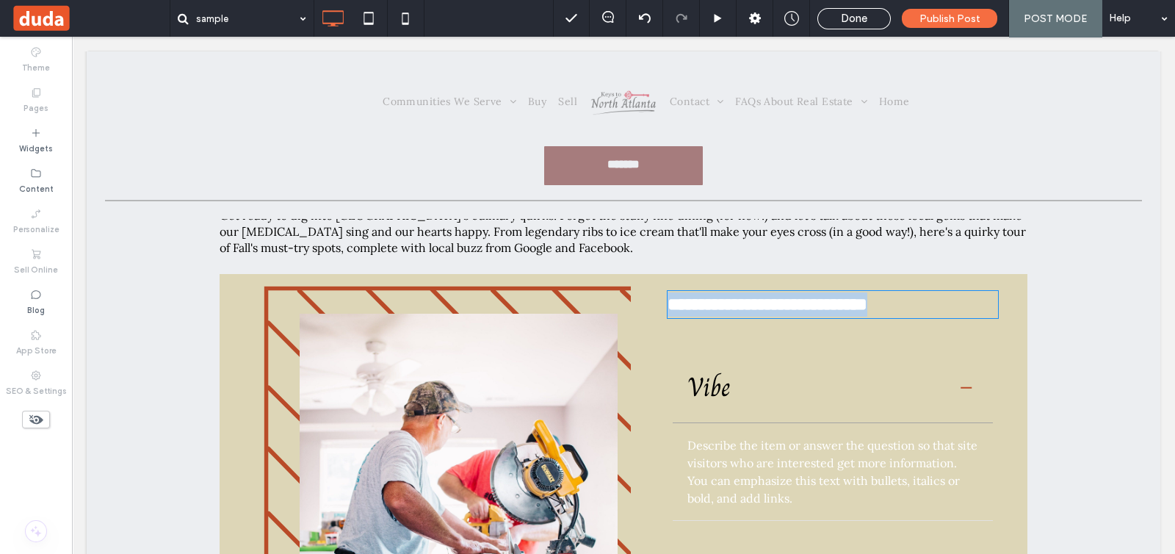
type input "*****"
type input "**"
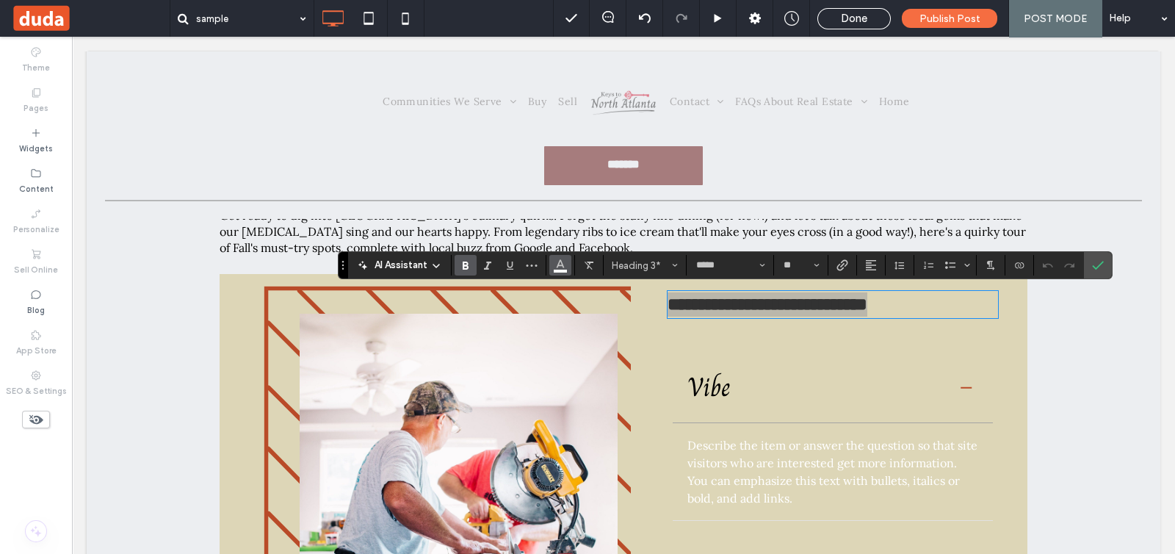
click at [557, 262] on icon "Color" at bounding box center [561, 264] width 12 height 12
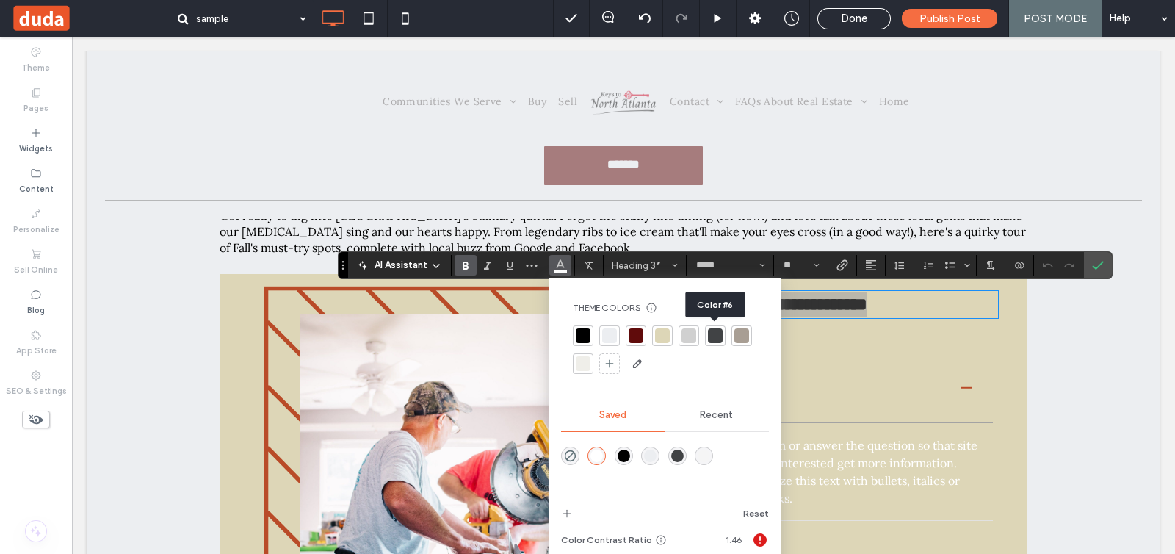
click at [709, 339] on div at bounding box center [715, 335] width 15 height 15
drag, startPoint x: 1102, startPoint y: 270, endPoint x: 996, endPoint y: 236, distance: 111.0
click at [1102, 270] on label "Confirm" at bounding box center [1098, 265] width 22 height 26
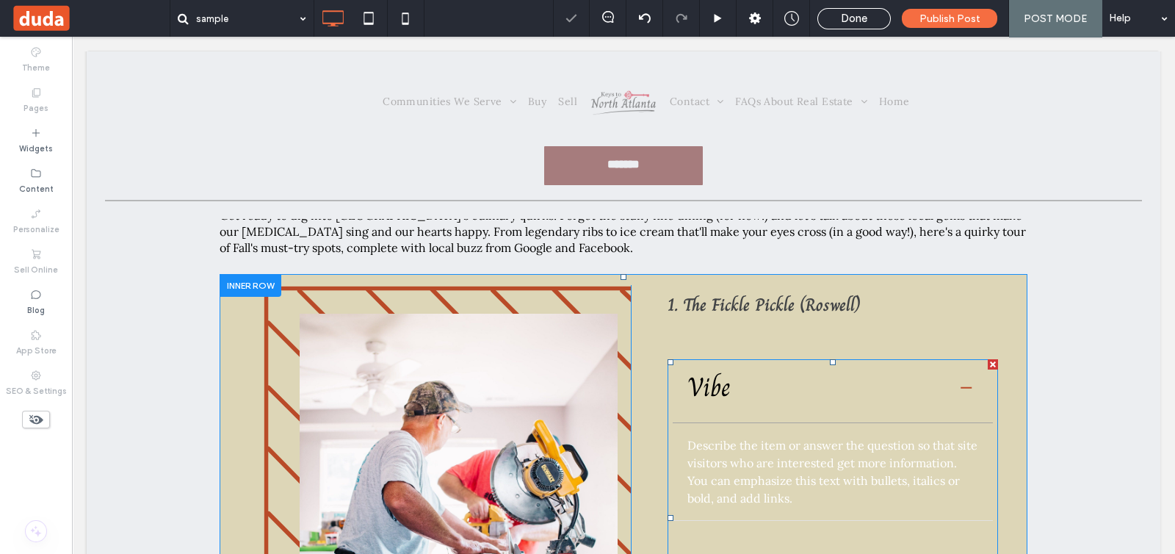
click at [773, 449] on span at bounding box center [833, 517] width 331 height 317
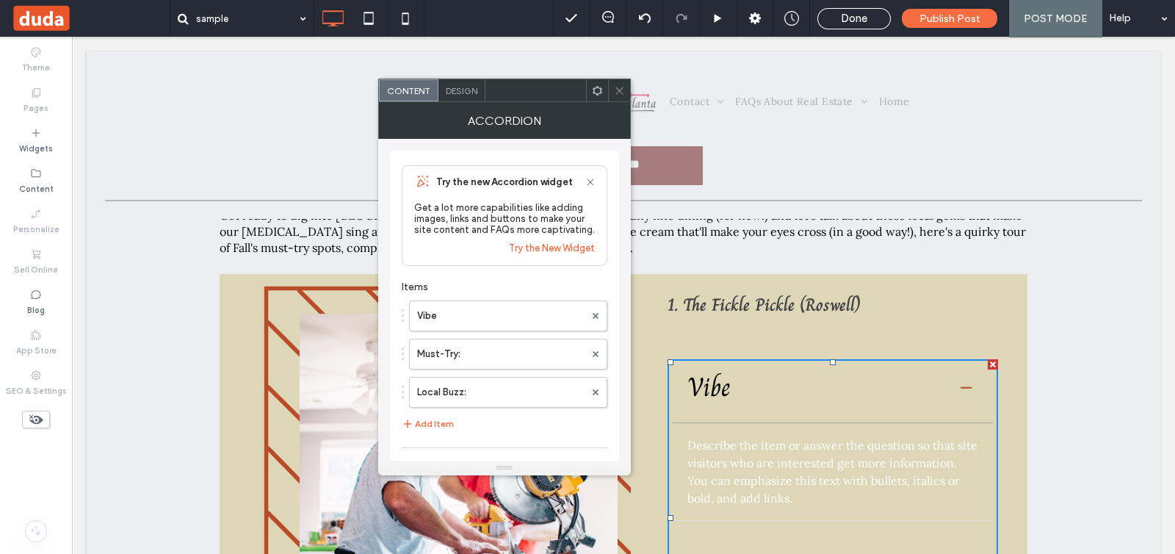
click at [460, 88] on span "Design" at bounding box center [462, 90] width 32 height 11
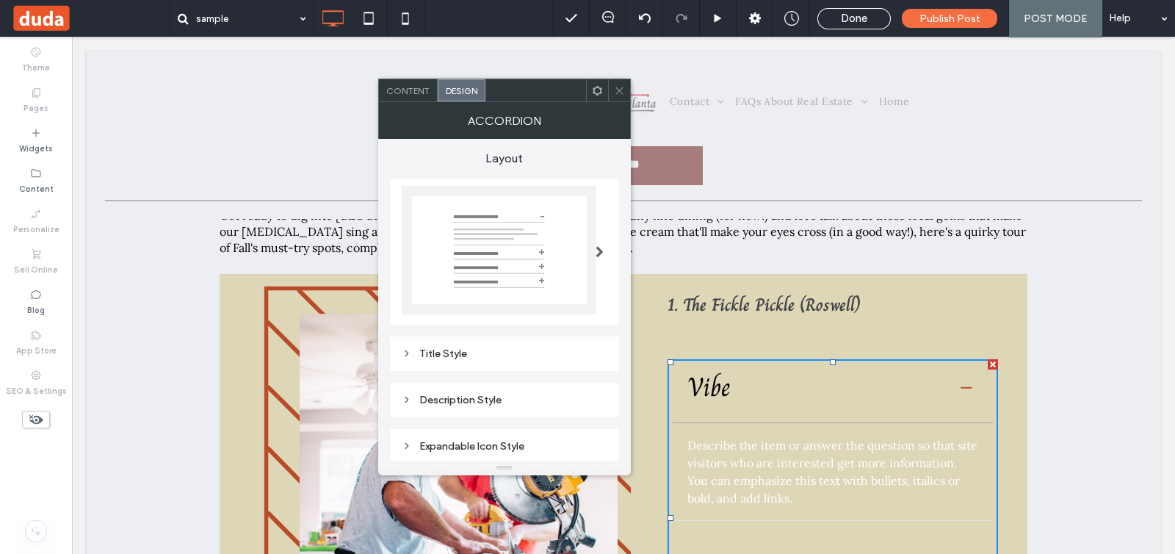
click at [517, 355] on div "Title Style" at bounding box center [505, 353] width 206 height 12
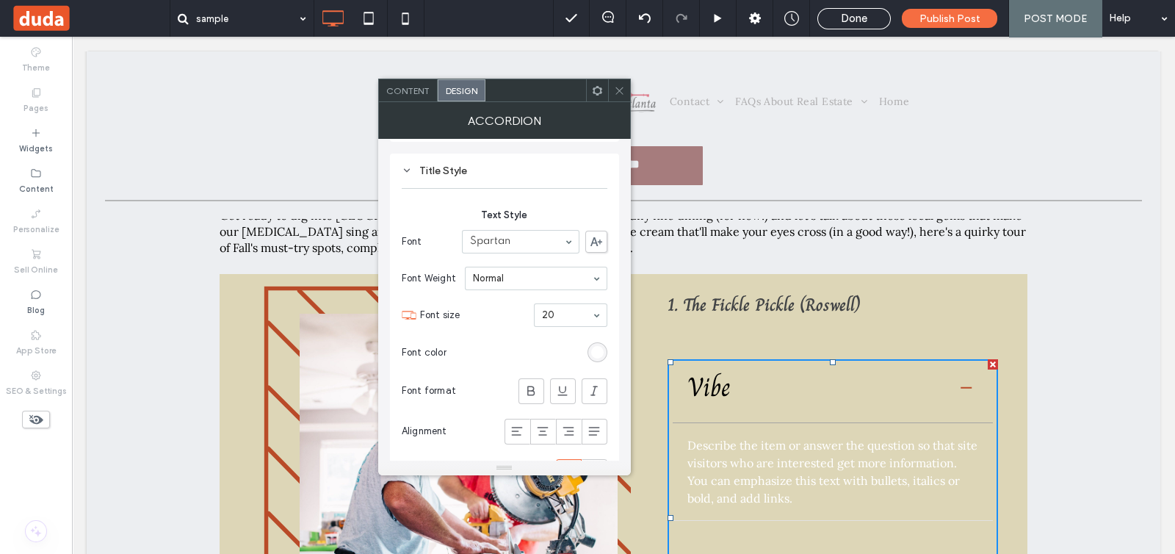
click at [602, 349] on div "rgb(255, 255, 255)" at bounding box center [597, 352] width 12 height 12
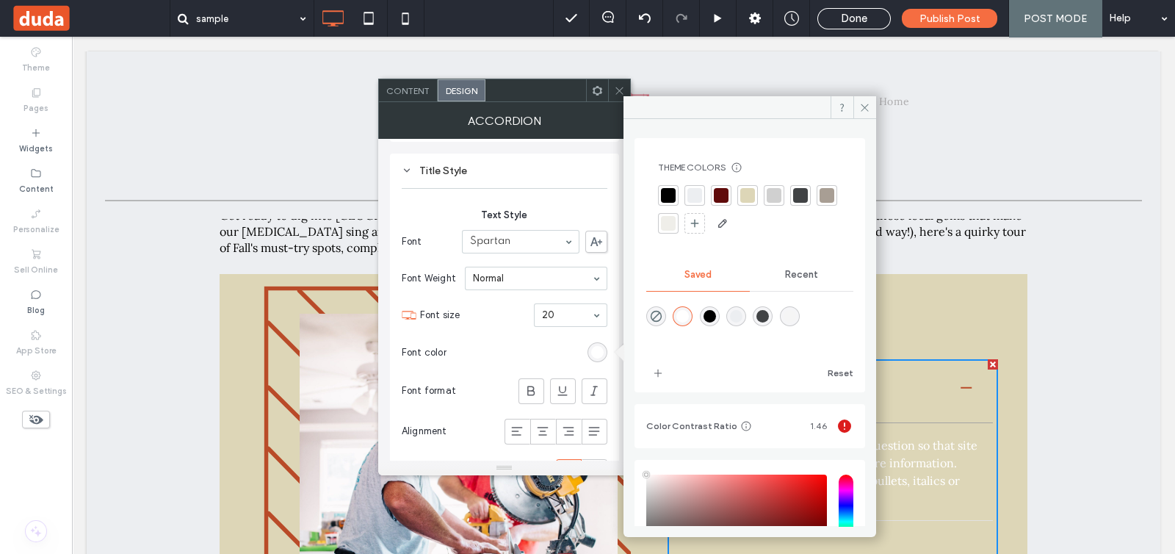
click at [820, 203] on div at bounding box center [827, 195] width 15 height 15
type input "*"
click at [562, 350] on section "Font color" at bounding box center [505, 352] width 206 height 37
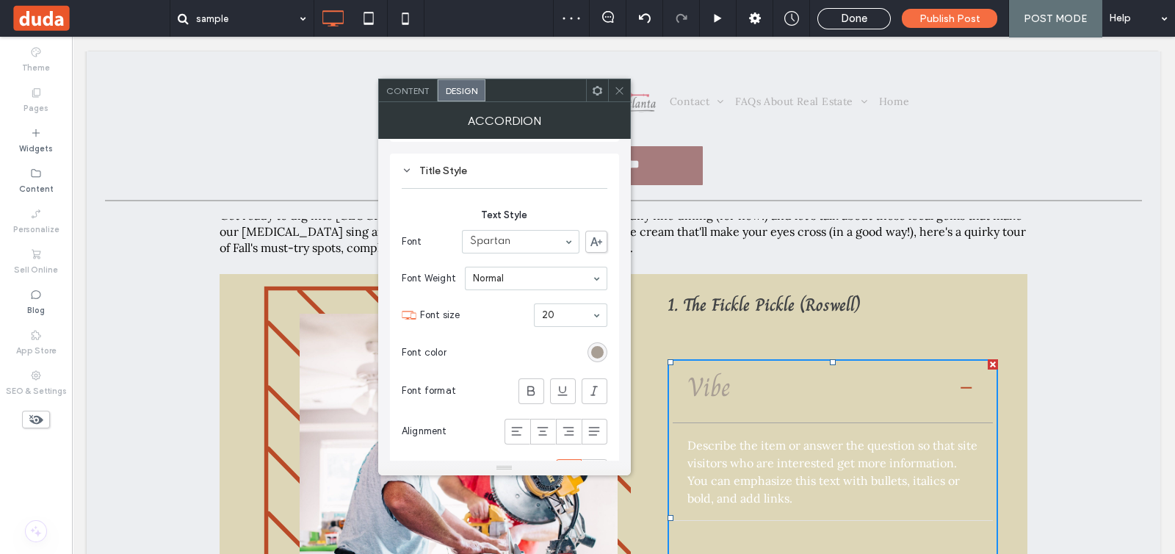
click at [618, 94] on icon at bounding box center [619, 90] width 11 height 11
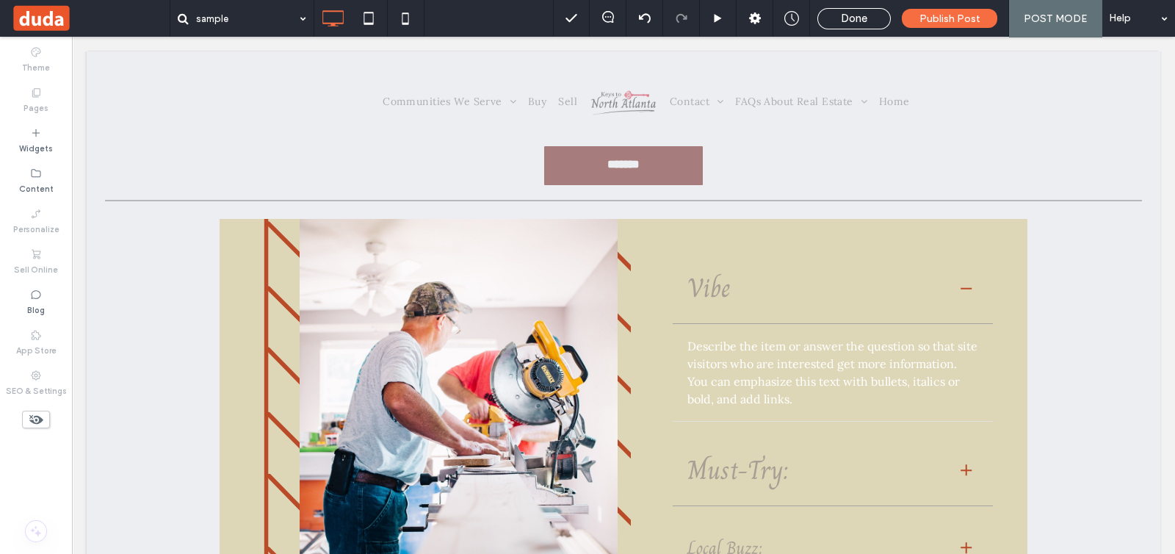
scroll to position [275, 0]
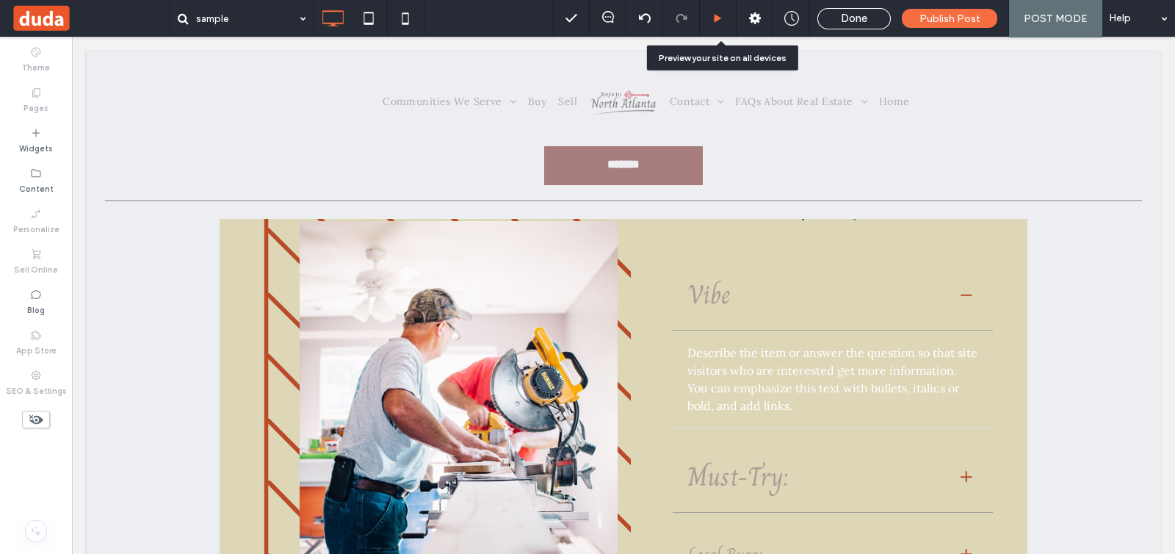
click at [723, 19] on icon at bounding box center [717, 18] width 11 height 11
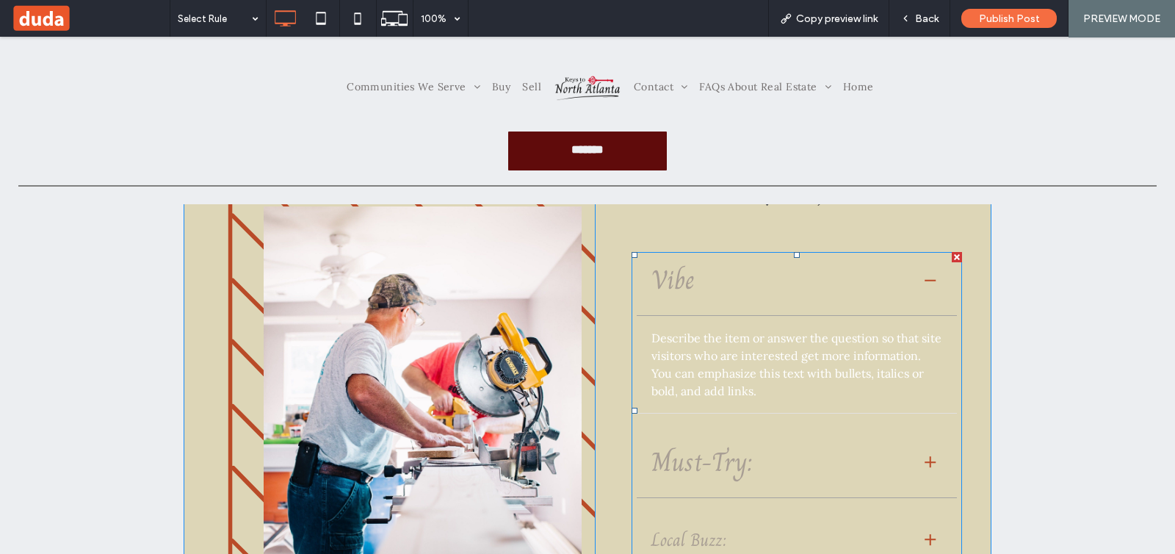
scroll to position [183, 0]
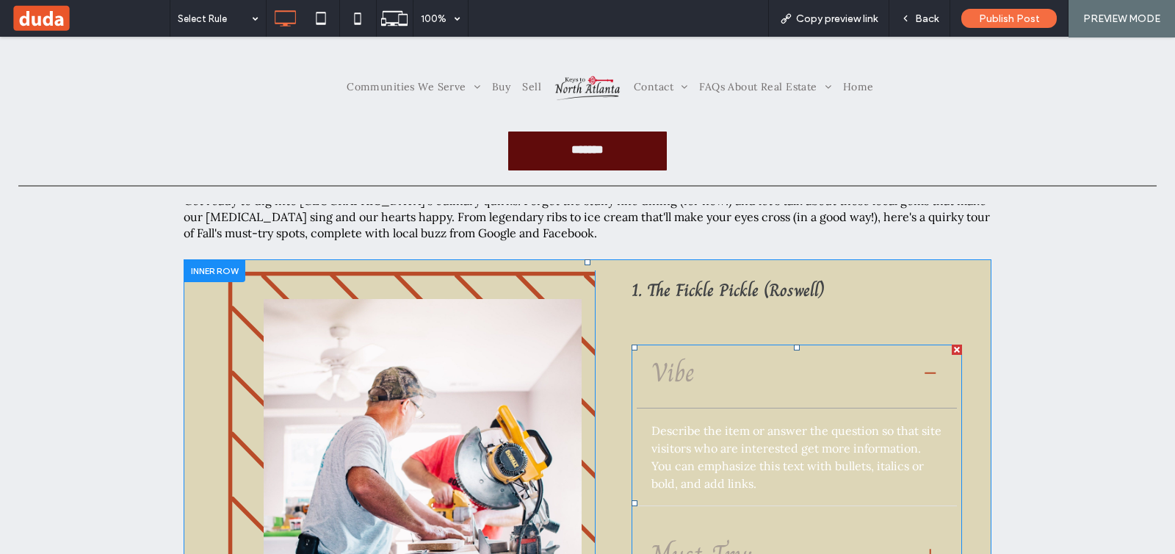
click at [921, 369] on span at bounding box center [797, 502] width 331 height 317
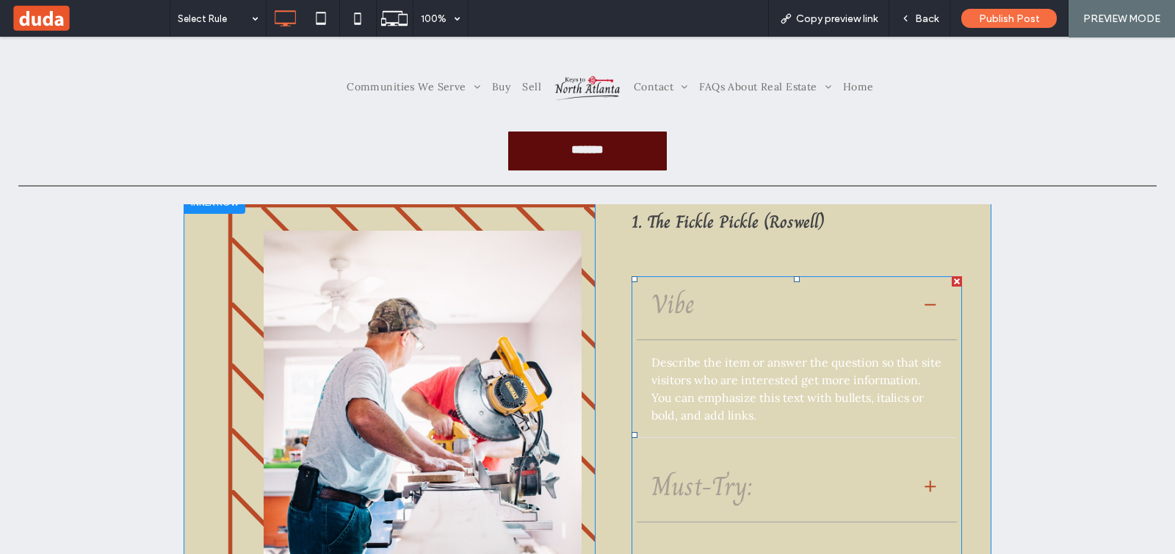
scroll to position [275, 0]
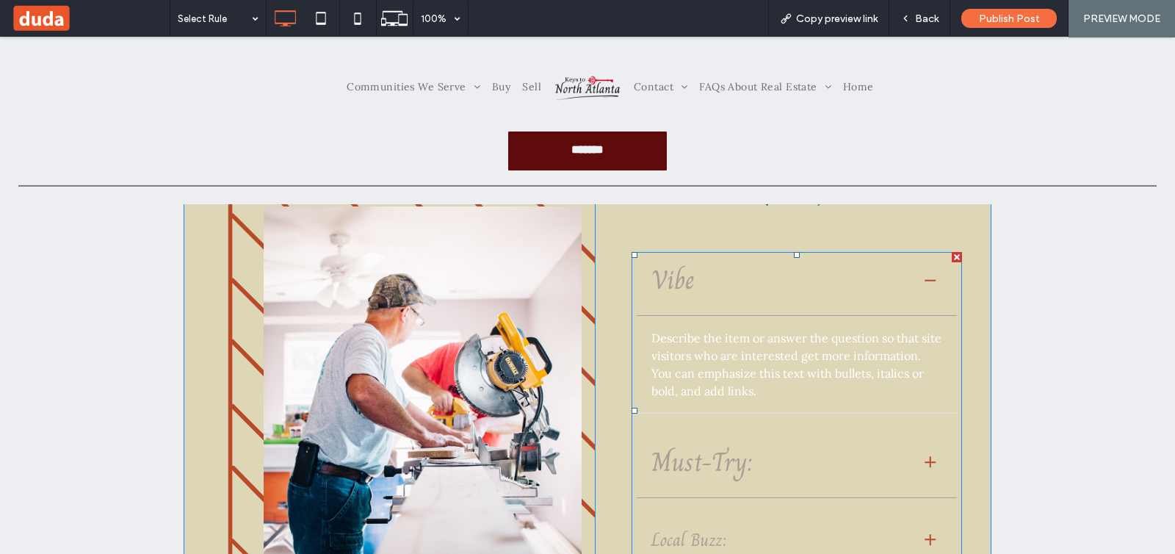
click at [925, 460] on span at bounding box center [797, 410] width 331 height 317
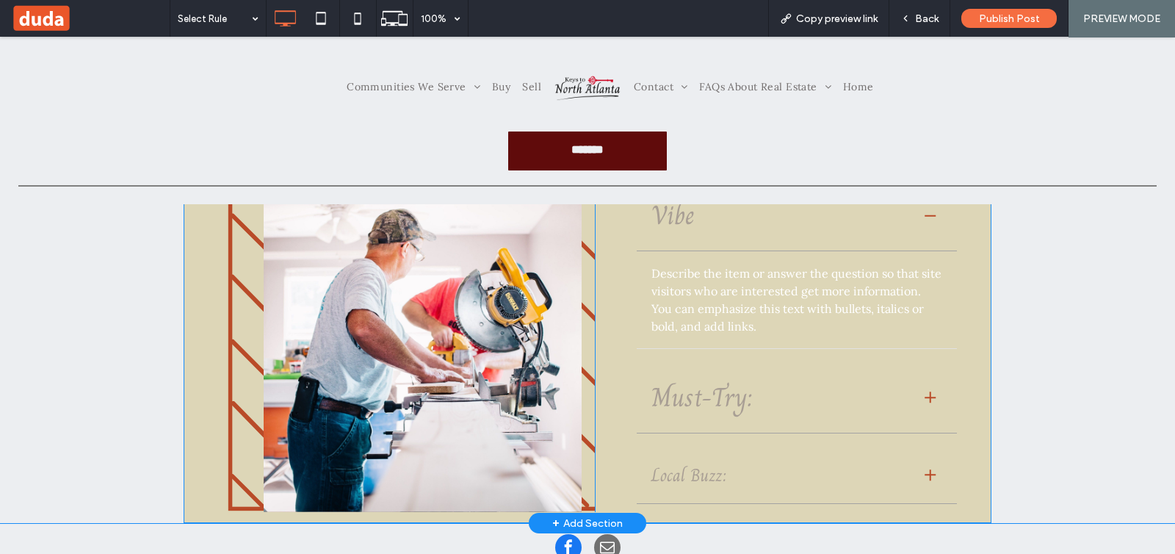
scroll to position [459, 0]
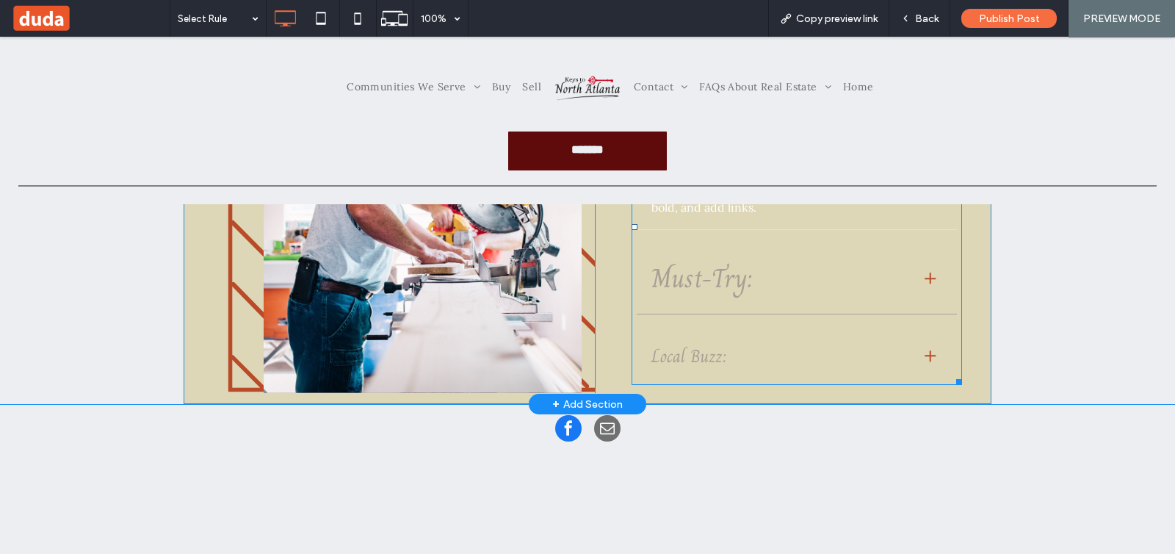
click at [922, 276] on span at bounding box center [797, 226] width 331 height 317
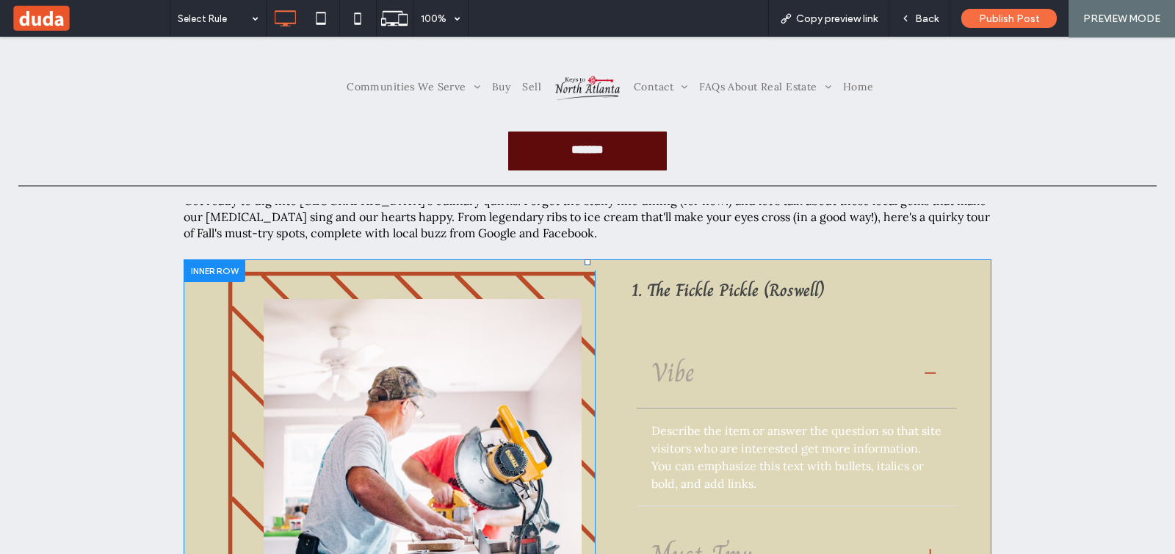
scroll to position [0, 0]
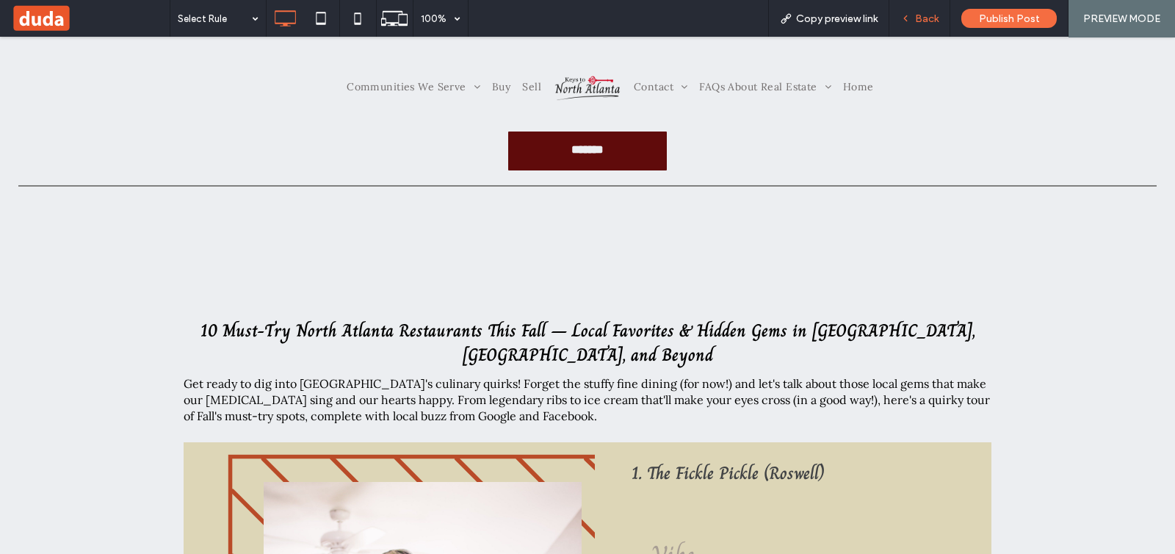
click at [919, 16] on span "Back" at bounding box center [927, 18] width 24 height 12
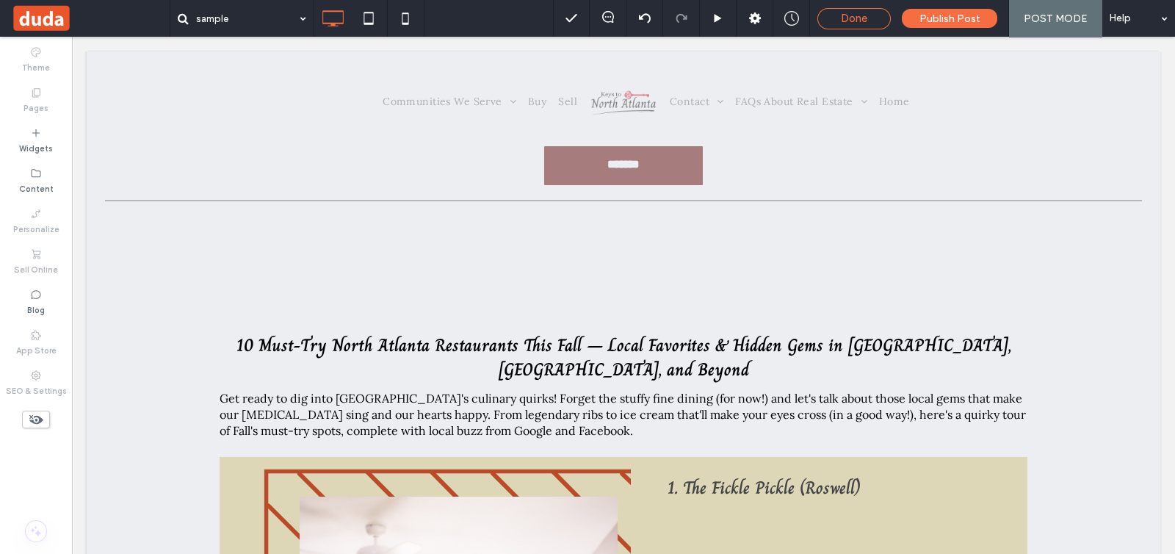
click at [845, 25] on div "Done" at bounding box center [853, 18] width 73 height 21
click at [843, 16] on span "Done" at bounding box center [854, 18] width 26 height 13
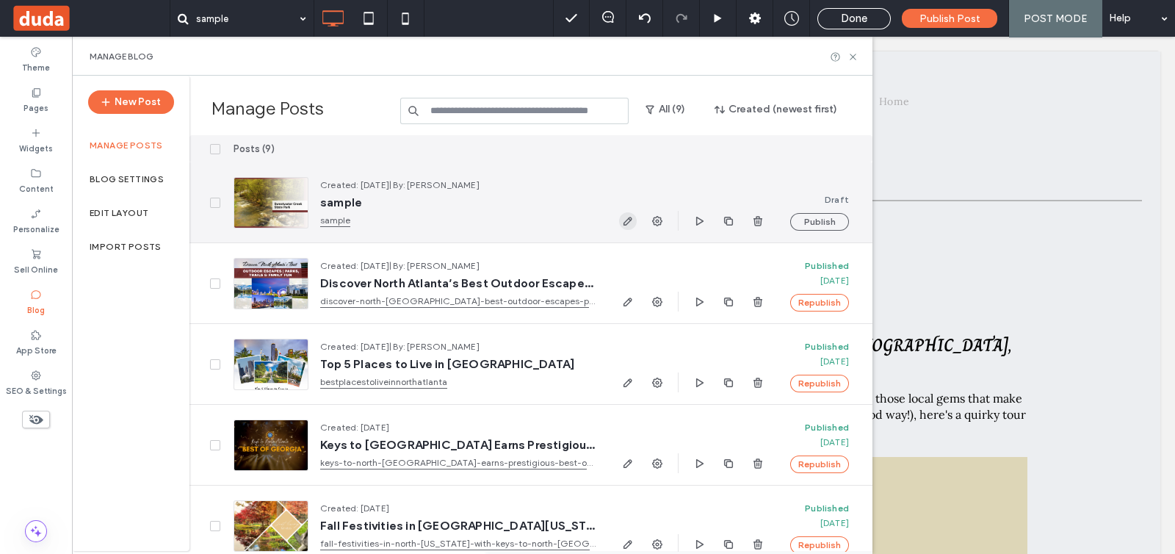
click at [623, 215] on icon "button" at bounding box center [628, 221] width 12 height 12
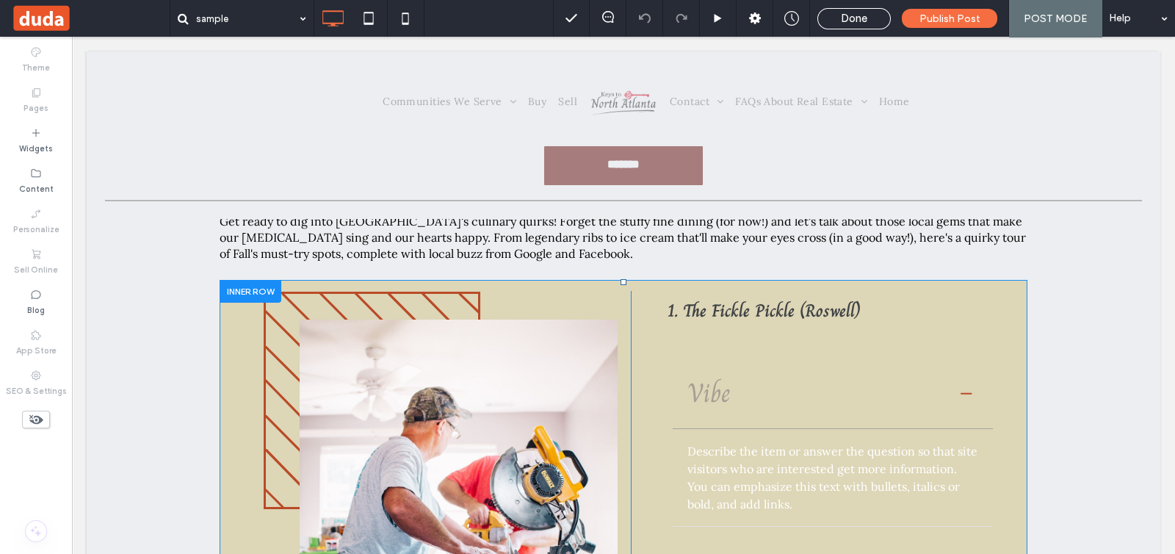
scroll to position [183, 0]
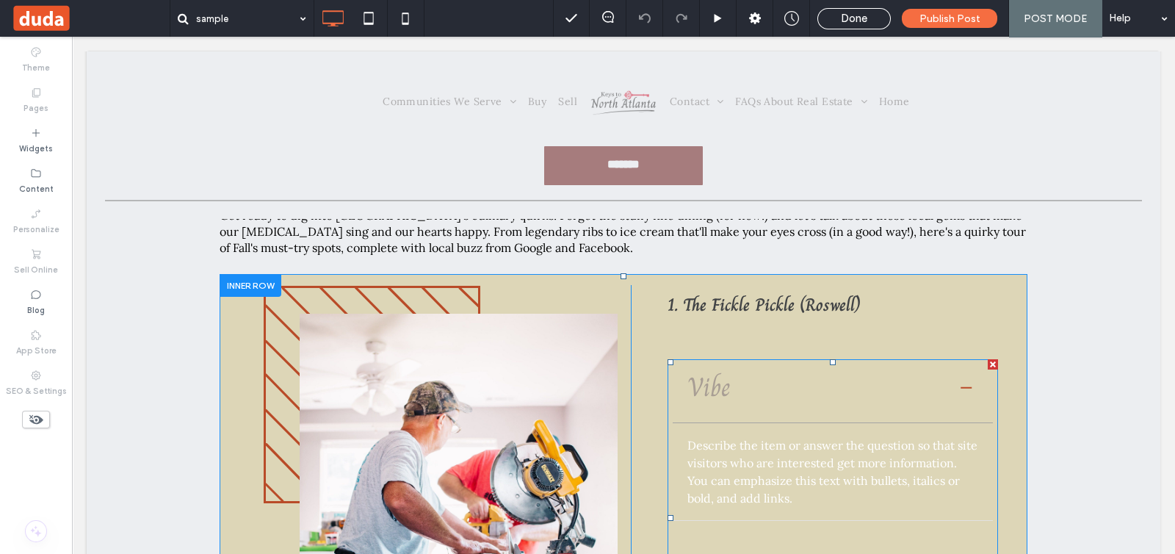
click at [839, 381] on span at bounding box center [833, 517] width 331 height 317
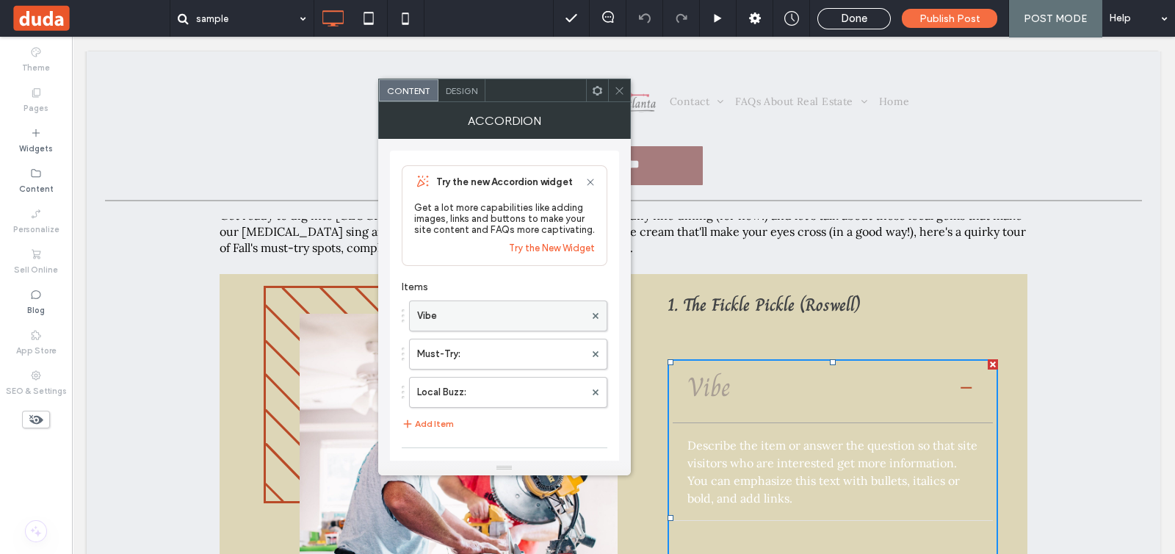
scroll to position [143, 0]
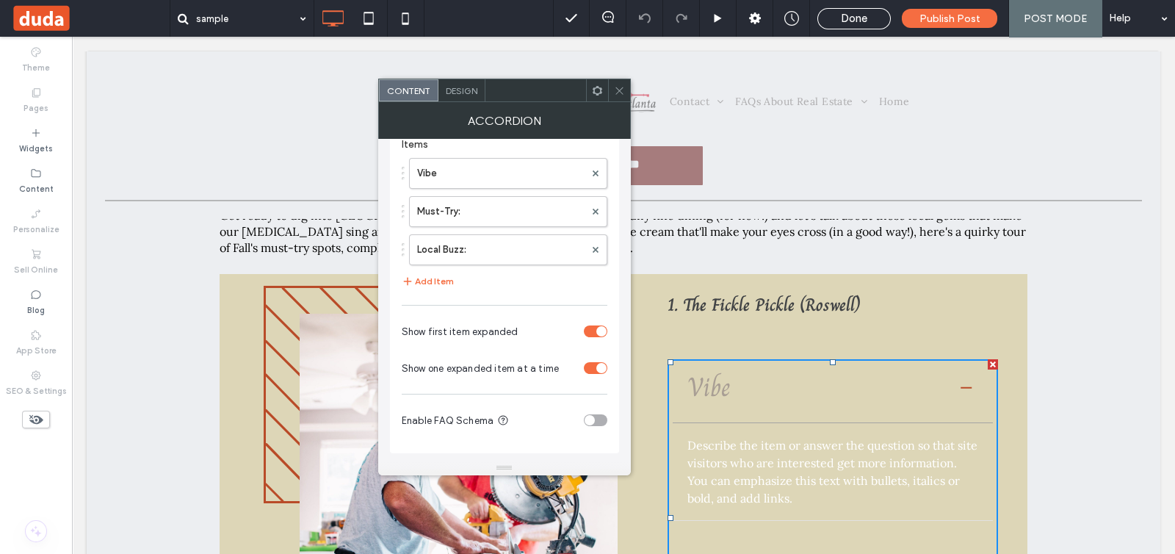
click at [595, 365] on div "toggle" at bounding box center [596, 368] width 24 height 12
click at [596, 362] on div "toggle" at bounding box center [596, 368] width 24 height 12
click at [599, 329] on div "toggle" at bounding box center [601, 331] width 10 height 10
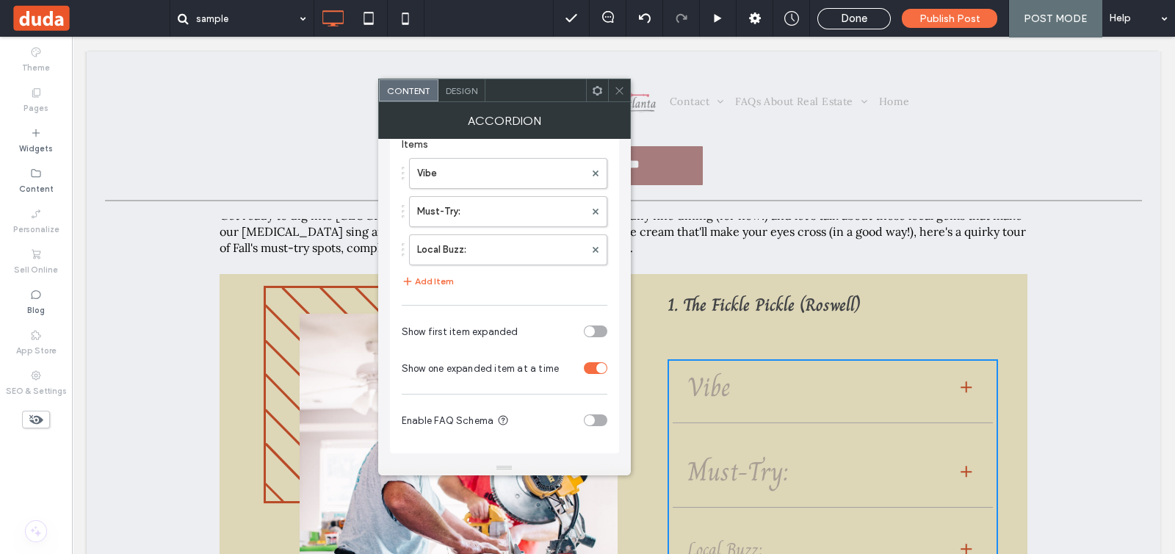
click at [617, 90] on icon at bounding box center [619, 90] width 11 height 11
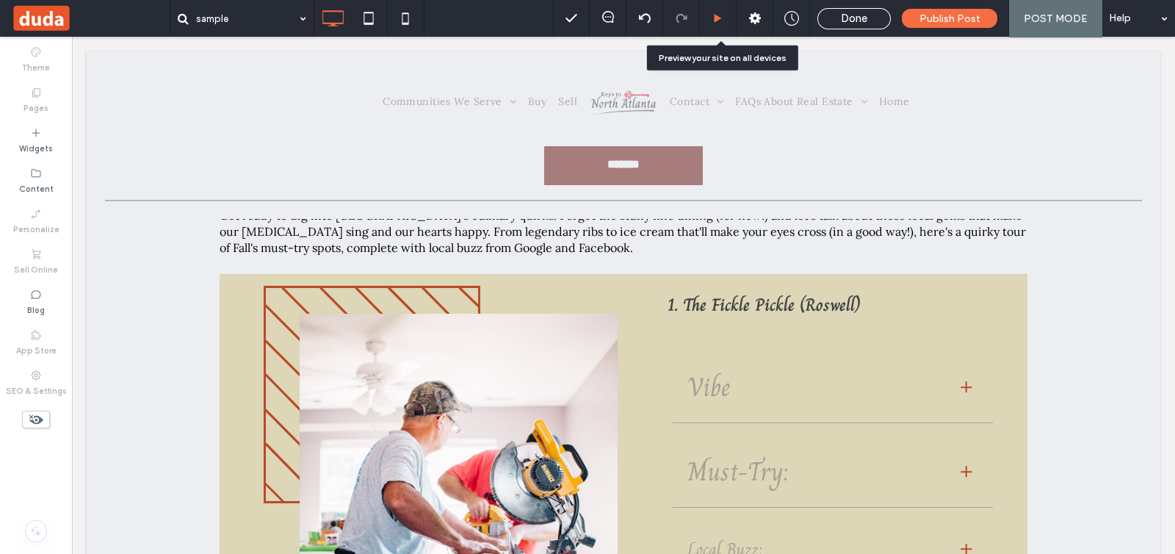
click at [718, 9] on div at bounding box center [718, 18] width 37 height 37
click at [723, 21] on icon at bounding box center [717, 18] width 11 height 11
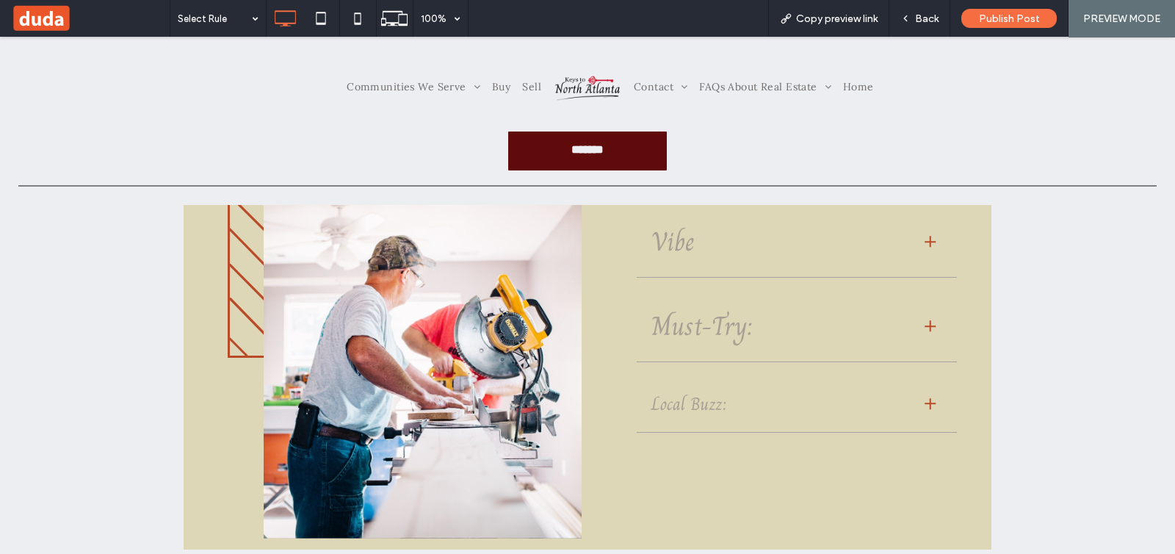
scroll to position [275, 0]
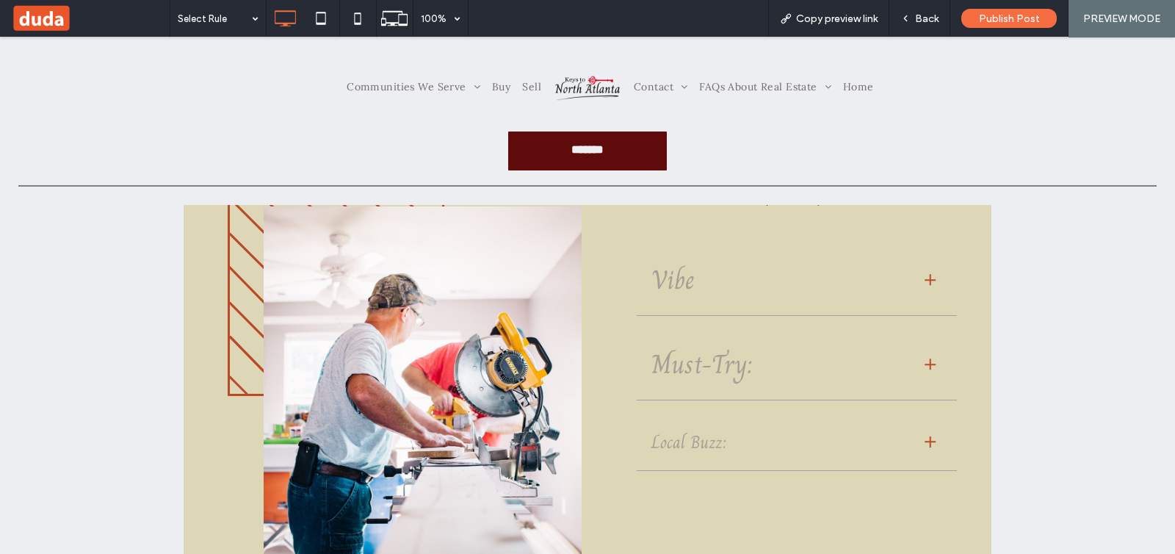
click at [925, 275] on div at bounding box center [930, 280] width 11 height 11
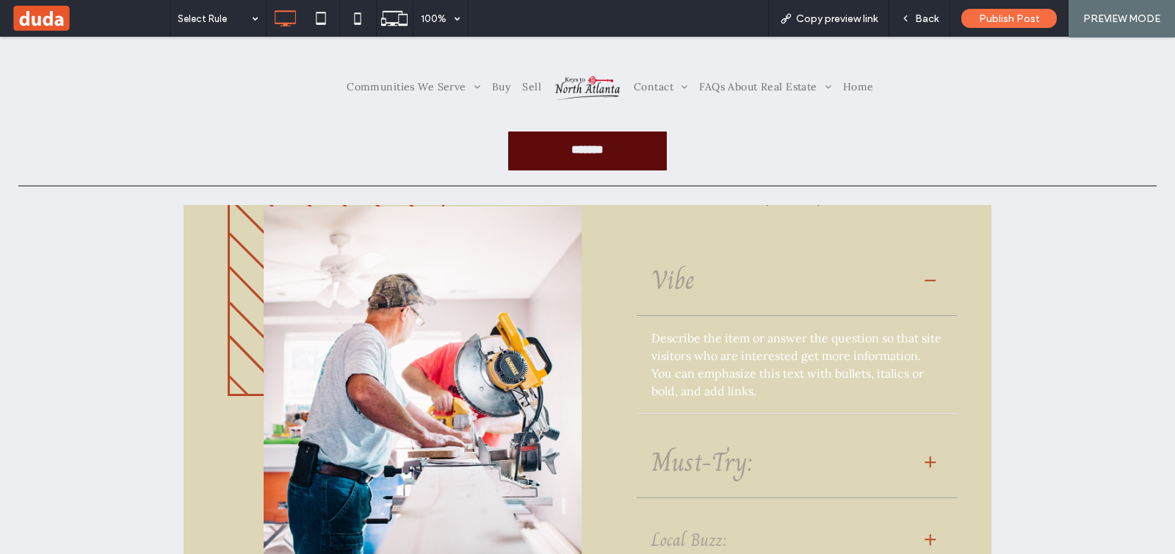
click at [925, 279] on div at bounding box center [930, 279] width 11 height 1
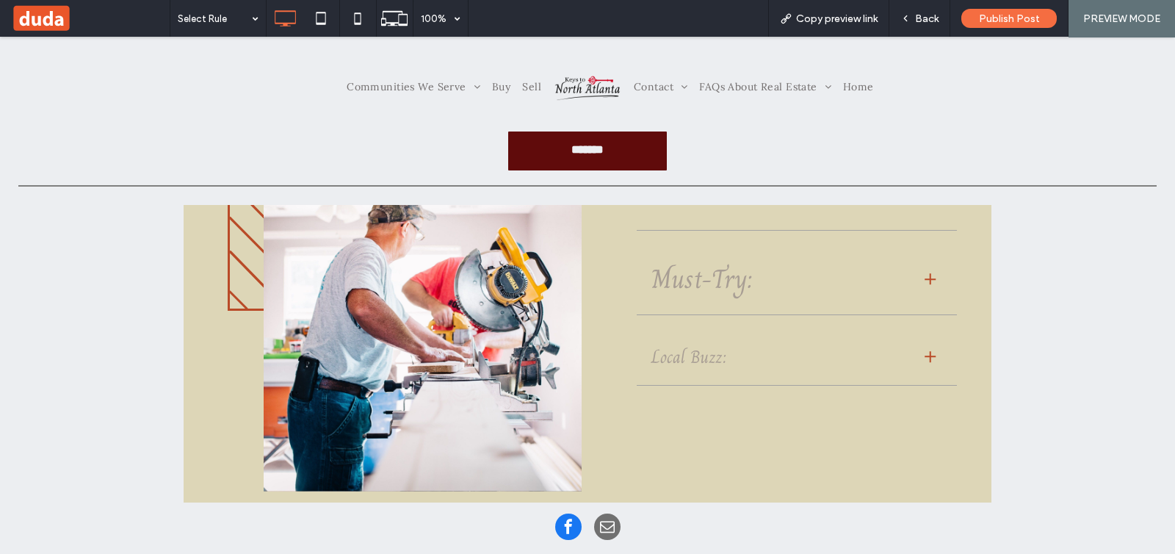
scroll to position [366, 0]
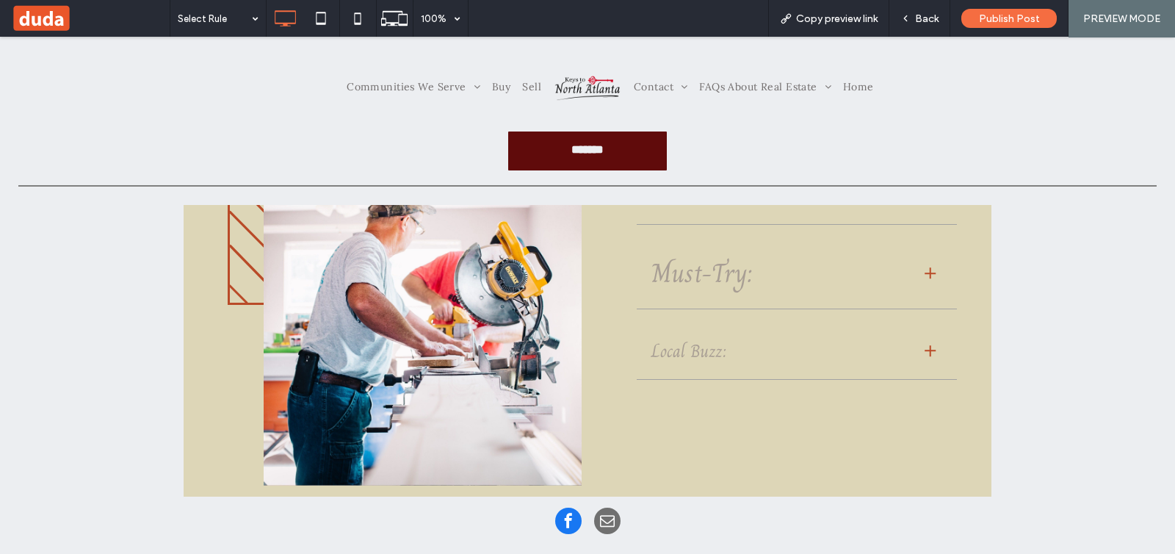
click at [925, 272] on div at bounding box center [930, 272] width 11 height 1
click at [930, 353] on div at bounding box center [930, 350] width 1 height 11
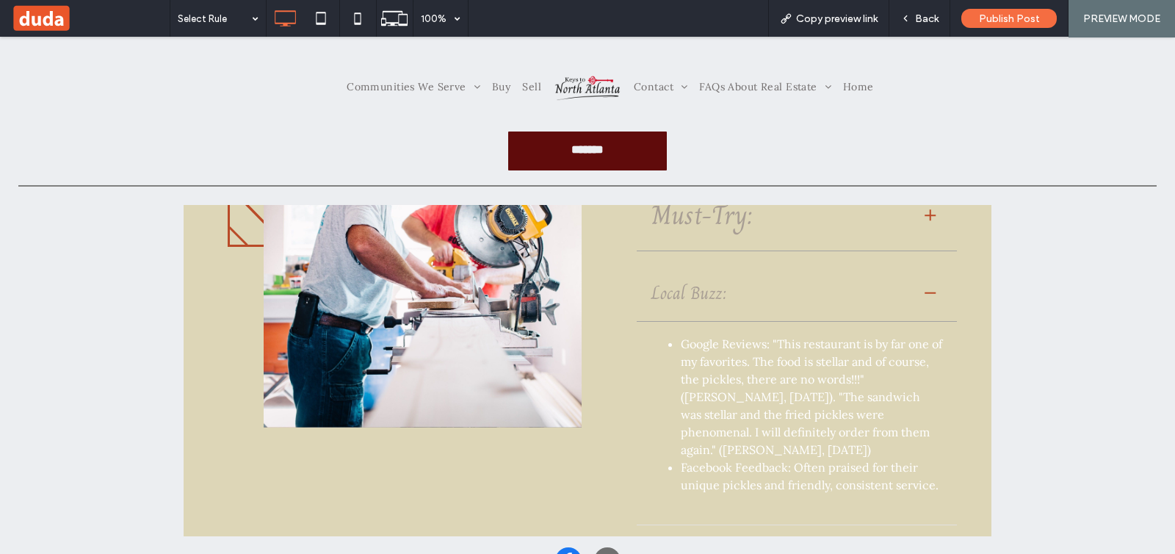
scroll to position [459, 0]
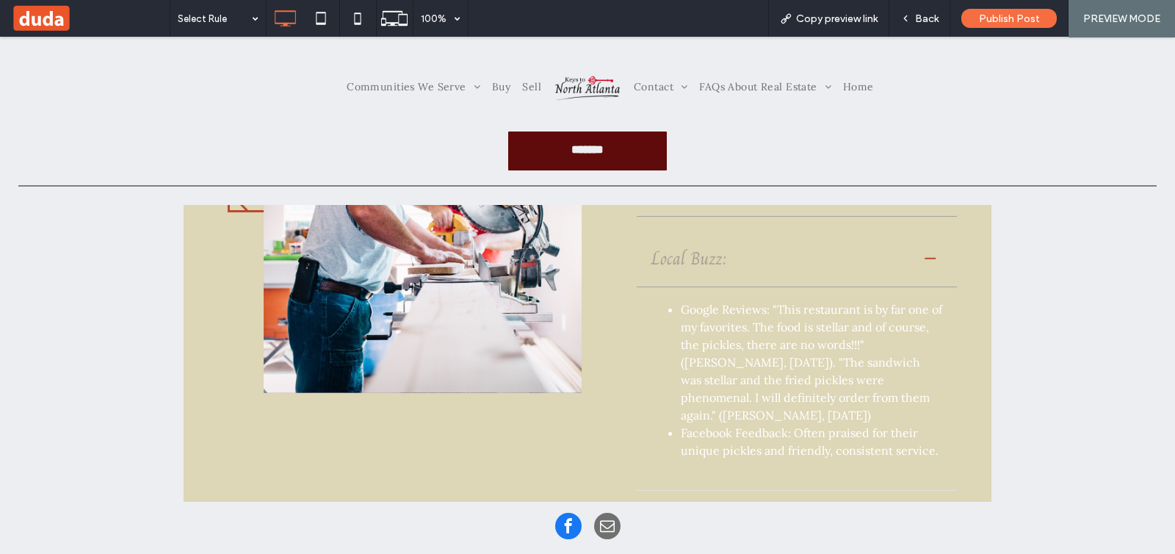
click at [918, 251] on div at bounding box center [930, 258] width 24 height 24
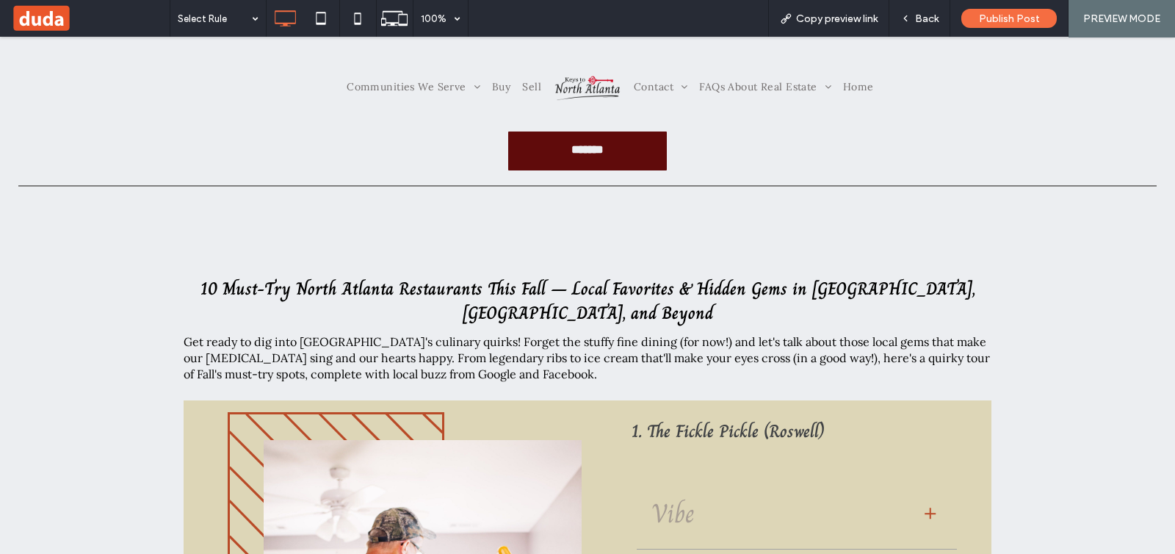
scroll to position [0, 0]
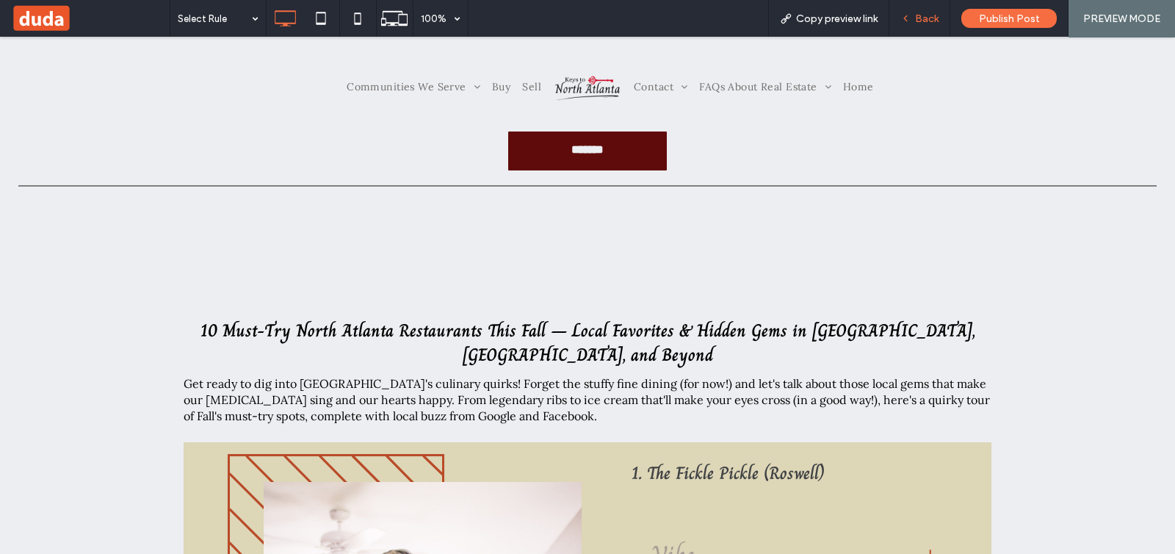
click at [925, 26] on div "Back" at bounding box center [919, 18] width 61 height 37
click at [911, 17] on div "Back" at bounding box center [919, 18] width 60 height 12
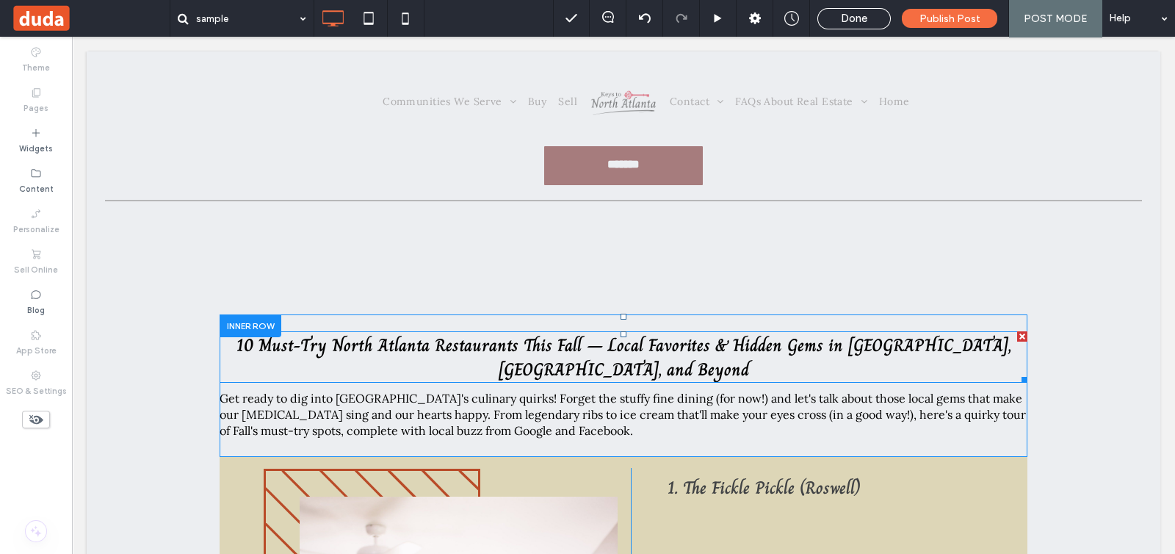
click at [720, 342] on strong "10 Must-Try North Atlanta Restaurants This Fall – Local Favorites & Hidden Gems…" at bounding box center [623, 356] width 775 height 51
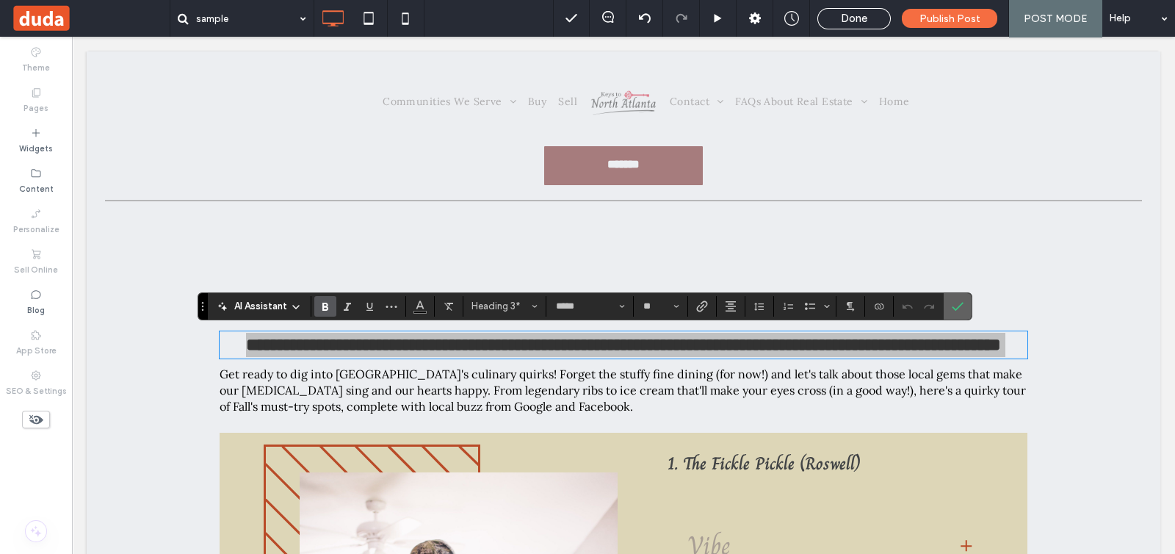
click at [955, 304] on icon "Confirm" at bounding box center [958, 306] width 12 height 12
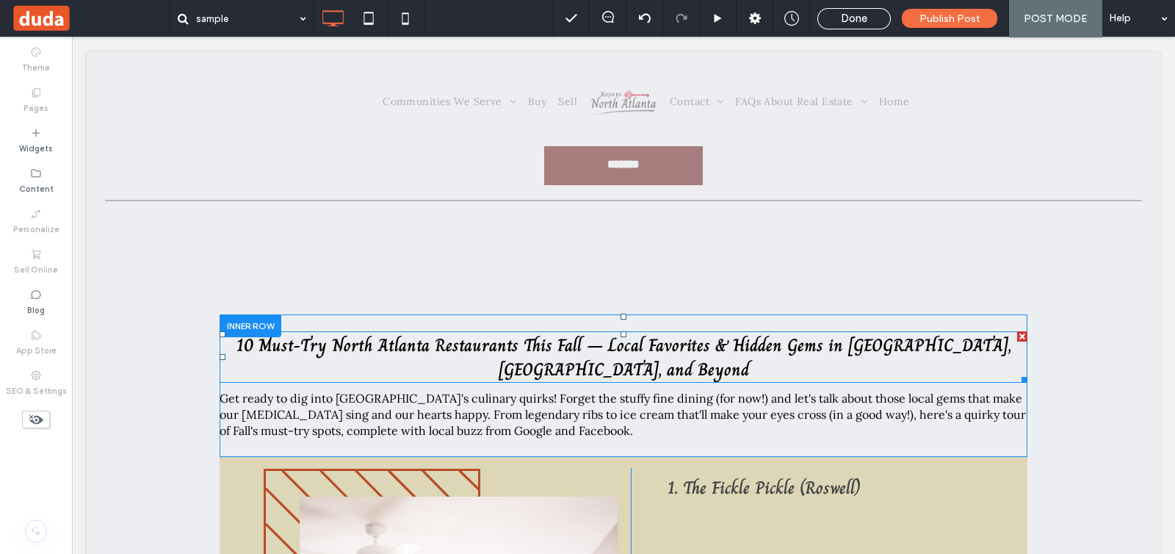
click at [305, 339] on strong "10 Must-Try North Atlanta Restaurants This Fall – Local Favorites & Hidden Gems…" at bounding box center [623, 356] width 775 height 51
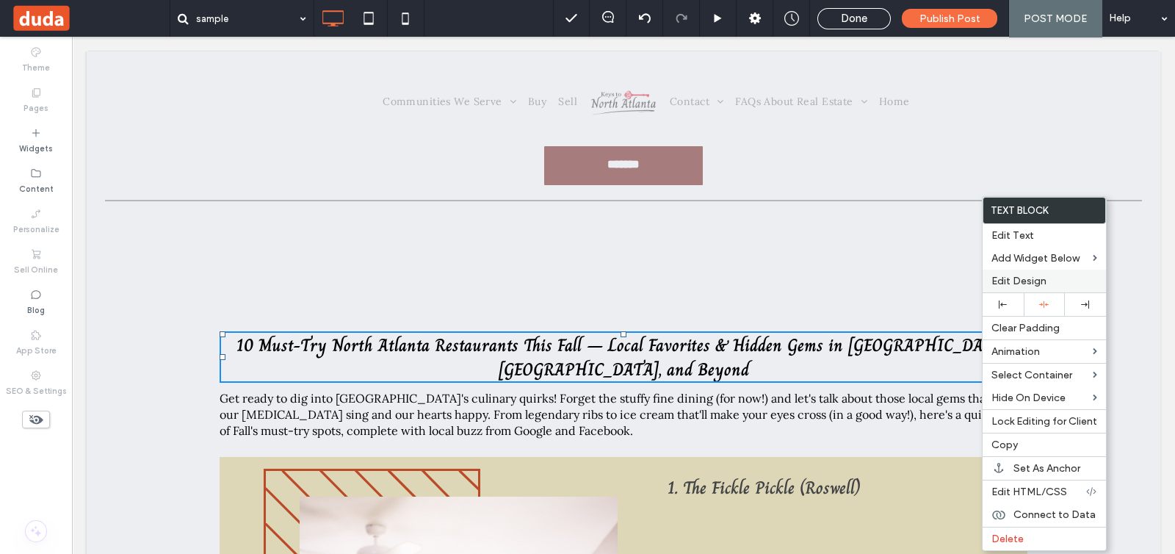
click at [1030, 281] on span "Edit Design" at bounding box center [1018, 281] width 55 height 12
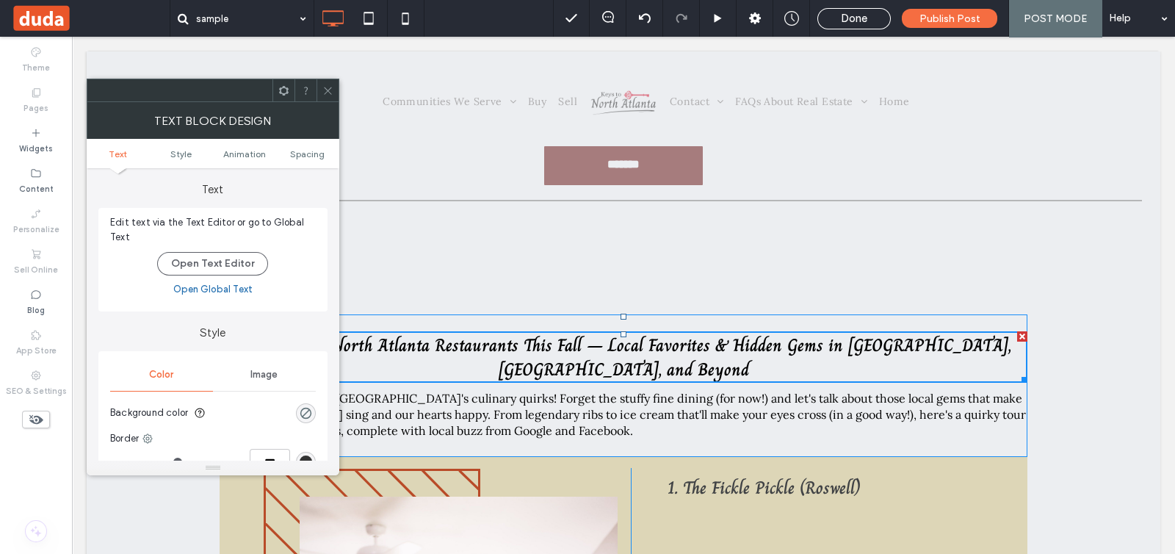
scroll to position [91, 0]
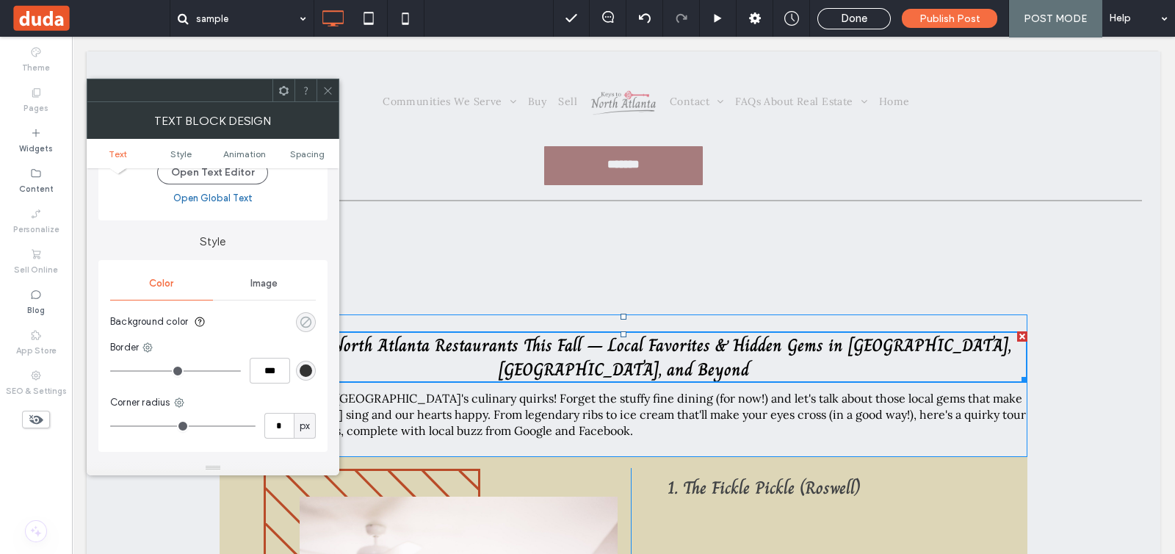
click at [304, 319] on div "rgba(0, 0, 0, 0)" at bounding box center [306, 322] width 12 height 12
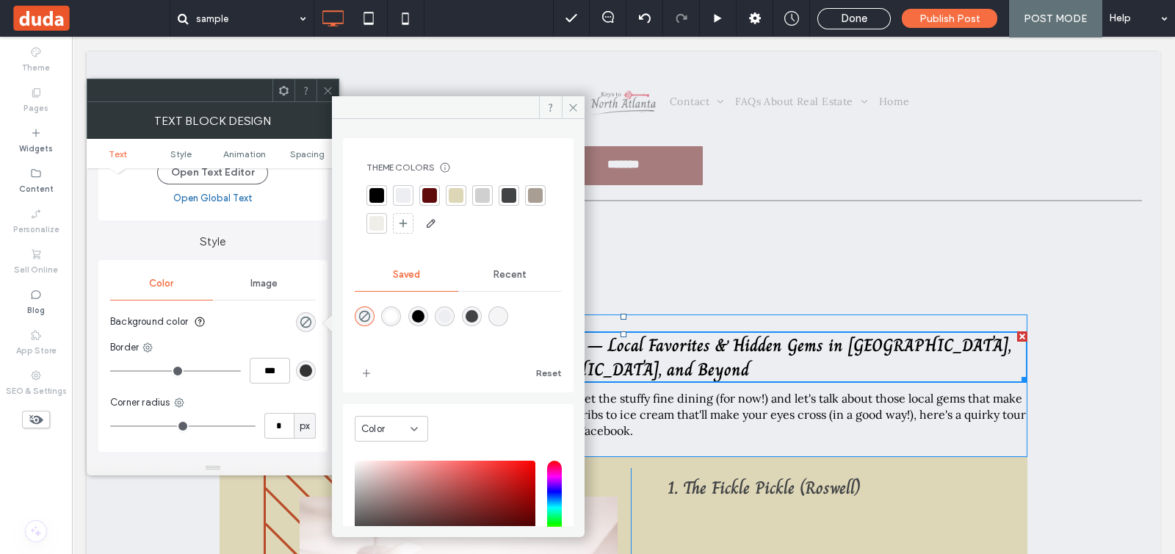
click at [430, 199] on div at bounding box center [429, 195] width 15 height 15
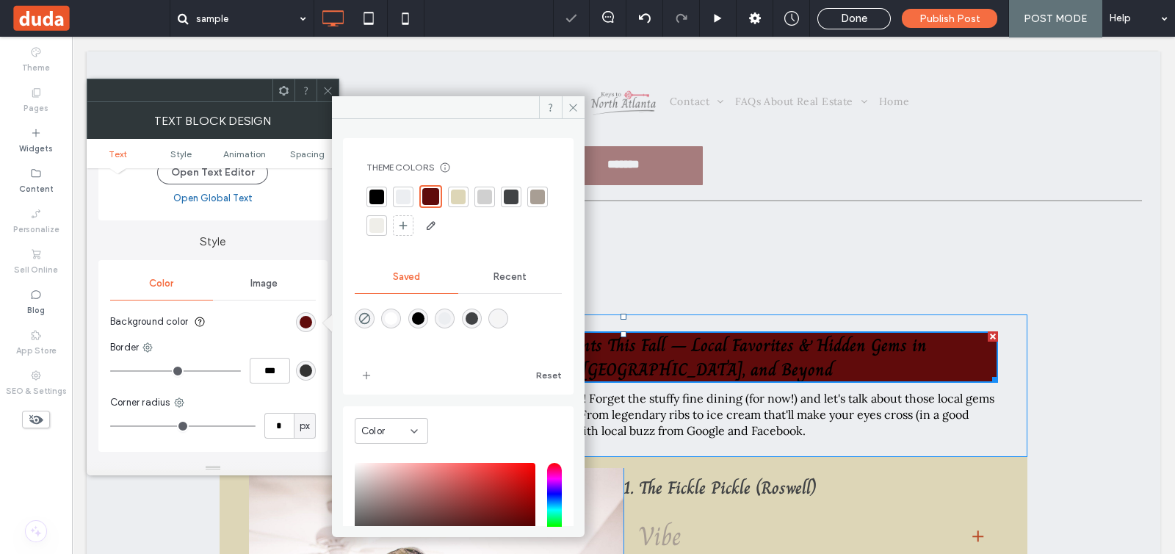
click at [264, 330] on section "Background color" at bounding box center [213, 321] width 206 height 37
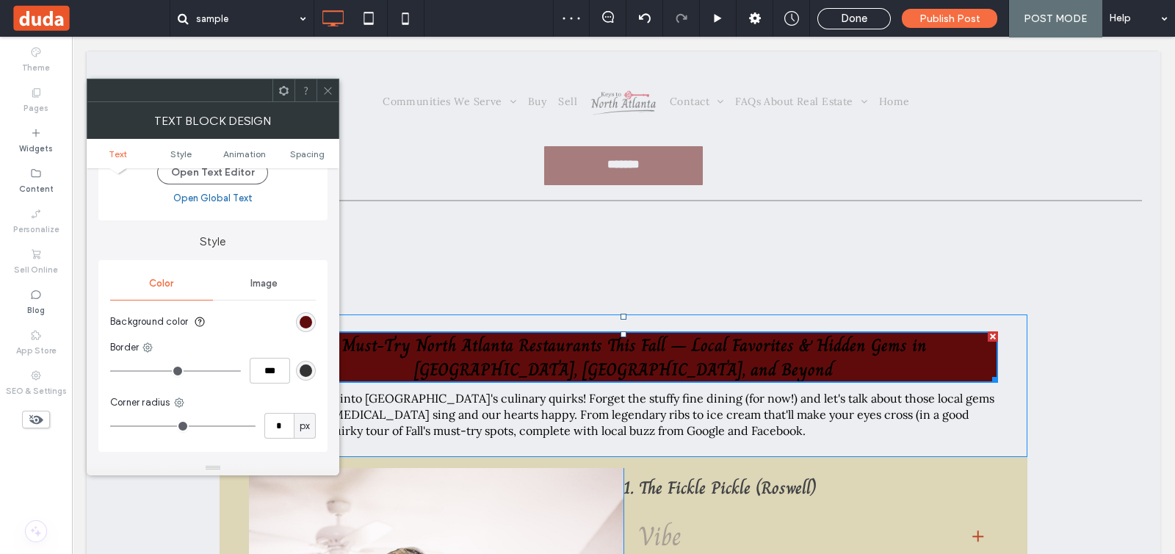
click at [325, 91] on icon at bounding box center [327, 90] width 11 height 11
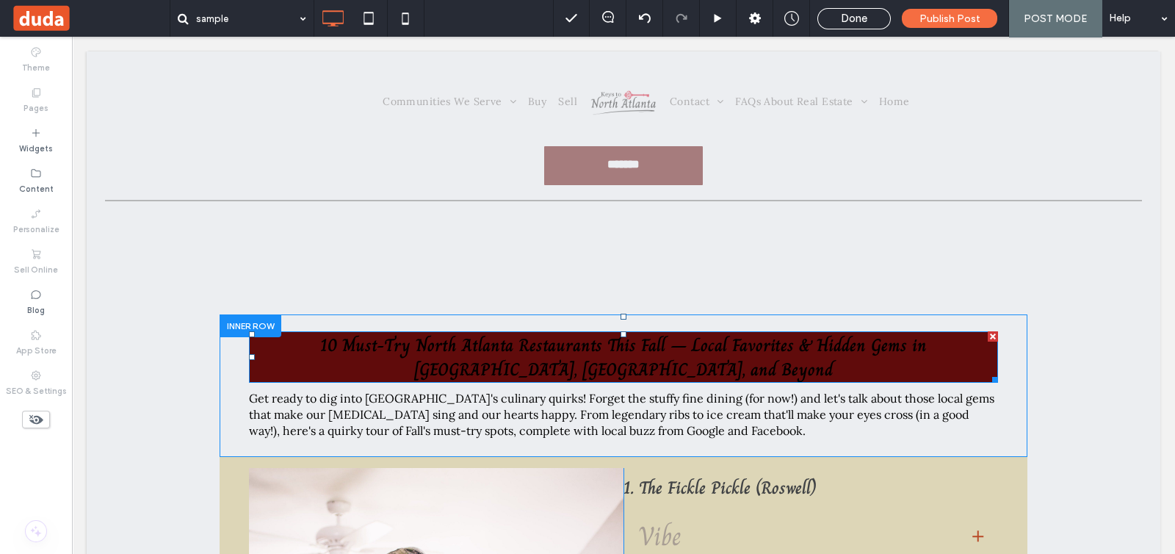
click at [430, 354] on strong "10 Must-Try North Atlanta Restaurants This Fall – Local Favorites & Hidden Gems…" at bounding box center [623, 356] width 607 height 51
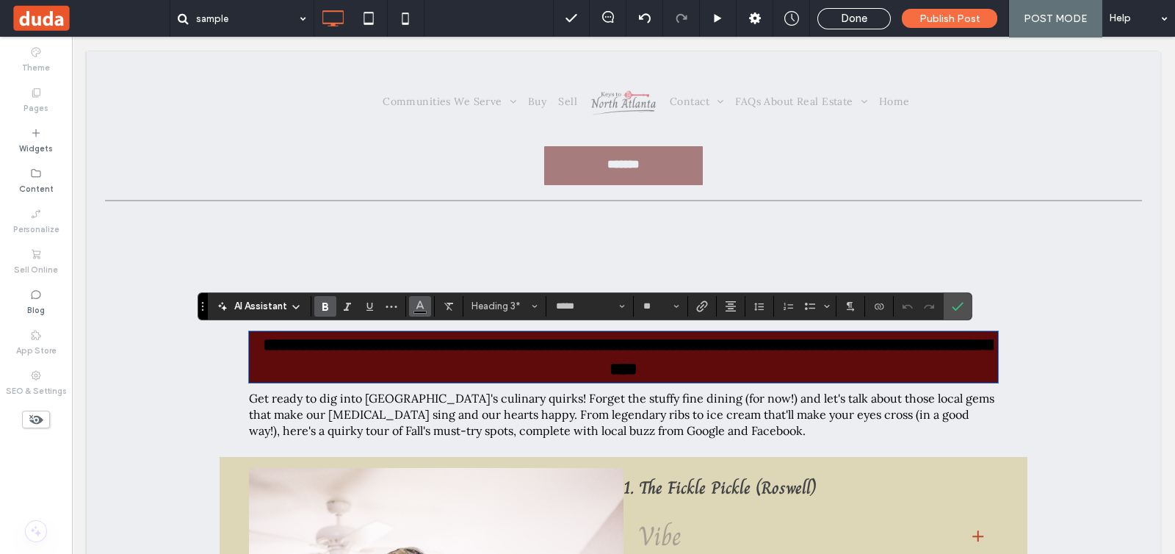
click at [419, 303] on use "Color" at bounding box center [420, 304] width 8 height 8
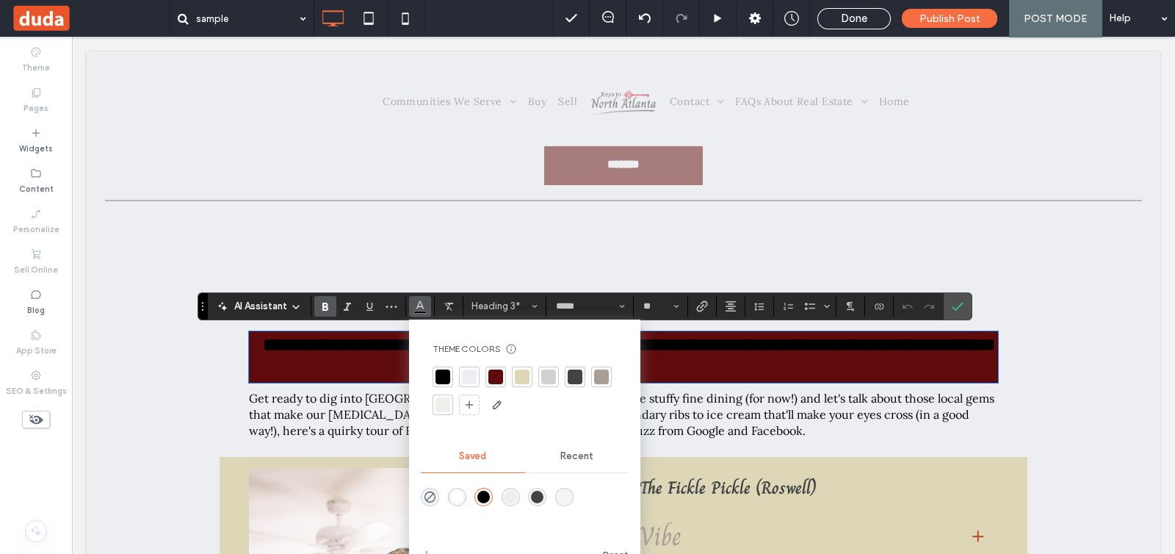
click at [455, 495] on div "rgba(255,255,255,1)" at bounding box center [457, 497] width 12 height 12
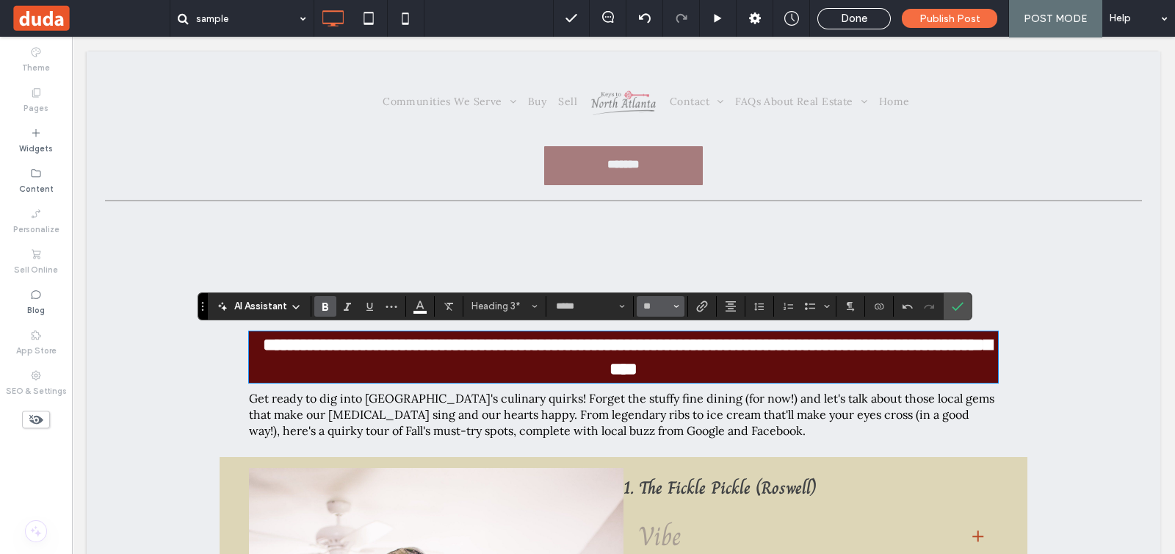
click at [677, 311] on span "Size" at bounding box center [676, 306] width 6 height 19
click at [660, 431] on label "30" at bounding box center [660, 423] width 47 height 21
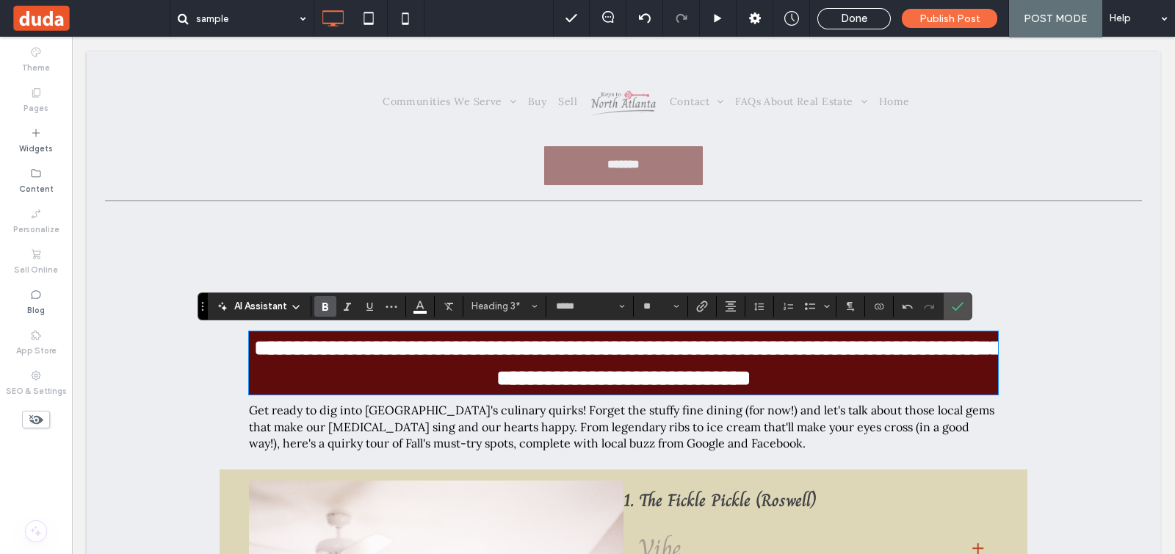
type input "**"
click at [674, 310] on span "Size" at bounding box center [676, 306] width 6 height 19
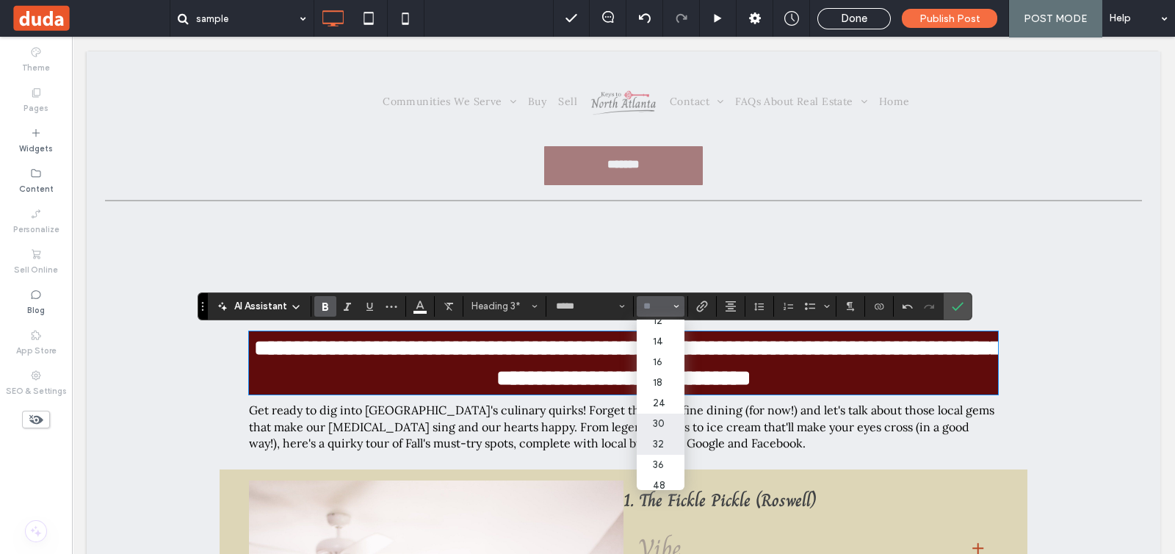
click at [661, 448] on label "32" at bounding box center [660, 444] width 47 height 21
type input "**"
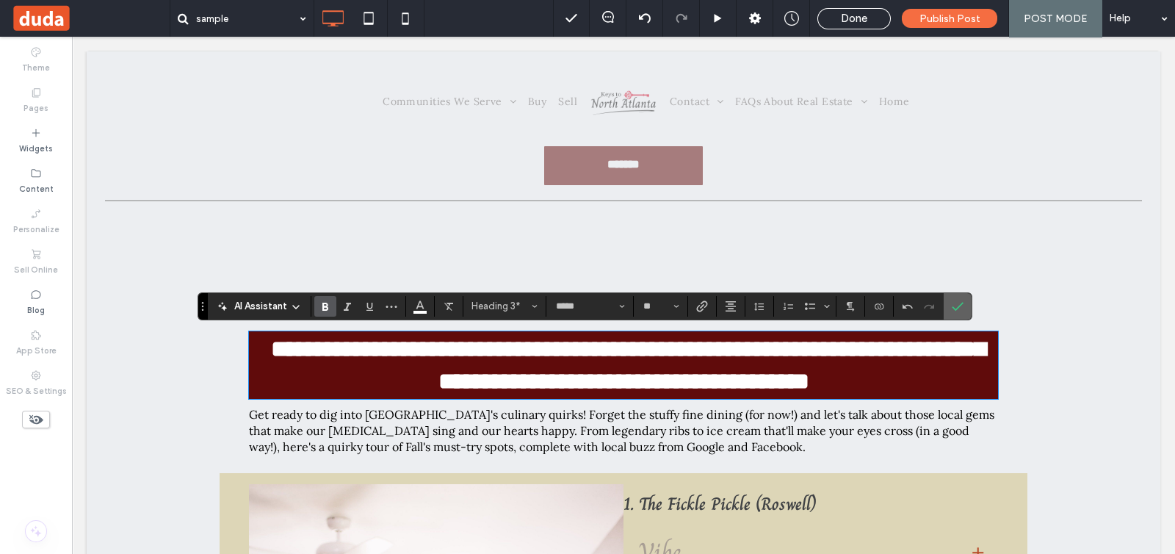
click at [955, 303] on icon "Confirm" at bounding box center [958, 306] width 12 height 12
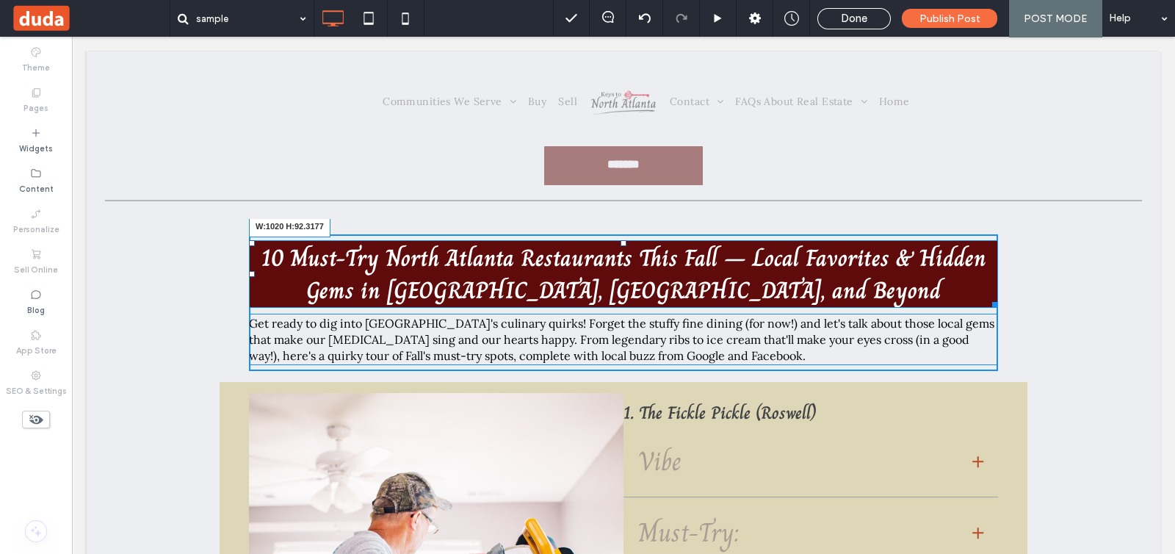
drag, startPoint x: 988, startPoint y: 302, endPoint x: 1005, endPoint y: 303, distance: 17.6
click at [1005, 303] on div "10 Must-Try North Atlanta Restaurants This Fall – Local Favorites & Hidden Gems…" at bounding box center [624, 302] width 808 height 159
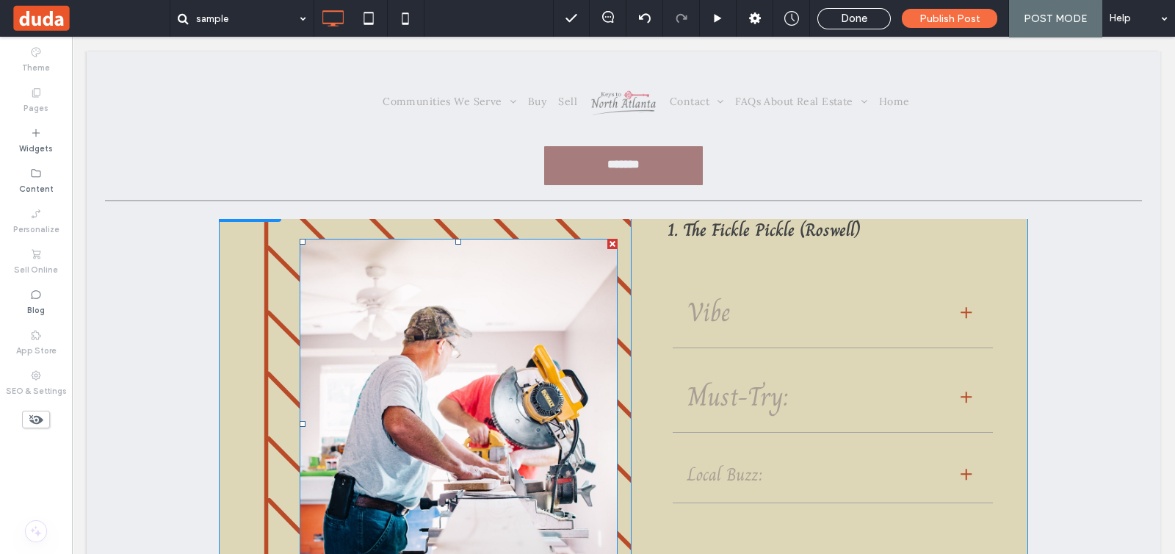
scroll to position [0, 0]
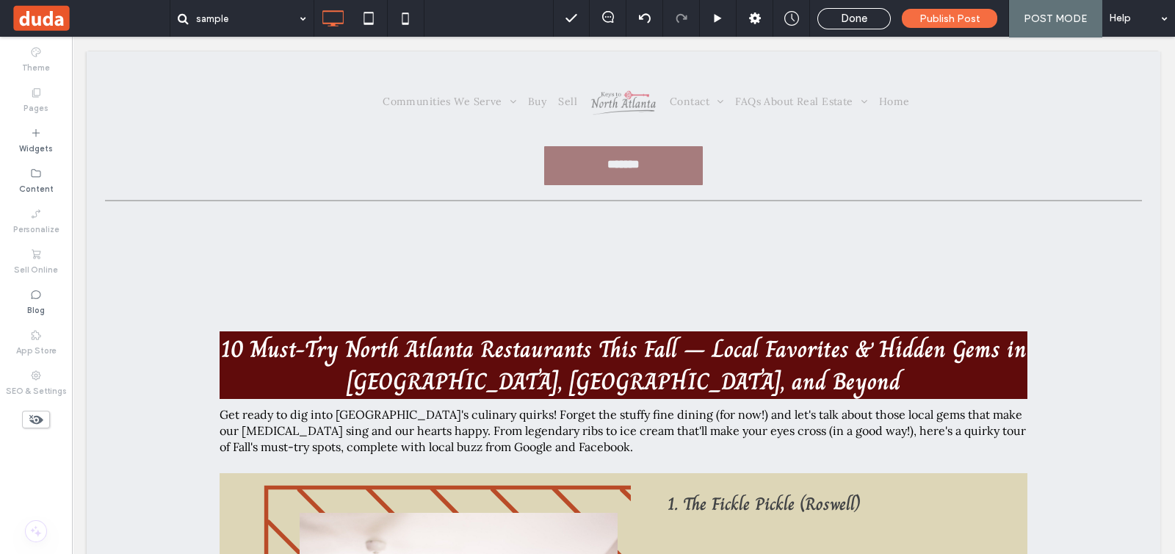
click at [624, 256] on div "Click To Paste" at bounding box center [623, 266] width 881 height 73
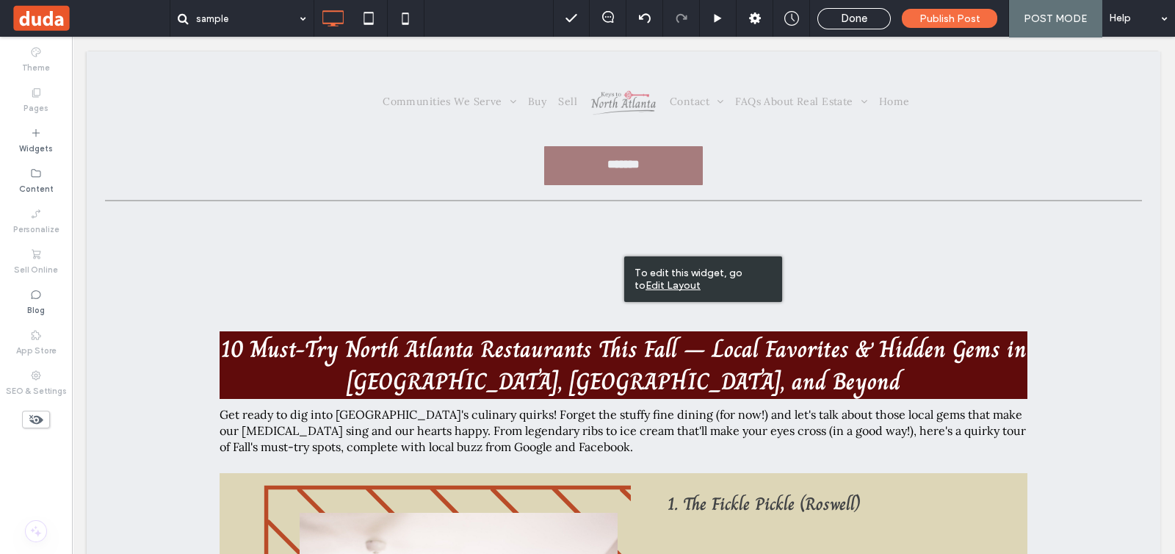
drag, startPoint x: 615, startPoint y: 317, endPoint x: 616, endPoint y: 303, distance: 14.7
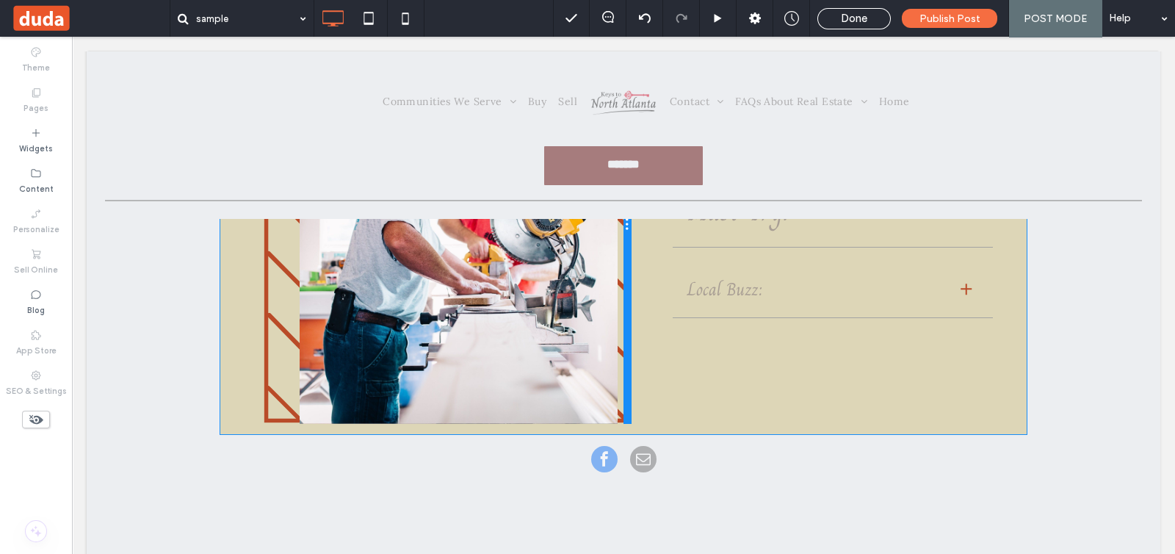
scroll to position [642, 0]
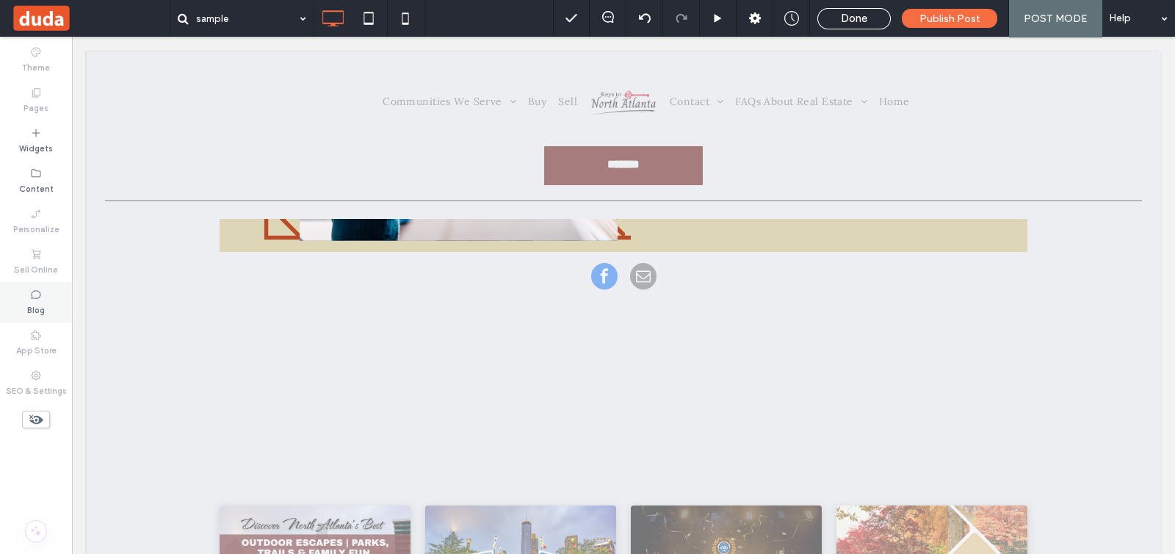
click at [47, 300] on div "Blog" at bounding box center [36, 302] width 72 height 40
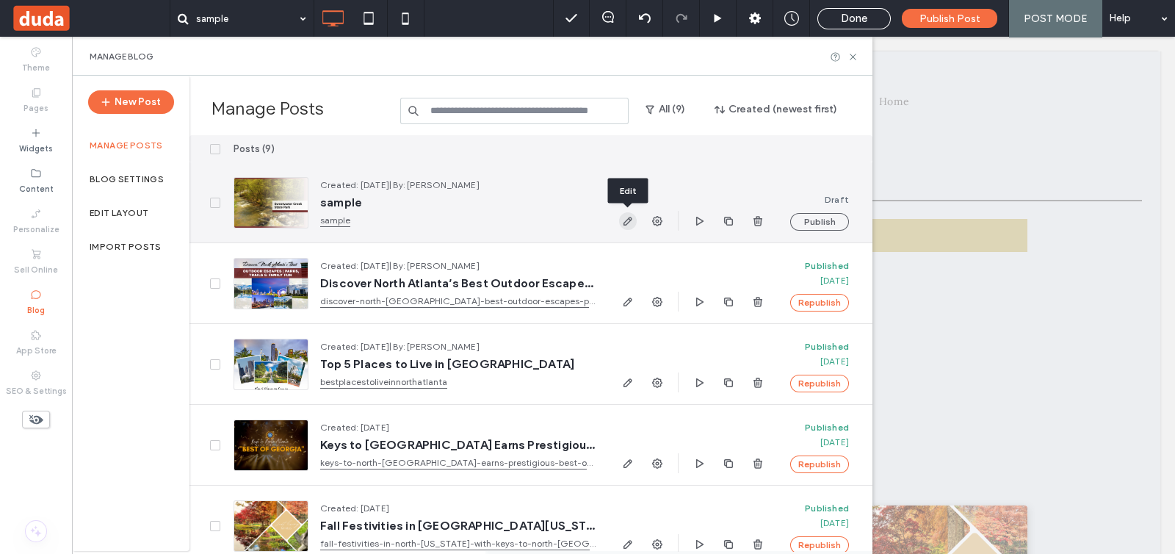
click at [629, 219] on use "button" at bounding box center [628, 221] width 9 height 9
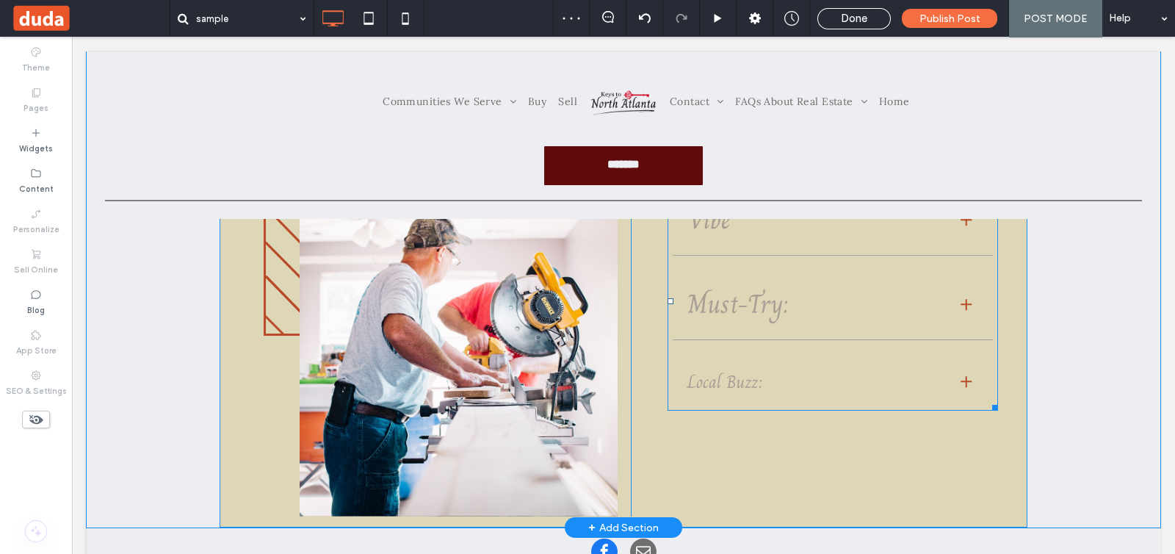
scroll to position [551, 0]
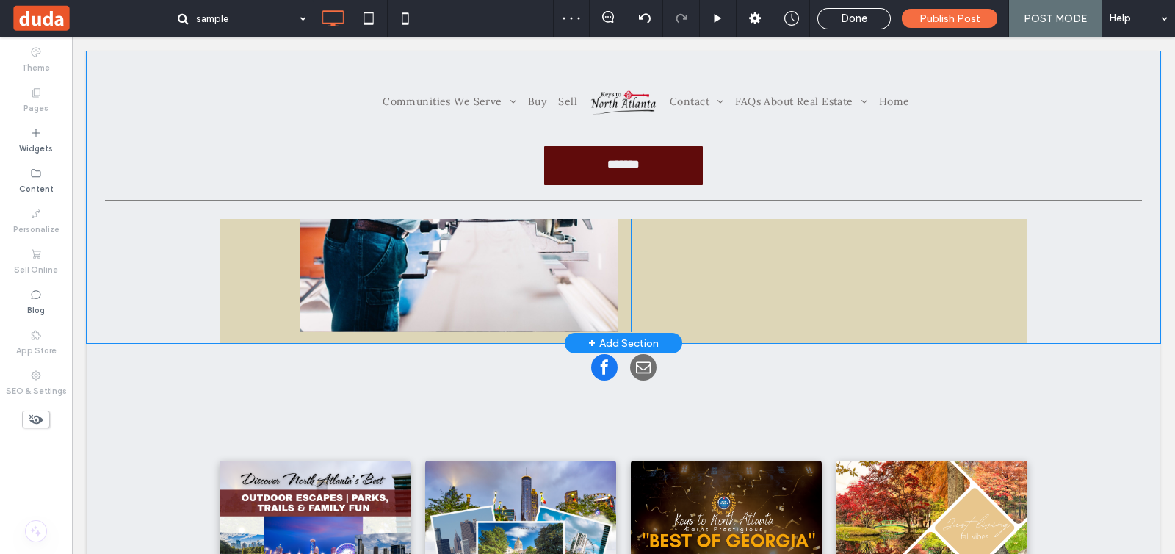
click at [610, 338] on div "+ Add Section" at bounding box center [623, 343] width 71 height 16
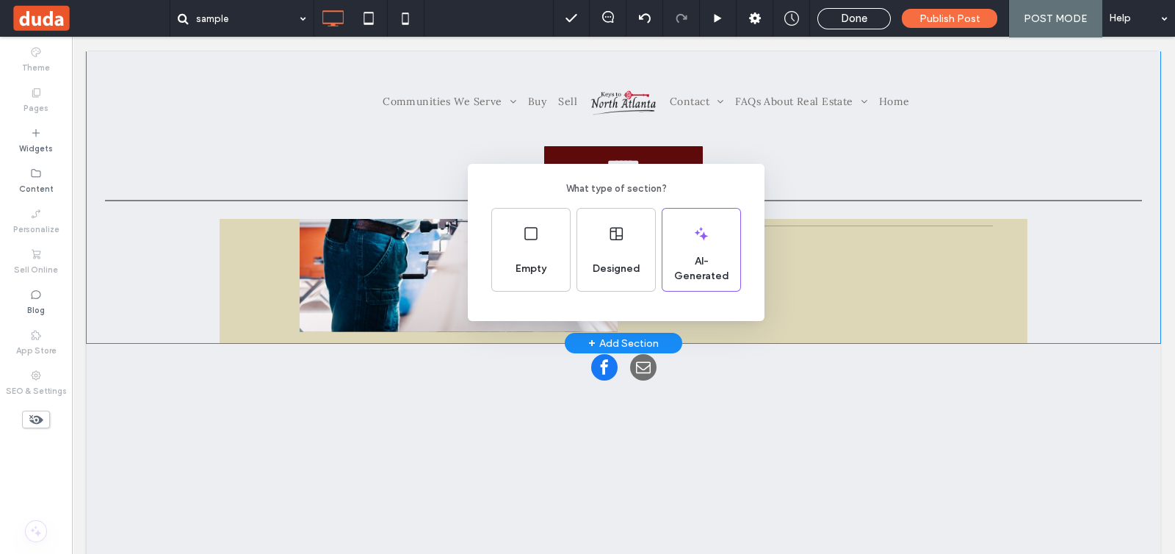
click at [1051, 306] on div "What type of section? Empty Designed AI-Generated" at bounding box center [587, 313] width 1175 height 626
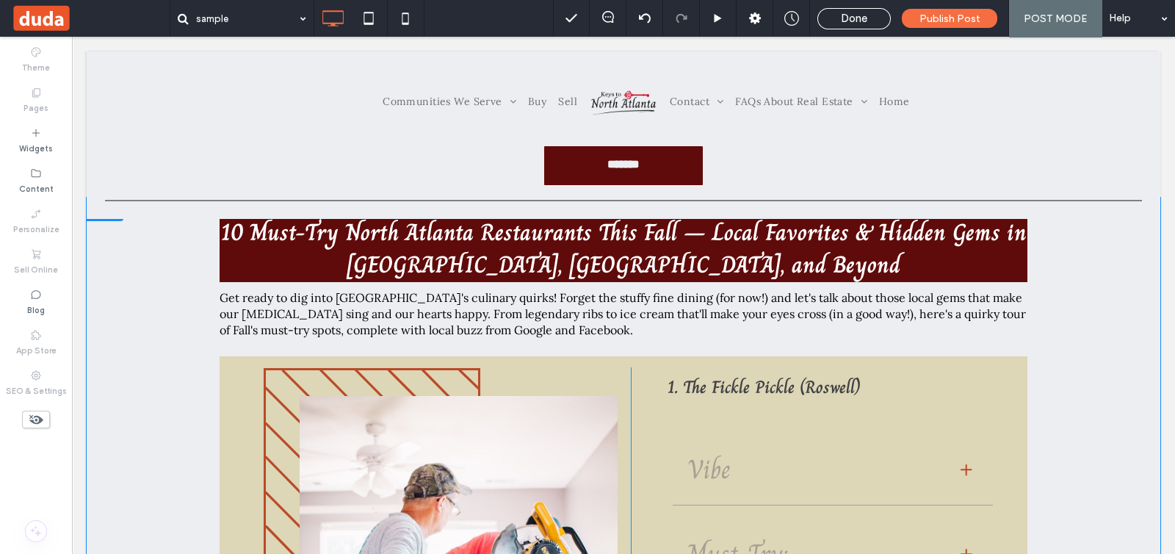
scroll to position [91, 0]
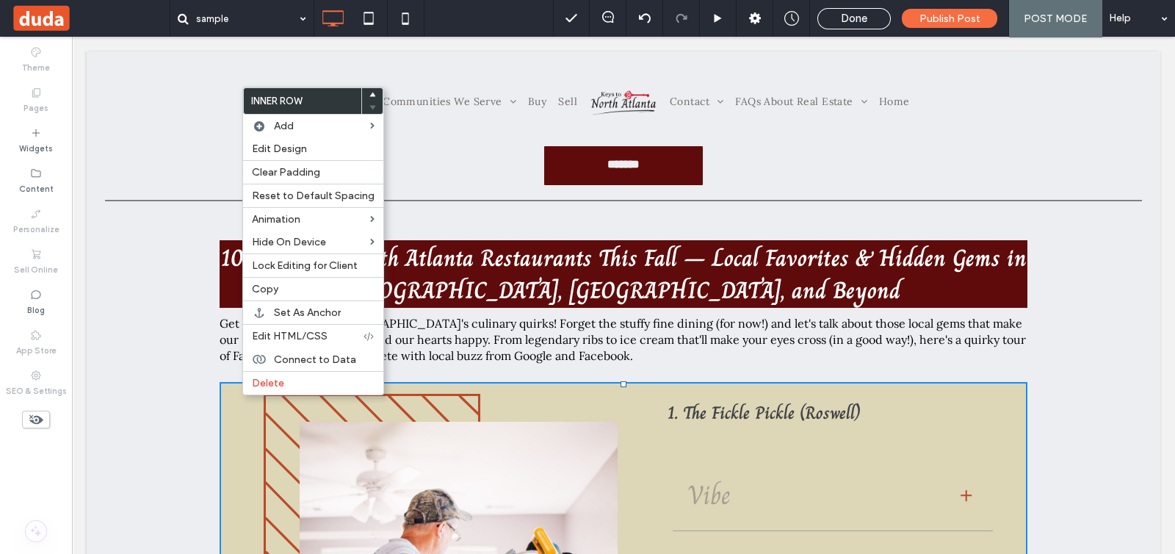
click at [168, 407] on div "10 Must-Try North Atlanta Restaurants This Fall – Local Favorites & Hidden Gems…" at bounding box center [624, 513] width 1074 height 580
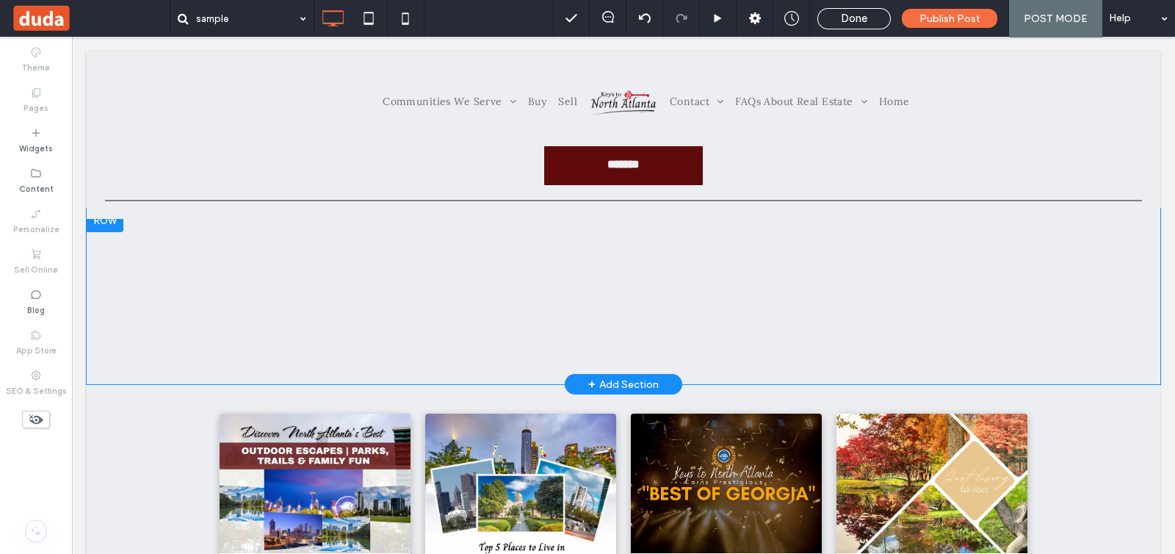
scroll to position [551, 0]
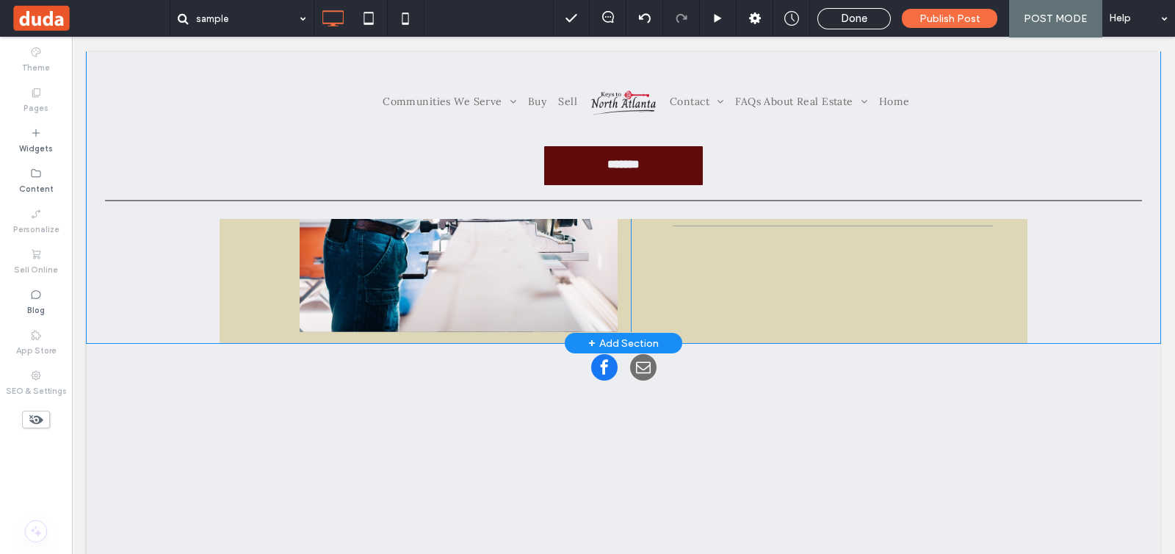
click at [597, 347] on div "+ Add Section" at bounding box center [623, 343] width 71 height 16
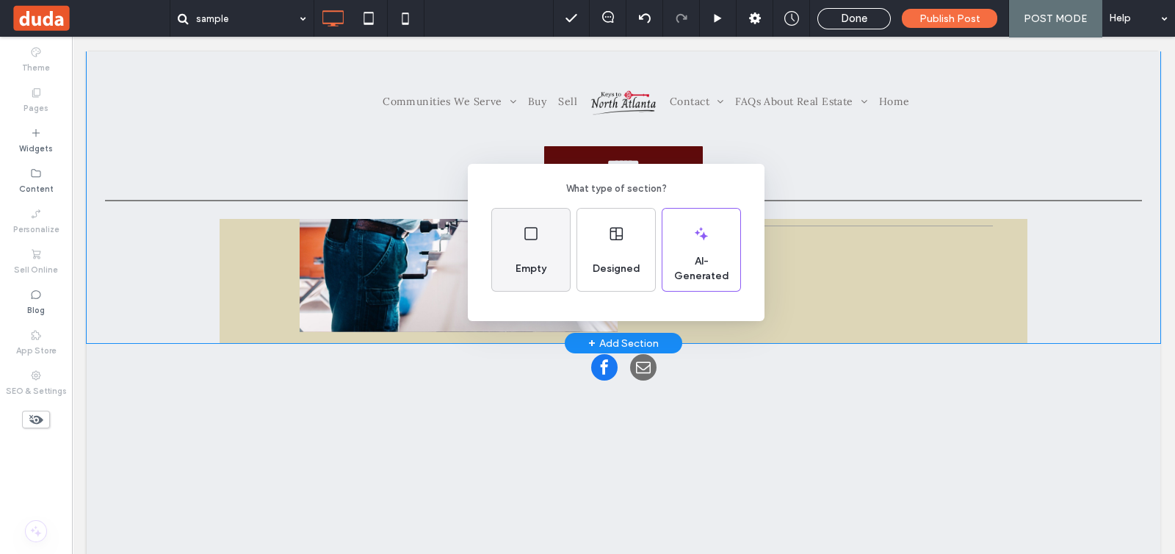
click at [534, 255] on div "Empty" at bounding box center [531, 269] width 43 height 32
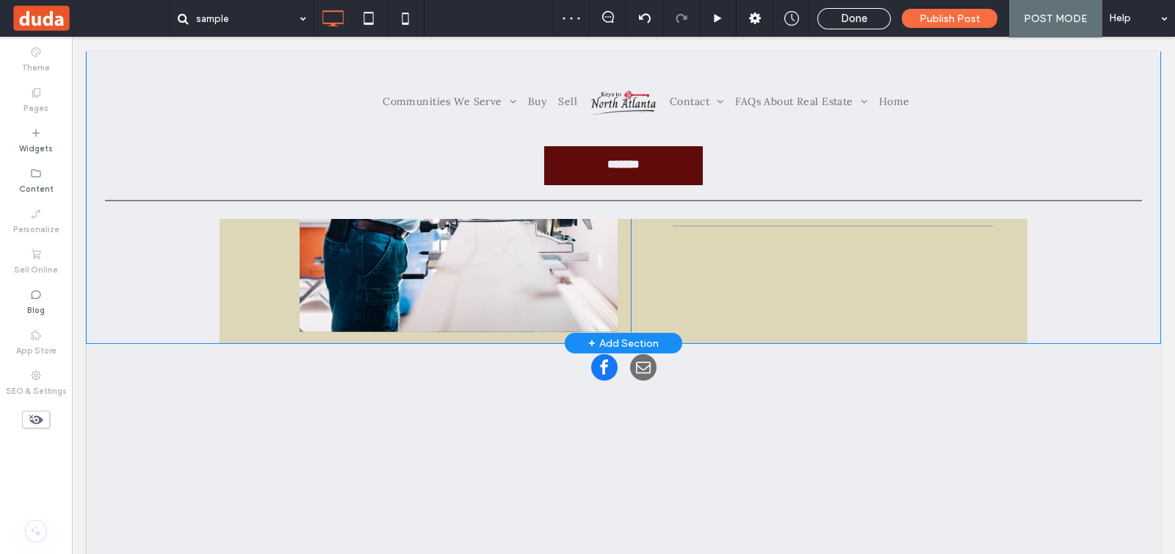
click at [619, 337] on div "+ Add Section" at bounding box center [623, 343] width 71 height 16
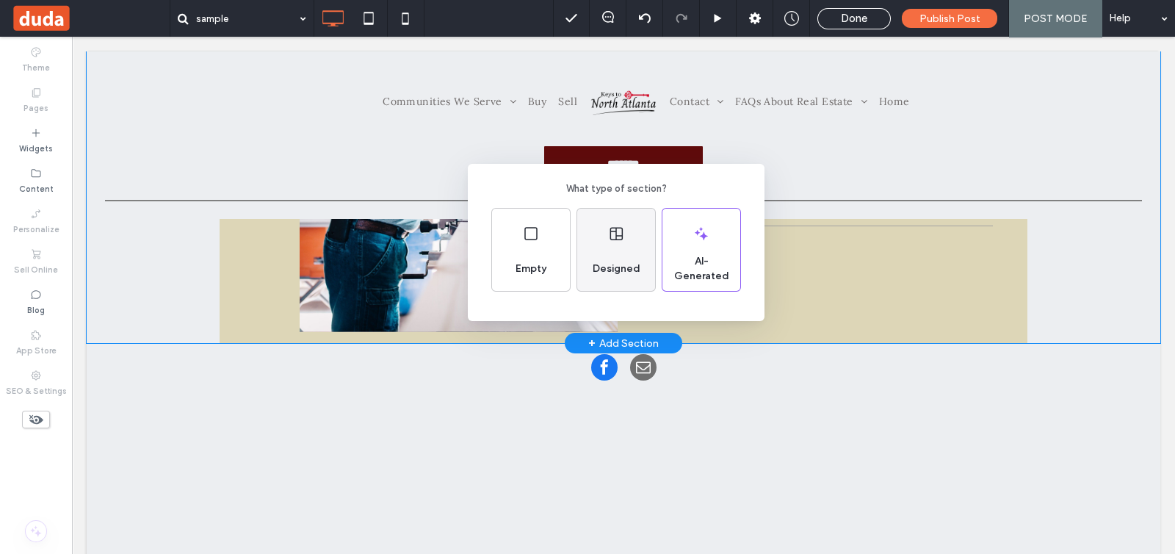
click at [612, 276] on span "Designed" at bounding box center [616, 268] width 59 height 15
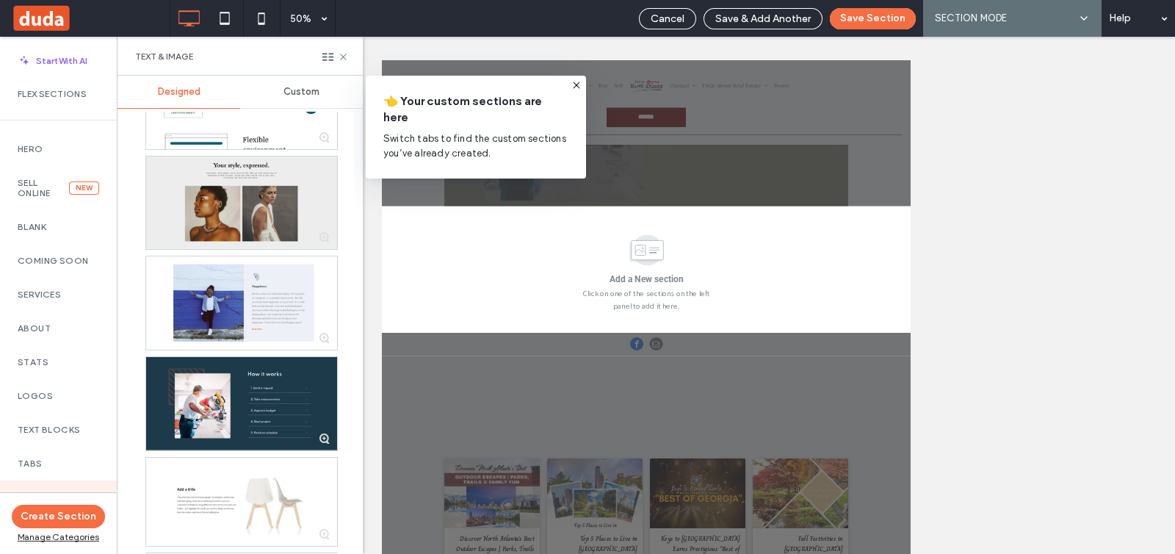
scroll to position [459, 0]
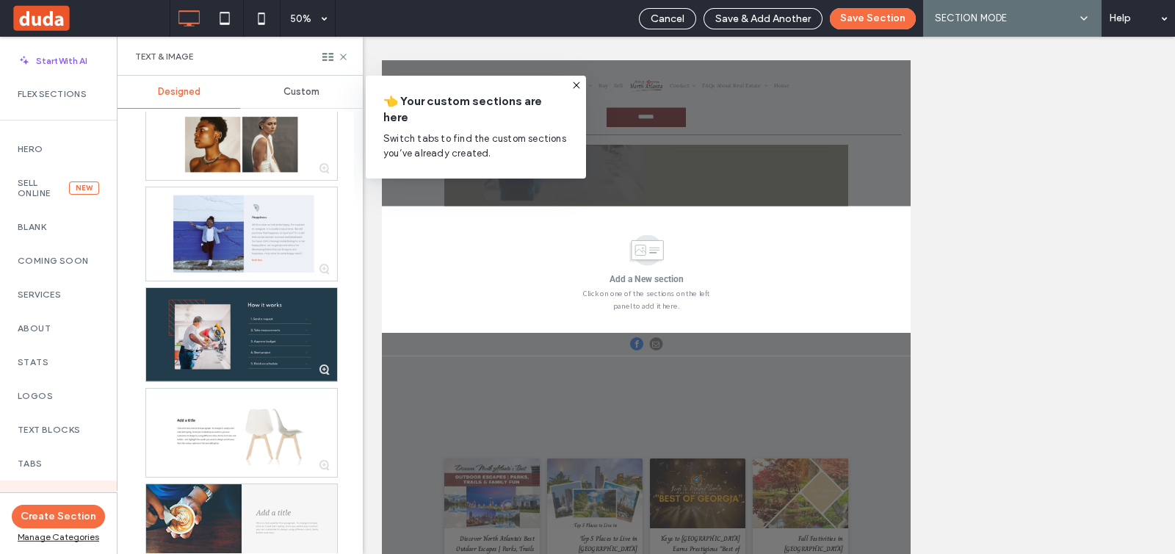
click at [254, 337] on div at bounding box center [241, 334] width 191 height 93
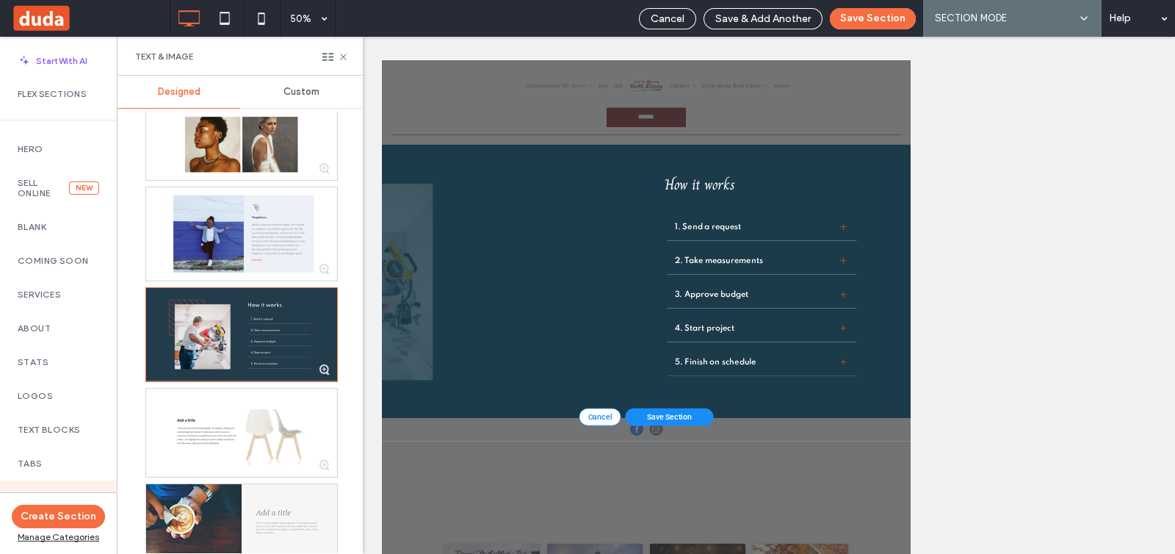
scroll to position [725, 0]
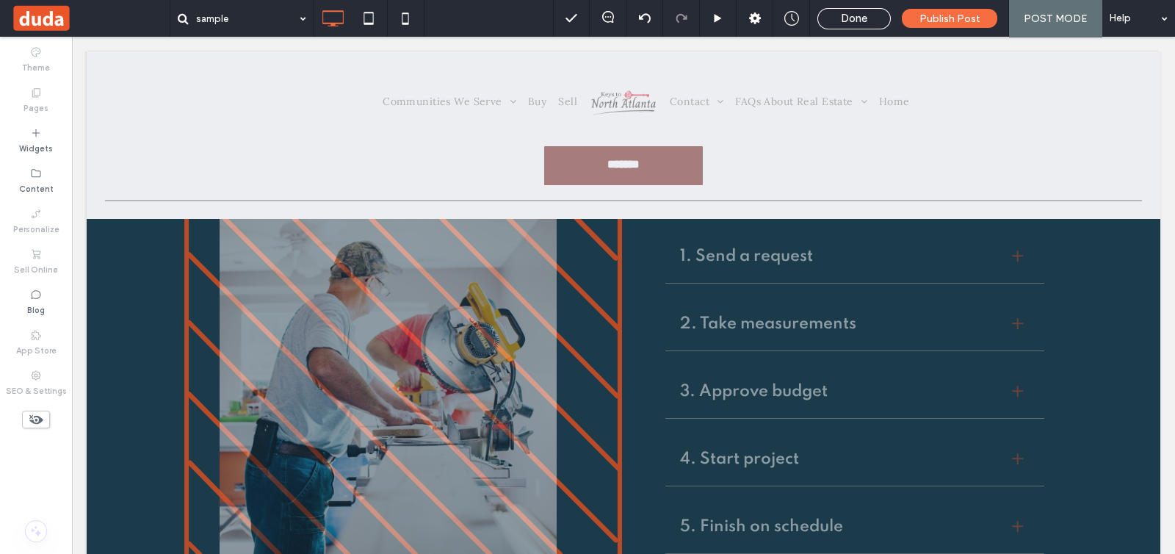
scroll to position [642, 0]
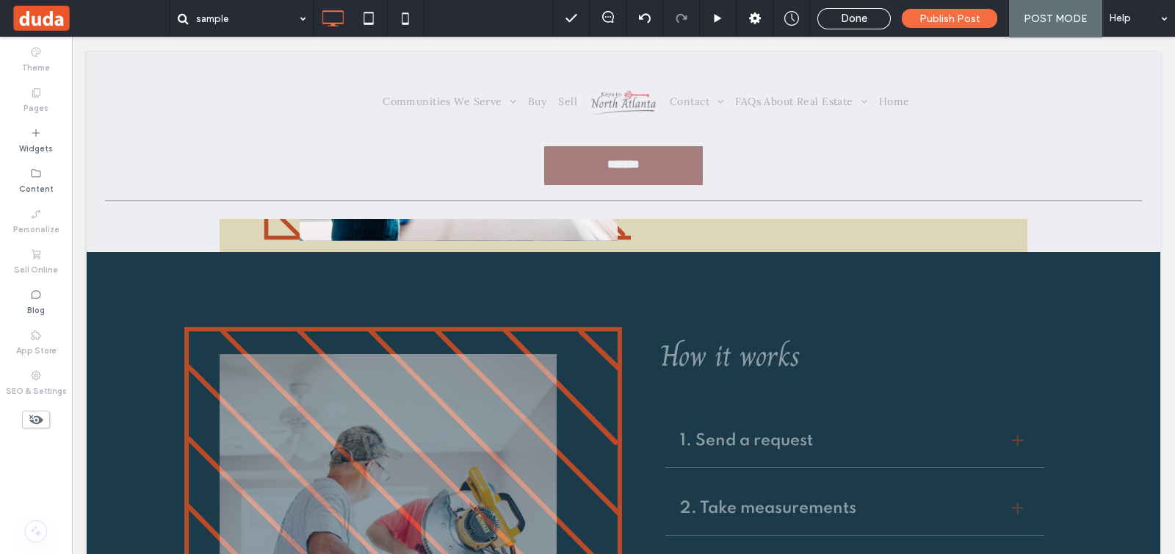
click at [862, 283] on div "Click To Paste How it works 1. Send a request Describe the item or answer the q…" at bounding box center [624, 536] width 1074 height 568
click at [886, 313] on u "Edit Layout" at bounding box center [911, 312] width 55 height 12
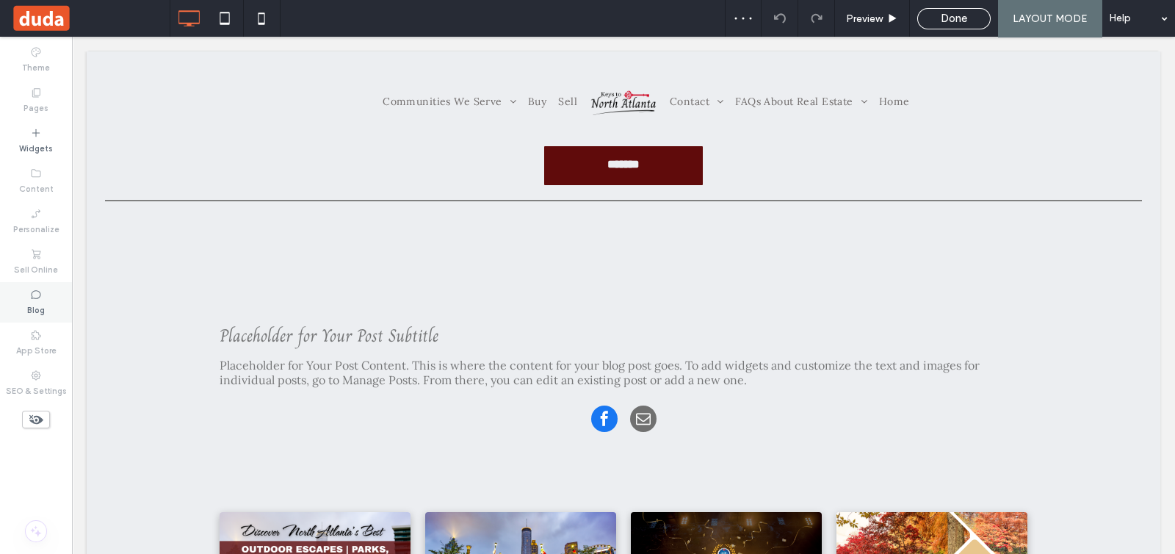
click at [22, 303] on div "Blog" at bounding box center [36, 302] width 72 height 40
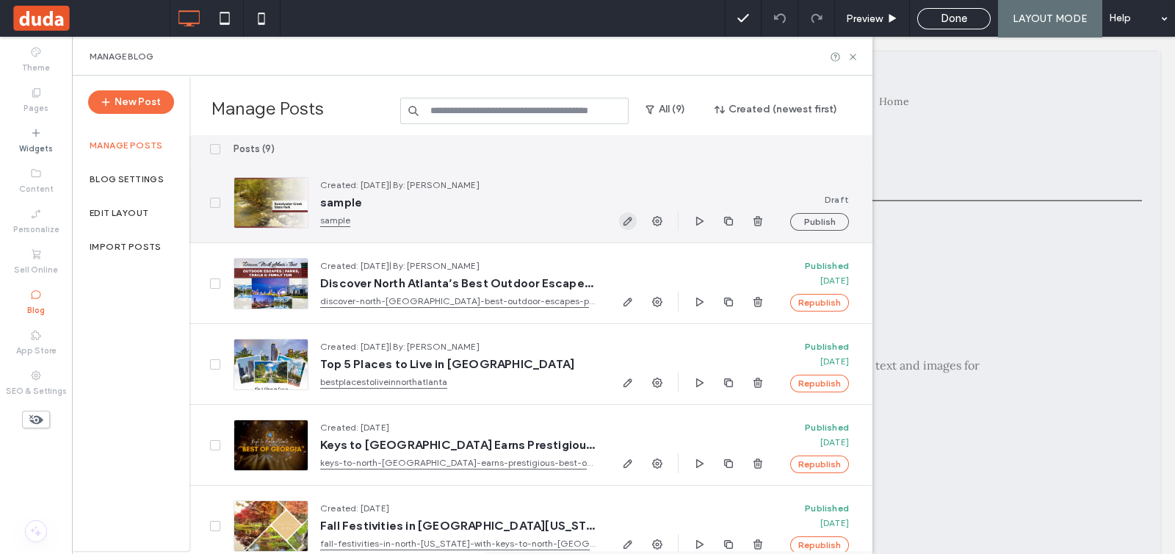
click at [628, 217] on use "button" at bounding box center [628, 221] width 9 height 9
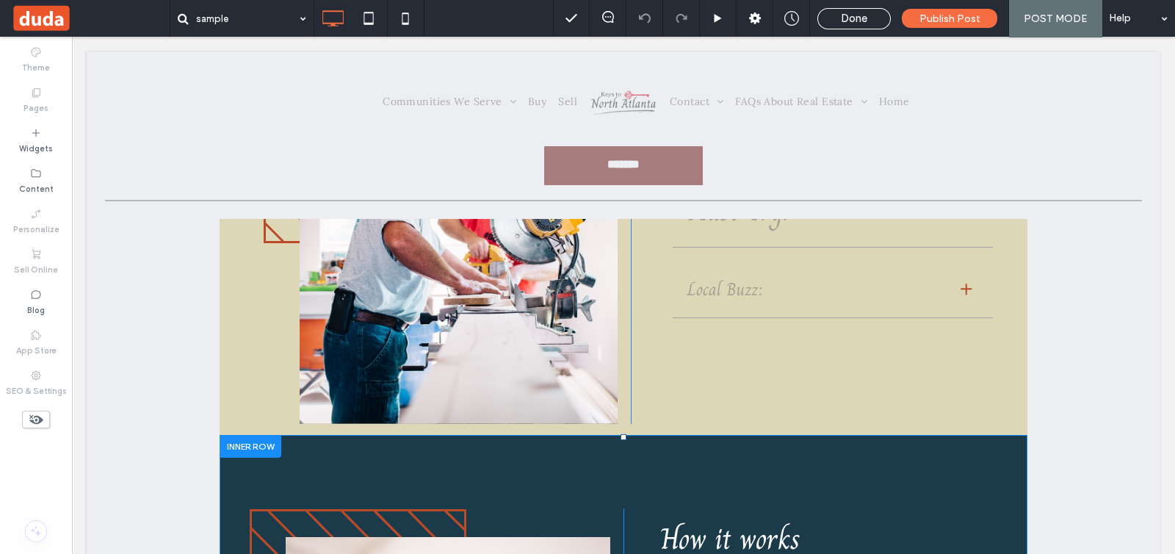
scroll to position [366, 0]
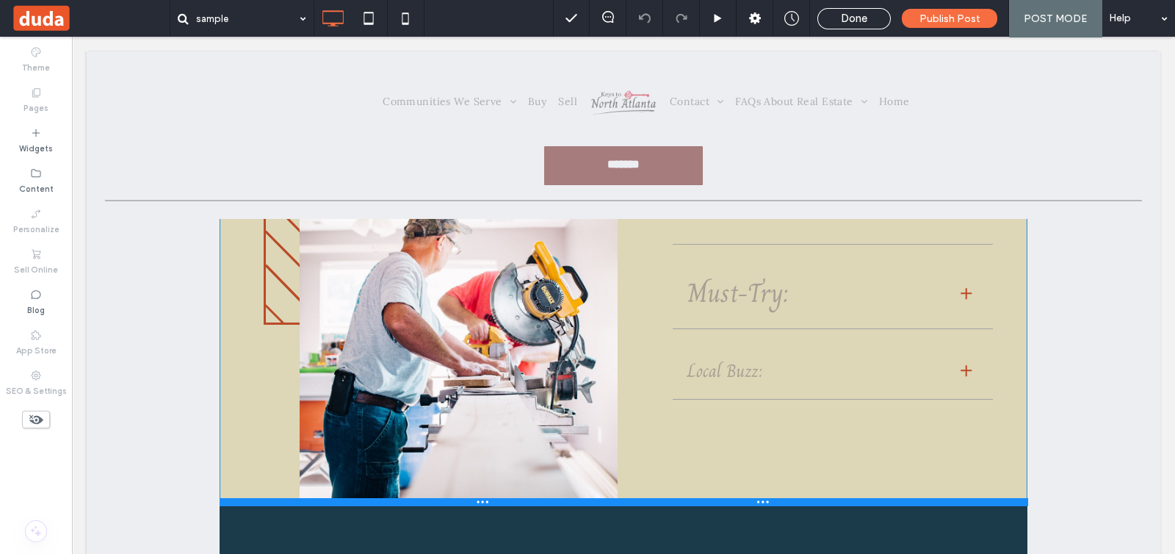
drag, startPoint x: 613, startPoint y: 523, endPoint x: 624, endPoint y: 420, distance: 103.4
click at [624, 420] on div "Click To Paste 1. The Fickle Pickle (Roswell) Vibe Describe the item or answer …" at bounding box center [624, 305] width 808 height 399
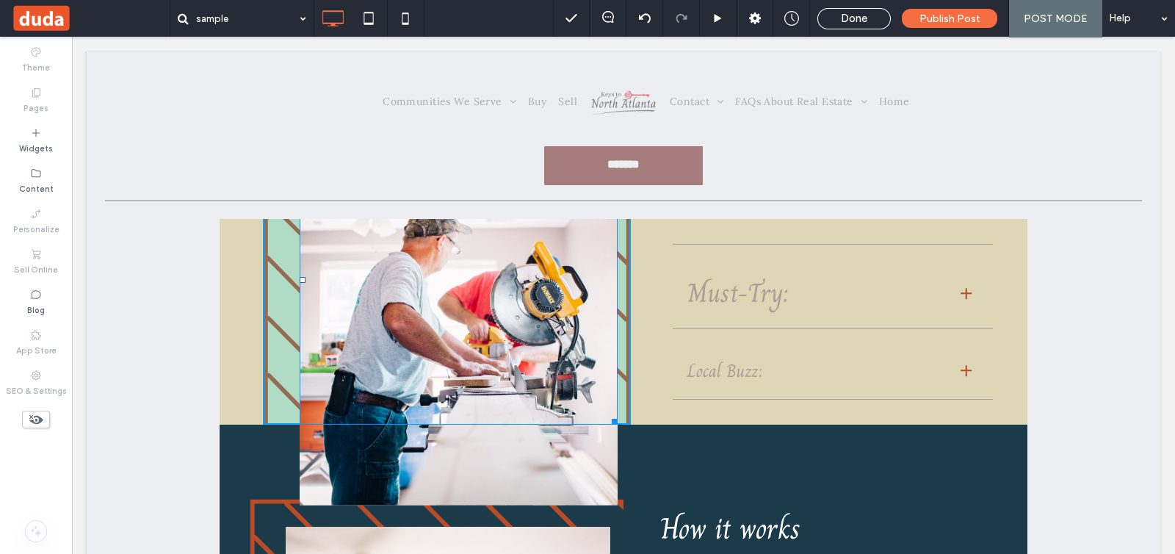
drag, startPoint x: 602, startPoint y: 497, endPoint x: 568, endPoint y: 408, distance: 95.3
click at [568, 408] on div "W:338.503 H:393.997 Click To Paste" at bounding box center [447, 265] width 368 height 318
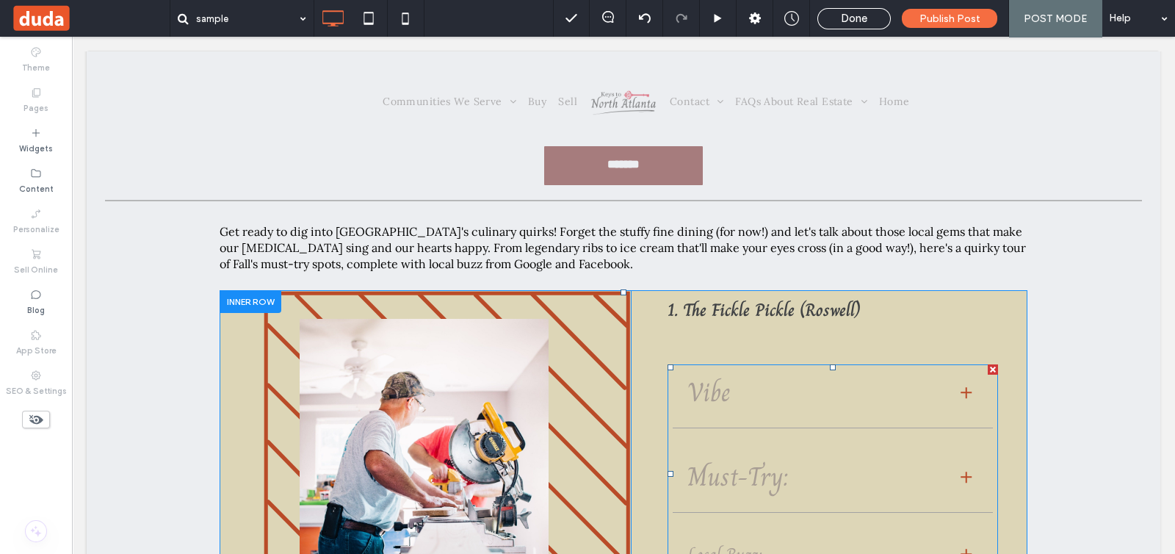
scroll to position [275, 0]
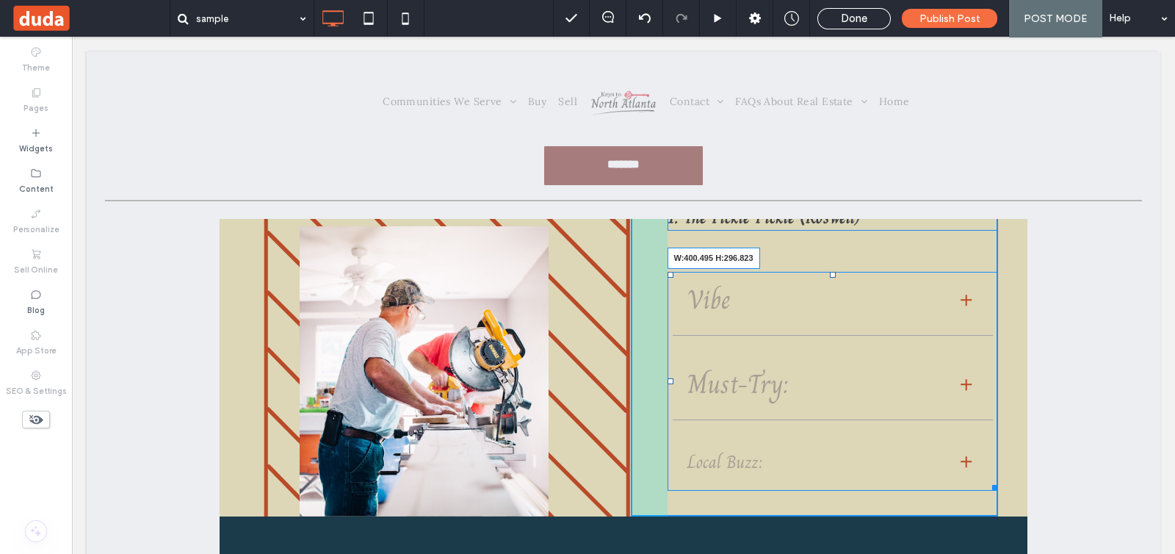
drag, startPoint x: 986, startPoint y: 486, endPoint x: 1019, endPoint y: 490, distance: 34.0
click at [949, 451] on div "Vibe Describe the item or answer the question so that site visitors who are int…" at bounding box center [833, 381] width 331 height 219
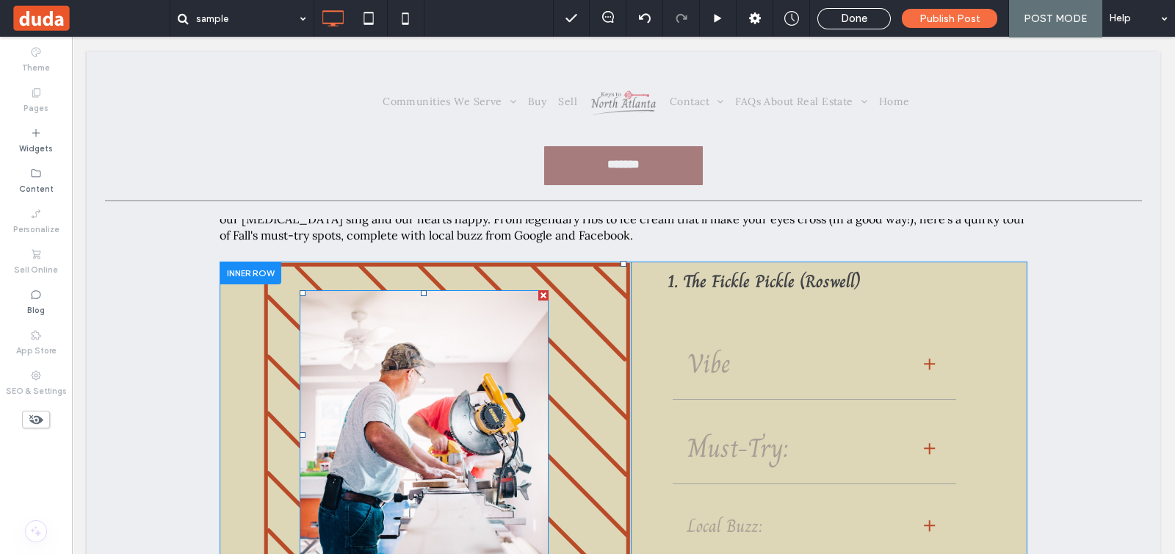
scroll to position [183, 0]
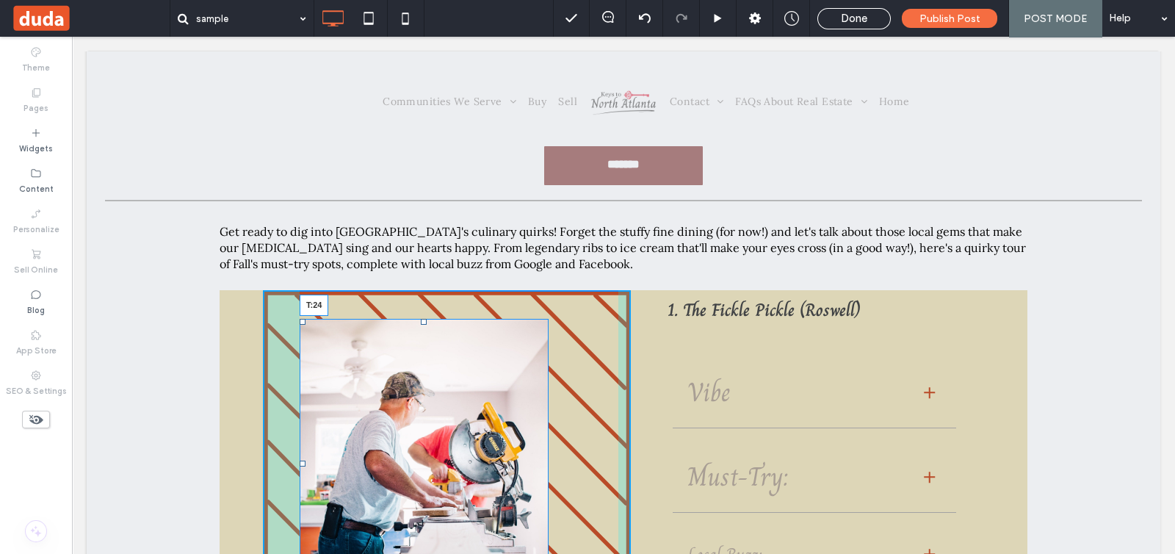
drag, startPoint x: 416, startPoint y: 322, endPoint x: 421, endPoint y: 312, distance: 11.2
click at [421, 319] on div "T:24" at bounding box center [424, 464] width 249 height 290
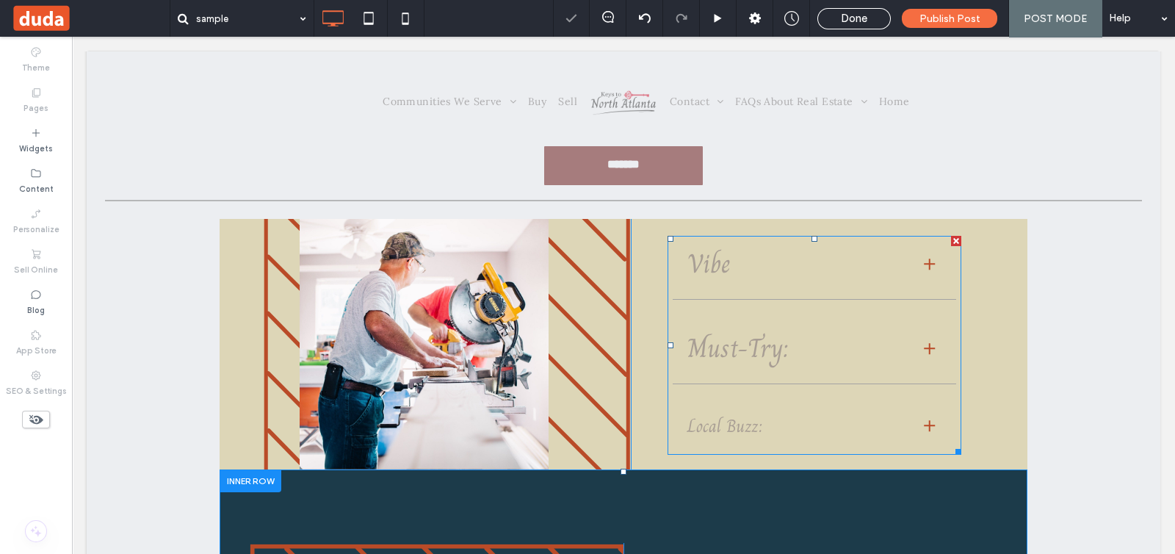
scroll to position [366, 0]
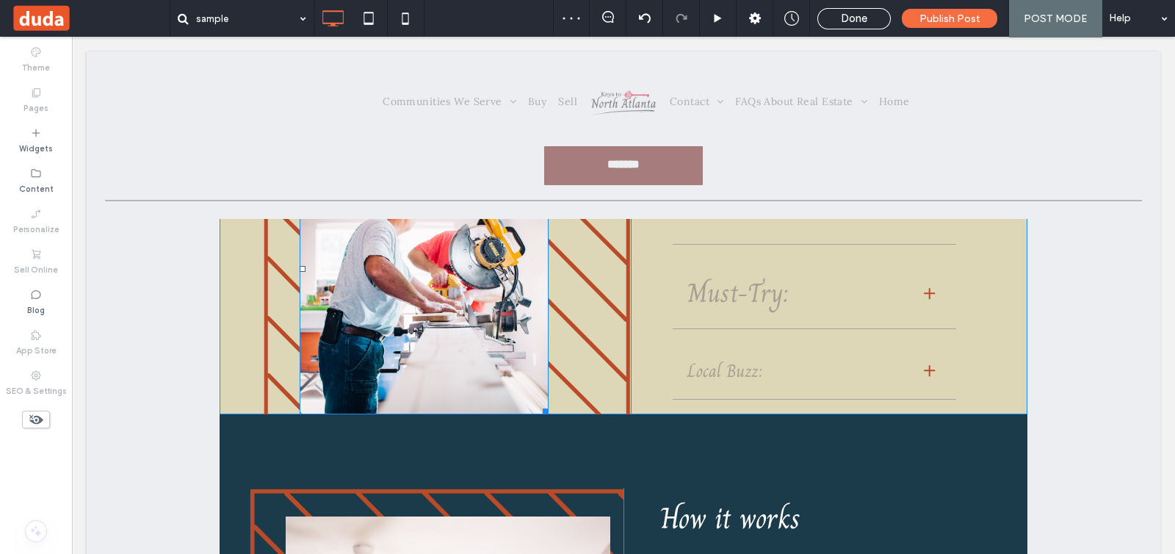
click at [440, 366] on img at bounding box center [424, 269] width 249 height 290
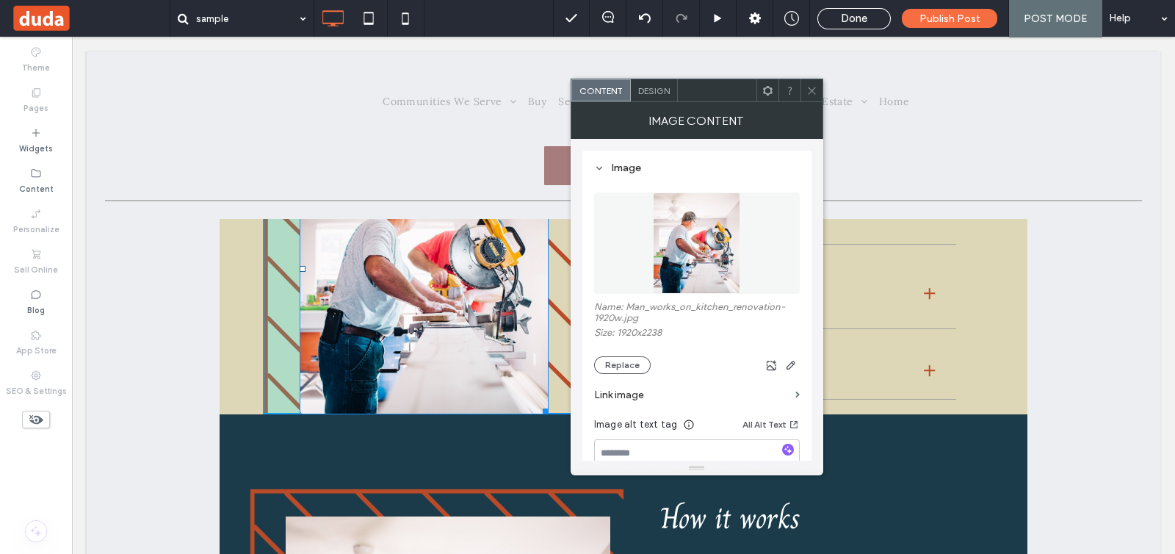
drag, startPoint x: 538, startPoint y: 411, endPoint x: 612, endPoint y: 428, distance: 75.5
click at [540, 391] on div "W:344.492 H:400.99" at bounding box center [424, 269] width 249 height 290
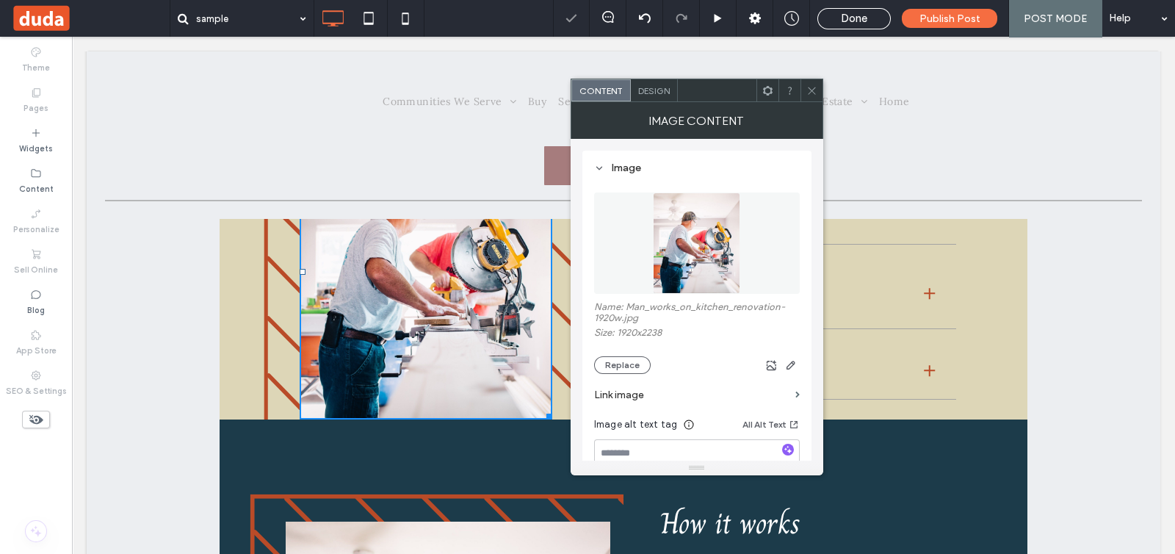
click at [812, 90] on use at bounding box center [811, 90] width 7 height 7
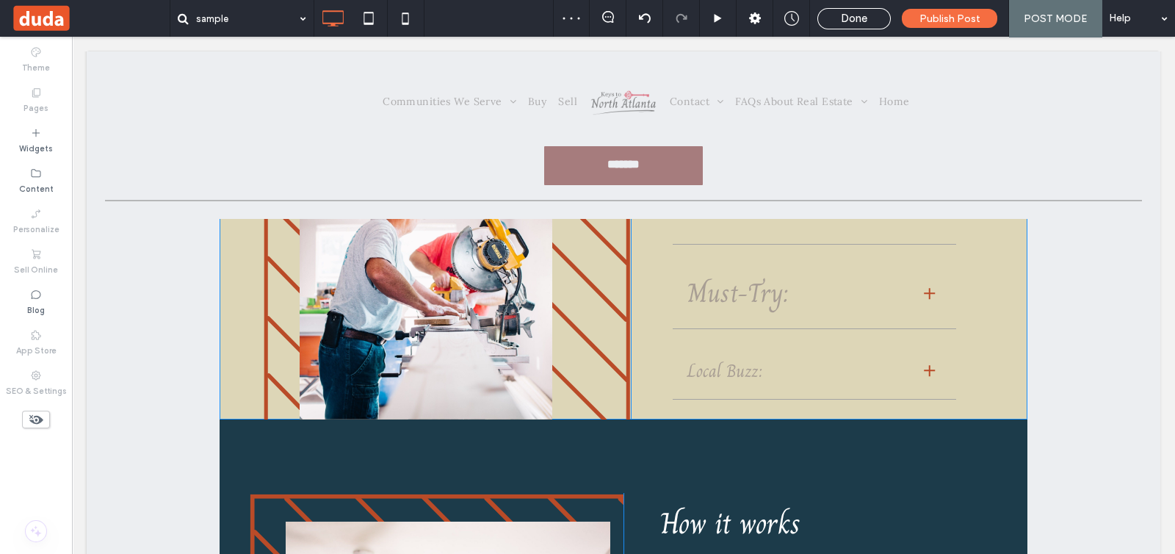
click at [599, 306] on div "Click To Paste" at bounding box center [447, 262] width 368 height 313
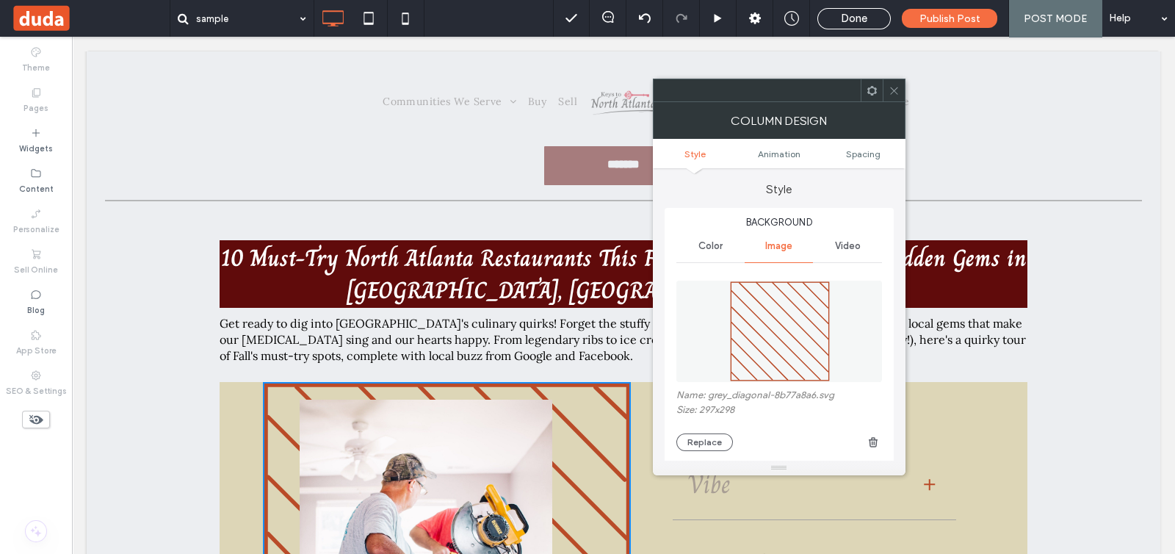
scroll to position [91, 0]
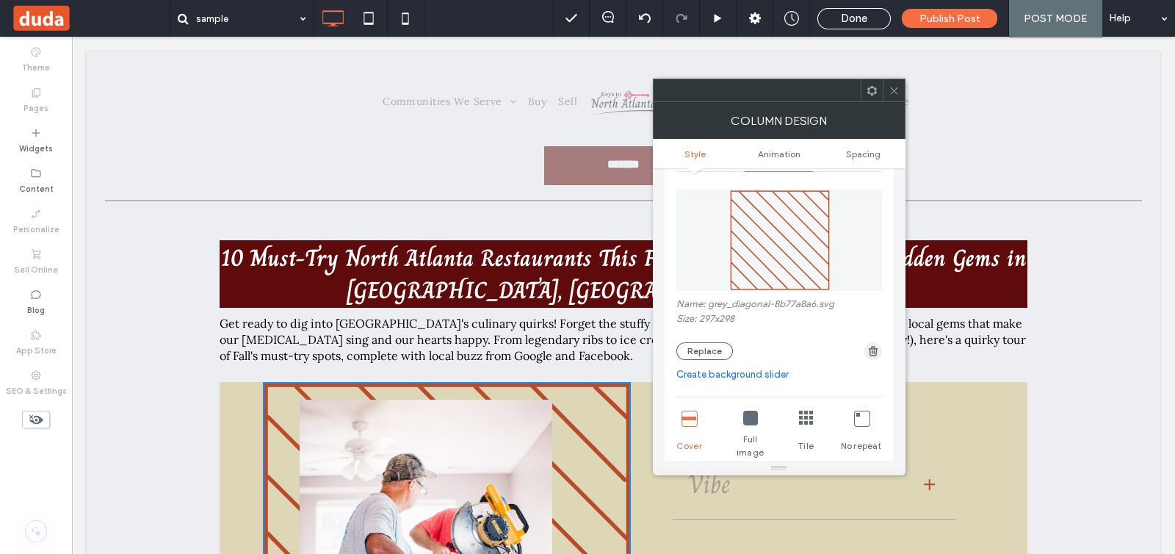
click at [870, 350] on icon "button" at bounding box center [873, 351] width 12 height 12
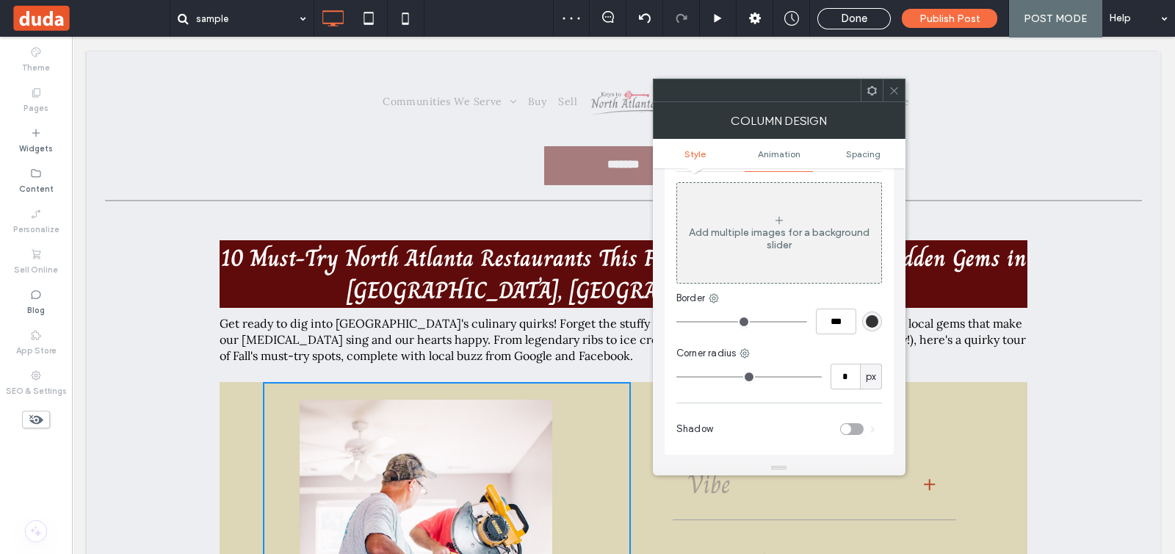
click at [894, 90] on icon at bounding box center [894, 90] width 11 height 11
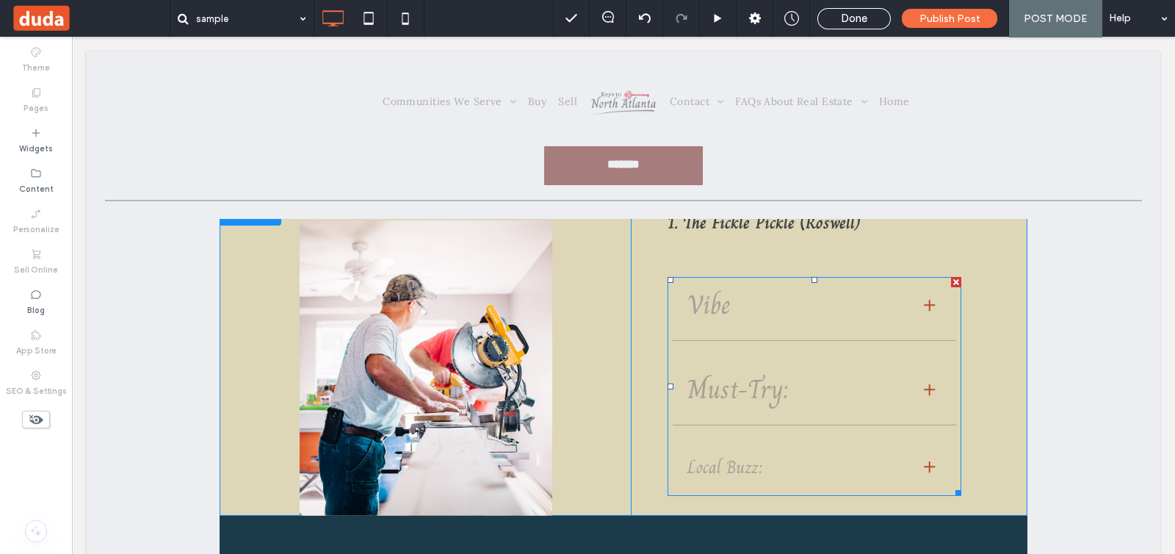
scroll to position [275, 0]
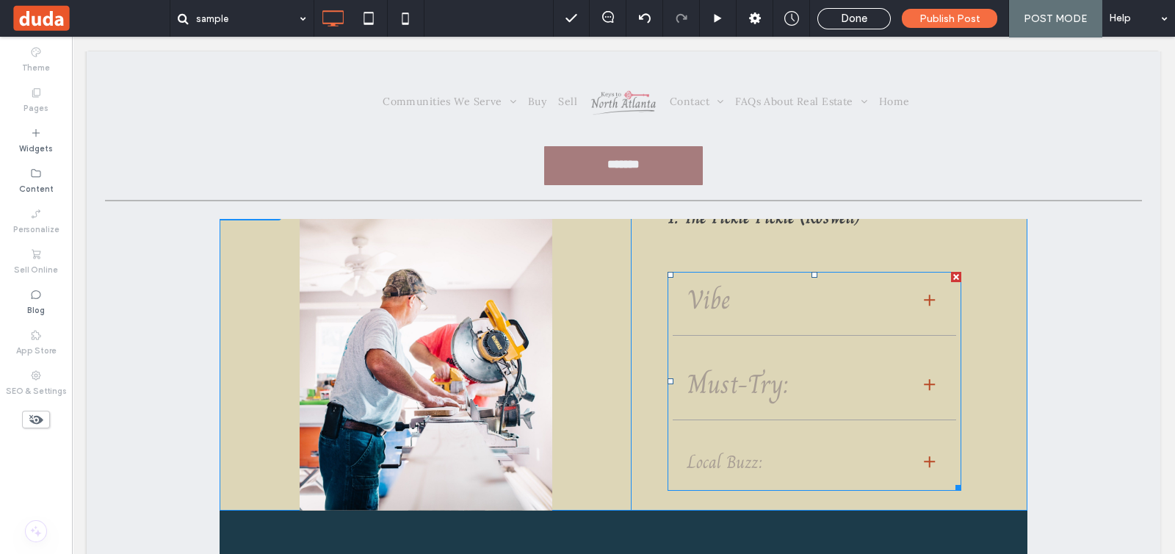
click at [815, 342] on span at bounding box center [815, 381] width 294 height 219
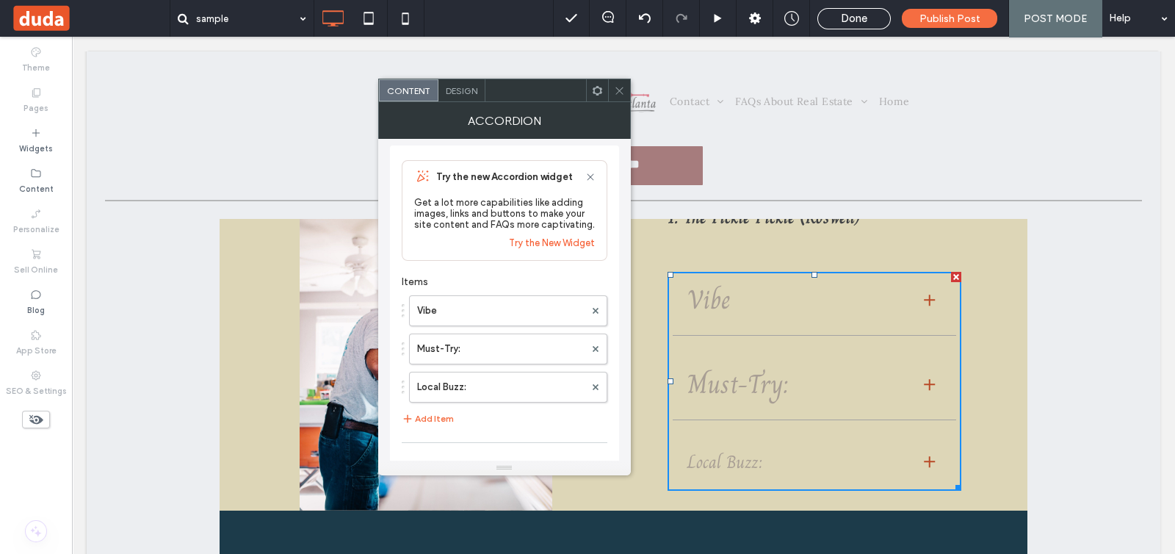
scroll to position [0, 0]
click at [451, 87] on span "Design" at bounding box center [462, 90] width 32 height 11
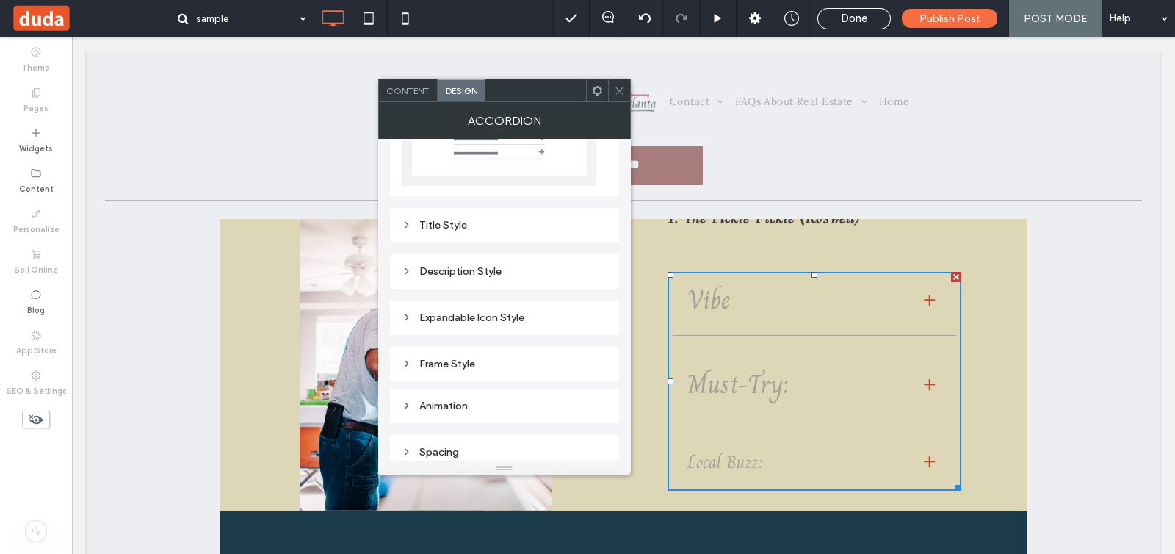
scroll to position [136, 0]
click at [529, 209] on div "Title Style" at bounding box center [505, 218] width 206 height 20
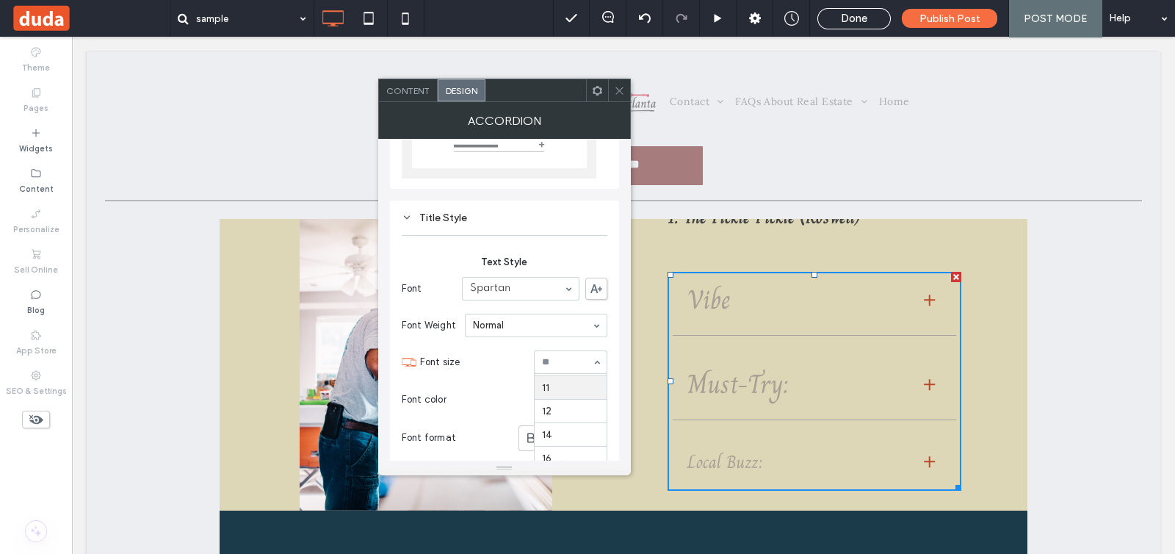
scroll to position [99, 0]
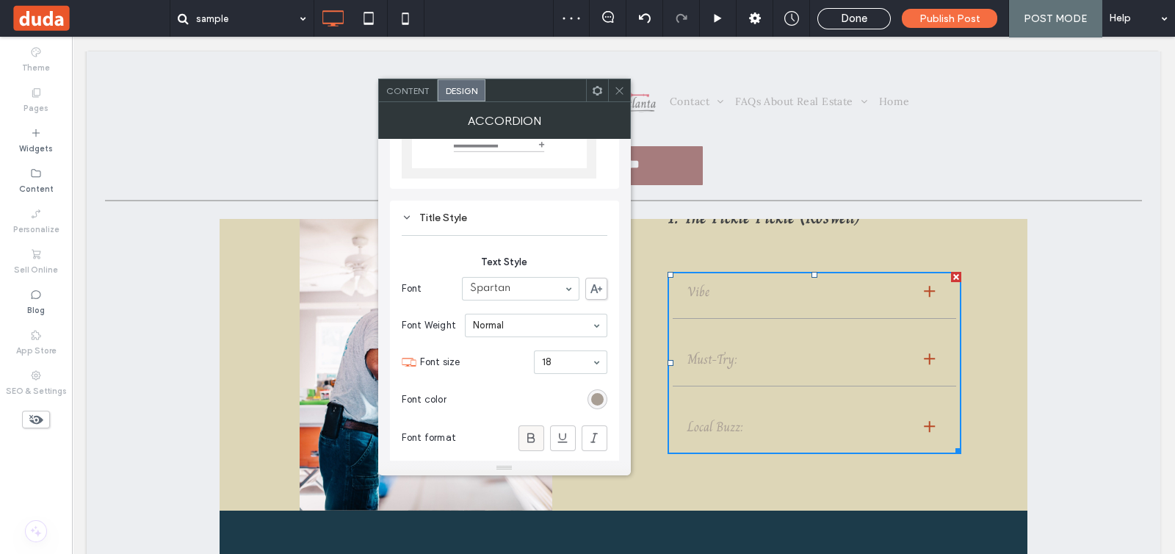
click at [528, 433] on use at bounding box center [530, 438] width 7 height 10
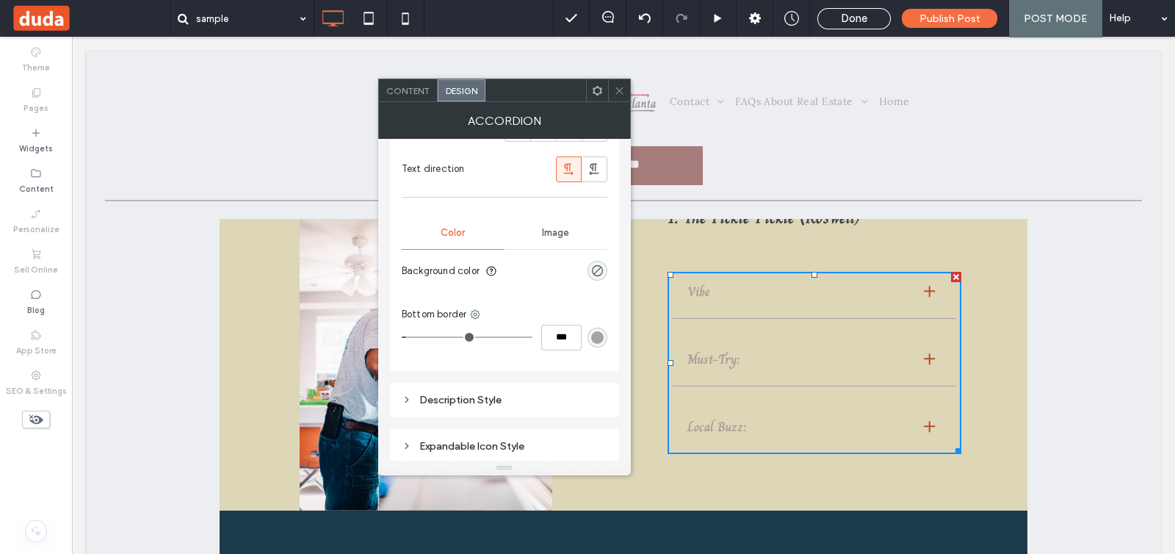
scroll to position [503, 0]
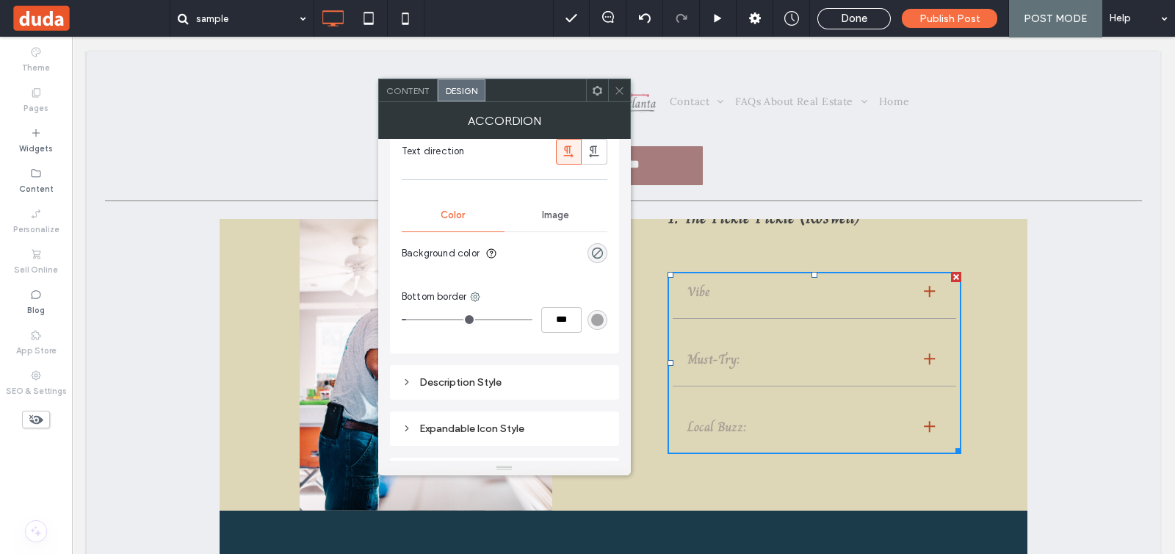
click at [564, 387] on div "Description Style" at bounding box center [505, 382] width 206 height 20
type input "*"
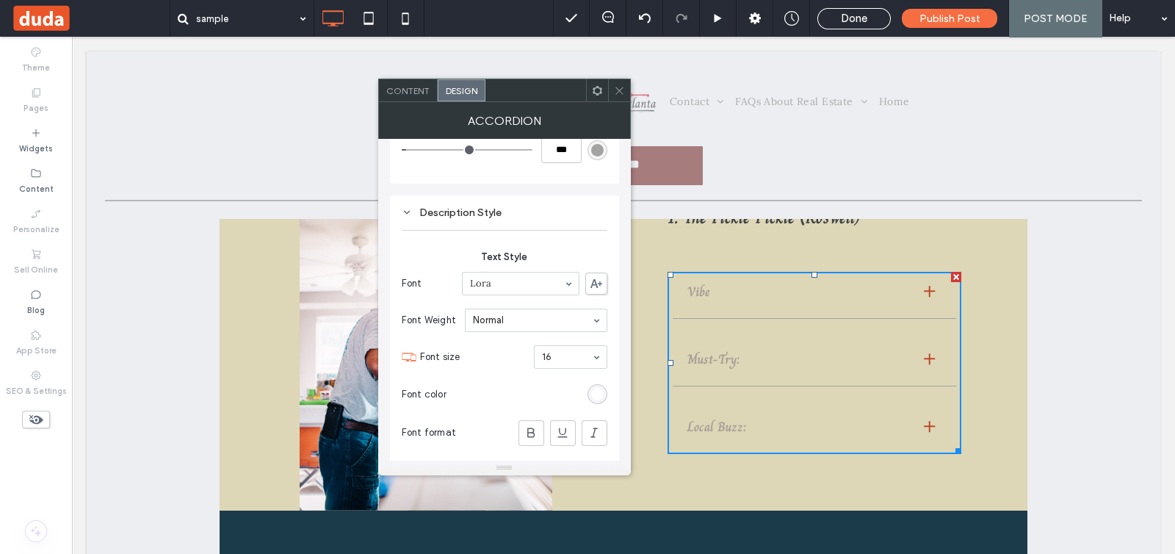
scroll to position [686, 0]
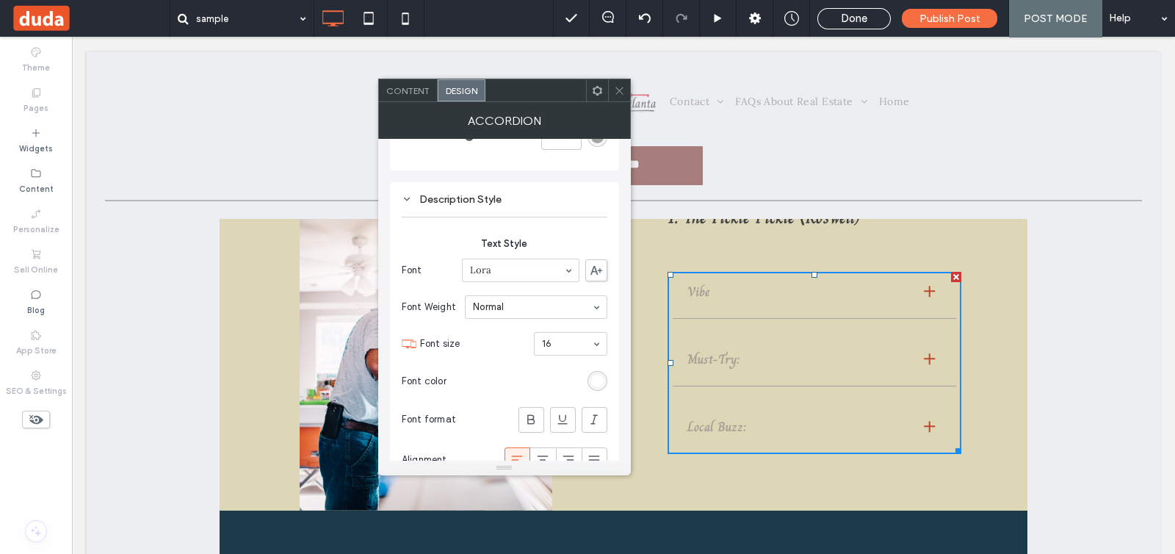
click at [618, 86] on icon at bounding box center [619, 90] width 11 height 11
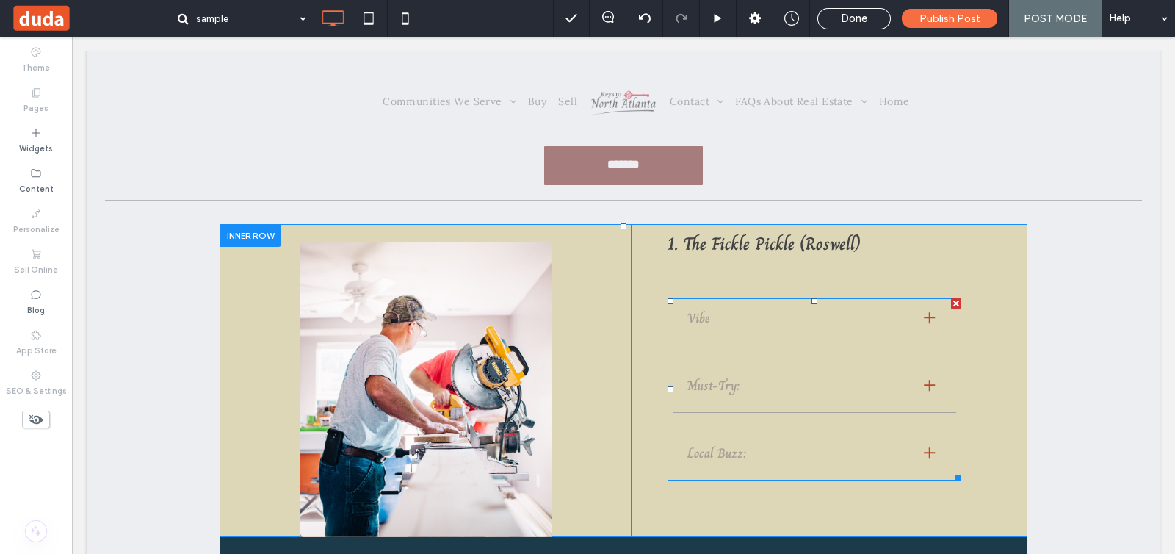
scroll to position [183, 0]
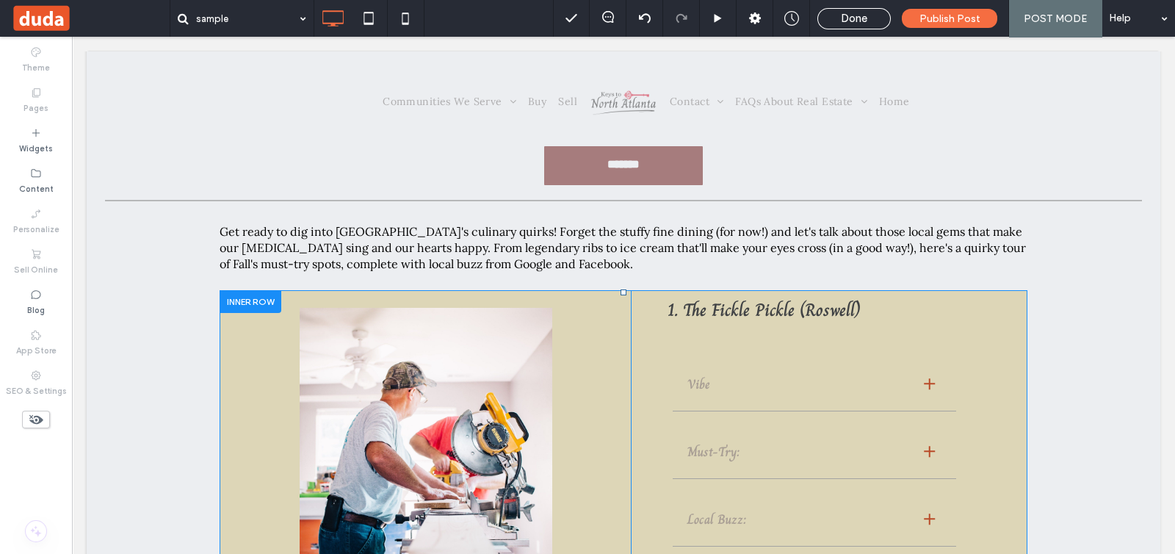
click at [264, 294] on div at bounding box center [251, 301] width 62 height 23
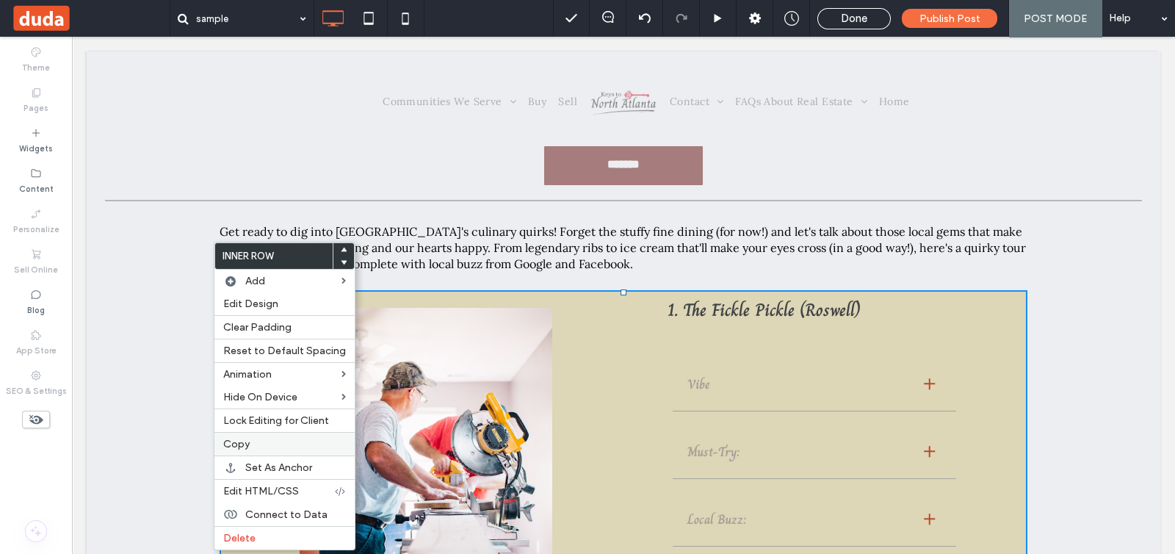
click at [288, 444] on label "Copy" at bounding box center [284, 444] width 123 height 12
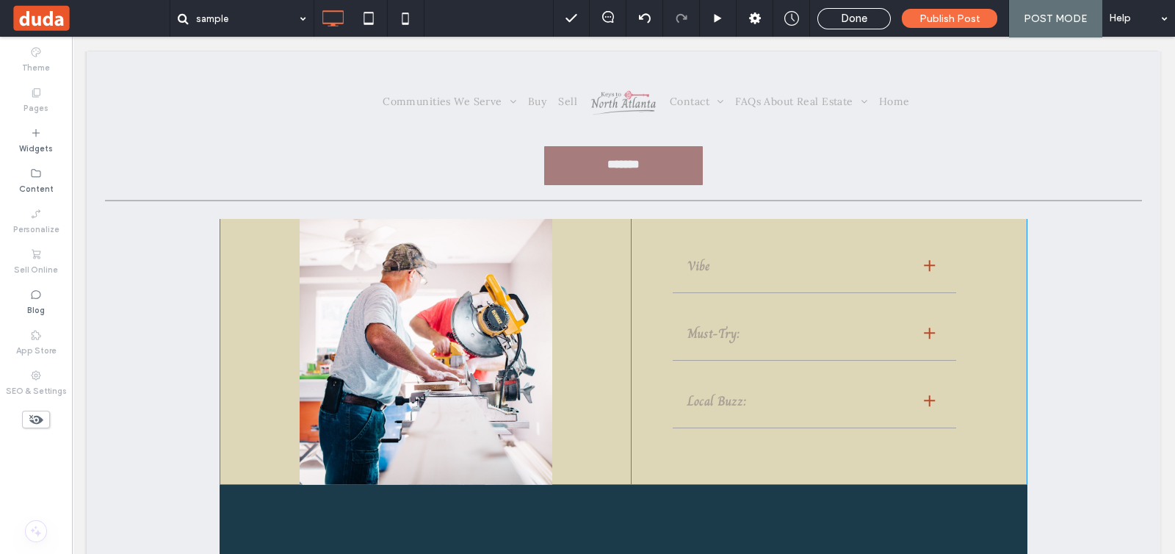
scroll to position [275, 0]
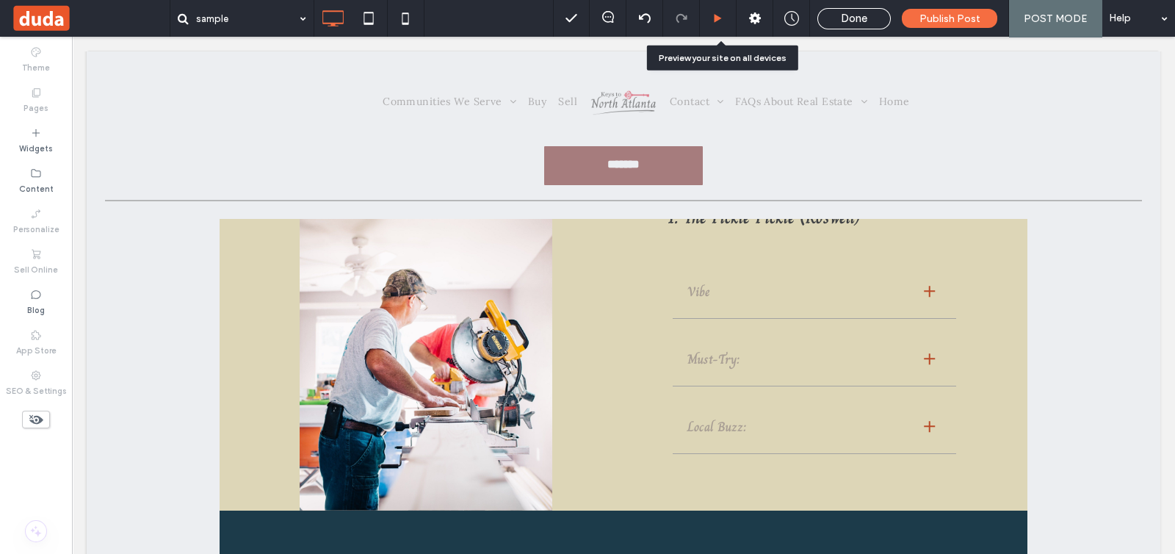
click at [723, 23] on icon at bounding box center [717, 18] width 11 height 11
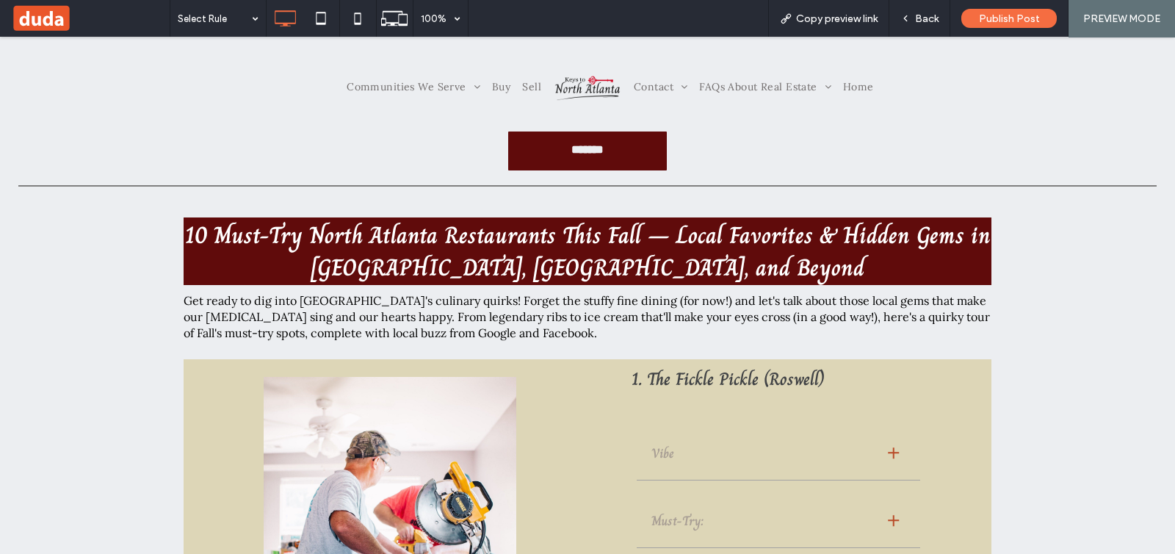
scroll to position [91, 0]
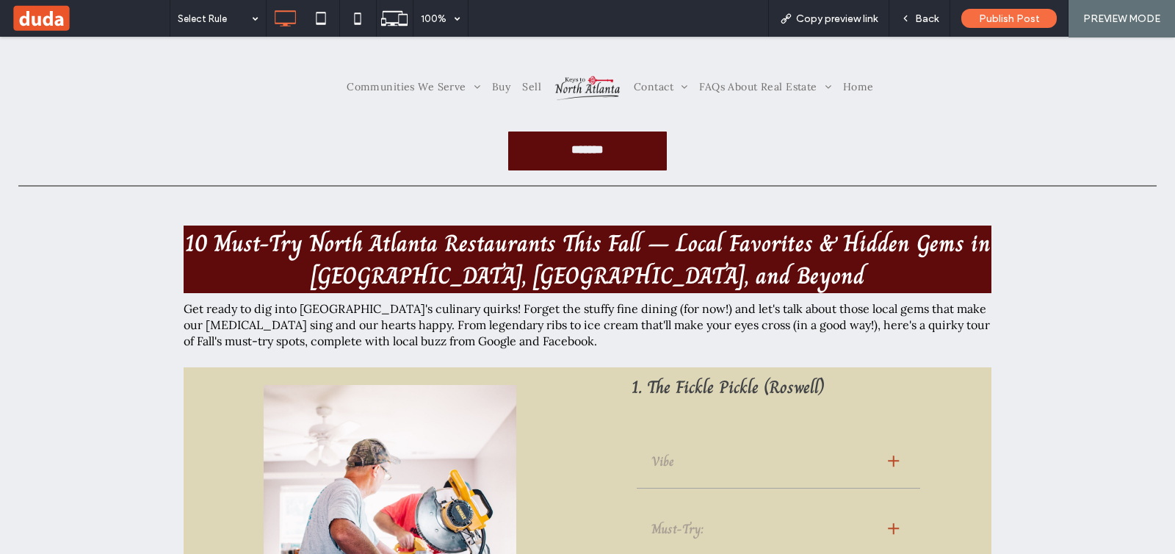
click at [888, 460] on div at bounding box center [893, 460] width 11 height 1
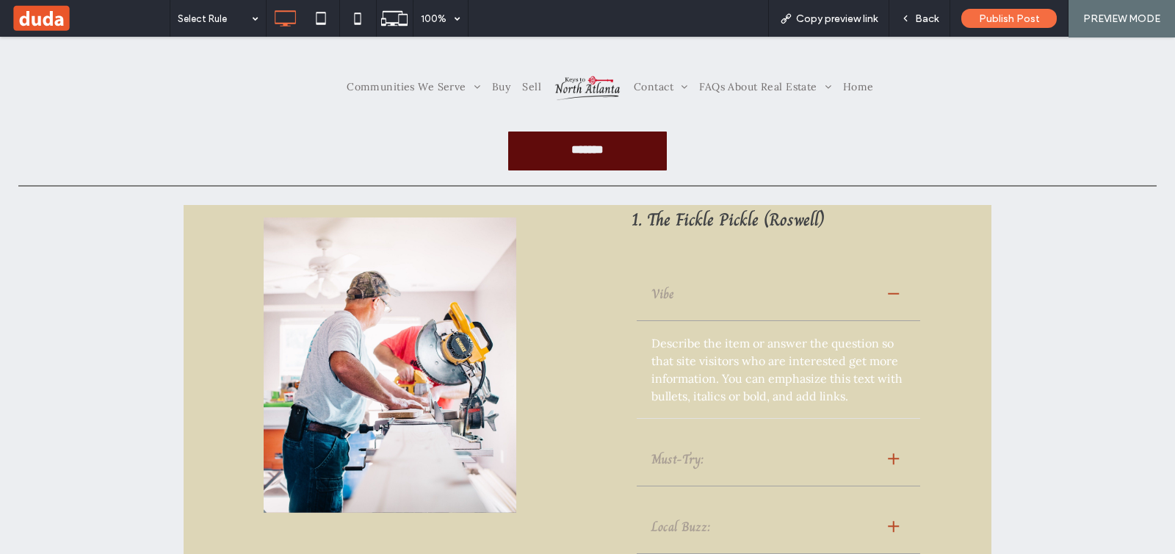
scroll to position [275, 0]
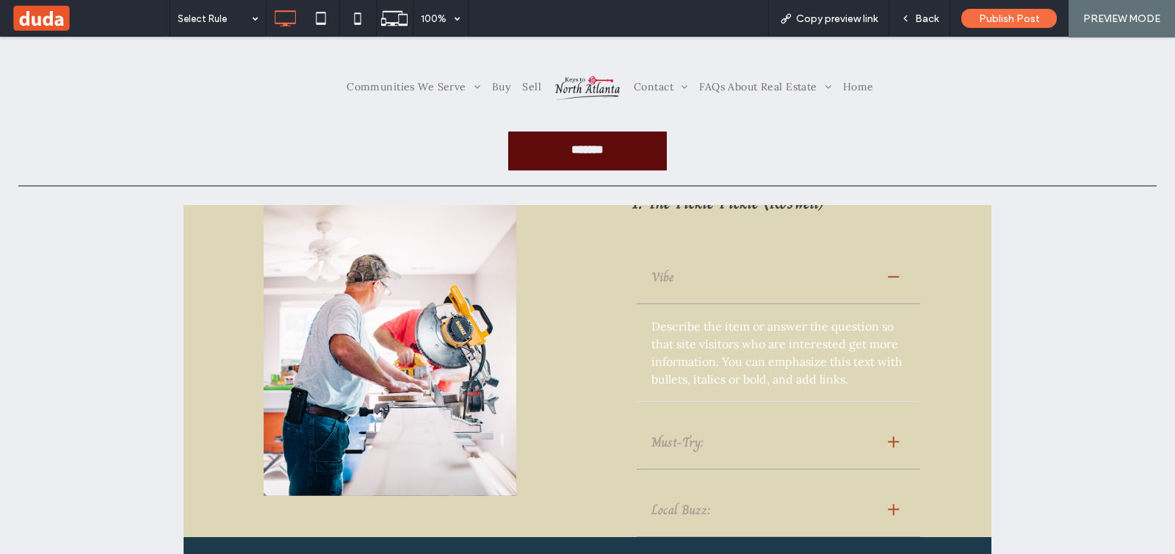
click at [888, 439] on div at bounding box center [893, 441] width 11 height 11
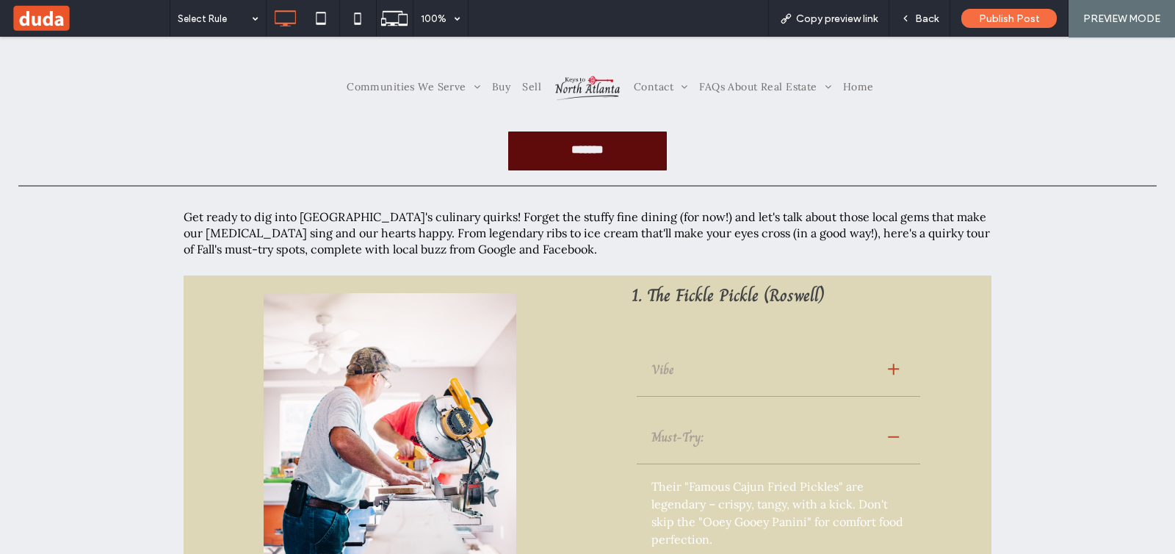
scroll to position [366, 0]
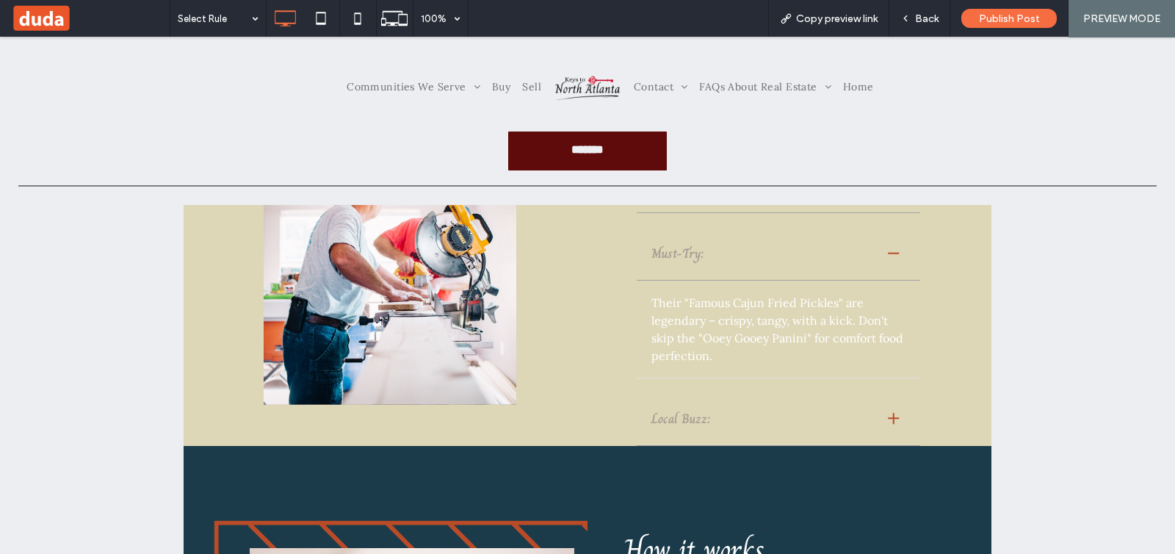
click at [888, 418] on div at bounding box center [893, 418] width 11 height 1
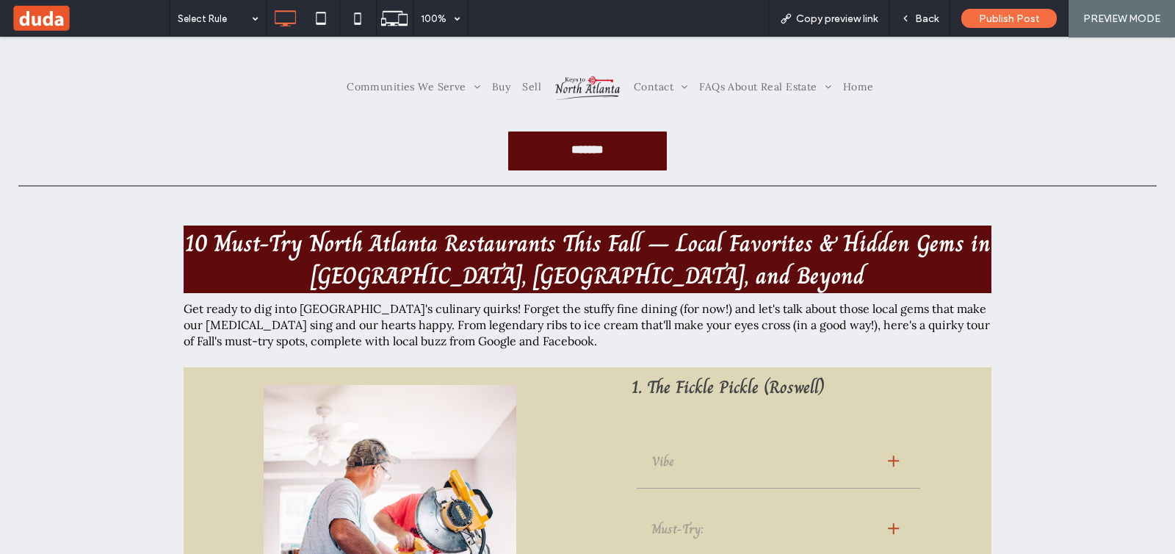
scroll to position [275, 0]
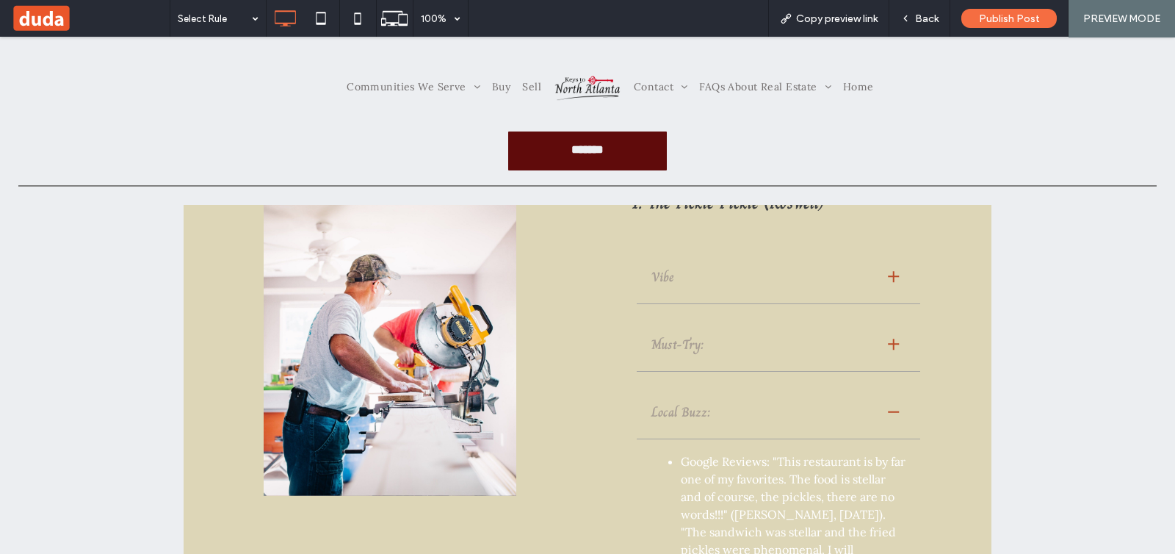
click at [888, 416] on div at bounding box center [893, 411] width 11 height 11
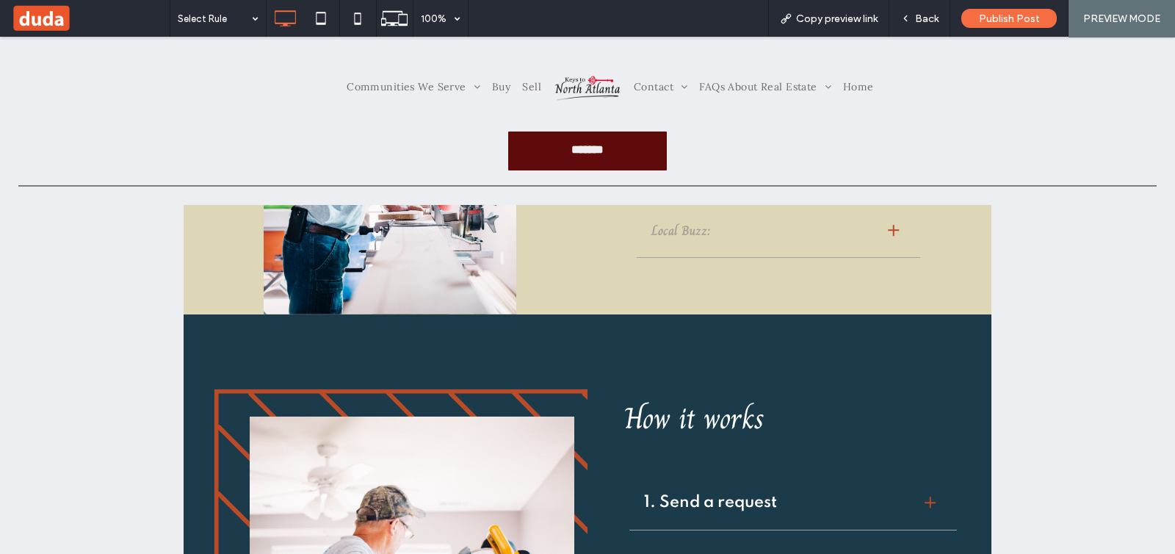
scroll to position [459, 0]
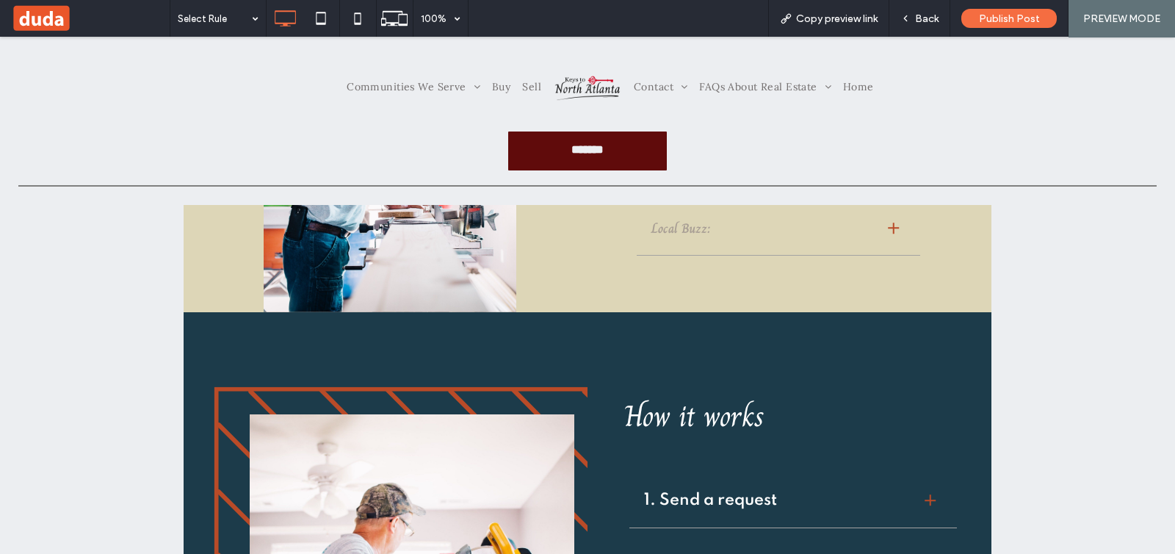
click at [914, 24] on div "Back" at bounding box center [919, 18] width 60 height 12
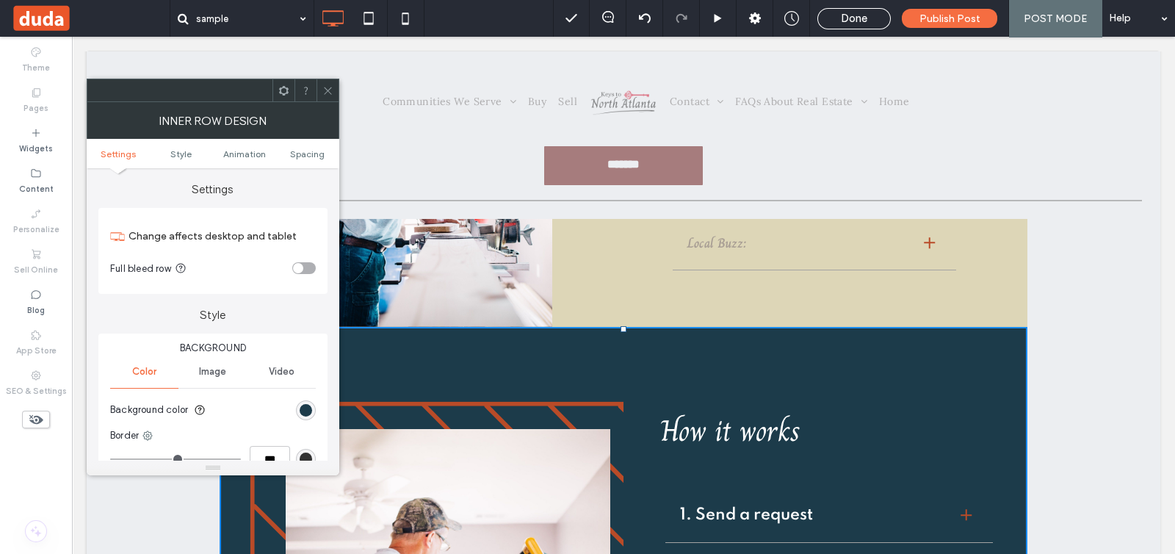
click at [300, 408] on div "rgb(28, 59, 74)" at bounding box center [306, 410] width 12 height 12
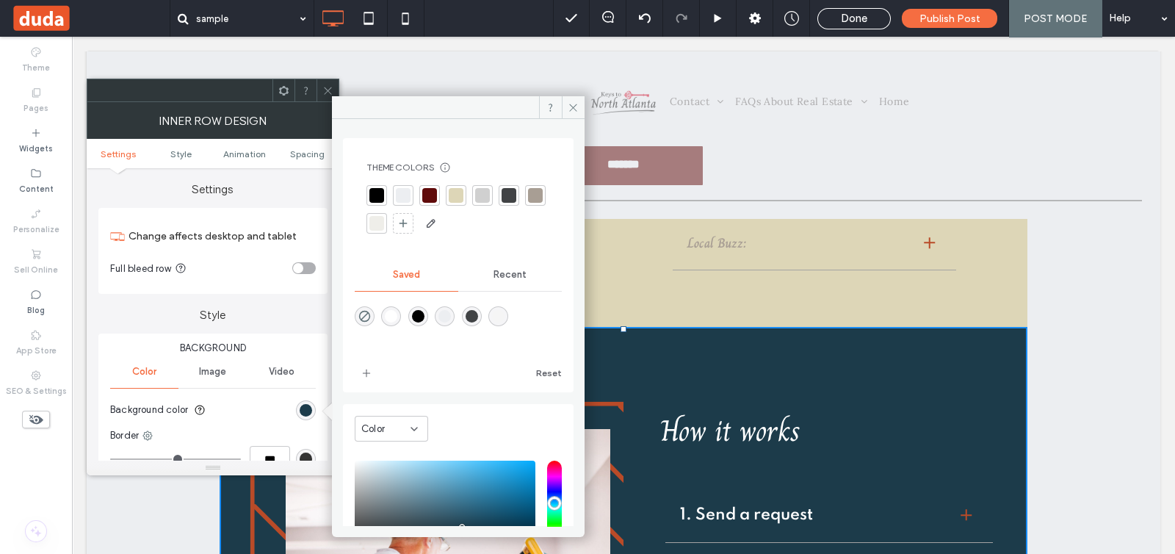
click at [431, 190] on div at bounding box center [429, 195] width 15 height 15
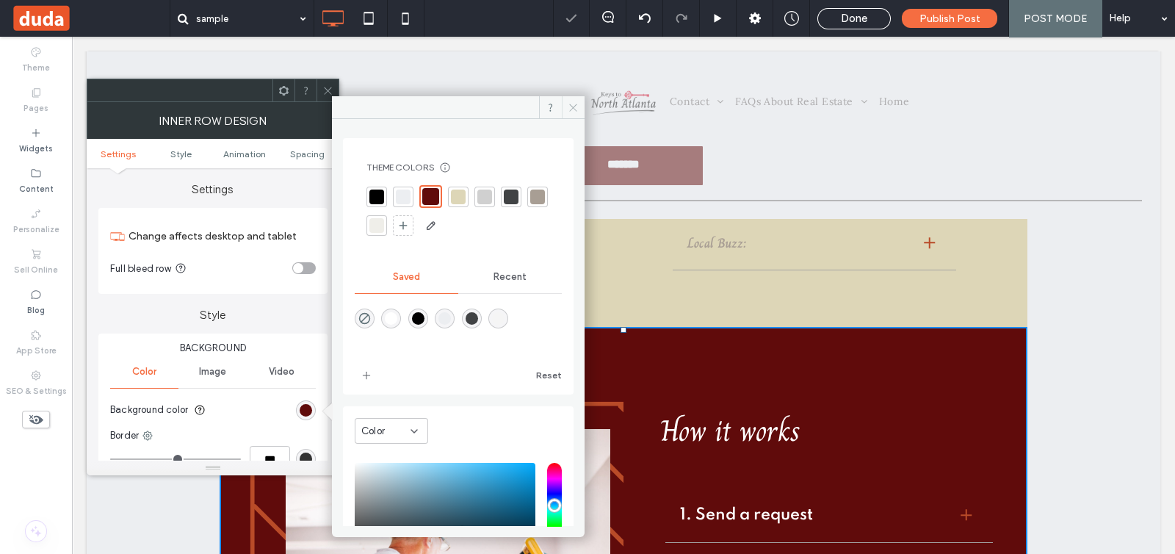
click at [572, 109] on icon at bounding box center [573, 107] width 11 height 11
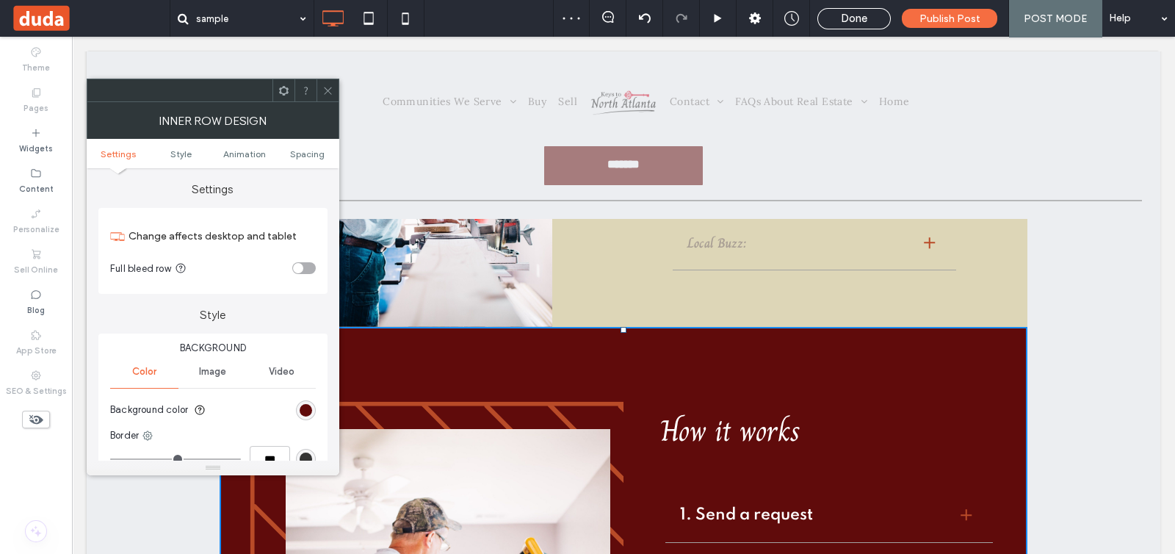
click at [330, 88] on use at bounding box center [327, 90] width 7 height 7
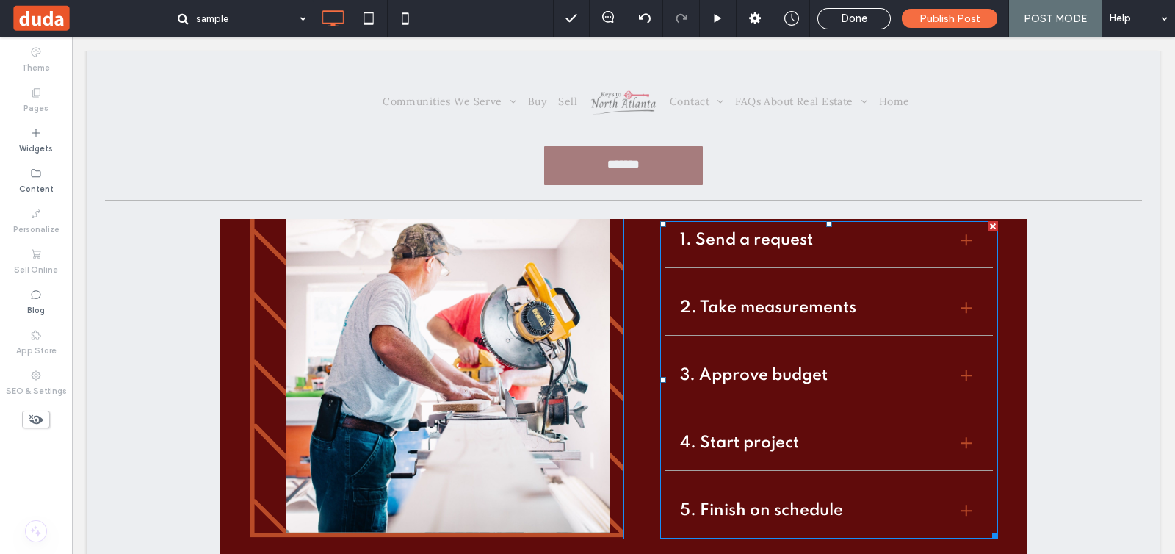
scroll to position [642, 0]
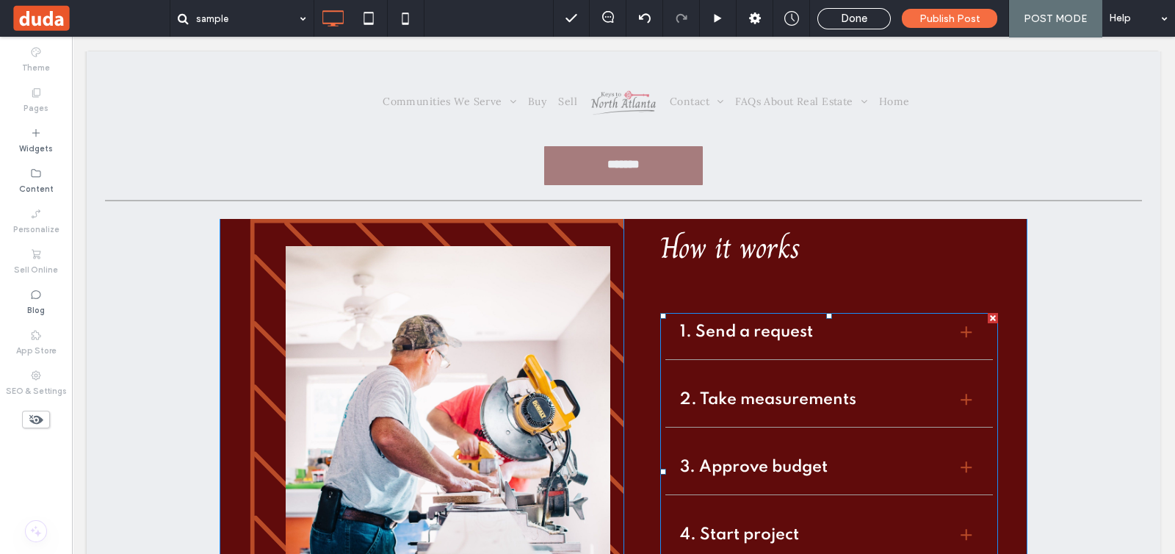
click at [799, 448] on span at bounding box center [829, 471] width 338 height 317
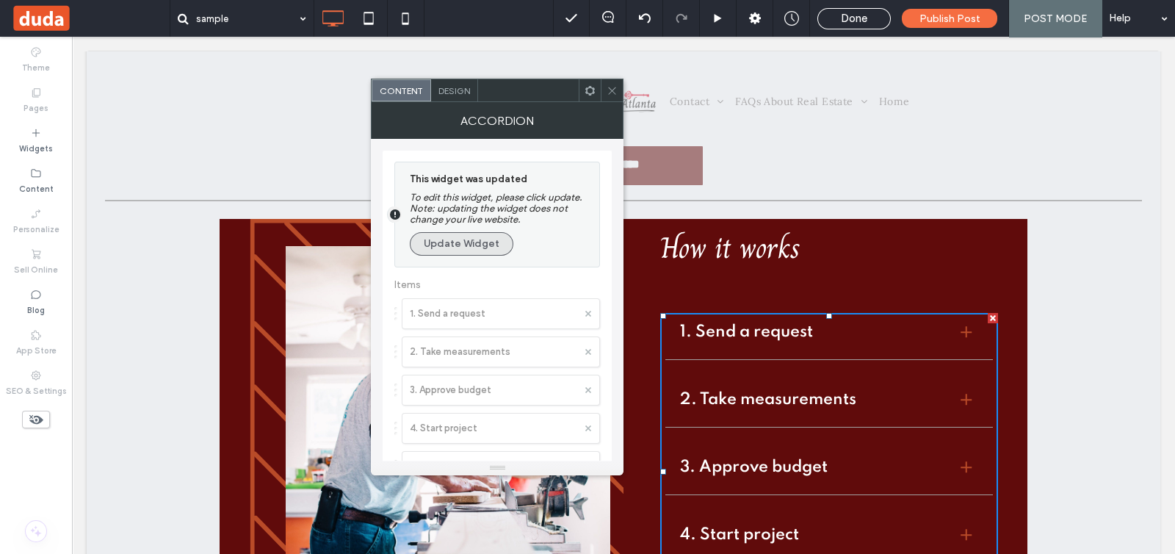
click at [469, 249] on button "Update Widget" at bounding box center [462, 244] width 104 height 24
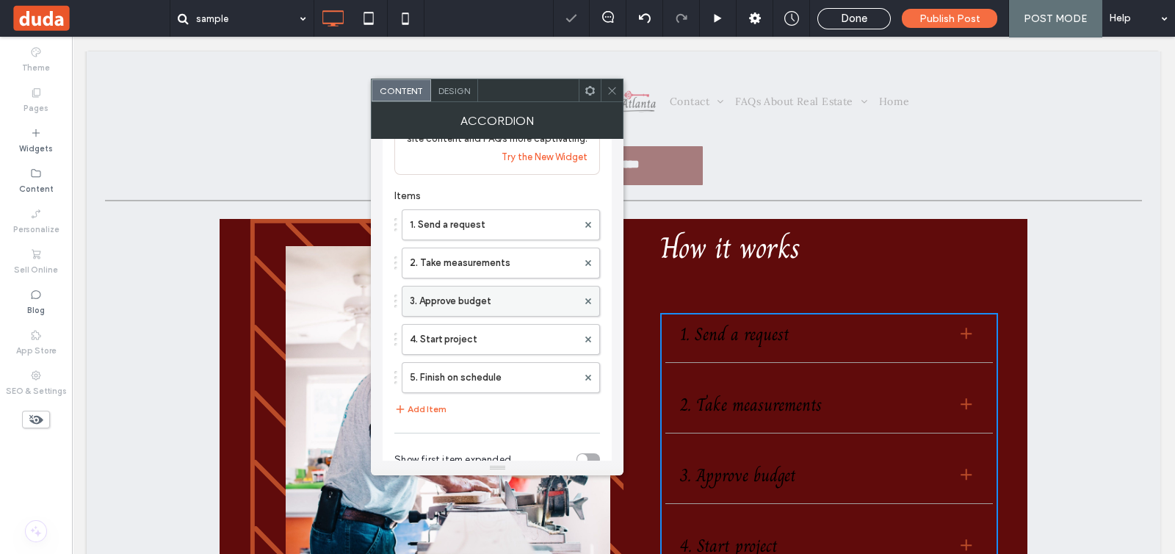
scroll to position [91, 0]
click at [593, 379] on div at bounding box center [588, 377] width 22 height 22
click at [589, 369] on span at bounding box center [588, 377] width 6 height 22
click at [585, 341] on icon at bounding box center [588, 339] width 6 height 6
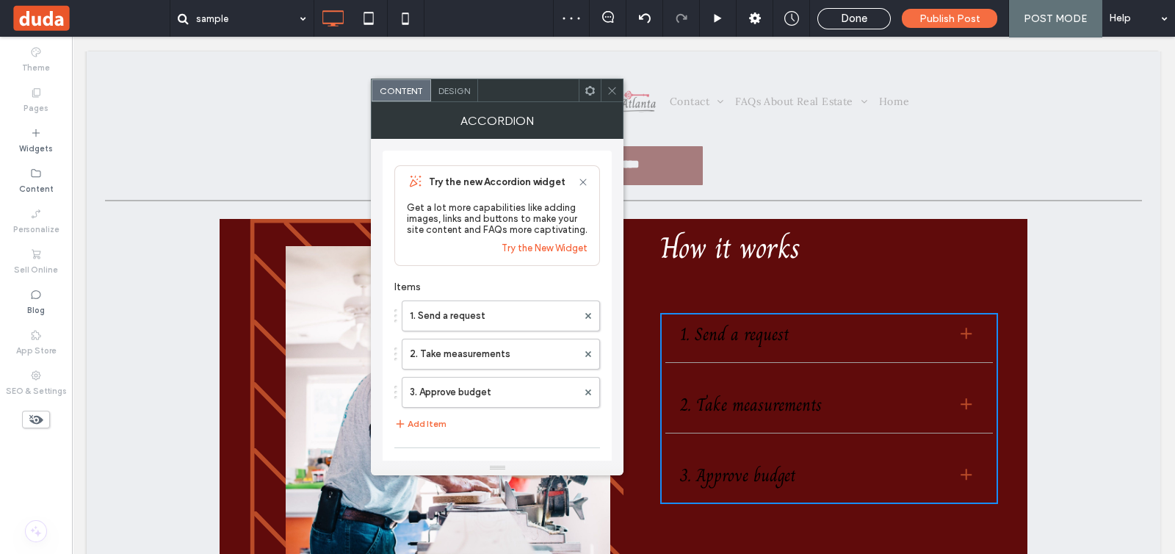
scroll to position [0, 0]
click at [469, 97] on div "Design" at bounding box center [454, 90] width 47 height 22
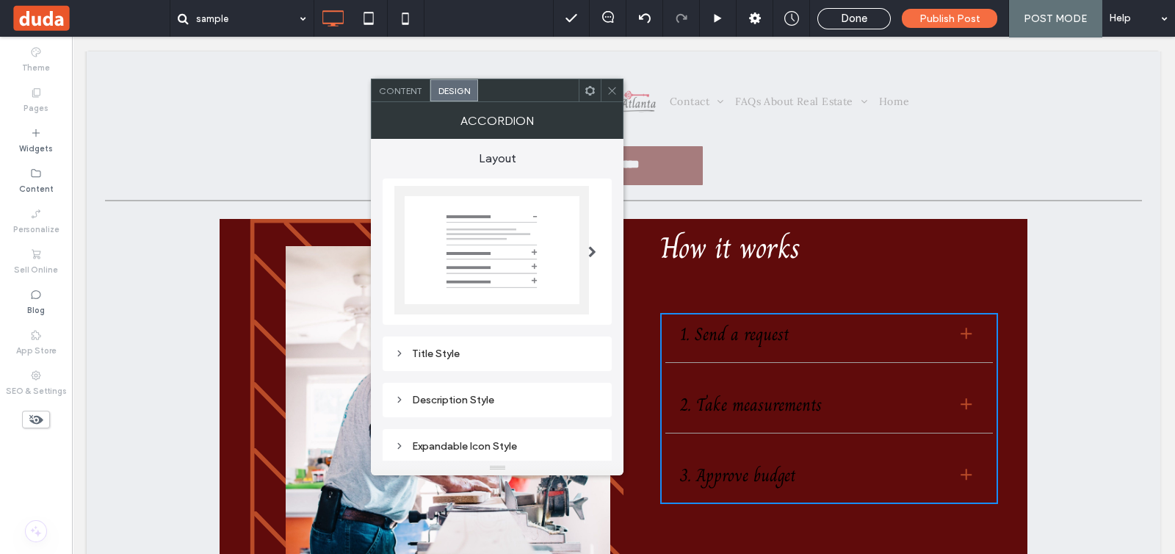
click at [518, 354] on div "Title Style" at bounding box center [497, 353] width 206 height 12
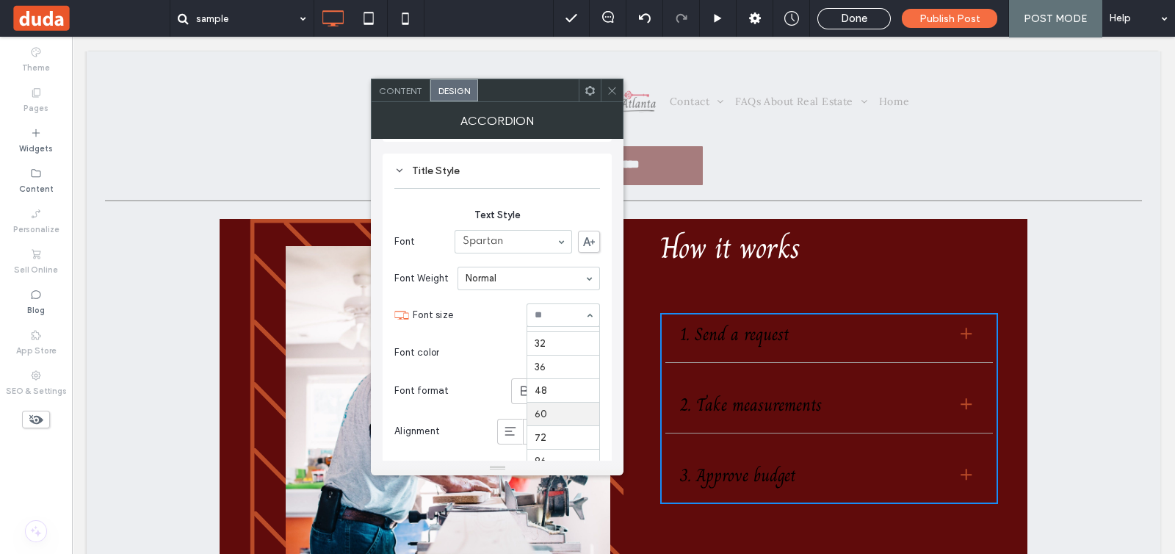
scroll to position [78, 0]
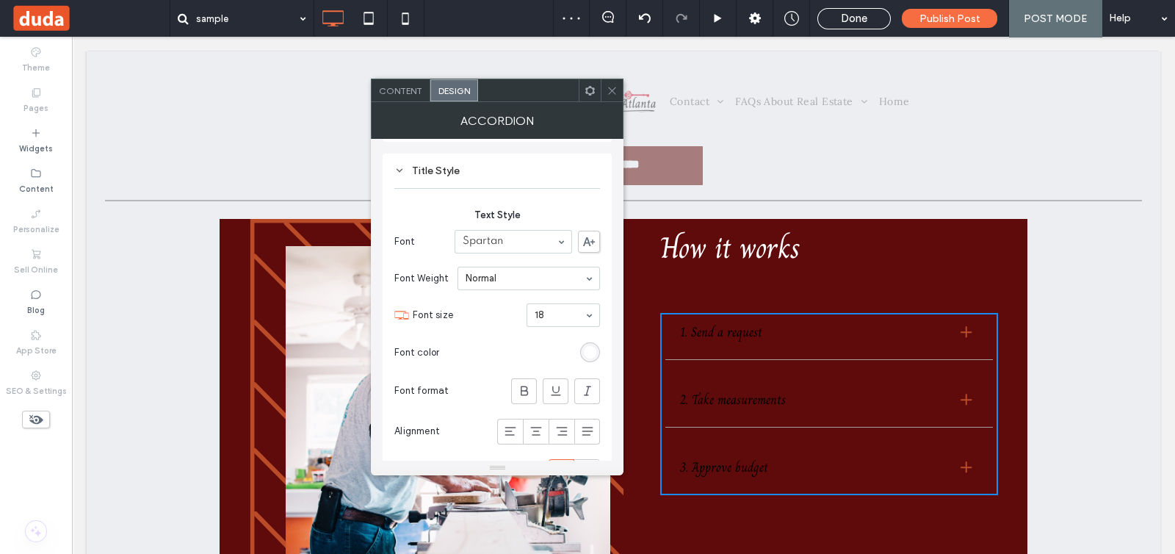
click at [588, 350] on div "rgb(255, 255, 255)" at bounding box center [590, 352] width 12 height 12
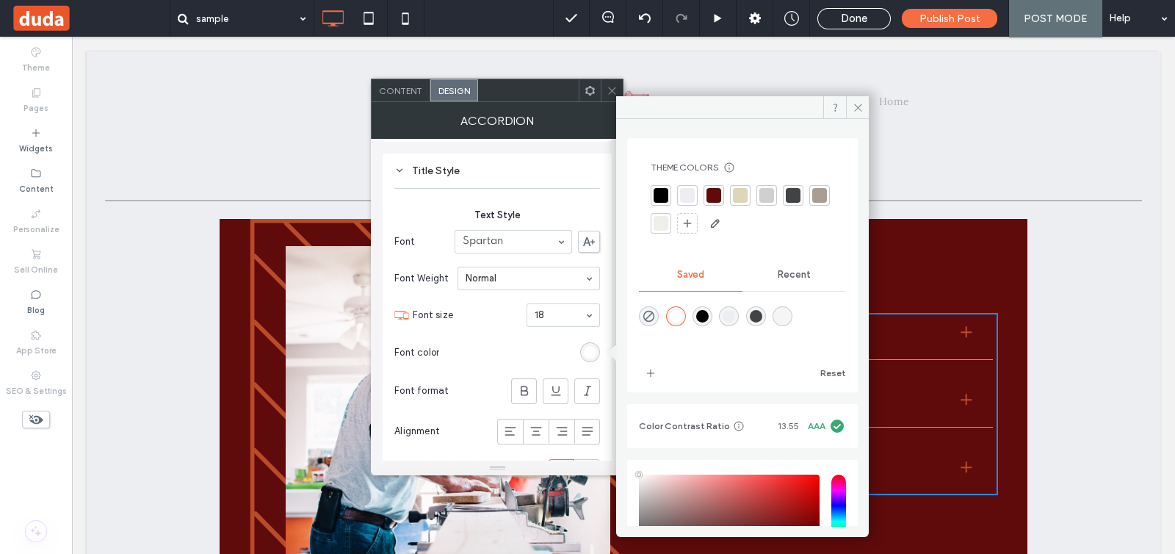
click at [679, 317] on div "rgba(255,255,255,1)" at bounding box center [676, 316] width 12 height 12
type input "*"
click at [570, 211] on span "Text Style" at bounding box center [497, 215] width 206 height 15
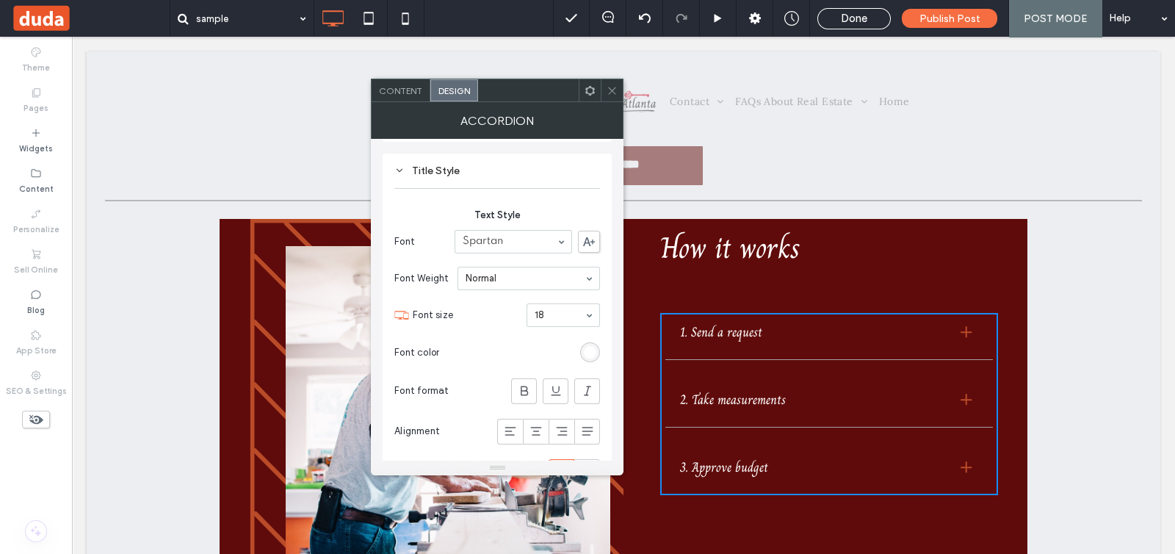
click at [411, 98] on div "Content" at bounding box center [401, 90] width 59 height 22
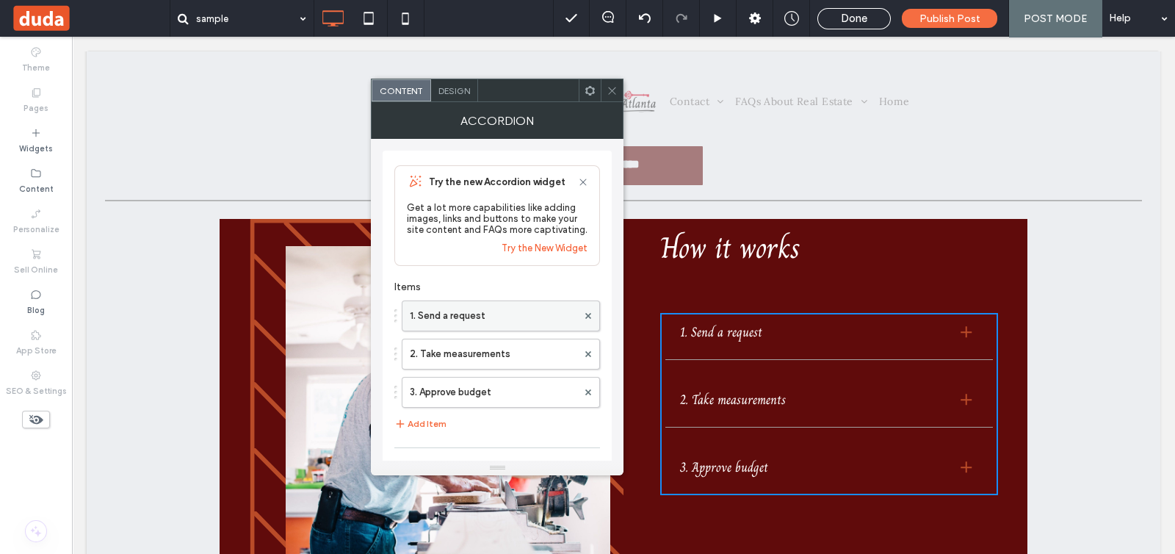
click at [475, 315] on label "1. Send a request" at bounding box center [493, 315] width 167 height 29
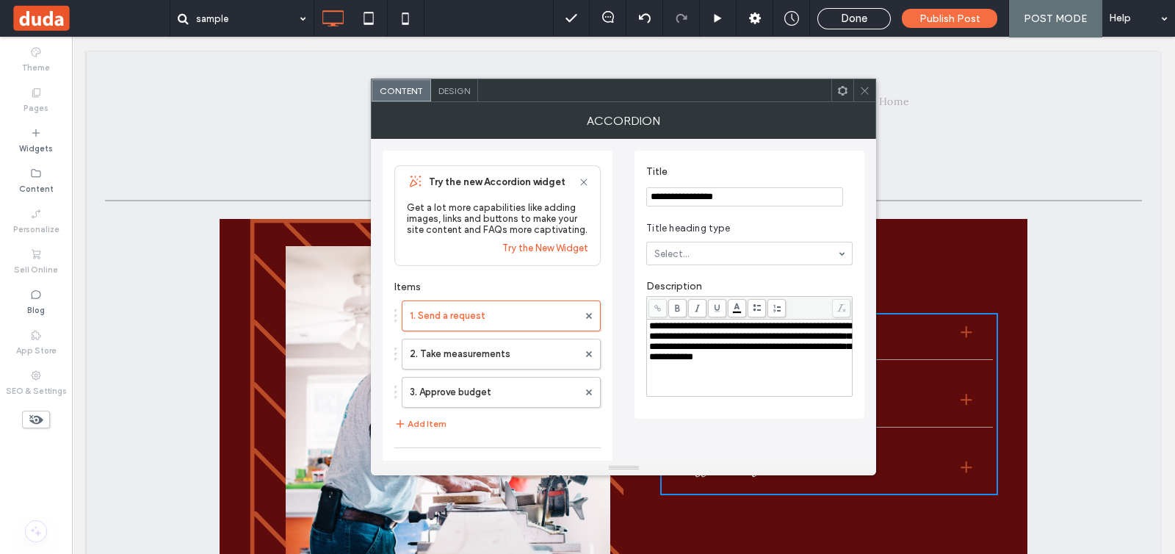
click at [689, 192] on input "**********" at bounding box center [744, 196] width 197 height 19
paste input "Title"
type input "****"
click at [530, 349] on label "2. Take measurements" at bounding box center [494, 353] width 168 height 29
click at [687, 190] on input "**********" at bounding box center [744, 196] width 197 height 19
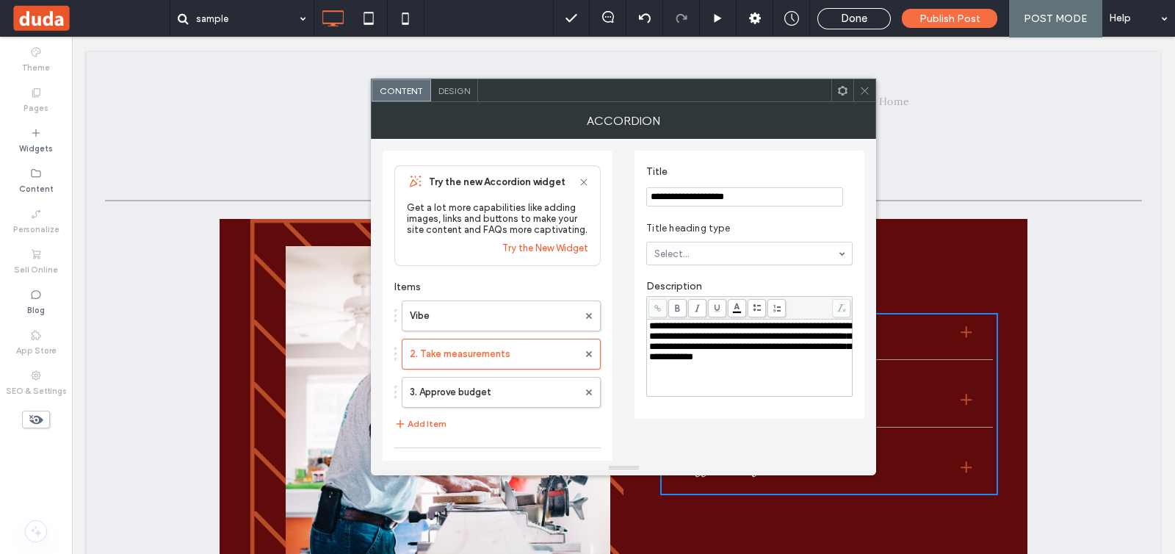
paste input "Title"
type input "********"
click at [466, 405] on label "3. Approve budget" at bounding box center [494, 392] width 168 height 29
